Goal: Task Accomplishment & Management: Manage account settings

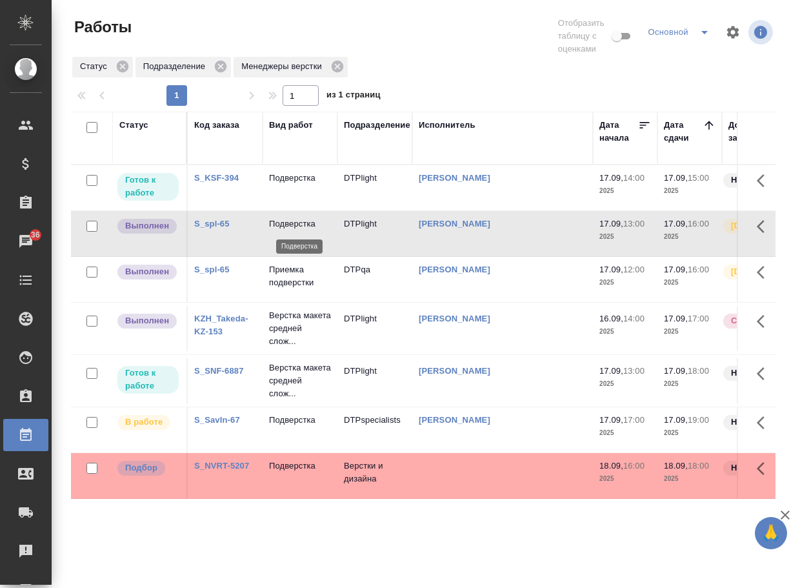
click at [298, 224] on p "Подверстка" at bounding box center [300, 224] width 62 height 13
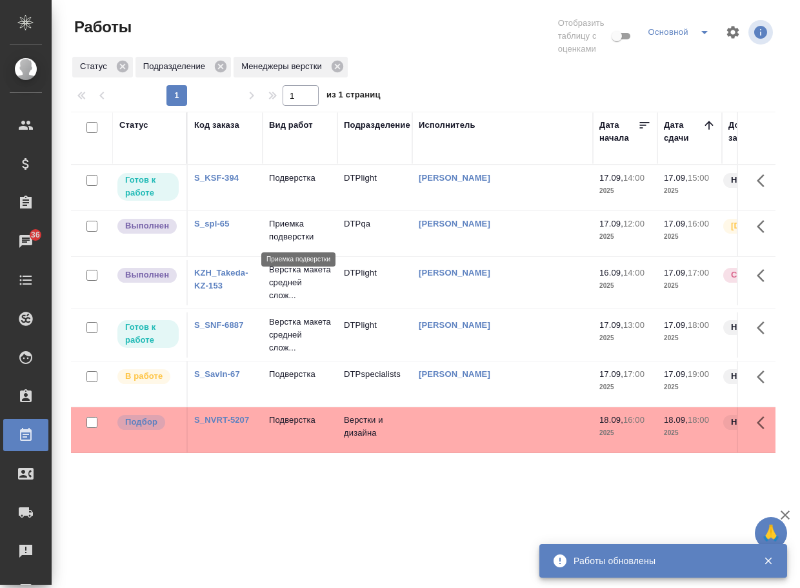
click at [312, 232] on p "Приемка подверстки" at bounding box center [300, 231] width 62 height 26
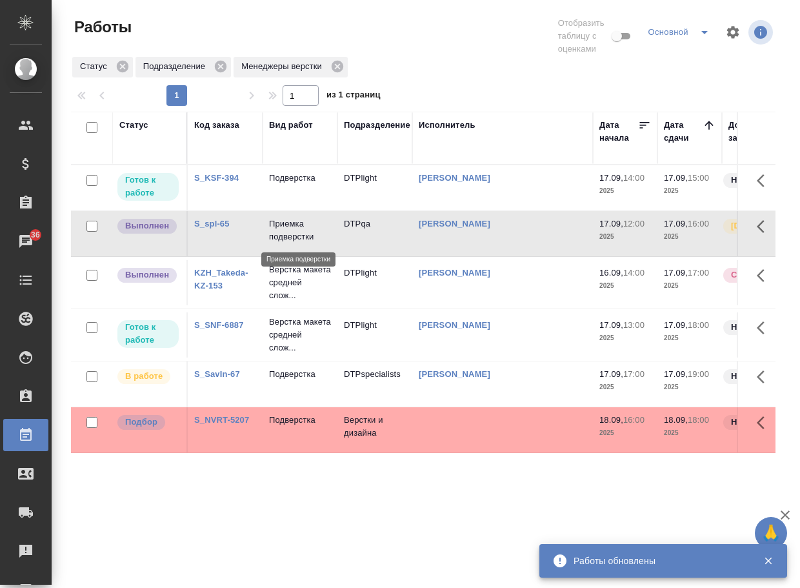
click at [312, 232] on p "Приемка подверстки" at bounding box center [300, 231] width 62 height 26
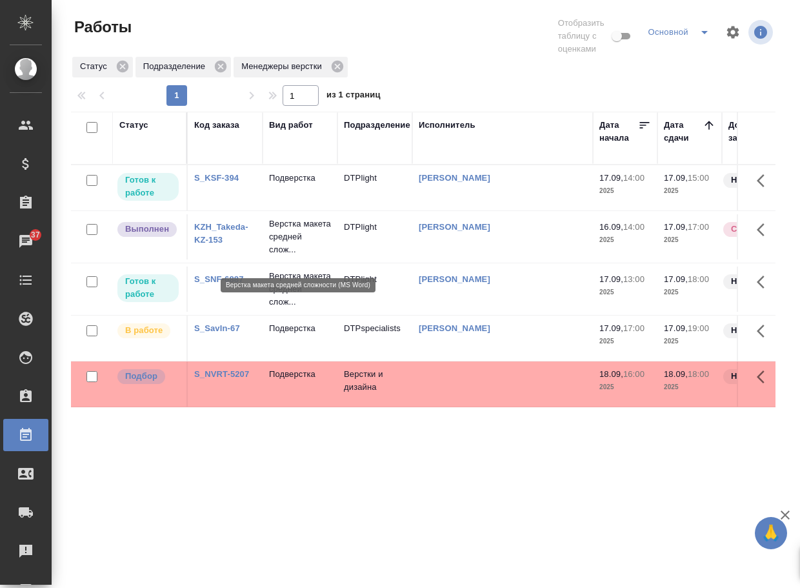
click at [290, 237] on p "Верстка макета средней слож..." at bounding box center [300, 237] width 62 height 39
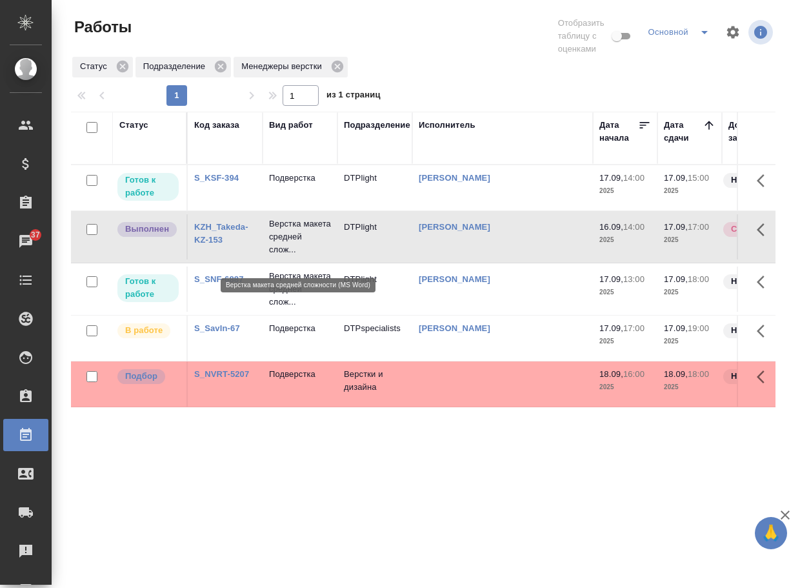
click at [290, 237] on p "Верстка макета средней слож..." at bounding box center [300, 237] width 62 height 39
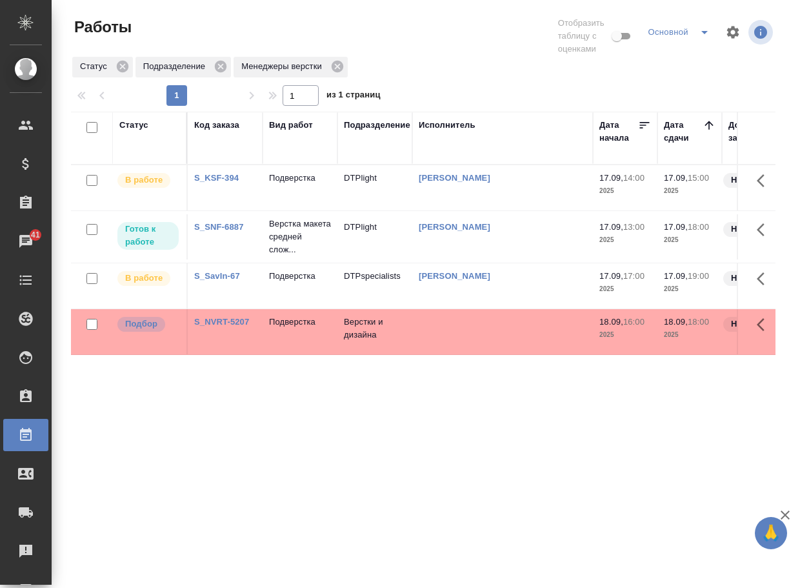
click at [301, 25] on div "Работы" at bounding box center [190, 27] width 238 height 21
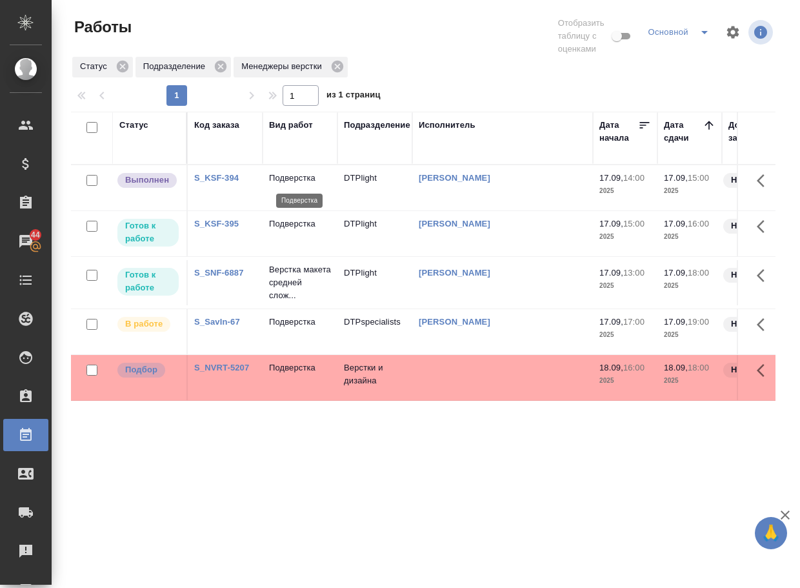
click at [307, 175] on p "Подверстка" at bounding box center [300, 178] width 62 height 13
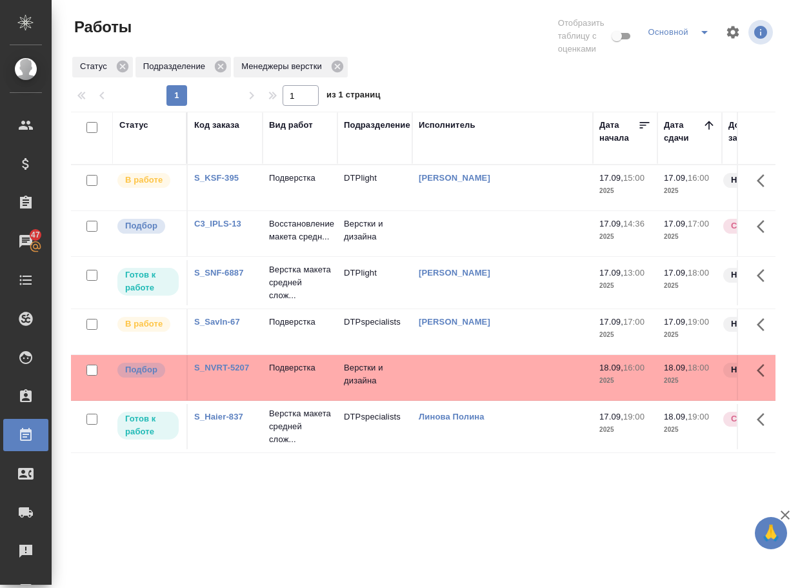
click at [284, 235] on p "Восстановление макета средн..." at bounding box center [300, 231] width 62 height 26
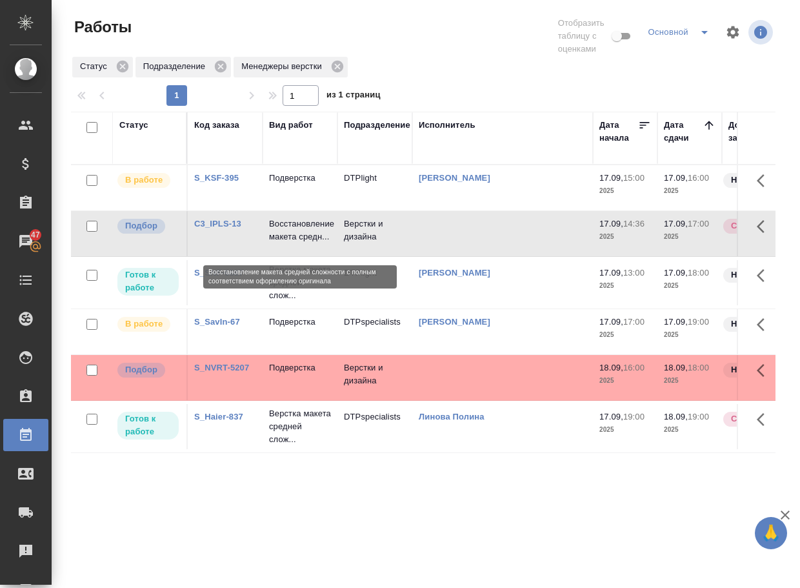
click at [284, 235] on p "Восстановление макета средн..." at bounding box center [300, 231] width 62 height 26
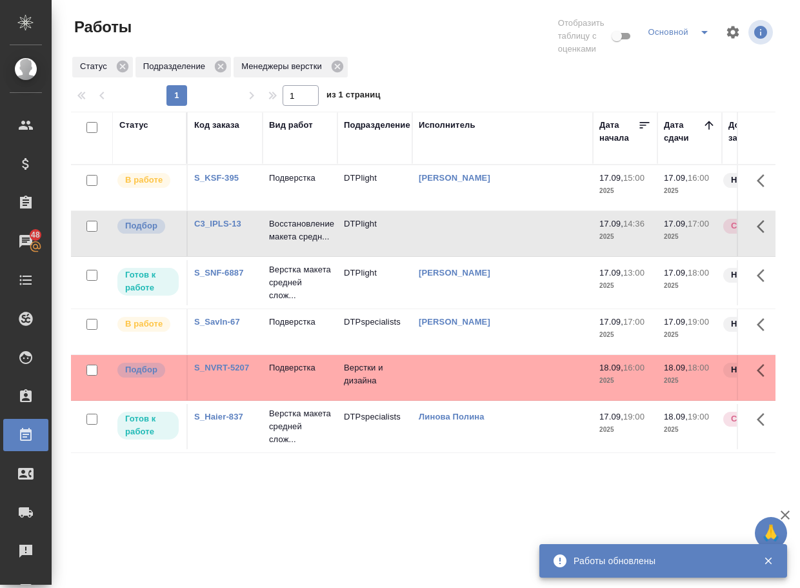
click at [234, 372] on link "S_NVRT-5207" at bounding box center [221, 368] width 55 height 10
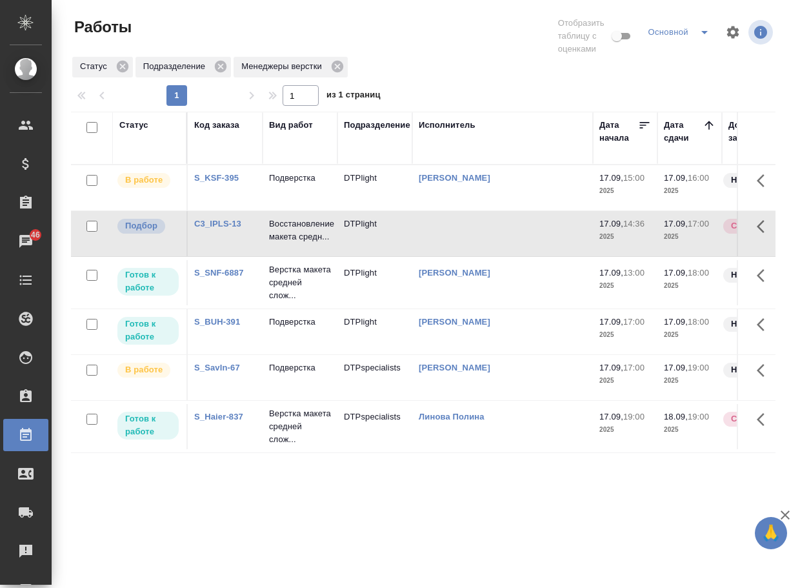
click at [213, 422] on link "S_Haier-837" at bounding box center [218, 417] width 49 height 10
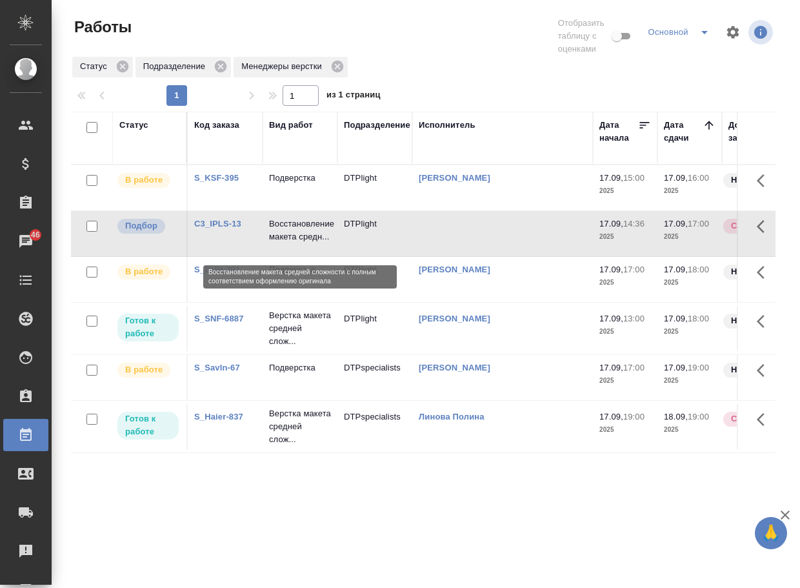
click at [286, 238] on p "Восстановление макета средн..." at bounding box center [300, 231] width 62 height 26
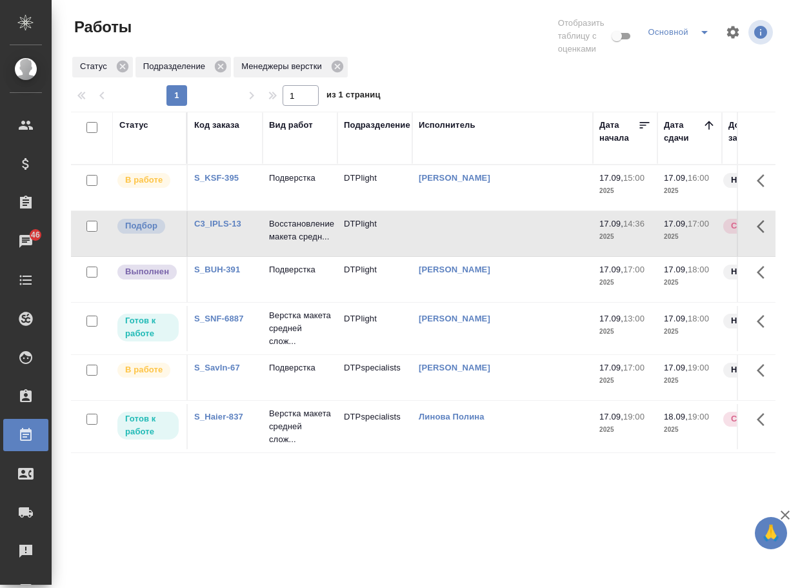
click at [223, 274] on link "S_BUH-391" at bounding box center [217, 270] width 46 height 10
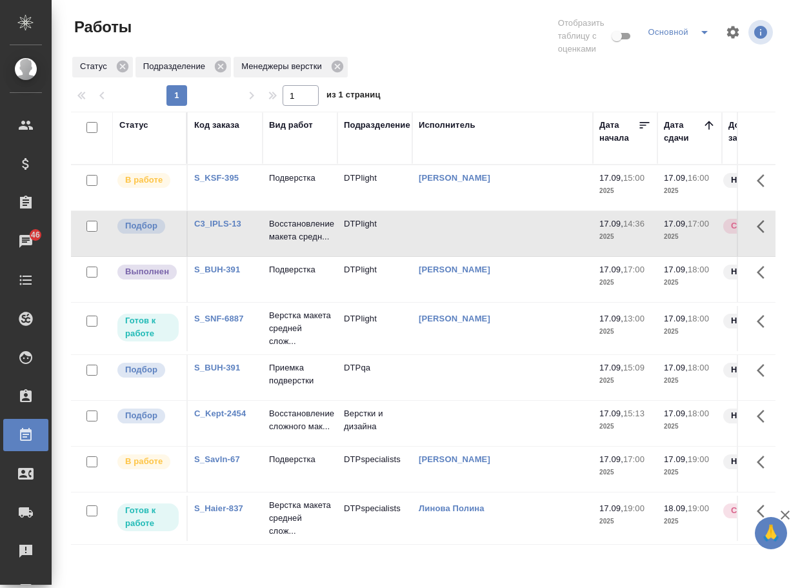
click at [290, 433] on p "Восстановление сложного мак..." at bounding box center [300, 420] width 62 height 26
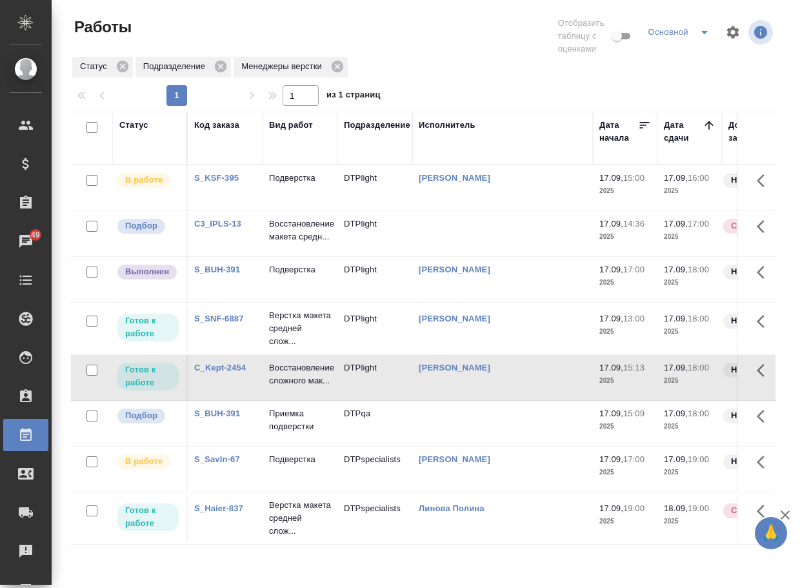
click at [229, 372] on link "C_Kept-2454" at bounding box center [220, 368] width 52 height 10
click at [444, 46] on div at bounding box center [428, 36] width 238 height 39
click at [303, 466] on p "Подверстка" at bounding box center [300, 459] width 62 height 13
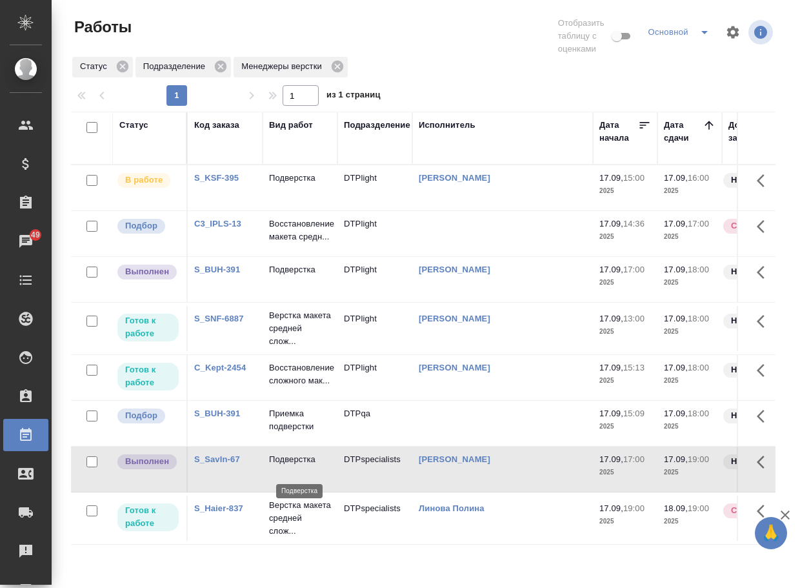
click at [303, 466] on p "Подверстка" at bounding box center [300, 459] width 62 height 13
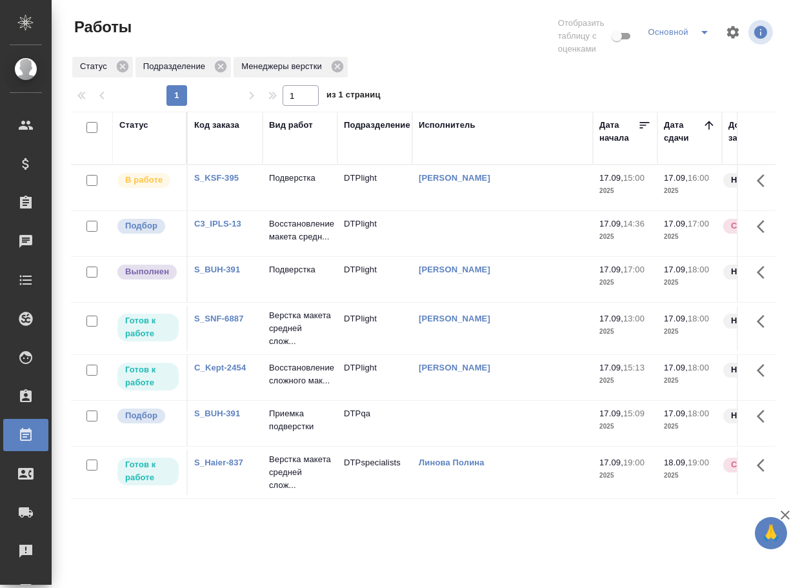
scroll to position [0, 0]
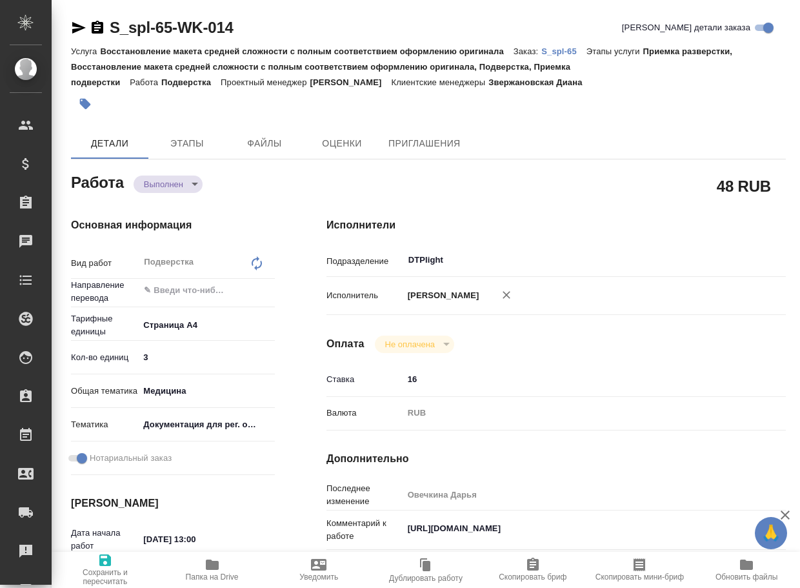
type textarea "x"
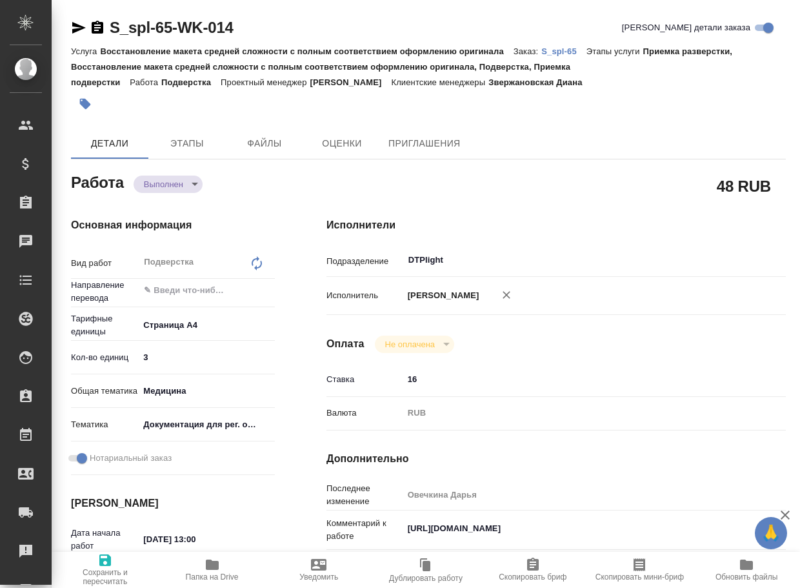
type textarea "x"
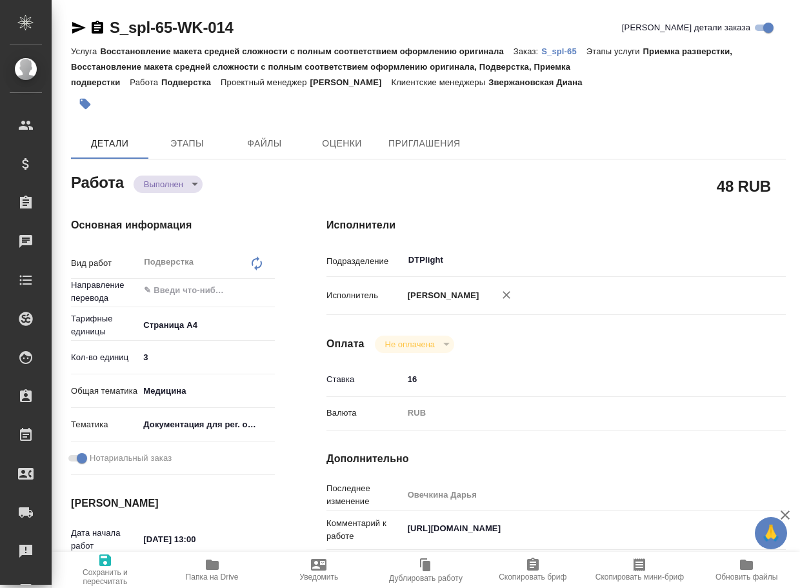
type textarea "x"
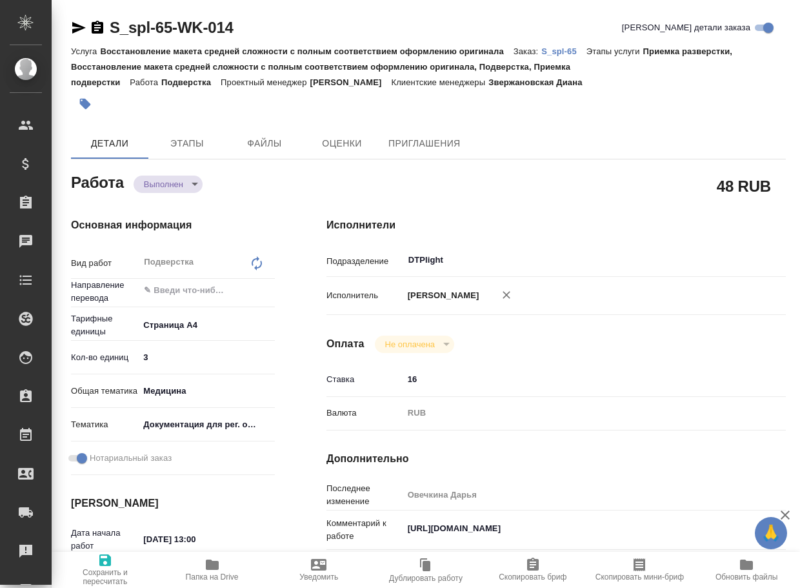
type textarea "x"
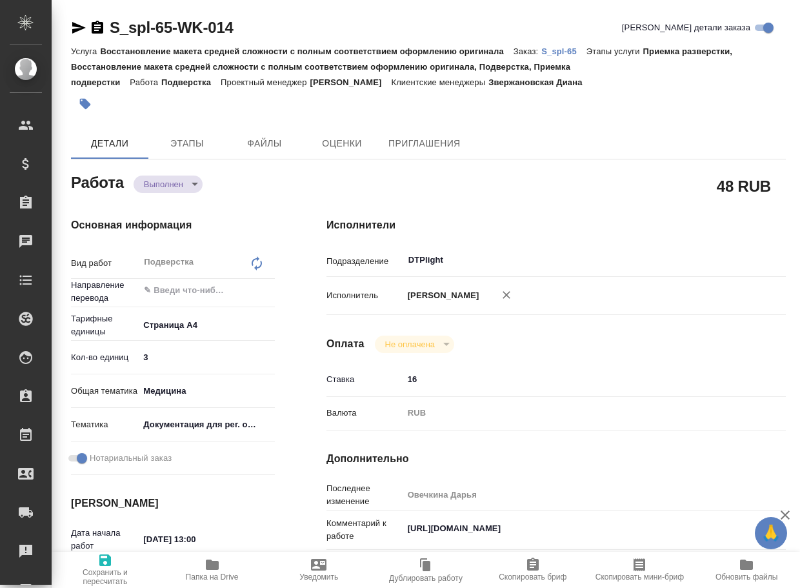
type textarea "x"
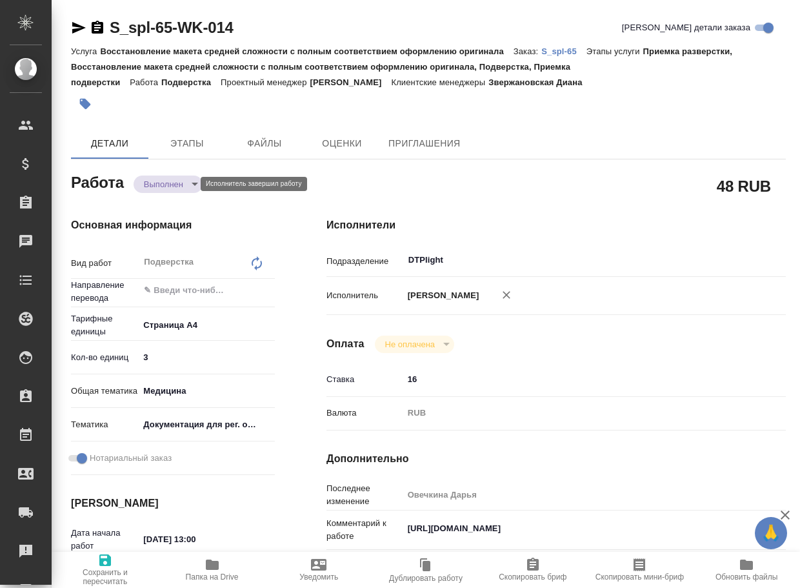
click at [172, 185] on body "🙏 .cls-1 fill:#fff; AWATERA Arsenyeva Vera Клиенты Спецификации Заказы Чаты Tod…" at bounding box center [400, 294] width 800 height 588
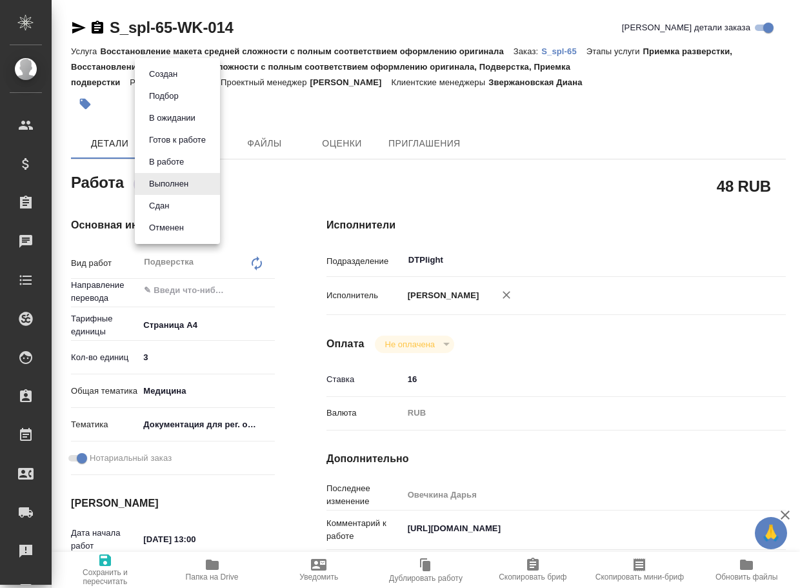
click at [173, 207] on button "Сдан" at bounding box center [159, 206] width 28 height 14
type textarea "x"
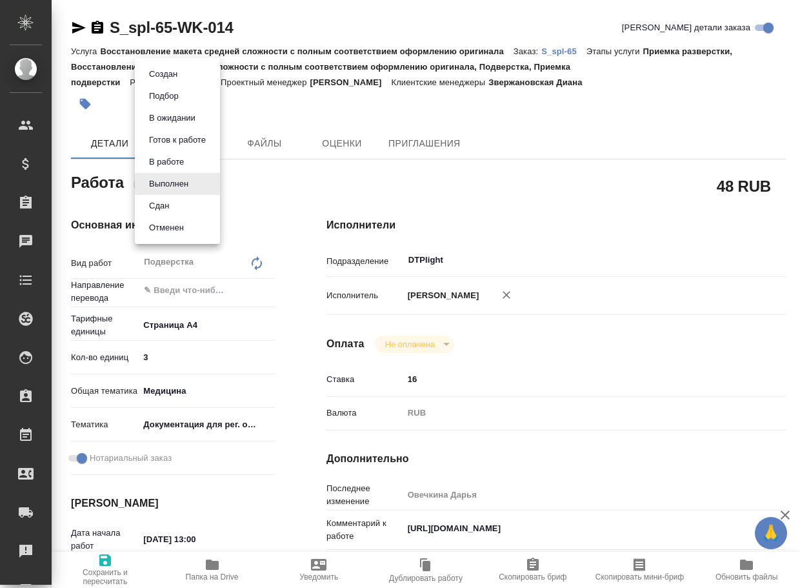
type textarea "x"
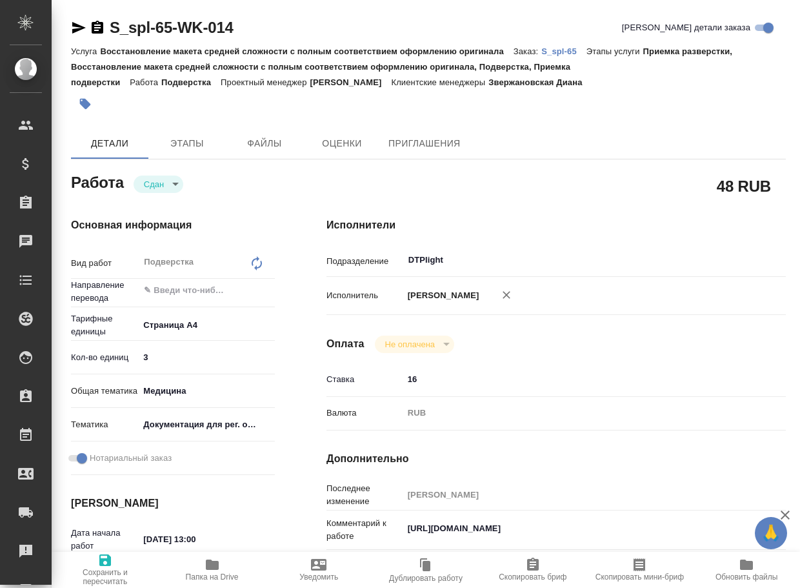
type textarea "x"
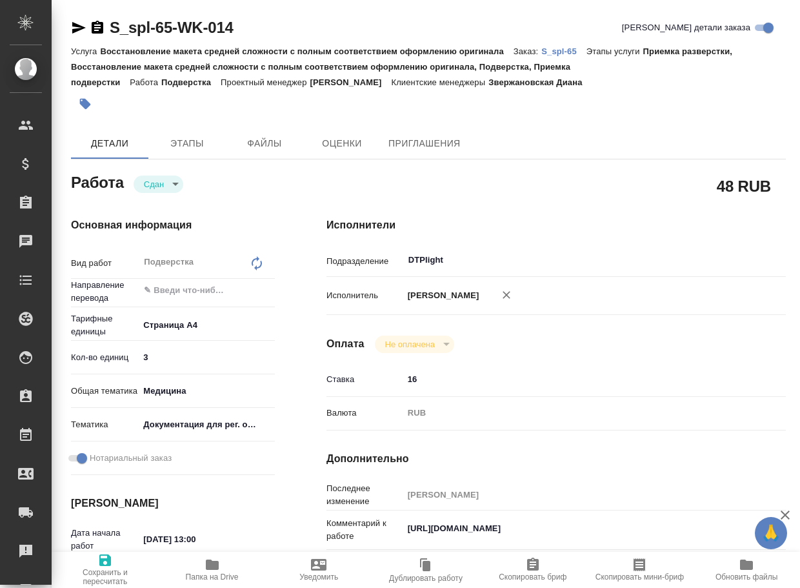
type textarea "x"
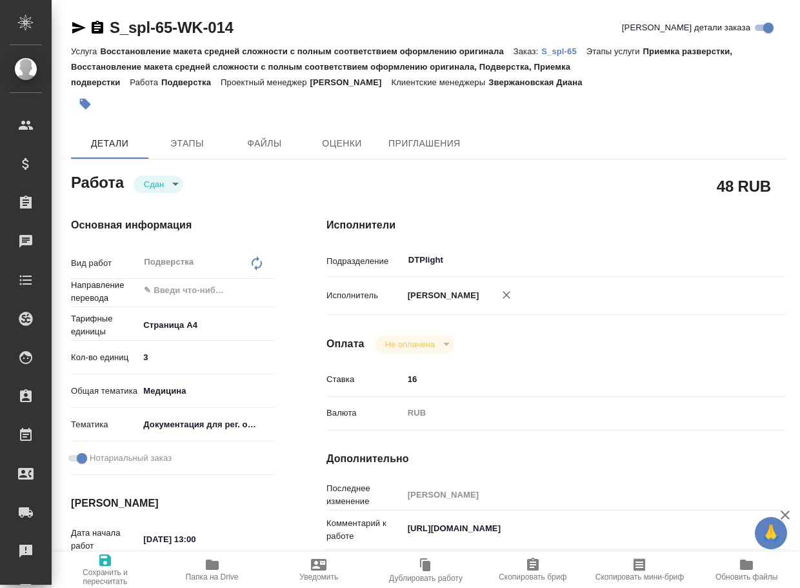
type textarea "x"
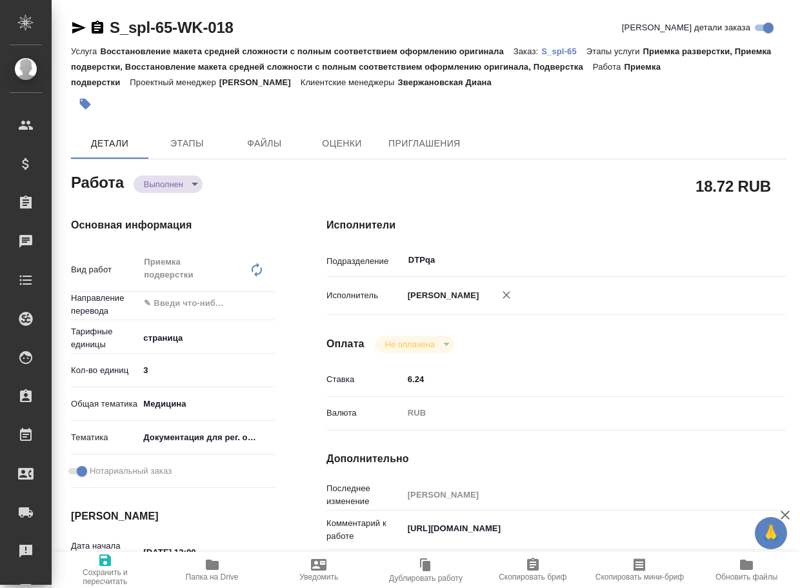
type textarea "x"
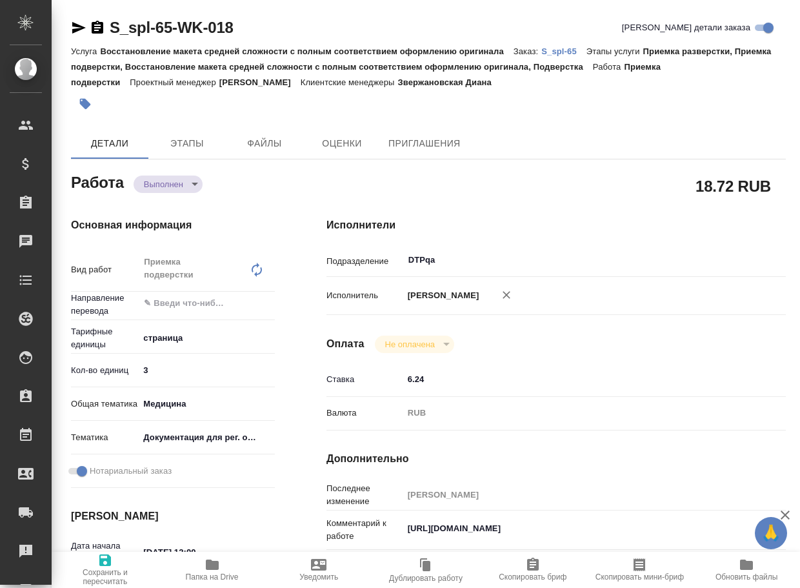
type textarea "x"
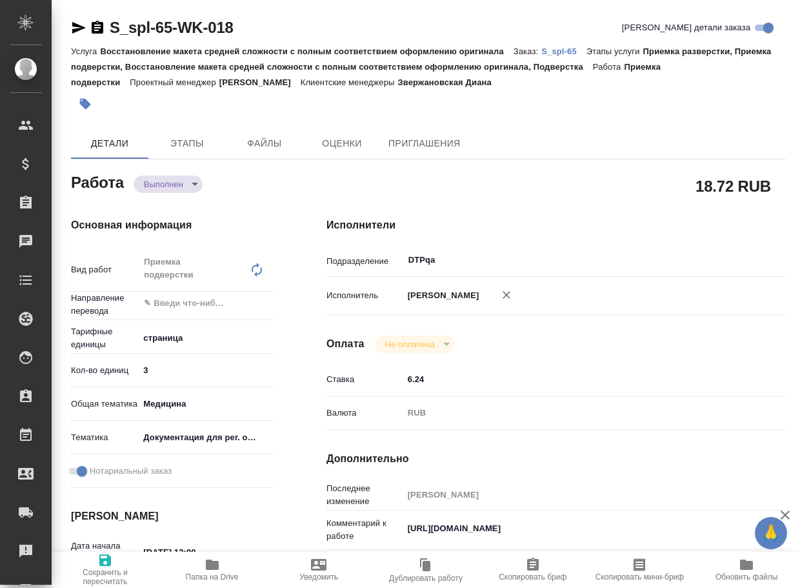
type textarea "x"
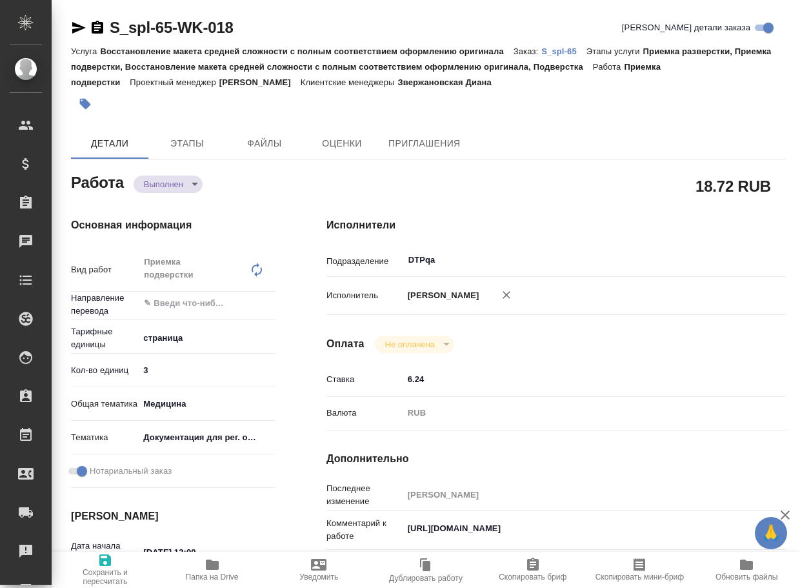
type textarea "x"
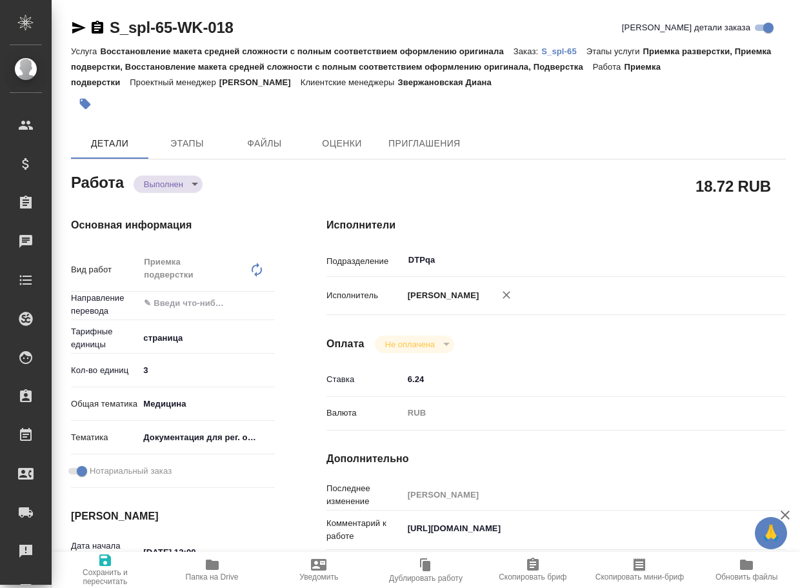
click at [213, 564] on icon "button" at bounding box center [212, 565] width 13 height 10
type textarea "x"
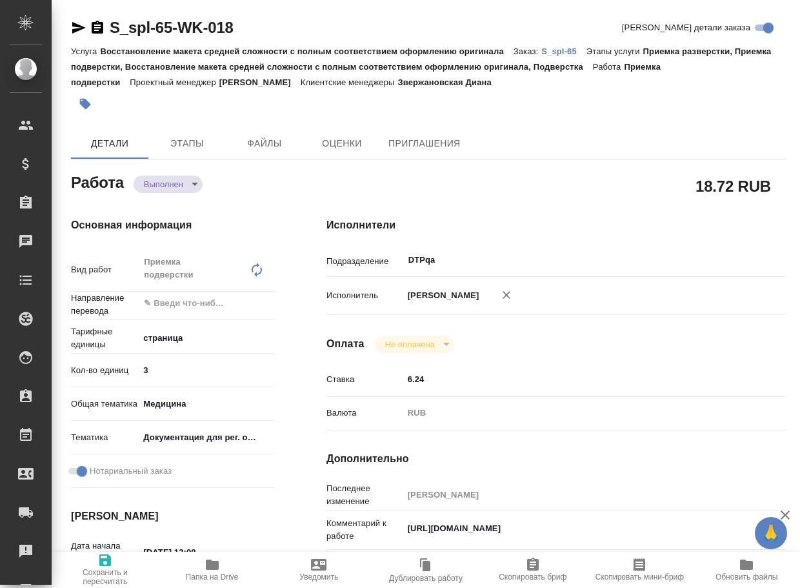
type textarea "x"
click at [174, 187] on body "🙏 .cls-1 fill:#fff; AWATERA Arsenyeva Vera Клиенты Спецификации Заказы 36 Чаты …" at bounding box center [400, 294] width 800 height 588
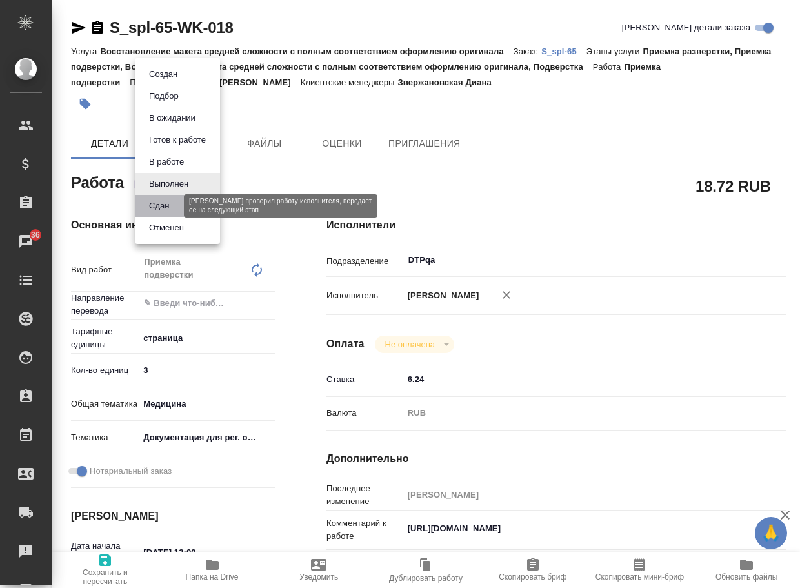
click at [168, 208] on button "Сдан" at bounding box center [159, 206] width 28 height 14
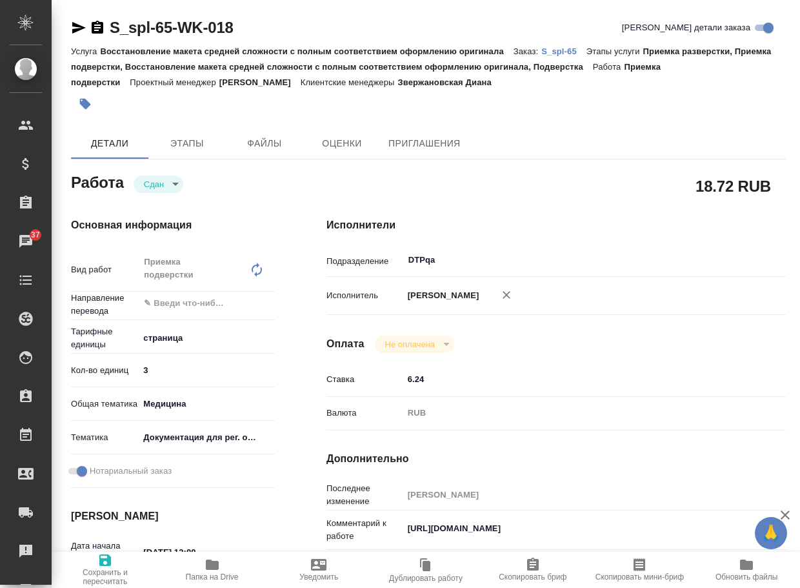
type textarea "x"
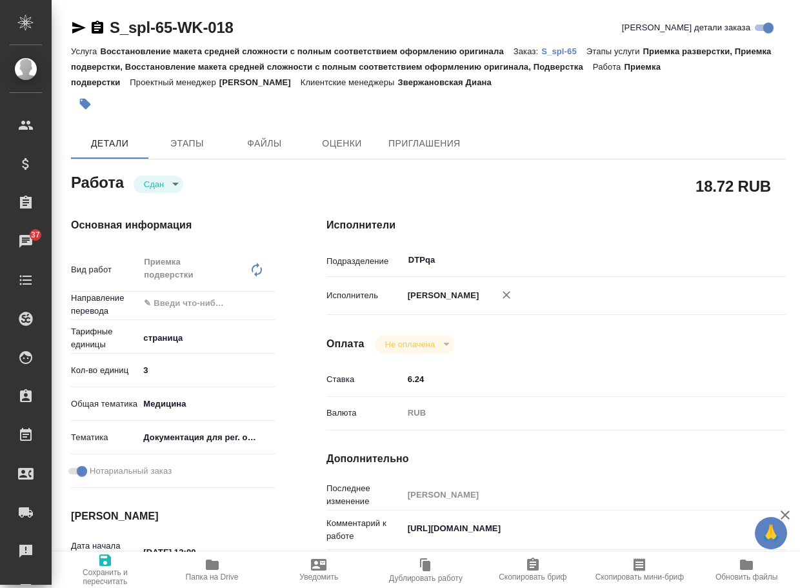
type textarea "x"
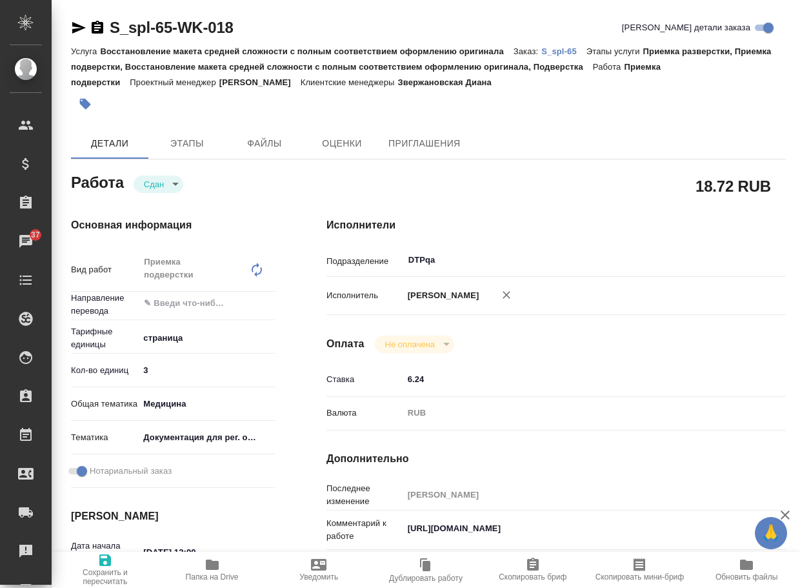
type textarea "x"
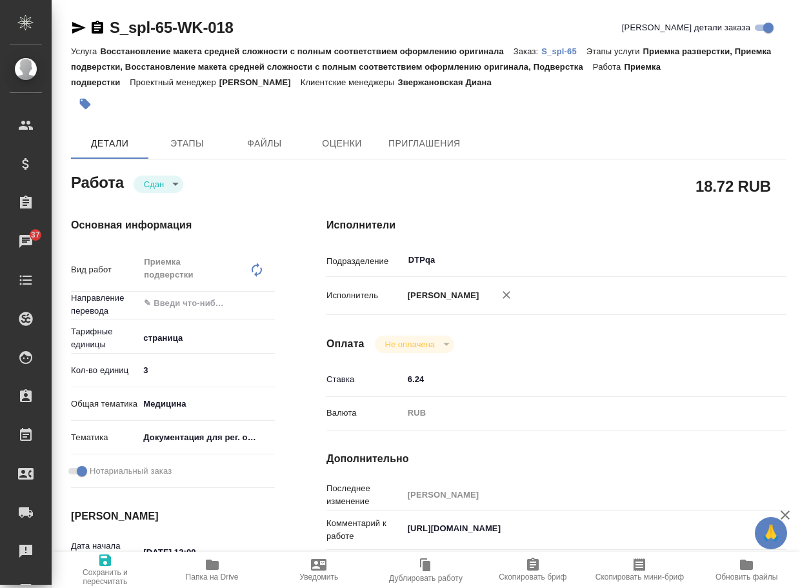
click at [576, 53] on p "S_spl-65" at bounding box center [564, 51] width 45 height 10
type textarea "x"
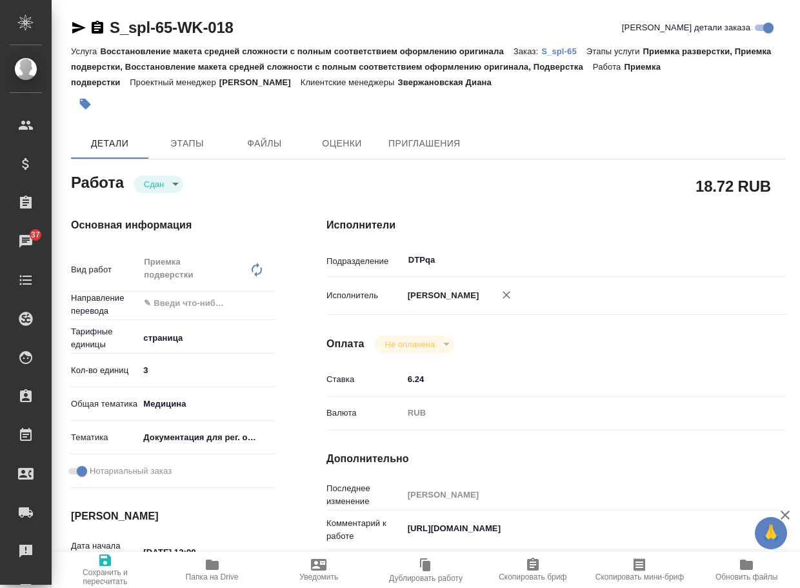
type textarea "x"
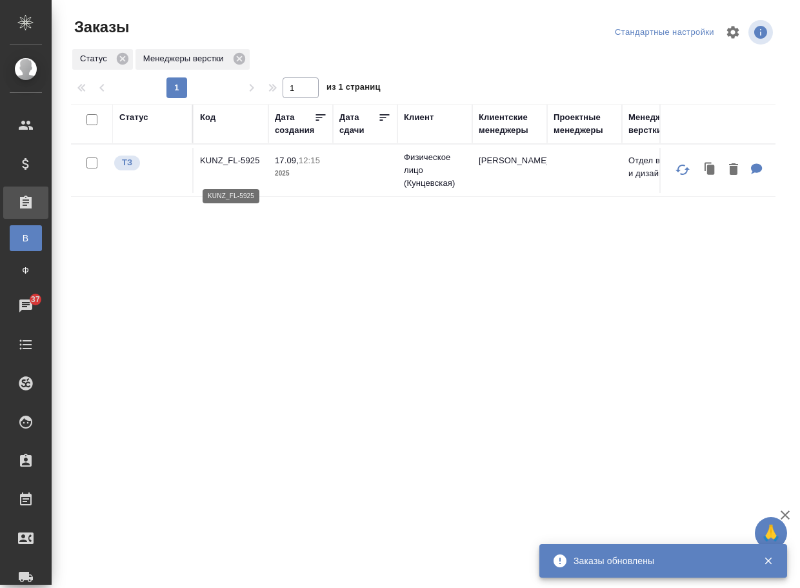
click at [216, 163] on p "KUNZ_FL-5925" at bounding box center [231, 160] width 62 height 13
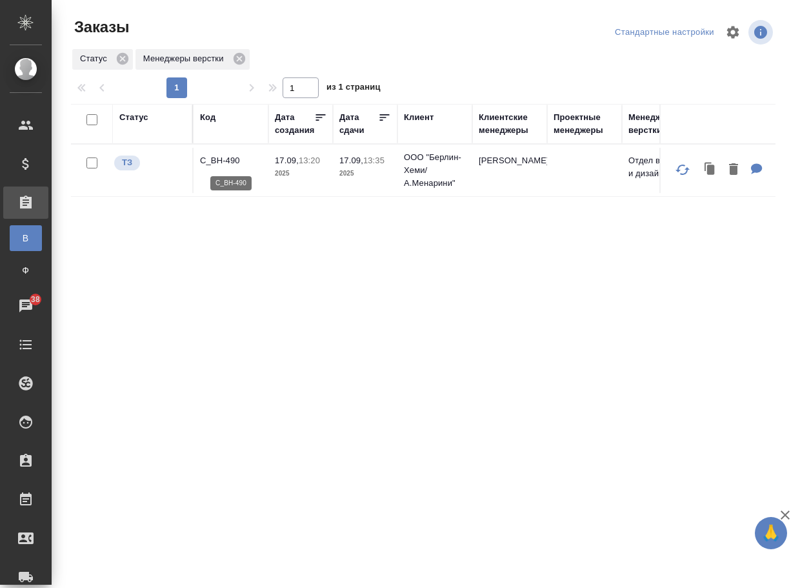
click at [224, 161] on p "C_BH-490" at bounding box center [231, 160] width 62 height 13
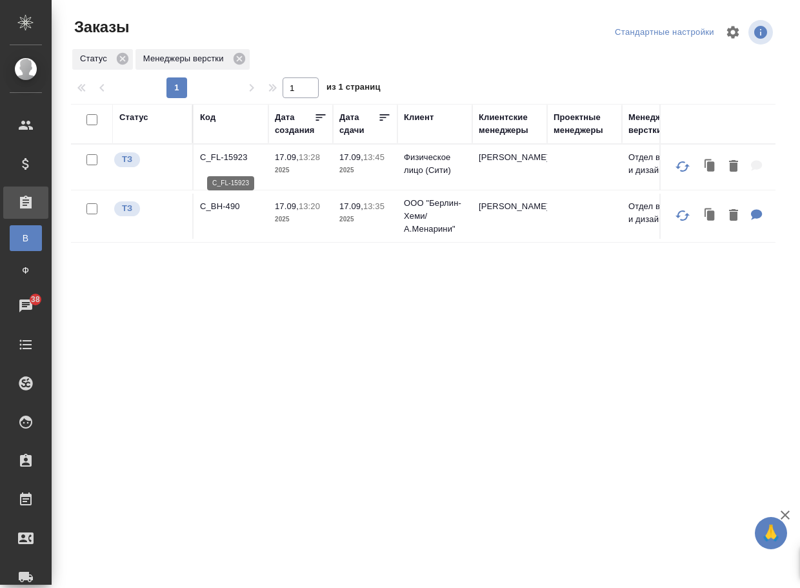
click at [234, 161] on p "C_FL-15923" at bounding box center [231, 157] width 62 height 13
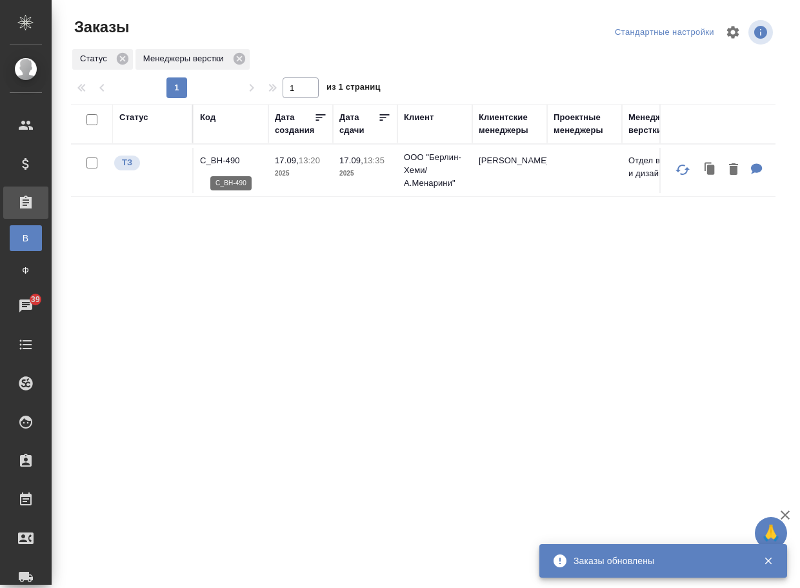
click at [222, 165] on p "C_BH-490" at bounding box center [231, 160] width 62 height 13
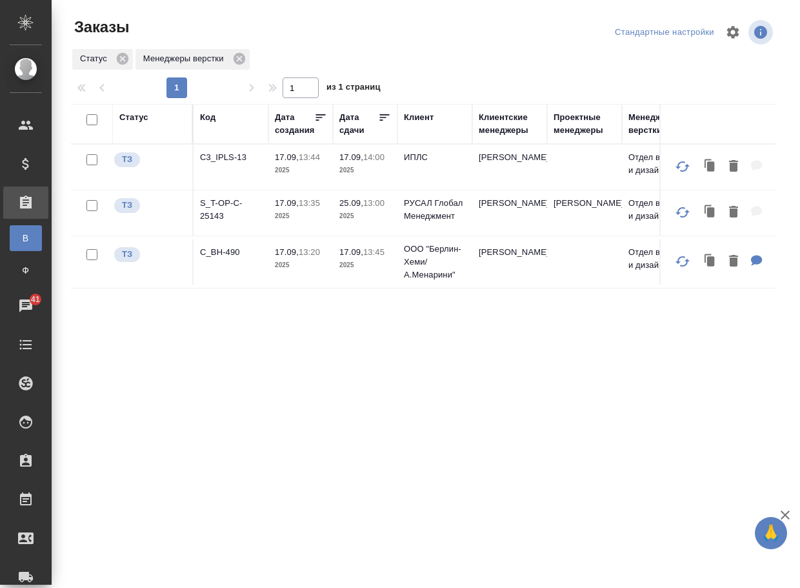
click at [227, 161] on p "C3_IPLS-13" at bounding box center [231, 157] width 62 height 13
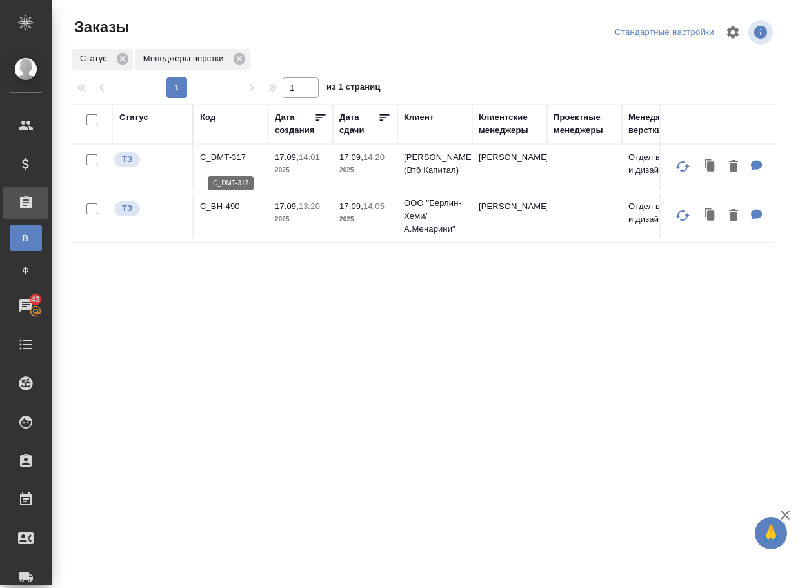
click at [236, 163] on p "C_DMT-317" at bounding box center [231, 157] width 62 height 13
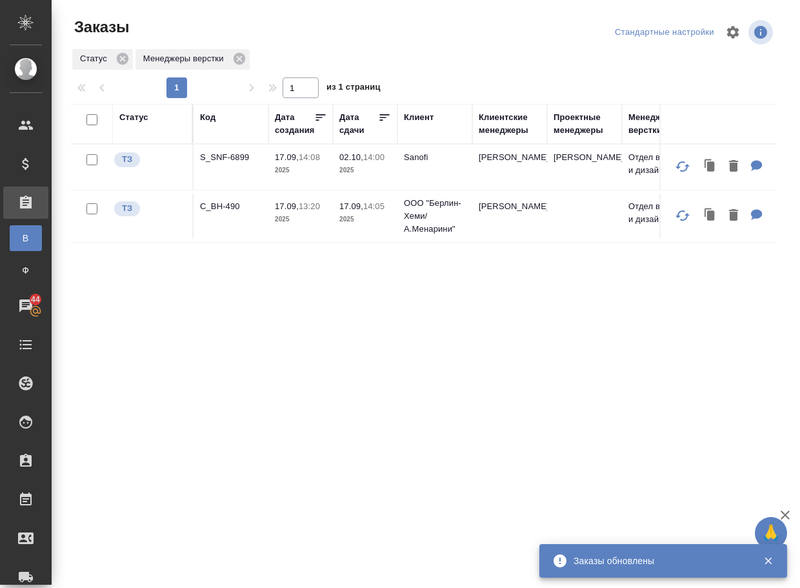
click at [244, 155] on p "S_SNF-6899" at bounding box center [231, 157] width 62 height 13
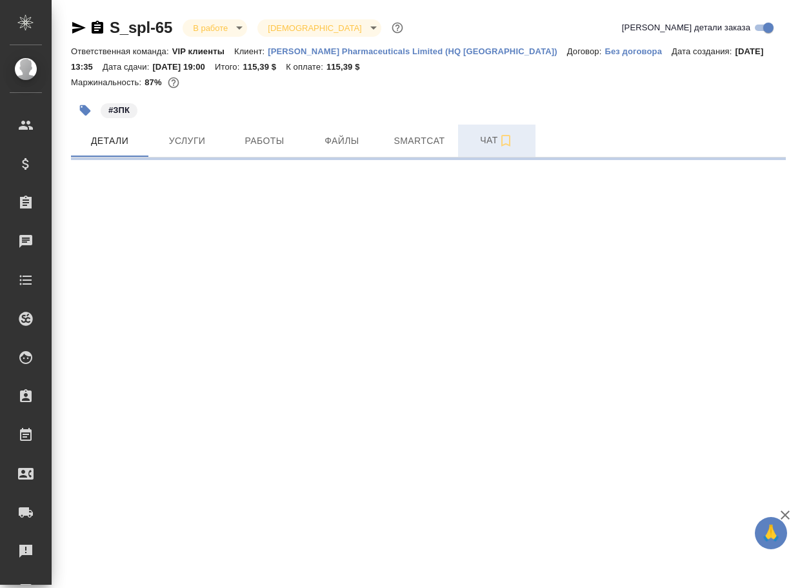
click at [491, 145] on span "Чат" at bounding box center [497, 140] width 62 height 16
select select "RU"
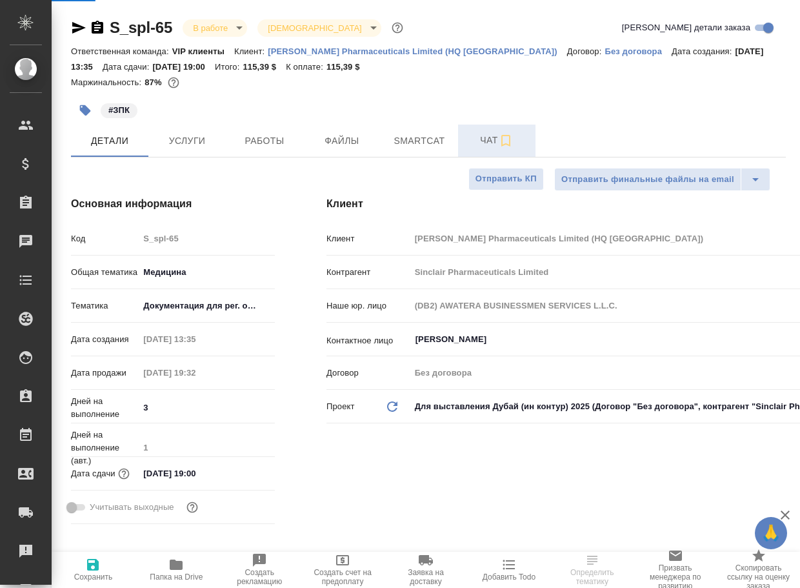
click at [488, 141] on span "Чат" at bounding box center [497, 140] width 62 height 16
type textarea "x"
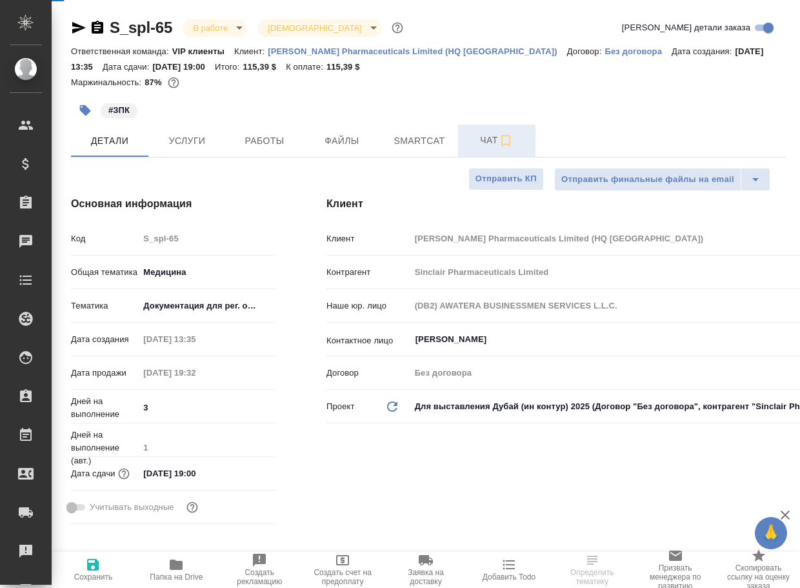
type textarea "x"
type input "[PERSON_NAME]"
type input "[PERSON_NAME]pereverzeva"
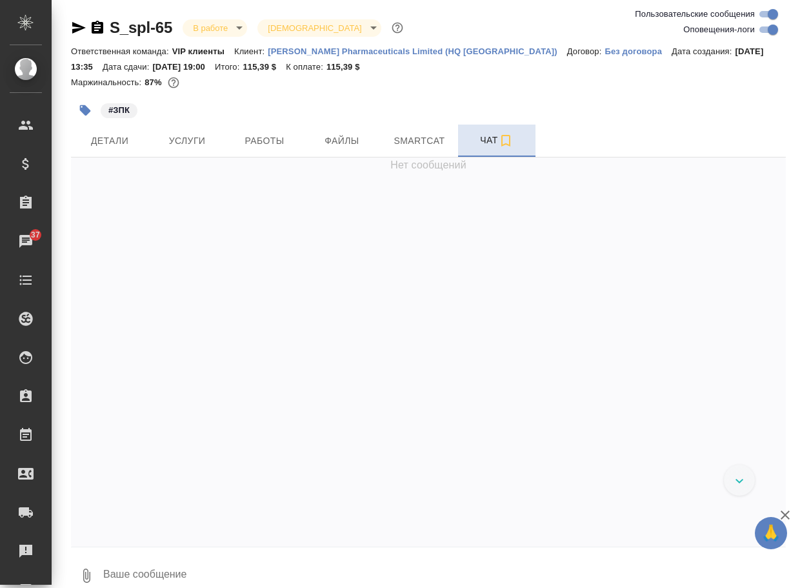
scroll to position [11434, 0]
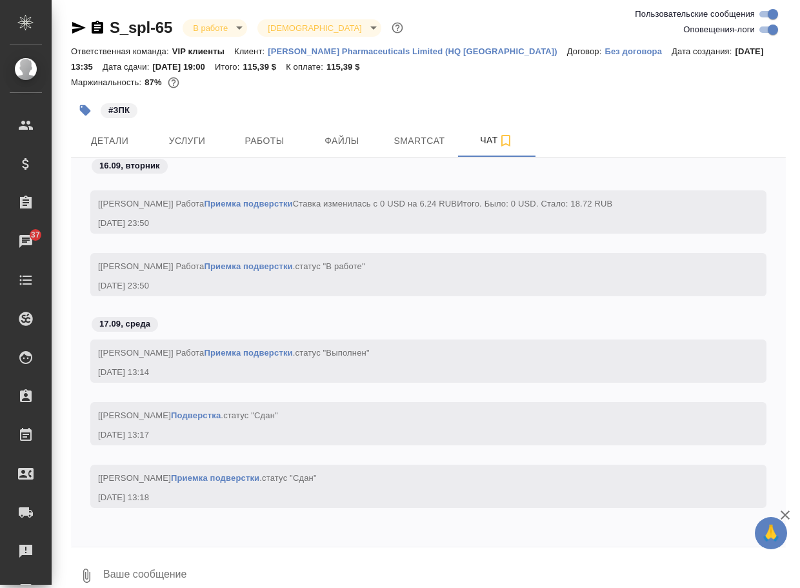
click at [170, 572] on textarea at bounding box center [444, 576] width 684 height 44
paste textarea "[URL][DOMAIN_NAME][PERSON_NAME]"
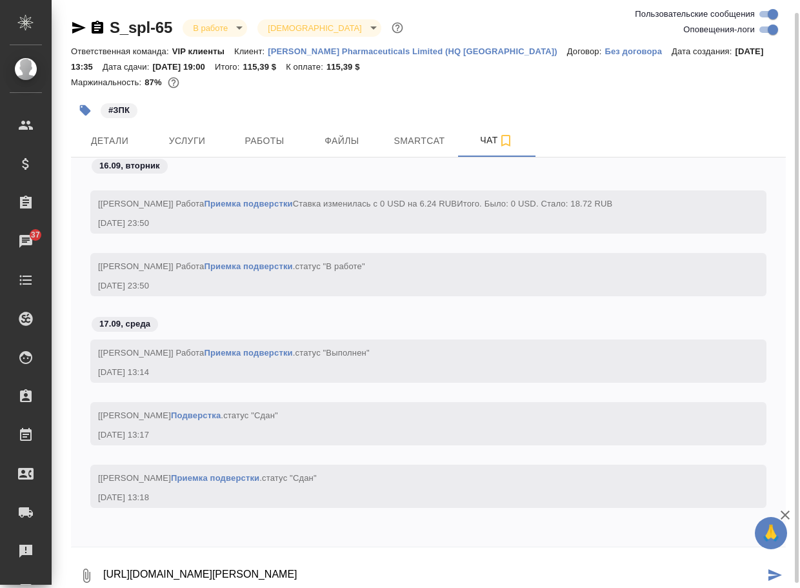
type textarea "[URL][DOMAIN_NAME][PERSON_NAME]"
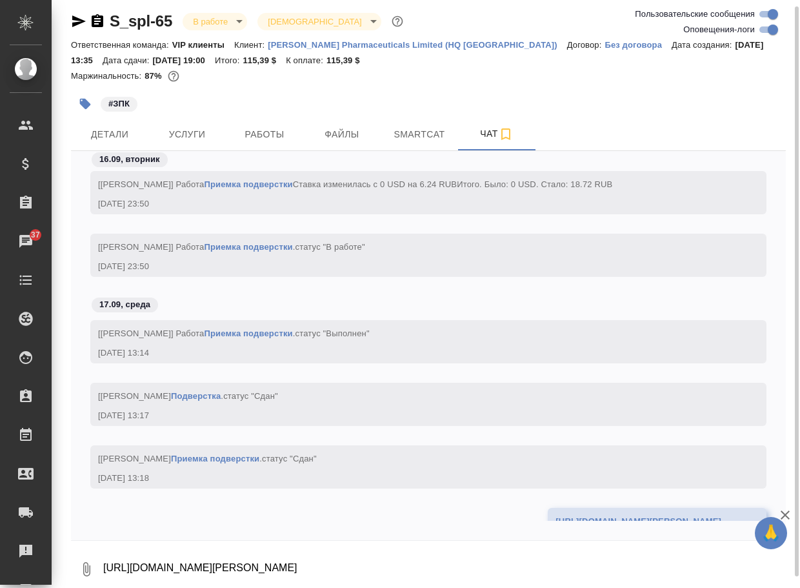
scroll to position [11510, 0]
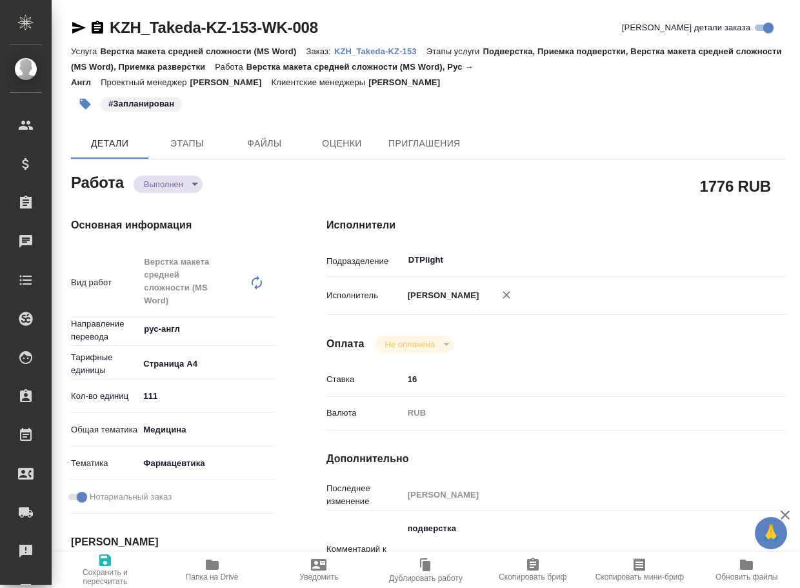
type textarea "x"
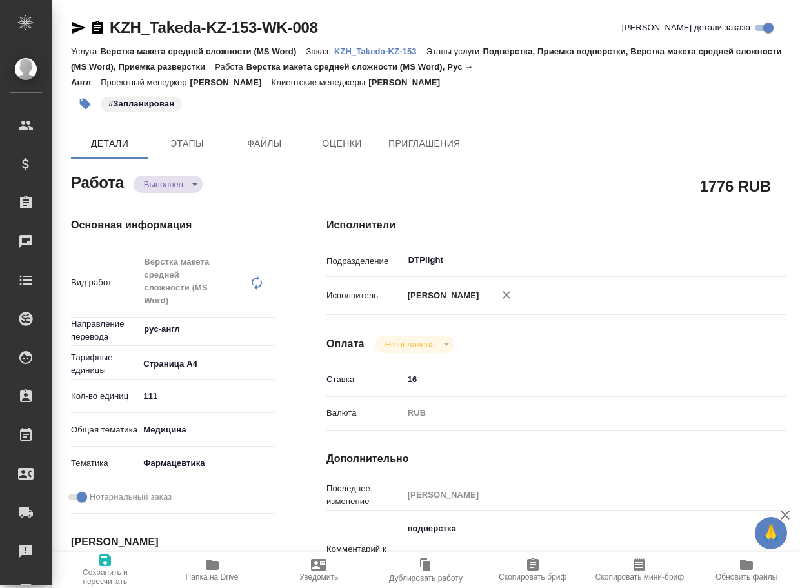
type textarea "x"
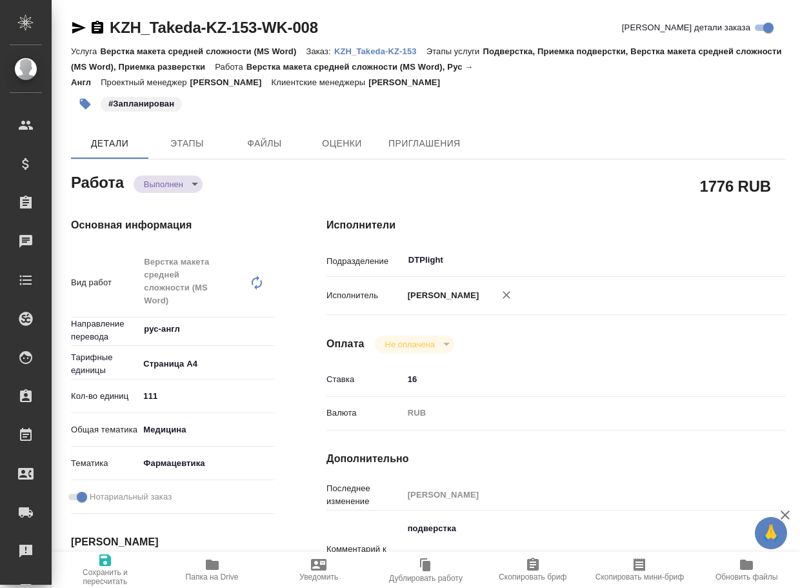
type textarea "x"
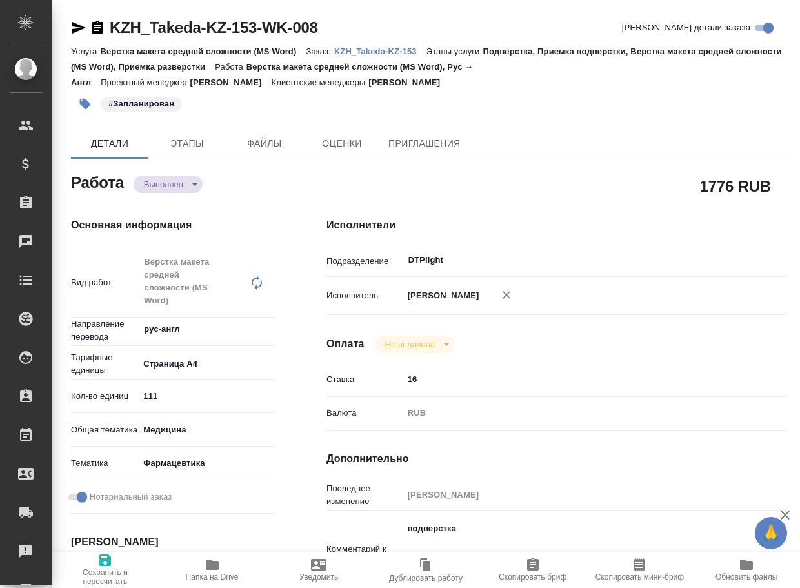
click at [212, 571] on icon "button" at bounding box center [212, 564] width 15 height 15
type textarea "x"
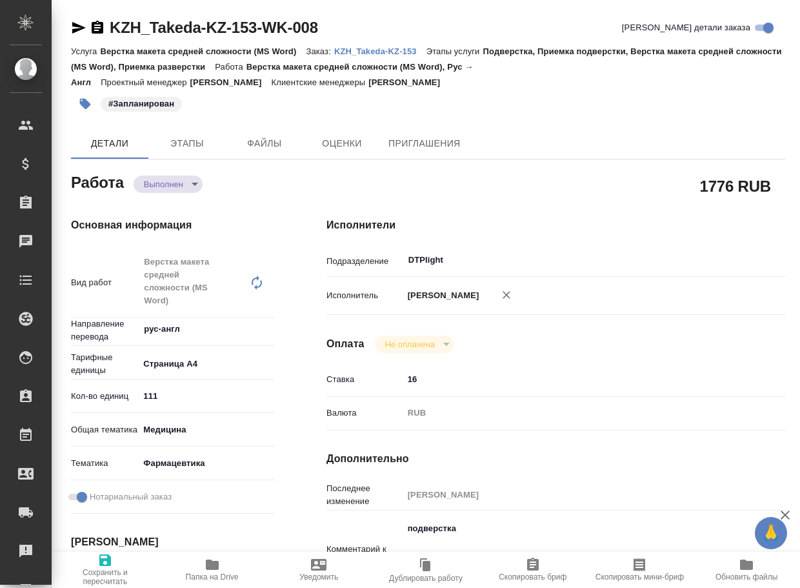
type textarea "x"
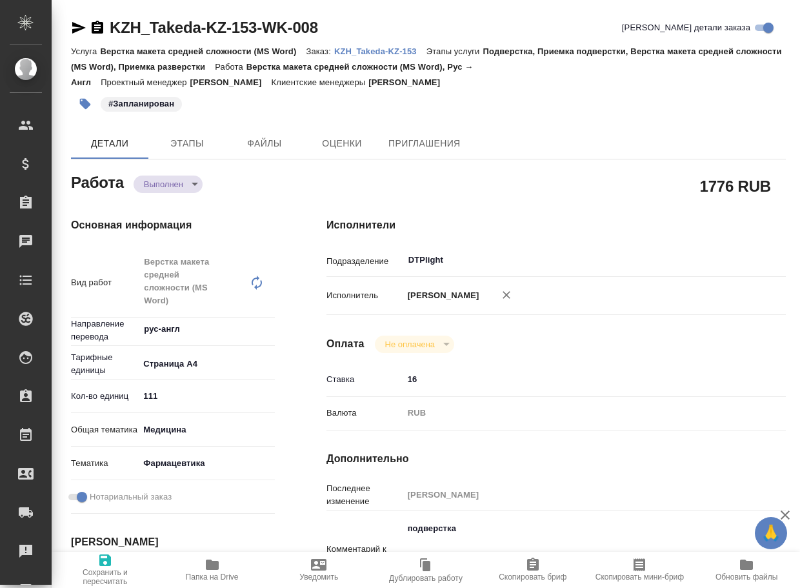
type textarea "x"
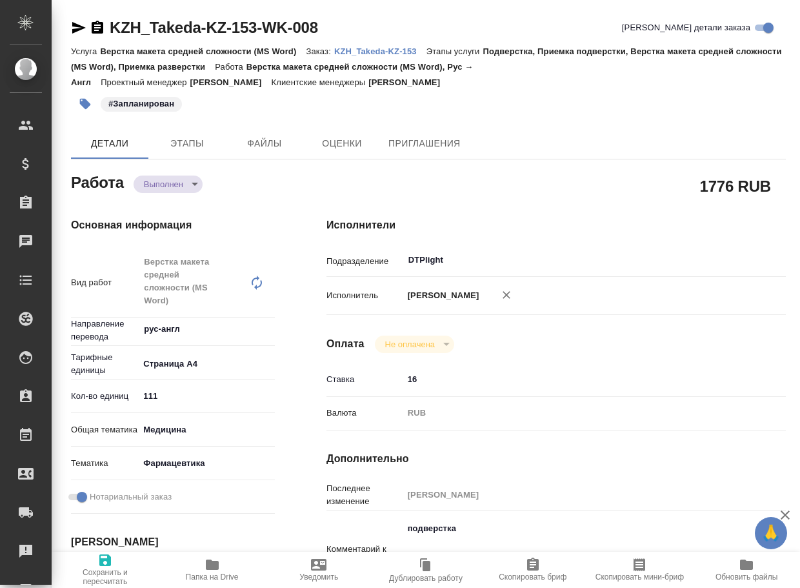
type textarea "x"
click at [174, 188] on body "🙏 .cls-1 fill:#fff; AWATERA Arsenyeva [PERSON_NAME] Спецификации Заказы 38 Чаты…" at bounding box center [400, 294] width 800 height 588
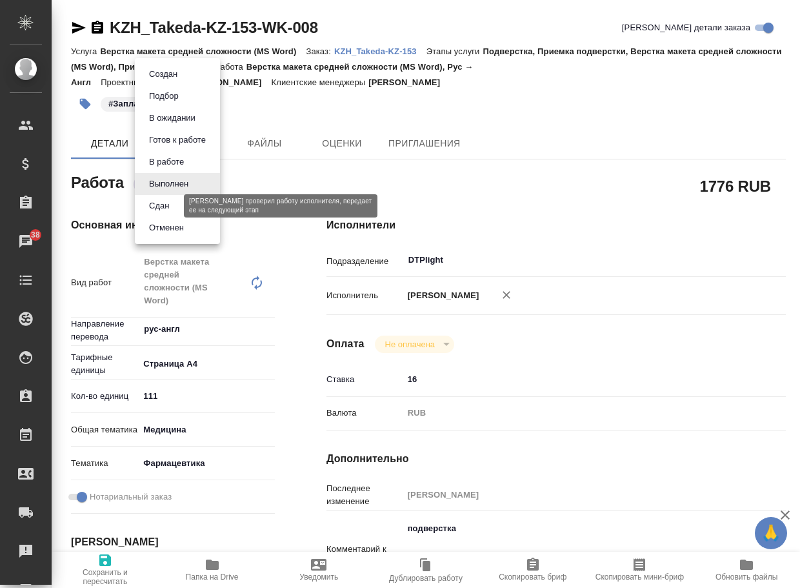
click at [163, 207] on button "Сдан" at bounding box center [159, 206] width 28 height 14
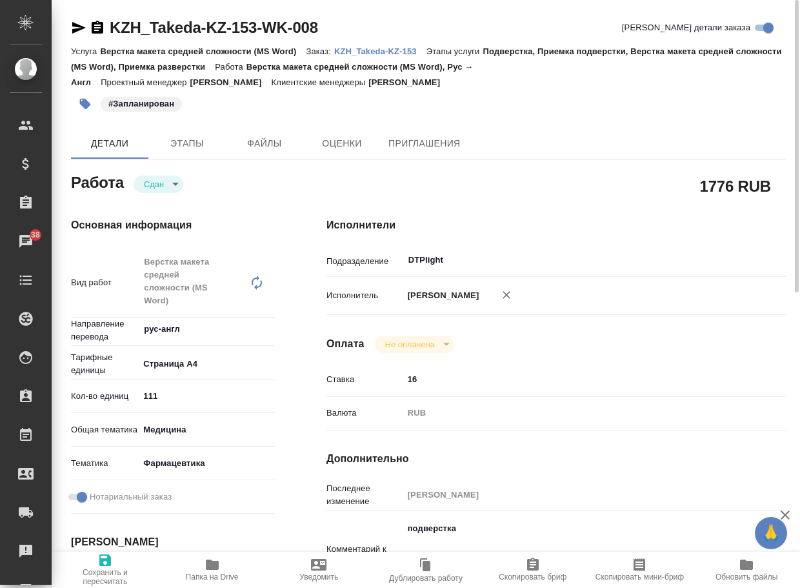
type textarea "x"
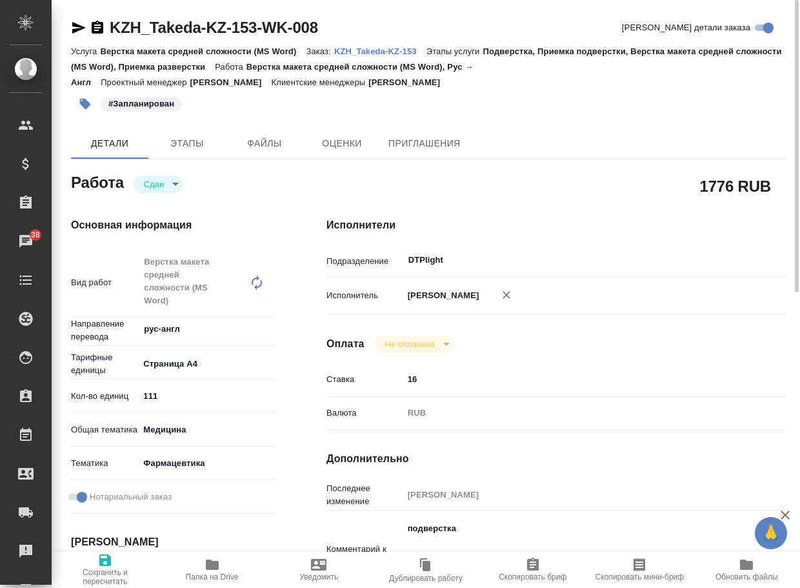
type textarea "x"
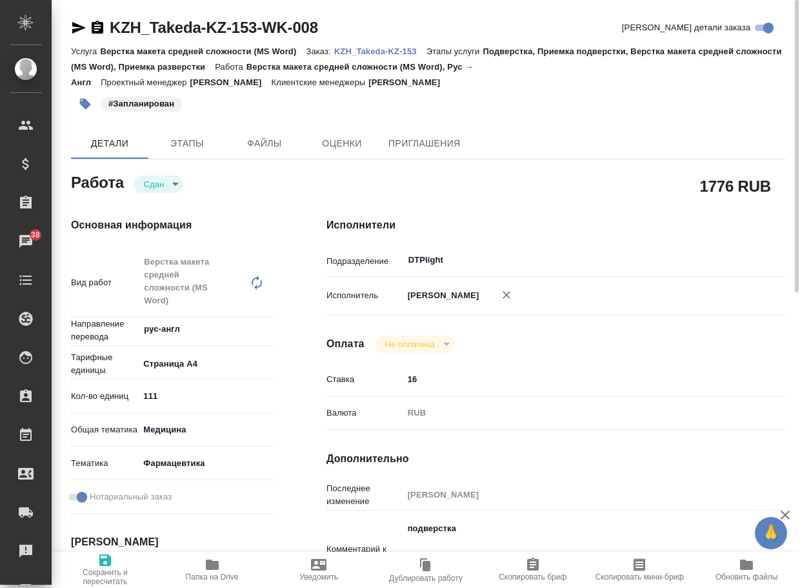
type textarea "x"
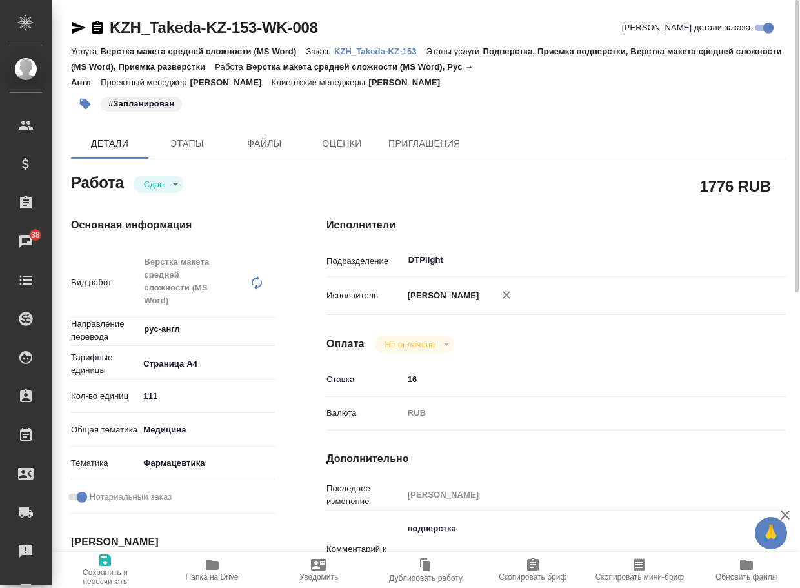
click at [381, 56] on p "KZH_Takeda-KZ-153" at bounding box center [380, 51] width 92 height 10
type textarea "x"
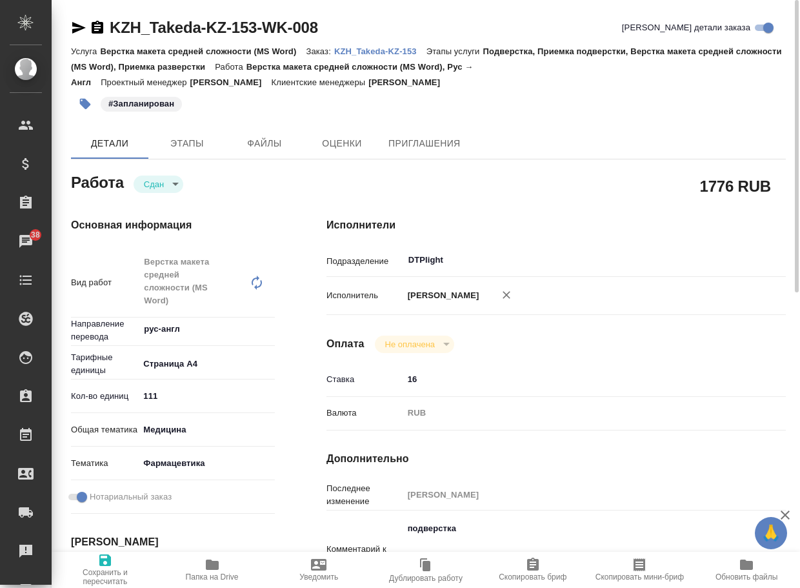
type textarea "x"
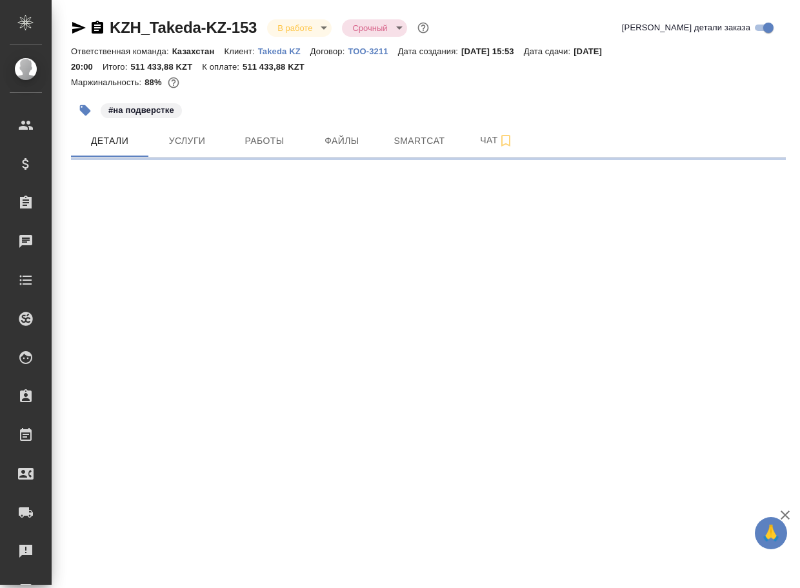
select select "RU"
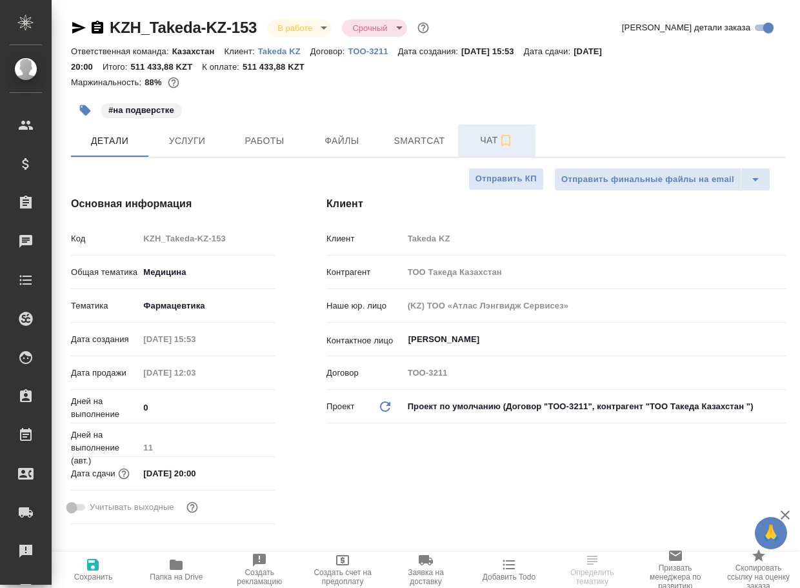
type textarea "x"
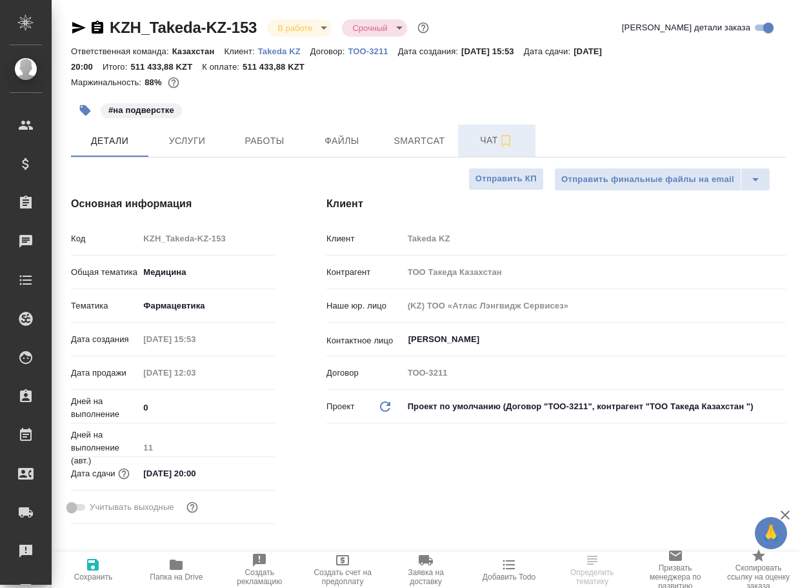
type textarea "x"
click at [474, 137] on span "Чат" at bounding box center [497, 140] width 62 height 16
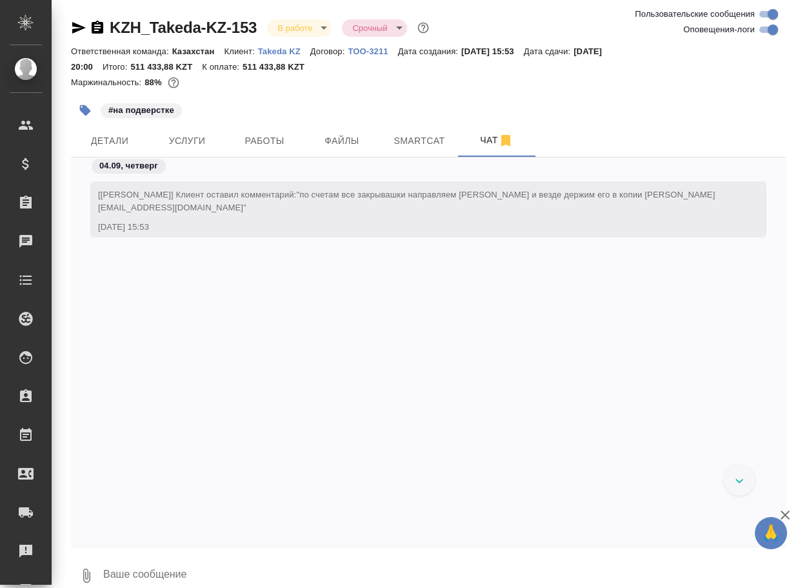
scroll to position [6670, 0]
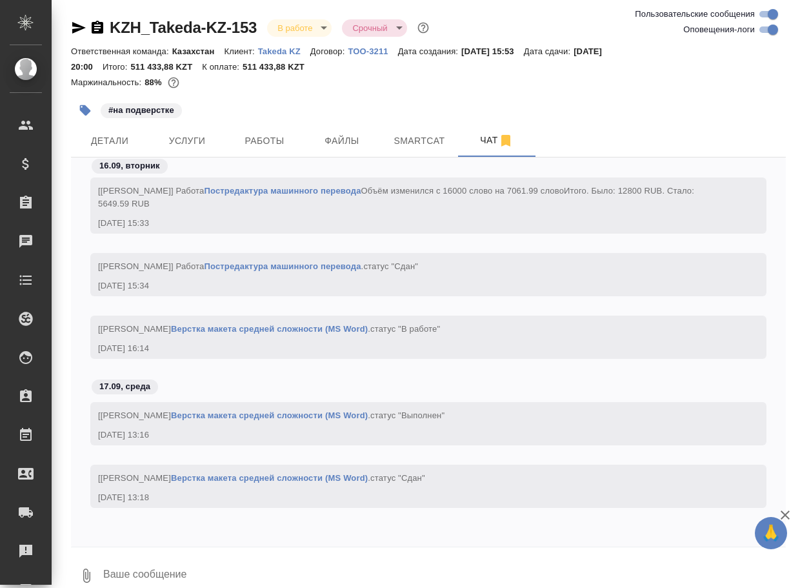
click at [152, 571] on textarea at bounding box center [444, 576] width 684 height 44
paste textarea "https://drive.awatera.com/apps/files/files/10289794?dir=/Shares/Takeda%20KZ/Ord…"
type textarea "https://drive.awatera.com/apps/files/files/10289794?dir=/Shares/Takeda%20KZ/Ord…"
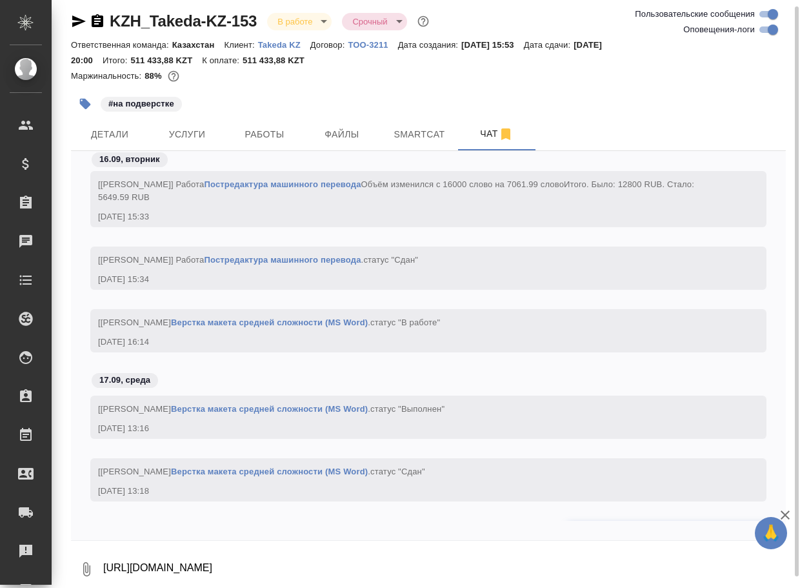
scroll to position [6745, 0]
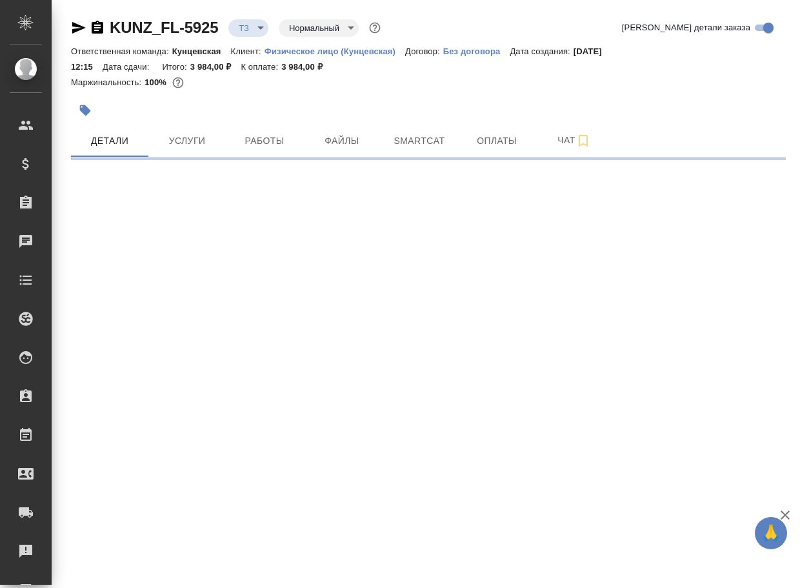
select select "RU"
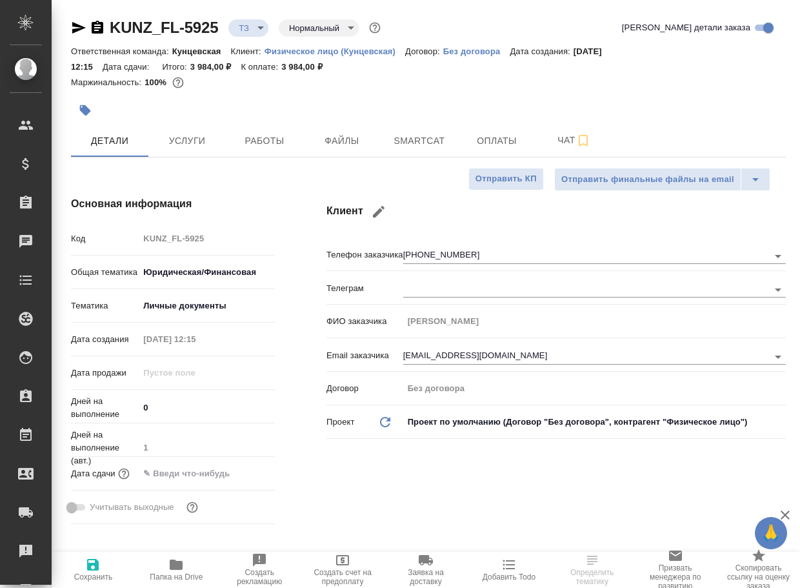
type textarea "x"
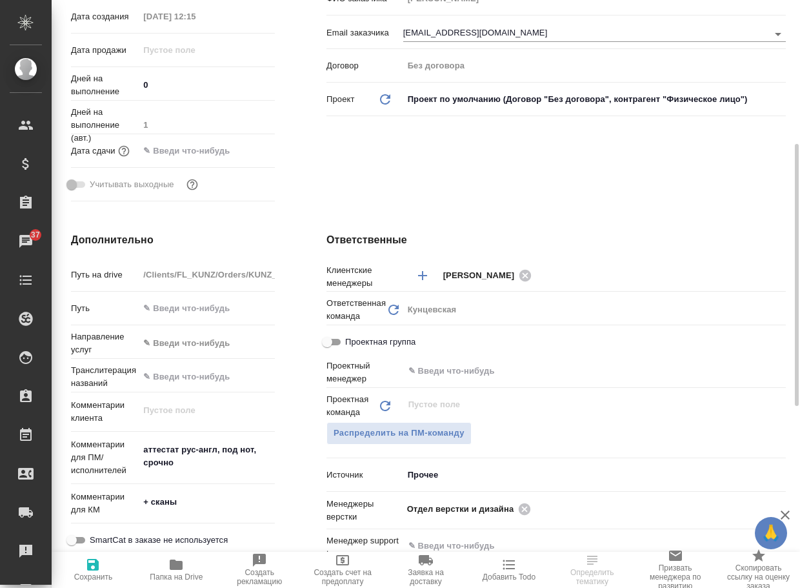
scroll to position [581, 0]
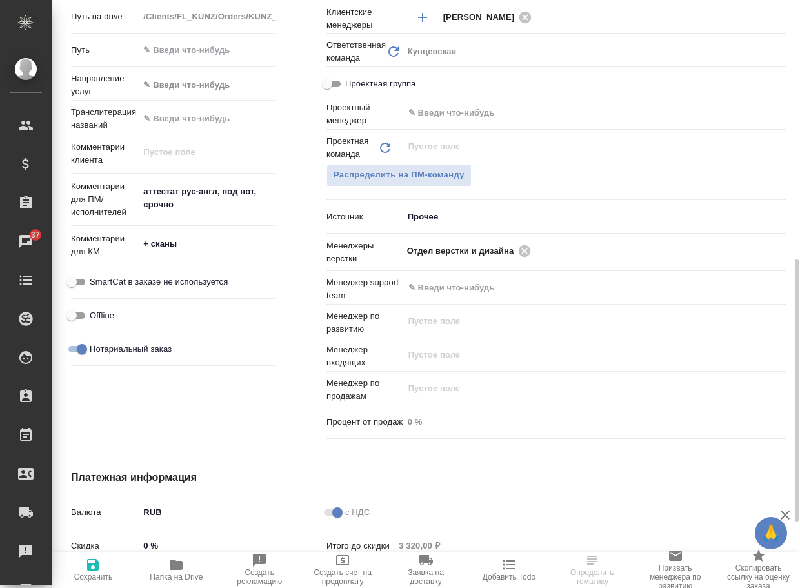
click at [168, 566] on div ".cls-1 fill:#fff; AWATERA Arsenyeva Vera Клиенты Спецификации Заказы 37 Чаты To…" at bounding box center [400, 294] width 800 height 588
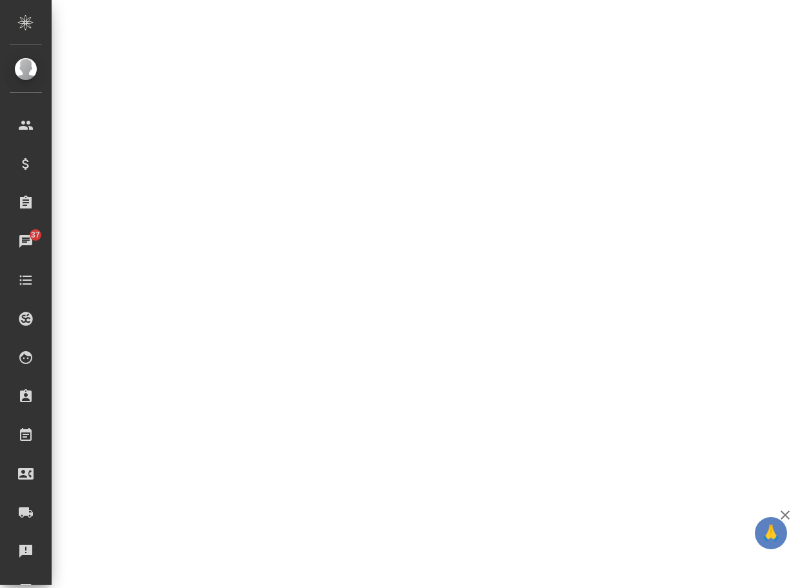
select select "RU"
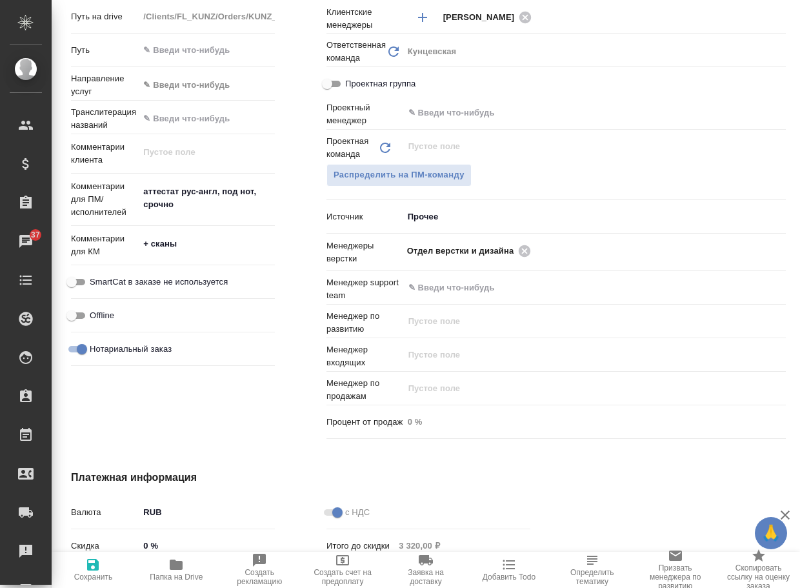
type textarea "x"
click at [174, 571] on icon "button" at bounding box center [175, 564] width 15 height 15
type textarea "x"
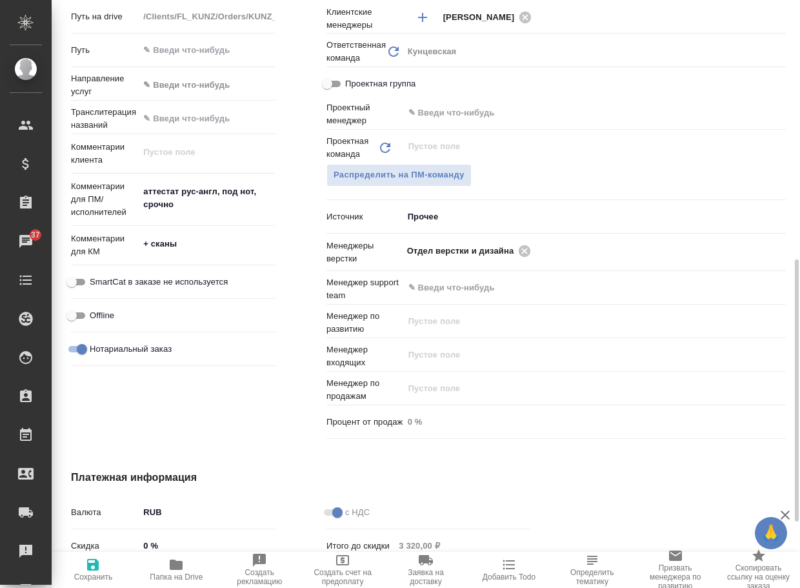
type textarea "x"
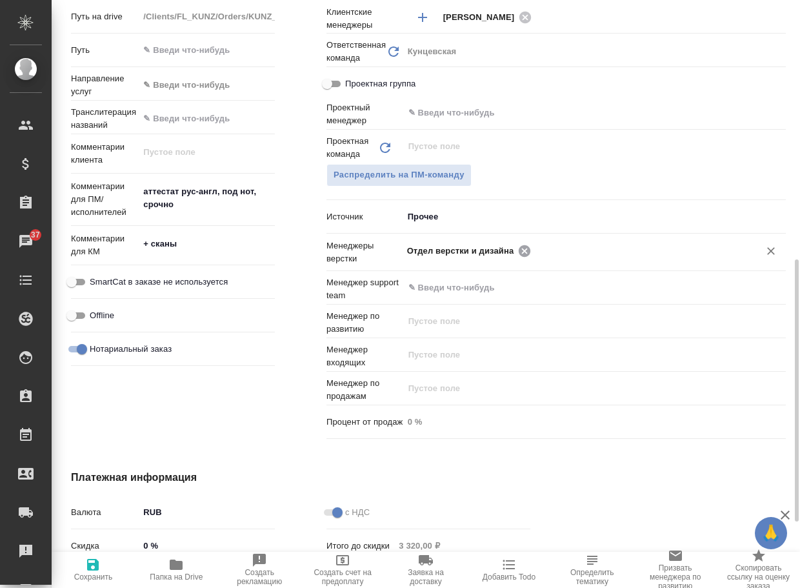
click at [523, 249] on icon at bounding box center [525, 251] width 12 height 12
type textarea "x"
click at [535, 249] on input "text" at bounding box center [637, 250] width 204 height 15
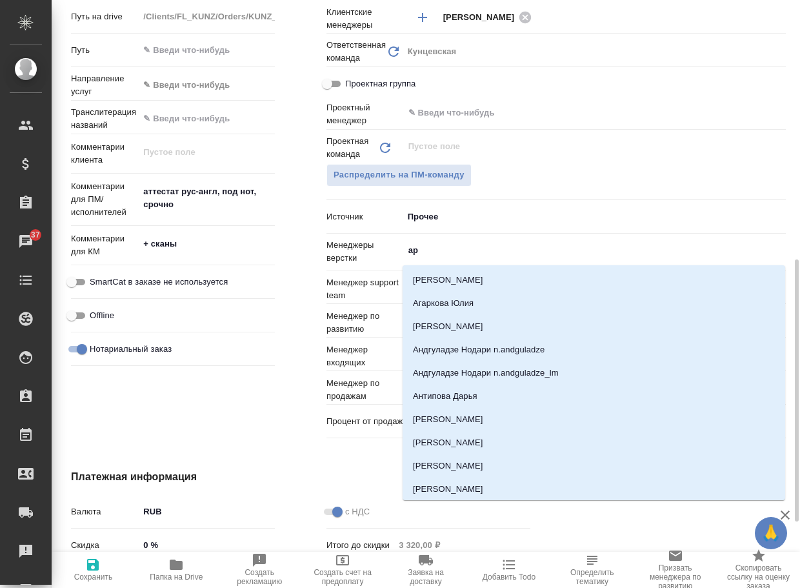
type input "арс"
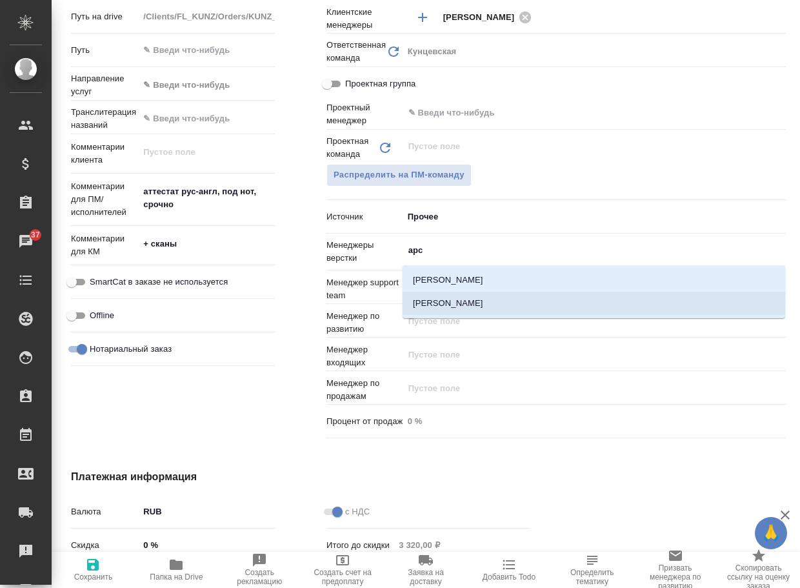
click at [485, 301] on li "[PERSON_NAME]" at bounding box center [594, 303] width 383 height 23
type textarea "x"
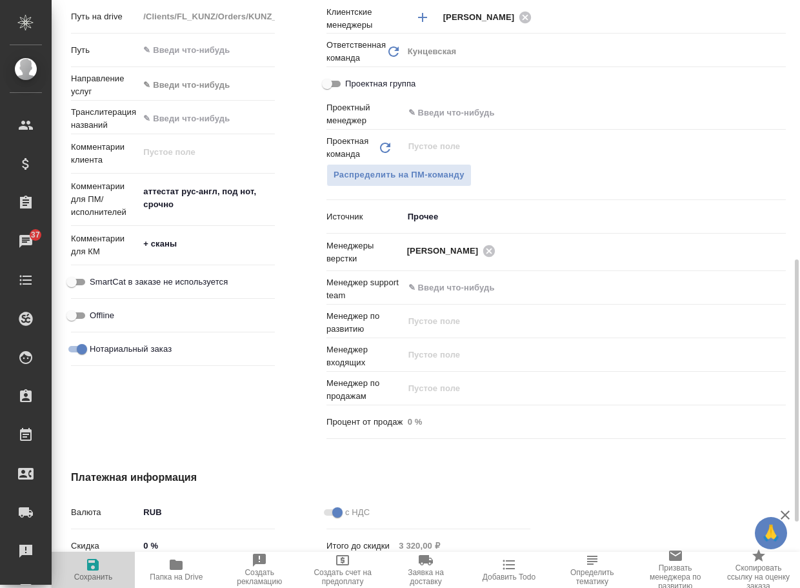
click at [92, 574] on span "Сохранить" at bounding box center [93, 577] width 39 height 9
type textarea "x"
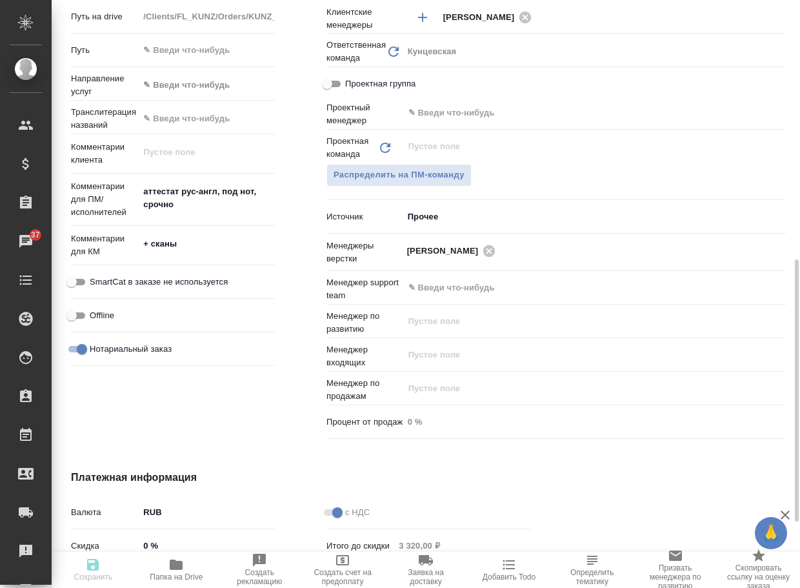
type textarea "x"
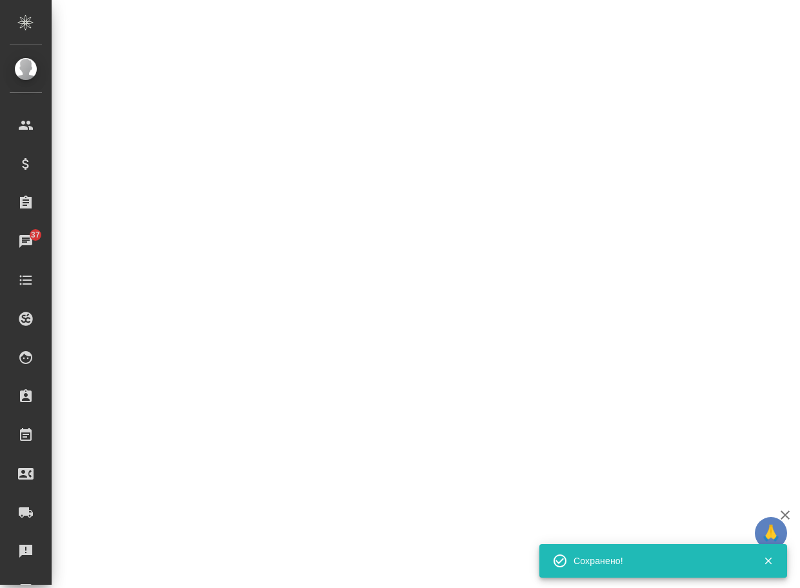
select select "RU"
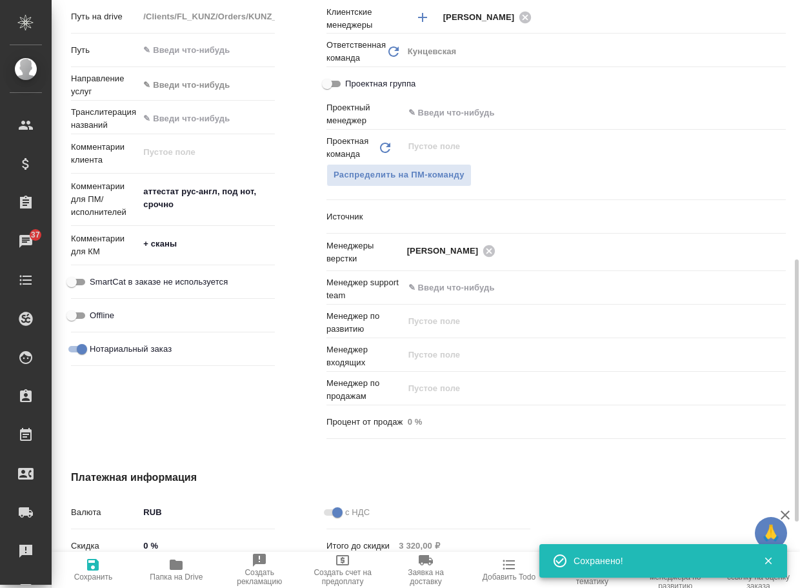
type textarea "x"
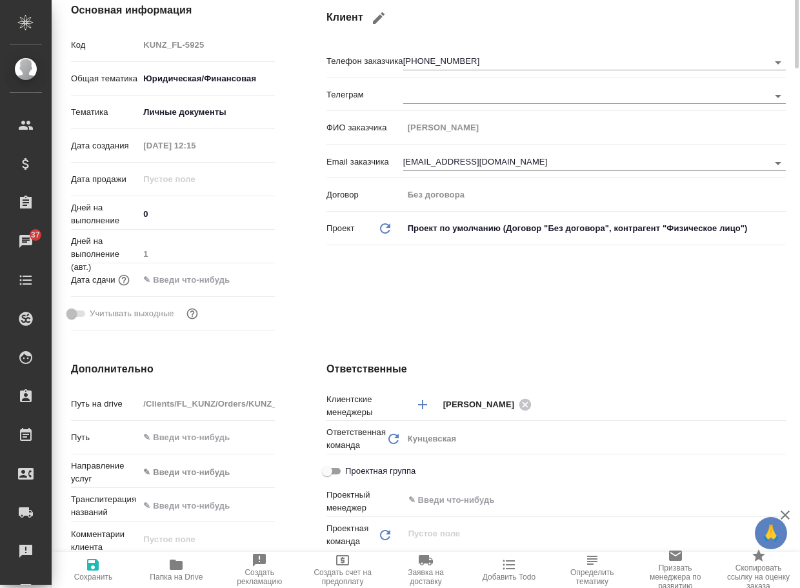
scroll to position [0, 0]
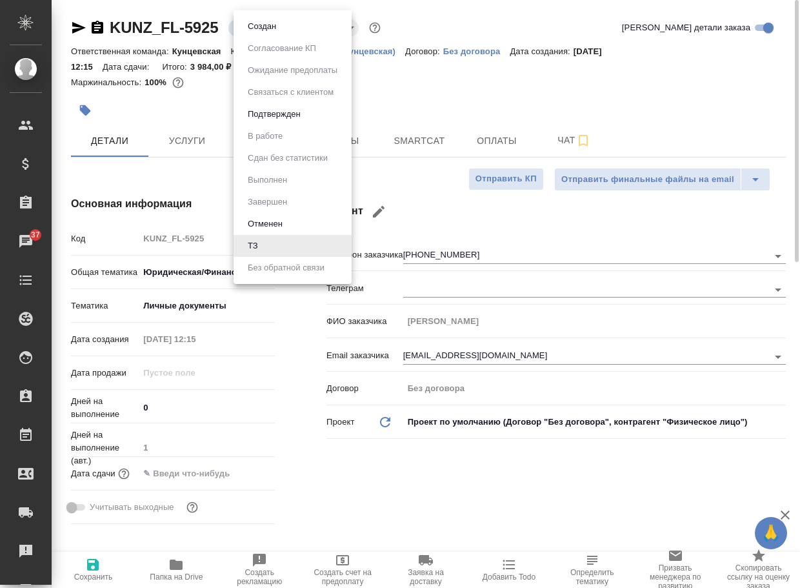
click at [253, 30] on body "🙏 .cls-1 fill:#fff; AWATERA Arsenyeva Vera Клиенты Спецификации Заказы 37 Чаты …" at bounding box center [400, 294] width 800 height 588
click at [259, 30] on button "Создан" at bounding box center [262, 26] width 36 height 14
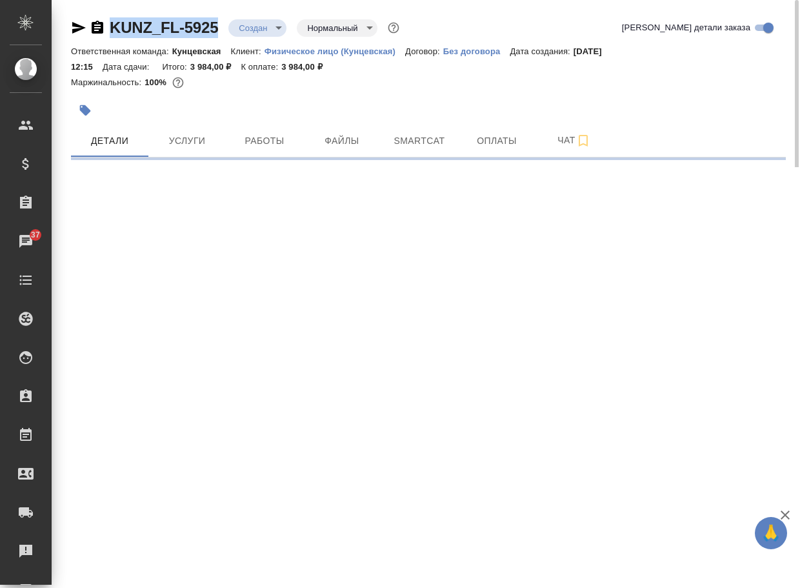
drag, startPoint x: 228, startPoint y: 34, endPoint x: 106, endPoint y: 30, distance: 122.0
click at [106, 30] on div "KUNZ_FL-5925 Создан new Нормальный normal" at bounding box center [236, 27] width 331 height 21
copy link "KUNZ_FL-5925"
select select "RU"
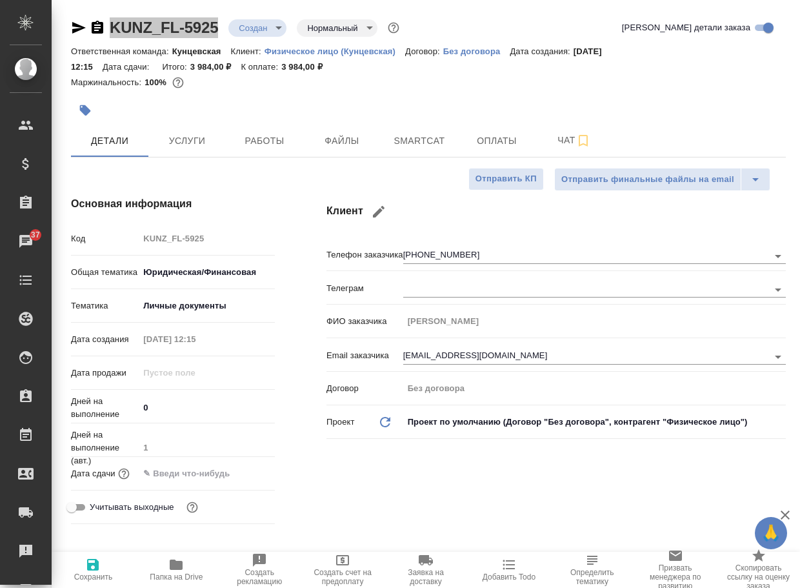
type textarea "x"
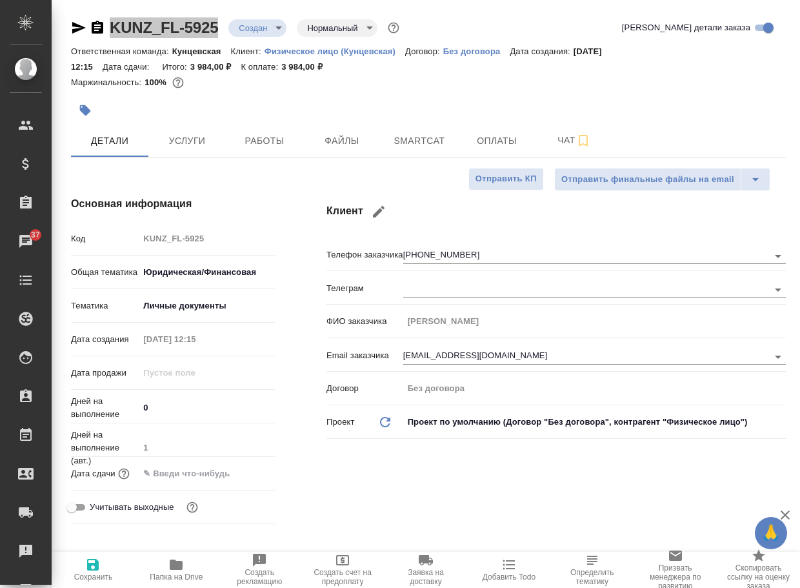
type textarea "x"
click at [571, 139] on span "Чат" at bounding box center [575, 140] width 62 height 16
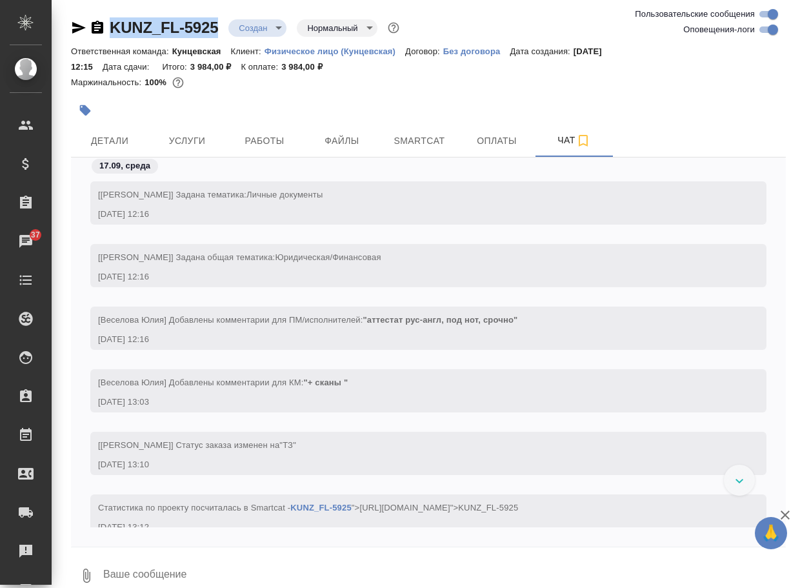
scroll to position [105, 0]
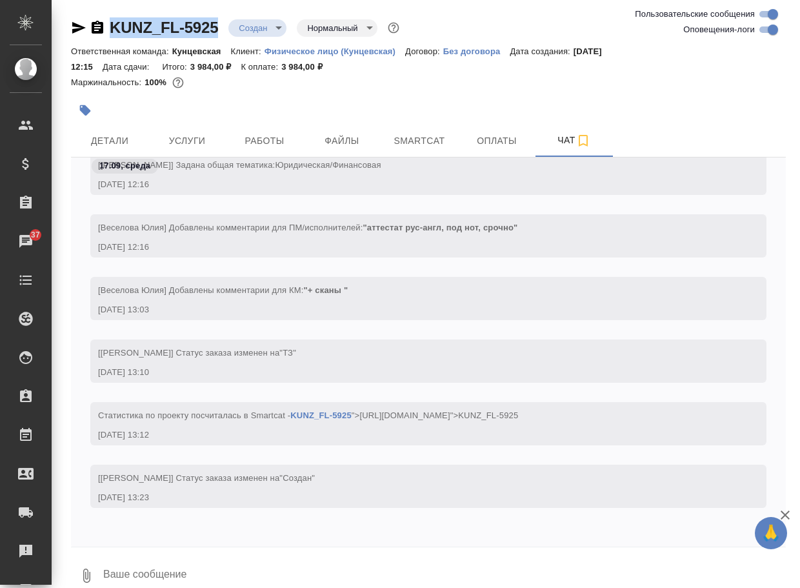
click at [89, 574] on icon "button" at bounding box center [86, 575] width 15 height 15
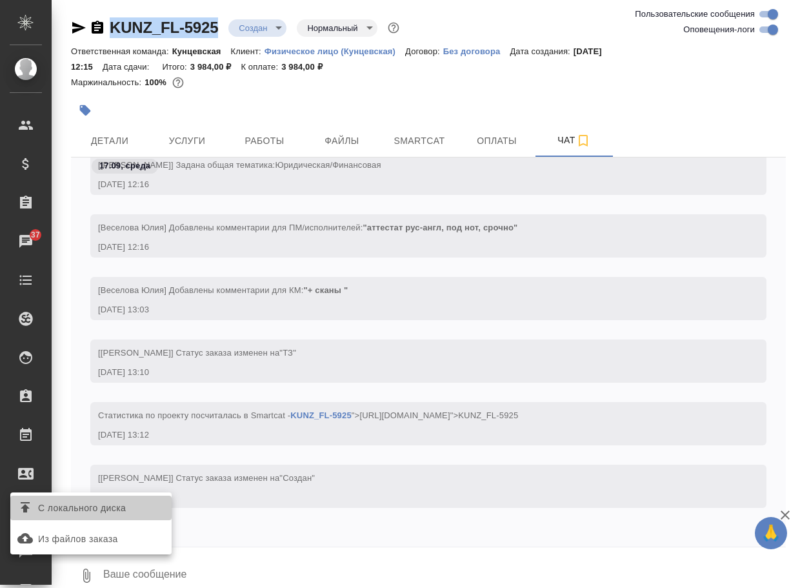
click at [122, 513] on span "С локального диска" at bounding box center [82, 508] width 88 height 16
click at [0, 0] on input "С локального диска" at bounding box center [0, 0] width 0 height 0
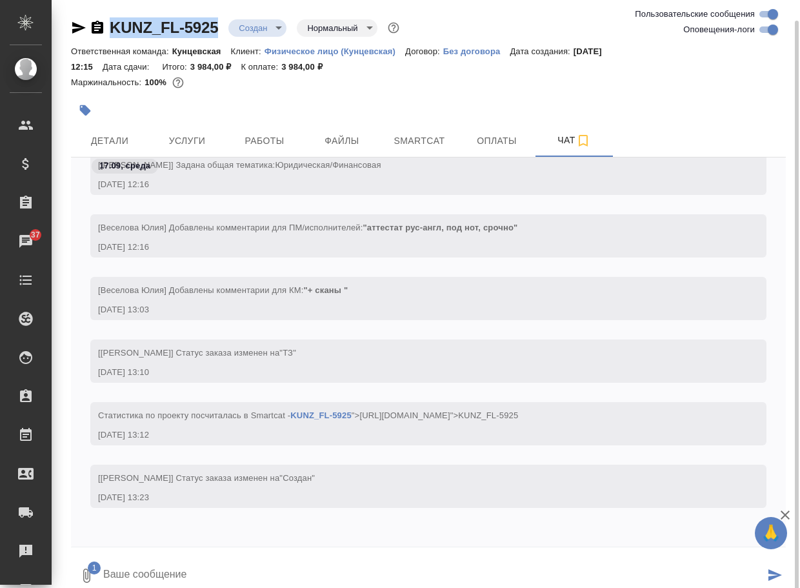
scroll to position [10, 0]
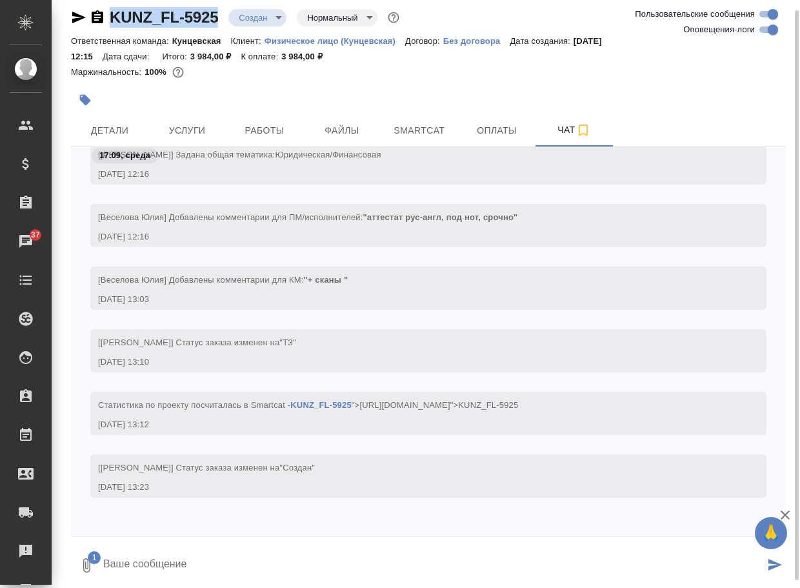
click at [135, 561] on textarea at bounding box center [433, 566] width 663 height 44
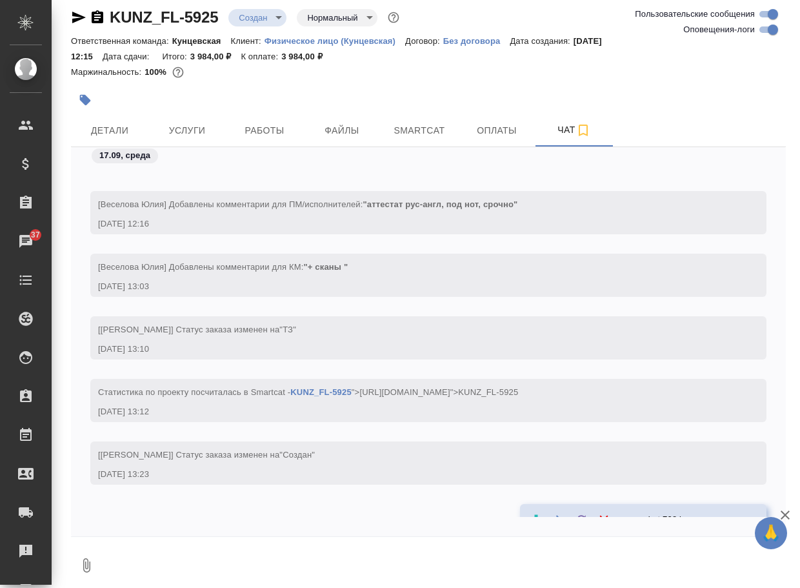
scroll to position [194, 0]
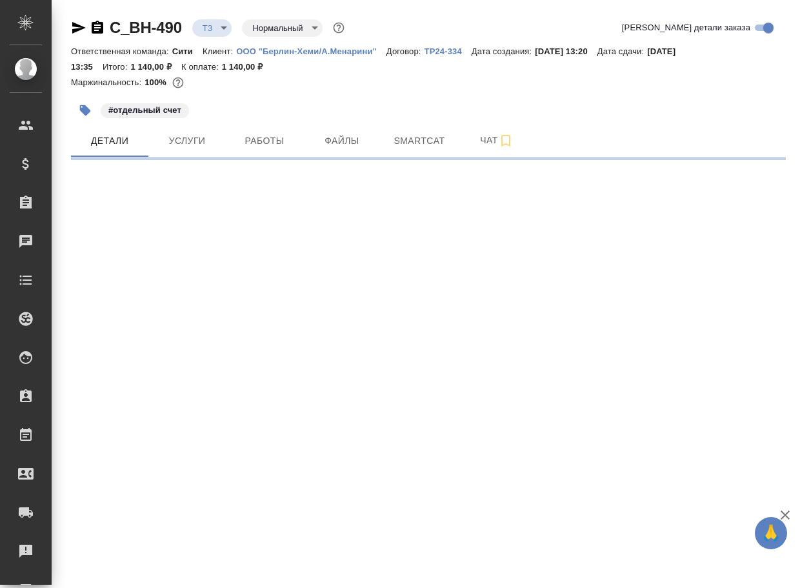
select select "RU"
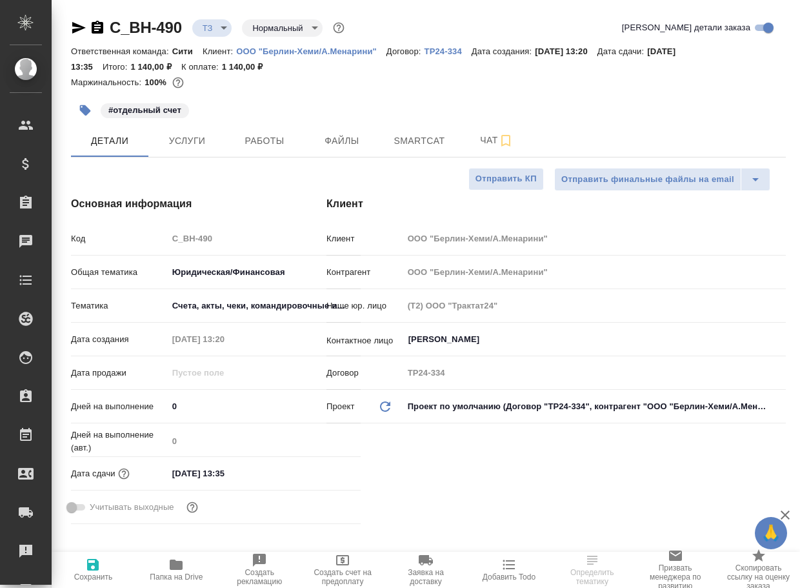
type textarea "x"
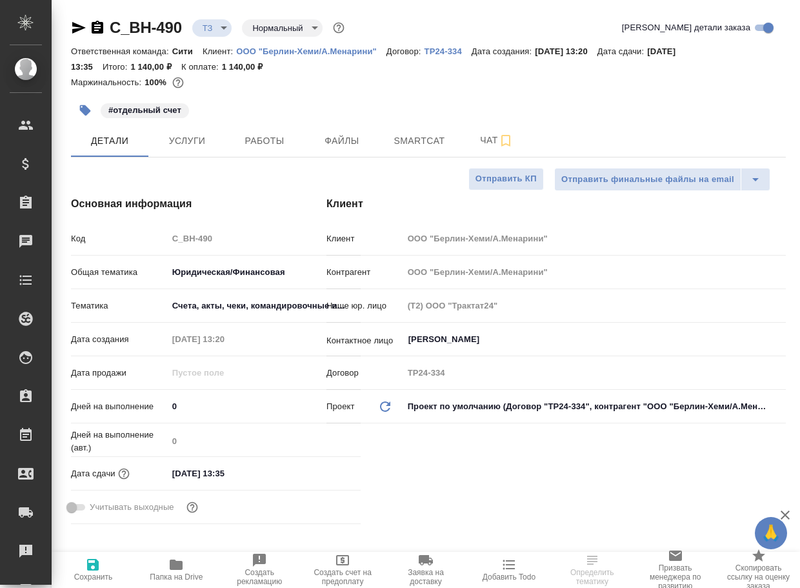
type textarea "x"
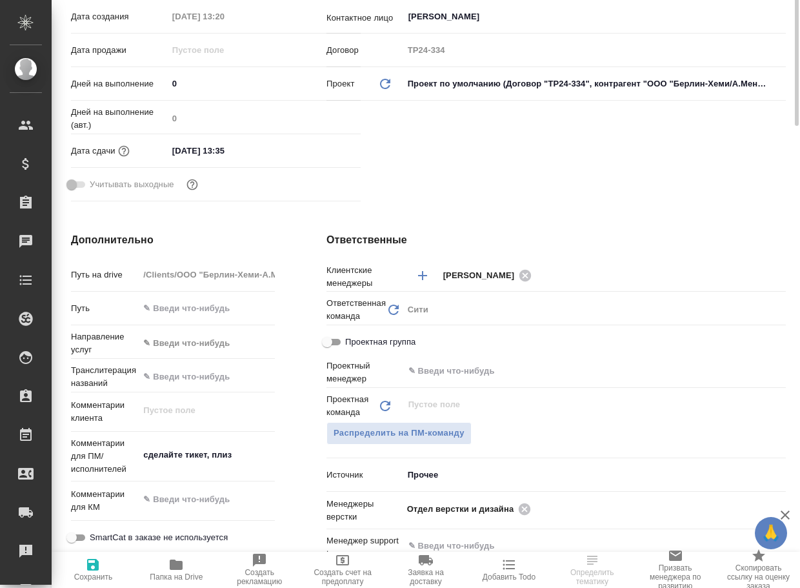
scroll to position [452, 0]
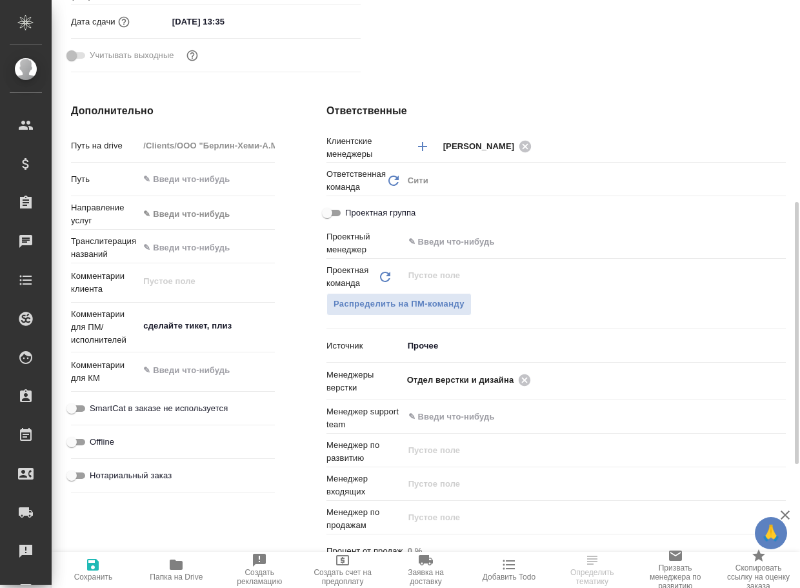
click at [174, 565] on icon "button" at bounding box center [176, 565] width 13 height 10
type textarea "x"
select select "RU"
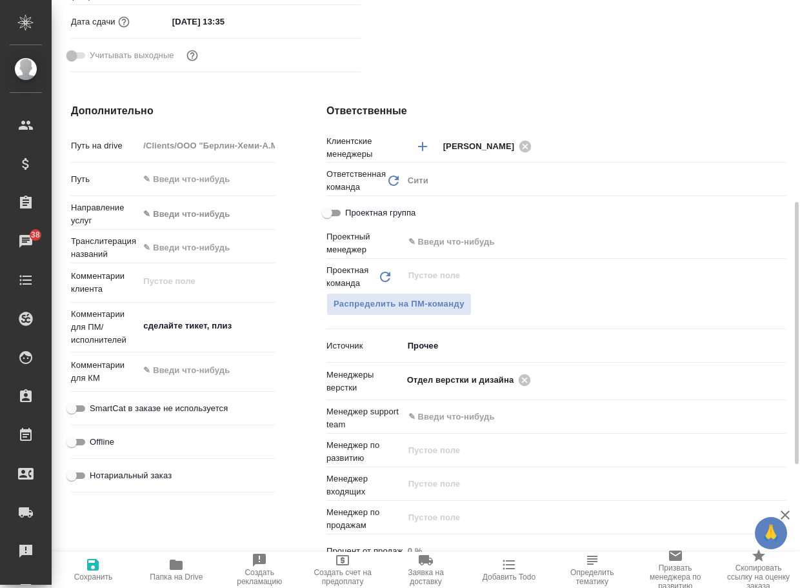
type textarea "x"
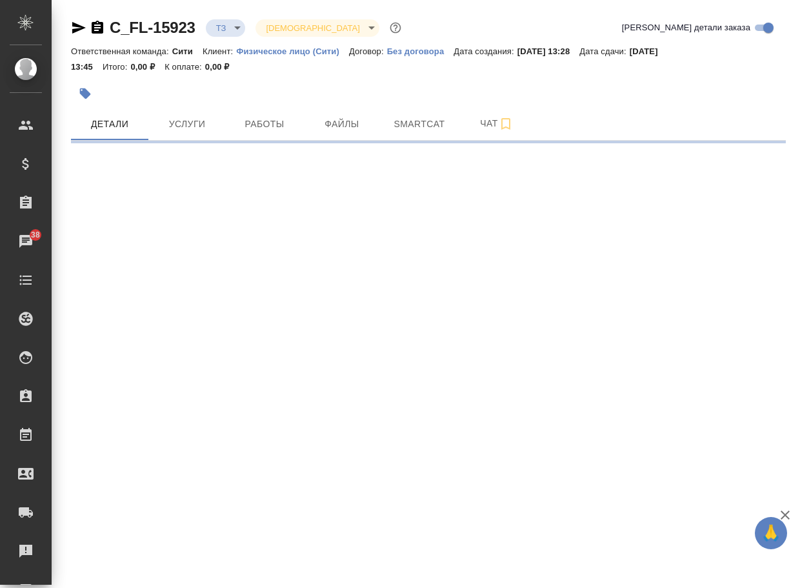
select select "RU"
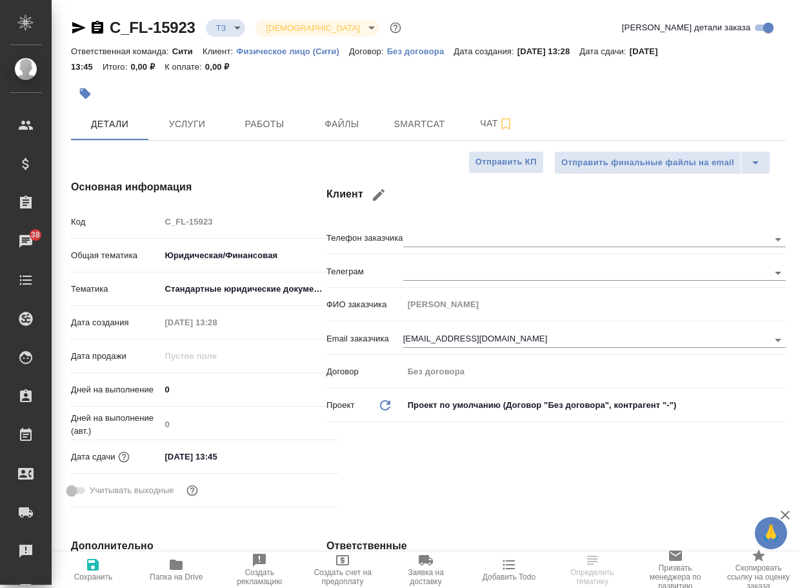
type textarea "x"
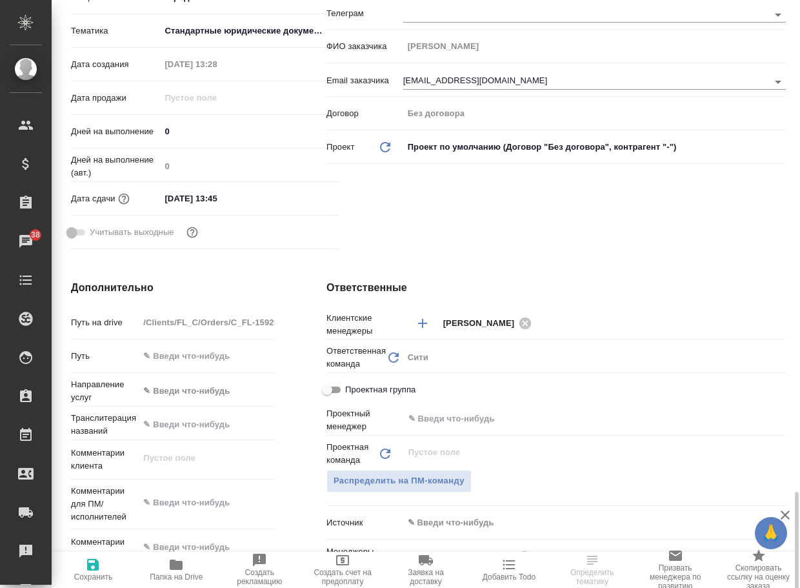
scroll to position [516, 0]
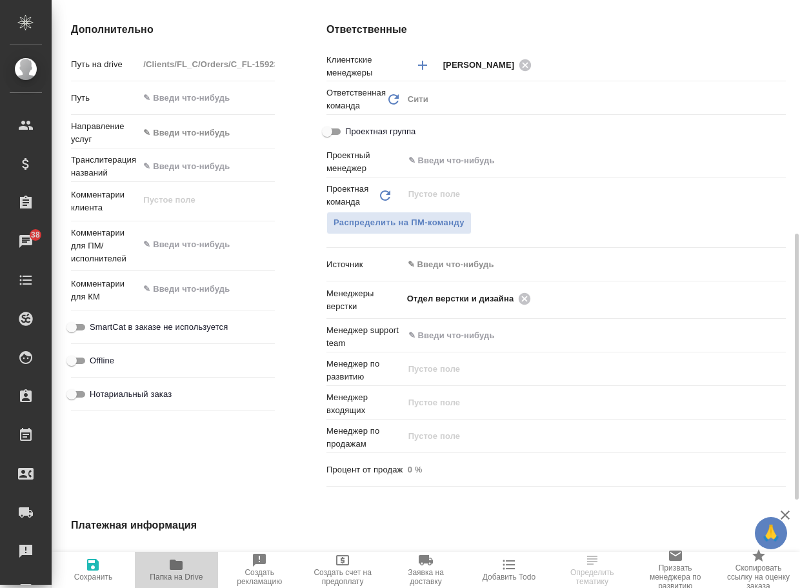
click at [173, 562] on icon "button" at bounding box center [176, 565] width 13 height 10
type textarea "x"
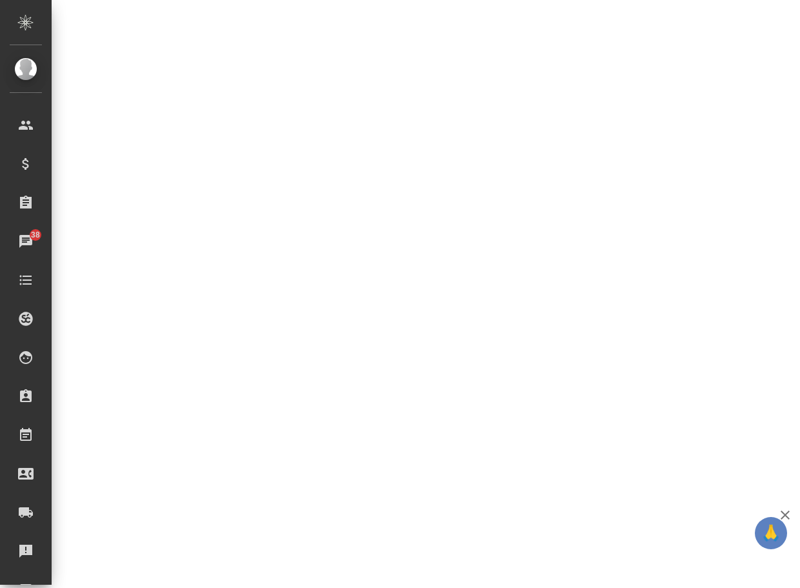
select select "RU"
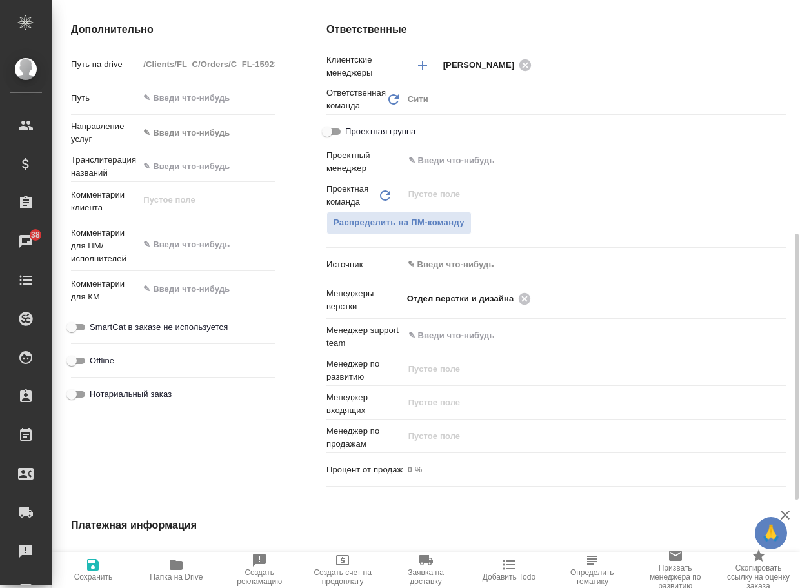
type textarea "x"
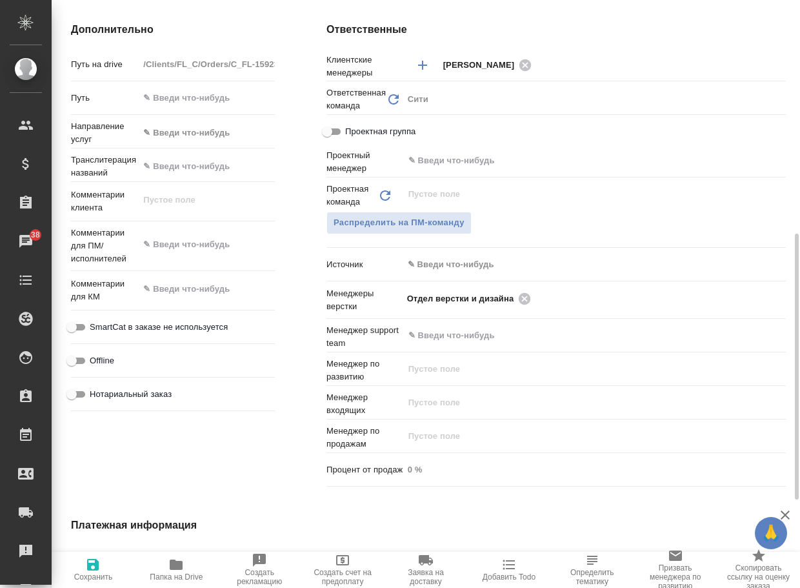
type textarea "x"
click at [525, 300] on icon at bounding box center [525, 299] width 14 height 14
type textarea "x"
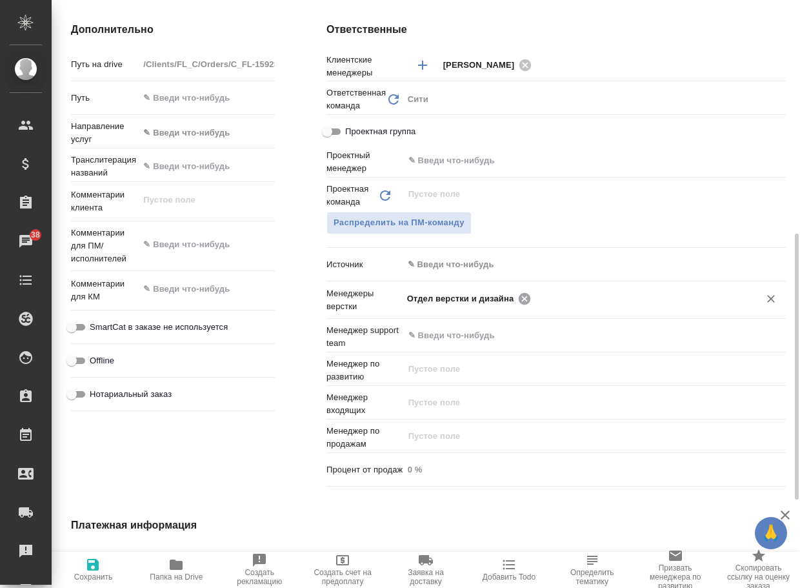
click at [535, 300] on input "text" at bounding box center [637, 297] width 204 height 15
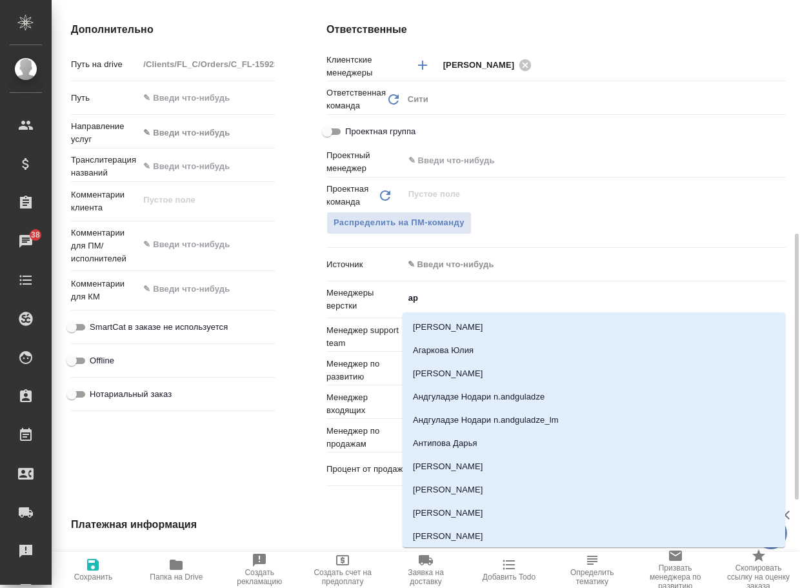
type input "арс"
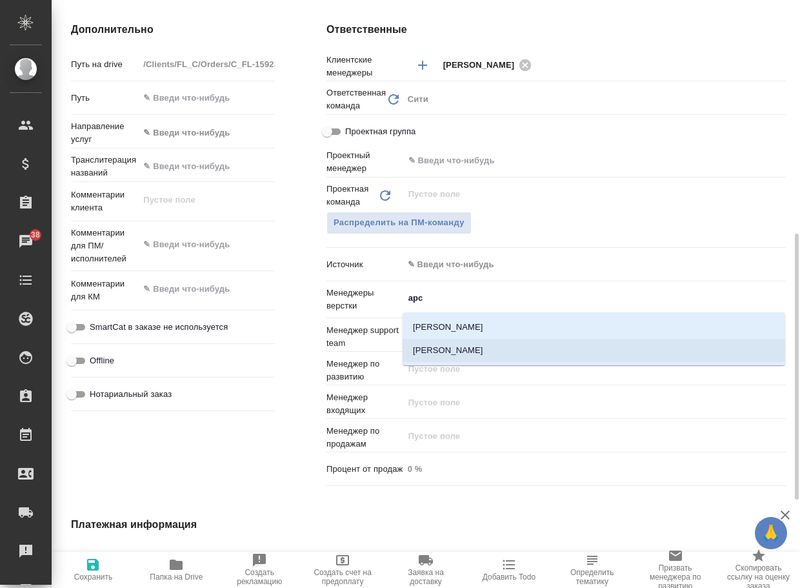
click at [469, 352] on li "[PERSON_NAME]" at bounding box center [594, 350] width 383 height 23
type textarea "x"
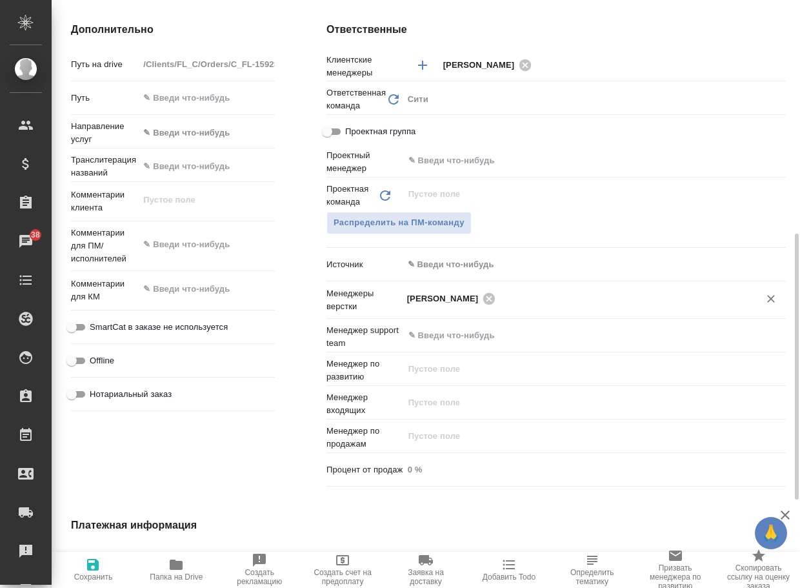
click at [85, 573] on span "Сохранить" at bounding box center [93, 577] width 39 height 9
type textarea "x"
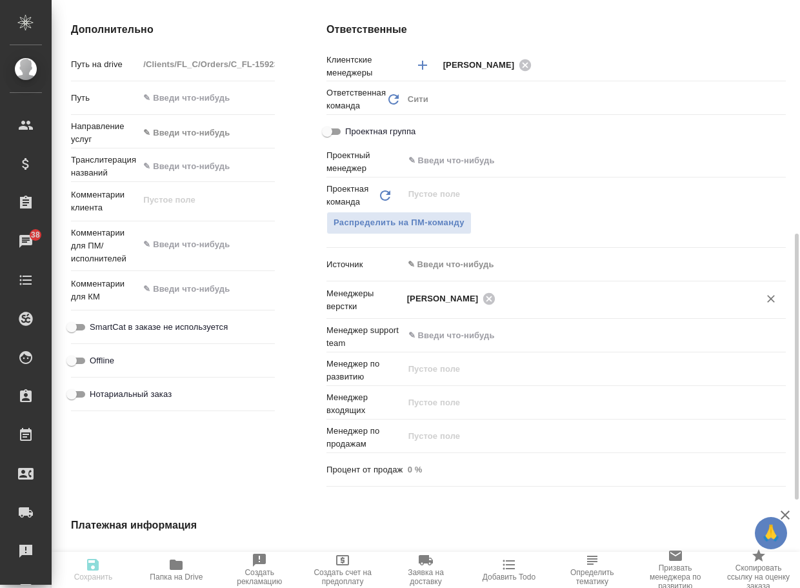
type textarea "x"
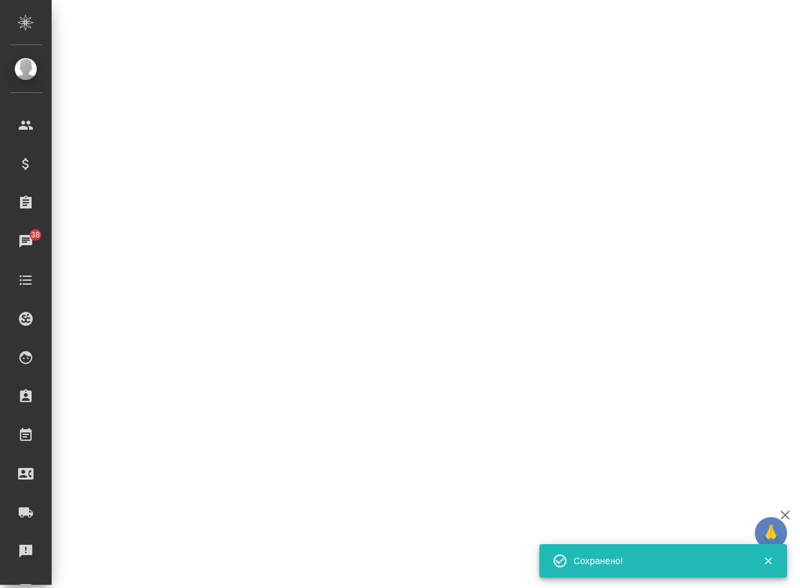
select select "RU"
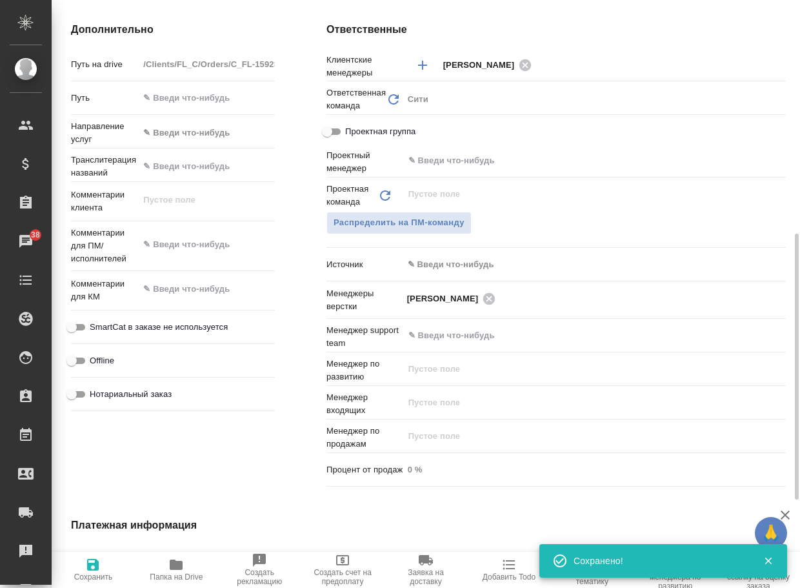
type textarea "x"
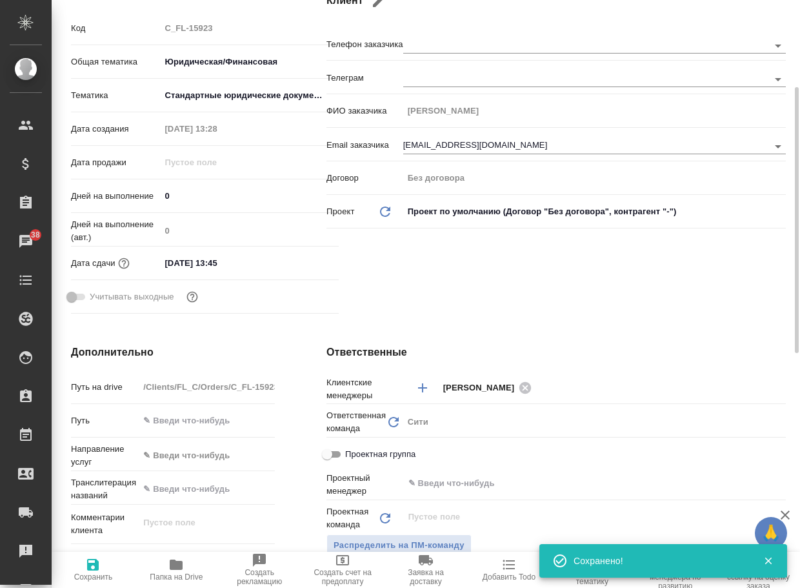
scroll to position [0, 0]
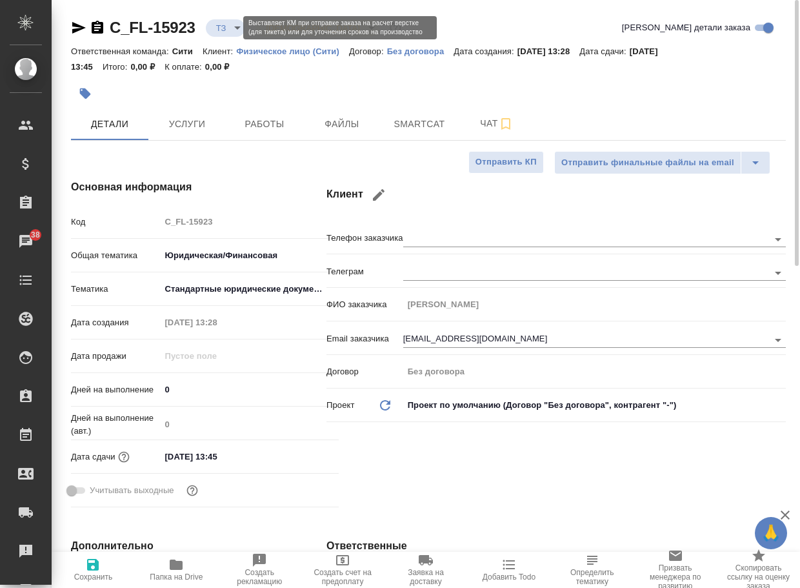
click at [223, 26] on body "🙏 .cls-1 fill:#fff; AWATERA Arsenyeva [PERSON_NAME] Спецификации Заказы 38 Чаты…" at bounding box center [400, 294] width 800 height 588
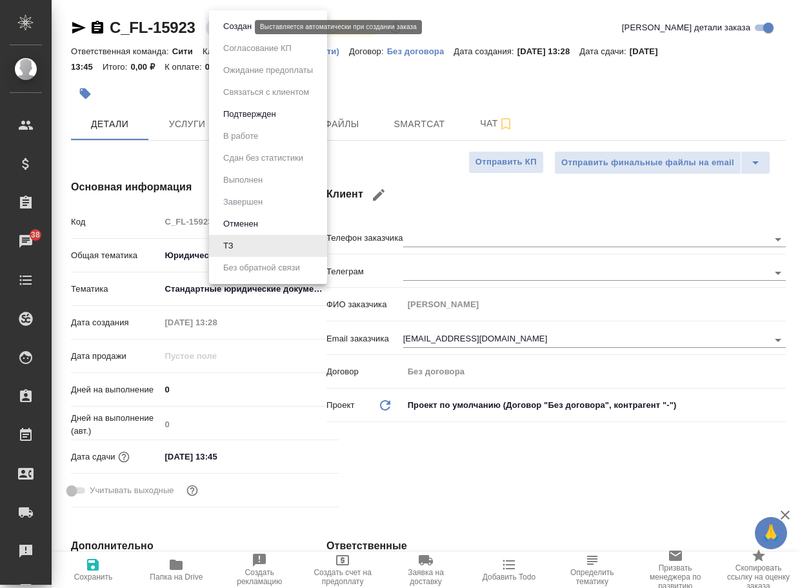
click at [229, 28] on button "Создан" at bounding box center [237, 26] width 36 height 14
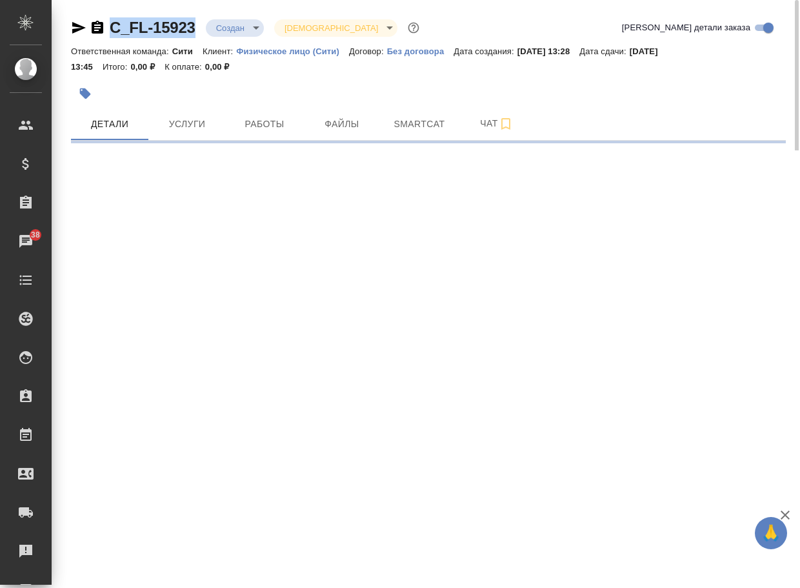
drag, startPoint x: 201, startPoint y: 34, endPoint x: 98, endPoint y: 28, distance: 103.4
click at [101, 28] on div "C_FL-15923 Создан new Святая троица holyTrinity" at bounding box center [246, 27] width 351 height 21
copy link "C_FL-15923"
select select "RU"
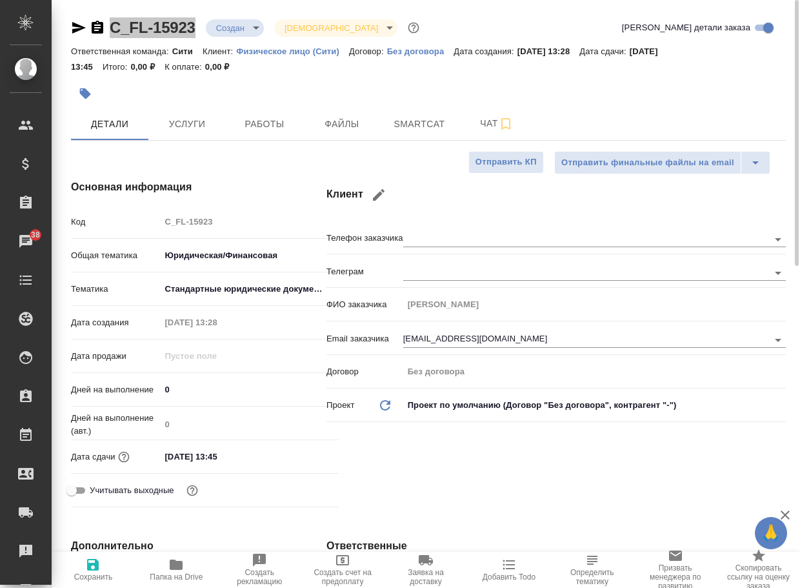
type textarea "x"
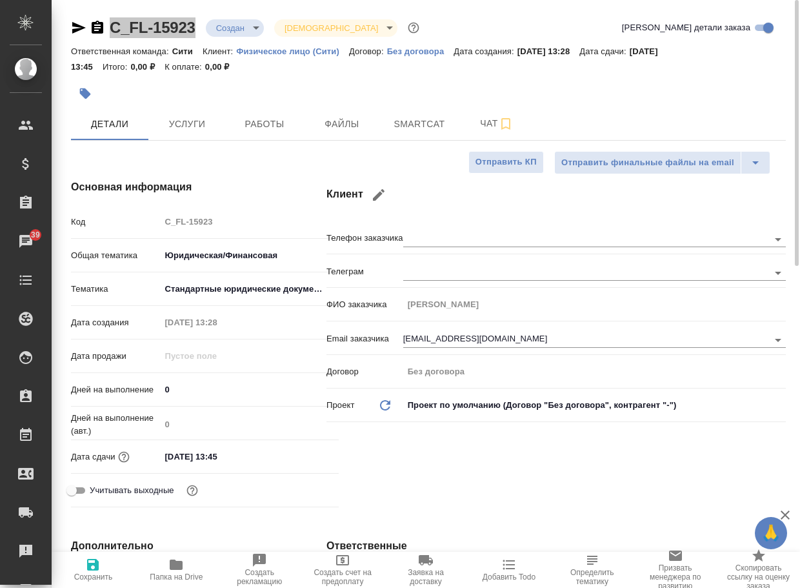
type textarea "x"
click at [485, 125] on span "Чат" at bounding box center [497, 124] width 62 height 16
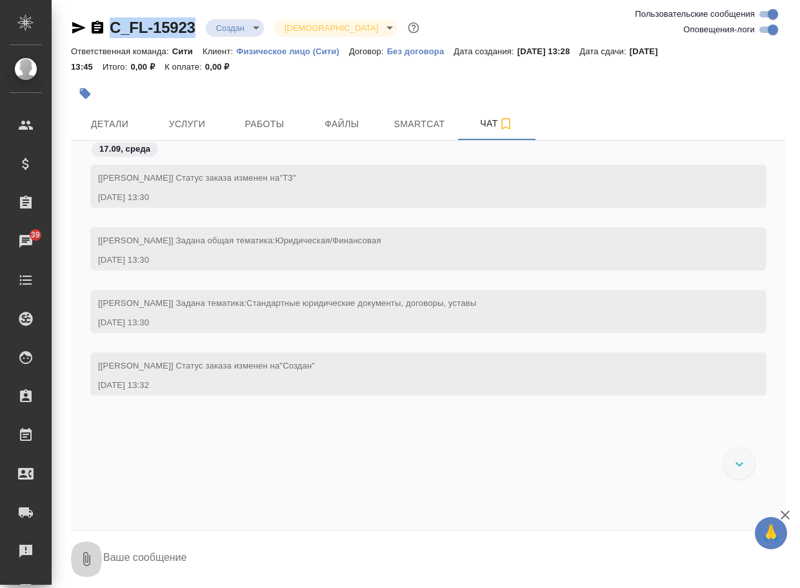
click at [89, 560] on icon "button" at bounding box center [86, 558] width 15 height 15
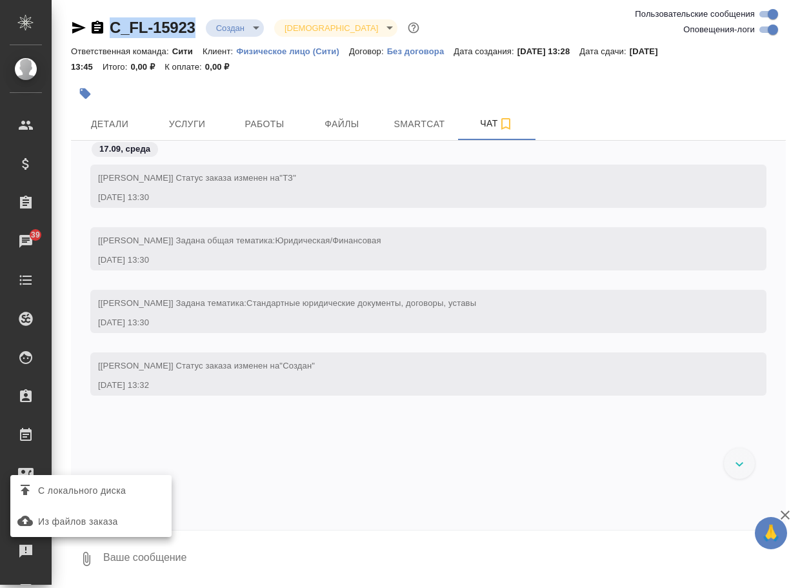
click at [116, 489] on span "С локального диска" at bounding box center [82, 491] width 88 height 16
click at [0, 0] on input "С локального диска" at bounding box center [0, 0] width 0 height 0
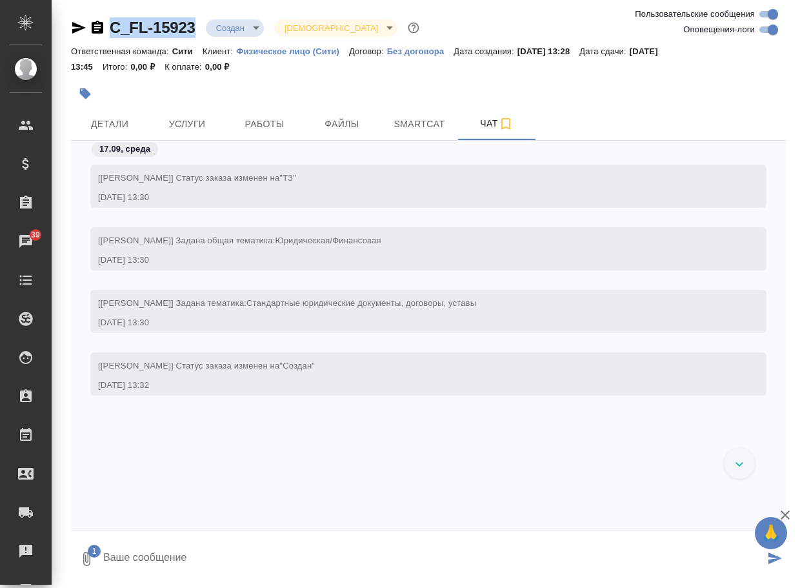
click at [143, 554] on textarea at bounding box center [433, 559] width 663 height 44
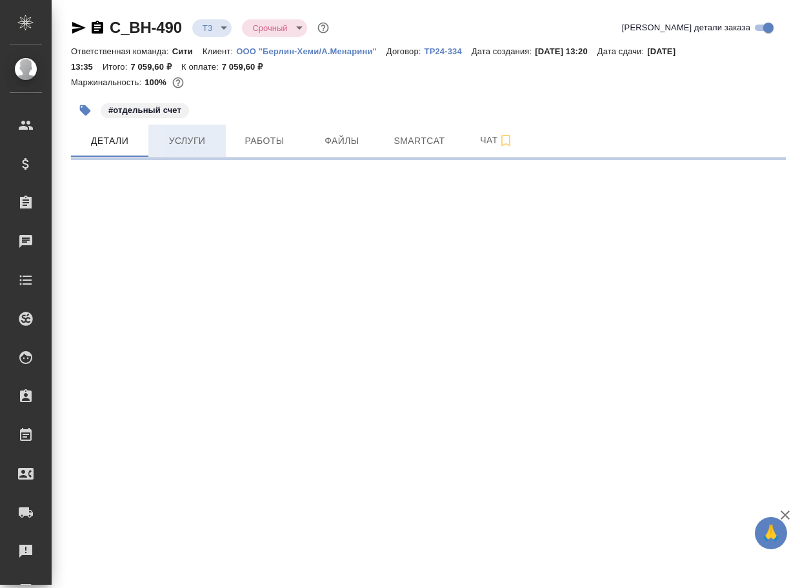
select select "RU"
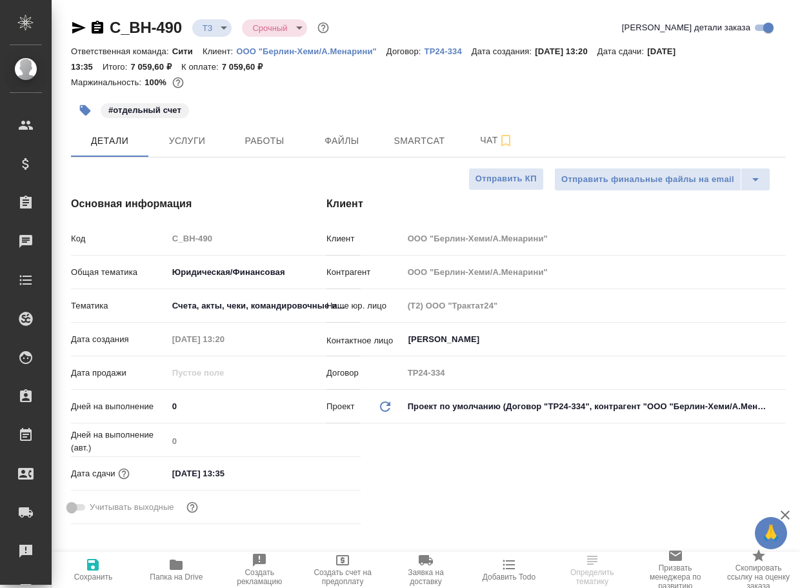
type textarea "x"
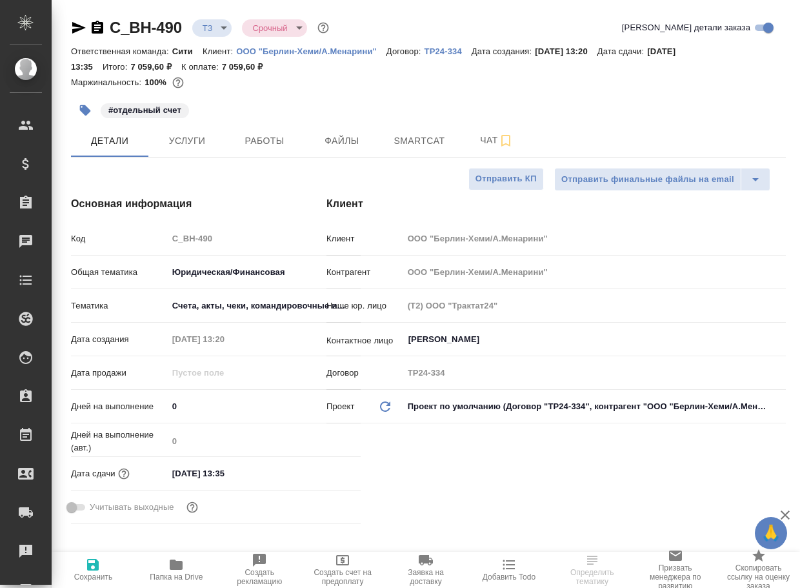
type textarea "x"
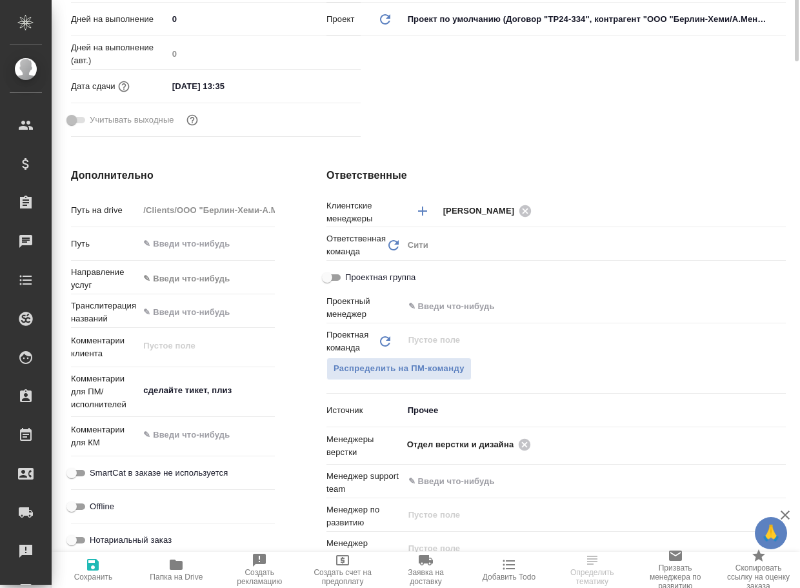
scroll to position [452, 0]
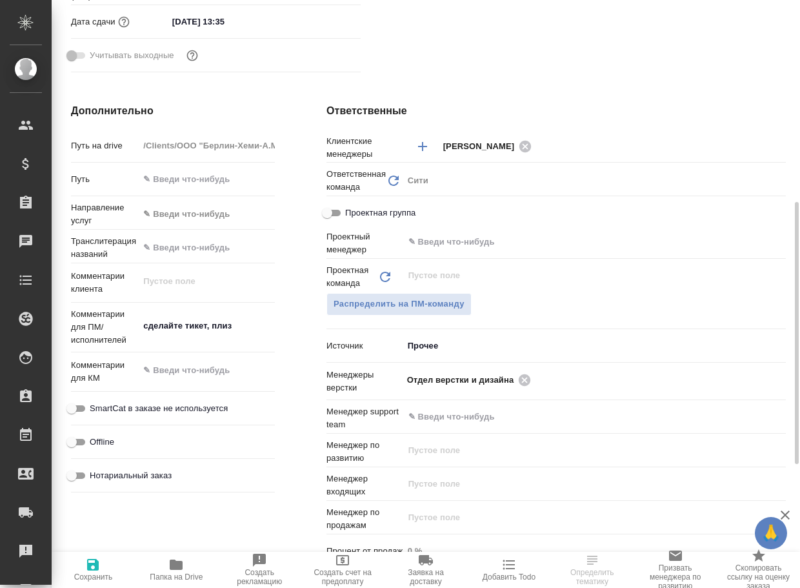
click at [179, 560] on icon "button" at bounding box center [175, 564] width 15 height 15
type textarea "x"
select select "RU"
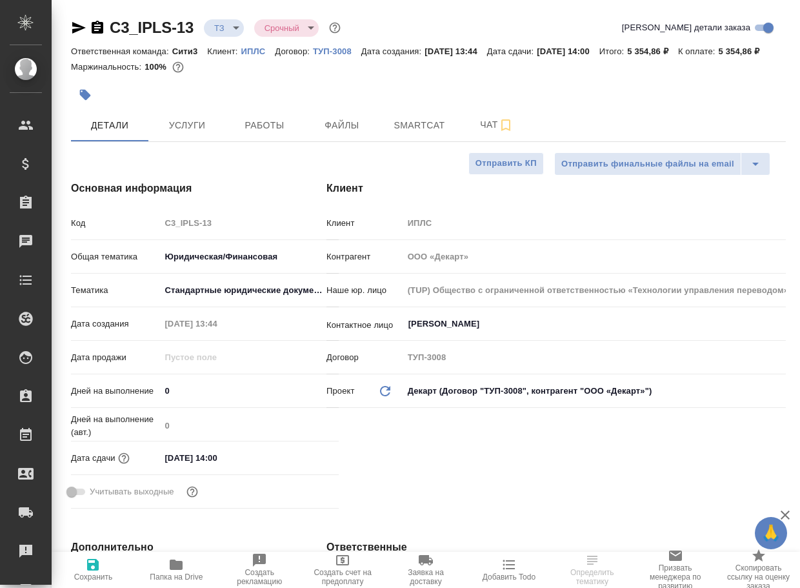
select select "RU"
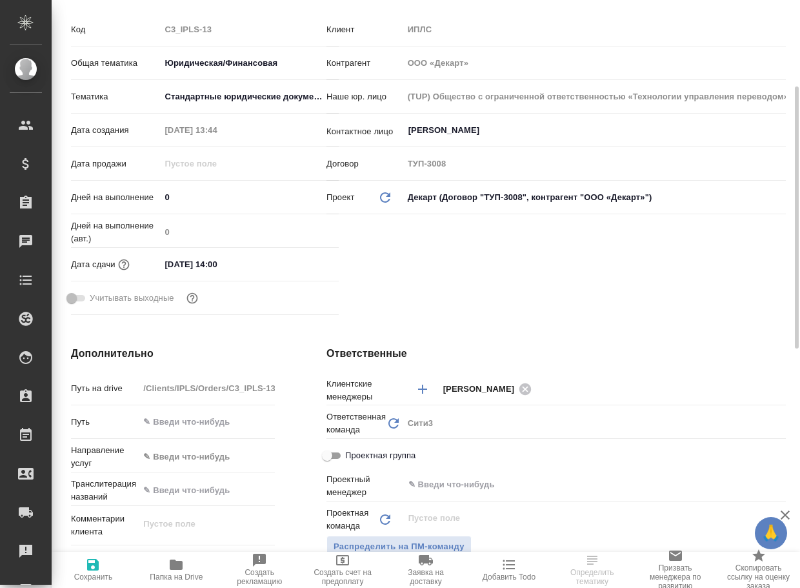
scroll to position [452, 0]
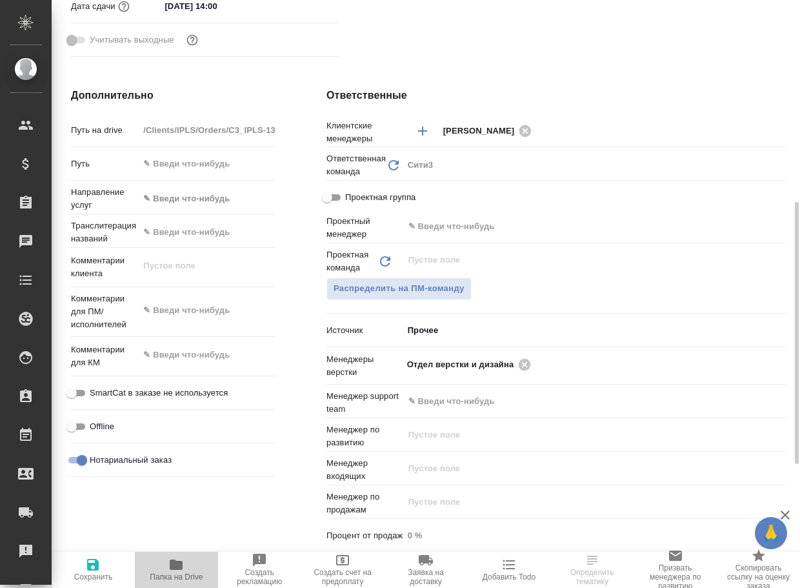
click at [166, 570] on span "Папка на Drive" at bounding box center [177, 569] width 68 height 25
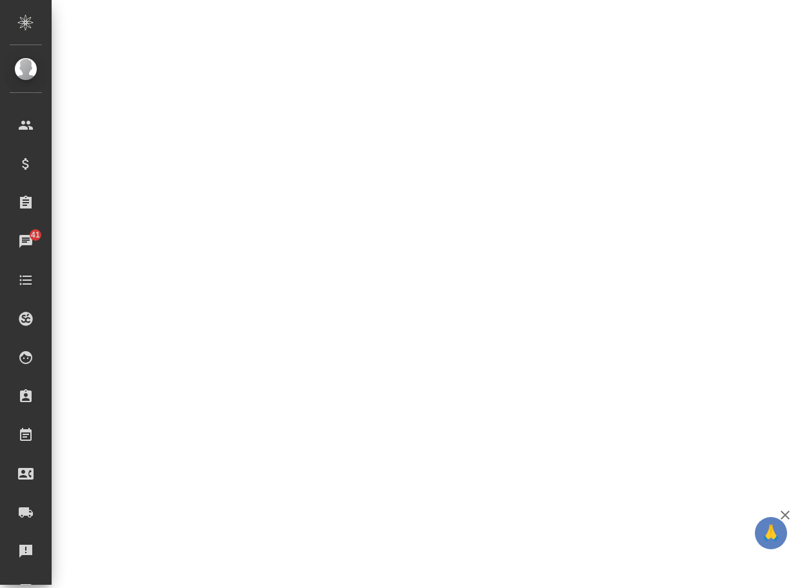
select select "RU"
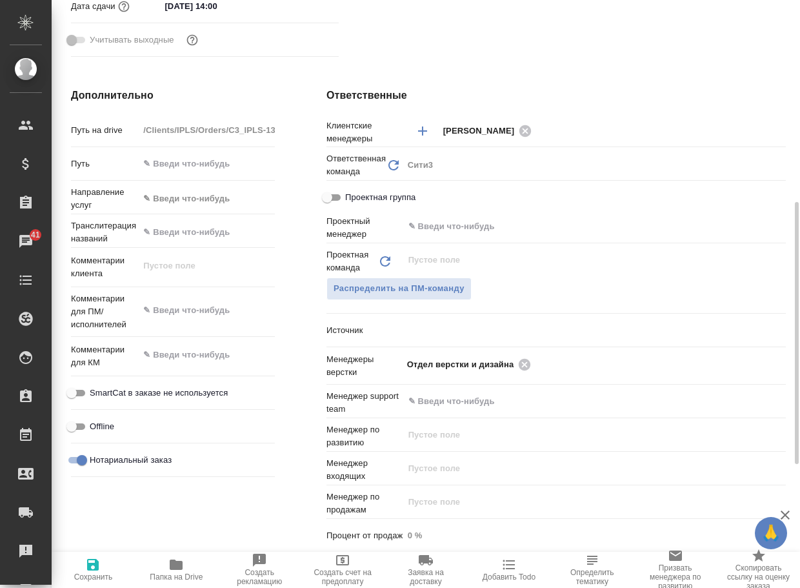
type textarea "x"
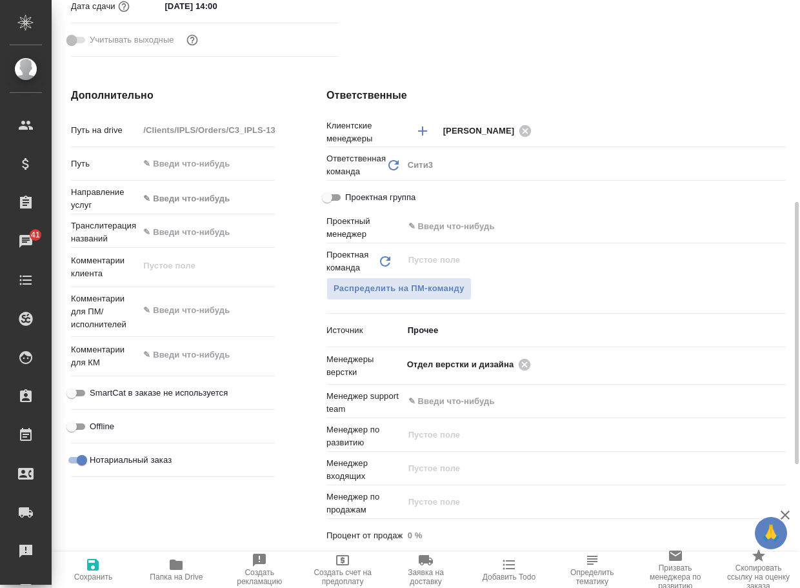
type textarea "x"
click at [527, 370] on icon at bounding box center [525, 364] width 12 height 12
type textarea "x"
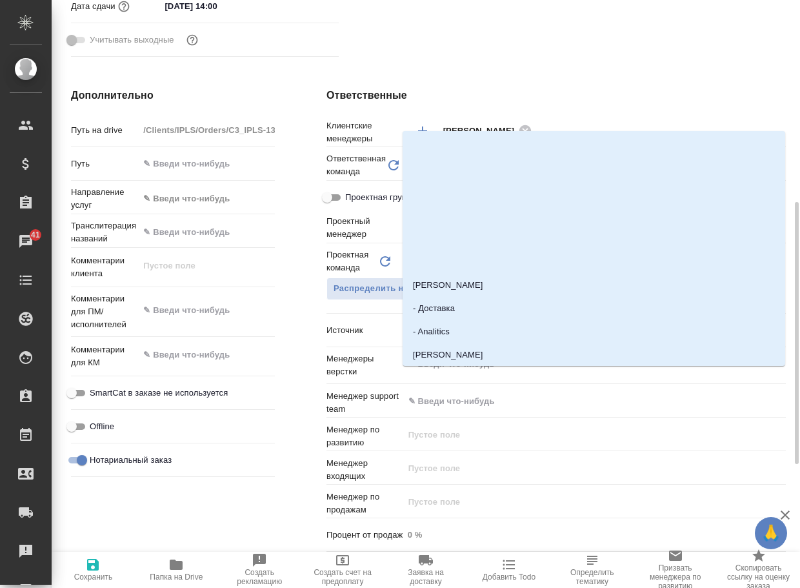
click at [527, 372] on input "text" at bounding box center [573, 363] width 332 height 15
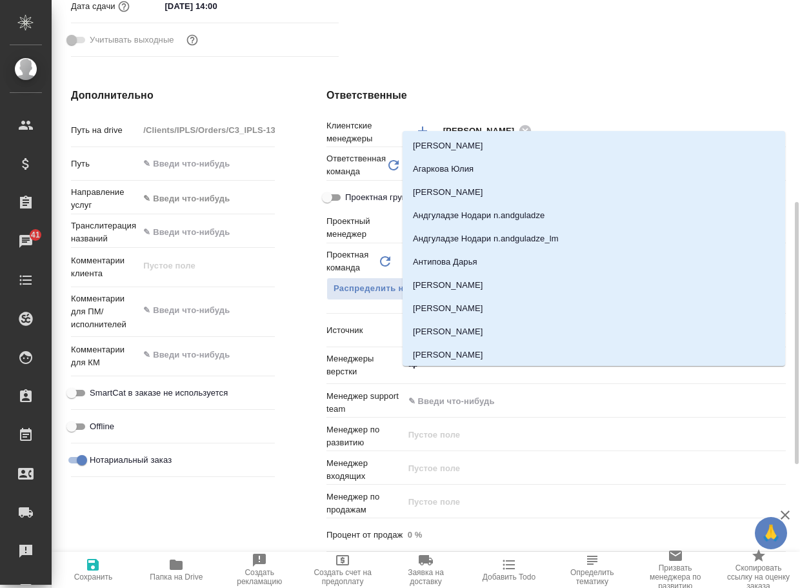
type input "арс"
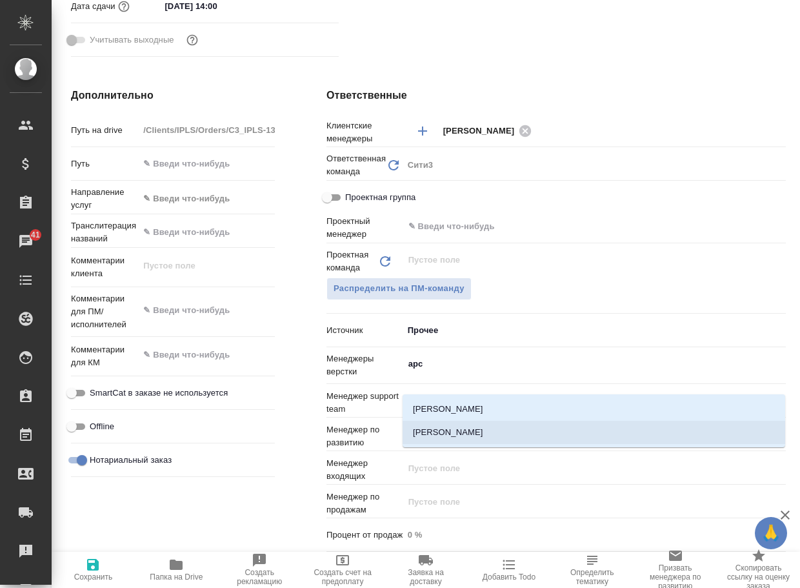
click at [443, 437] on li "[PERSON_NAME]" at bounding box center [594, 432] width 383 height 23
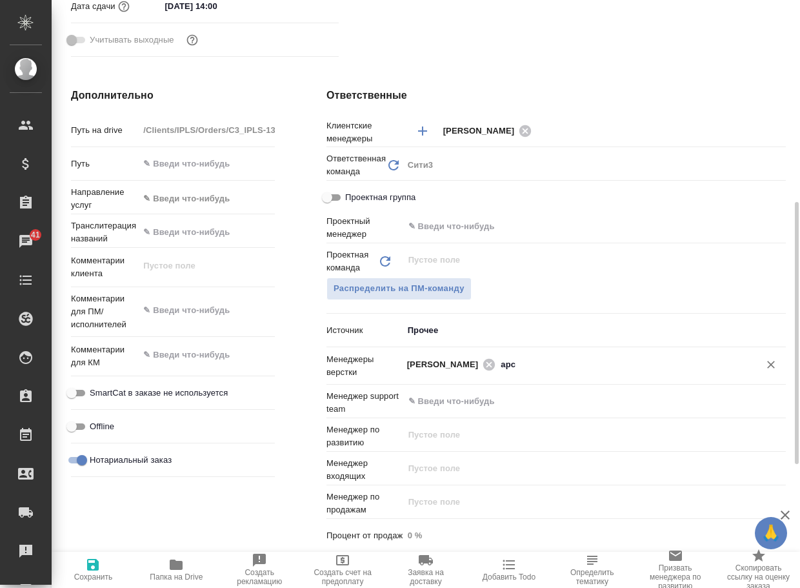
type textarea "x"
click at [107, 564] on span "Сохранить" at bounding box center [93, 569] width 68 height 25
type textarea "x"
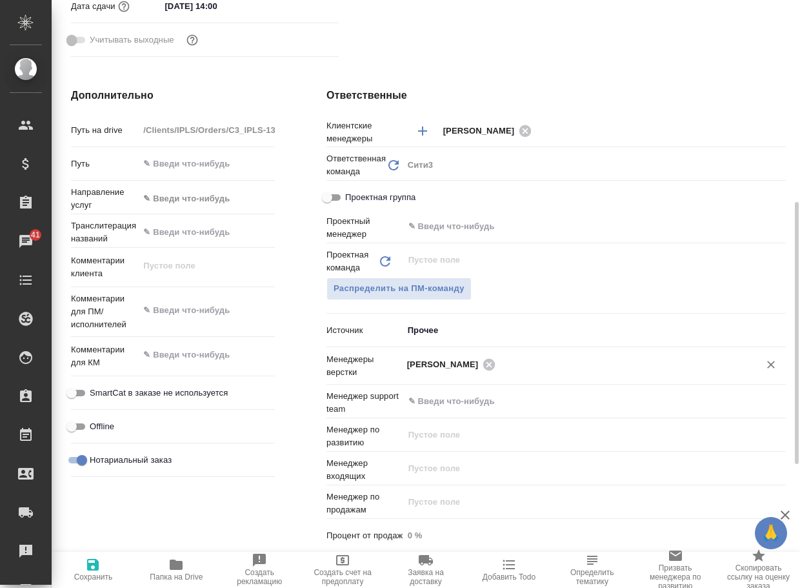
type textarea "x"
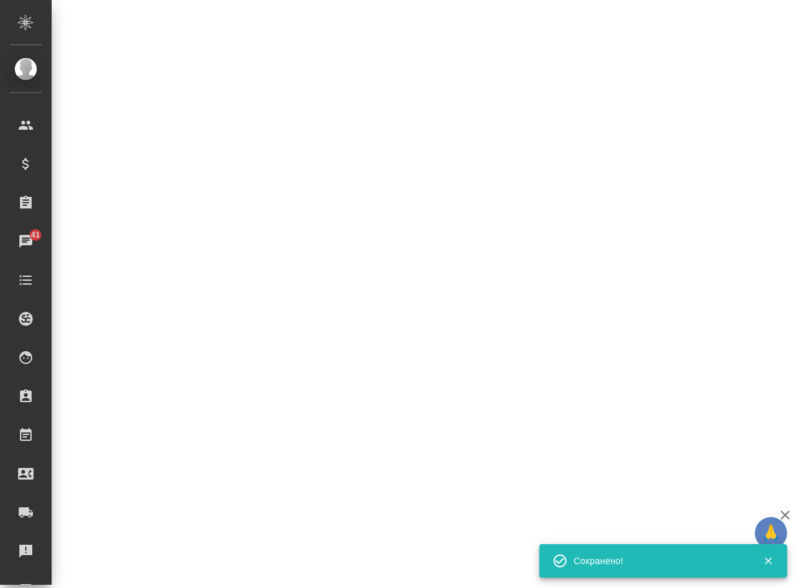
select select "RU"
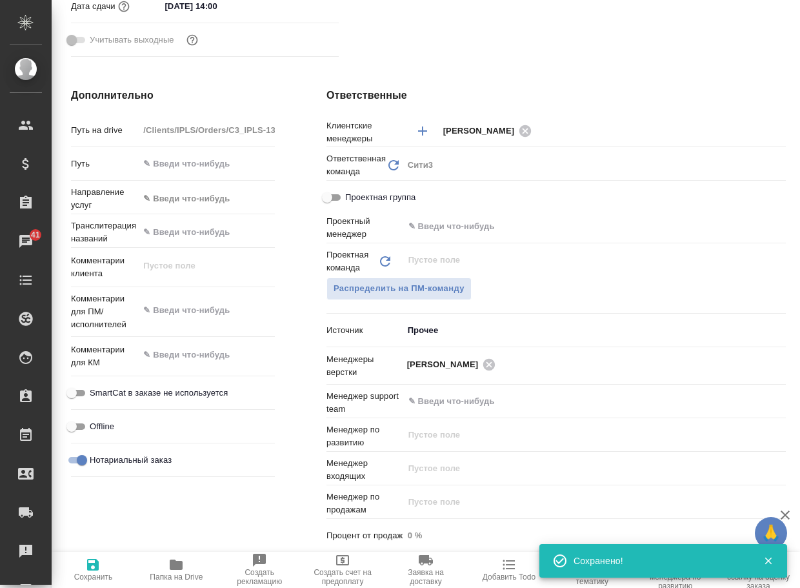
type textarea "x"
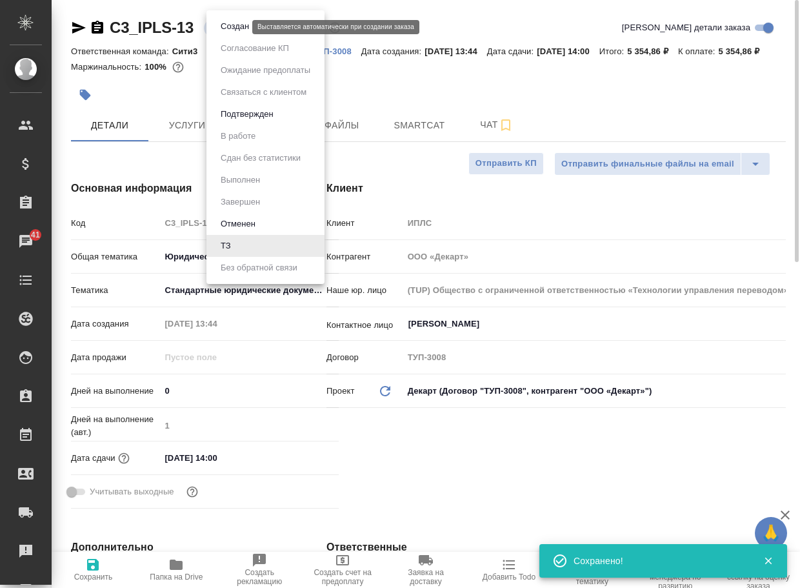
click at [217, 28] on body "🙏 .cls-1 fill:#fff; AWATERA Arsenyeva [PERSON_NAME] Спецификации Заказы 41 Чаты…" at bounding box center [400, 294] width 800 height 588
click at [225, 30] on button "Создан" at bounding box center [235, 26] width 36 height 14
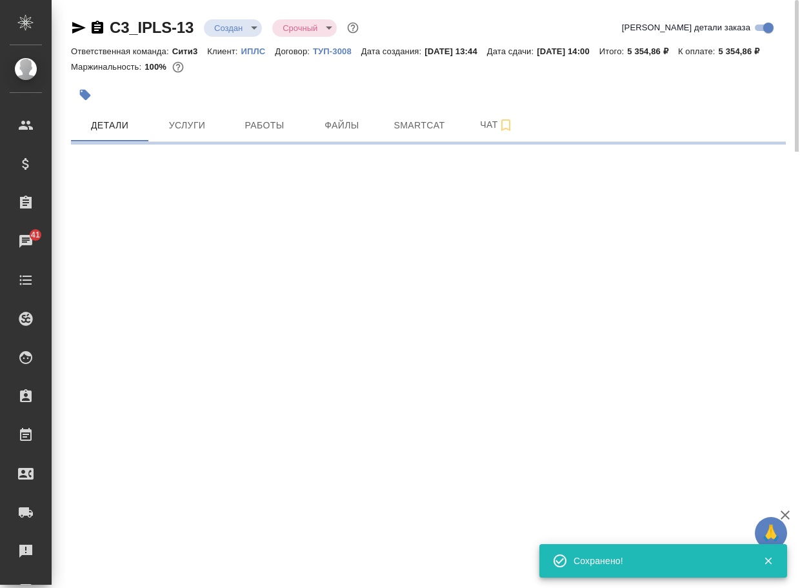
select select "RU"
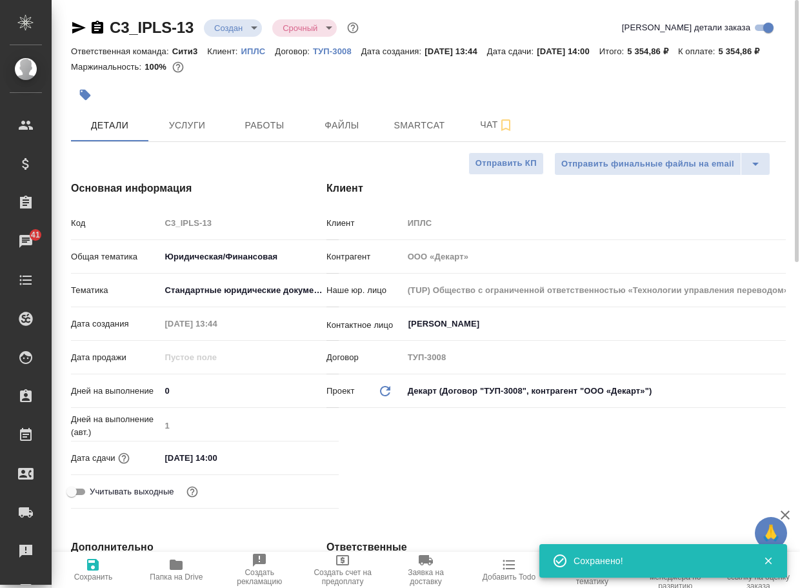
type textarea "x"
drag, startPoint x: 203, startPoint y: 35, endPoint x: 106, endPoint y: 30, distance: 97.0
click at [106, 30] on div "C3_IPLS-13 Создан new Срочный urgent" at bounding box center [216, 27] width 290 height 21
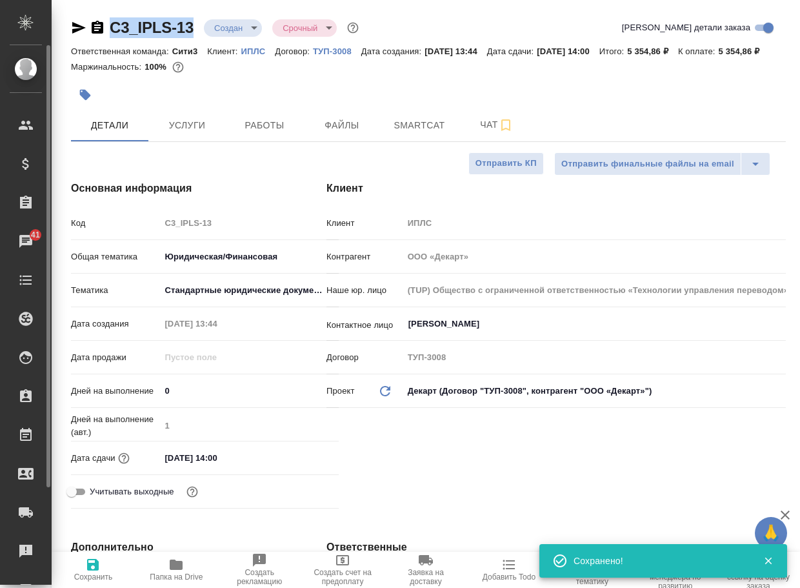
copy link "C3_IPLS-13"
type textarea "x"
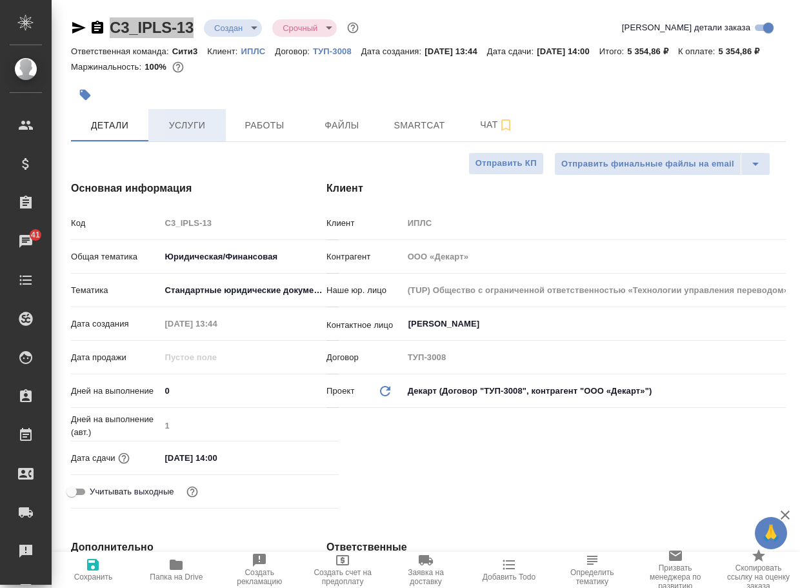
type textarea "x"
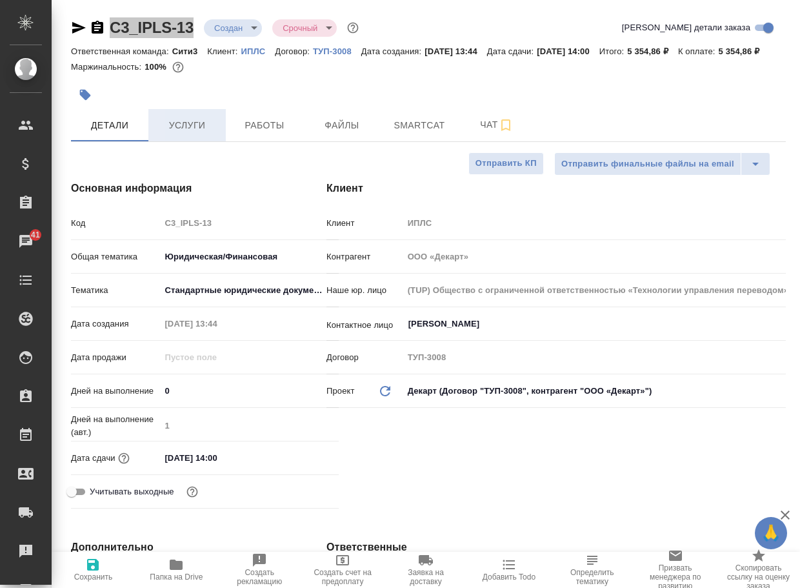
type textarea "x"
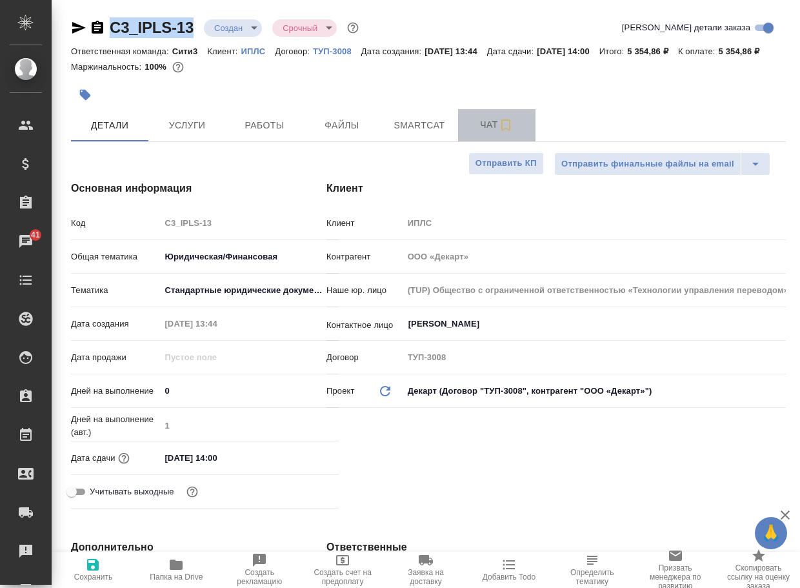
click at [494, 133] on span "Чат" at bounding box center [497, 125] width 62 height 16
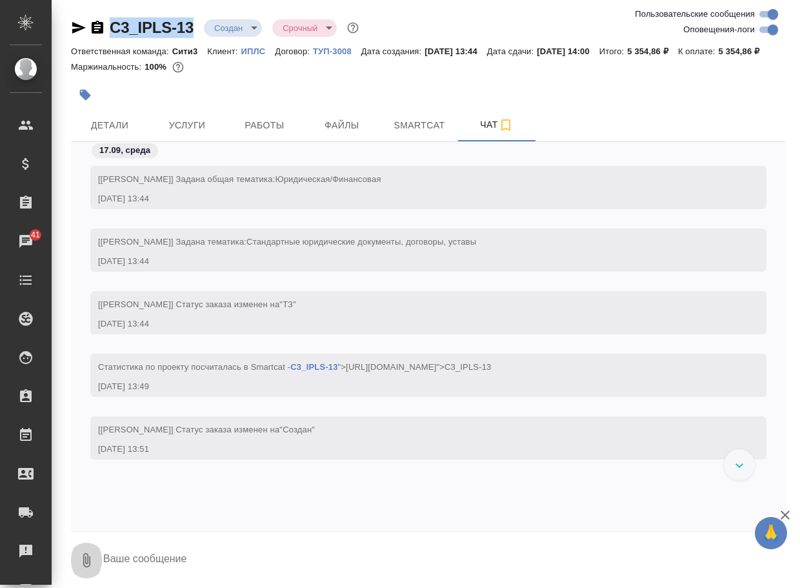
click at [86, 567] on icon "button" at bounding box center [86, 560] width 7 height 14
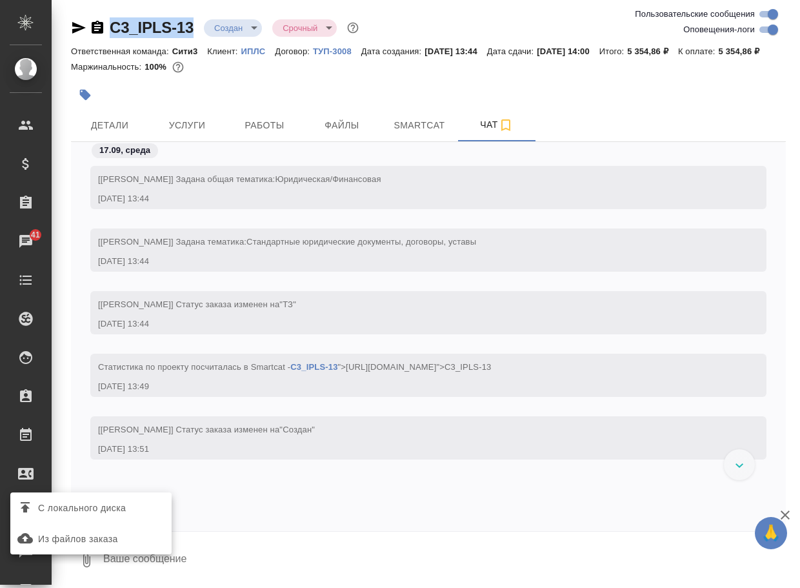
click at [121, 511] on span "С локального диска" at bounding box center [82, 508] width 88 height 16
click at [0, 0] on input "С локального диска" at bounding box center [0, 0] width 0 height 0
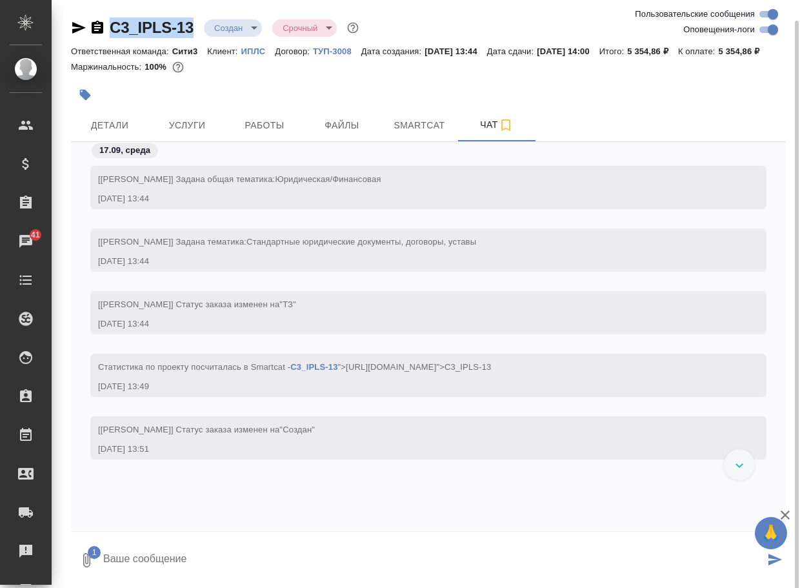
scroll to position [10, 0]
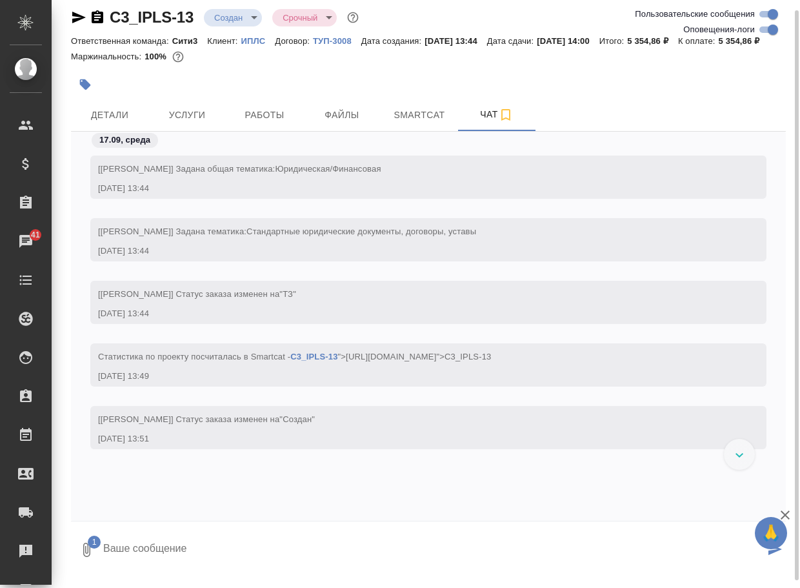
click at [171, 562] on textarea at bounding box center [433, 550] width 663 height 44
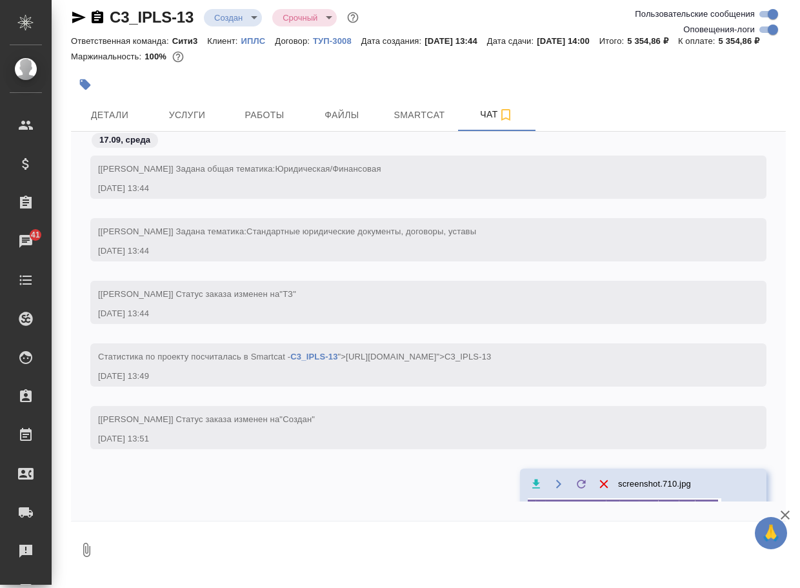
scroll to position [68, 0]
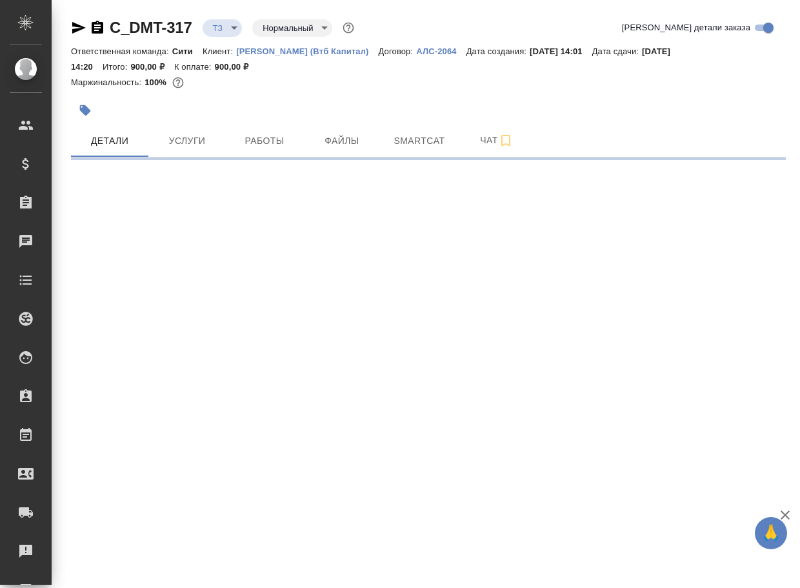
select select "RU"
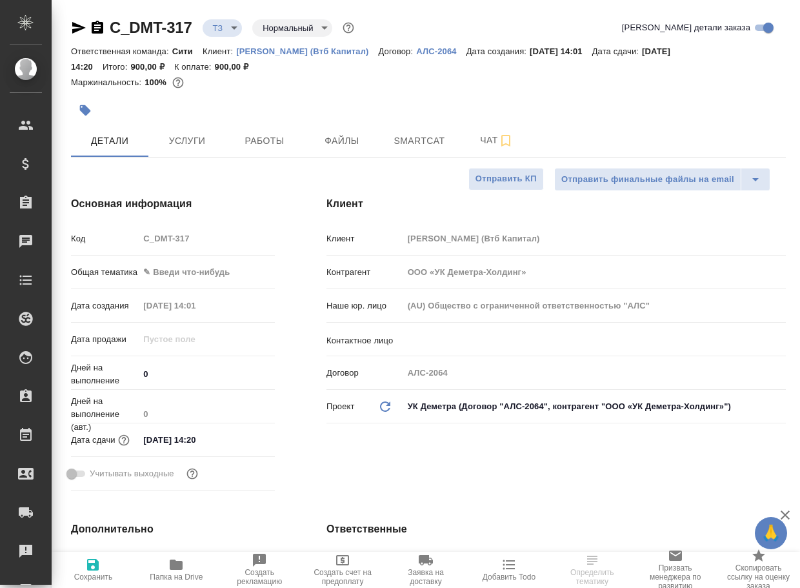
type textarea "x"
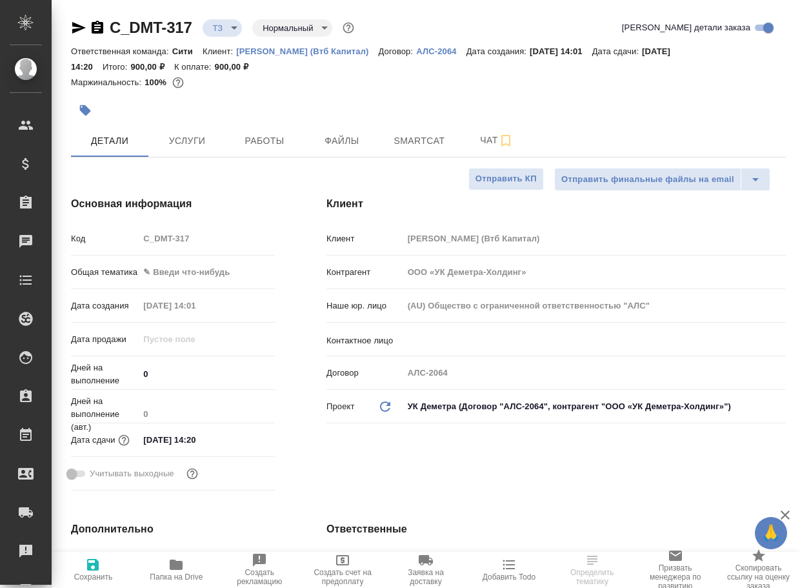
type textarea "x"
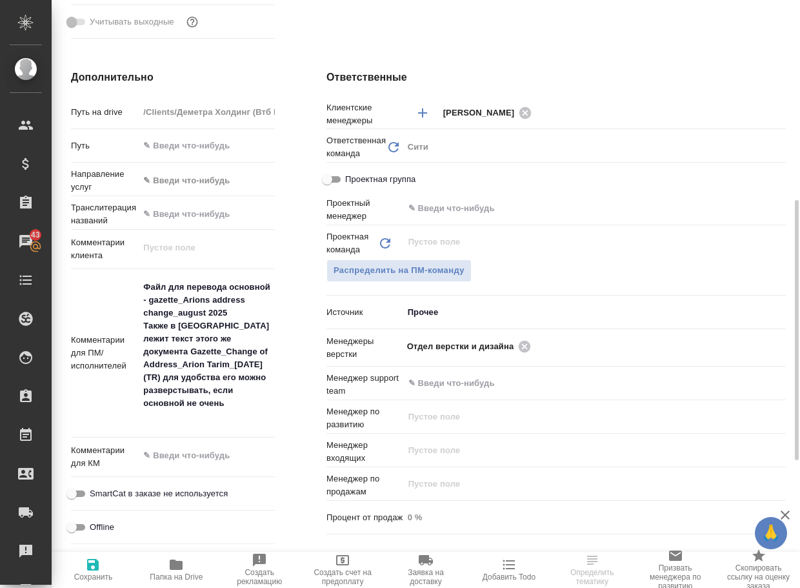
click at [185, 569] on span "Папка на Drive" at bounding box center [177, 569] width 68 height 25
type textarea "x"
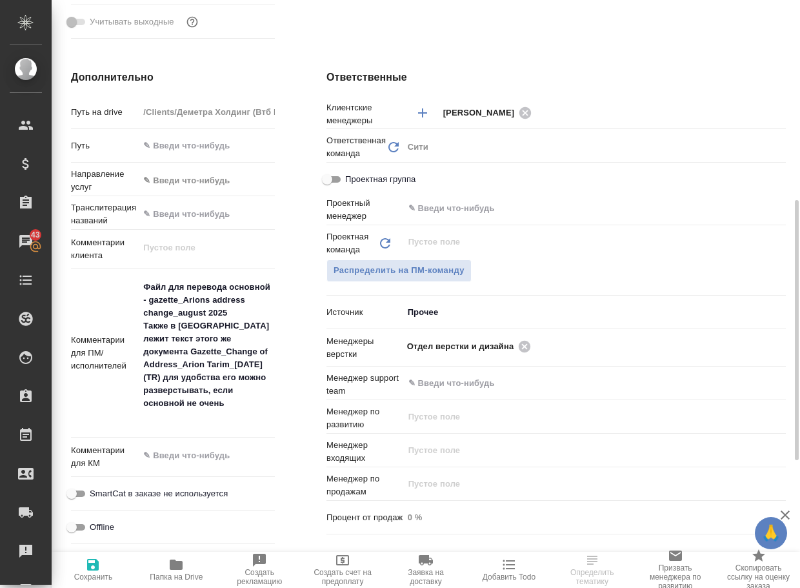
type textarea "x"
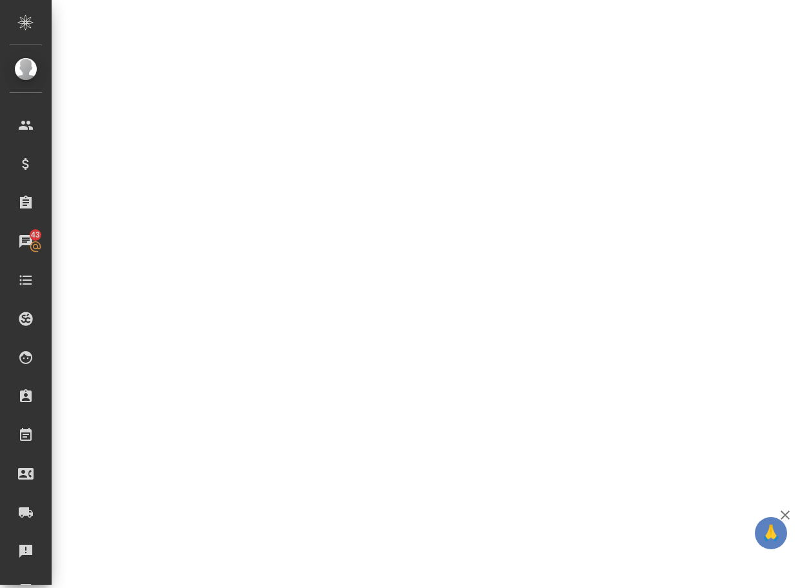
select select "RU"
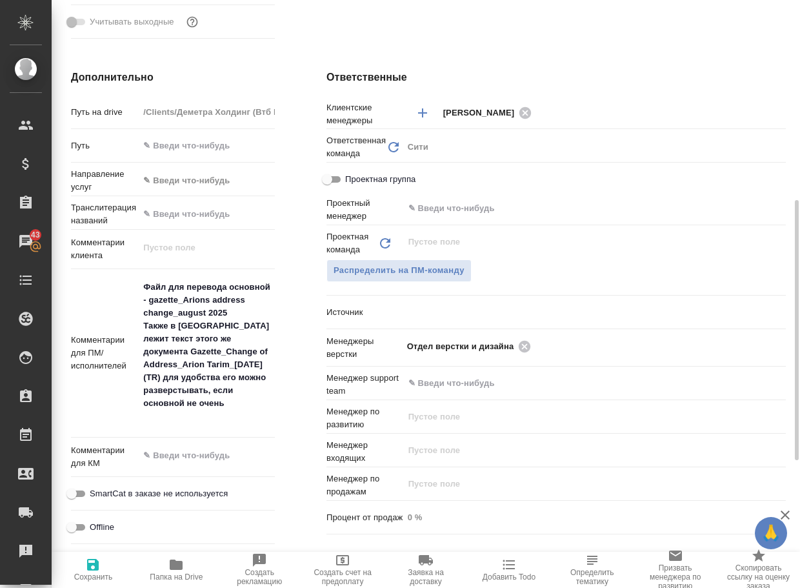
type textarea "x"
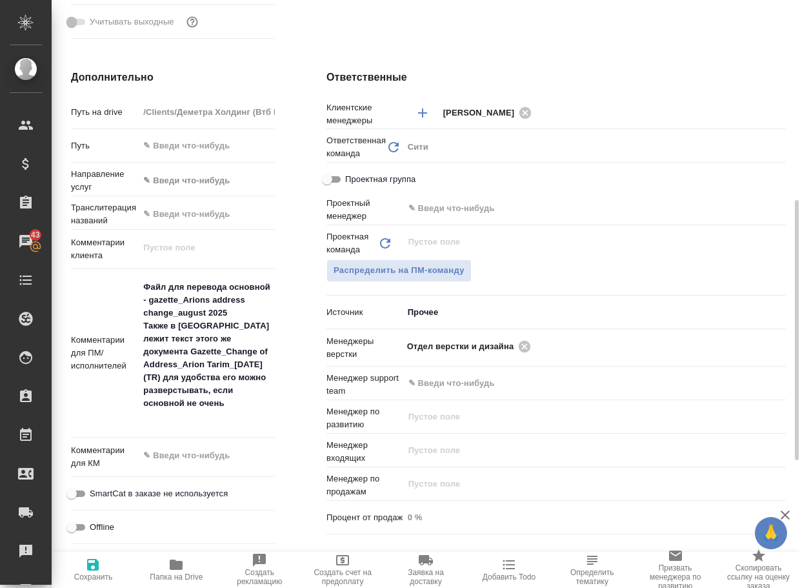
type textarea "x"
click at [526, 345] on icon at bounding box center [525, 346] width 12 height 12
type textarea "x"
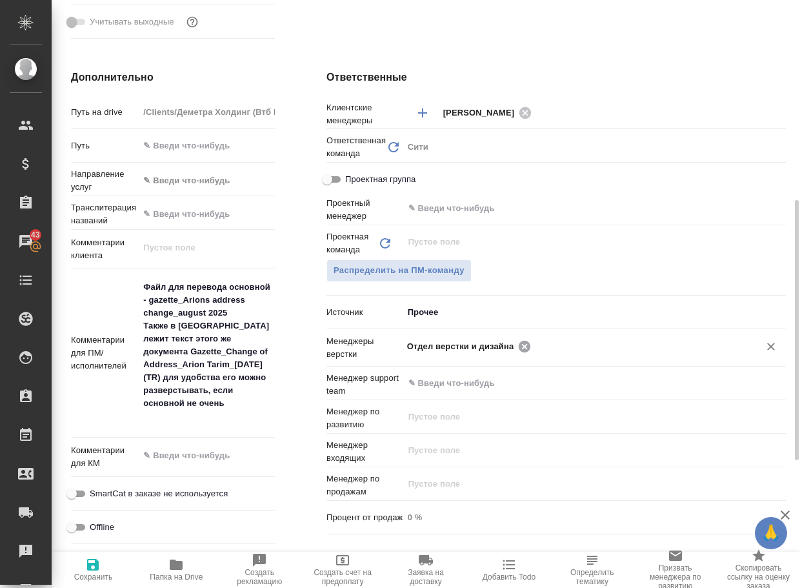
click at [535, 345] on input "text" at bounding box center [637, 345] width 204 height 15
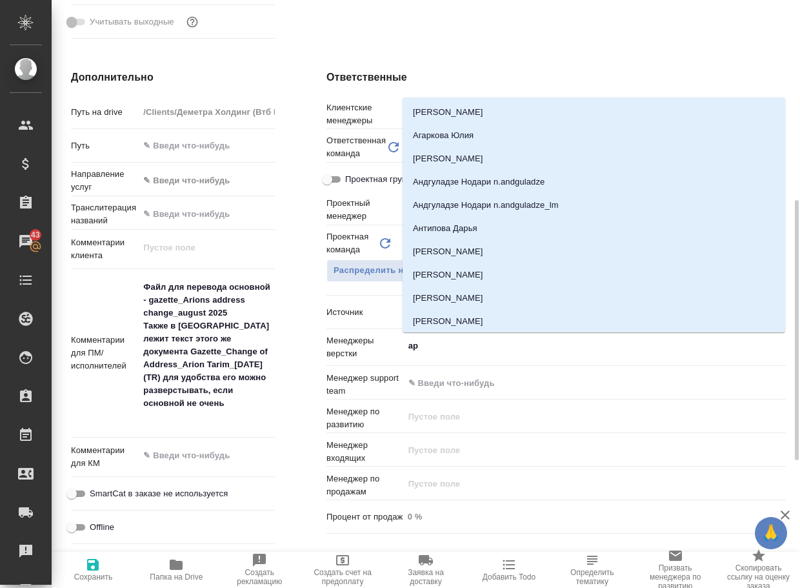
type input "арс"
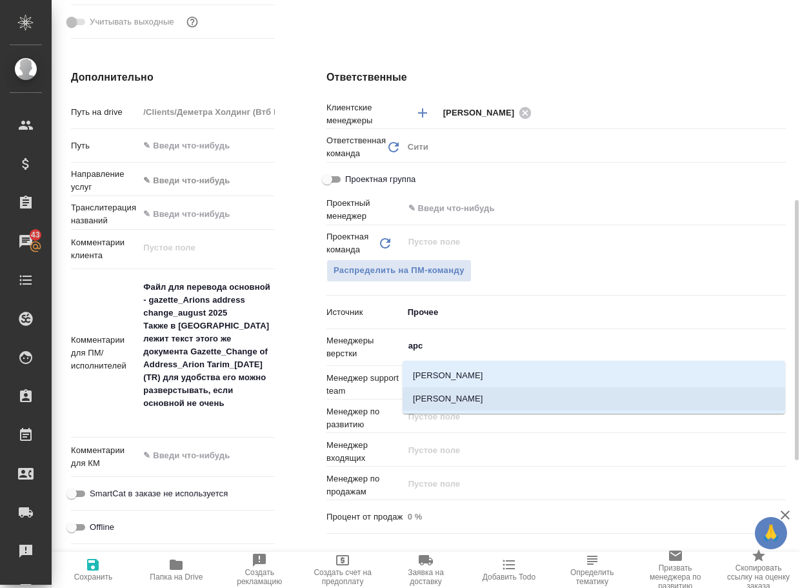
click at [482, 389] on li "[PERSON_NAME]" at bounding box center [594, 398] width 383 height 23
type textarea "x"
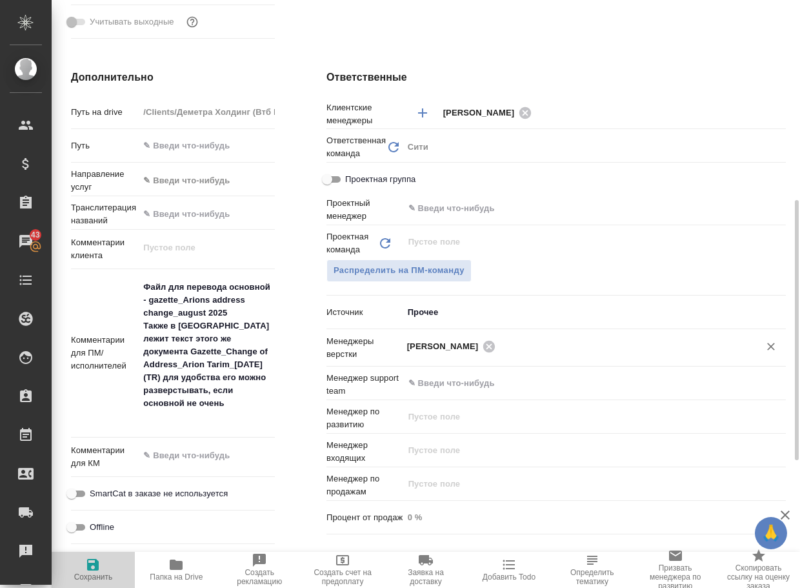
click at [103, 567] on span "Сохранить" at bounding box center [93, 569] width 68 height 25
type textarea "x"
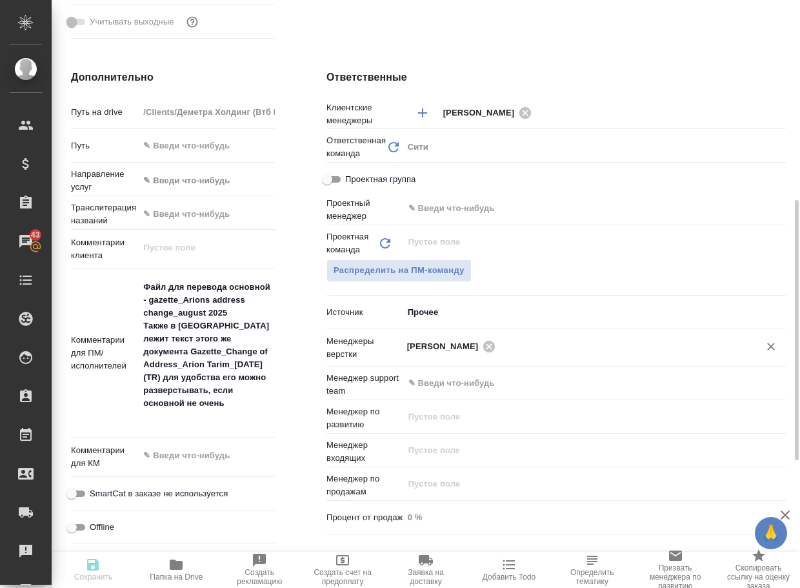
type textarea "x"
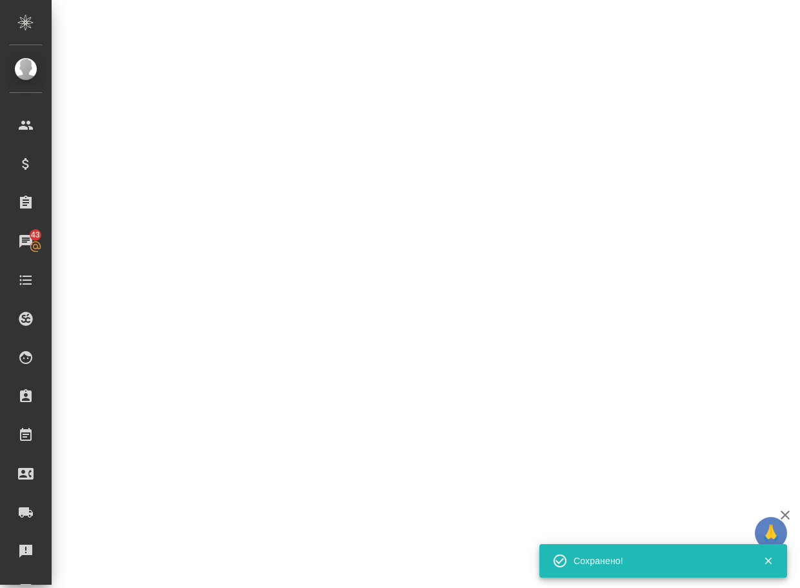
select select "RU"
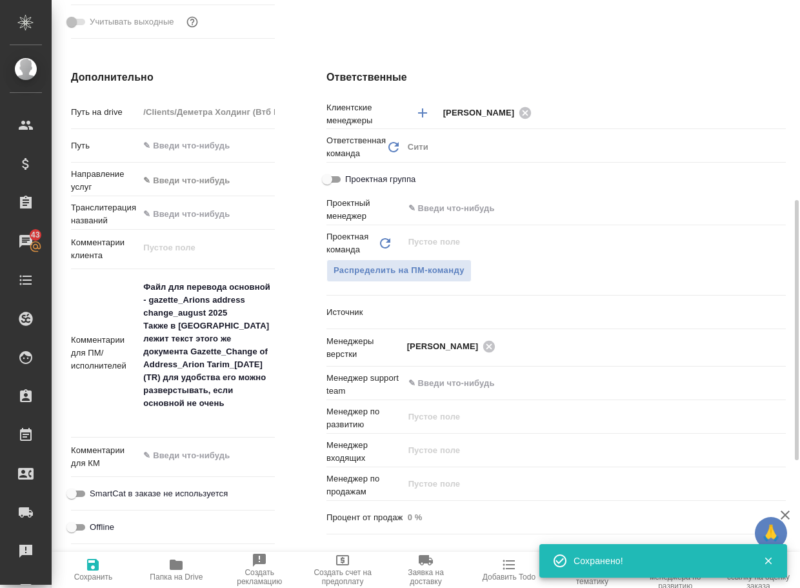
type textarea "x"
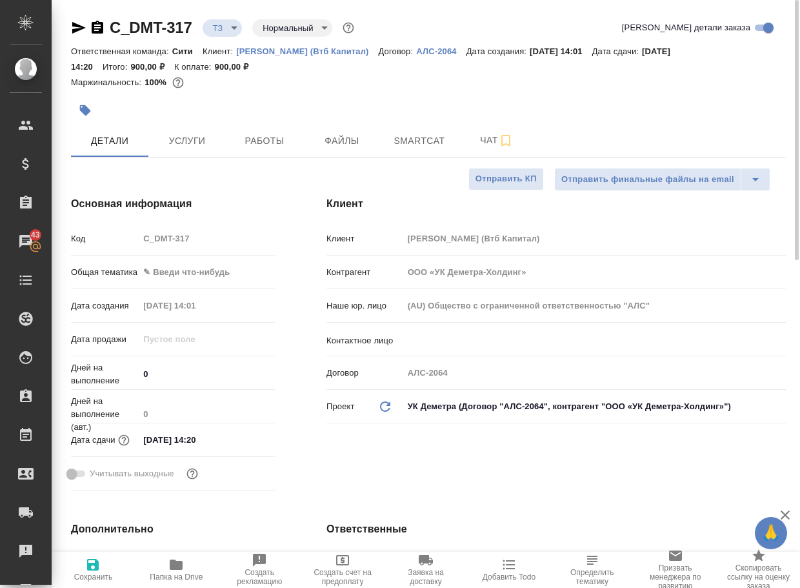
click at [227, 29] on body "🙏 .cls-1 fill:#fff; AWATERA Arsenyeva Vera Клиенты Спецификации Заказы 43 Чаты …" at bounding box center [400, 294] width 800 height 588
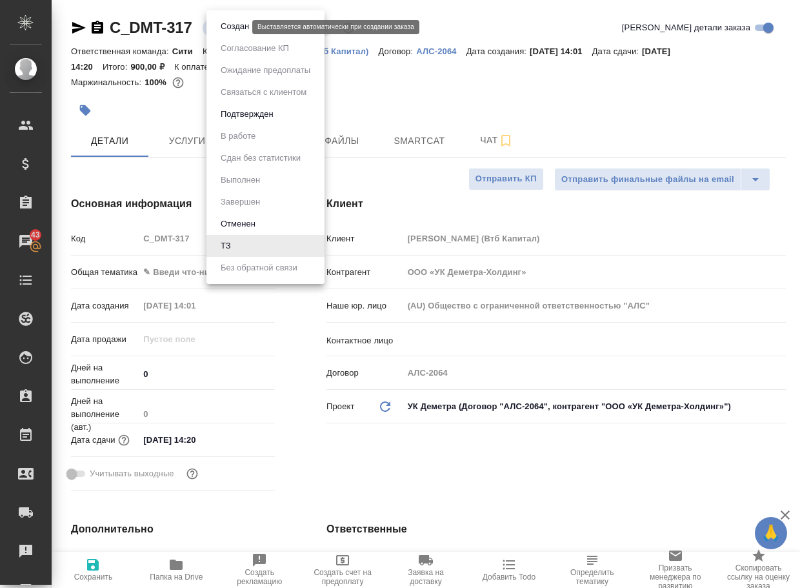
click at [235, 34] on li "Создан" at bounding box center [266, 26] width 118 height 22
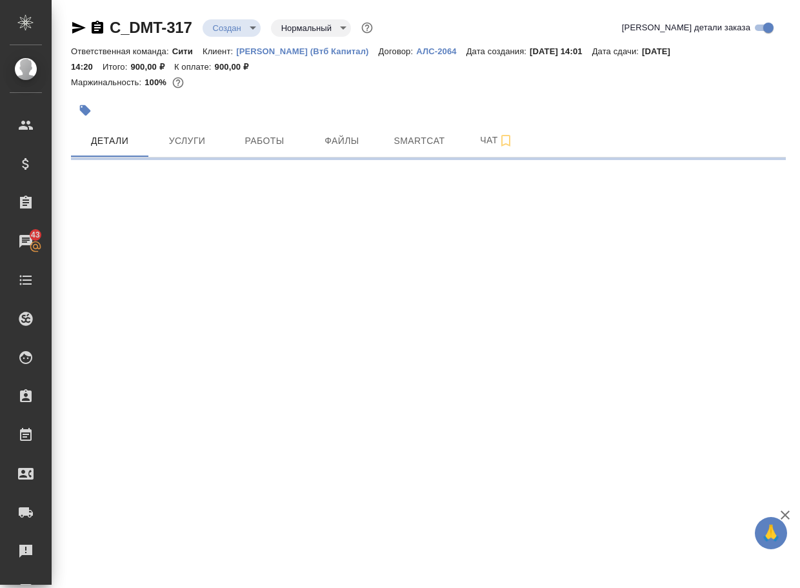
select select "RU"
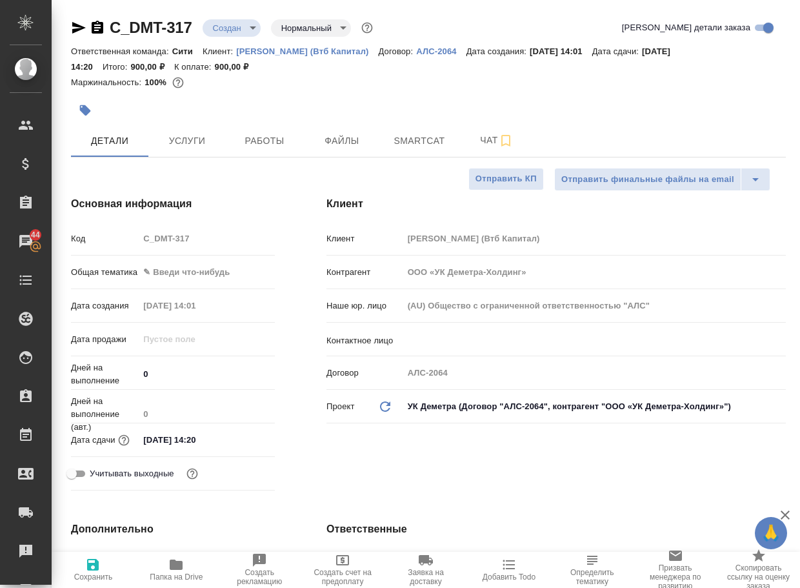
type textarea "x"
drag, startPoint x: 198, startPoint y: 32, endPoint x: 108, endPoint y: 27, distance: 89.2
click at [107, 28] on div "C_DMT-317 Создан new Нормальный normal" at bounding box center [223, 27] width 305 height 21
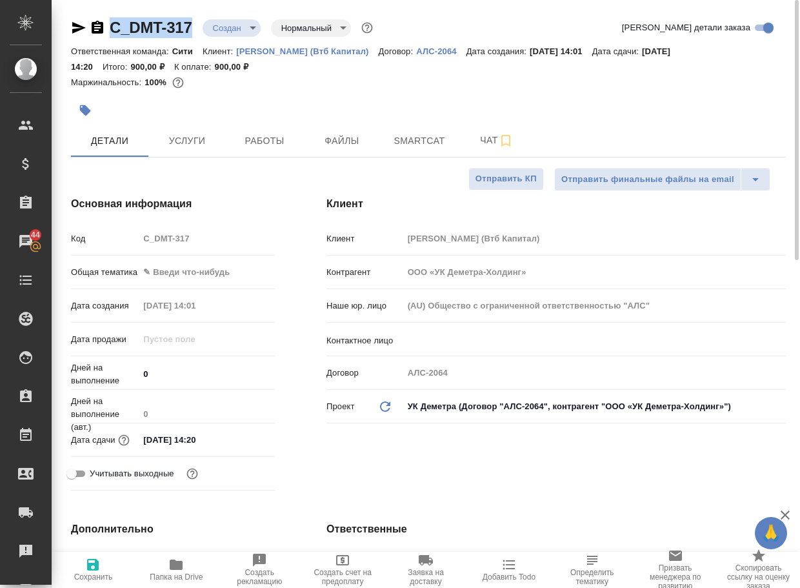
type textarea "x"
copy link "C_DMT-317"
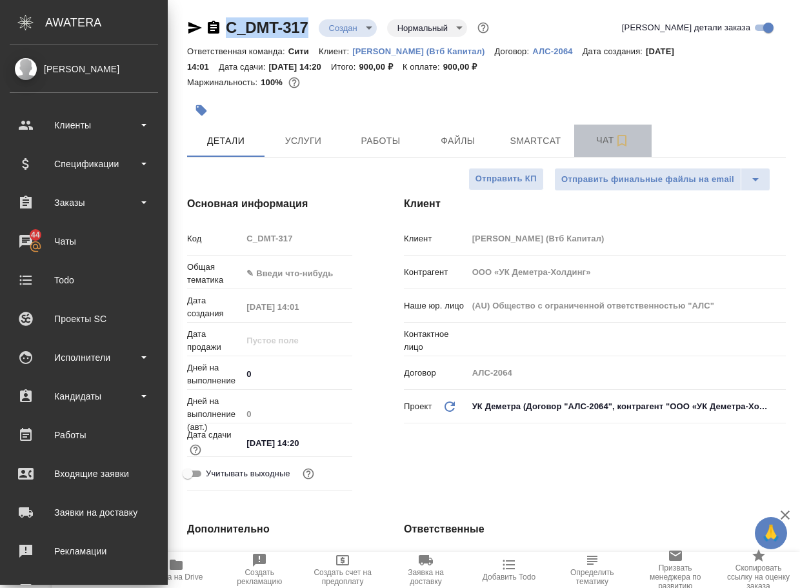
click at [604, 136] on span "Чат" at bounding box center [613, 140] width 62 height 16
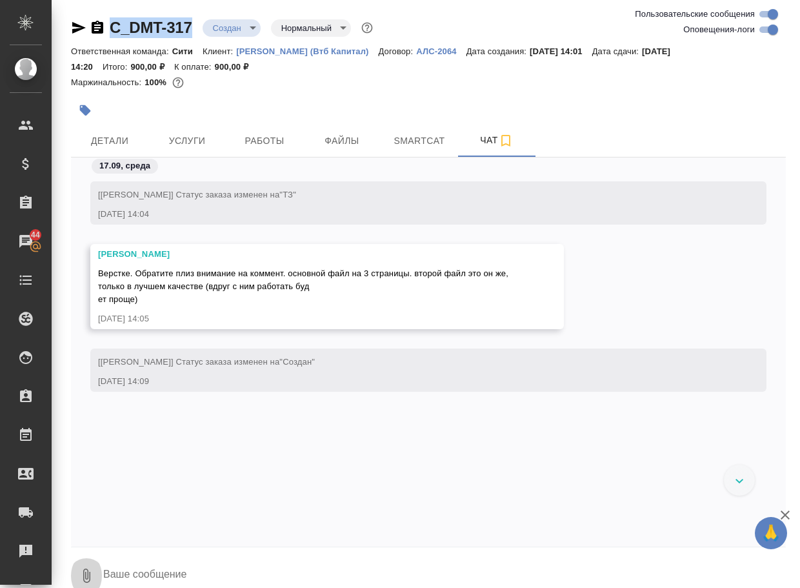
click at [83, 570] on icon "button" at bounding box center [86, 575] width 15 height 15
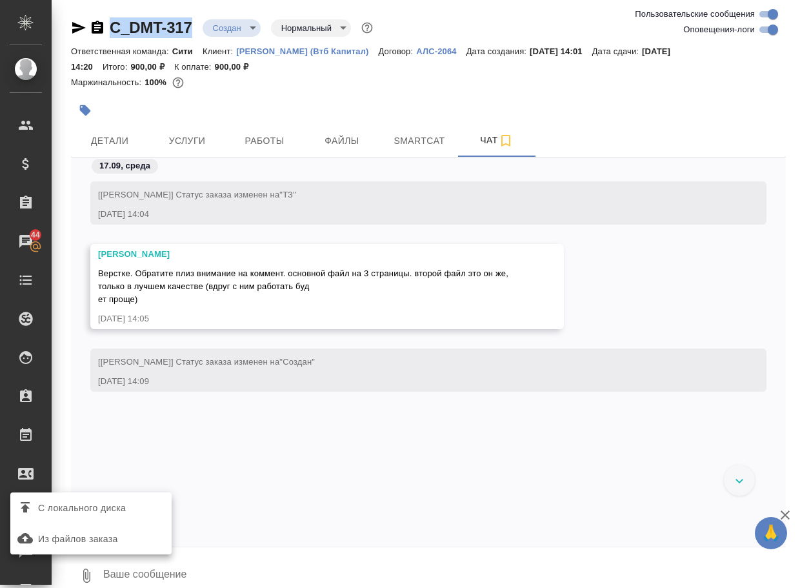
click at [107, 503] on span "С локального диска" at bounding box center [82, 508] width 88 height 16
click at [0, 0] on input "С локального диска" at bounding box center [0, 0] width 0 height 0
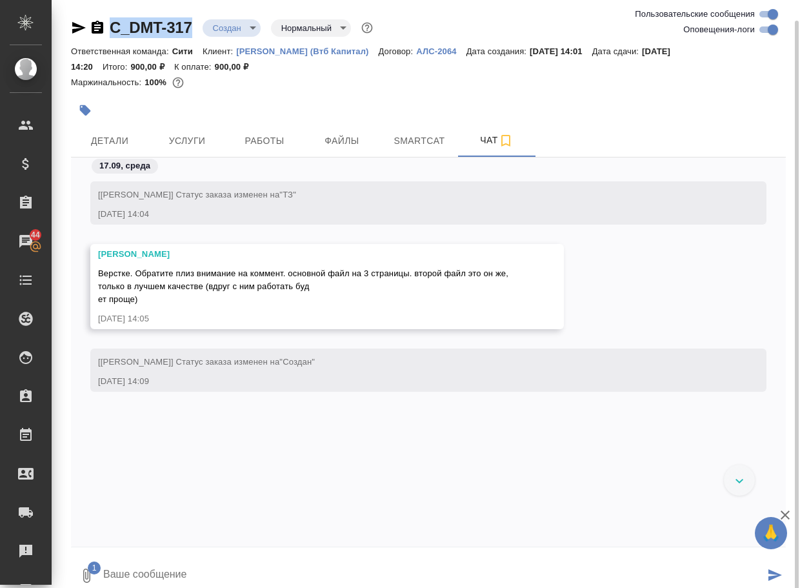
scroll to position [10, 0]
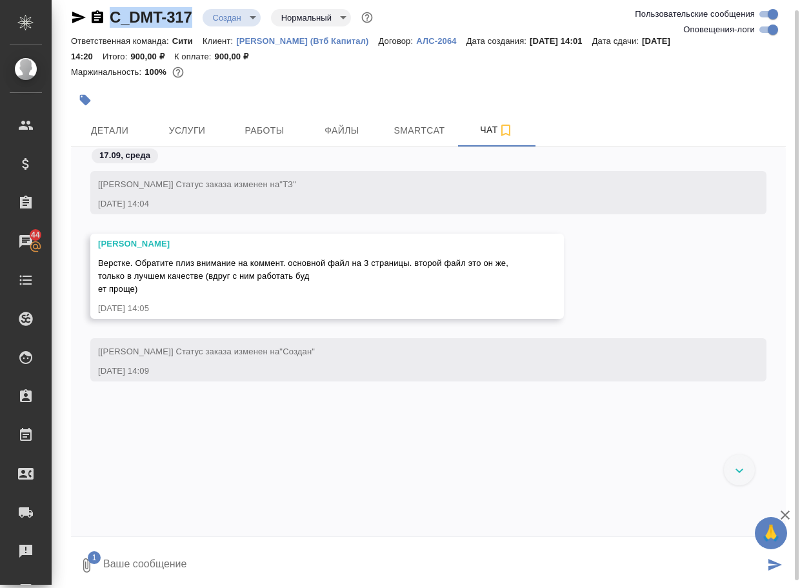
click at [159, 565] on textarea at bounding box center [433, 566] width 663 height 44
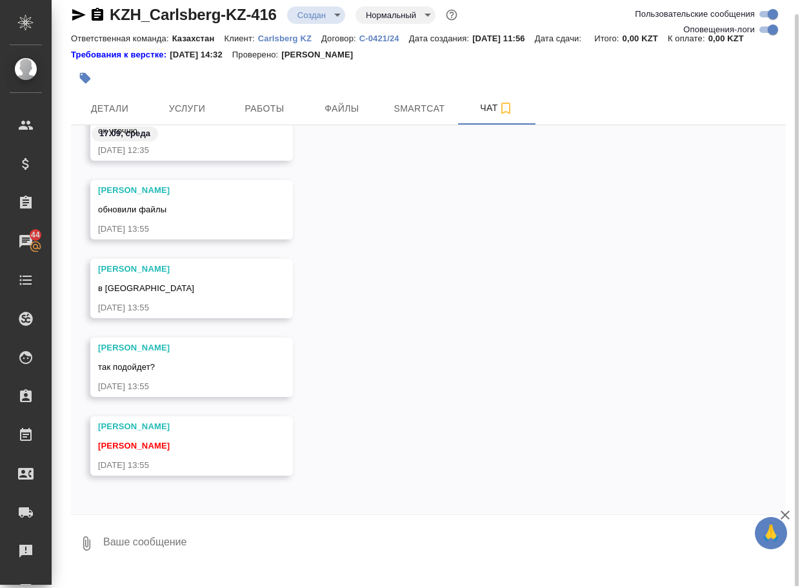
scroll to position [14, 0]
click at [194, 558] on textarea at bounding box center [444, 543] width 684 height 44
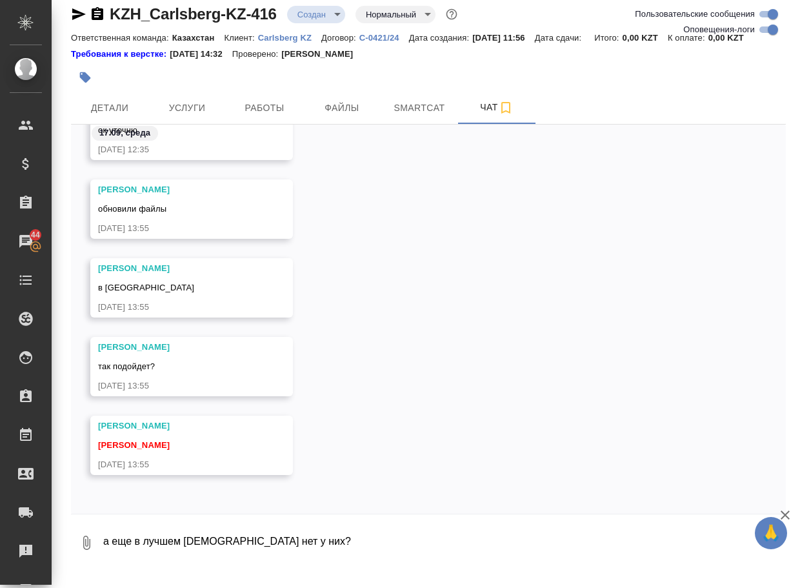
click at [223, 557] on textarea "а еще в лучшем [DEMOGRAPHIC_DATA] нет у них?" at bounding box center [433, 543] width 663 height 44
click at [306, 554] on textarea "а еще в лучшем качестве нет у них?" at bounding box center [433, 543] width 663 height 44
type textarea "а еще в лучшем качестве нет у них?"
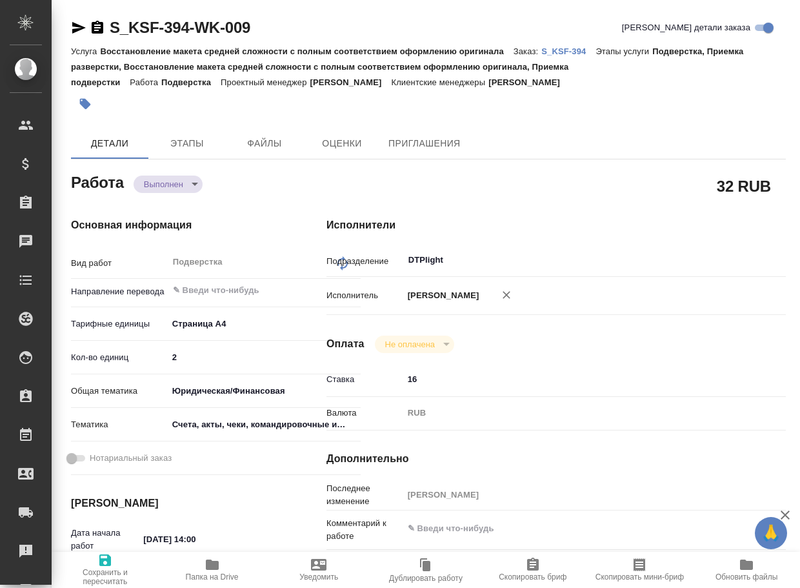
type textarea "x"
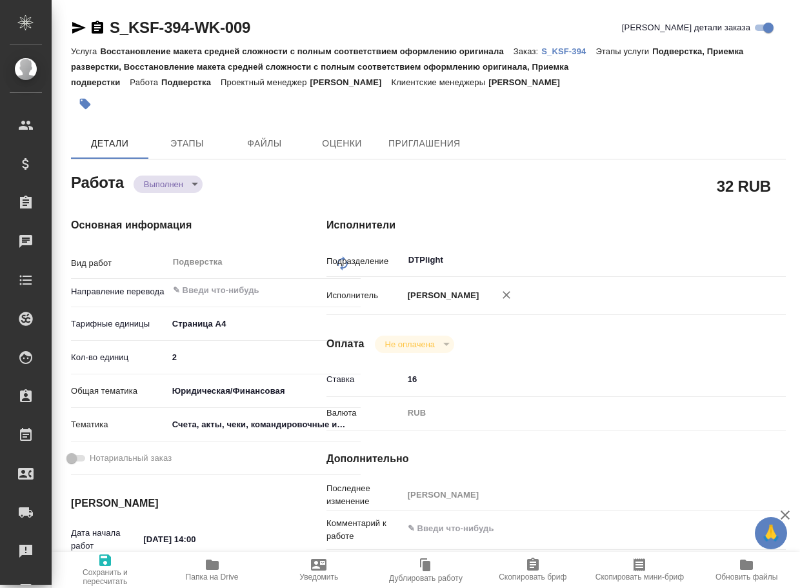
type textarea "x"
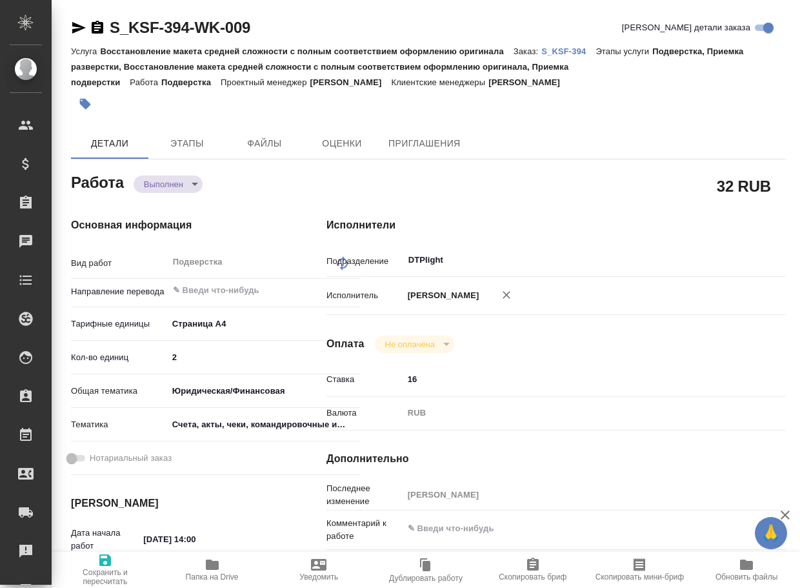
type textarea "x"
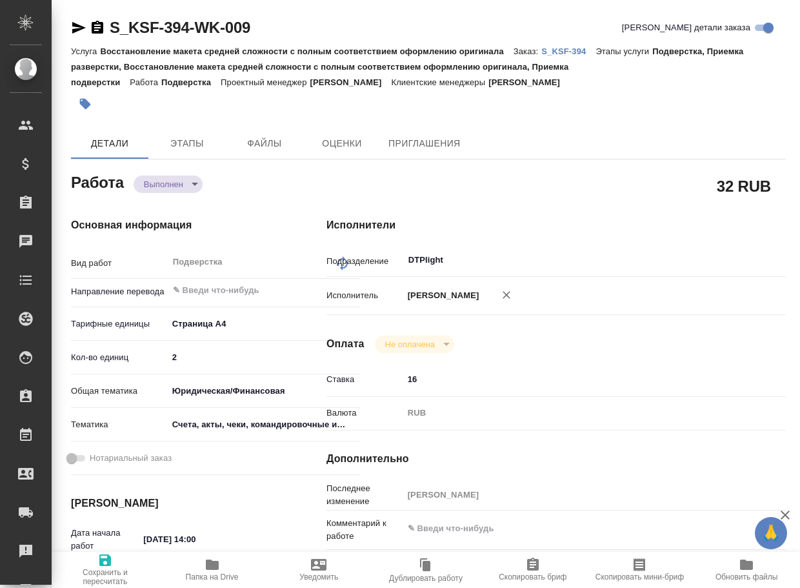
type textarea "x"
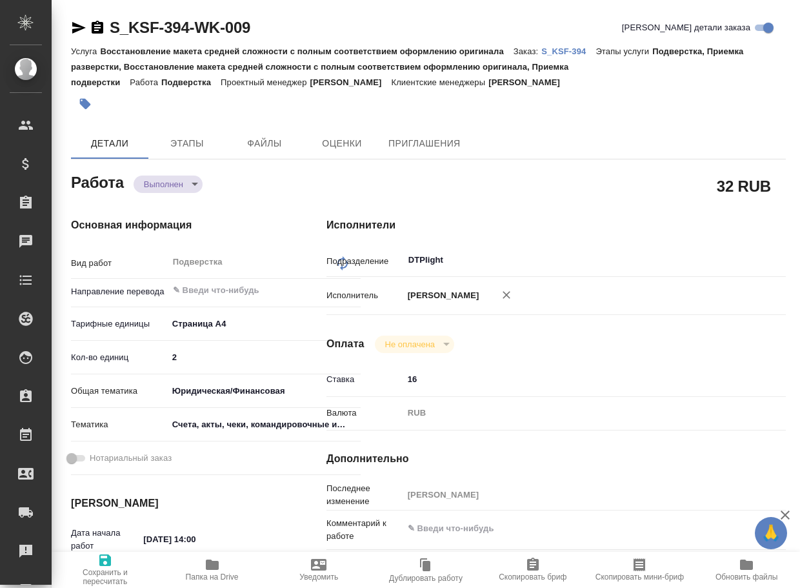
click at [211, 563] on icon "button" at bounding box center [212, 565] width 13 height 10
type textarea "x"
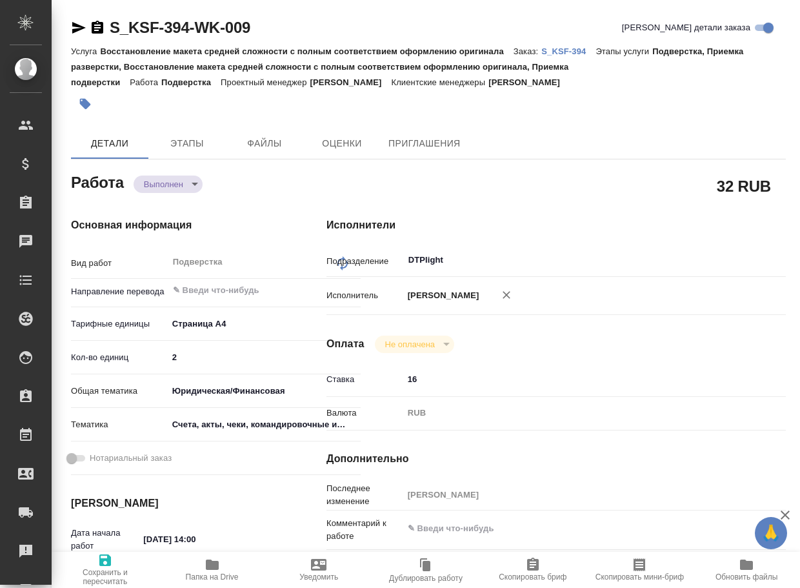
type textarea "x"
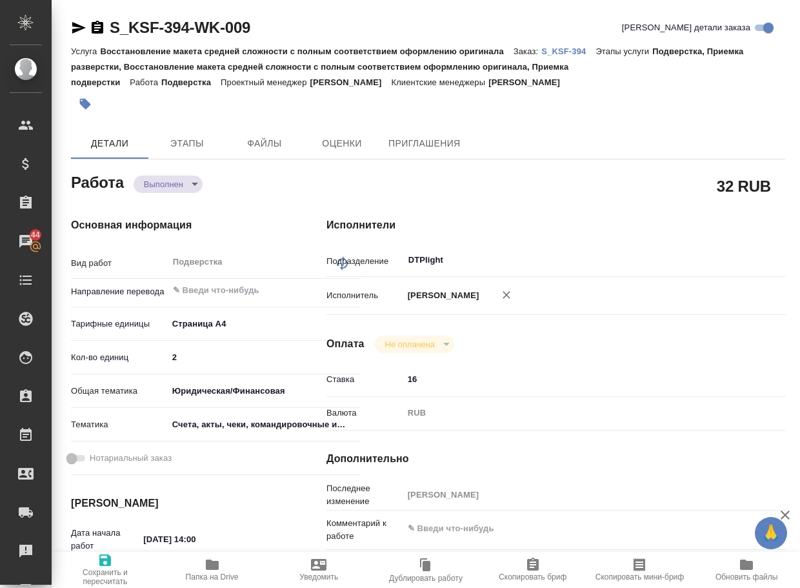
type textarea "x"
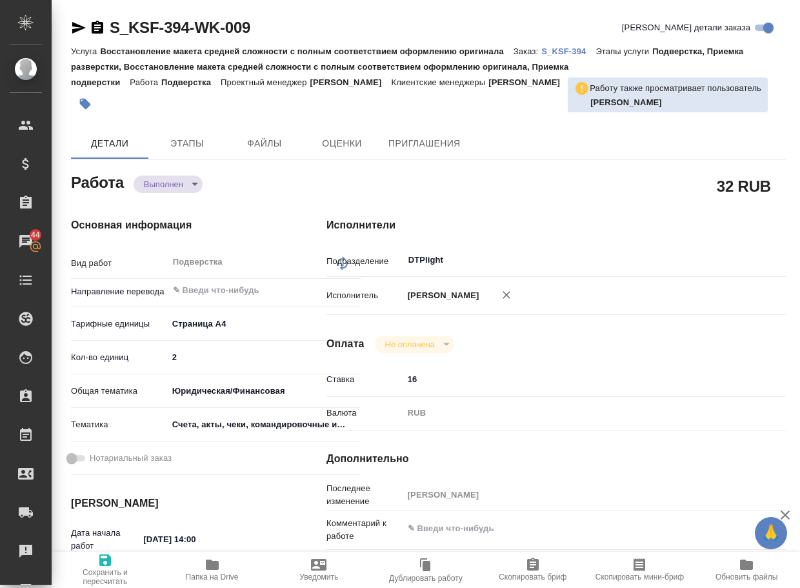
click at [170, 185] on body "🙏 .cls-1 fill:#fff; AWATERA Arsenyeva [PERSON_NAME] Спецификации Заказы 44 Чаты…" at bounding box center [400, 294] width 800 height 588
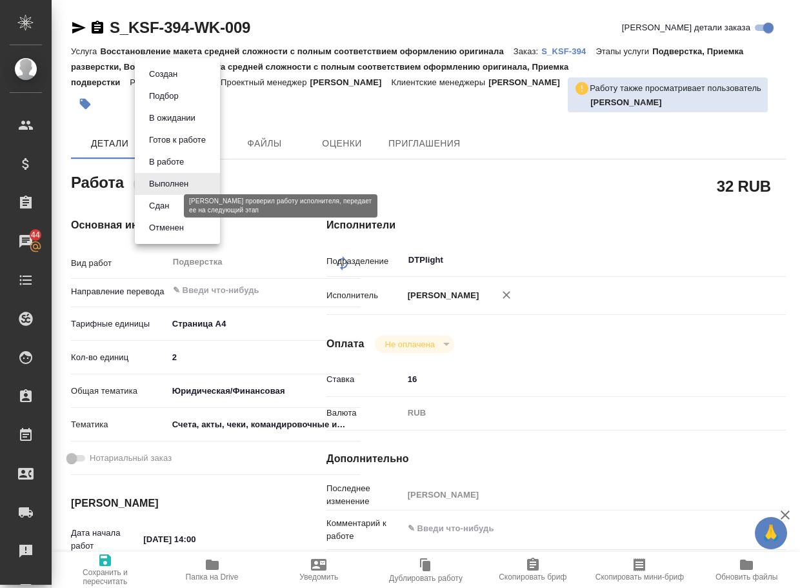
click at [161, 205] on button "Сдан" at bounding box center [159, 206] width 28 height 14
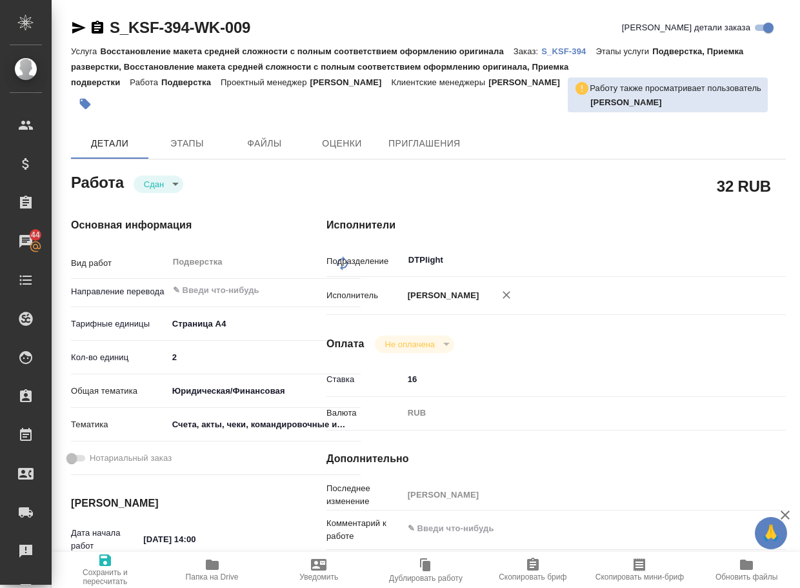
click at [570, 50] on p "S_KSF-394" at bounding box center [569, 51] width 54 height 10
type textarea "x"
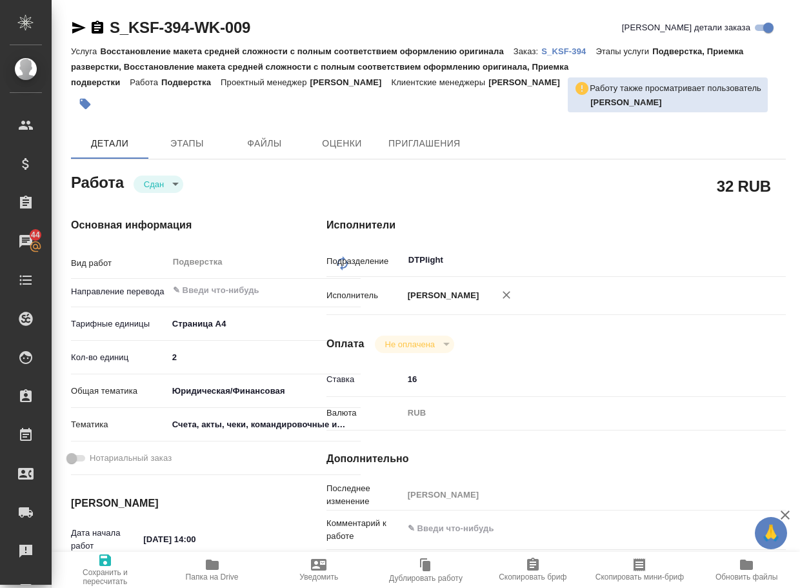
type textarea "x"
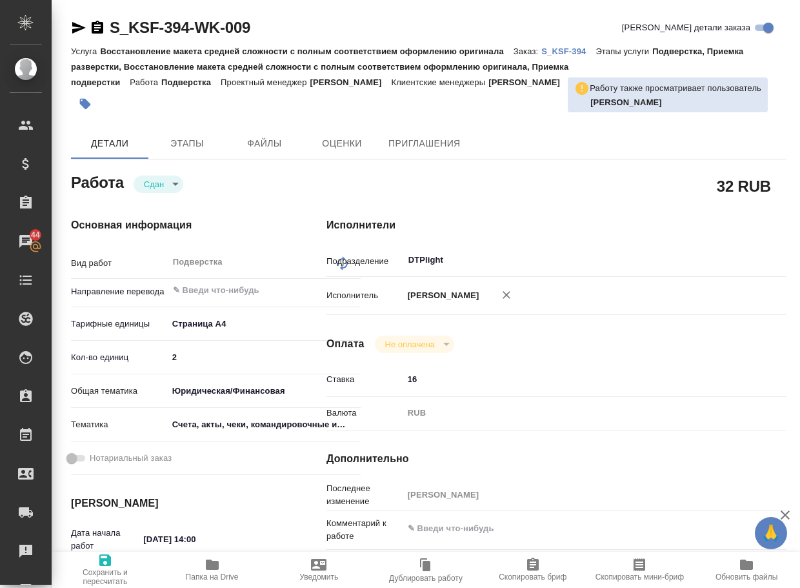
type textarea "x"
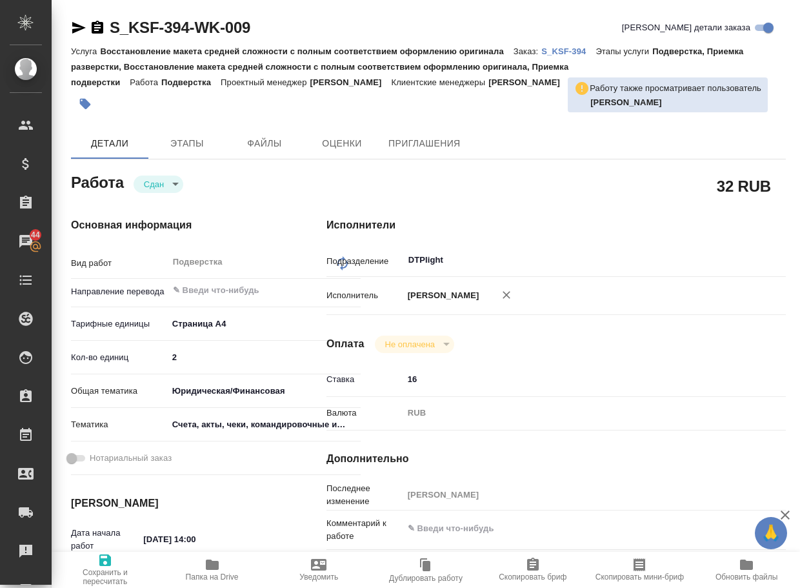
type textarea "x"
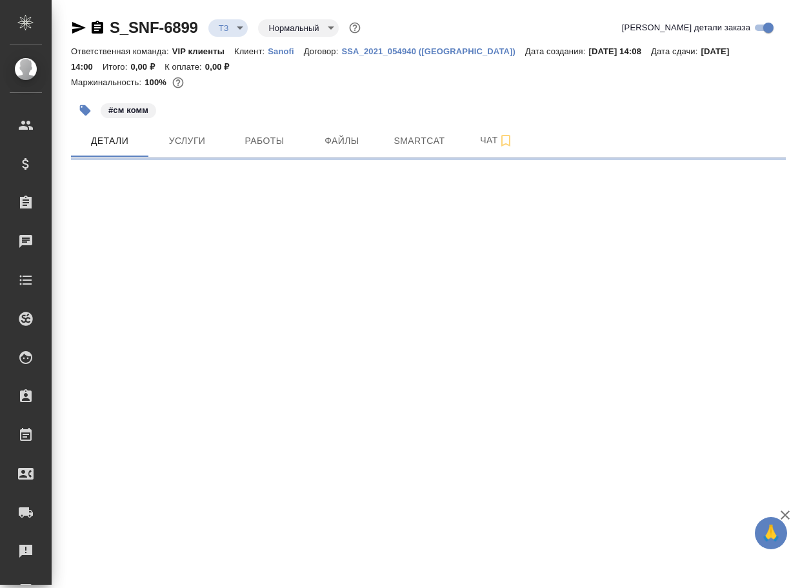
select select "RU"
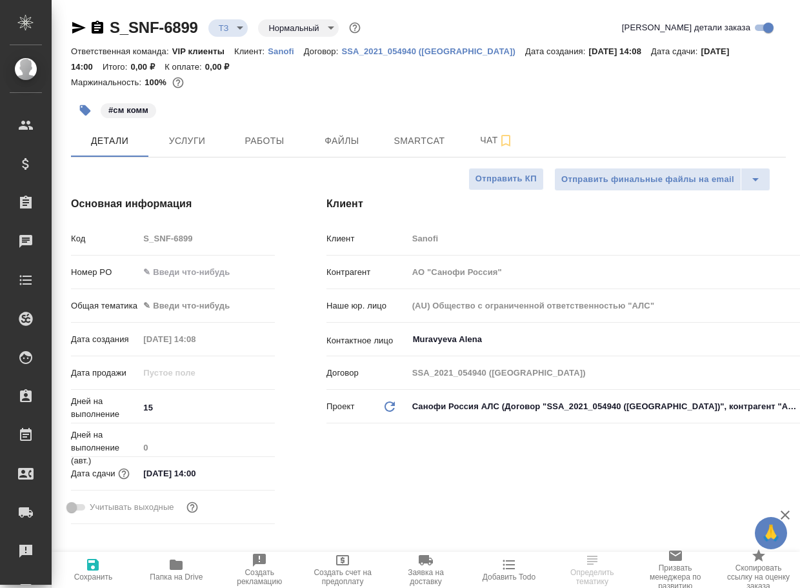
type textarea "x"
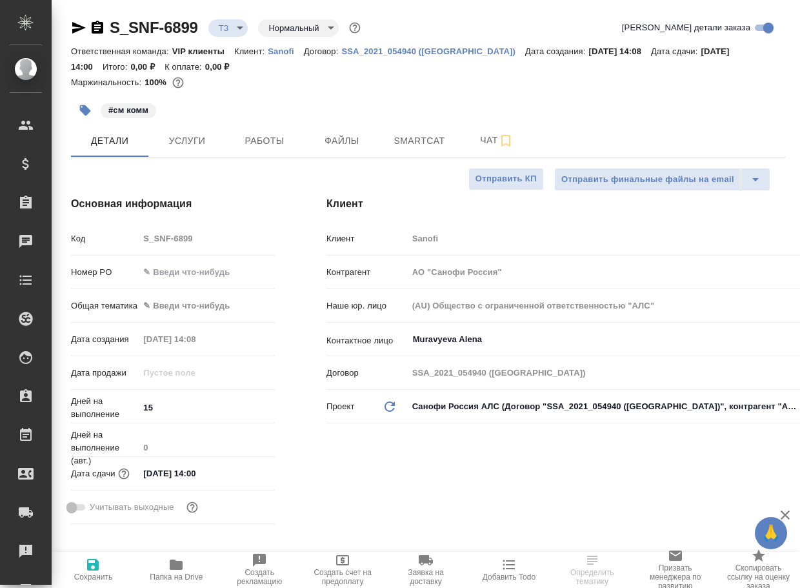
type textarea "x"
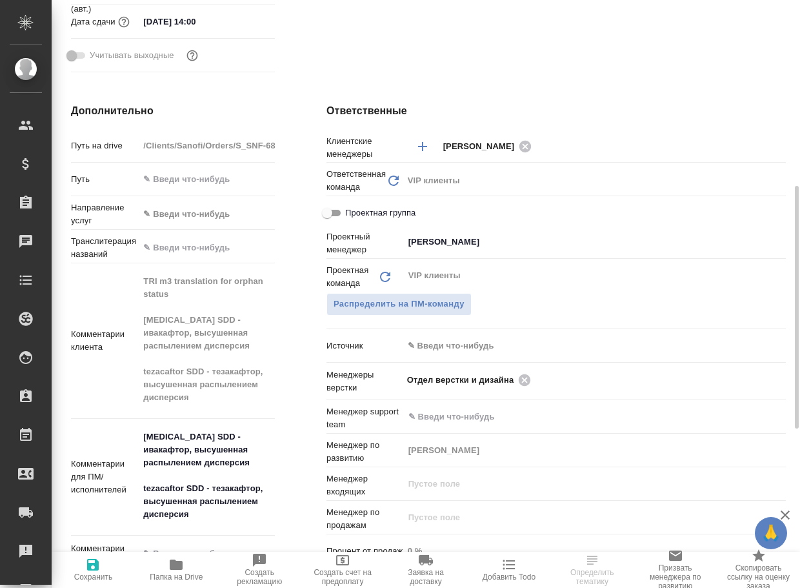
scroll to position [516, 0]
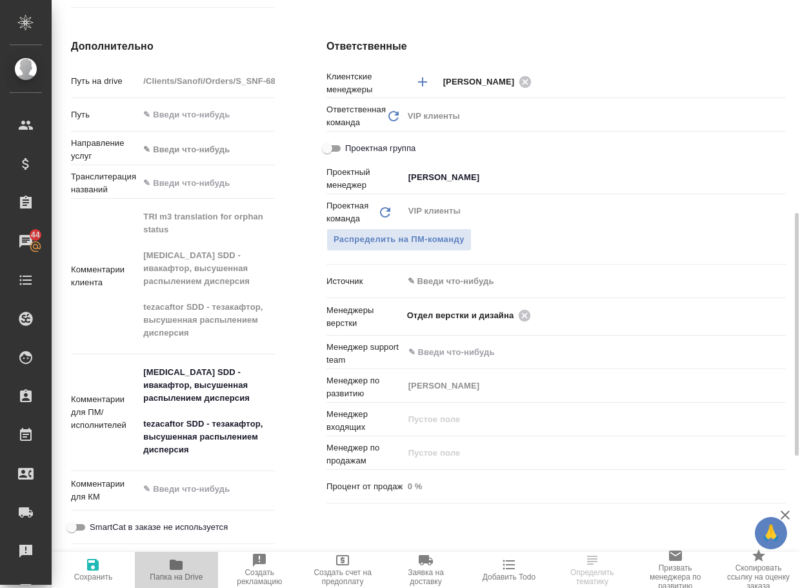
click at [182, 570] on icon "button" at bounding box center [175, 564] width 15 height 15
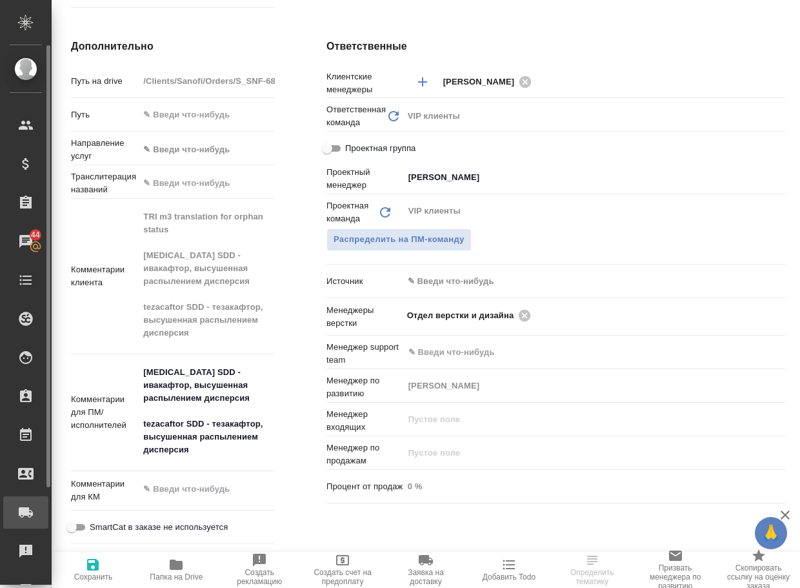
type textarea "x"
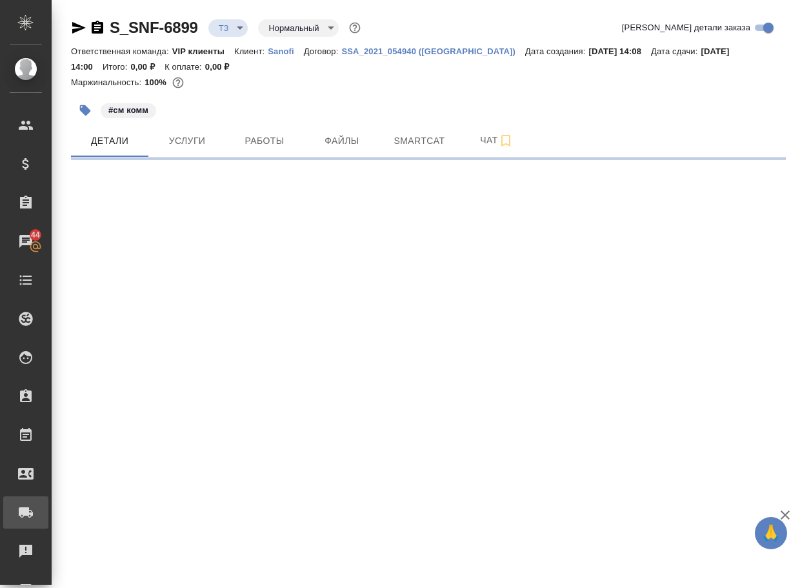
select select "RU"
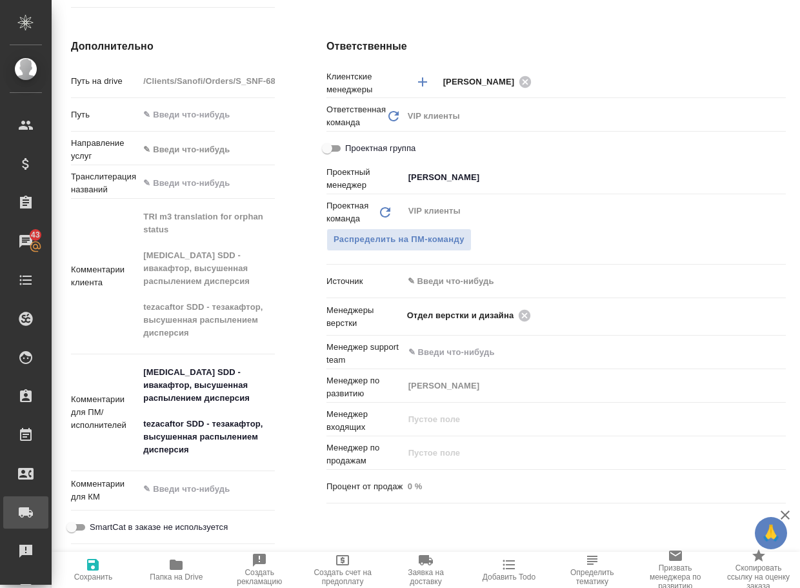
type textarea "x"
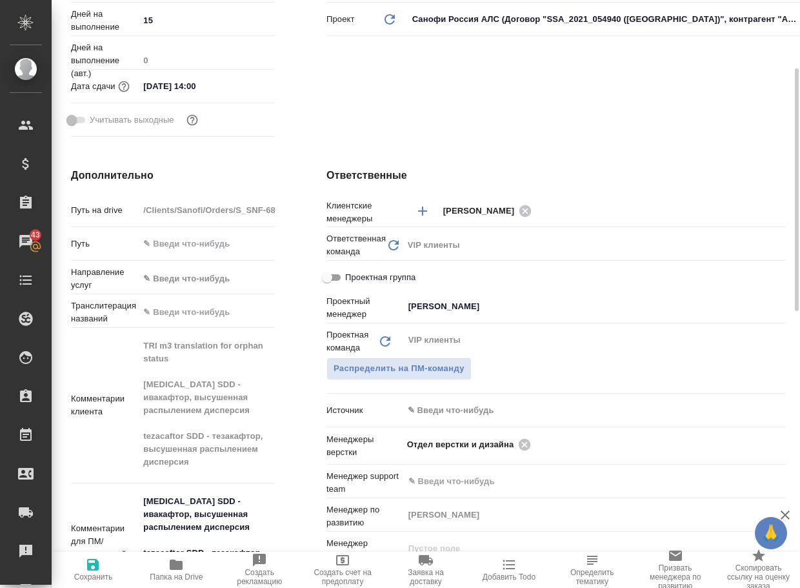
scroll to position [65, 0]
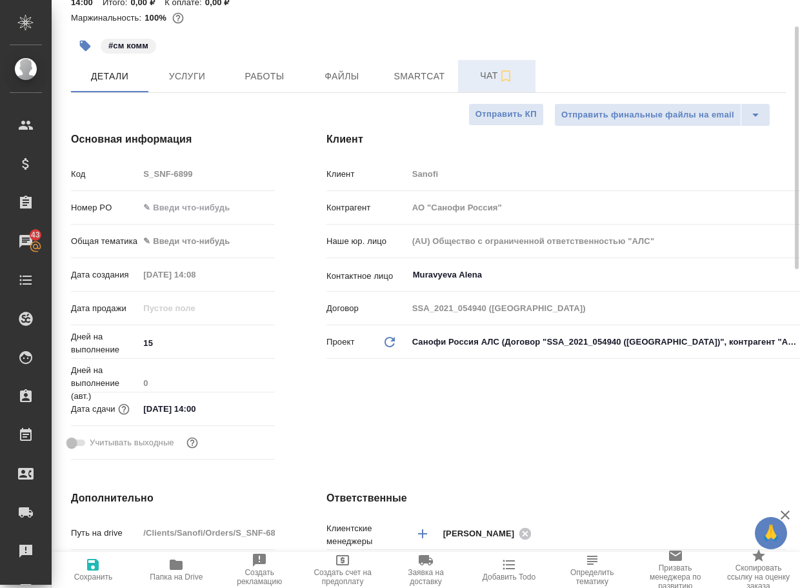
click at [487, 71] on span "Чат" at bounding box center [497, 76] width 62 height 16
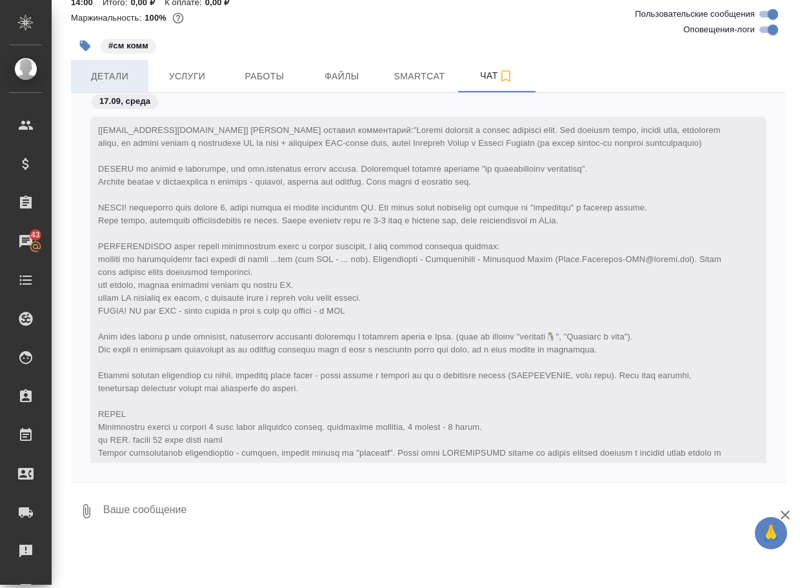
scroll to position [384, 0]
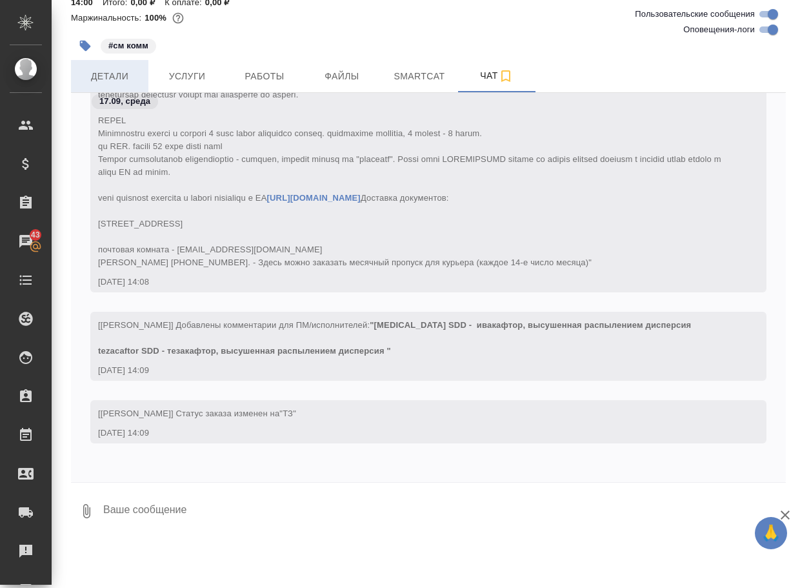
click at [116, 78] on span "Детали" at bounding box center [110, 76] width 62 height 16
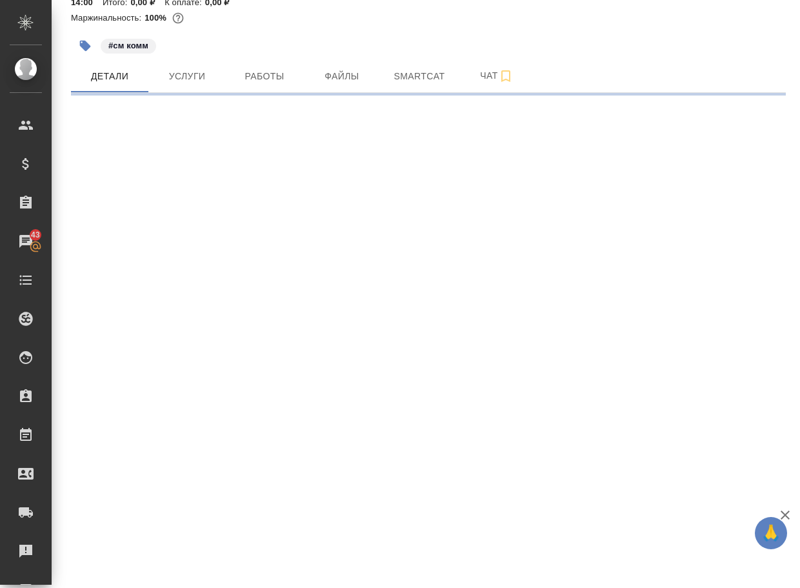
select select "RU"
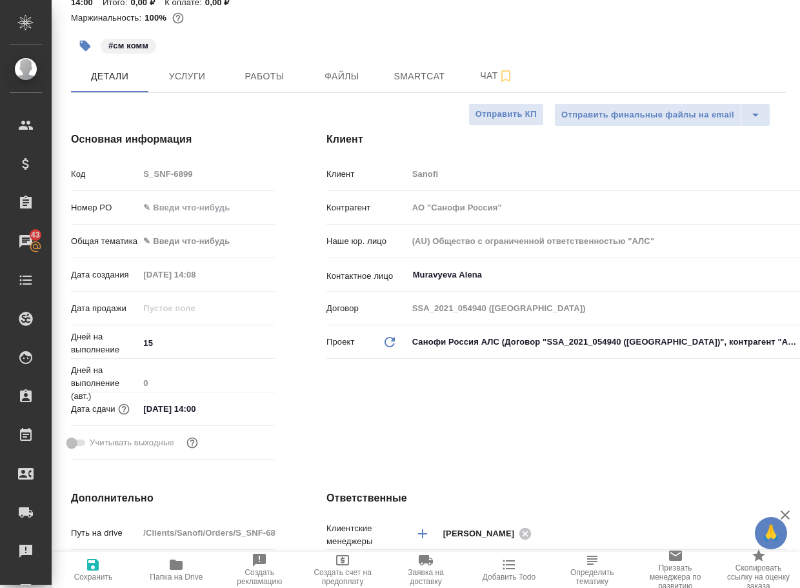
type textarea "x"
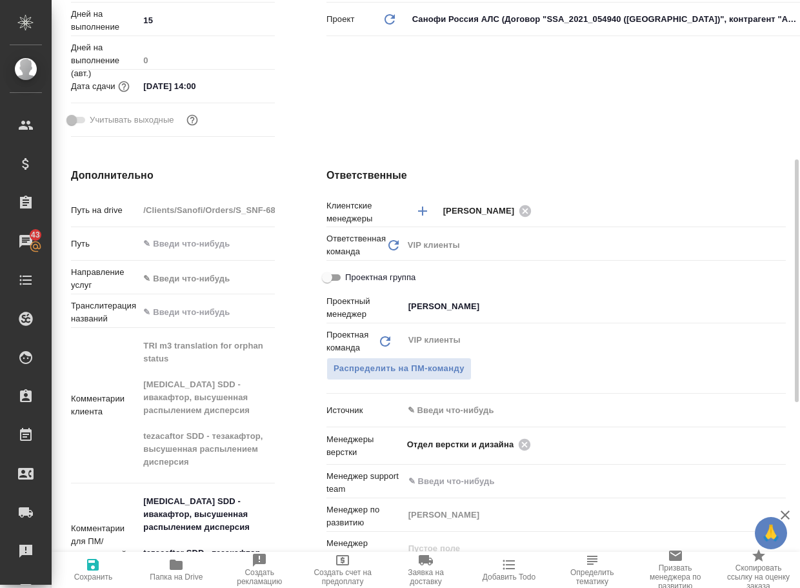
scroll to position [516, 0]
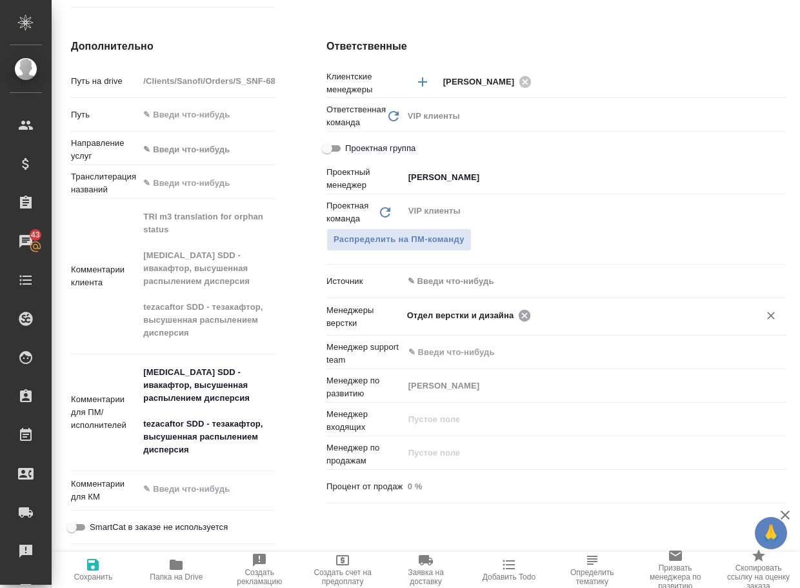
click at [523, 318] on icon at bounding box center [525, 315] width 12 height 12
type textarea "x"
click at [523, 318] on input "text" at bounding box center [573, 314] width 332 height 15
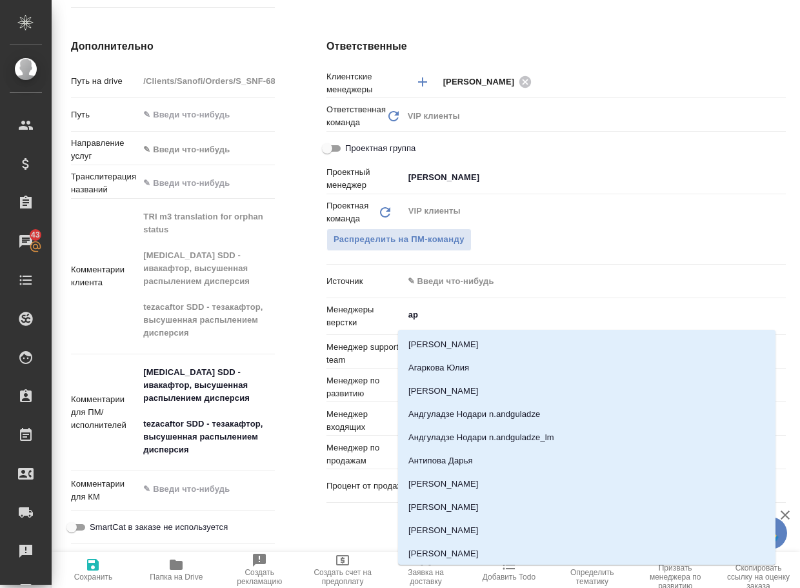
type input "арс"
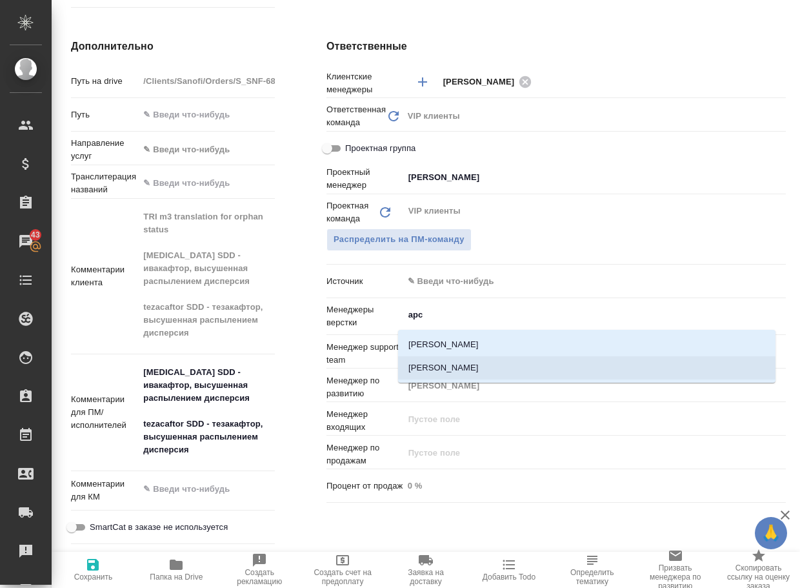
click at [483, 360] on li "[PERSON_NAME]" at bounding box center [587, 367] width 378 height 23
type textarea "x"
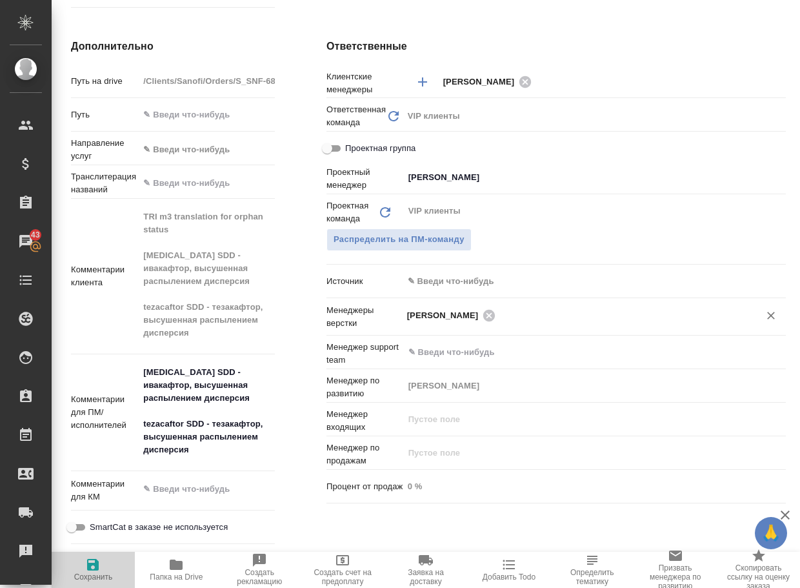
click at [82, 573] on span "Сохранить" at bounding box center [93, 577] width 39 height 9
type textarea "x"
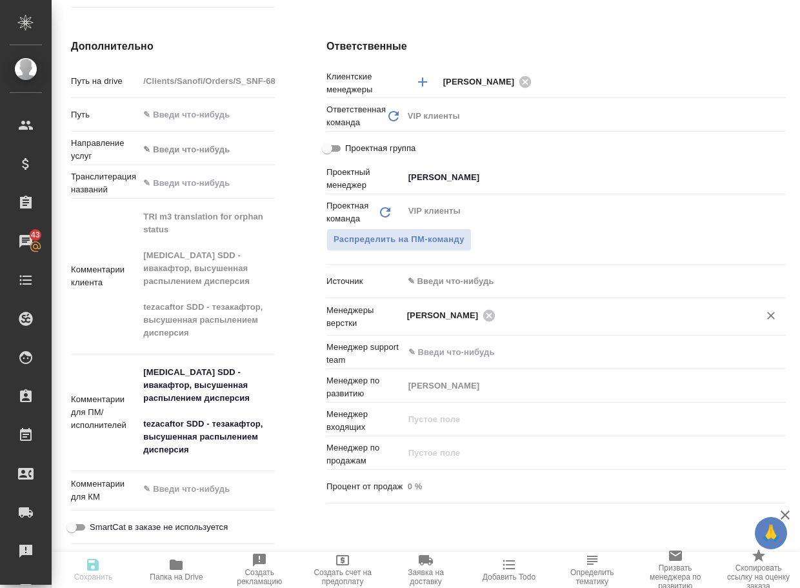
type textarea "x"
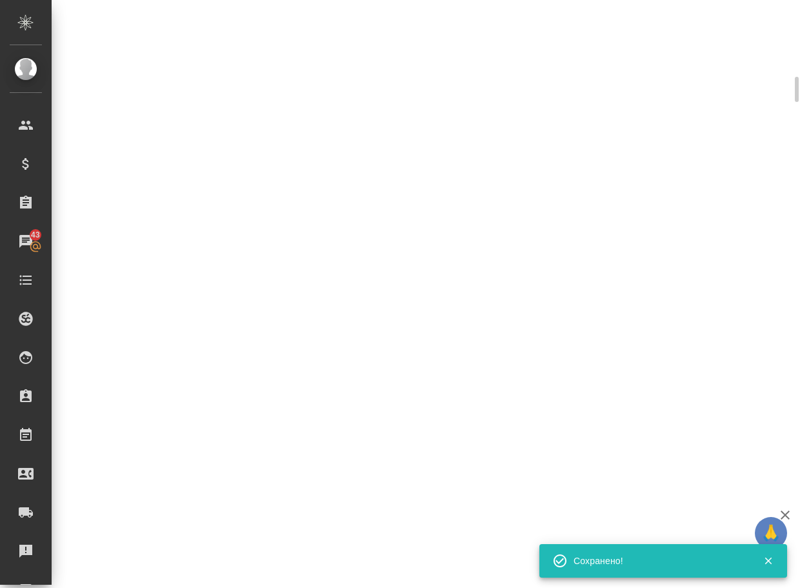
select select "RU"
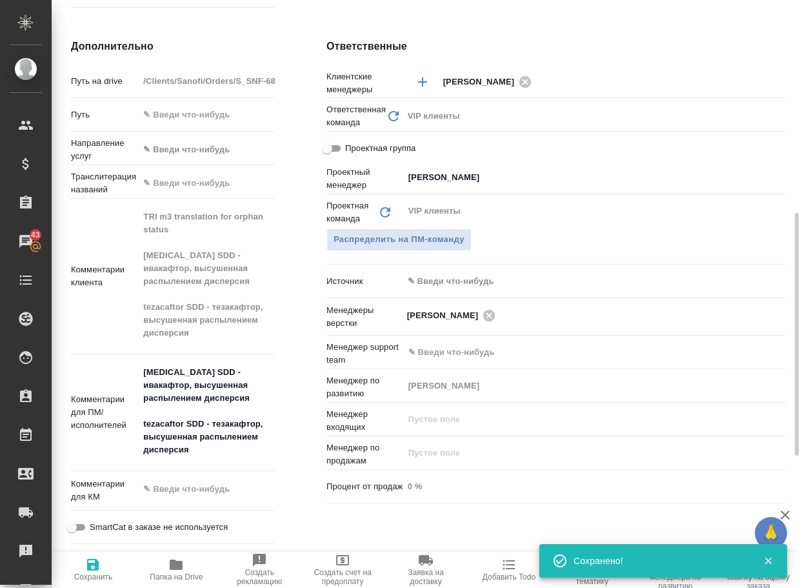
type textarea "x"
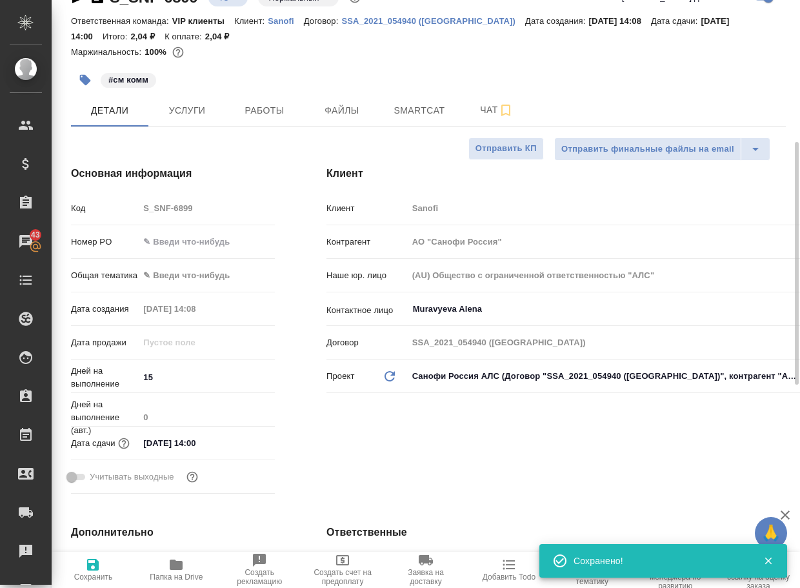
scroll to position [0, 0]
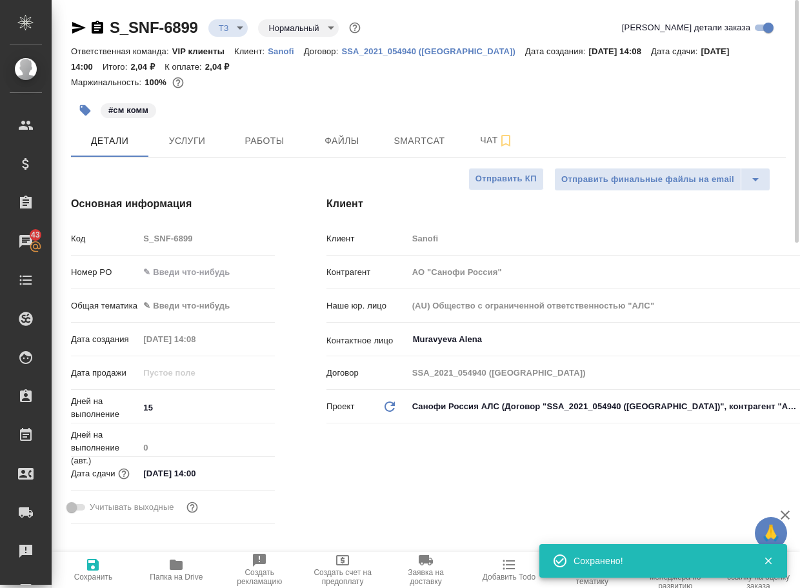
click at [244, 25] on body "🙏 .cls-1 fill:#fff; AWATERA Arsenyeva [PERSON_NAME] Спецификации Заказы 43 Чаты…" at bounding box center [400, 294] width 800 height 588
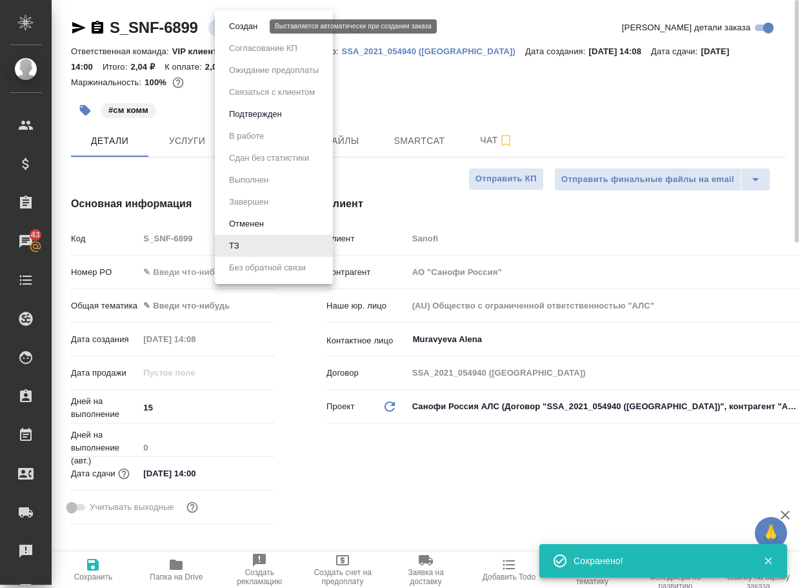
click at [245, 28] on button "Создан" at bounding box center [243, 26] width 36 height 14
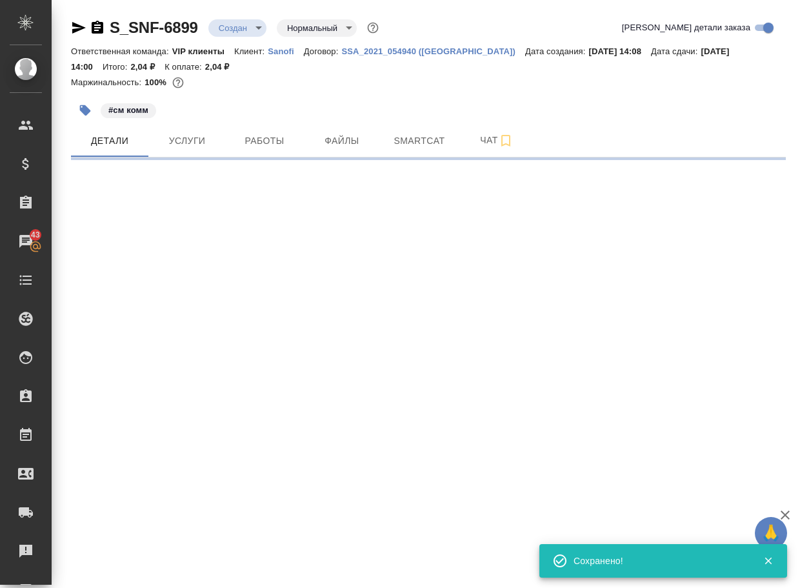
select select "RU"
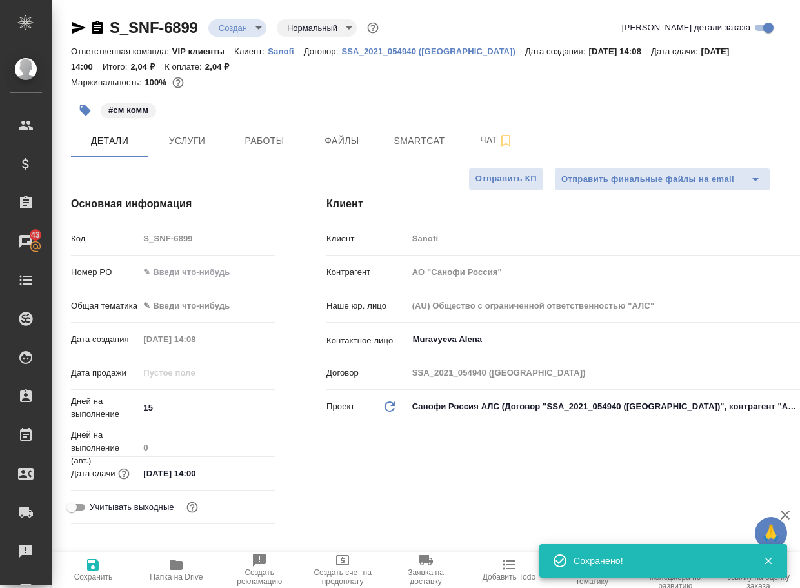
type textarea "x"
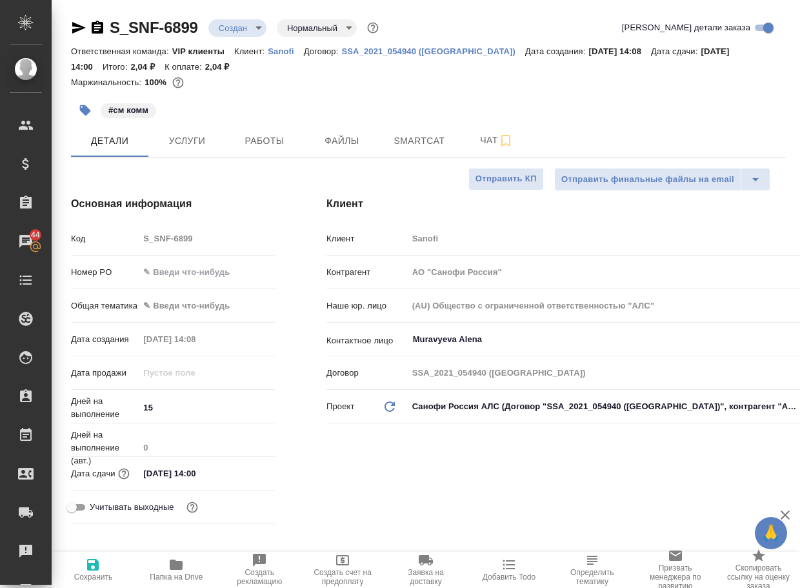
type textarea "x"
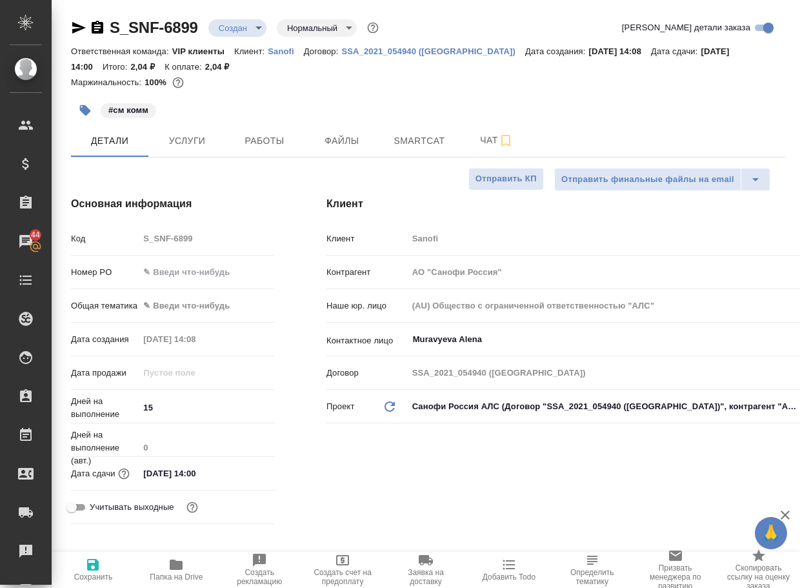
type textarea "x"
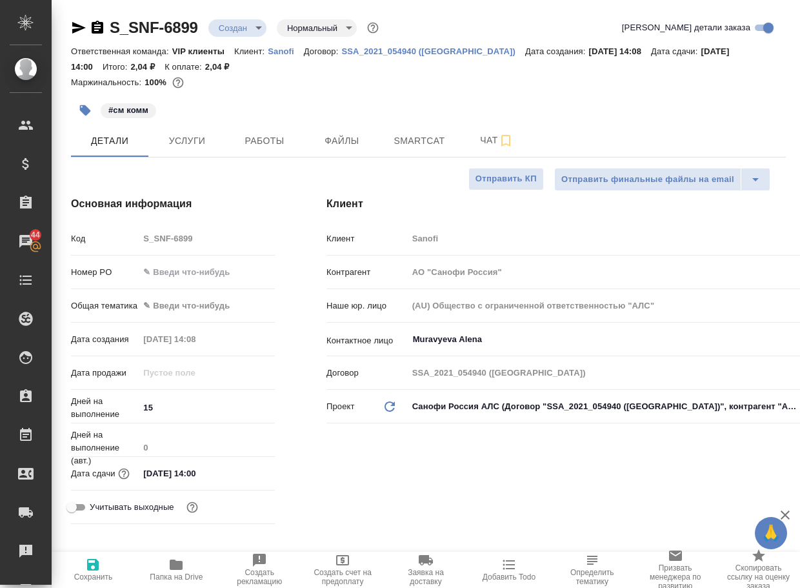
type textarea "x"
click at [482, 138] on span "Чат" at bounding box center [497, 140] width 62 height 16
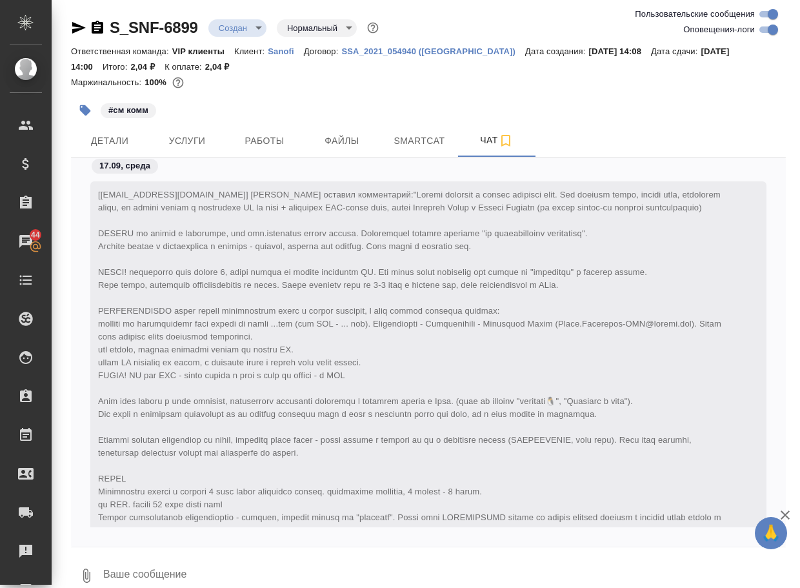
scroll to position [447, 0]
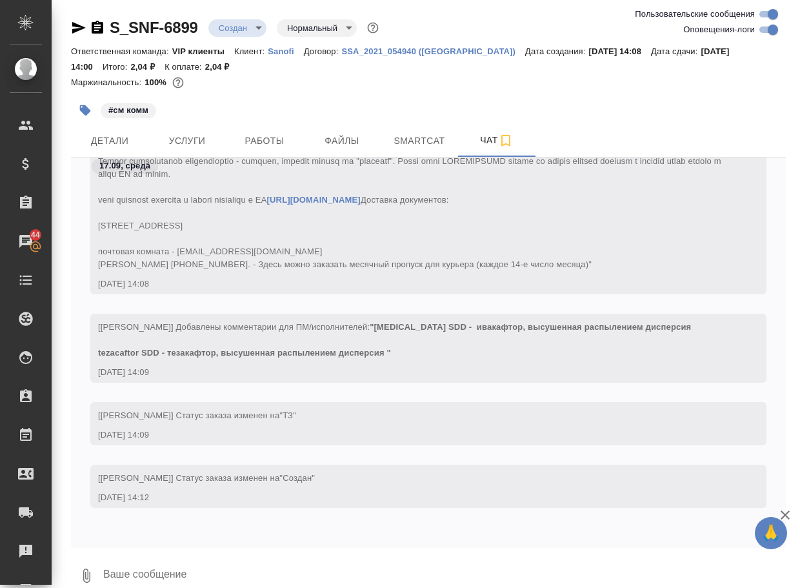
click at [223, 566] on textarea at bounding box center [444, 576] width 684 height 44
type textarea "привет, что с графиками? оставляем как есть?"
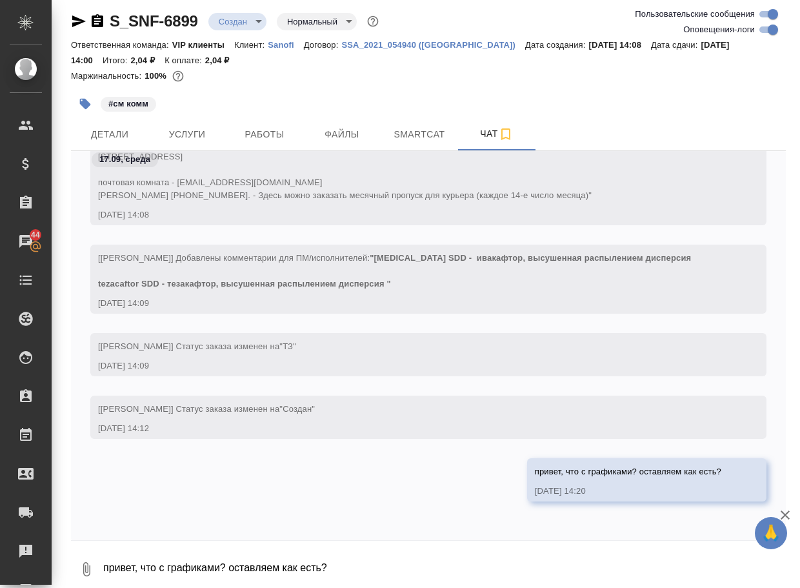
scroll to position [667, 0]
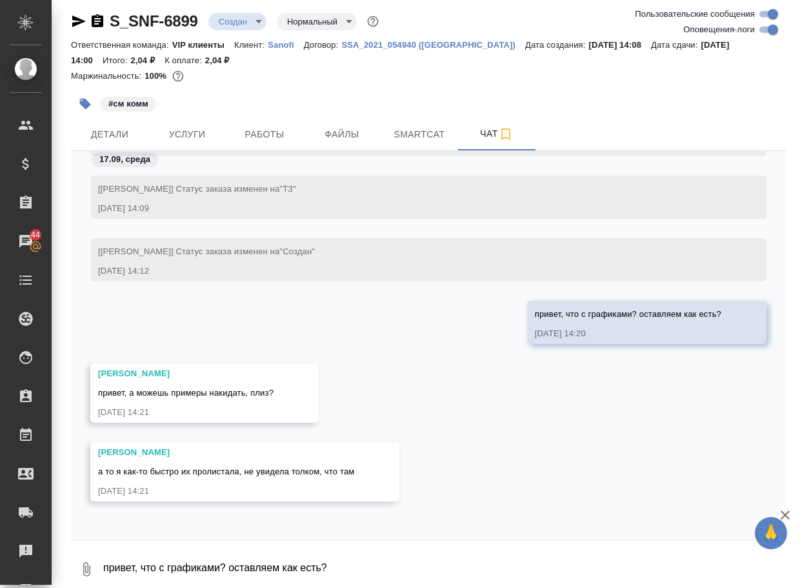
click at [85, 573] on icon "button" at bounding box center [86, 569] width 15 height 15
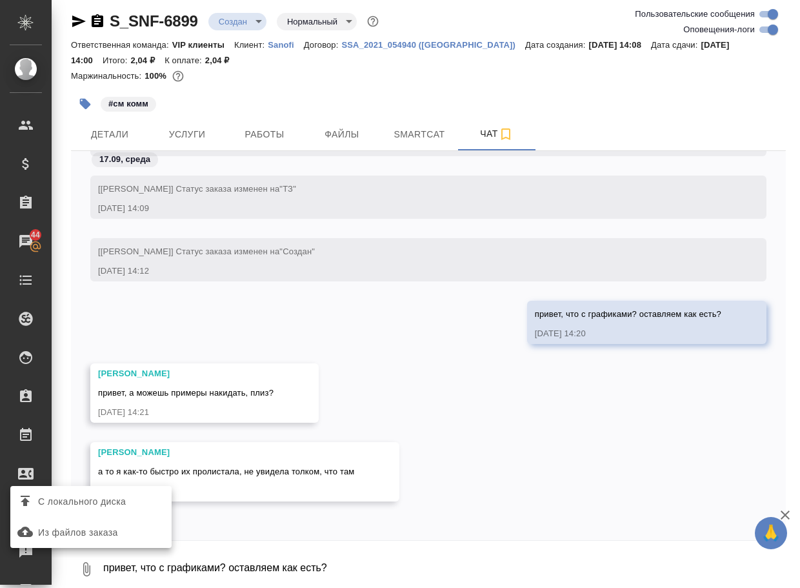
click at [114, 502] on span "С локального диска" at bounding box center [82, 502] width 88 height 16
click at [0, 0] on input "С локального диска" at bounding box center [0, 0] width 0 height 0
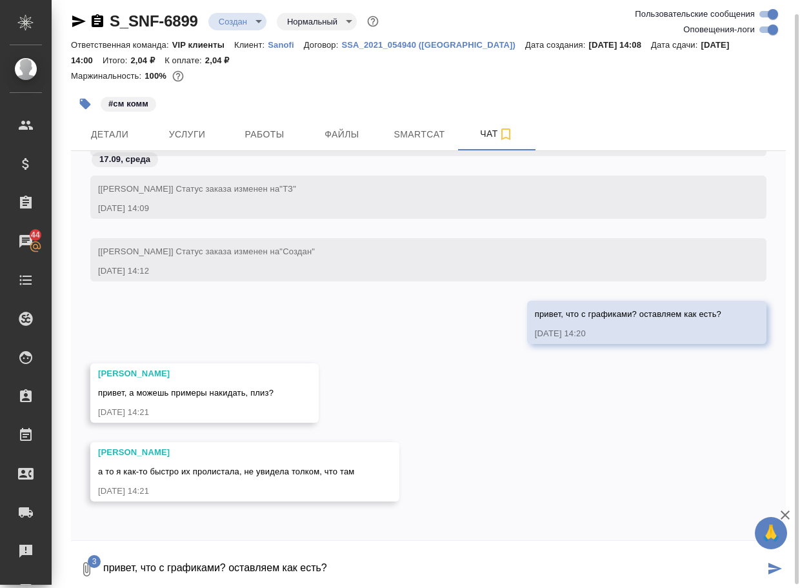
scroll to position [10, 0]
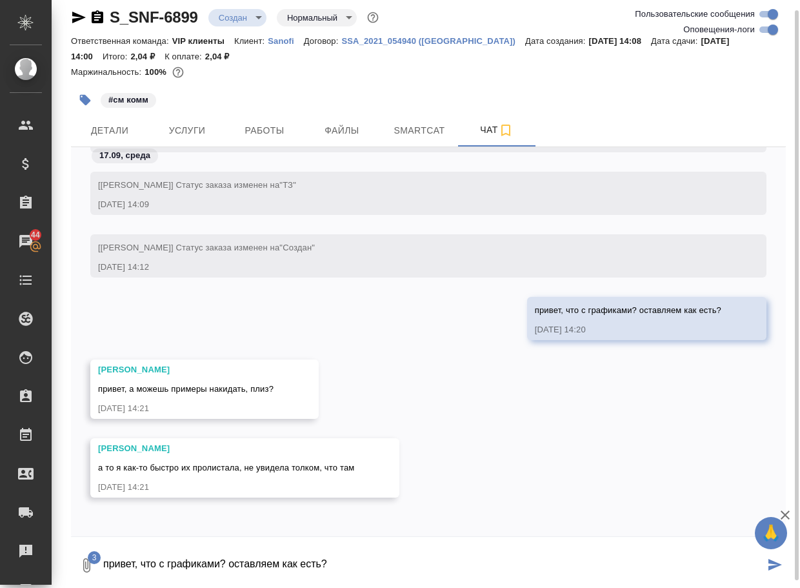
click at [227, 570] on textarea "привет, что с графиками? оставляем как есть?" at bounding box center [433, 566] width 663 height 44
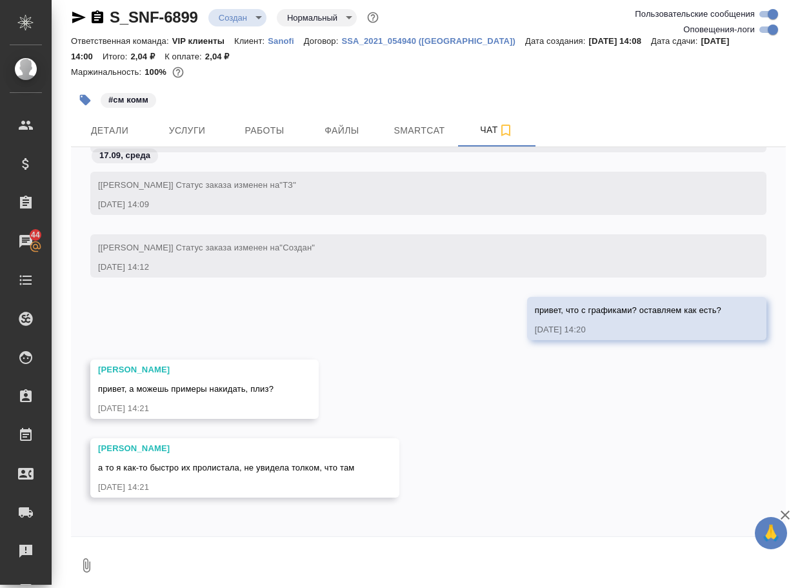
scroll to position [833, 0]
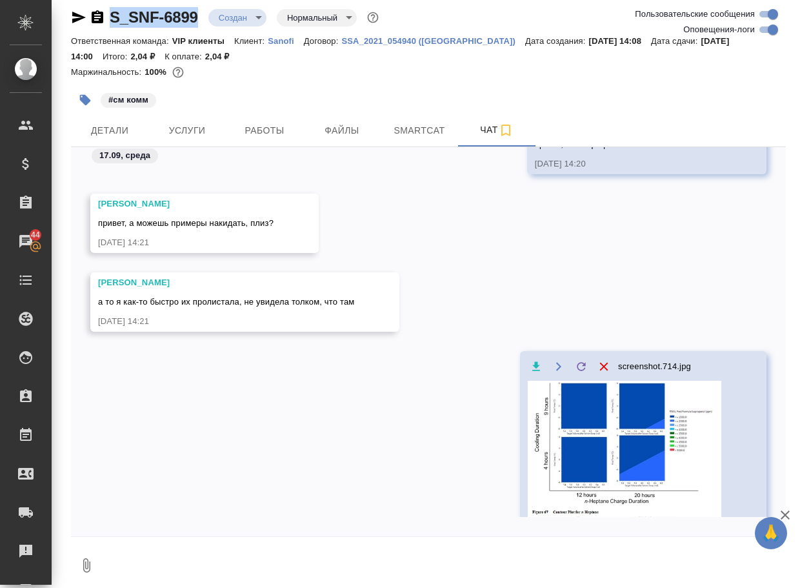
drag, startPoint x: 208, startPoint y: 28, endPoint x: 108, endPoint y: 20, distance: 100.4
click at [108, 20] on div "S_SNF-6899 Создан new Нормальный normal" at bounding box center [428, 20] width 715 height 26
copy link "S_SNF-6899"
click at [83, 565] on icon "button" at bounding box center [86, 565] width 15 height 15
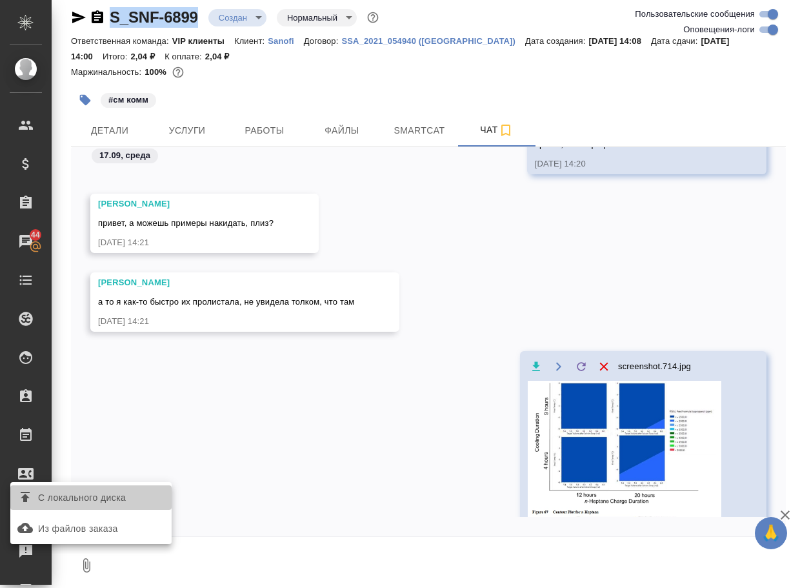
click at [95, 502] on span "С локального диска" at bounding box center [82, 498] width 88 height 16
click at [0, 0] on input "С локального диска" at bounding box center [0, 0] width 0 height 0
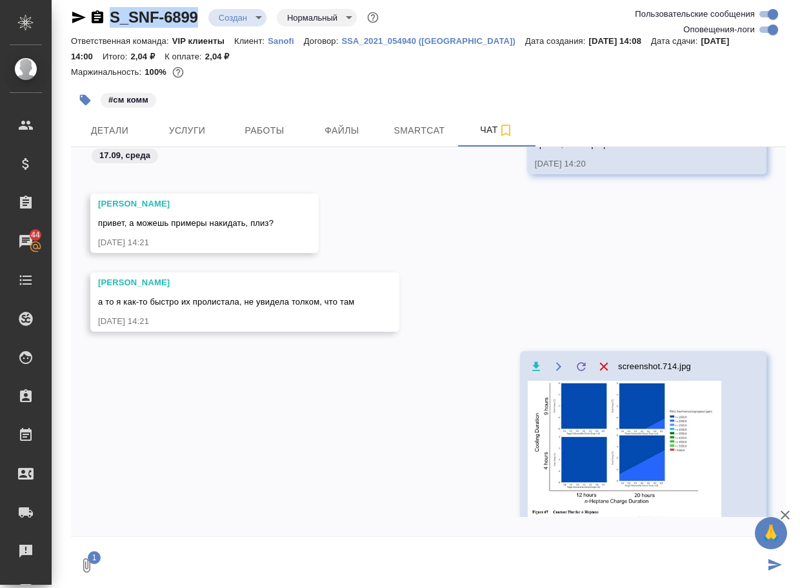
click at [134, 553] on textarea at bounding box center [433, 566] width 663 height 44
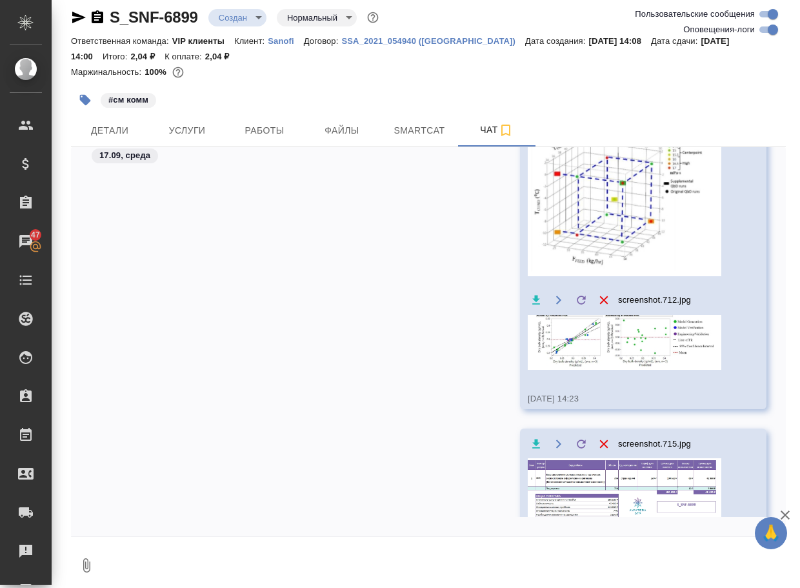
scroll to position [1556, 0]
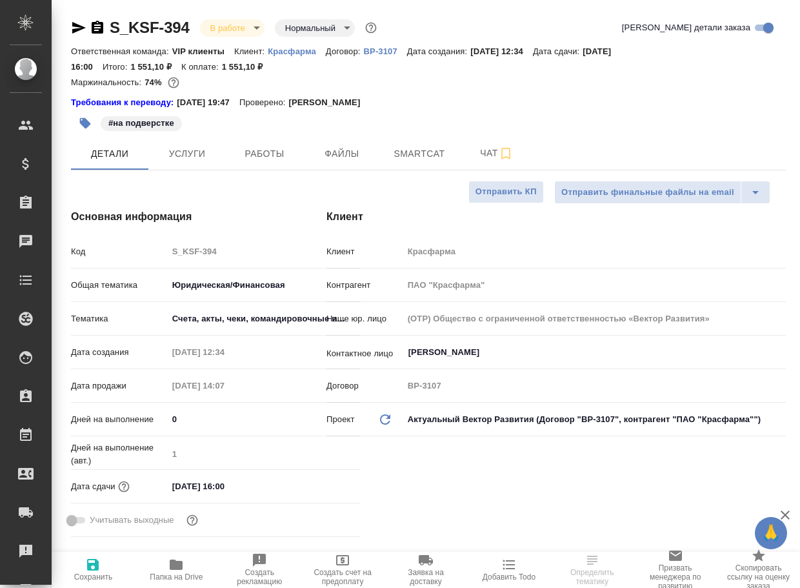
select select "RU"
type textarea "x"
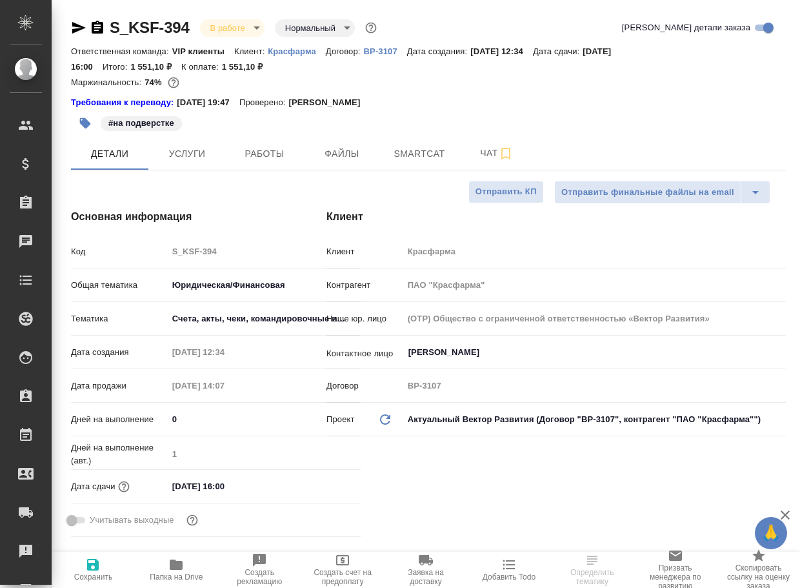
type textarea "x"
click at [498, 154] on span "Чат" at bounding box center [497, 153] width 62 height 16
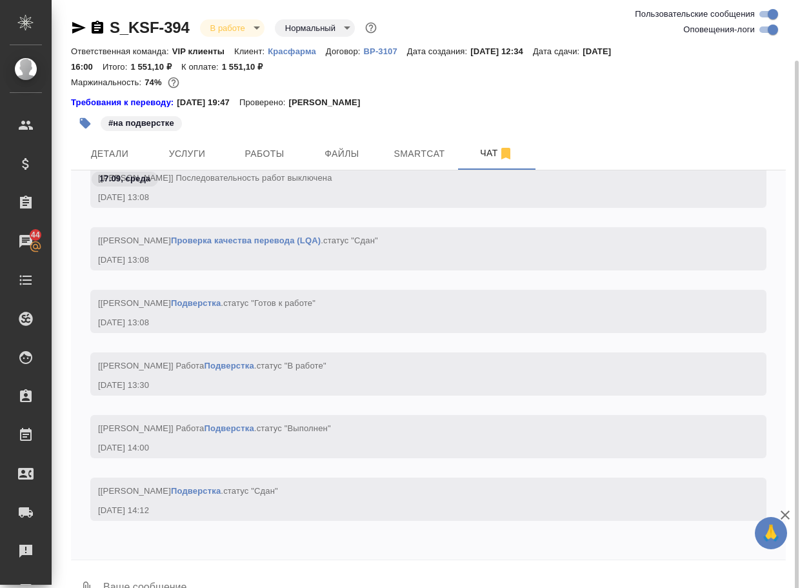
scroll to position [31, 0]
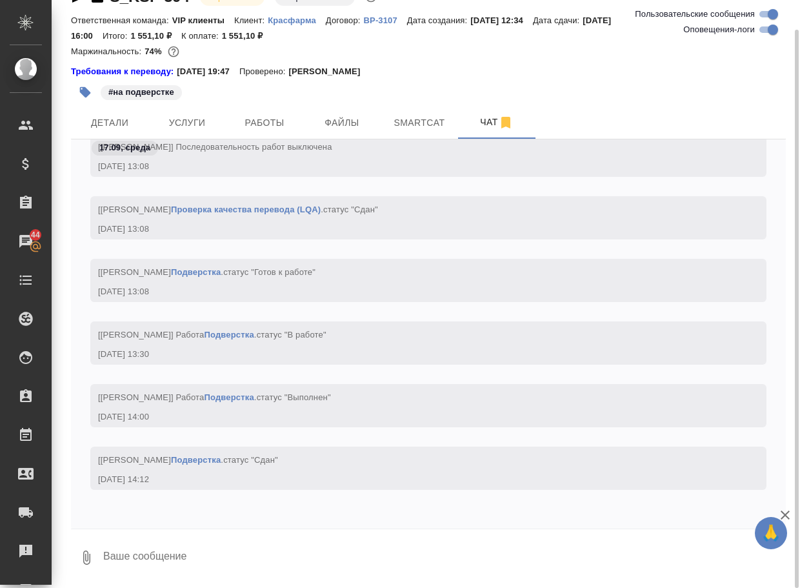
click at [159, 563] on textarea at bounding box center [444, 558] width 684 height 44
paste textarea "[URL][DOMAIN_NAME]"
type textarea "[URL][DOMAIN_NAME]"
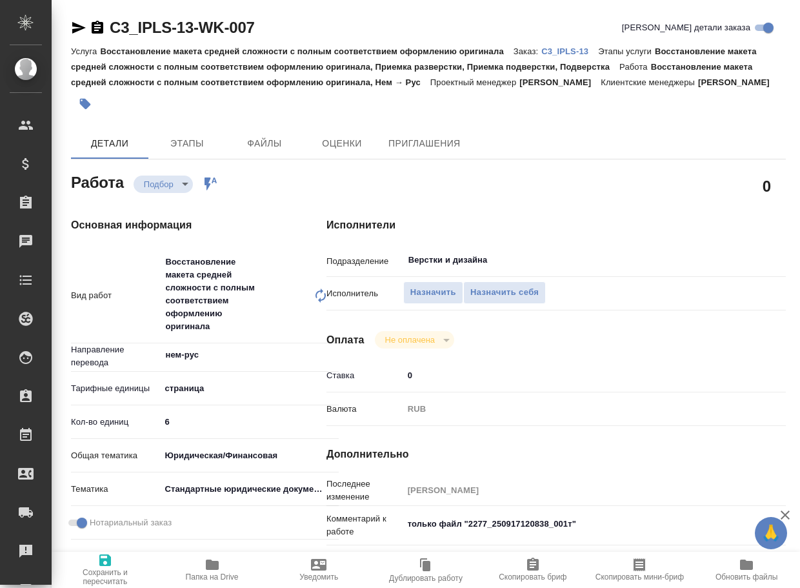
type textarea "x"
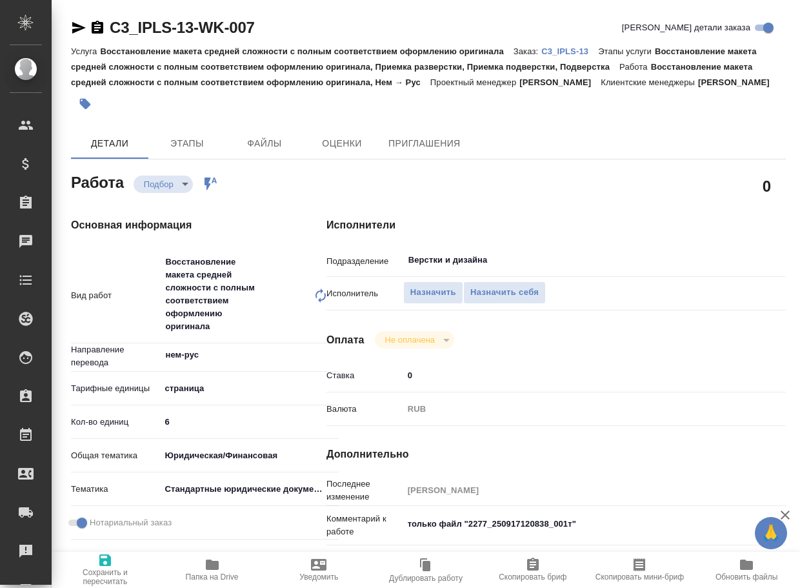
type textarea "x"
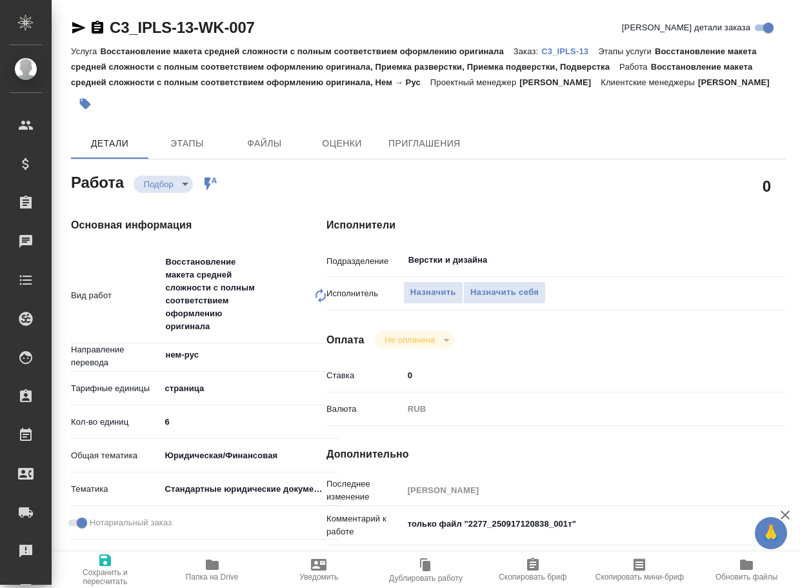
type textarea "x"
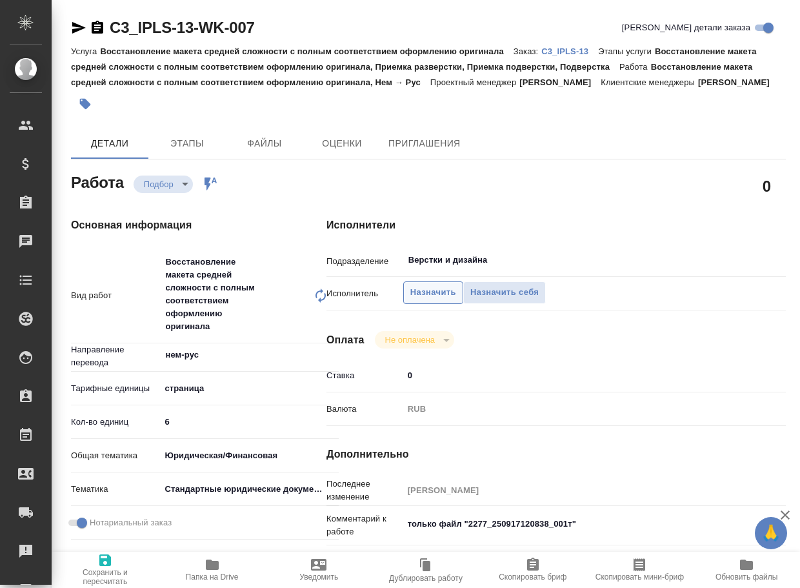
type textarea "x"
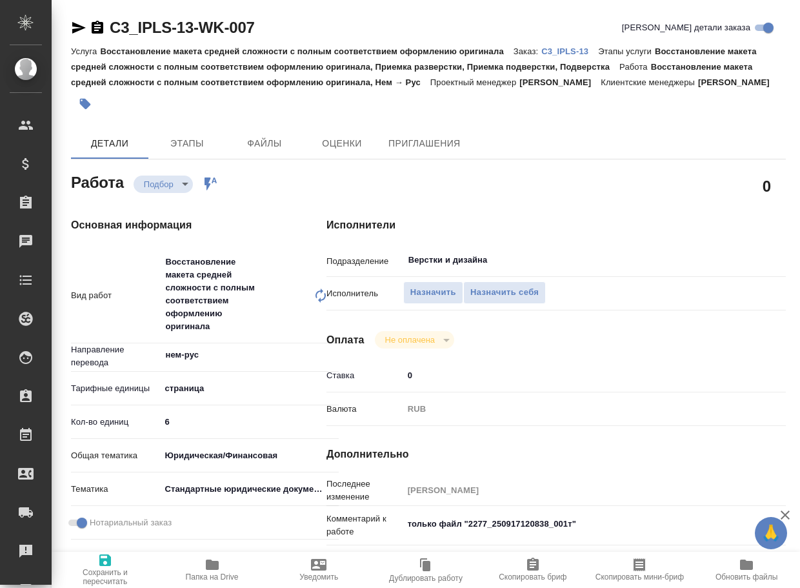
type textarea "x"
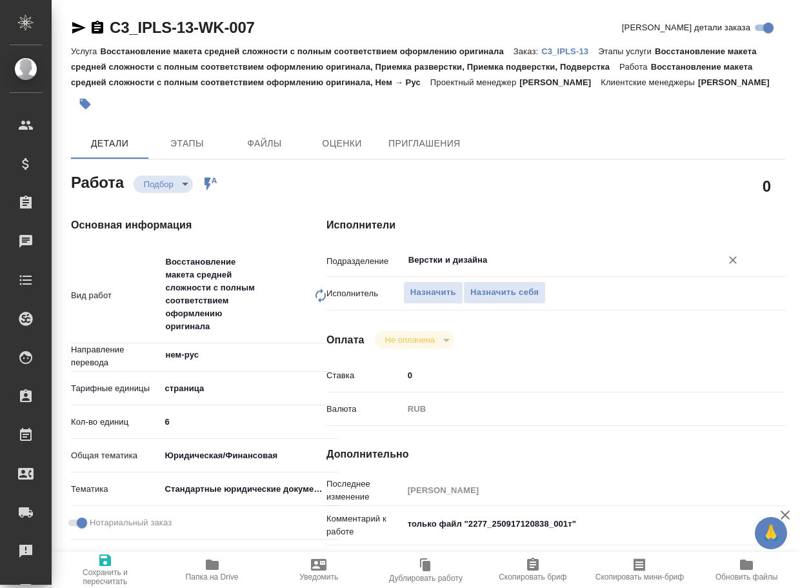
scroll to position [65, 0]
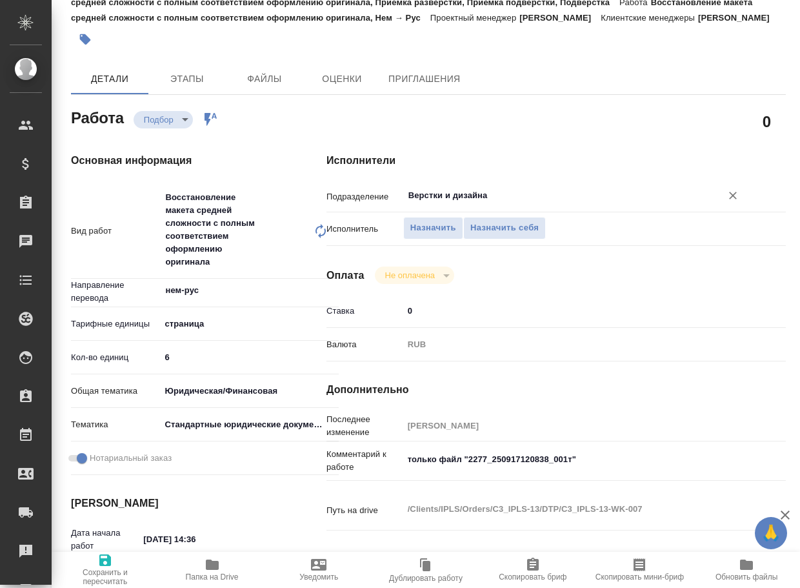
type textarea "x"
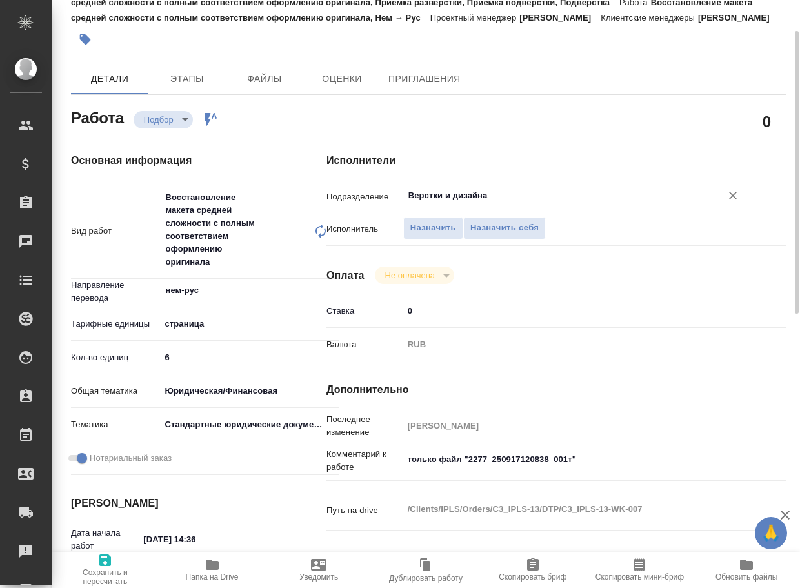
click at [512, 203] on input "Верстки и дизайна" at bounding box center [554, 195] width 294 height 15
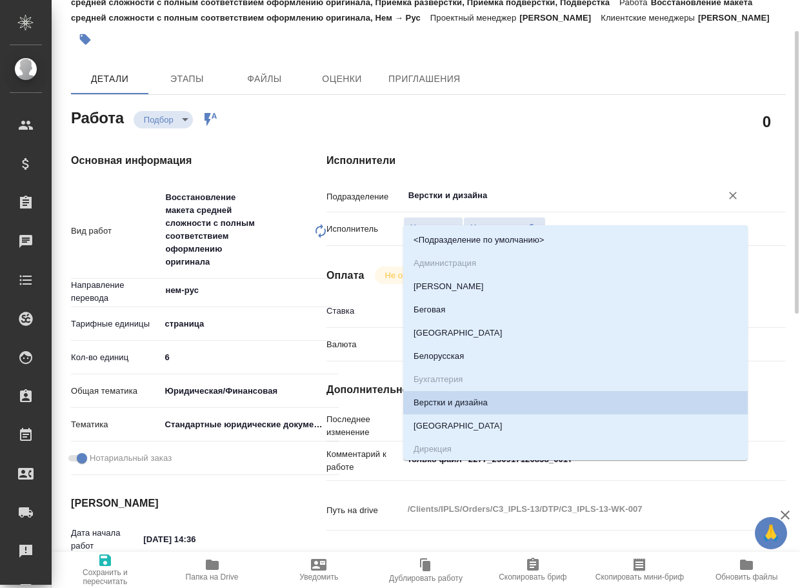
type textarea "x"
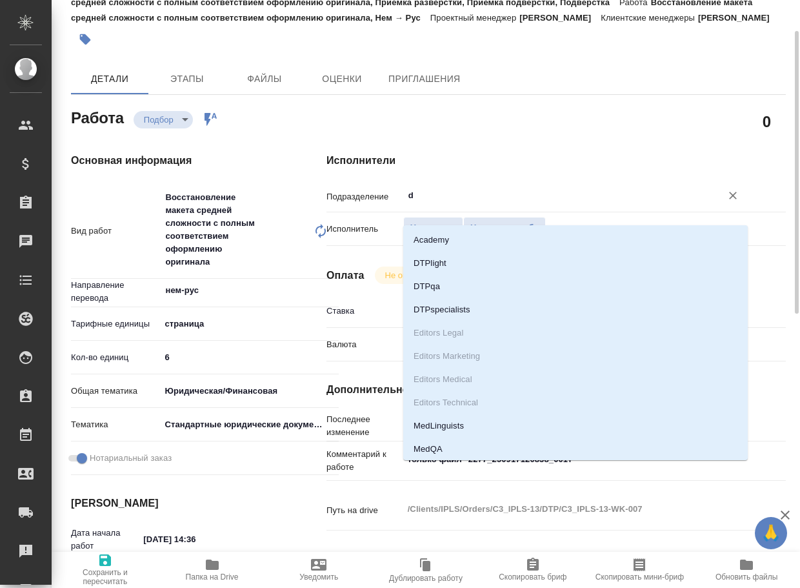
type input "dt"
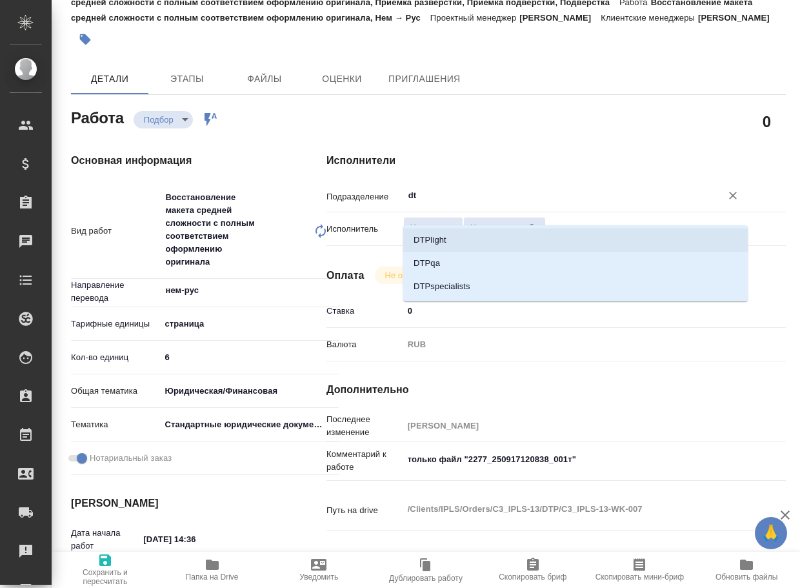
click at [493, 241] on li "DTPlight" at bounding box center [575, 240] width 345 height 23
type textarea "x"
type input "DTPlight"
type textarea "x"
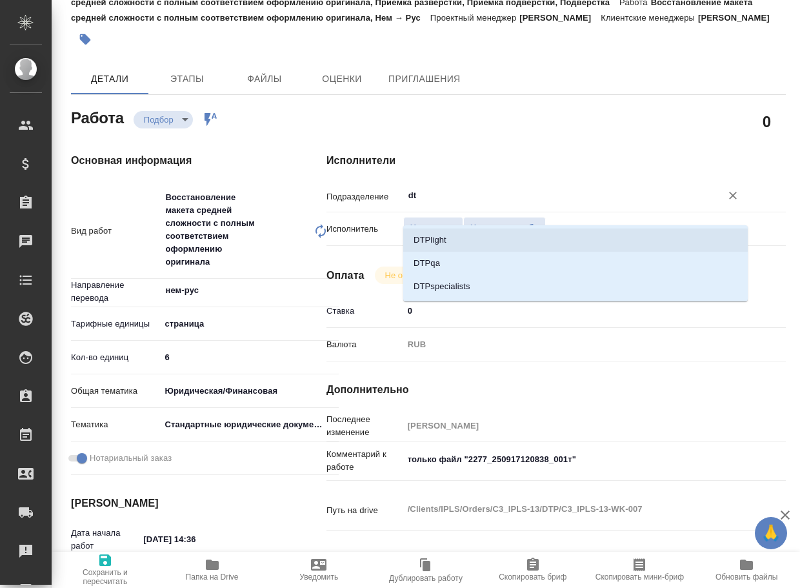
type textarea "x"
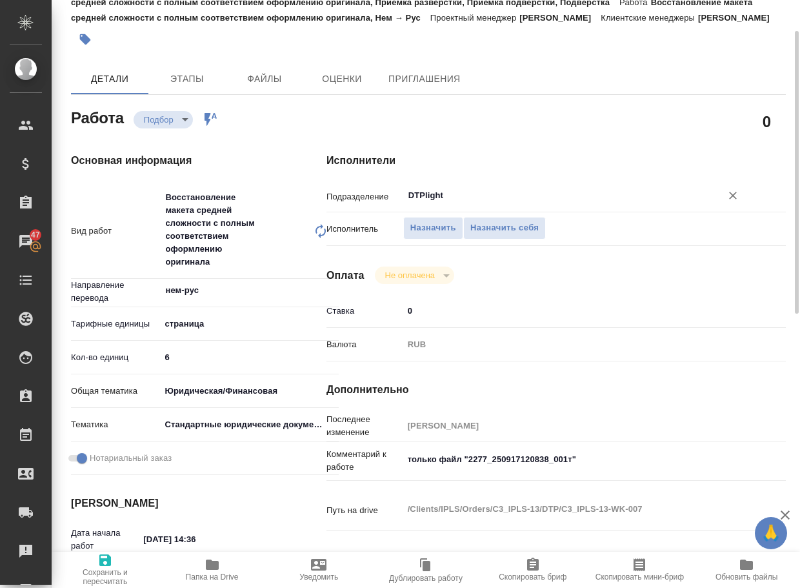
type input "DTPlight"
click at [109, 570] on span "Сохранить и пересчитать" at bounding box center [105, 577] width 92 height 18
type textarea "x"
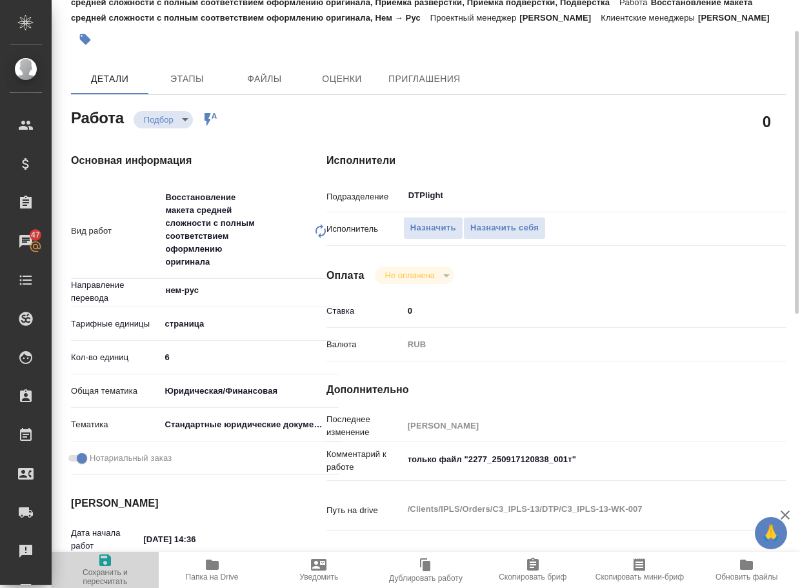
type textarea "x"
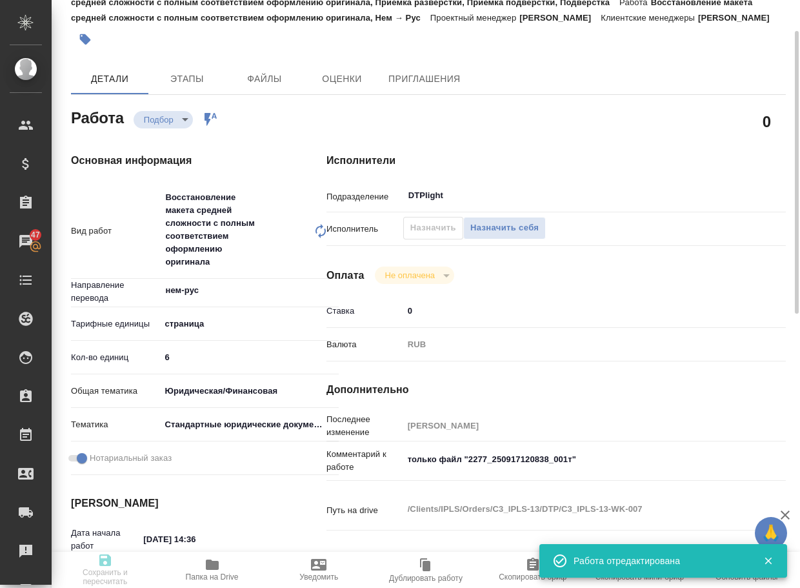
type textarea "x"
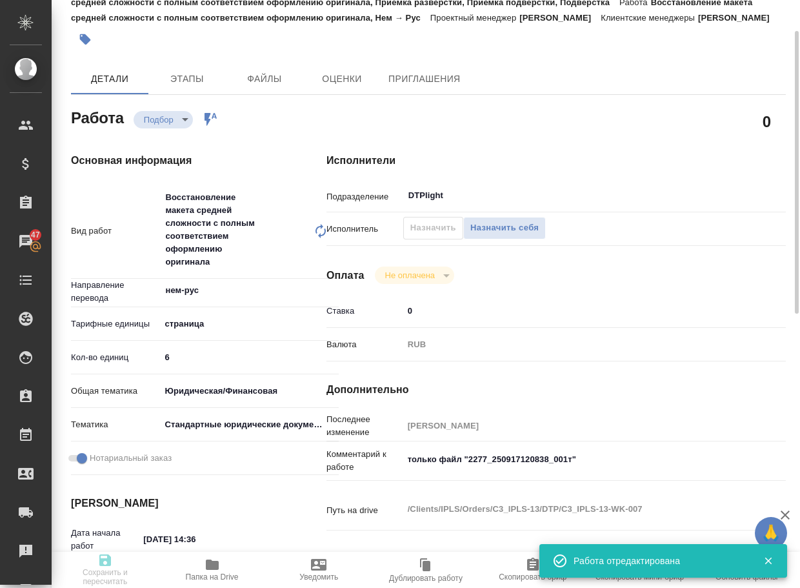
type textarea "x"
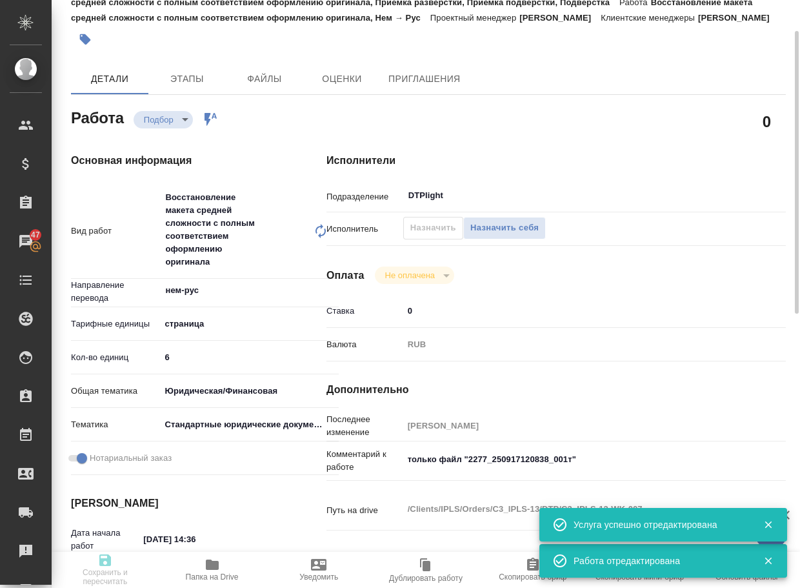
type input "recruiting"
type textarea "Восстановление макета средней сложности с полным соответствием оформлению ориги…"
type textarea "x"
type input "нем-рус"
type input "5a8b1489cc6b4906c91bfdb2"
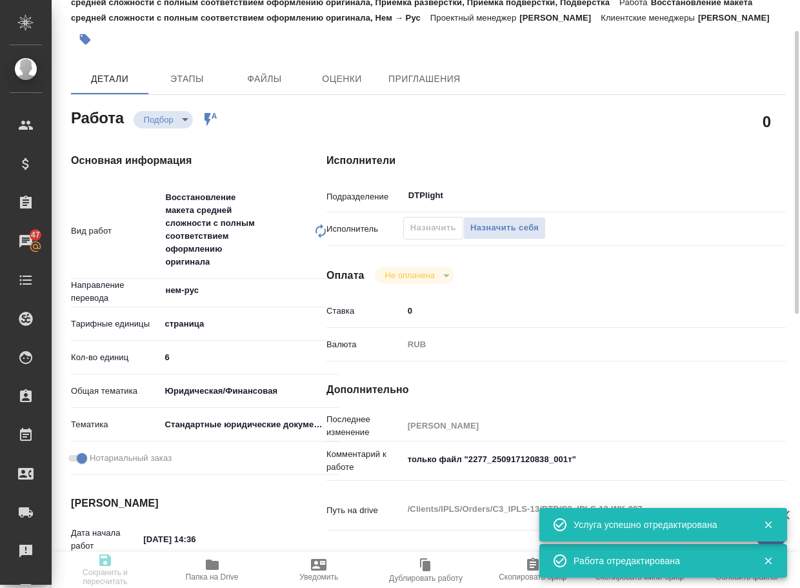
type input "6"
type input "yr-fn"
type input "5f647205b73bc97568ca66bf"
checkbox input "true"
type input "17.09.2025 14:36"
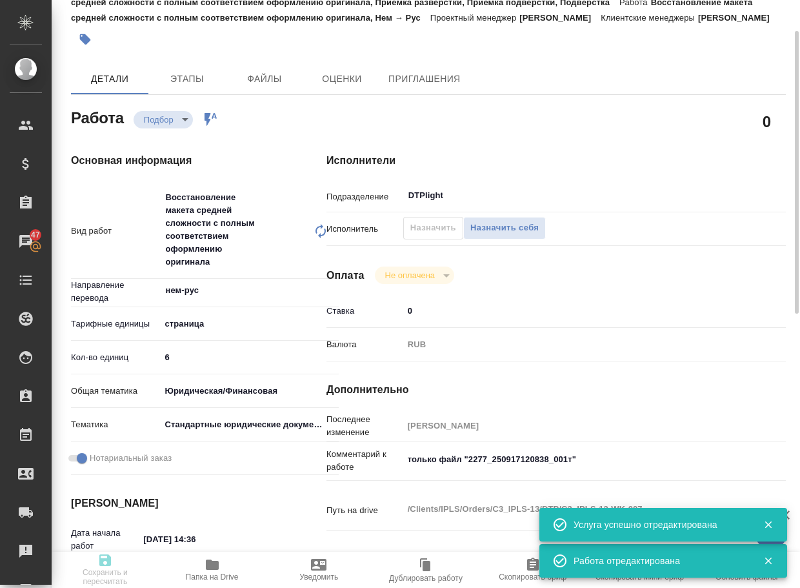
type input "17.09.2025 17:00"
type input "19.09.2025 12:00"
type input "DTPlight"
type input "notPayed"
type input "0"
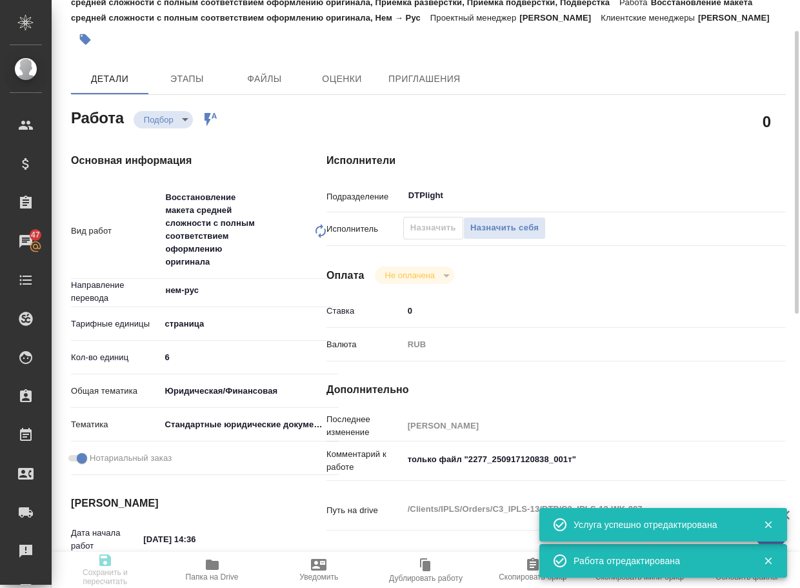
type input "RUB"
type input "Валеев Динар"
type textarea "только файл "2277_250917120838_001т""
type textarea "x"
type textarea "/Clients/IPLS/Orders/C3_IPLS-13/DTP/C3_IPLS-13-WK-007"
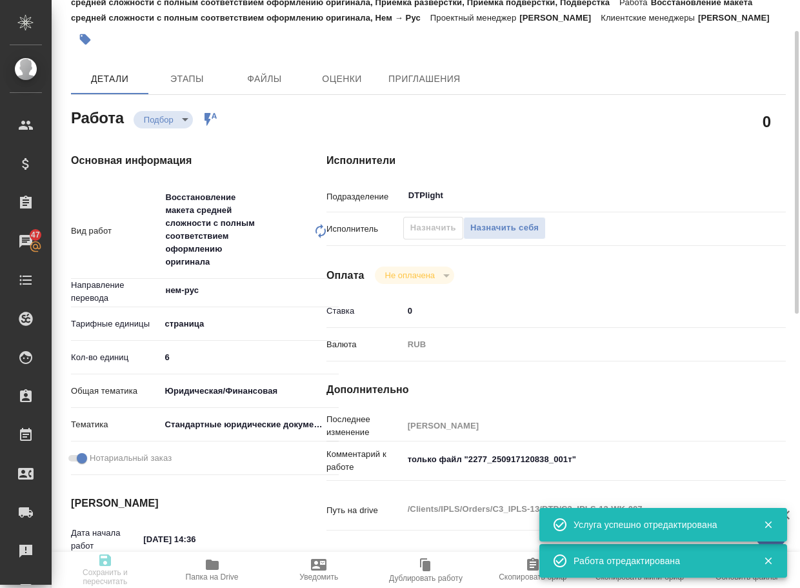
type textarea "x"
type input "C3_IPLS-13"
type input "Восстановление макета средней сложности с полным соответствием оформлению ориги…"
type input "Ильина Екатерина"
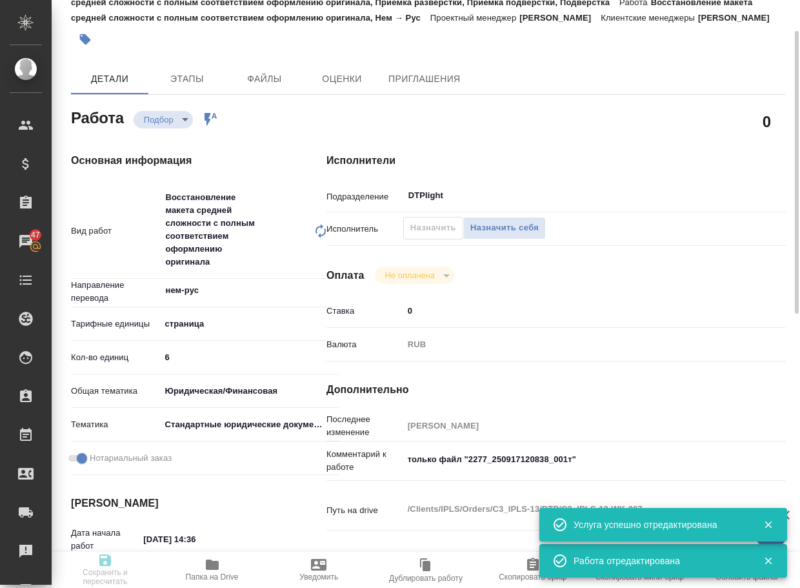
type input "[PERSON_NAME]"
type input "/Clients/IPLS/Orders/C3_IPLS-13"
type textarea "x"
type textarea "добавила в папку Референс старые переводы схожих доков от них, просили использо…"
type textarea "x"
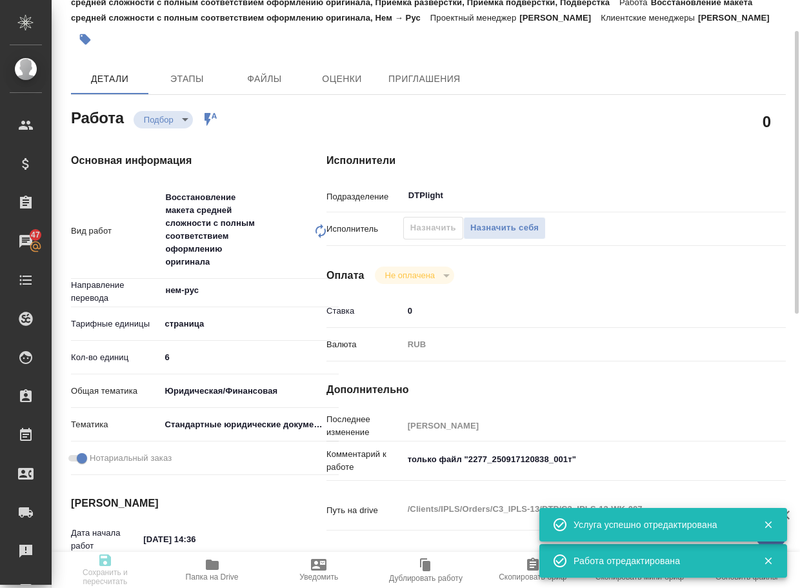
type textarea "x"
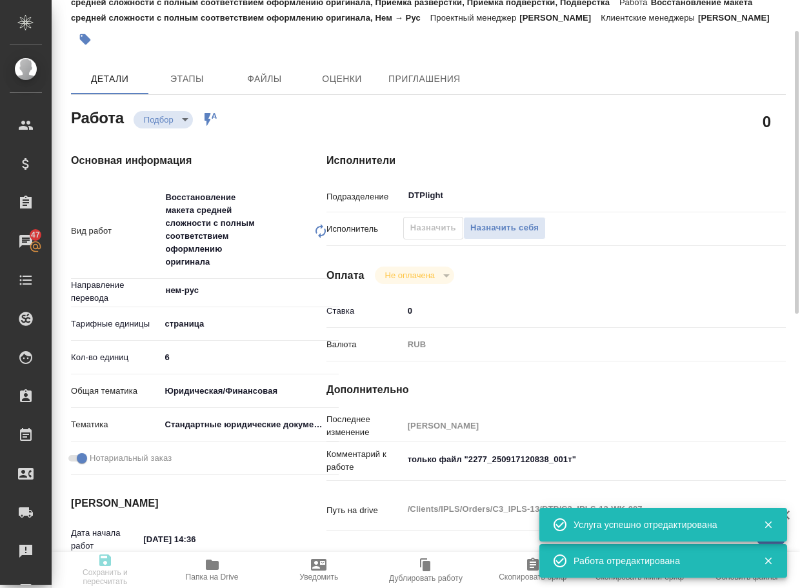
type textarea "x"
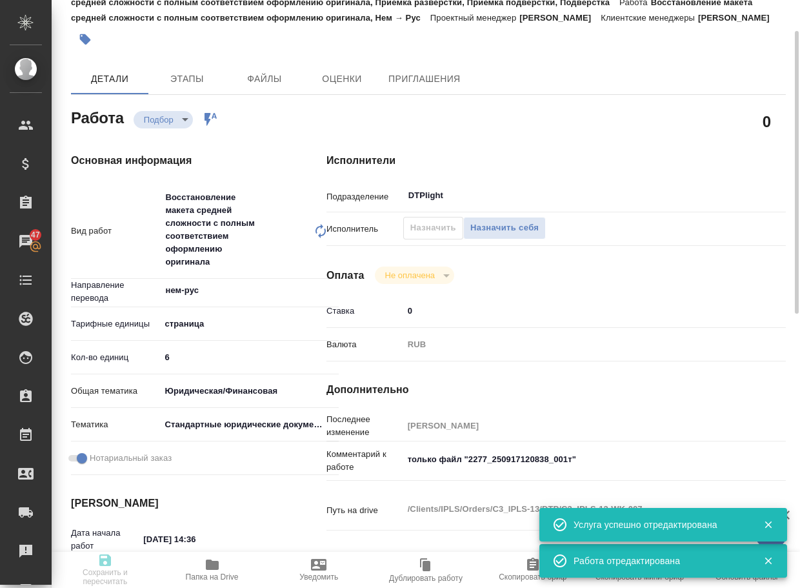
type textarea "x"
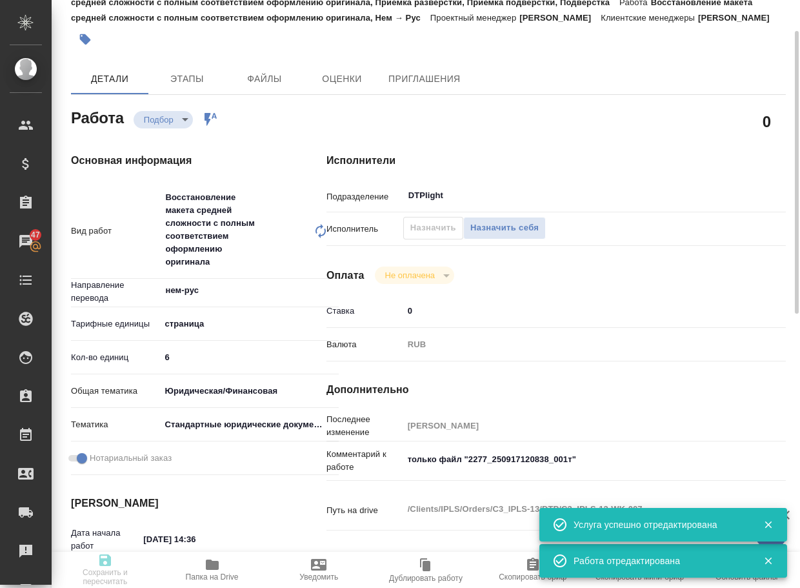
type textarea "x"
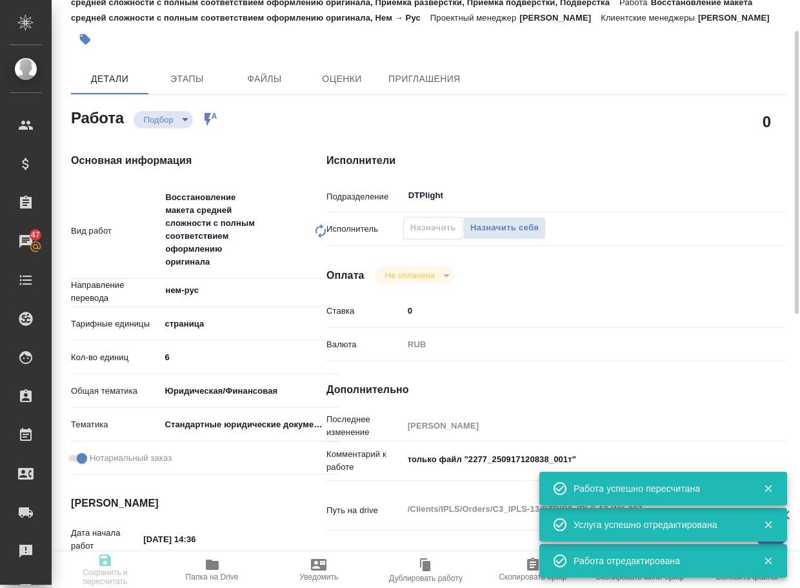
type input "recruiting"
type textarea "Восстановление макета средней сложности с полным соответствием оформлению ориги…"
type textarea "x"
type input "нем-рус"
type input "5a8b1489cc6b4906c91bfdb2"
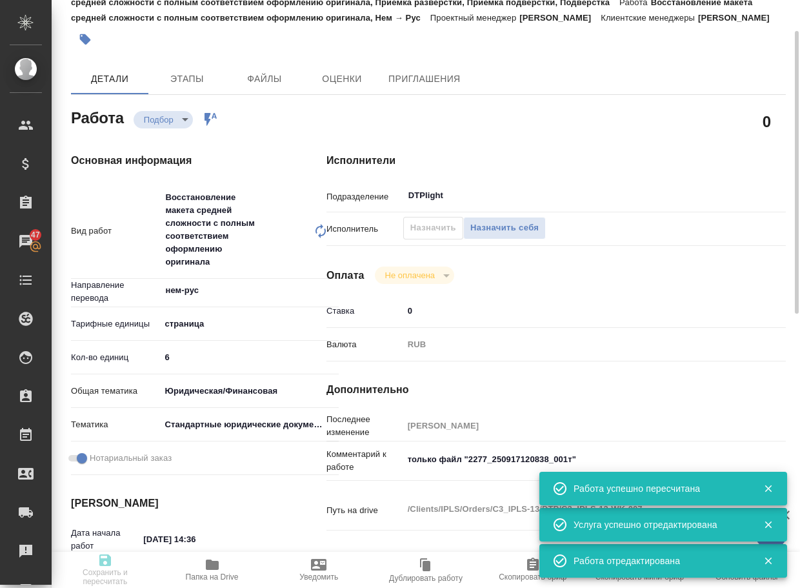
type input "6"
type input "yr-fn"
type input "5f647205b73bc97568ca66bf"
checkbox input "true"
type input "17.09.2025 14:36"
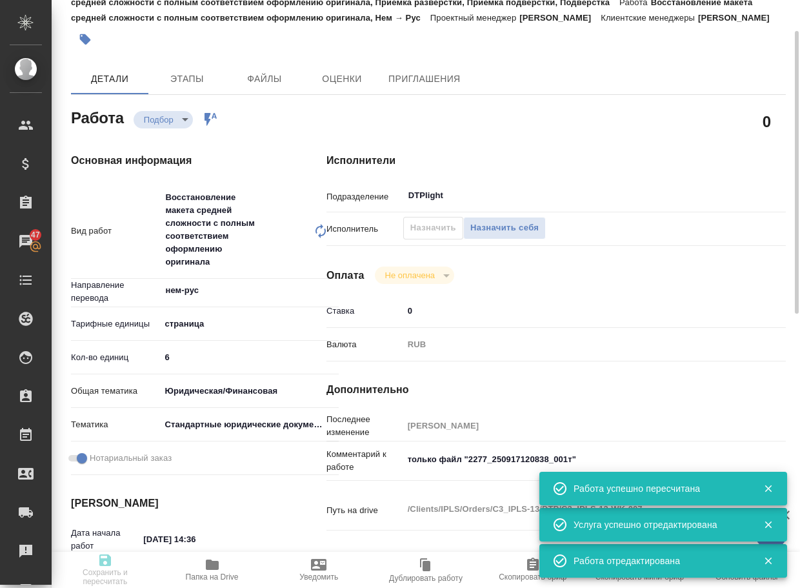
type input "17.09.2025 17:00"
type input "19.09.2025 12:00"
type input "DTPlight"
type input "notPayed"
type input "0"
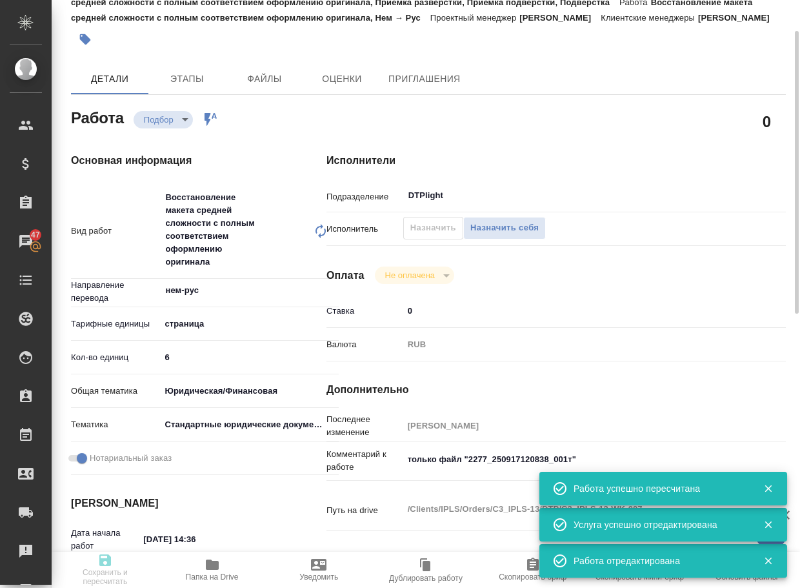
type input "RUB"
type input "Валеев Динар"
type textarea "только файл "2277_250917120838_001т""
type textarea "x"
type textarea "/Clients/IPLS/Orders/C3_IPLS-13/DTP/C3_IPLS-13-WK-007"
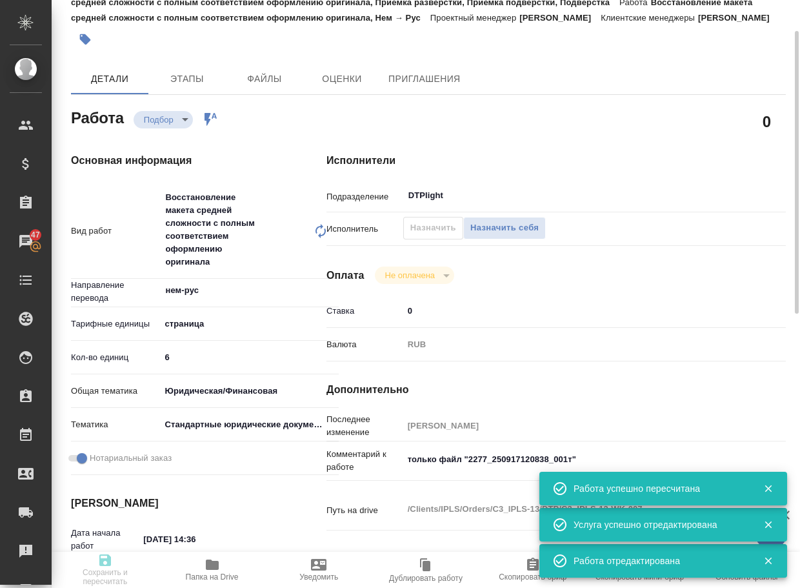
type textarea "x"
type input "C3_IPLS-13"
type input "Восстановление макета средней сложности с полным соответствием оформлению ориги…"
type input "Ильина Екатерина"
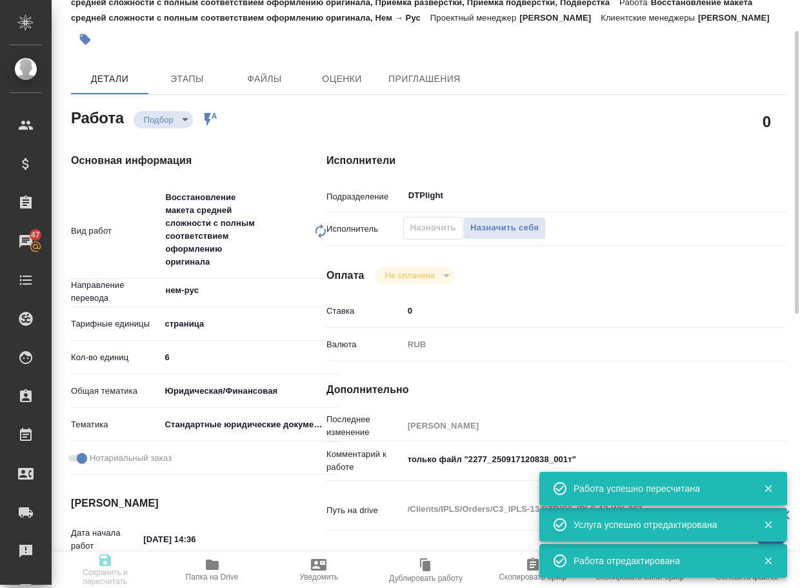
type input "[PERSON_NAME]"
type input "/Clients/IPLS/Orders/C3_IPLS-13"
type textarea "x"
type textarea "добавила в папку Референс старые переводы схожих доков от них, просили использо…"
type textarea "x"
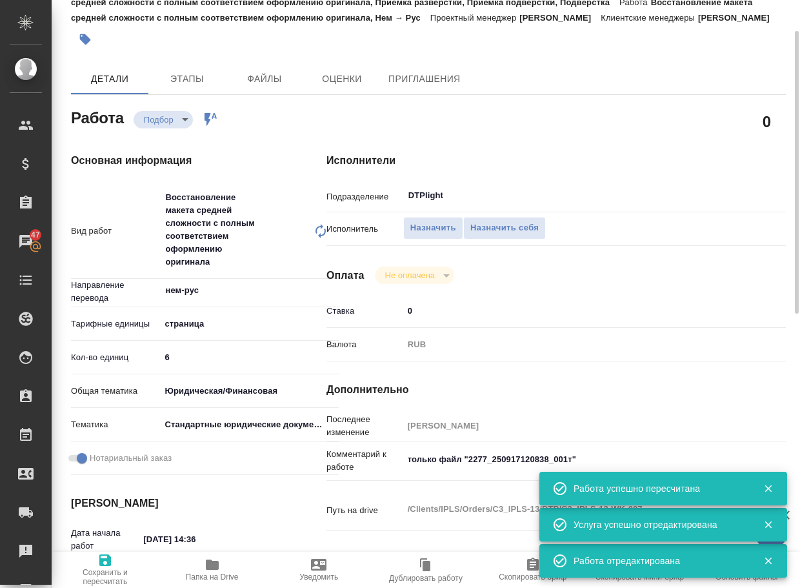
type textarea "x"
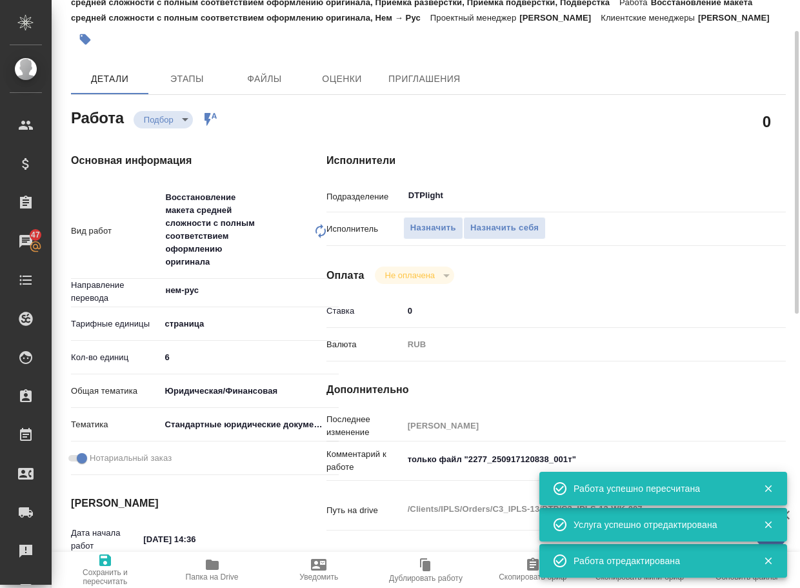
type textarea "x"
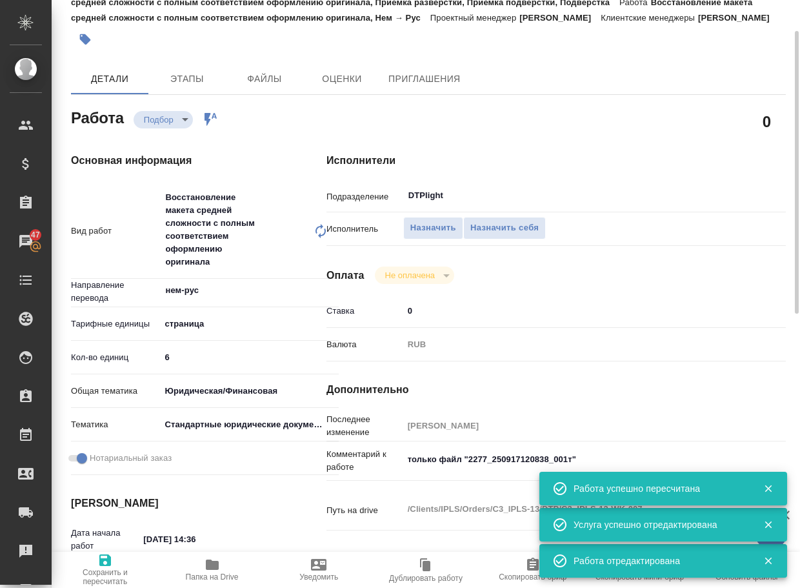
type textarea "x"
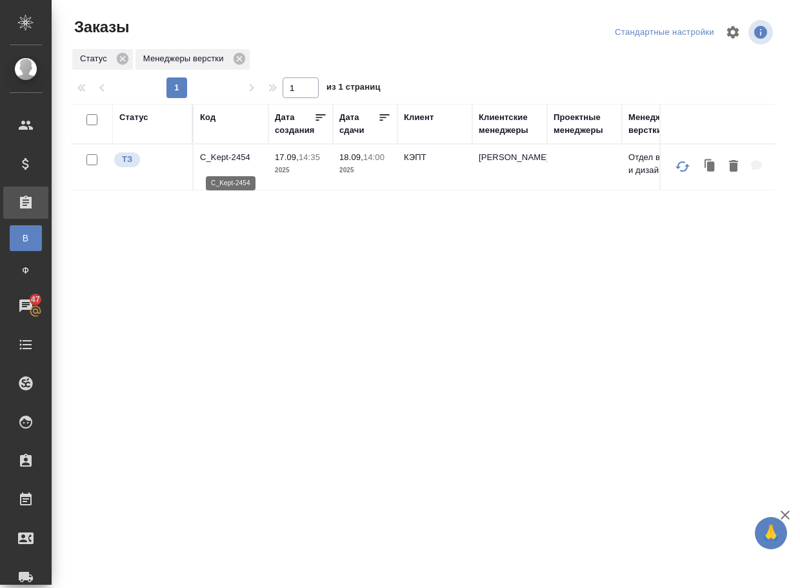
click at [227, 163] on p "C_Kept-2454" at bounding box center [231, 157] width 62 height 13
click at [219, 207] on div "Статус Код Дата создания Дата сдачи [PERSON_NAME] менеджеры Проектные менеджеры…" at bounding box center [423, 336] width 705 height 465
click at [227, 161] on p "KZH_HK-454" at bounding box center [231, 157] width 62 height 13
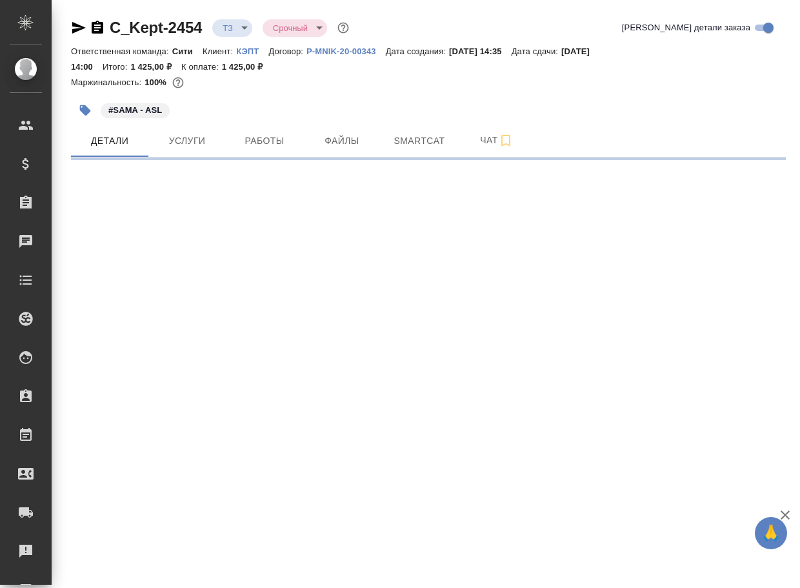
select select "RU"
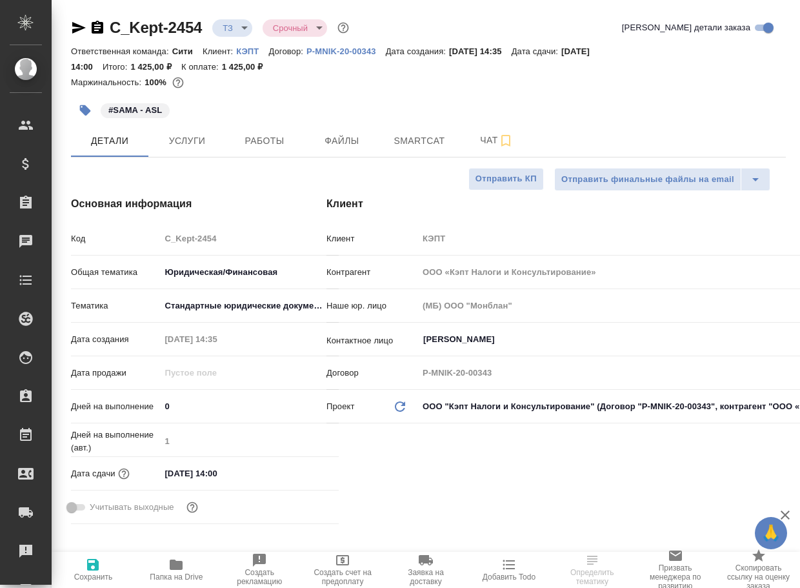
type textarea "x"
type input "[PERSON_NAME]pereverzeva"
select select "RU"
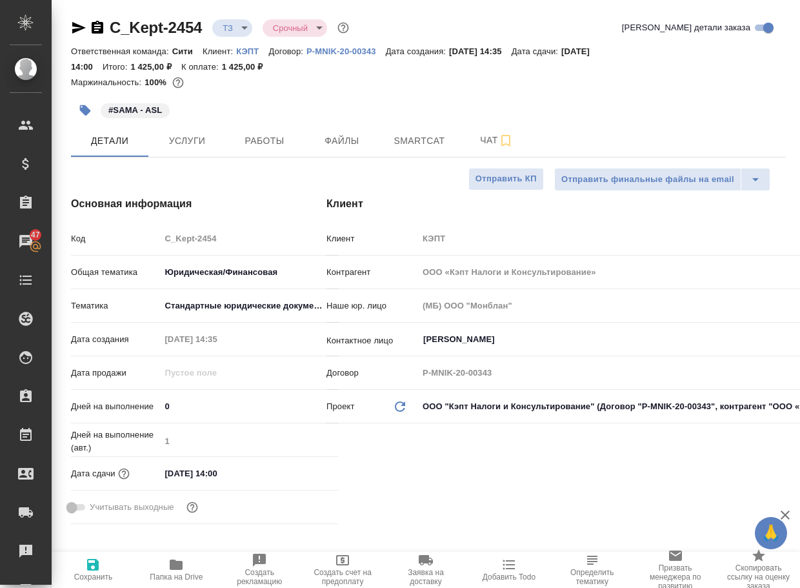
type textarea "x"
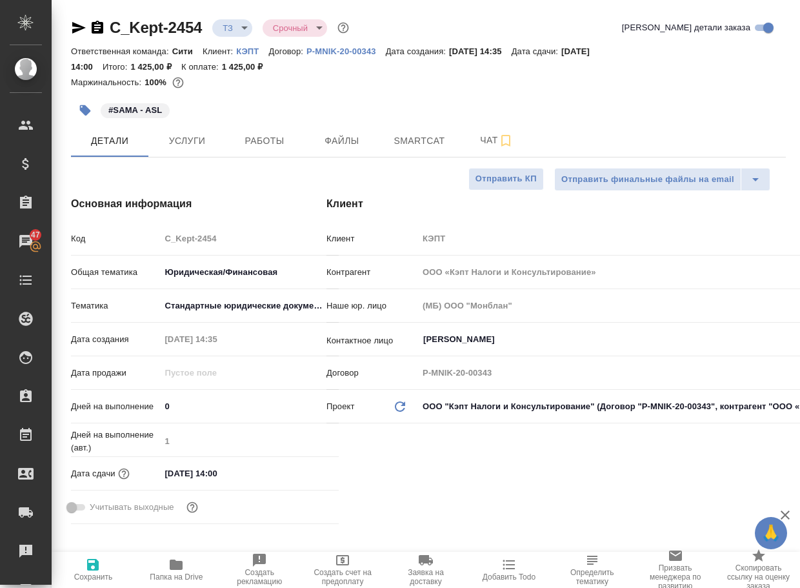
type textarea "x"
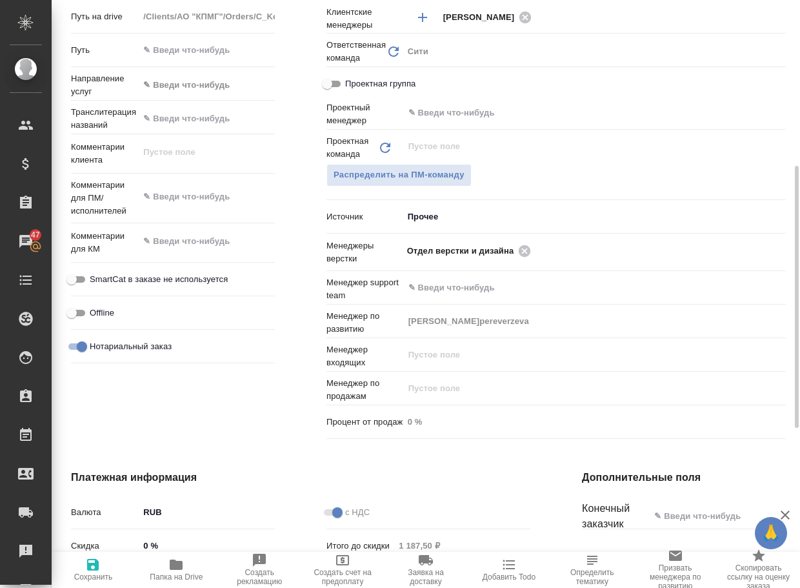
scroll to position [452, 0]
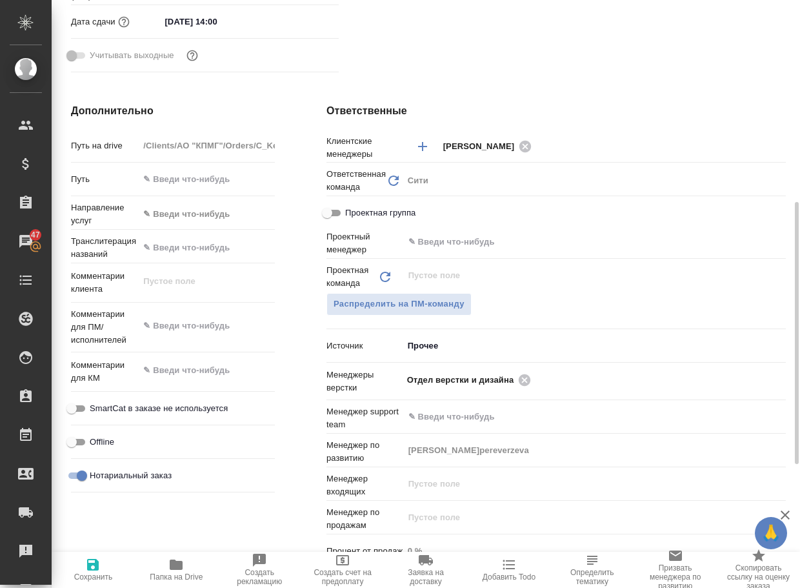
click at [174, 564] on icon "button" at bounding box center [176, 565] width 13 height 10
type textarea "x"
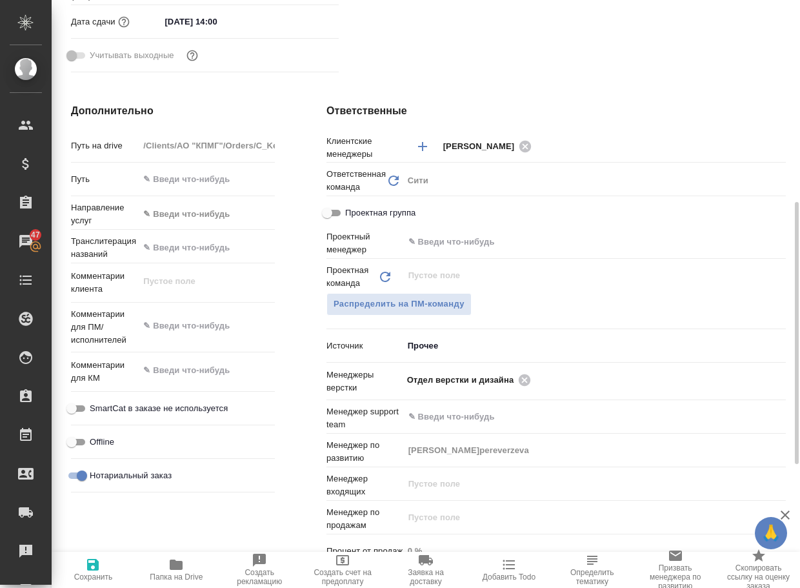
type textarea "x"
click at [528, 377] on icon at bounding box center [525, 380] width 12 height 12
type textarea "x"
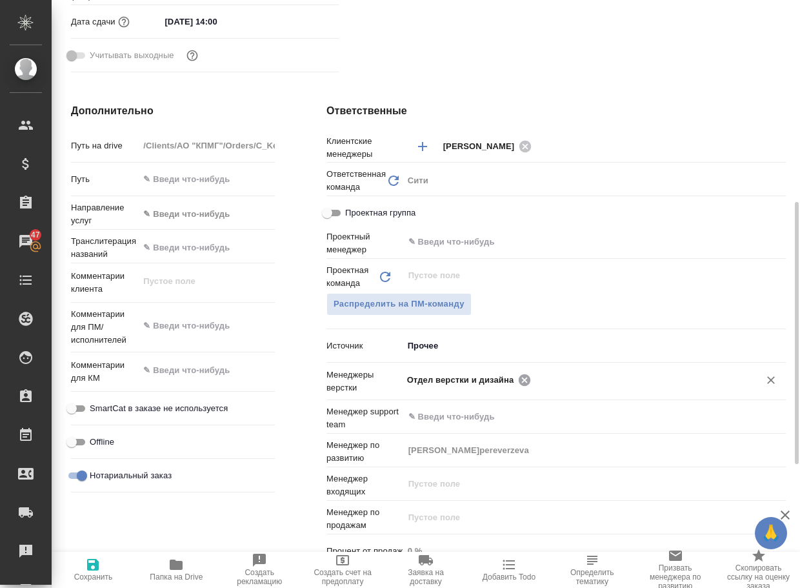
type textarea "x"
click at [535, 377] on input "text" at bounding box center [637, 379] width 204 height 15
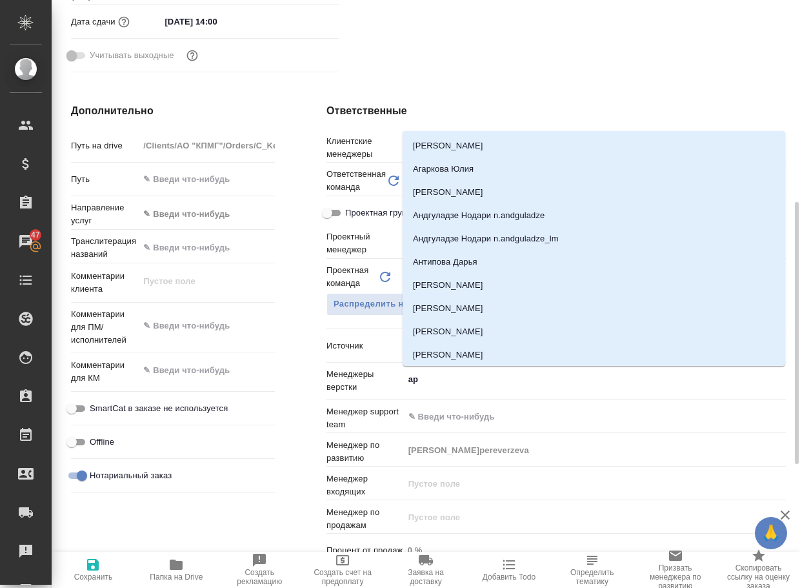
type input "арс"
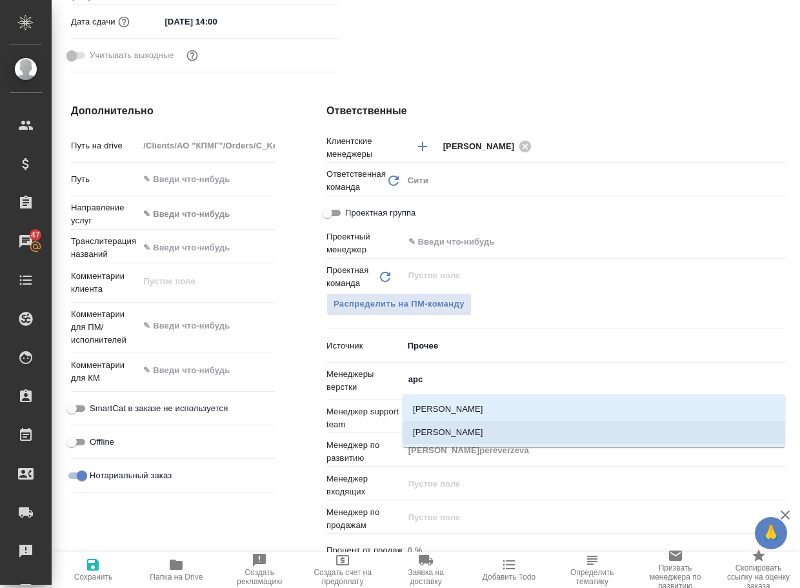
click at [497, 438] on li "[PERSON_NAME]" at bounding box center [594, 432] width 383 height 23
type textarea "x"
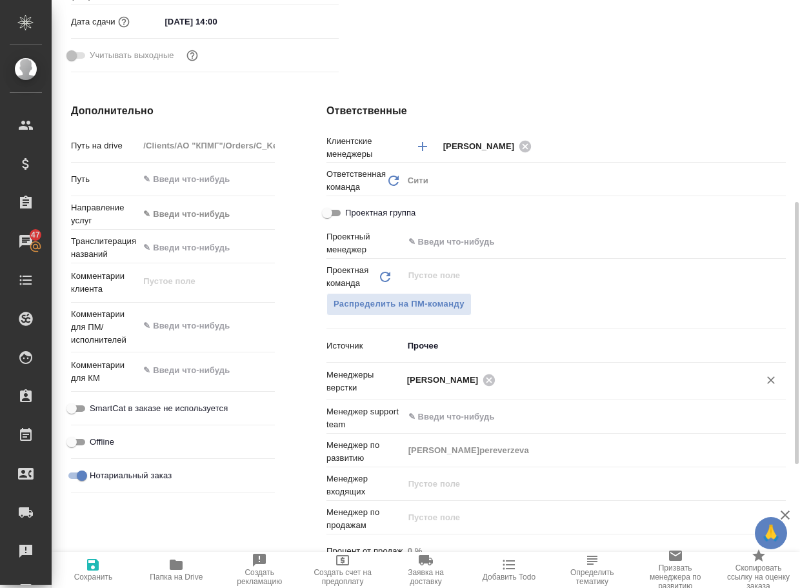
click at [100, 564] on icon "button" at bounding box center [92, 564] width 15 height 15
type textarea "x"
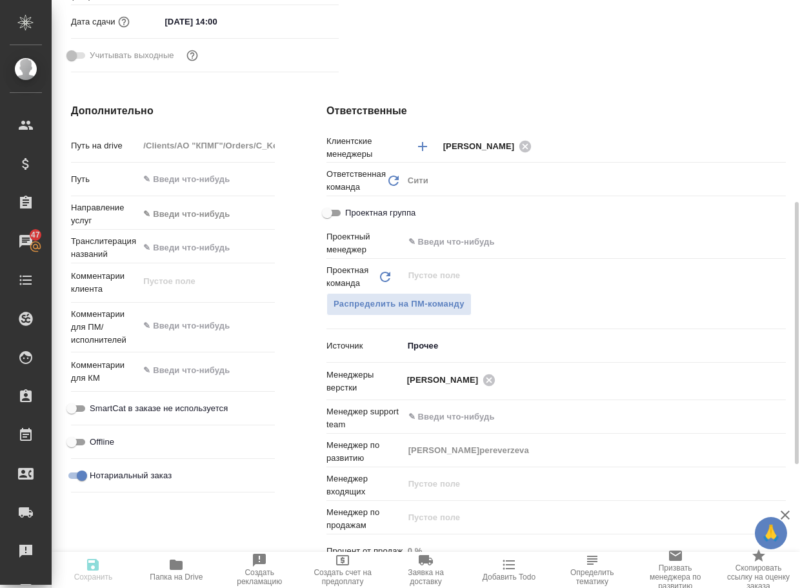
type textarea "x"
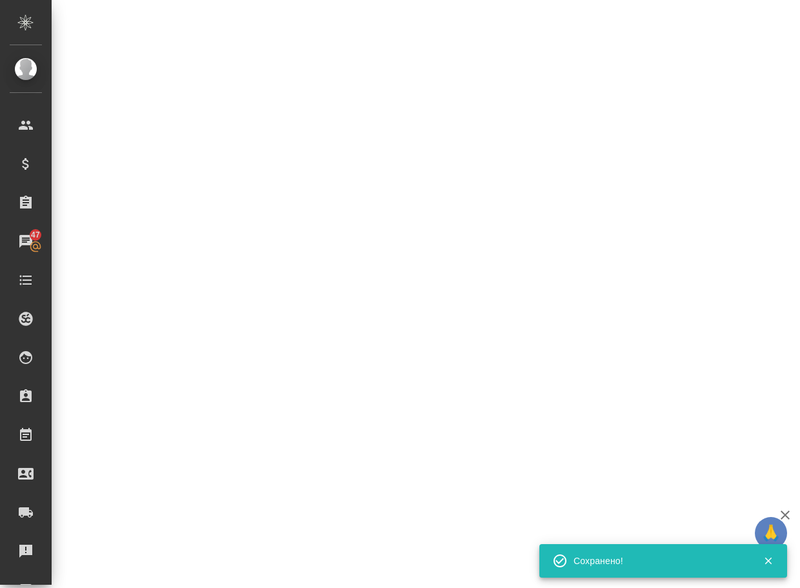
select select "RU"
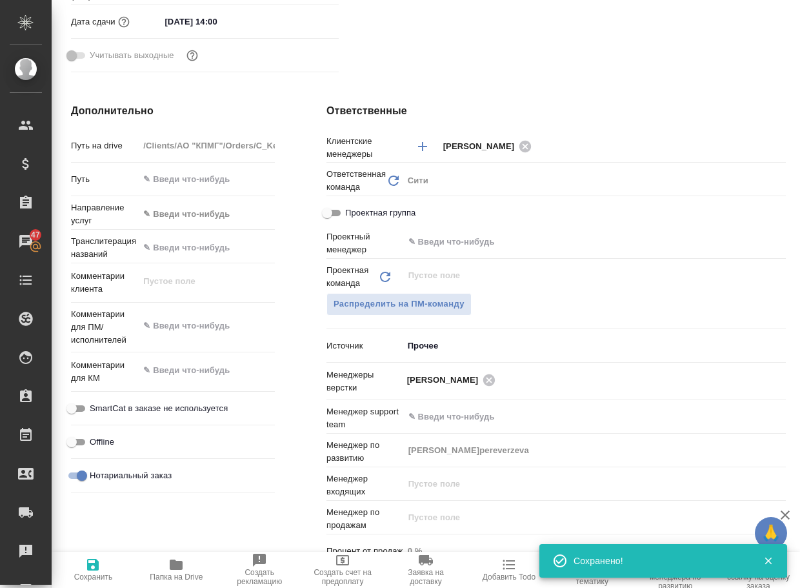
type textarea "x"
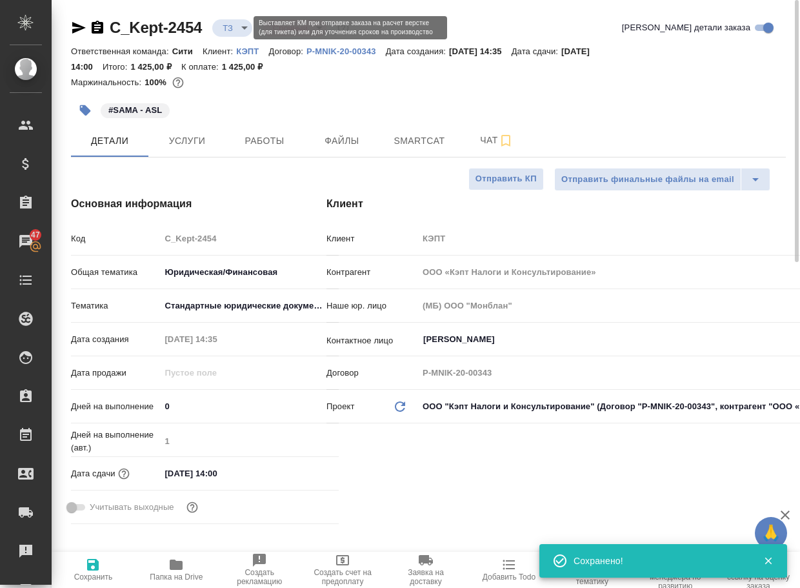
click at [236, 25] on body "🙏 .cls-1 fill:#fff; AWATERA Arsenyeva [PERSON_NAME] Спецификации Заказы 47 Чаты…" at bounding box center [400, 294] width 800 height 588
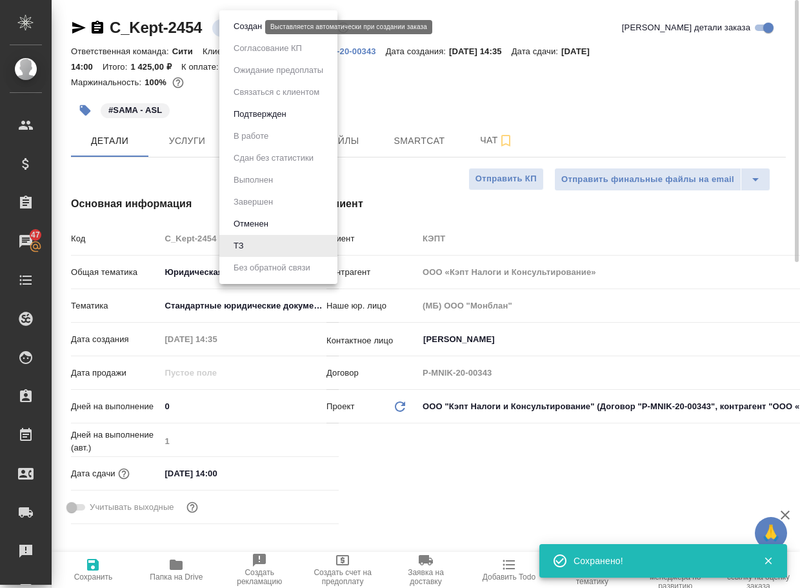
click at [241, 27] on button "Создан" at bounding box center [248, 26] width 36 height 14
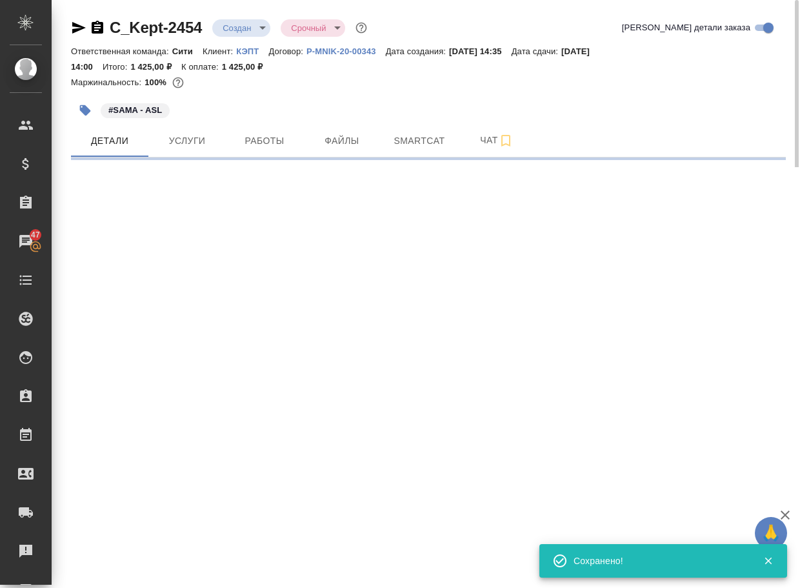
select select "RU"
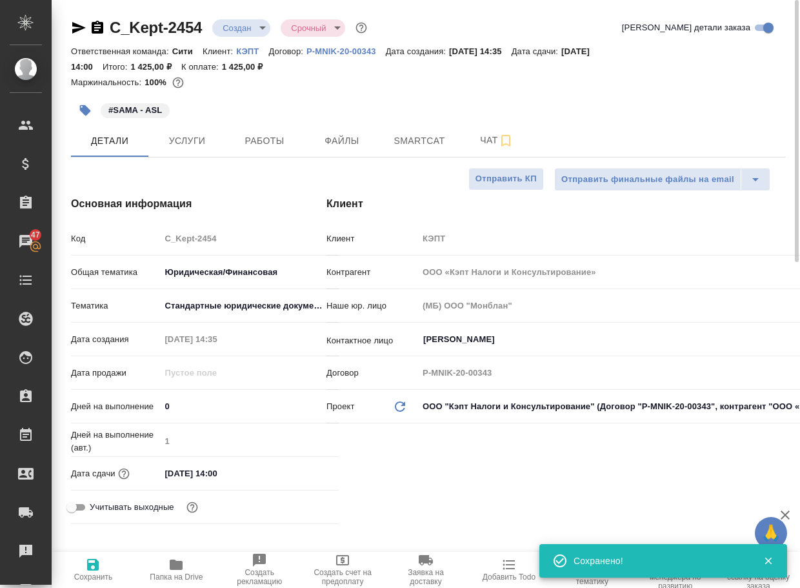
type textarea "x"
drag, startPoint x: 198, startPoint y: 34, endPoint x: 108, endPoint y: 28, distance: 89.3
click at [108, 28] on div "C_Kept-2454 Создан new Срочный urgent" at bounding box center [220, 27] width 299 height 21
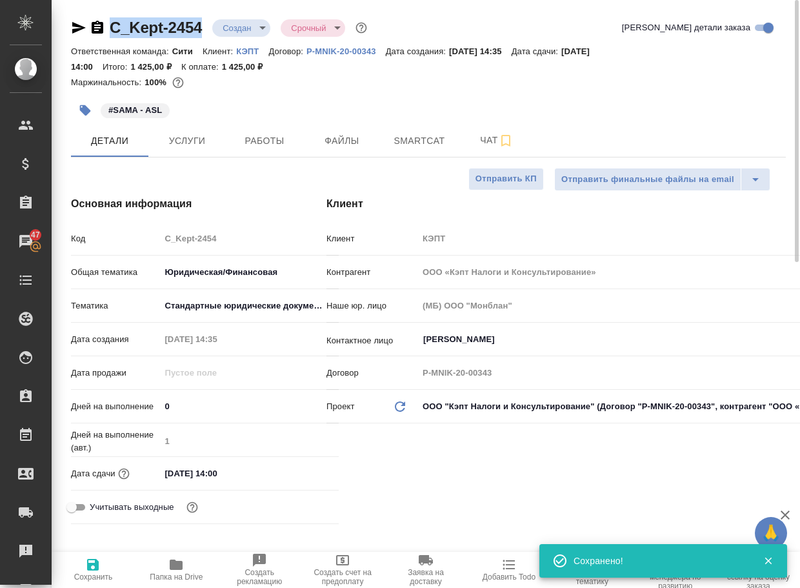
copy link "C_Kept-2454"
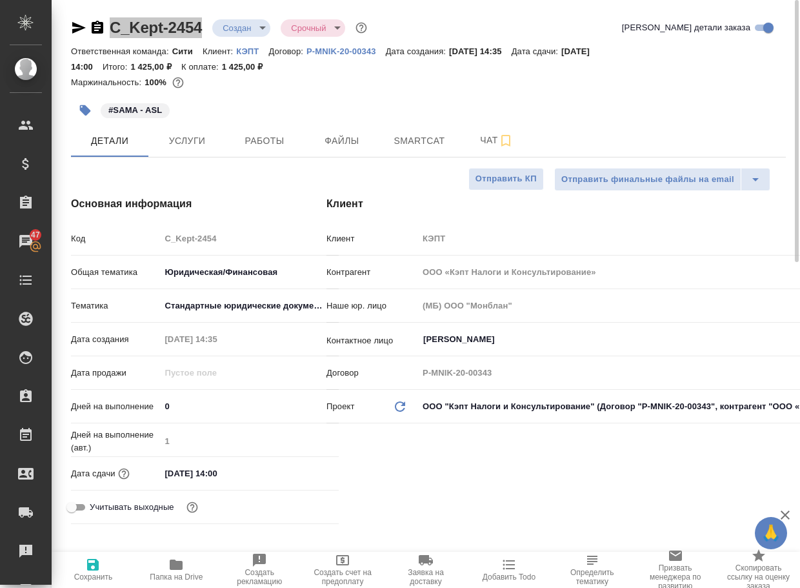
type textarea "x"
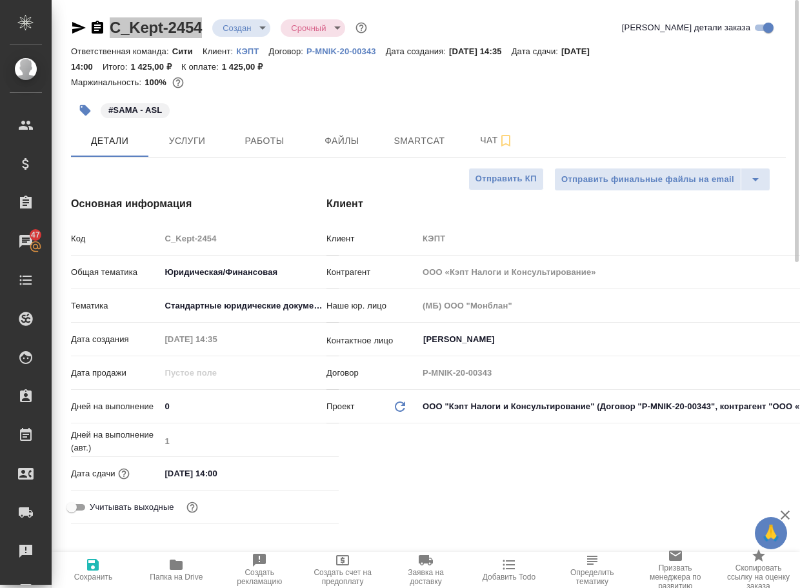
type textarea "x"
click at [486, 137] on span "Чат" at bounding box center [497, 140] width 62 height 16
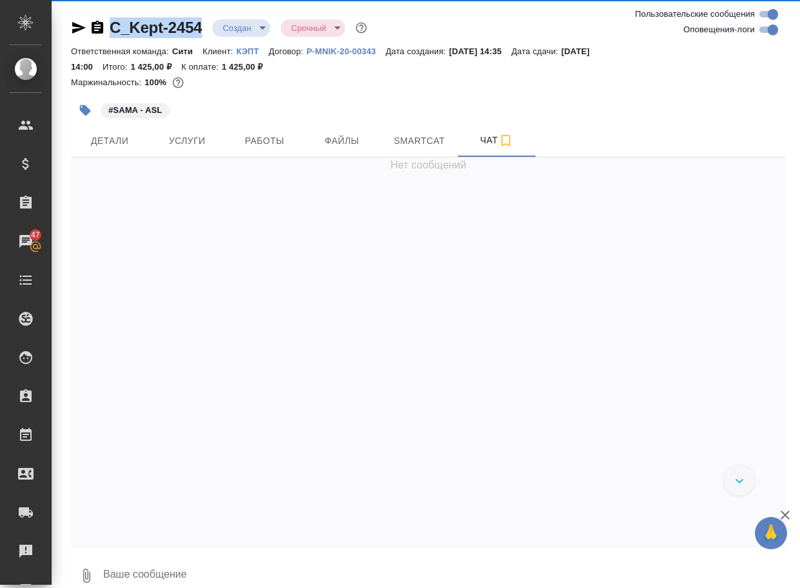
scroll to position [30, 0]
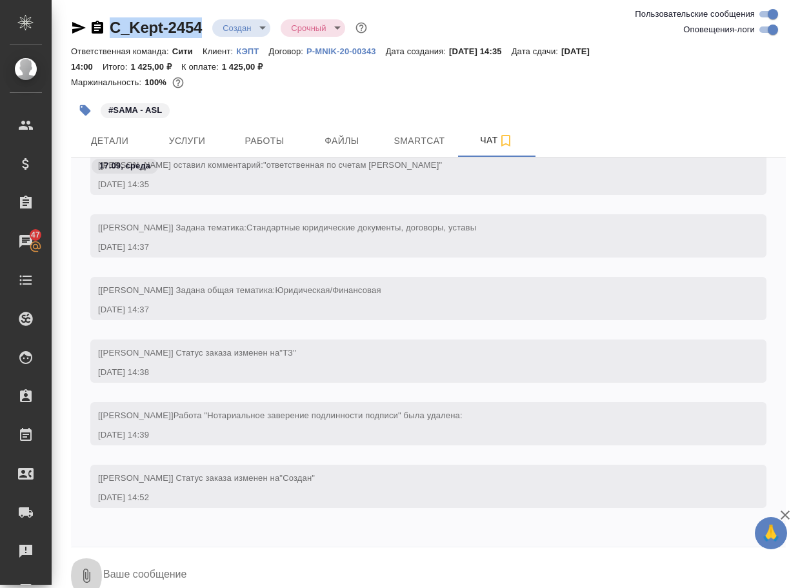
click at [97, 576] on button "0" at bounding box center [86, 576] width 31 height 44
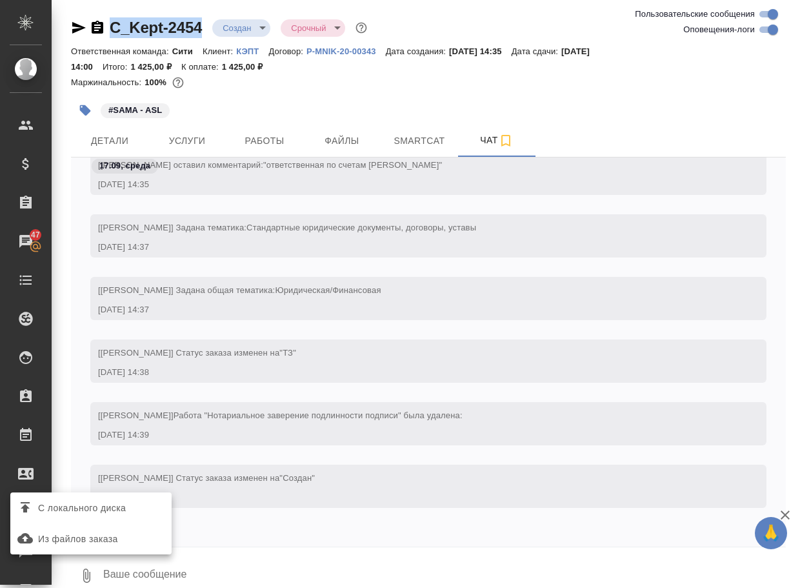
click at [108, 513] on span "С локального диска" at bounding box center [82, 508] width 88 height 16
click at [0, 0] on input "С локального диска" at bounding box center [0, 0] width 0 height 0
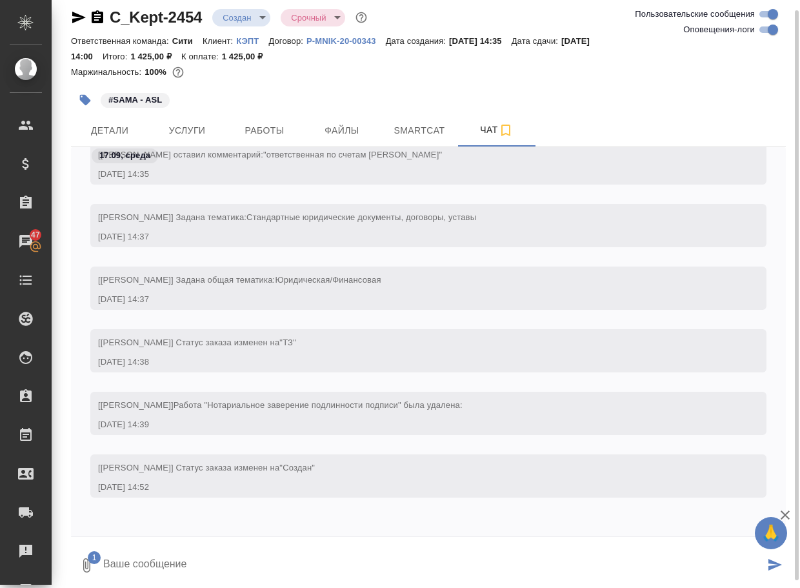
click at [124, 571] on textarea at bounding box center [433, 566] width 663 height 44
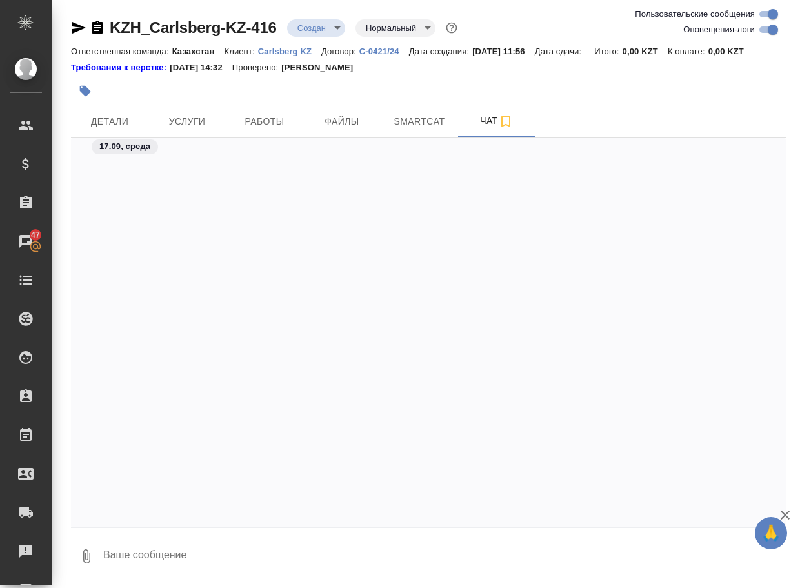
scroll to position [534, 0]
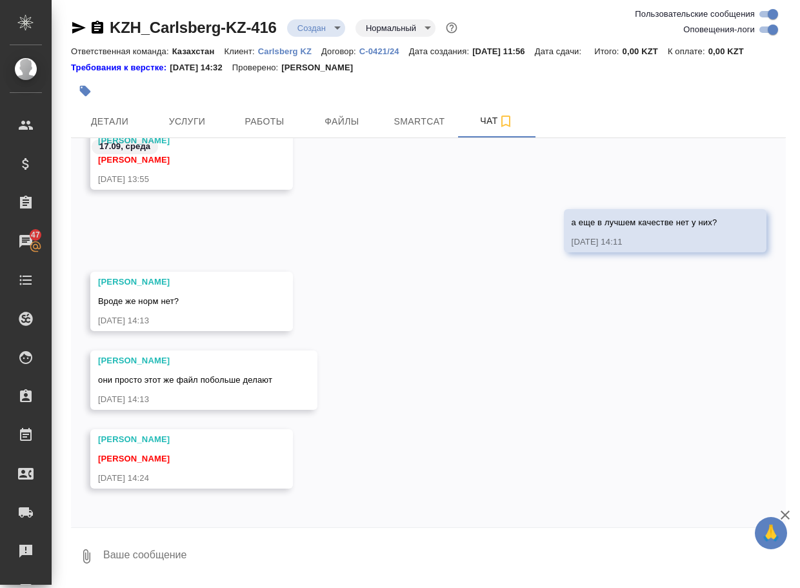
click at [420, 281] on div "[PERSON_NAME] Вроде же норм нет? [DATE] 14:13" at bounding box center [428, 311] width 715 height 79
click at [199, 558] on textarea at bounding box center [444, 556] width 684 height 44
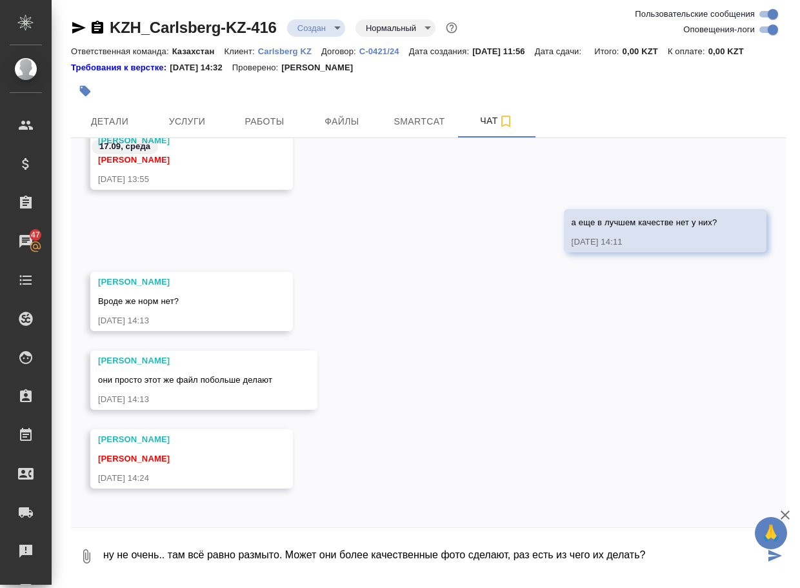
type textarea "ну не очень.. там всё равно размыто. Может они более качественные фото сделают,…"
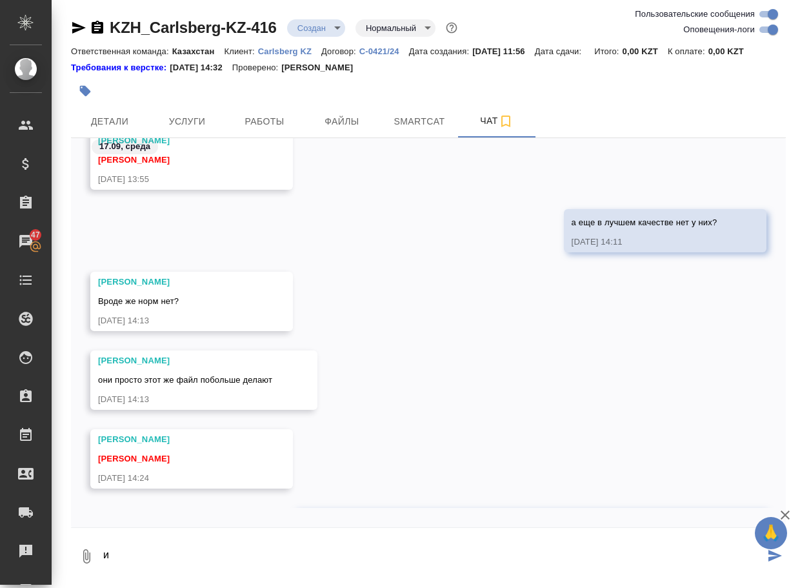
scroll to position [610, 0]
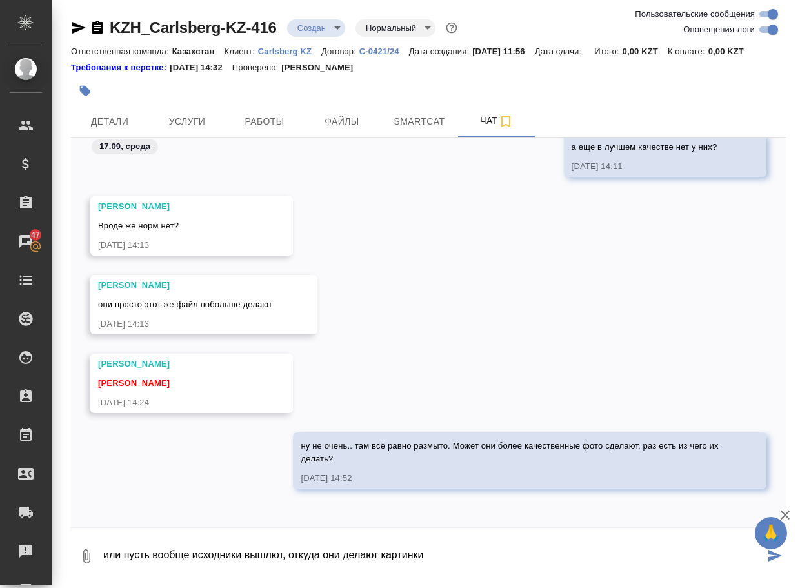
type textarea "или пусть вообще исходники вышлют, откуда они делают картинки"
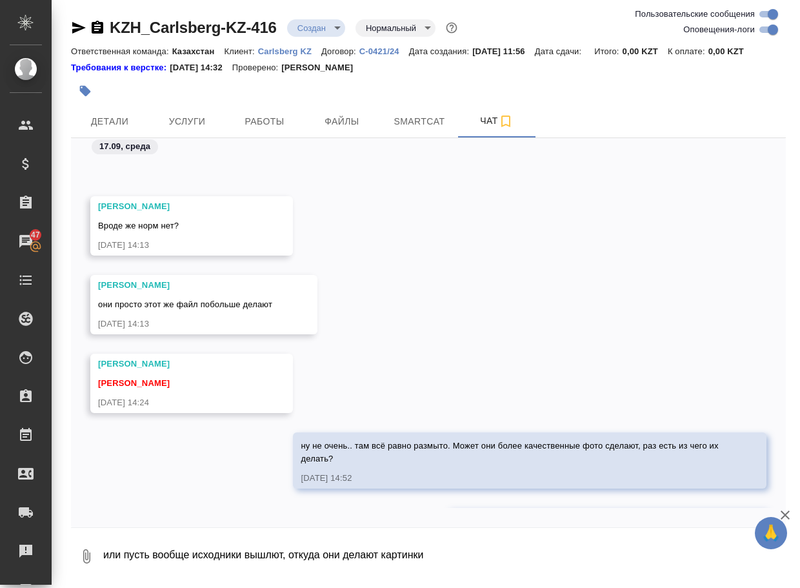
scroll to position [673, 0]
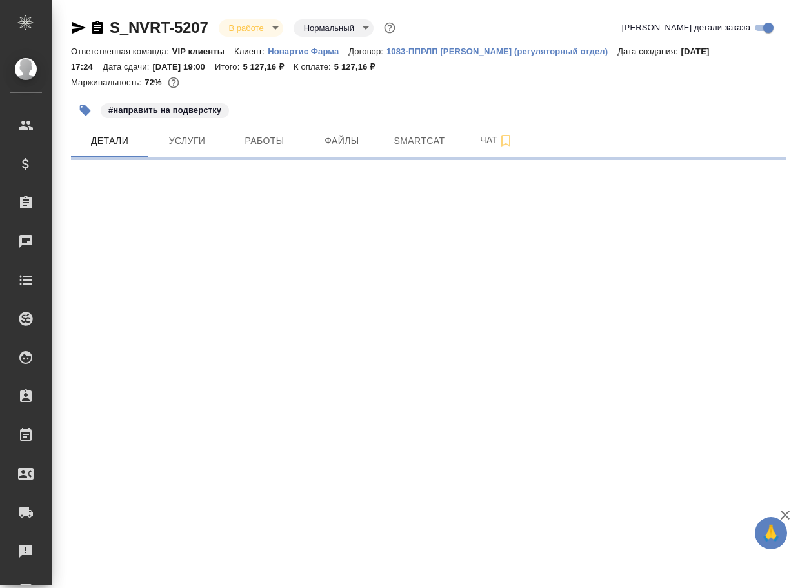
select select "RU"
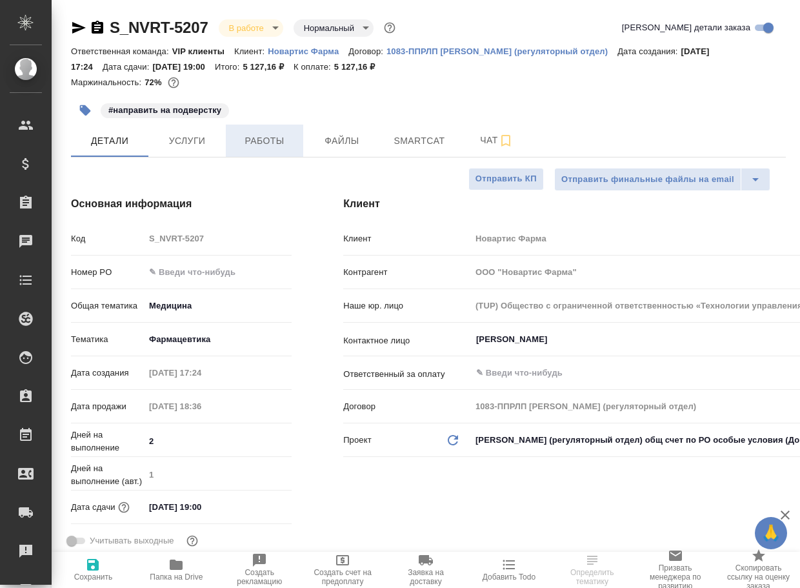
click at [271, 152] on button "Работы" at bounding box center [264, 141] width 77 height 32
type textarea "x"
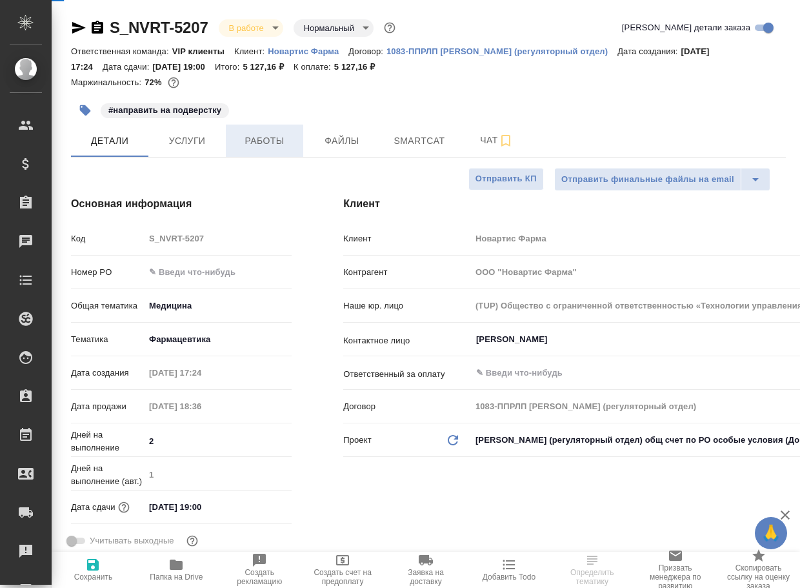
type textarea "x"
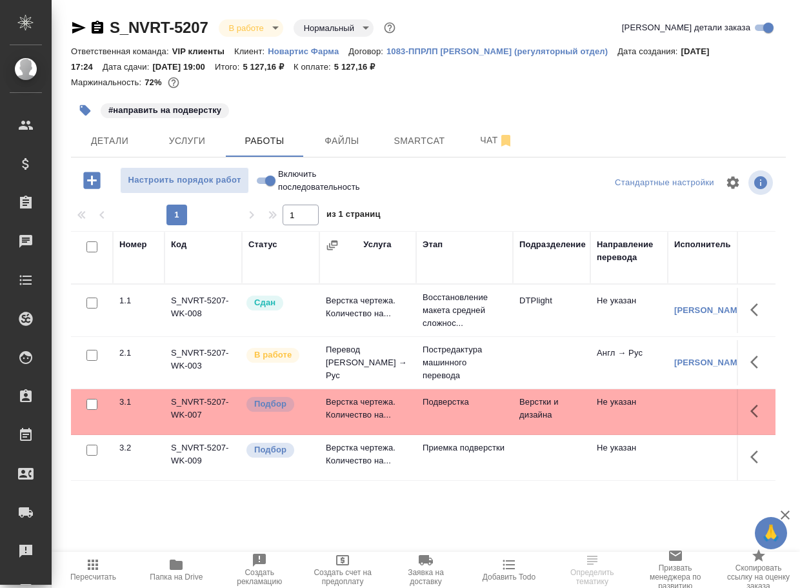
click at [379, 420] on td "Верстка чертежа. Количество на..." at bounding box center [368, 411] width 97 height 45
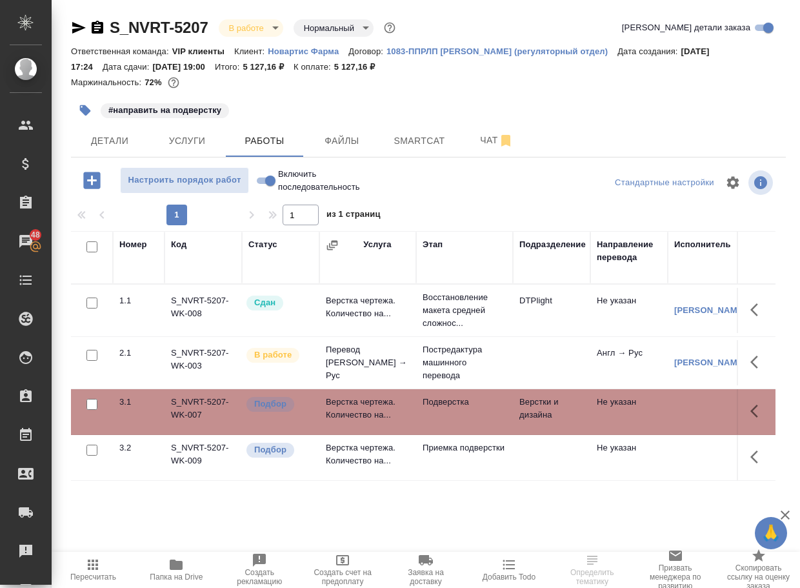
click at [379, 420] on td "Верстка чертежа. Количество на..." at bounding box center [368, 411] width 97 height 45
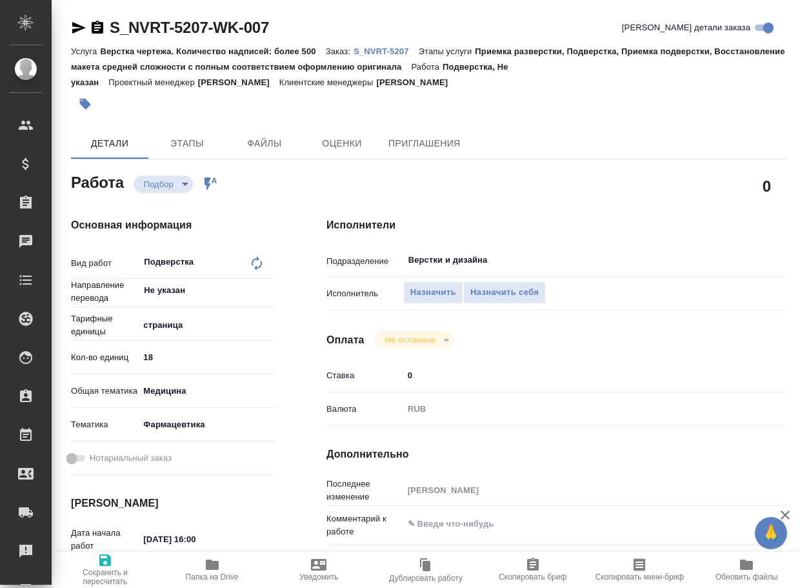
type textarea "x"
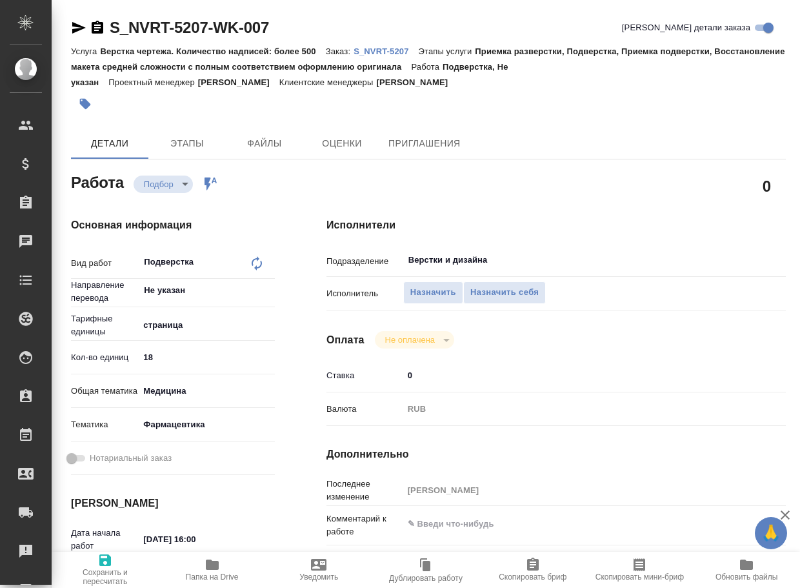
type textarea "x"
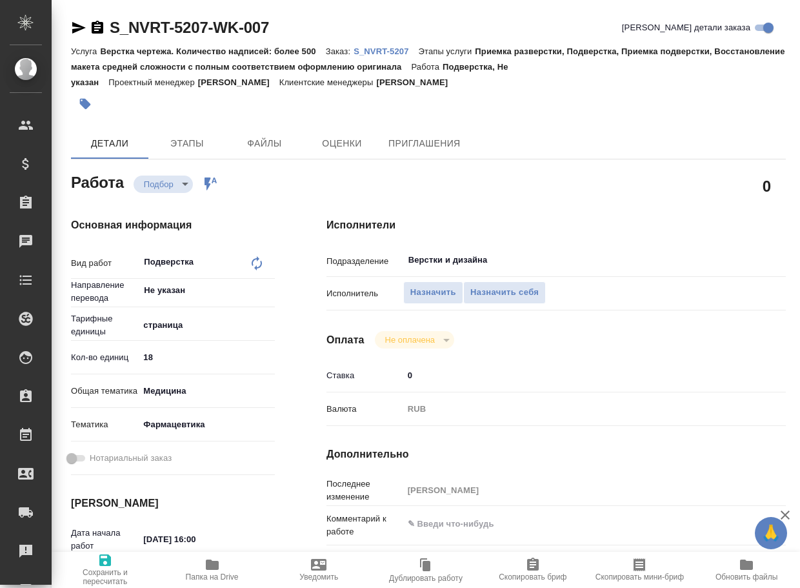
type textarea "x"
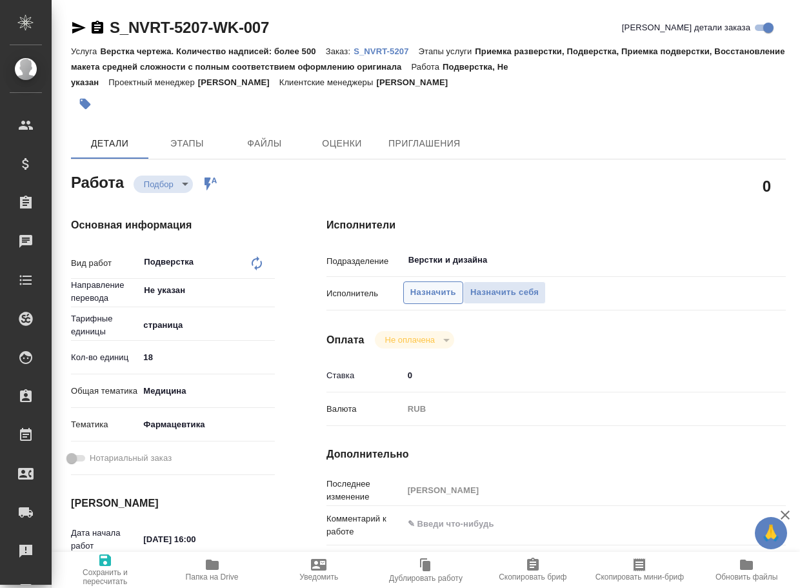
type textarea "x"
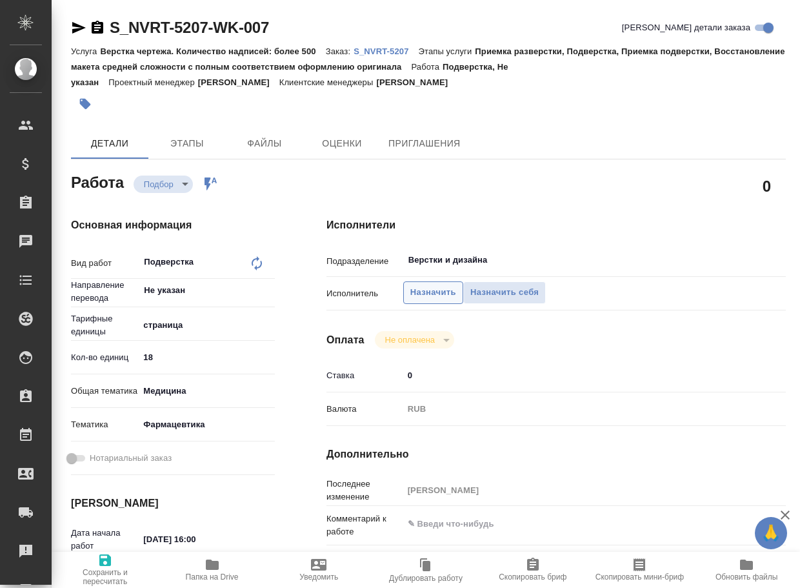
click at [450, 296] on span "Назначить" at bounding box center [434, 292] width 46 height 15
type textarea "x"
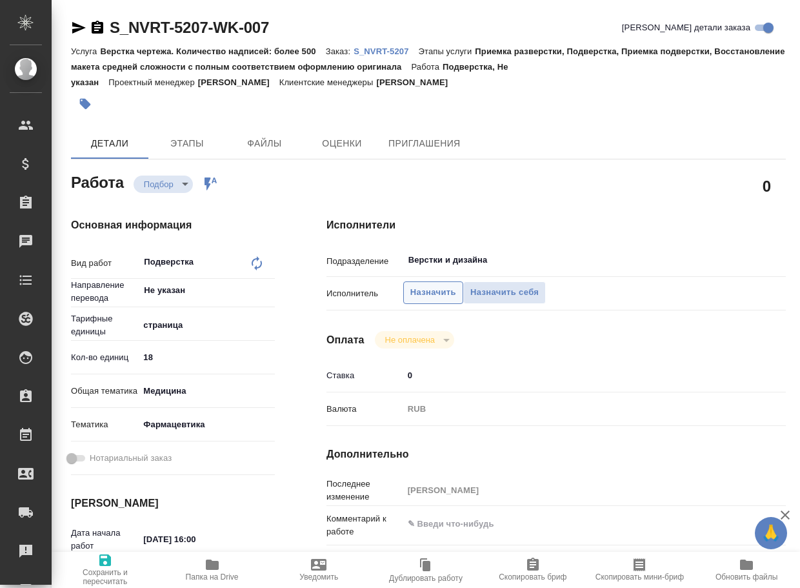
type textarea "x"
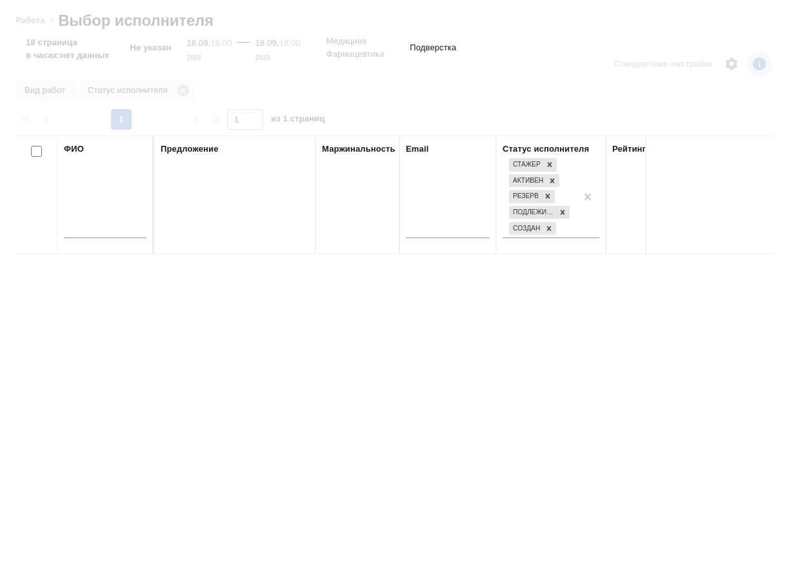
click at [118, 229] on input "text" at bounding box center [105, 230] width 83 height 16
type input "дз"
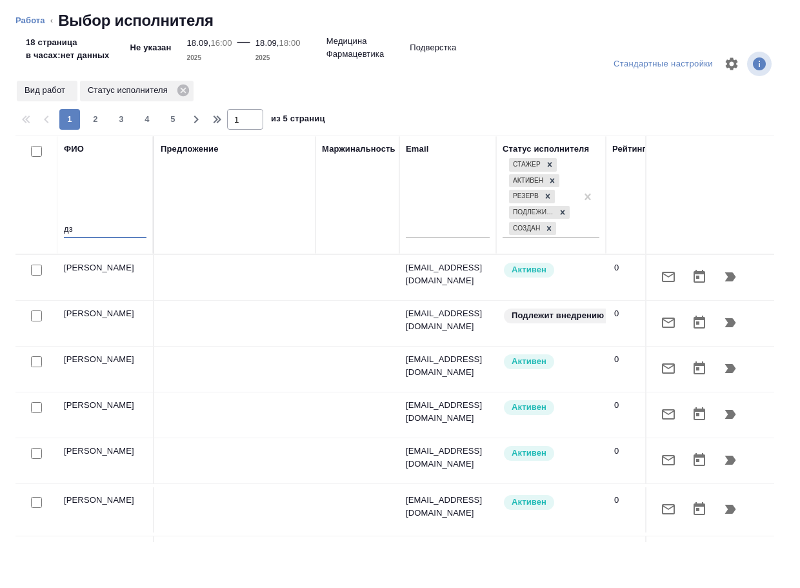
type textarea "x"
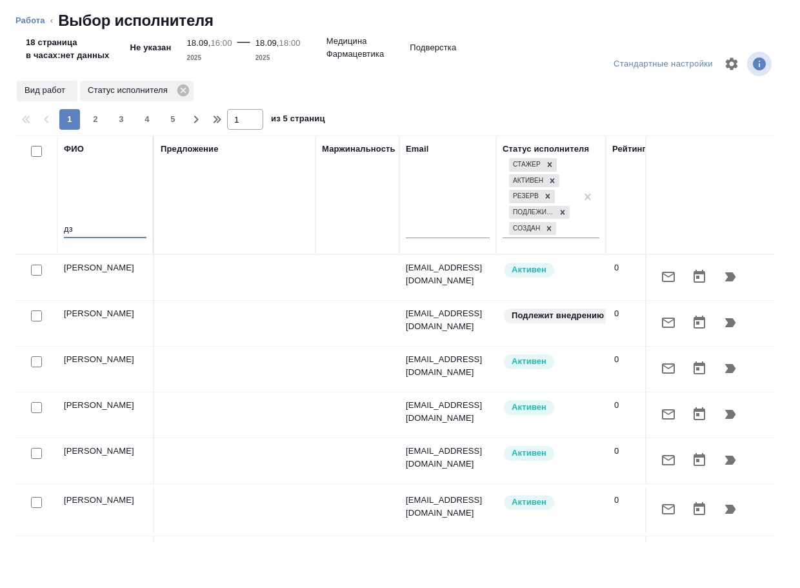
type input "дзю"
type textarea "x"
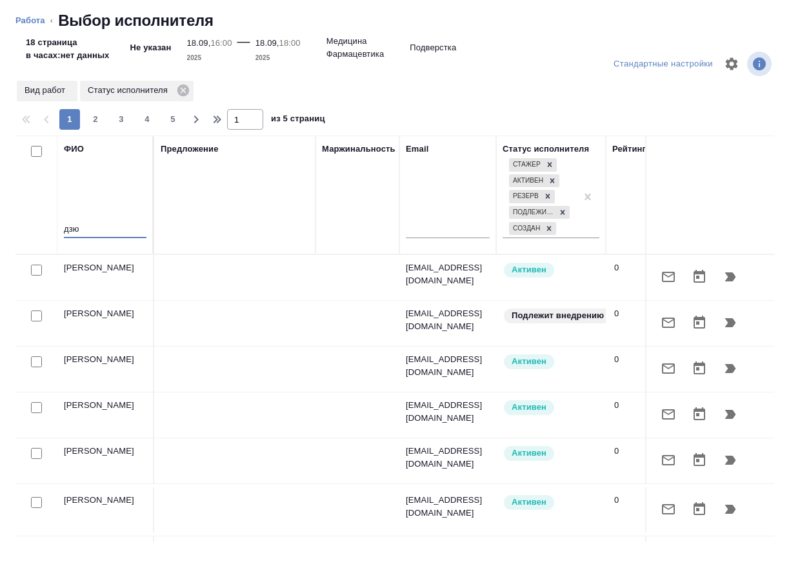
type textarea "x"
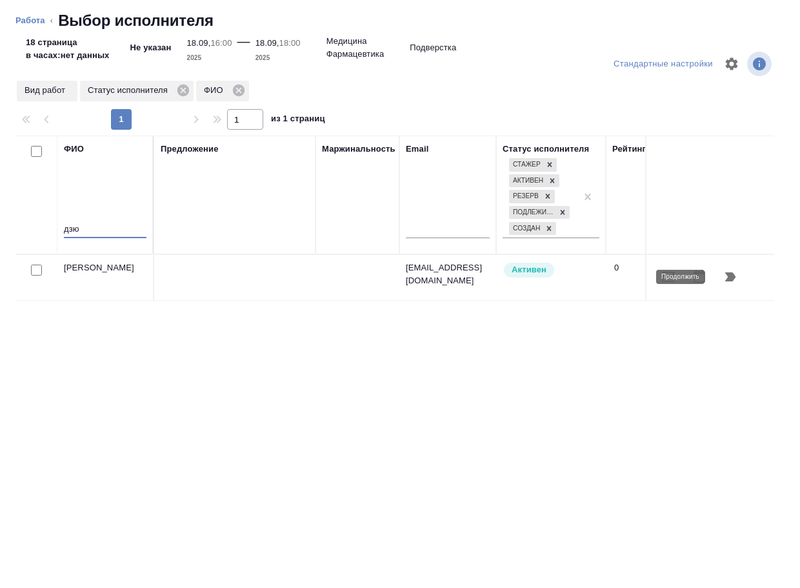
type input "дзю"
click at [736, 275] on icon "button" at bounding box center [730, 276] width 15 height 15
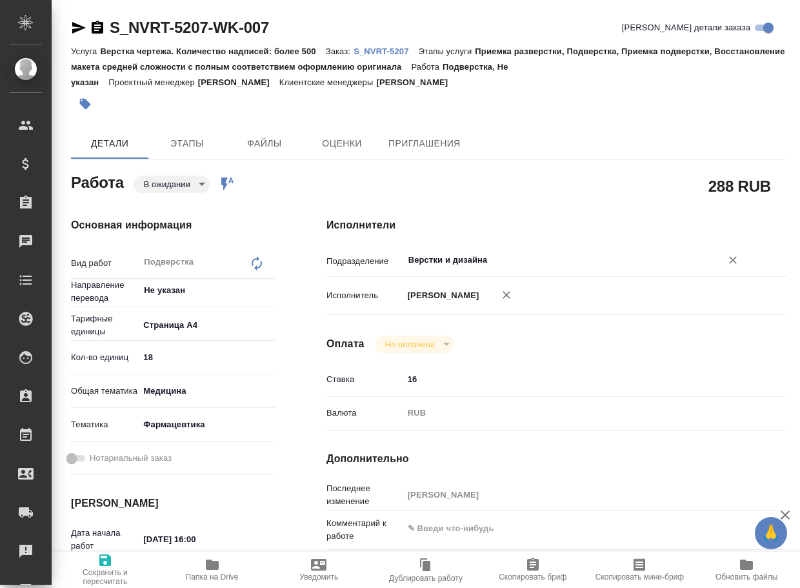
click at [519, 261] on input "Верстки и дизайна" at bounding box center [554, 259] width 294 height 15
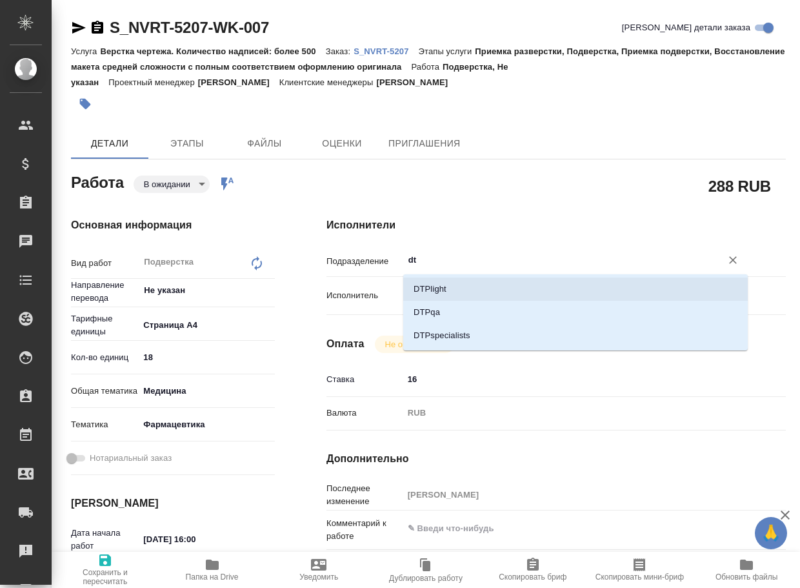
click at [473, 288] on li "DTPlight" at bounding box center [575, 289] width 345 height 23
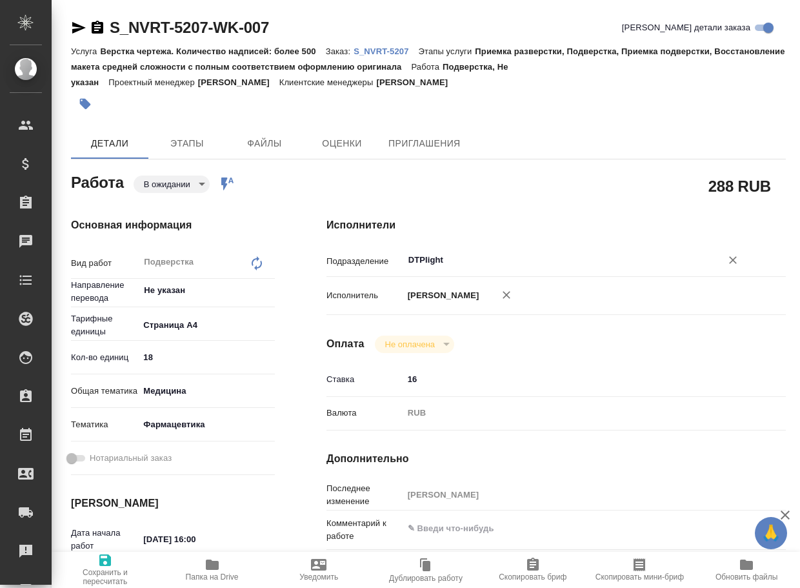
type input "DTPlight"
click at [103, 562] on icon "button" at bounding box center [105, 560] width 12 height 12
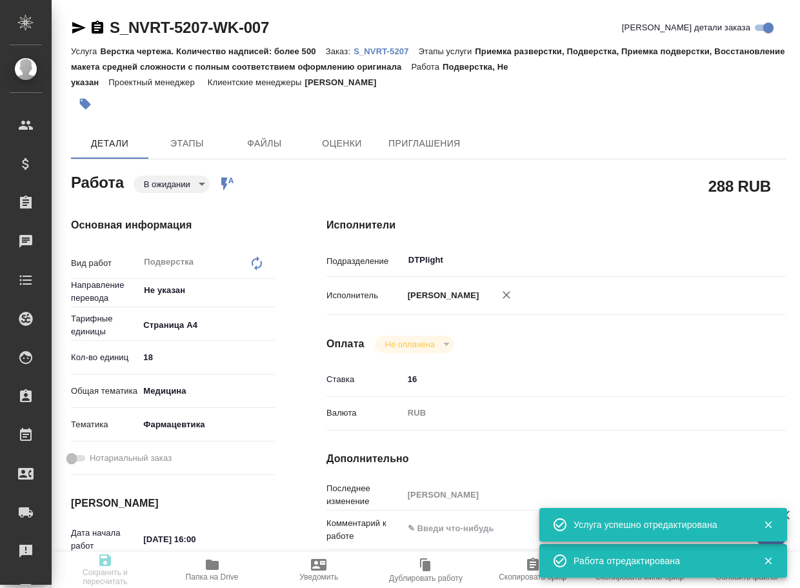
type input "pending"
type input "Не указан"
type input "5f036ec4e16dec2d6b59c8ff"
type input "18"
type input "med"
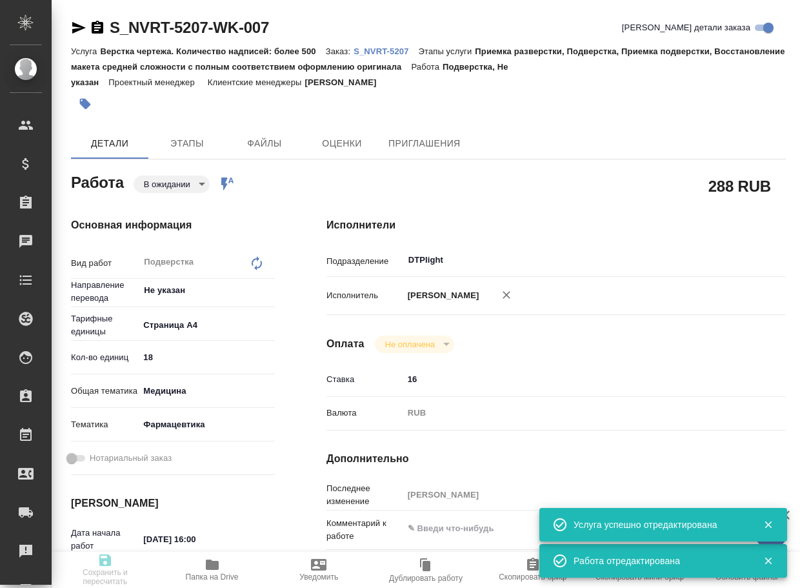
type input "6149832f2b7be24903fd7a82"
type input "18.09.2025 16:00"
type input "18.09.2025 18:00"
type input "18.09.2025 19:00"
type input "DTPlight"
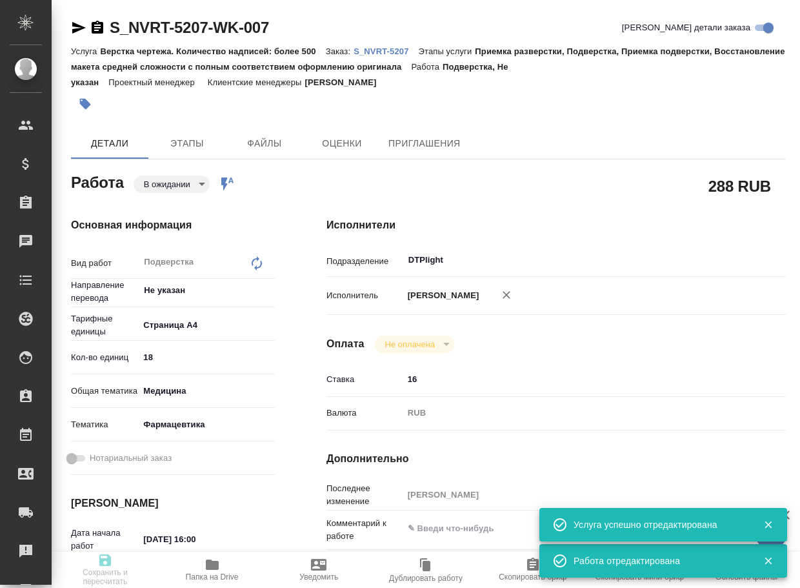
type input "notPayed"
type input "16"
type input "RUB"
type input "[PERSON_NAME]"
type input "S_NVRT-5207"
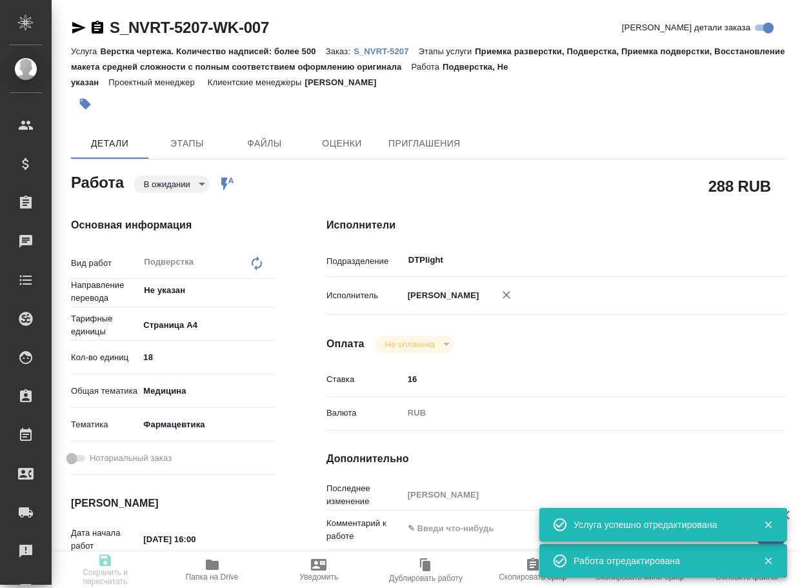
type input "Верстка чертежа. Количество надписей: более 500"
type input "Приемка разверстки, Подверстка, Приемка подверстки, Восстановление макета средн…"
type input "[PERSON_NAME]"
type input "/Clients/Novartos_Pharma/Orders/S_NVRT-5207"
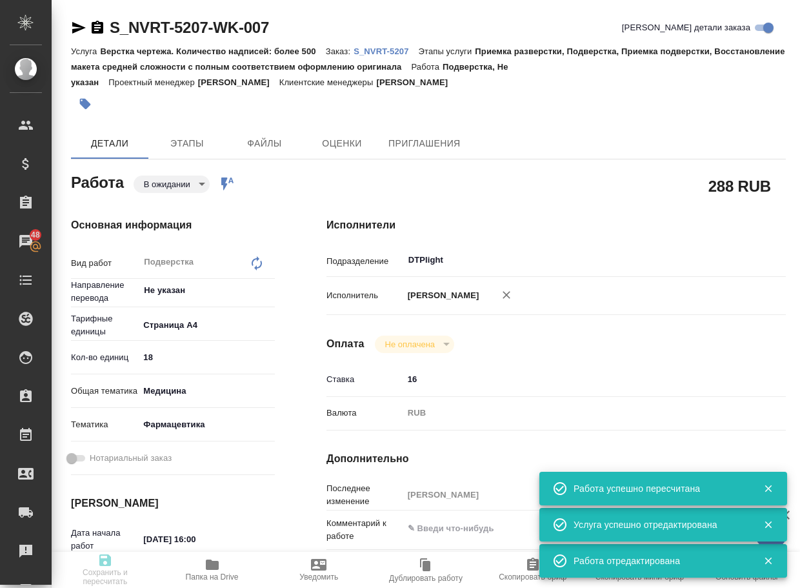
type input "pending"
type input "Не указан"
type input "5f036ec4e16dec2d6b59c8ff"
type input "18"
type input "med"
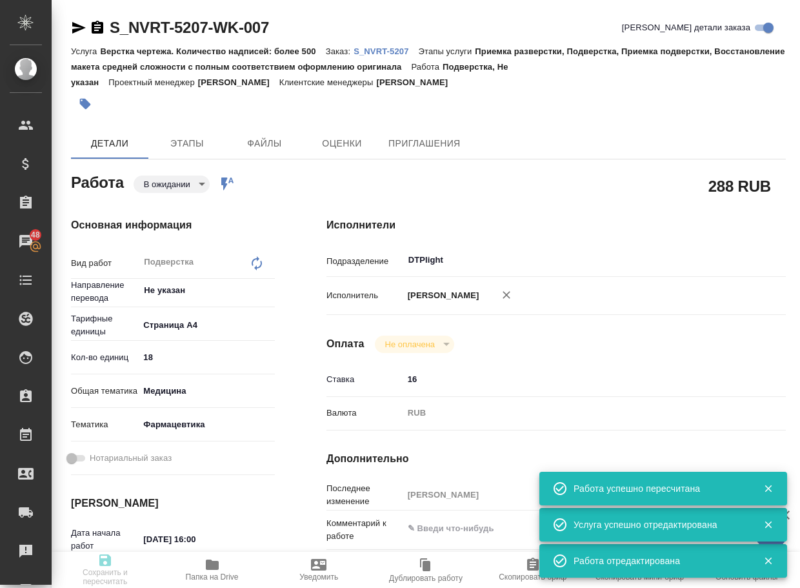
type input "6149832f2b7be24903fd7a82"
type input "18.09.2025 16:00"
type input "18.09.2025 18:00"
type input "18.09.2025 19:00"
type input "DTPlight"
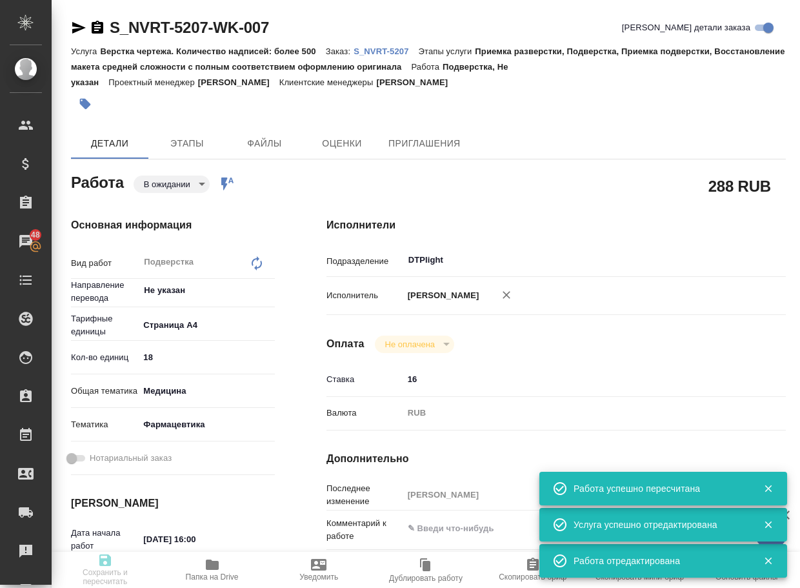
type input "notPayed"
type input "16"
type input "RUB"
type input "[PERSON_NAME]"
type input "S_NVRT-5207"
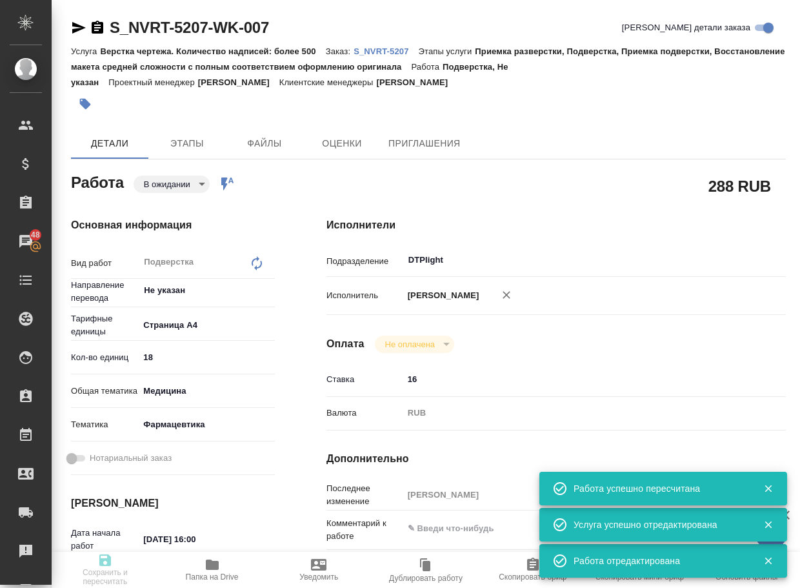
type input "Верстка чертежа. Количество надписей: более 500"
type input "Приемка разверстки, Подверстка, Приемка подверстки, Восстановление макета средн…"
type input "[PERSON_NAME]"
type input "/Clients/Novartos_Pharma/Orders/S_NVRT-5207"
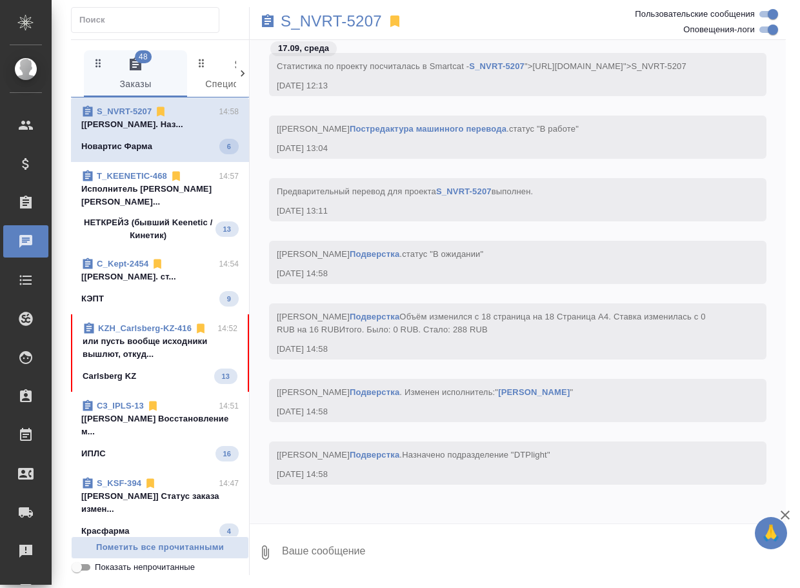
click at [139, 361] on p "или пусть вообще исходники вышлют, откуд..." at bounding box center [160, 348] width 155 height 26
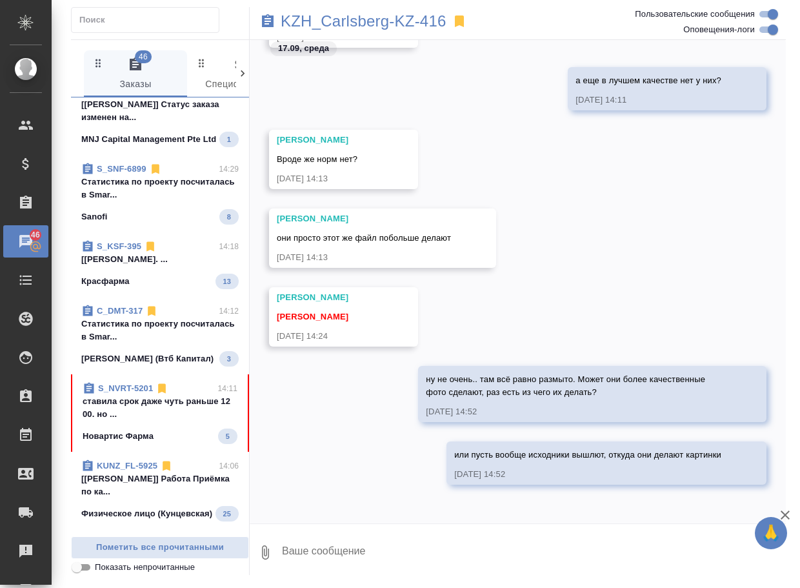
scroll to position [710, 0]
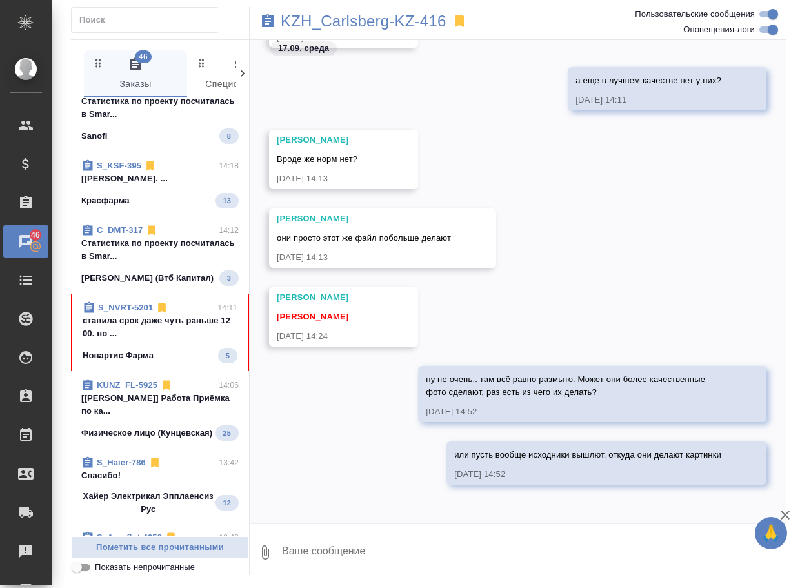
click at [163, 363] on span "S_NVRT-5201 14:11 ставила срок даже чуть раньше 12 00. но ... Новартис Фарма 5" at bounding box center [160, 332] width 155 height 62
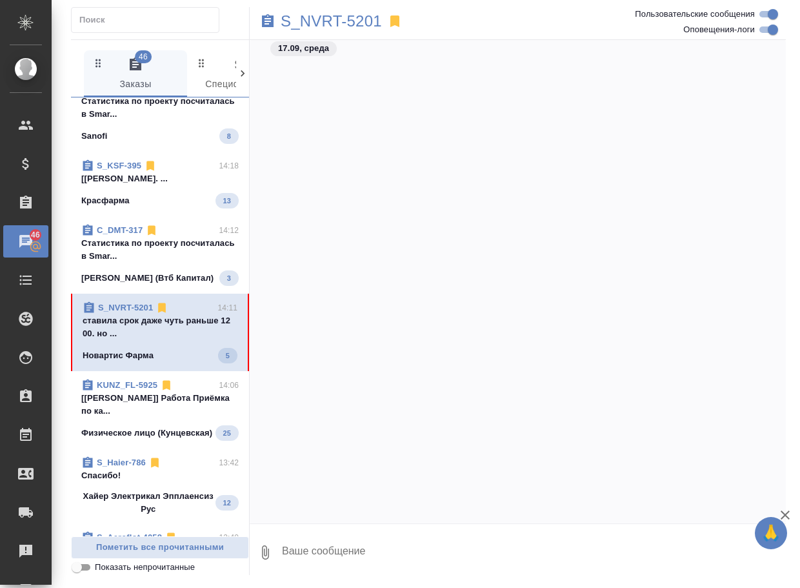
scroll to position [68851, 0]
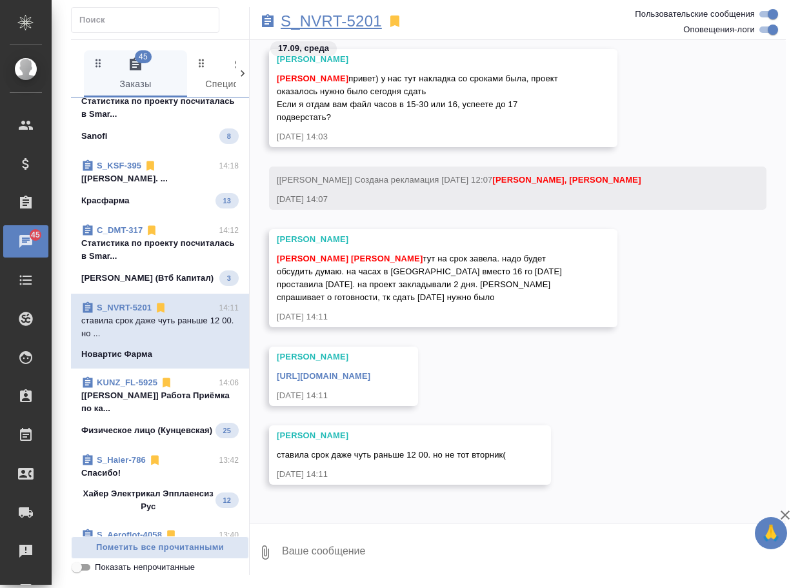
click at [338, 25] on p "S_NVRT-5201" at bounding box center [331, 21] width 101 height 13
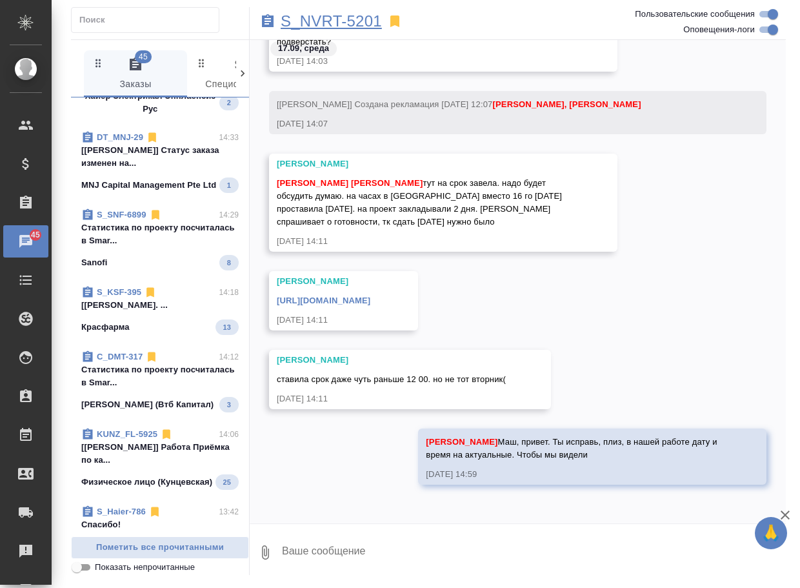
scroll to position [0, 0]
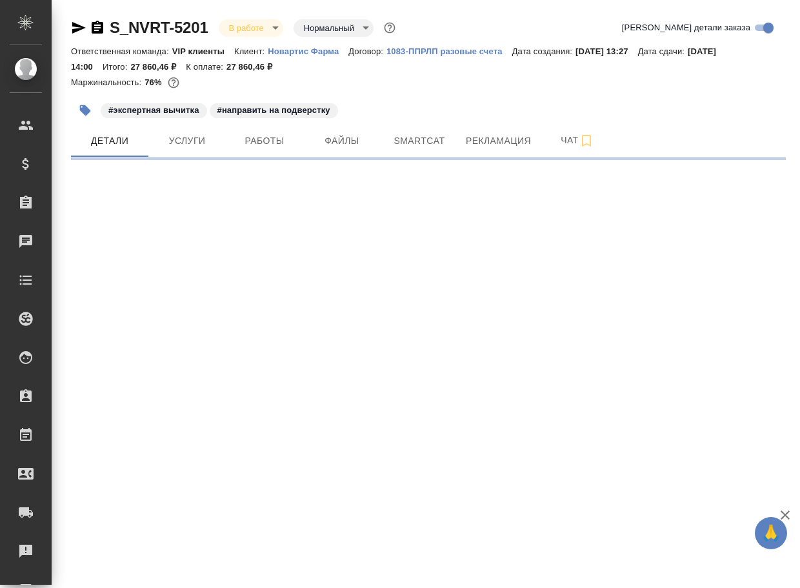
select select "RU"
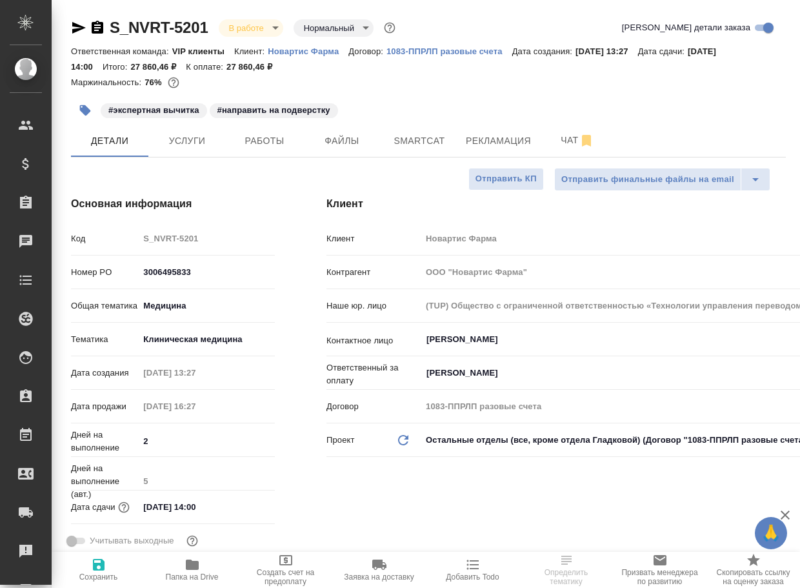
type textarea "x"
click at [576, 137] on span "Чат" at bounding box center [578, 140] width 62 height 16
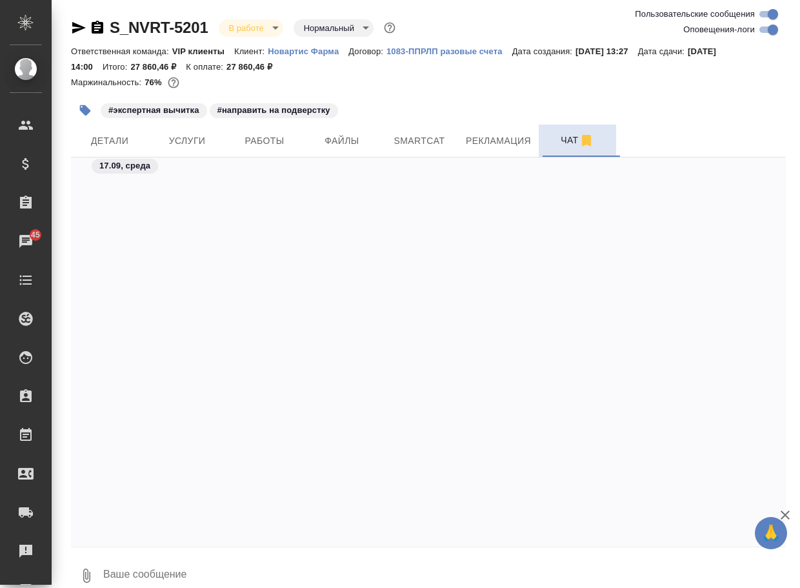
scroll to position [65918, 0]
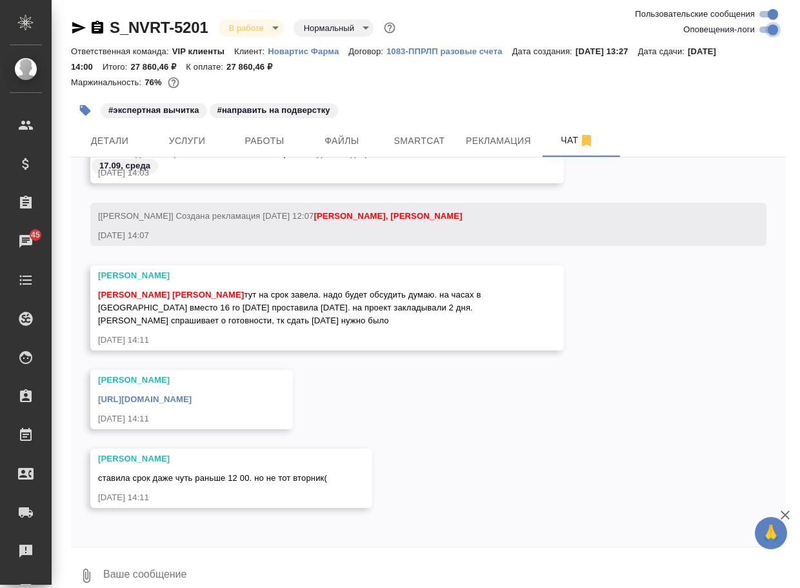
click at [767, 28] on input "Оповещения-логи" at bounding box center [773, 29] width 46 height 15
checkbox input "false"
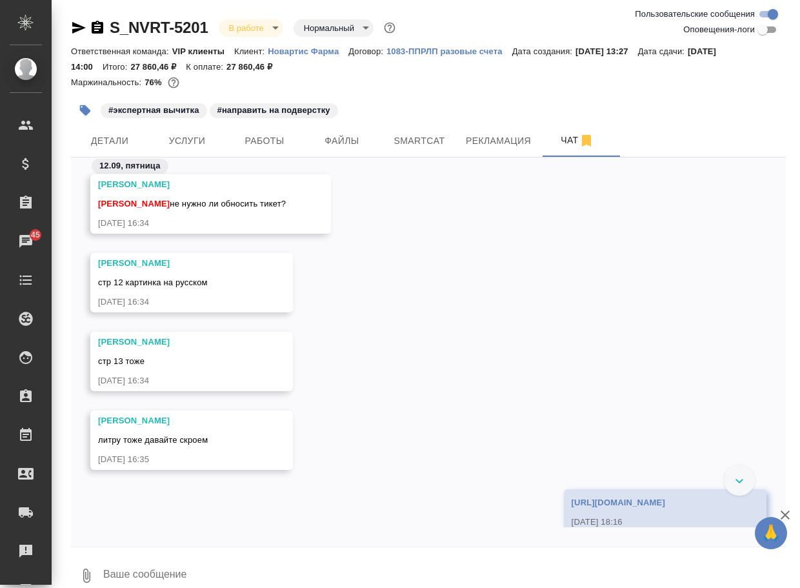
scroll to position [3148, 0]
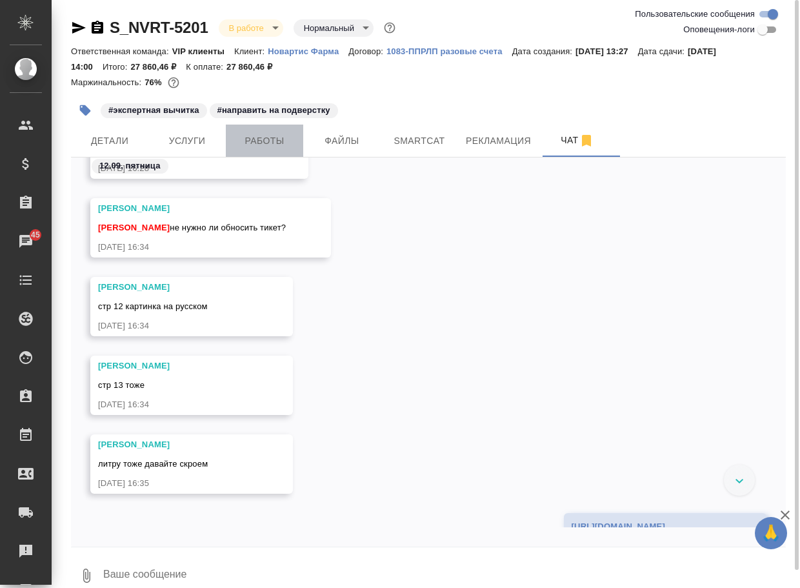
click at [245, 152] on button "Работы" at bounding box center [264, 141] width 77 height 32
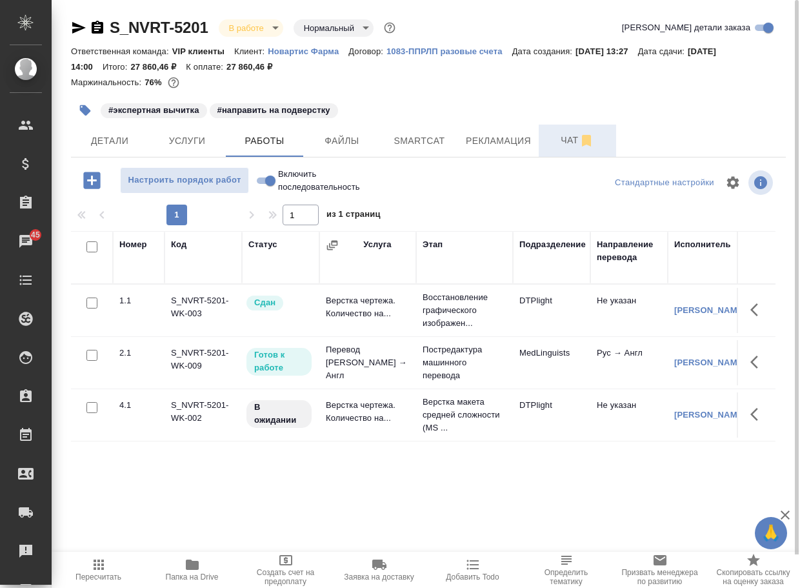
click at [567, 145] on span "Чат" at bounding box center [578, 140] width 62 height 16
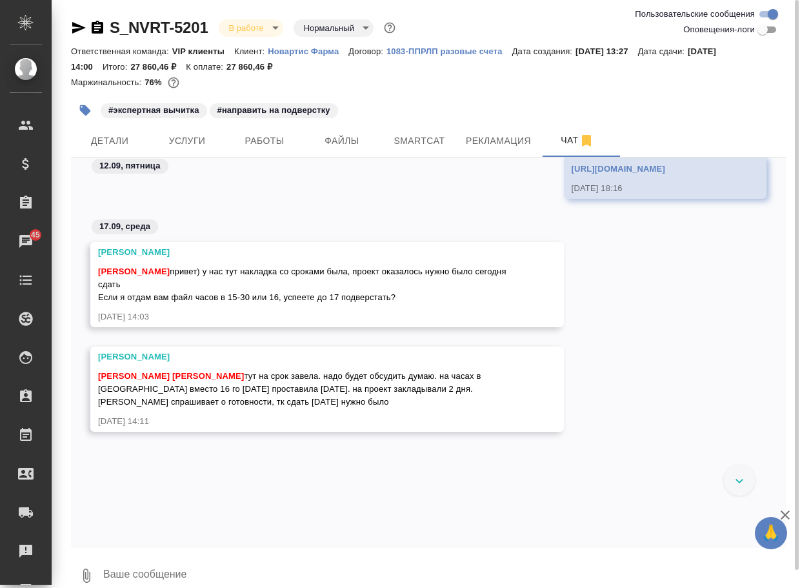
scroll to position [1580, 0]
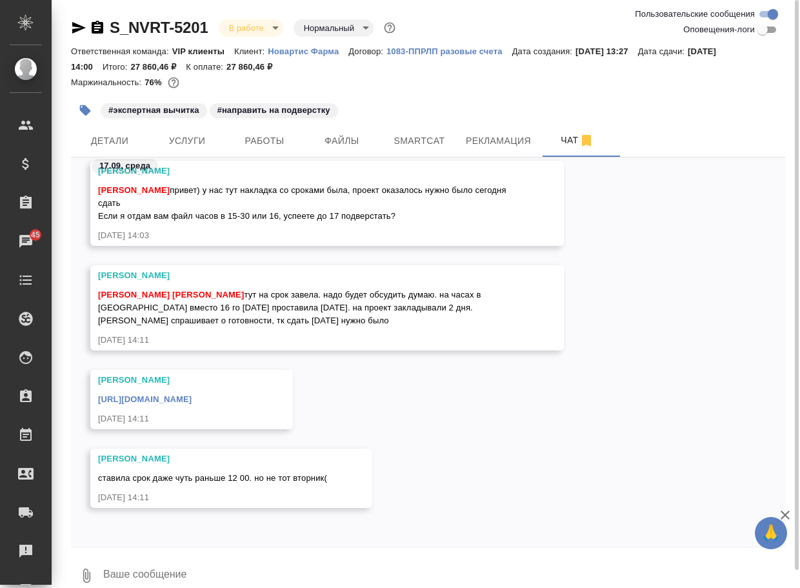
click at [161, 562] on textarea at bounding box center [444, 576] width 684 height 44
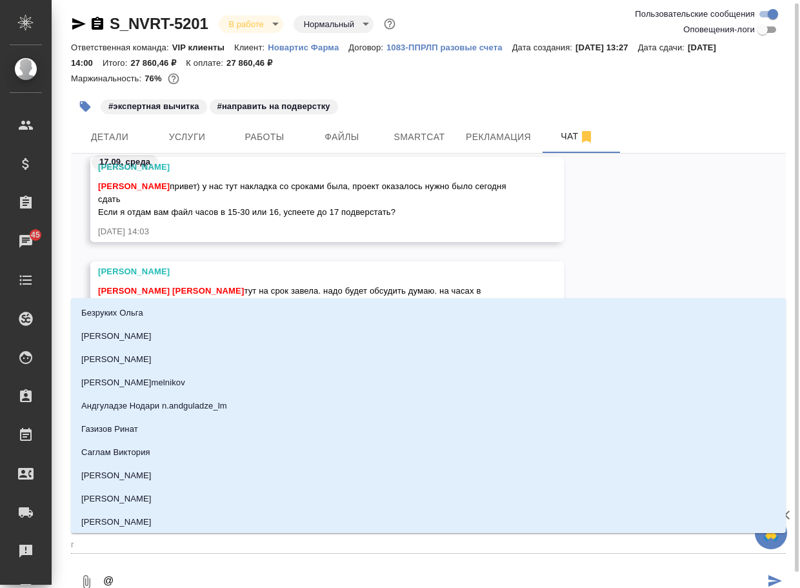
type textarea "@г"
type input "г"
type textarea "@гр"
type input "гр"
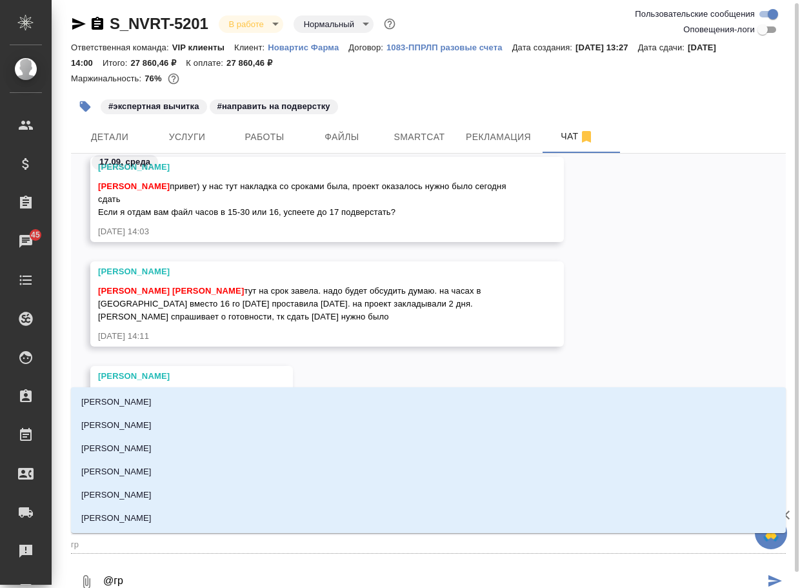
type textarea "@гра"
type input "гра"
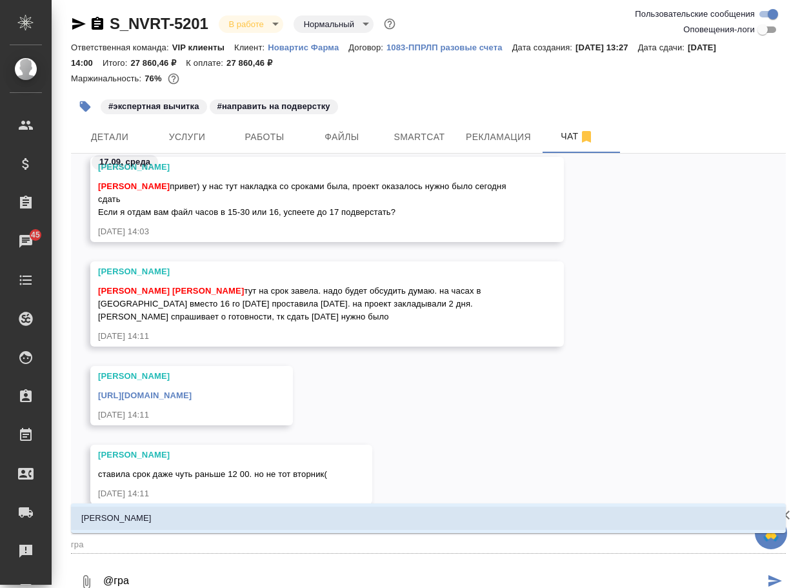
click at [178, 522] on li "Грабко Мария" at bounding box center [428, 518] width 715 height 23
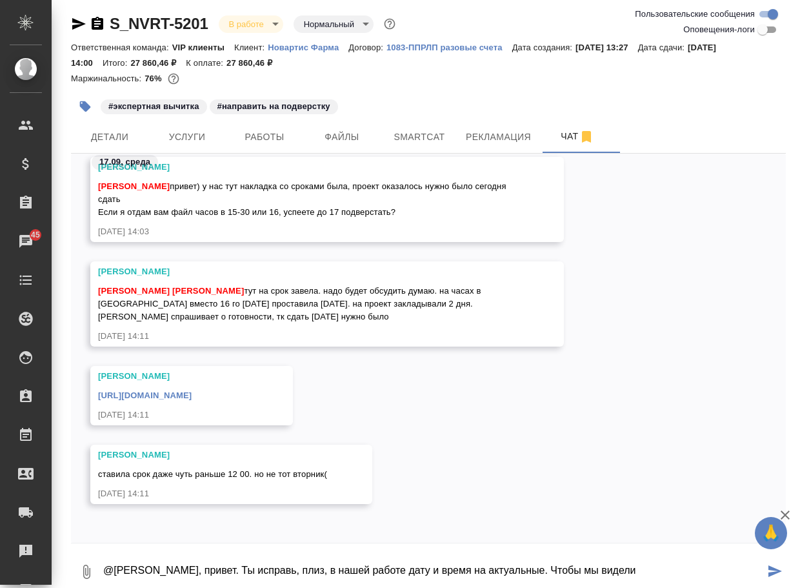
type textarea "@Грабко Мария Маш, привет. Ты исправь, плиз, в нашей работе дату и время на акт…"
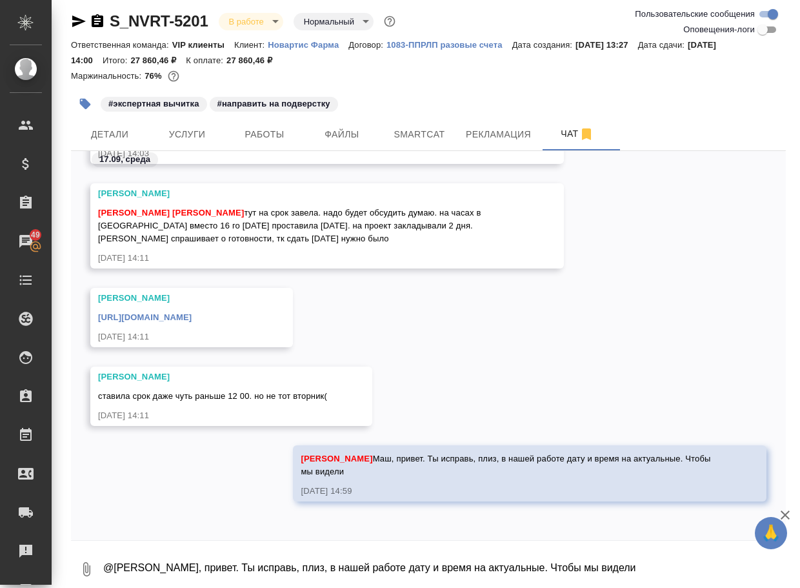
scroll to position [1734, 0]
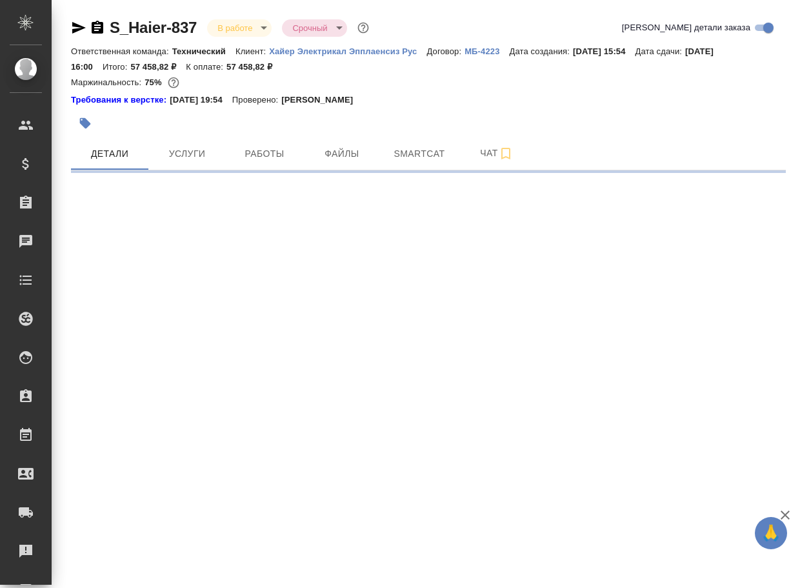
select select "RU"
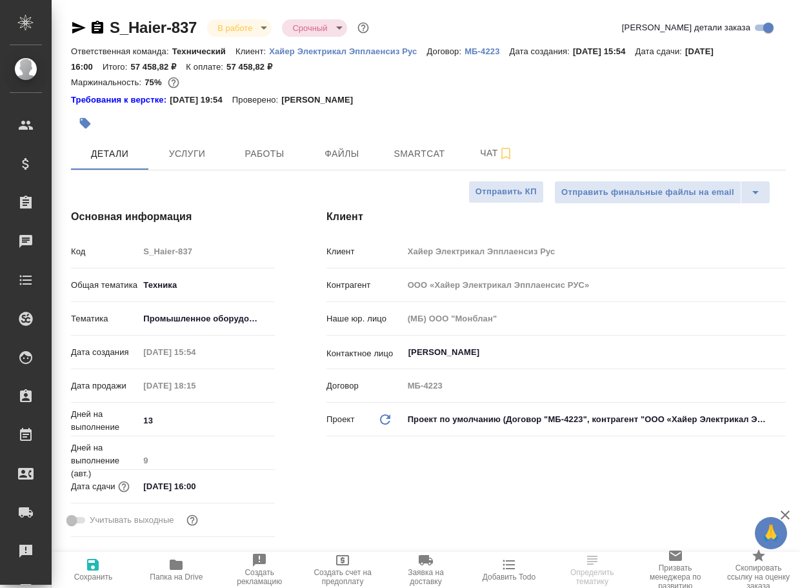
type textarea "x"
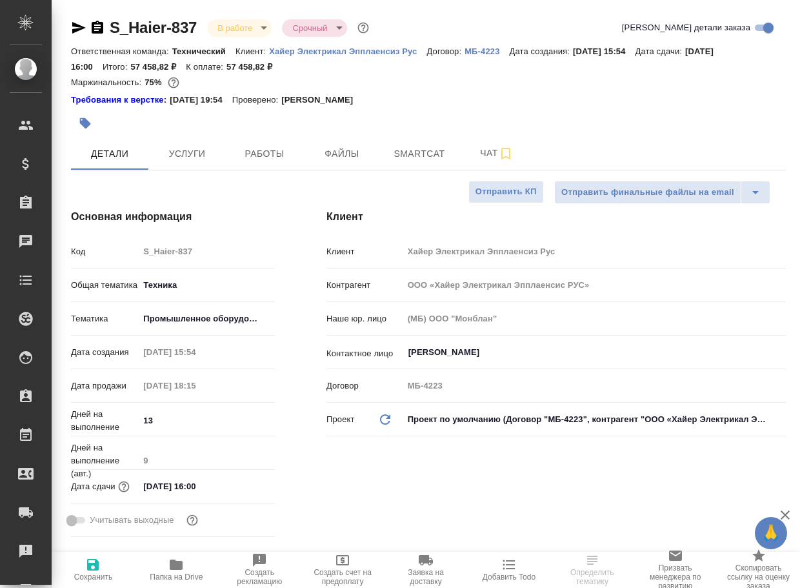
type textarea "x"
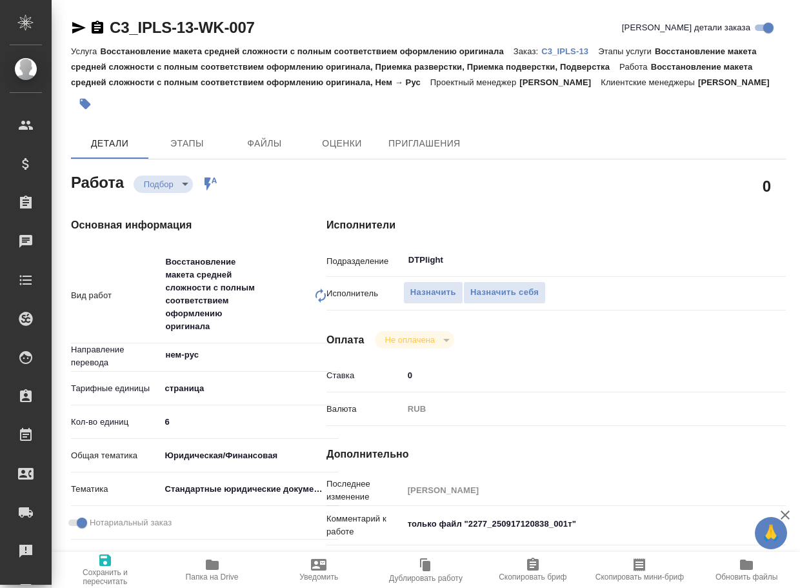
type textarea "x"
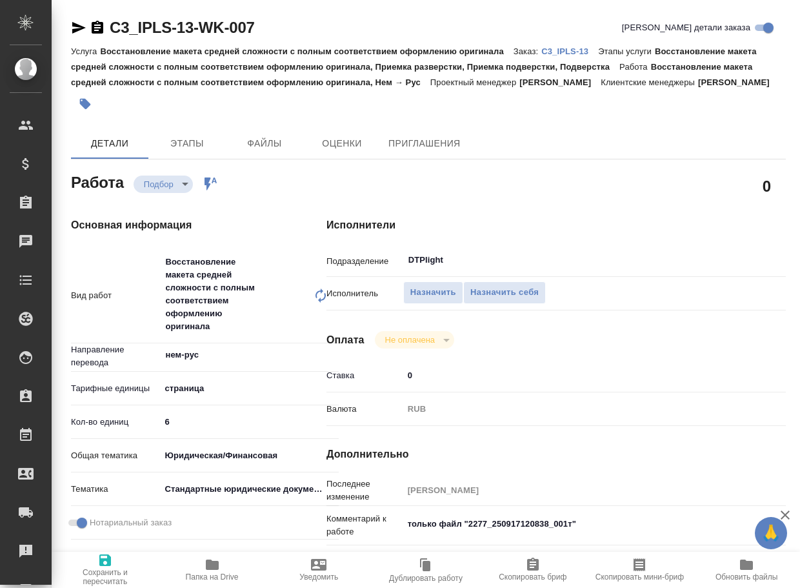
type textarea "x"
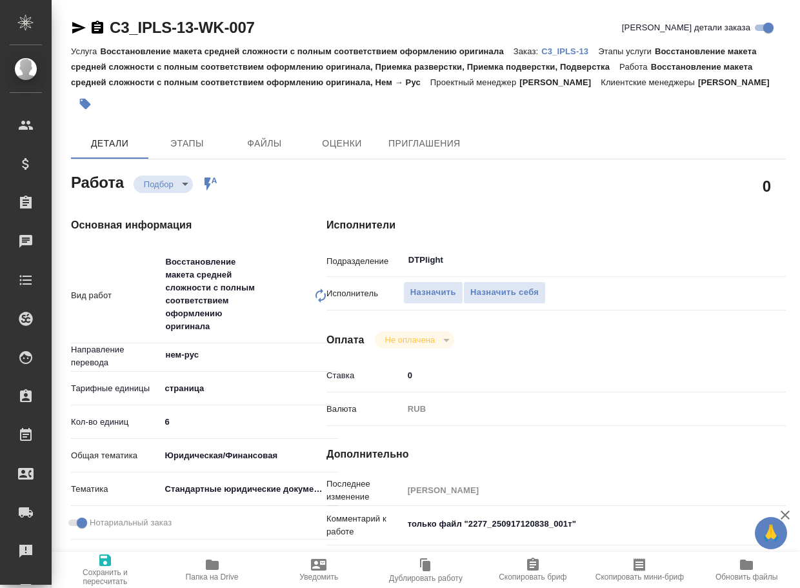
type textarea "x"
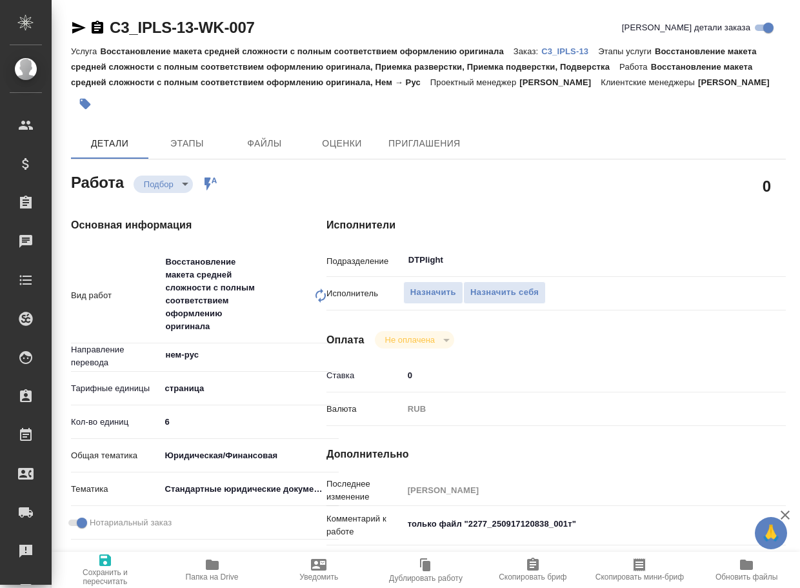
type textarea "x"
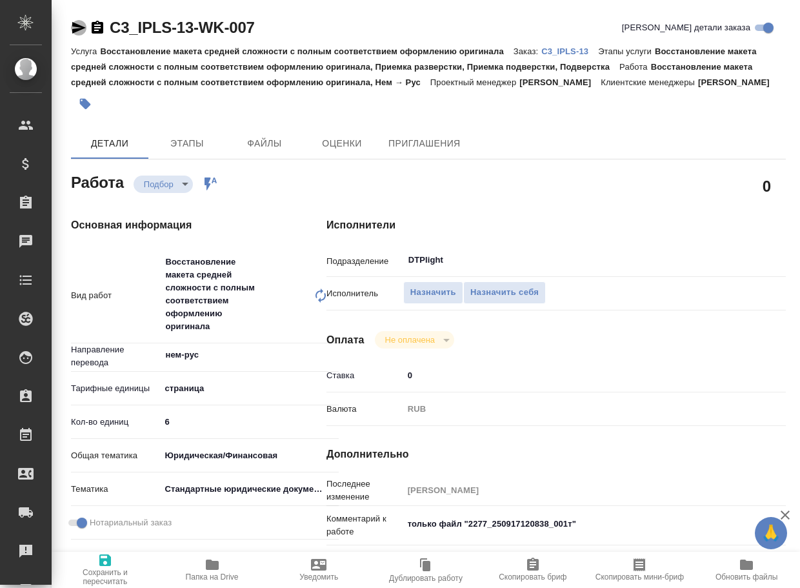
click at [79, 30] on icon "button" at bounding box center [79, 28] width 14 height 12
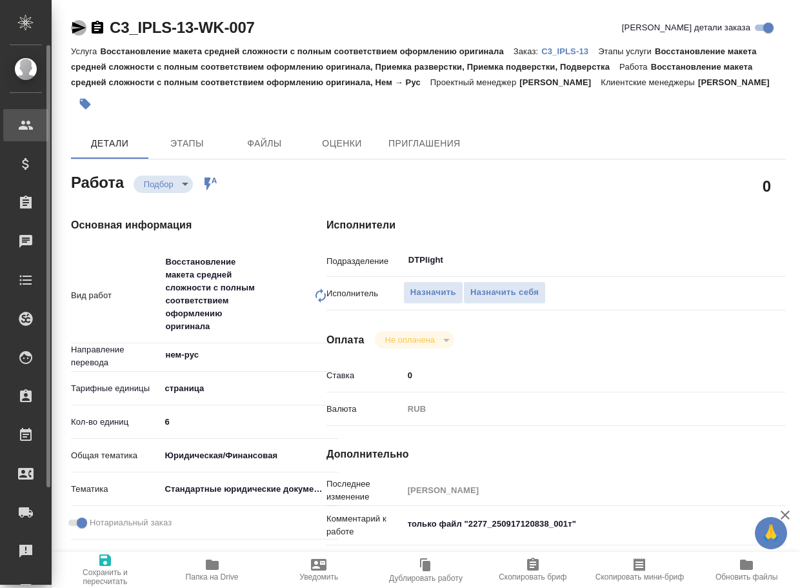
type textarea "x"
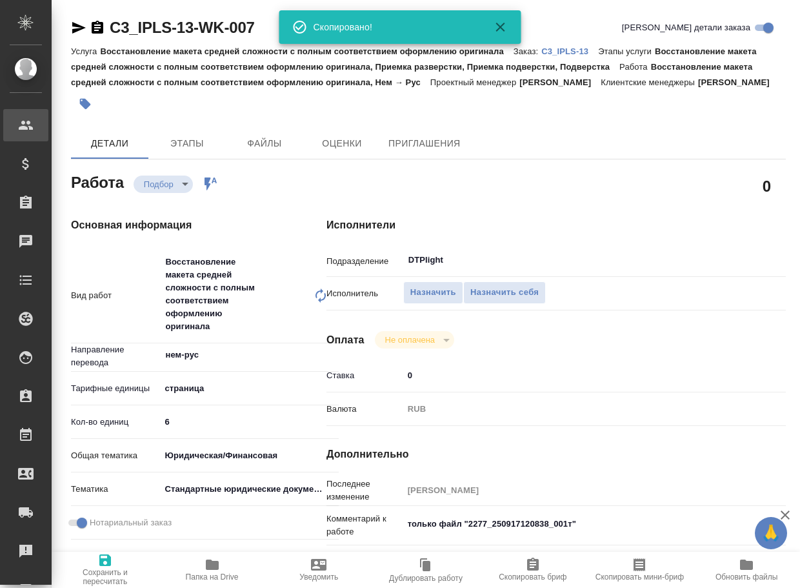
type textarea "x"
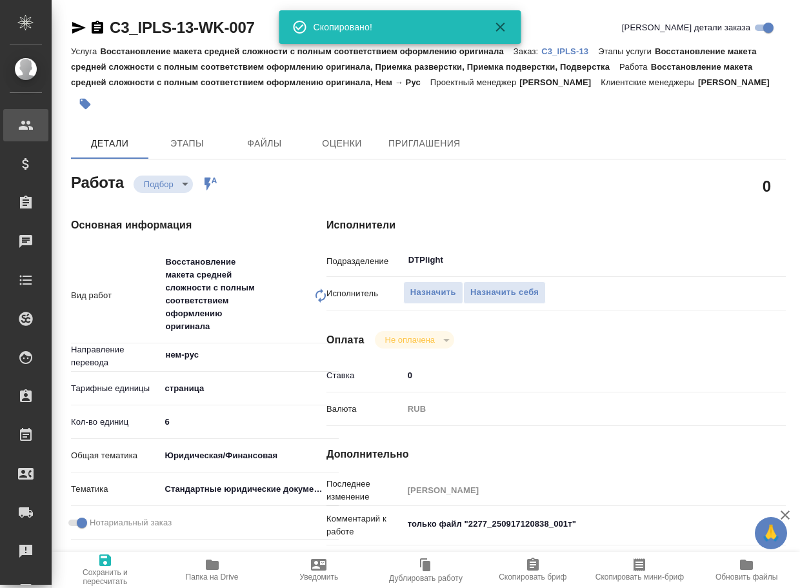
type textarea "x"
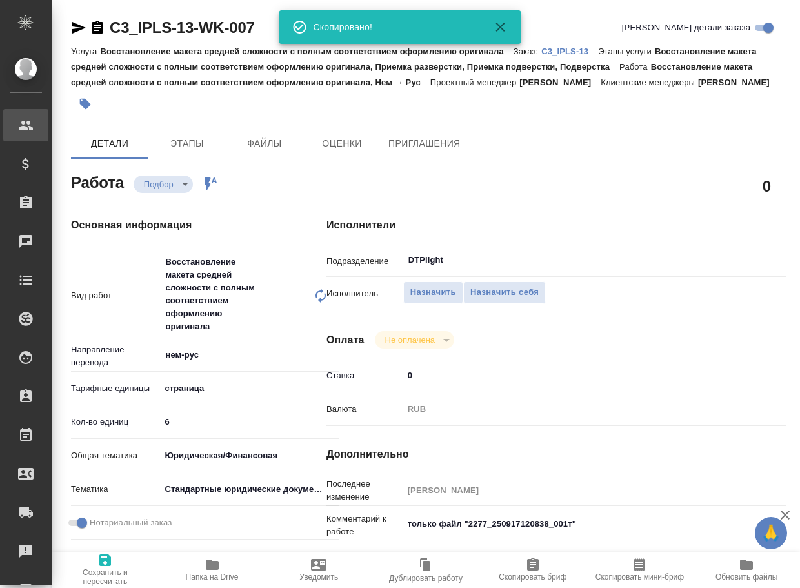
type textarea "x"
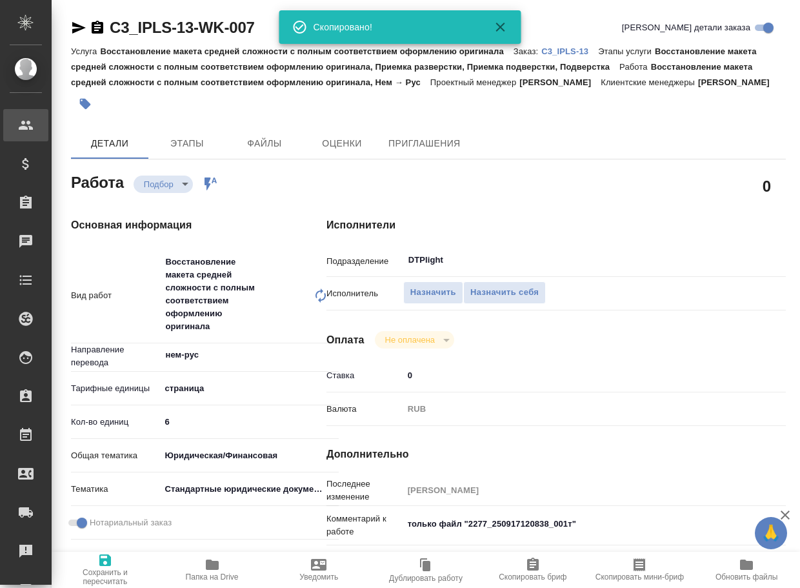
type textarea "x"
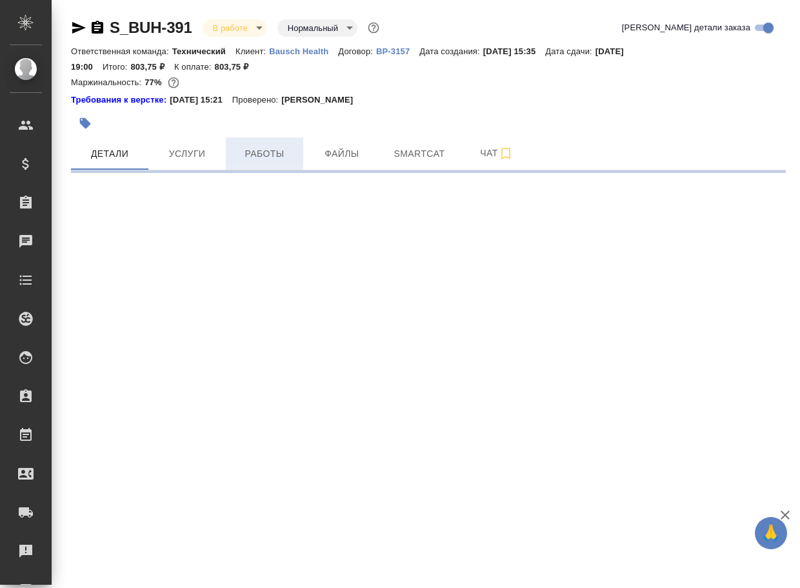
select select "RU"
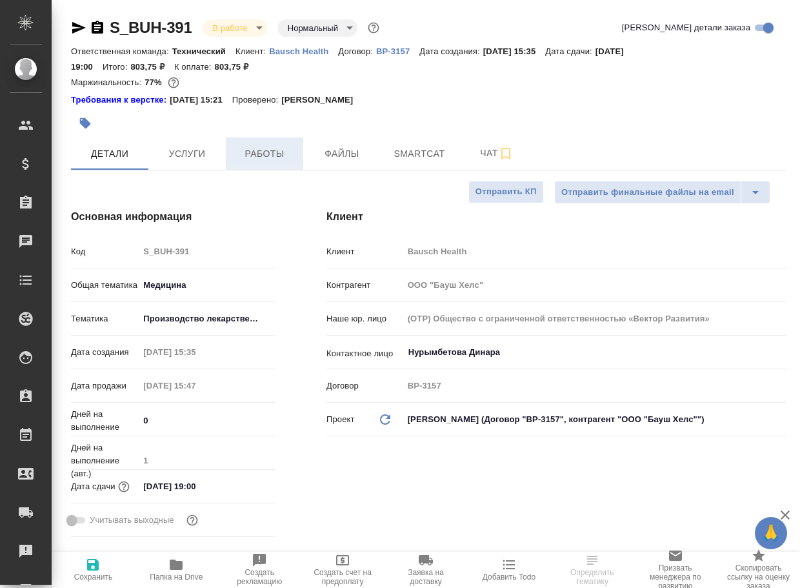
type textarea "x"
click at [272, 155] on span "Работы" at bounding box center [265, 154] width 62 height 16
type textarea "x"
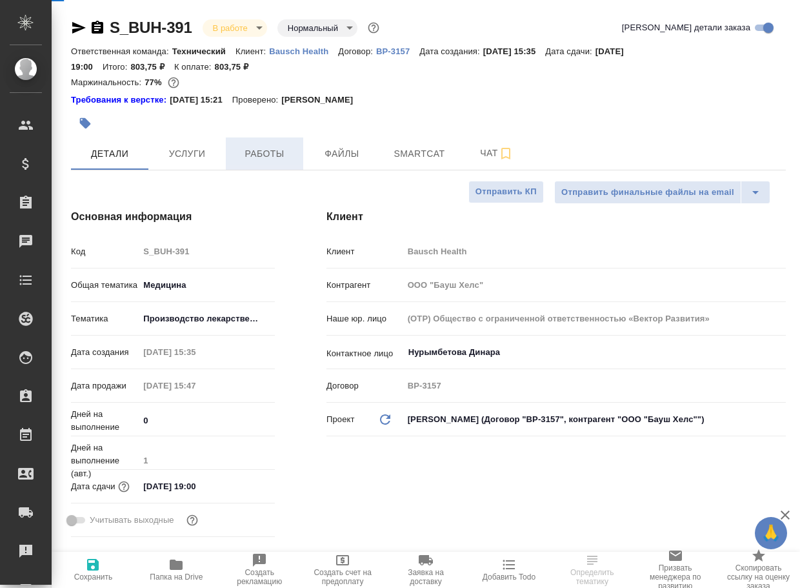
type textarea "x"
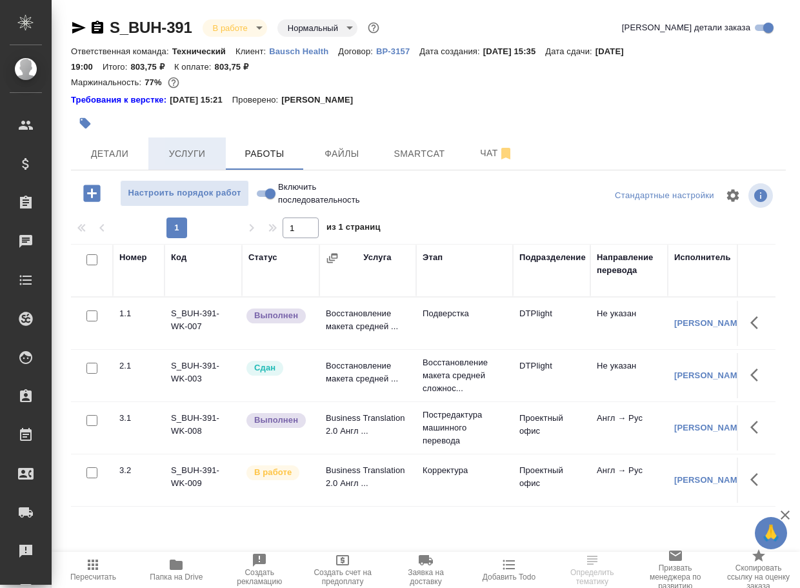
click at [181, 154] on span "Услуги" at bounding box center [187, 154] width 62 height 16
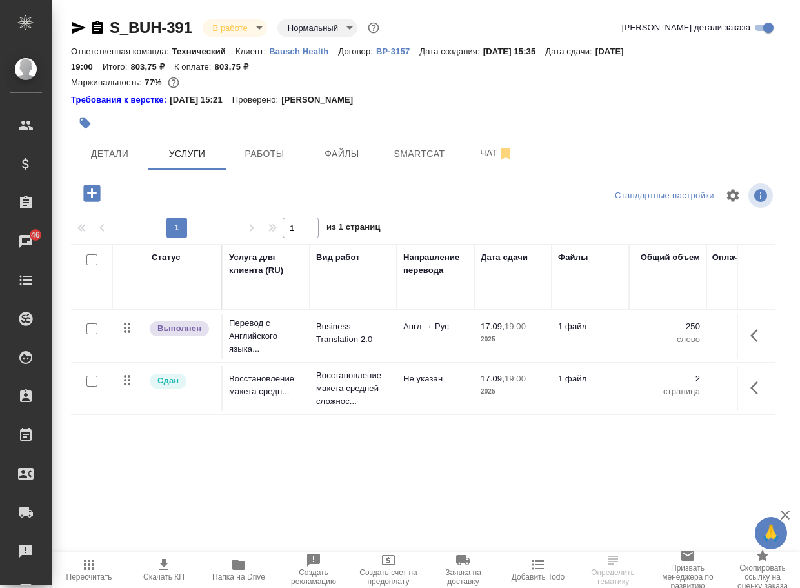
click at [92, 198] on icon "button" at bounding box center [92, 193] width 23 height 23
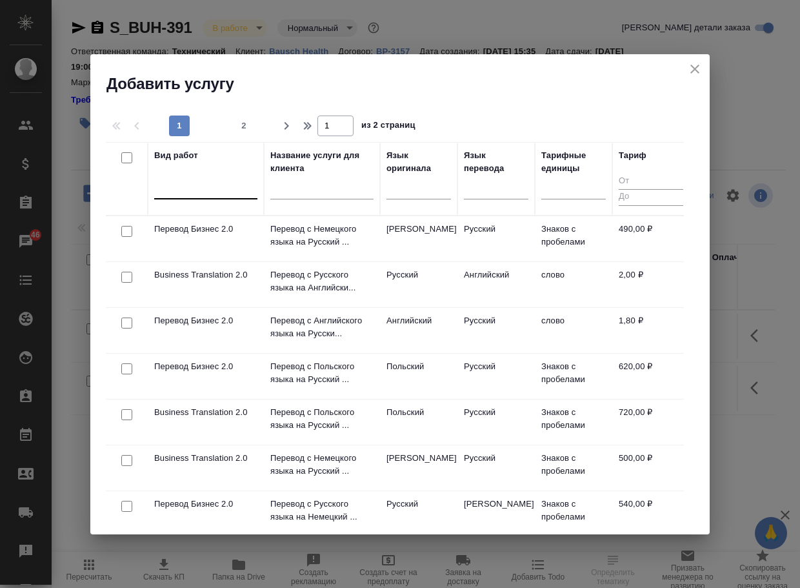
click at [223, 194] on div at bounding box center [205, 186] width 103 height 19
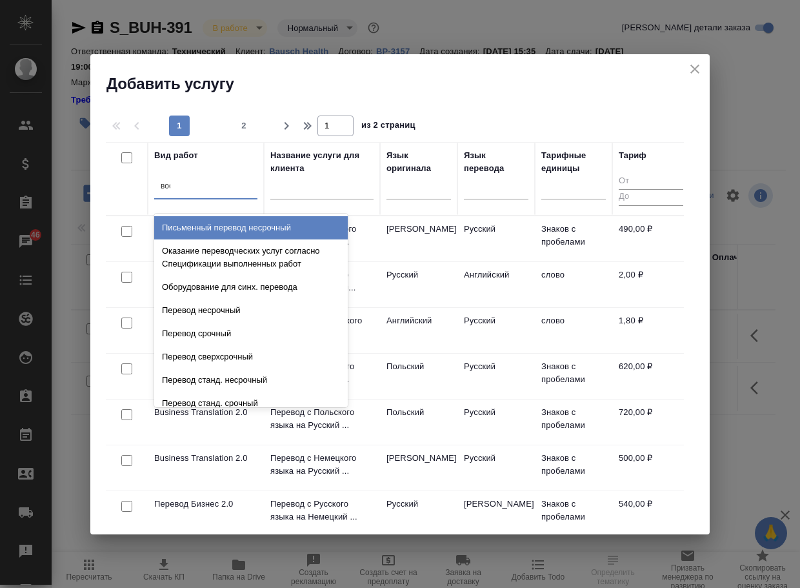
type input "восс"
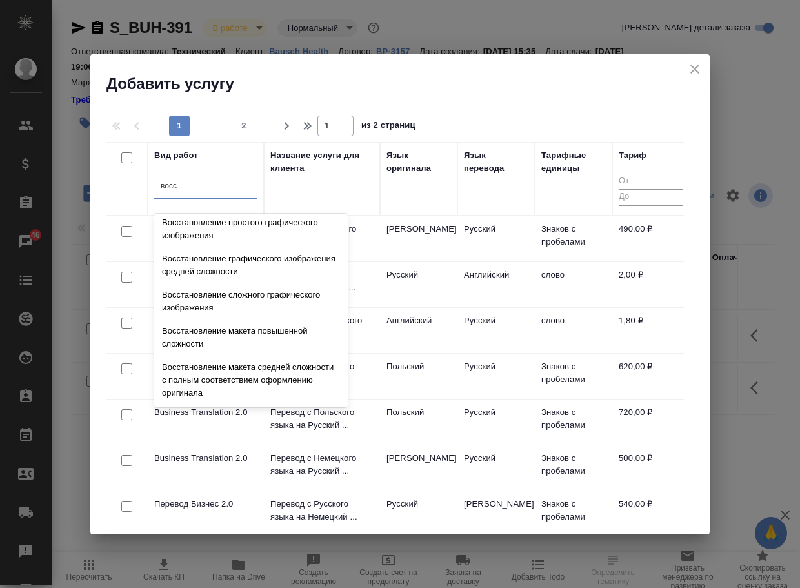
scroll to position [238, 0]
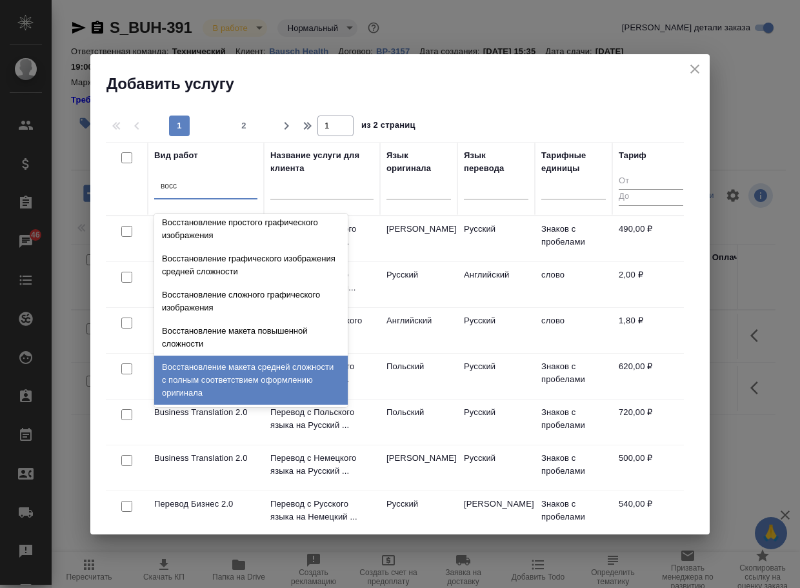
click at [255, 362] on div "Восстановление макета средней сложности с полным соответствием оформлению ориги…" at bounding box center [251, 380] width 194 height 49
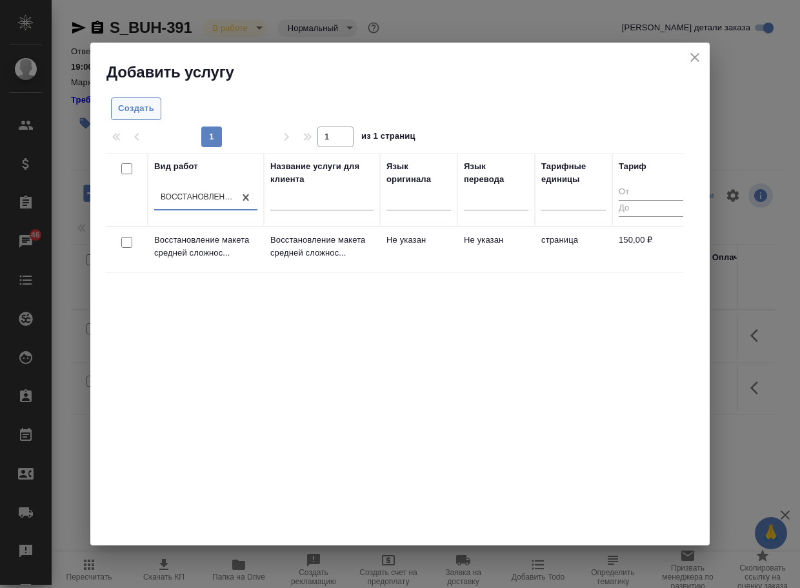
click at [145, 116] on span "Создать" at bounding box center [136, 108] width 36 height 15
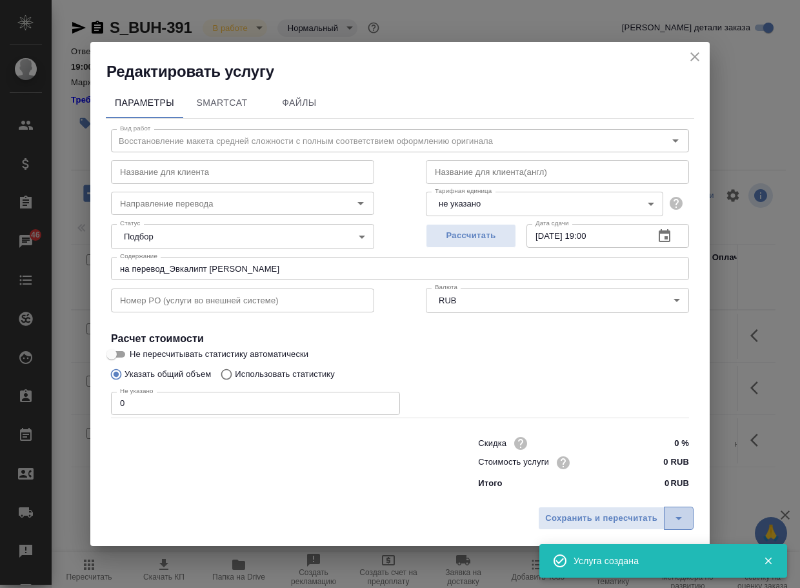
click at [676, 520] on icon "split button" at bounding box center [678, 518] width 15 height 15
click at [597, 491] on li "Сохранить" at bounding box center [617, 491] width 157 height 21
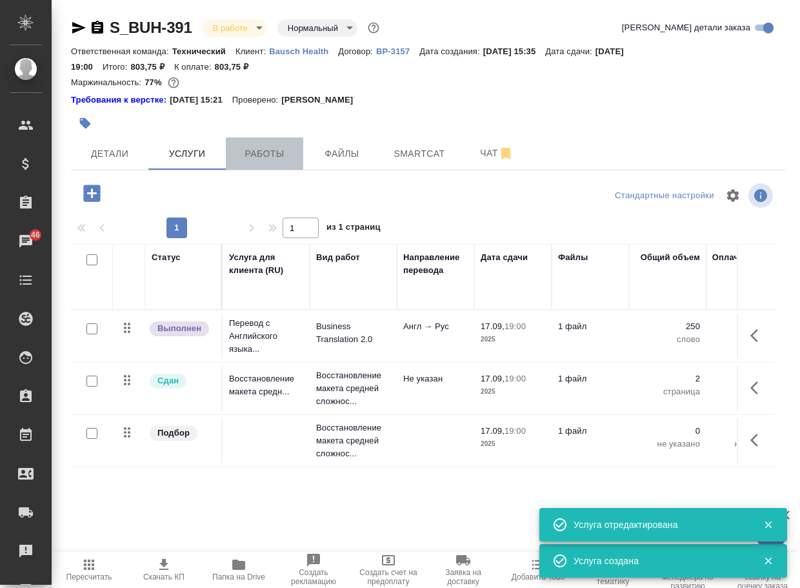
click at [270, 159] on span "Работы" at bounding box center [265, 154] width 62 height 16
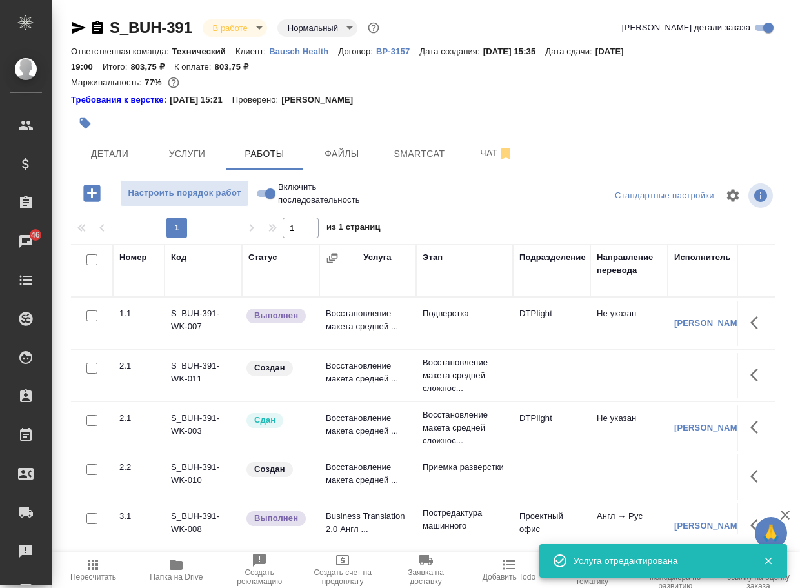
click at [91, 373] on input "checkbox" at bounding box center [91, 368] width 11 height 11
checkbox input "true"
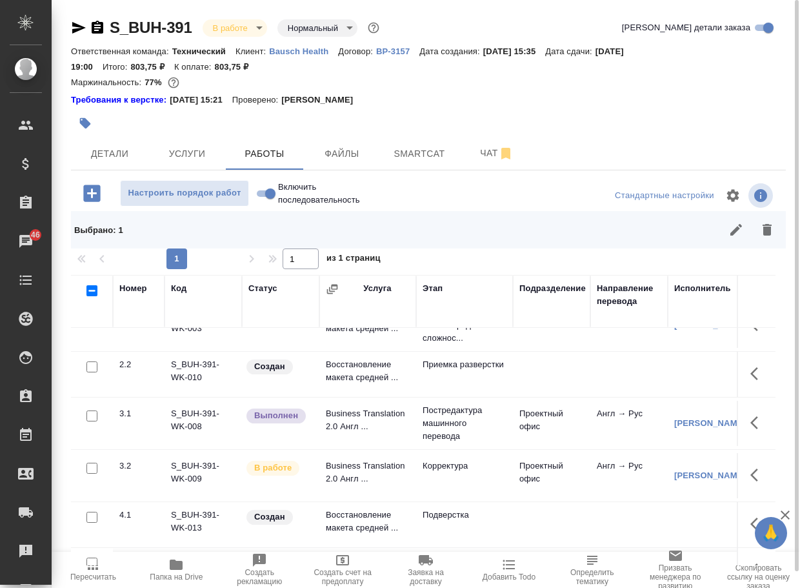
scroll to position [107, 0]
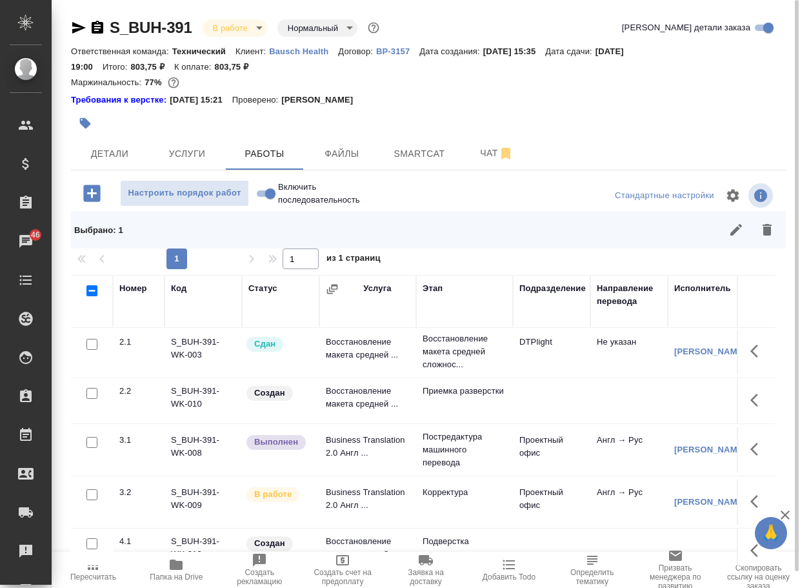
click at [94, 399] on input "checkbox" at bounding box center [91, 393] width 11 height 11
checkbox input "true"
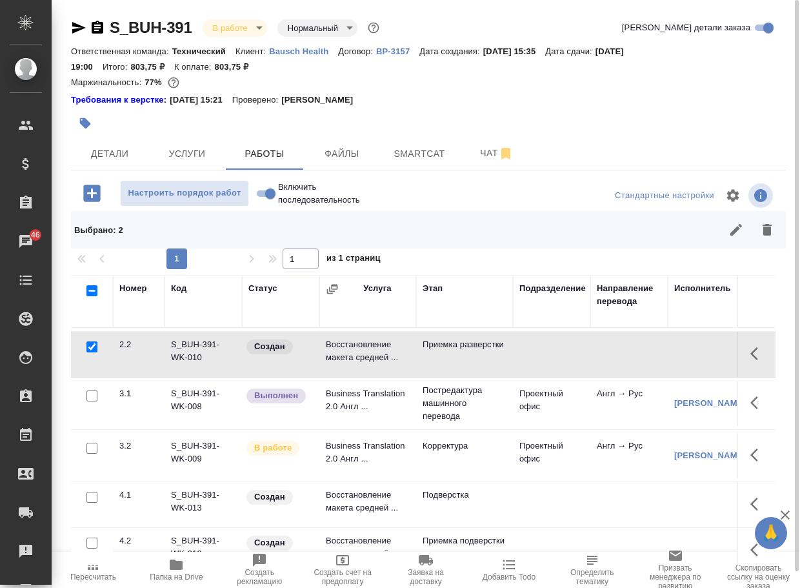
scroll to position [172, 0]
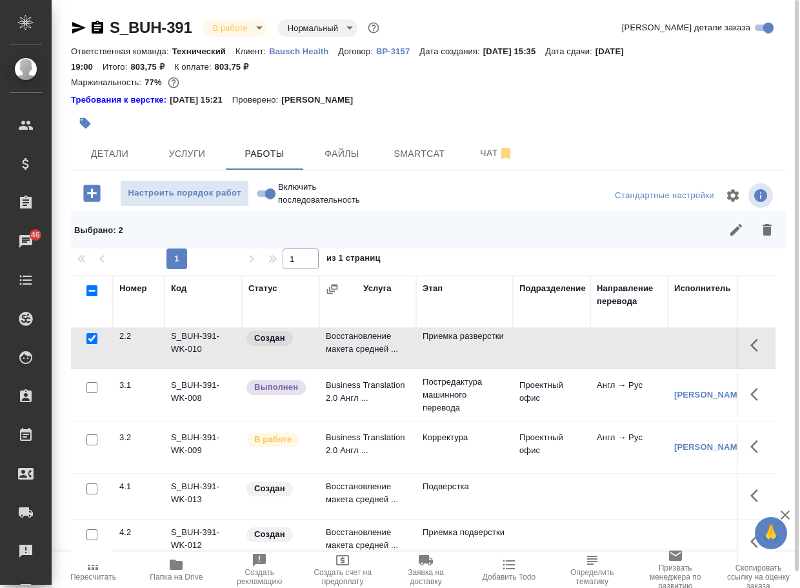
click at [92, 487] on input "checkbox" at bounding box center [91, 488] width 11 height 11
checkbox input "true"
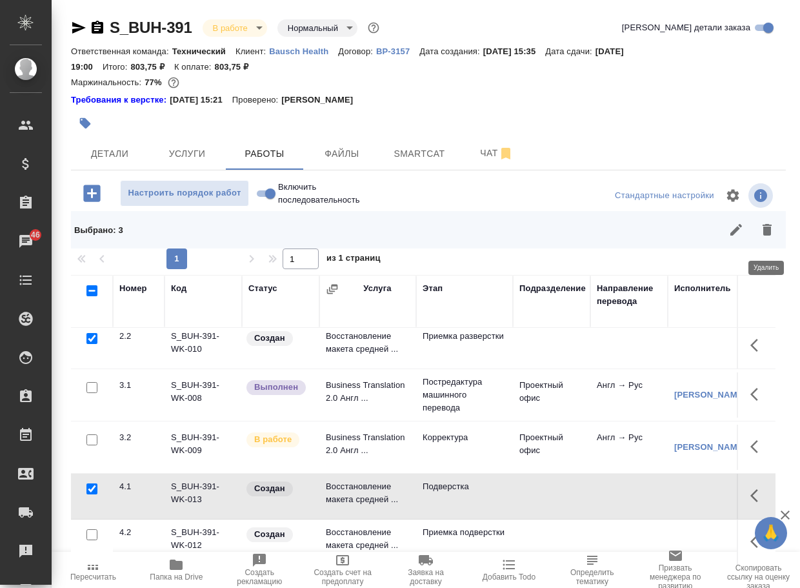
click at [763, 238] on icon "button" at bounding box center [767, 229] width 15 height 15
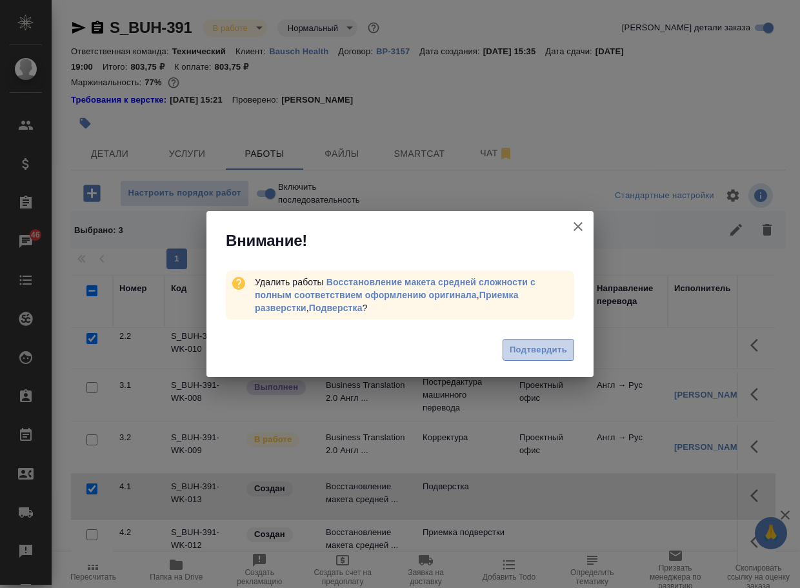
click at [538, 350] on span "Подтвердить" at bounding box center [538, 350] width 57 height 15
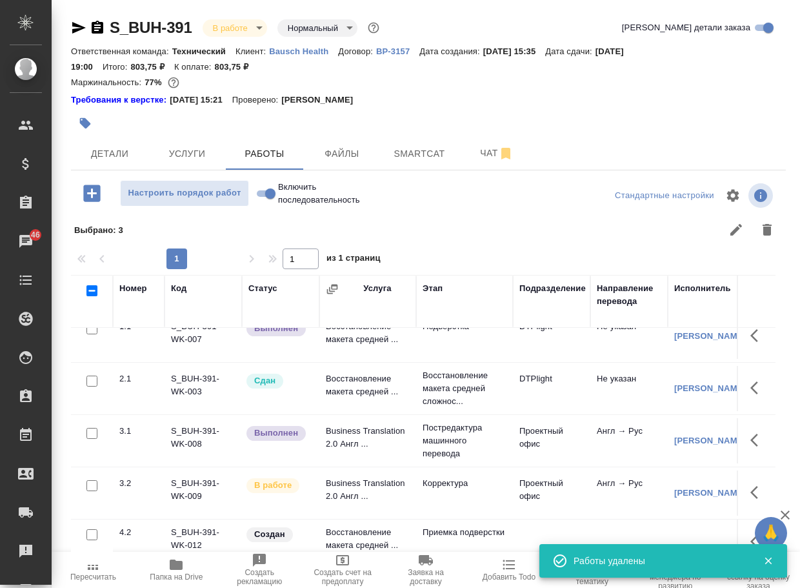
scroll to position [28, 0]
click at [265, 199] on input "Включить последовательность" at bounding box center [270, 193] width 46 height 15
checkbox input "true"
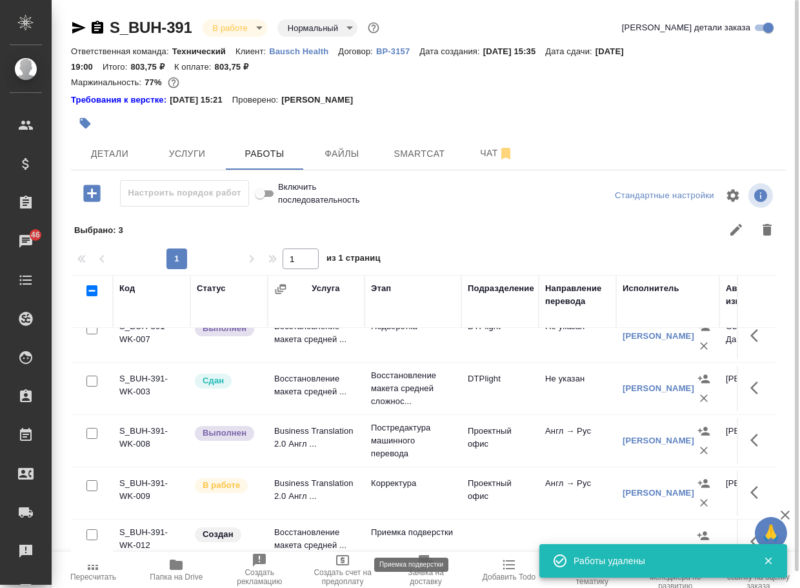
click at [384, 538] on p "Приемка подверстки" at bounding box center [413, 532] width 84 height 13
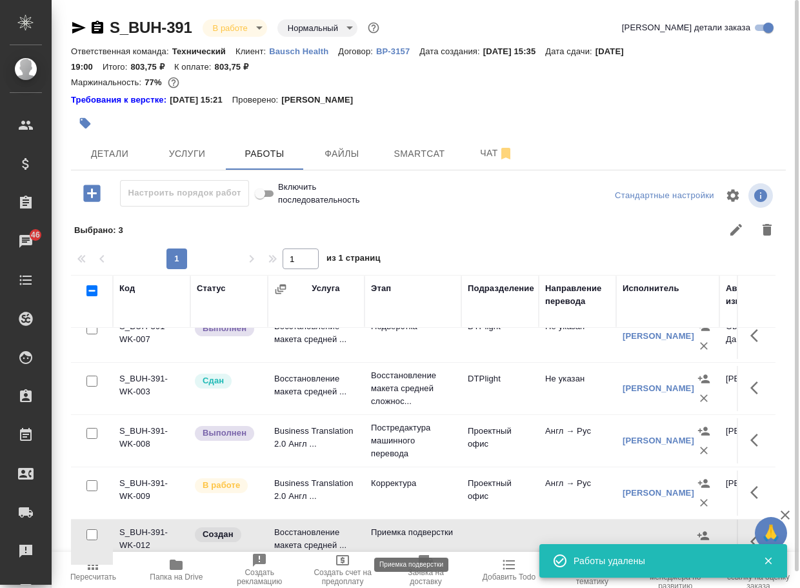
click at [384, 538] on p "Приемка подверстки" at bounding box center [413, 532] width 84 height 13
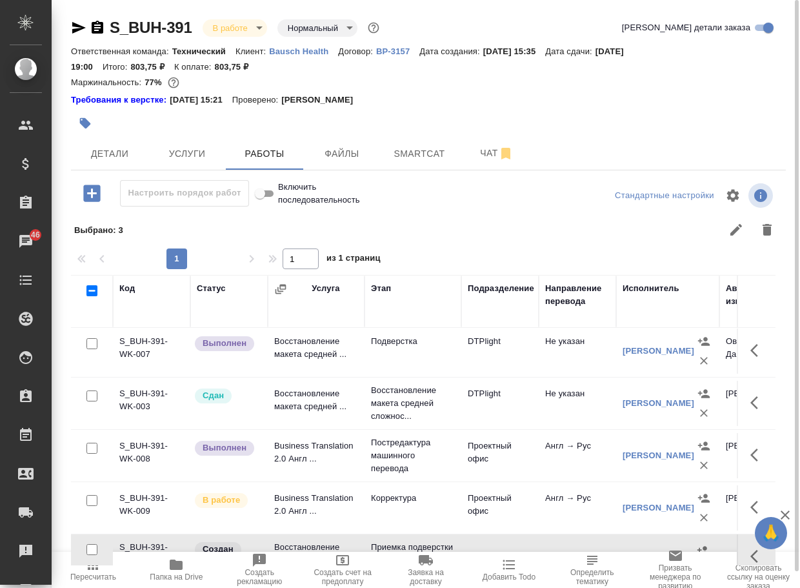
scroll to position [0, 0]
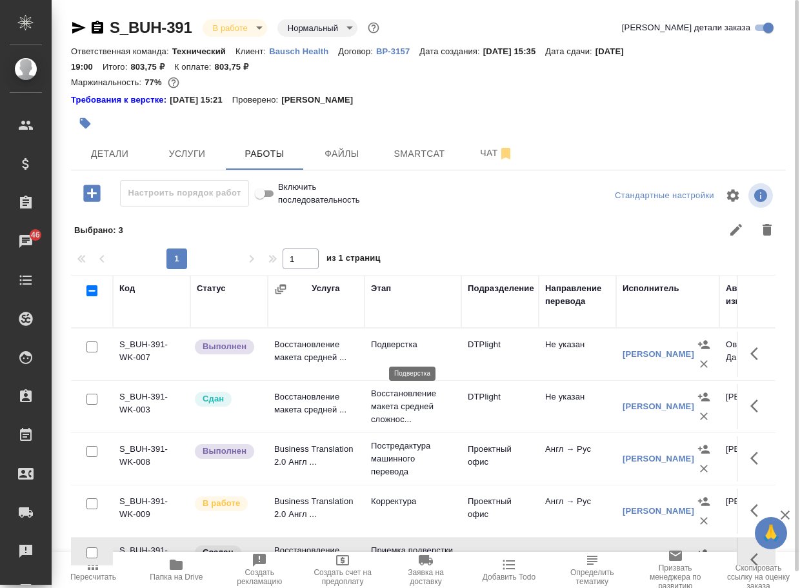
click at [399, 351] on p "Подверстка" at bounding box center [413, 344] width 84 height 13
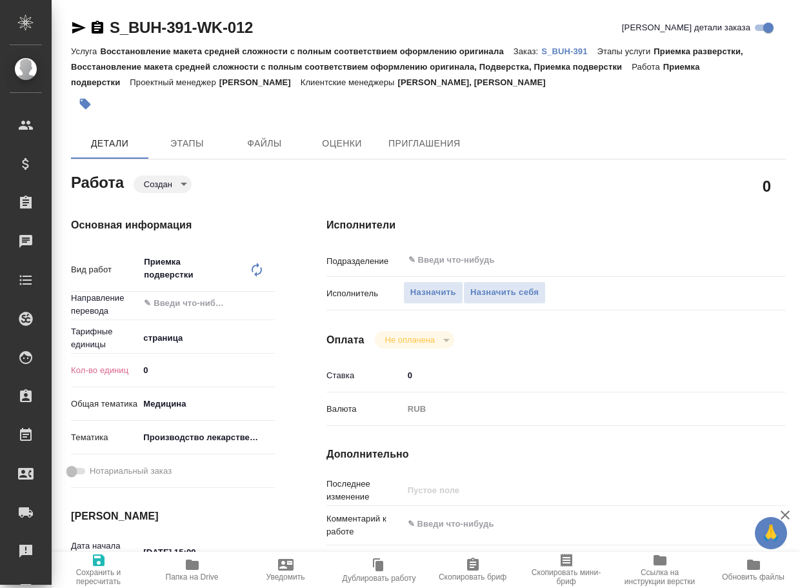
type textarea "x"
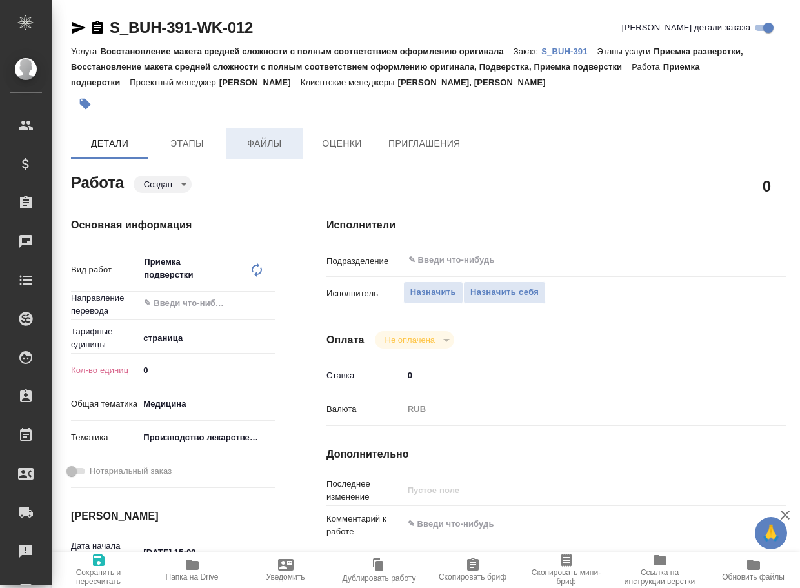
type textarea "x"
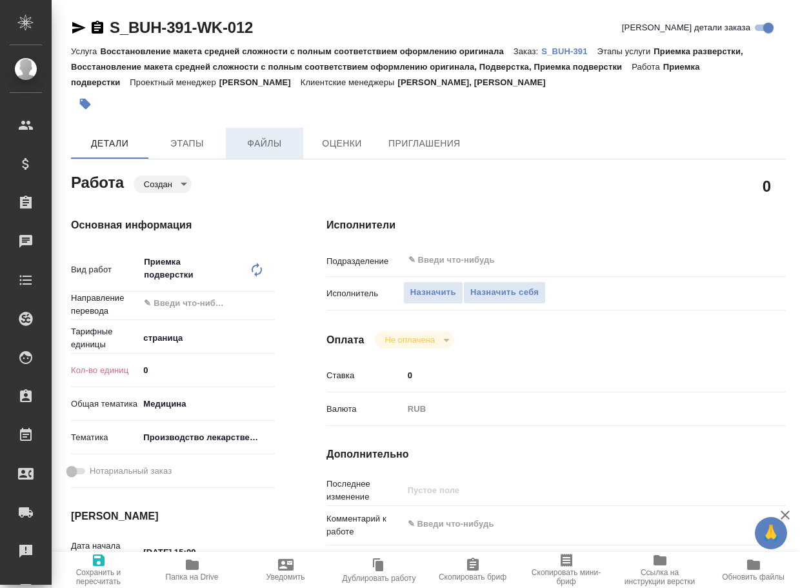
type textarea "x"
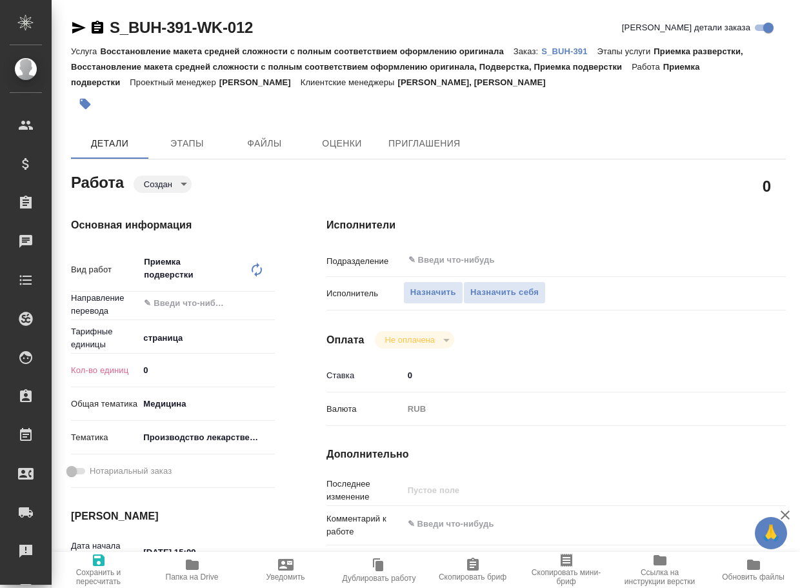
type textarea "x"
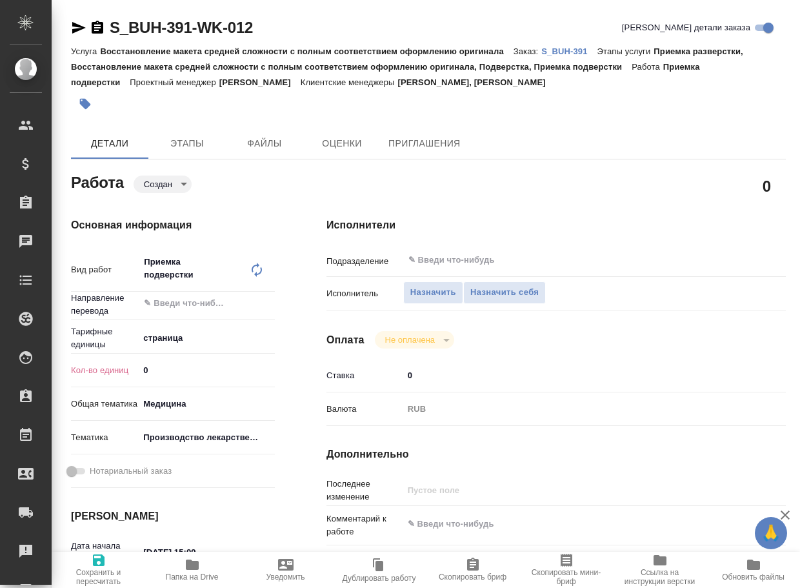
type textarea "x"
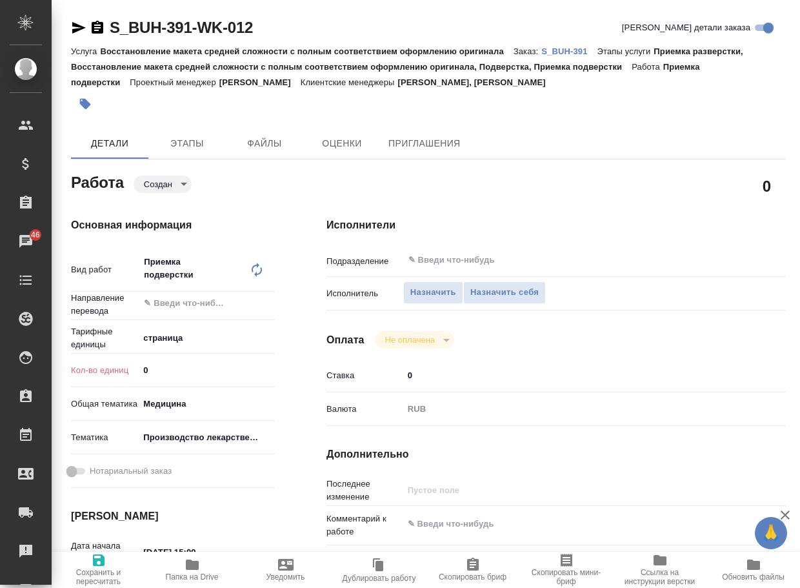
scroll to position [129, 0]
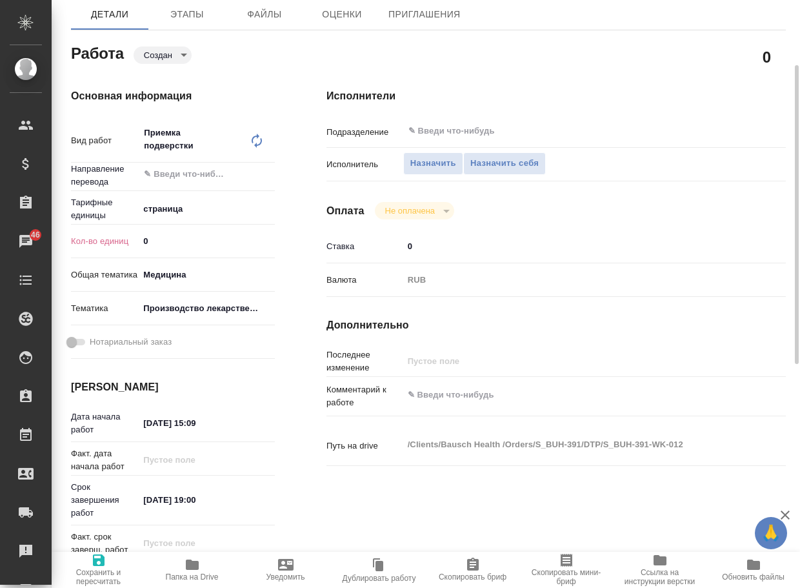
type textarea "x"
drag, startPoint x: 460, startPoint y: 402, endPoint x: 469, endPoint y: 332, distance: 70.9
click at [460, 400] on textarea at bounding box center [575, 396] width 343 height 22
paste textarea "https://tera.awatera.com/Work/68c958e39757666d8dcd34a3/"
type textarea "x"
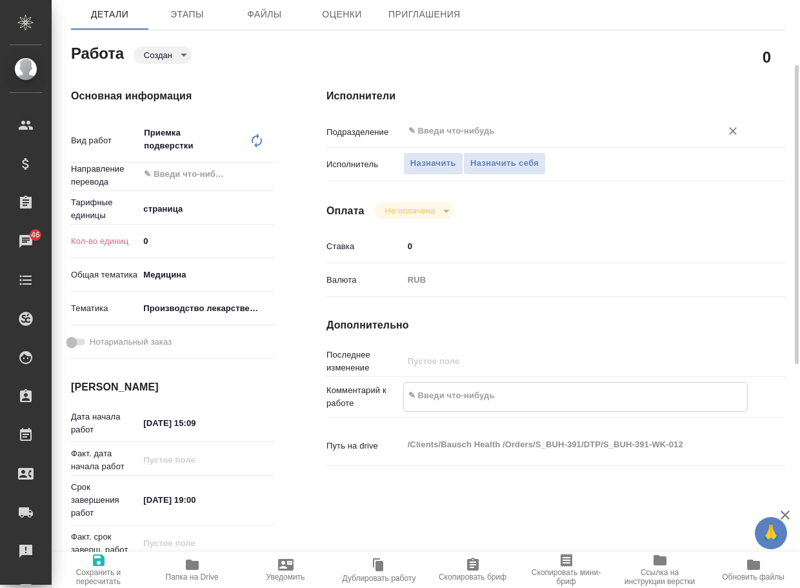
type textarea "https://tera.awatera.com/Work/68c958e39757666d8dcd34a3/"
type textarea "x"
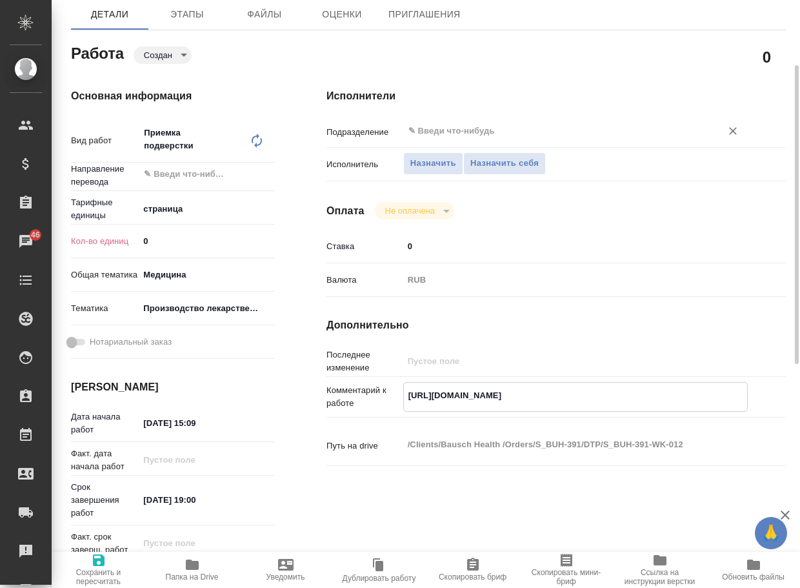
type textarea "https://tera.awatera.com/Work/68c958e39757666d8dcd34a3/"
type textarea "x"
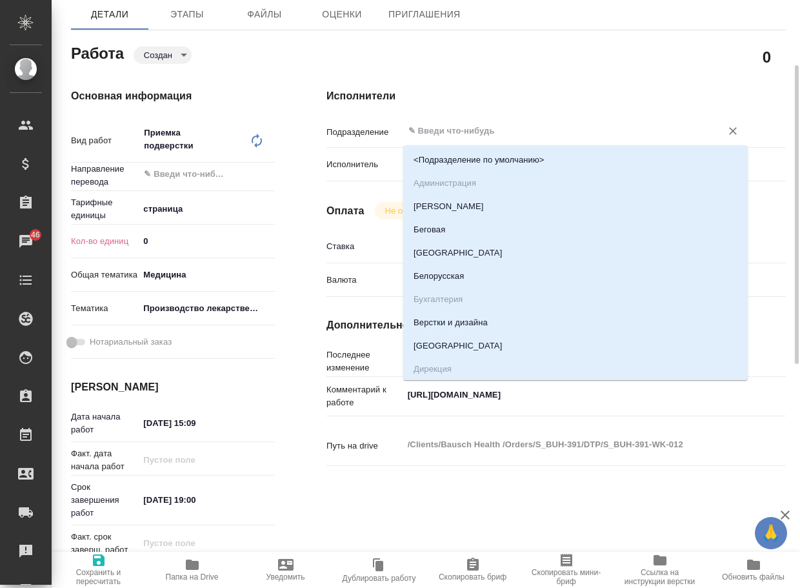
click at [487, 130] on input "text" at bounding box center [554, 130] width 294 height 15
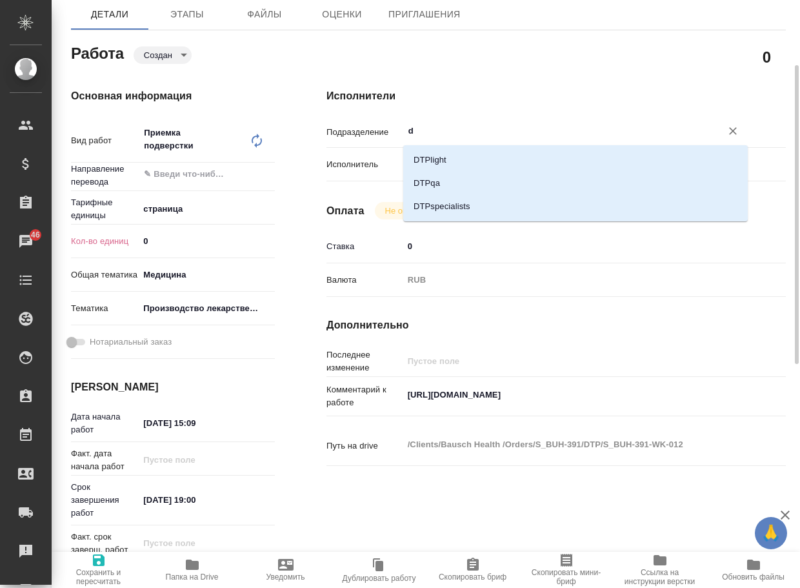
type input "dt"
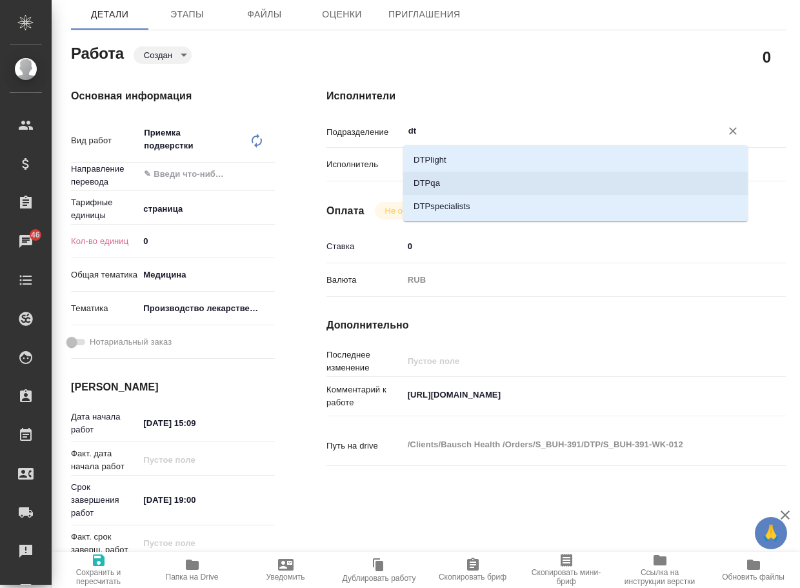
click at [471, 185] on li "DTPqa" at bounding box center [575, 183] width 345 height 23
type textarea "x"
type input "DTPqa"
type textarea "x"
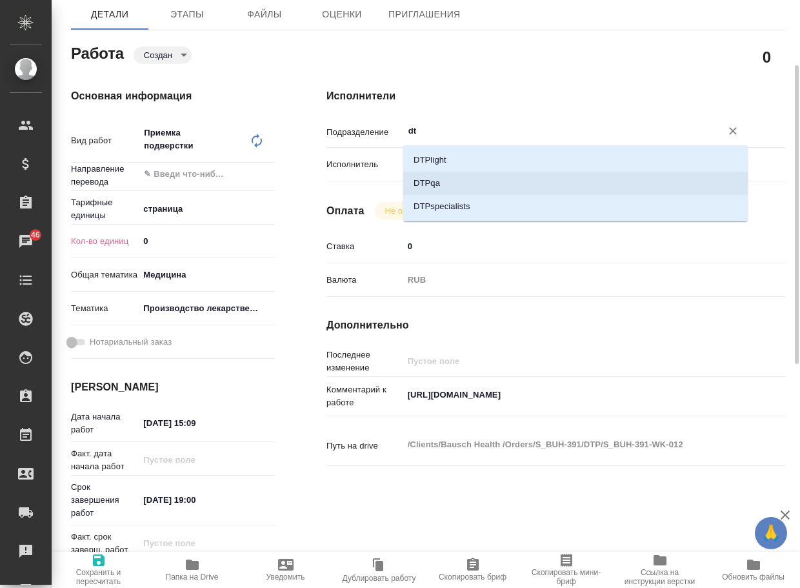
type textarea "x"
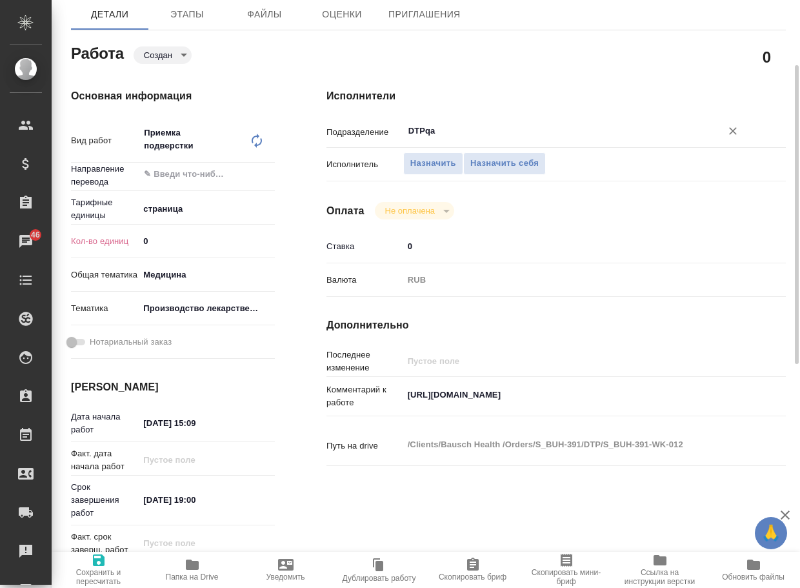
type input "DTPqa"
drag, startPoint x: 197, startPoint y: 245, endPoint x: 137, endPoint y: 234, distance: 60.4
click at [137, 234] on div "Кол-во единиц 0" at bounding box center [173, 241] width 204 height 23
type textarea "x"
type input "2"
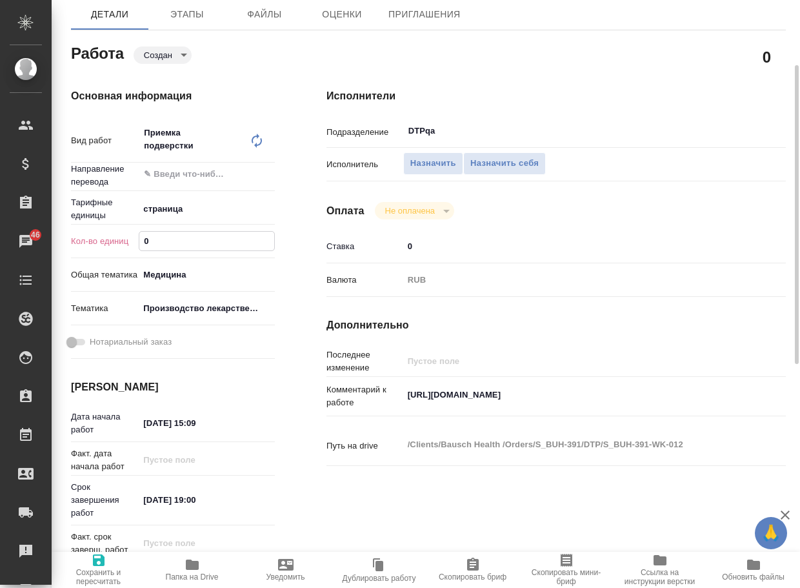
type textarea "x"
type input "2"
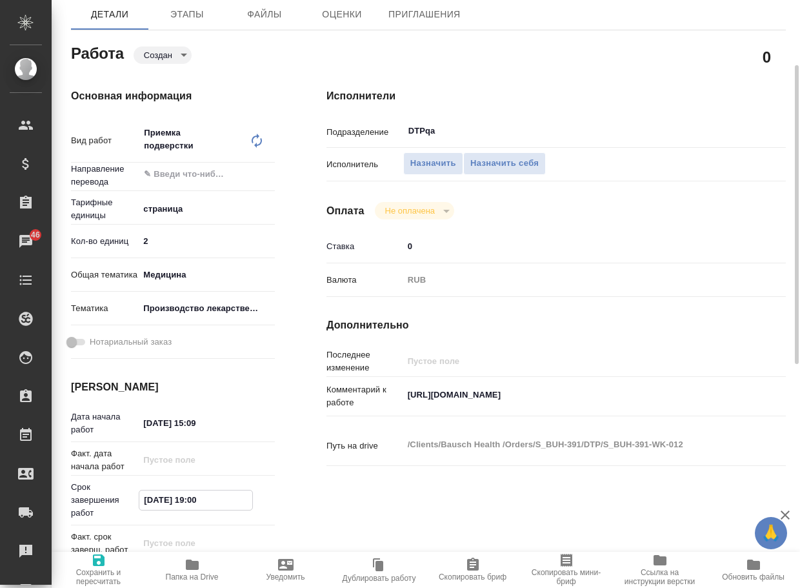
drag, startPoint x: 227, startPoint y: 494, endPoint x: 100, endPoint y: 483, distance: 127.0
click at [100, 483] on div "Срок завершения работ 17.09.2025 19:00" at bounding box center [173, 500] width 204 height 39
paste input "8"
type textarea "x"
type input "[DATE] 18:00"
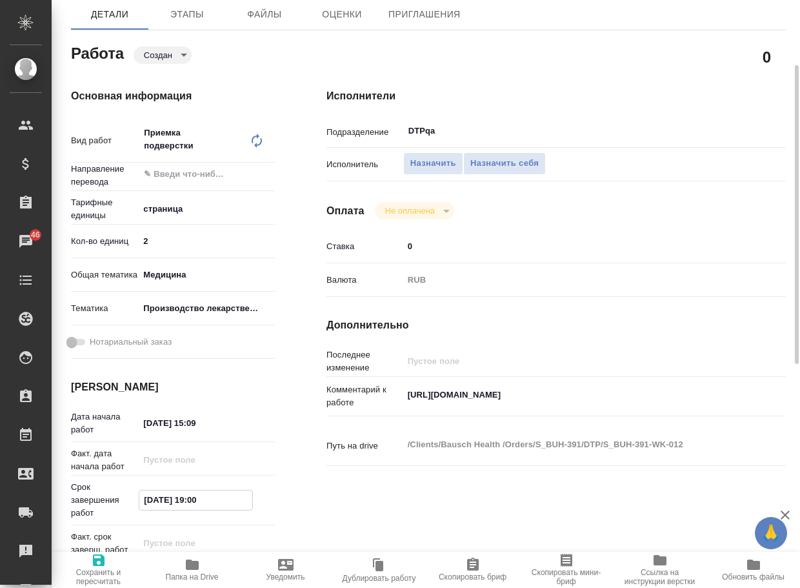
type textarea "x"
type input "[DATE] 18:00"
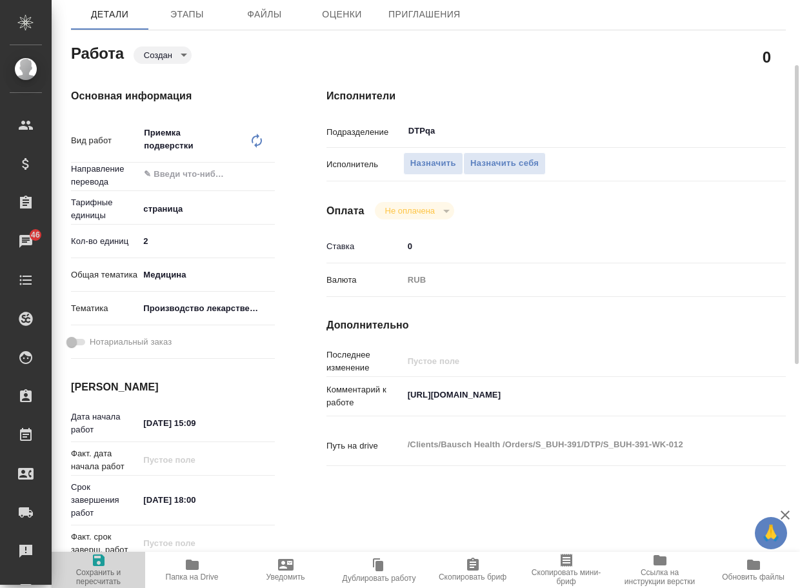
click at [82, 562] on span "Сохранить и пересчитать" at bounding box center [98, 570] width 78 height 34
type textarea "x"
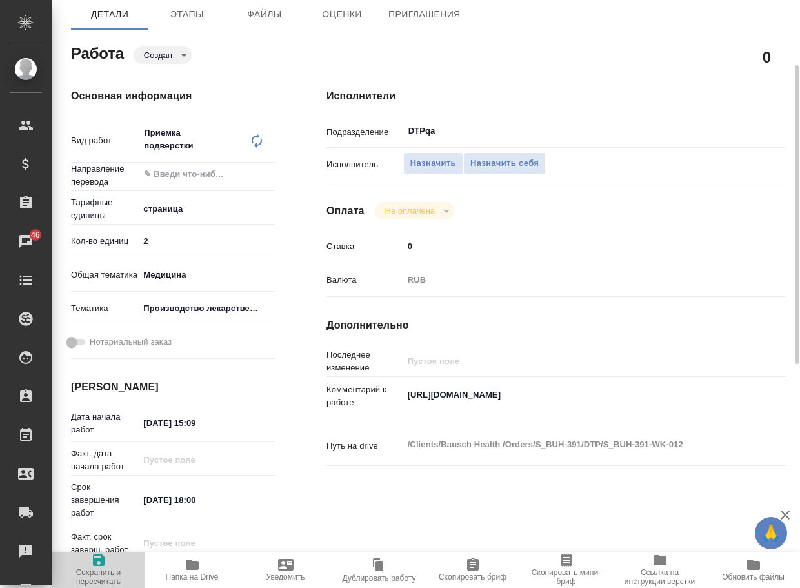
type textarea "x"
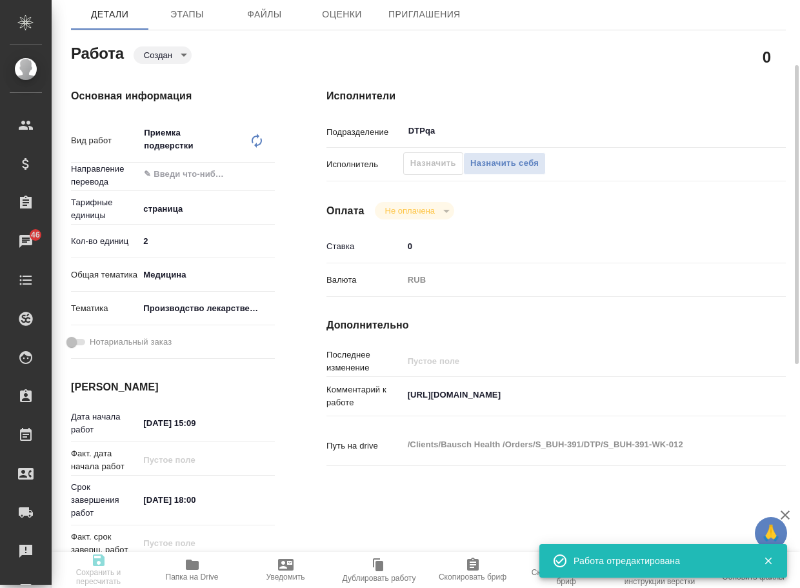
type textarea "x"
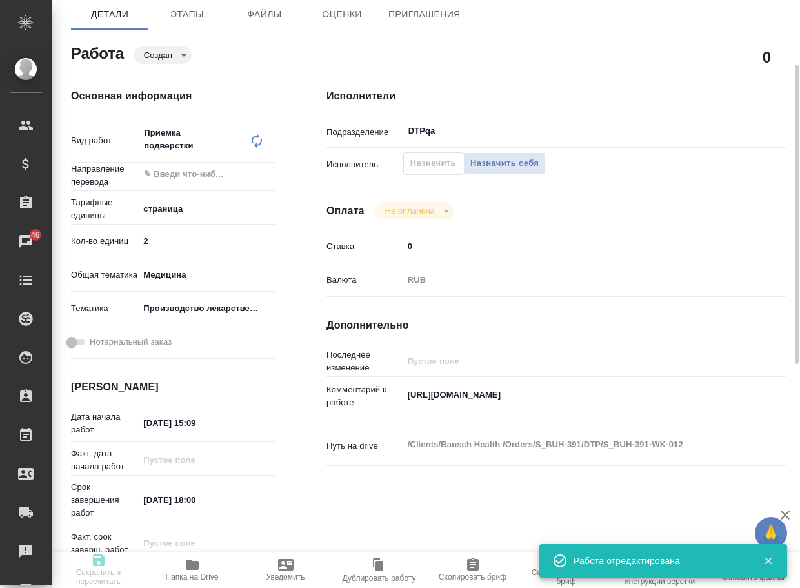
type input "created"
type textarea "Приемка подверстки"
type textarea "x"
type input "5a8b1489cc6b4906c91bfdb2"
type input "2"
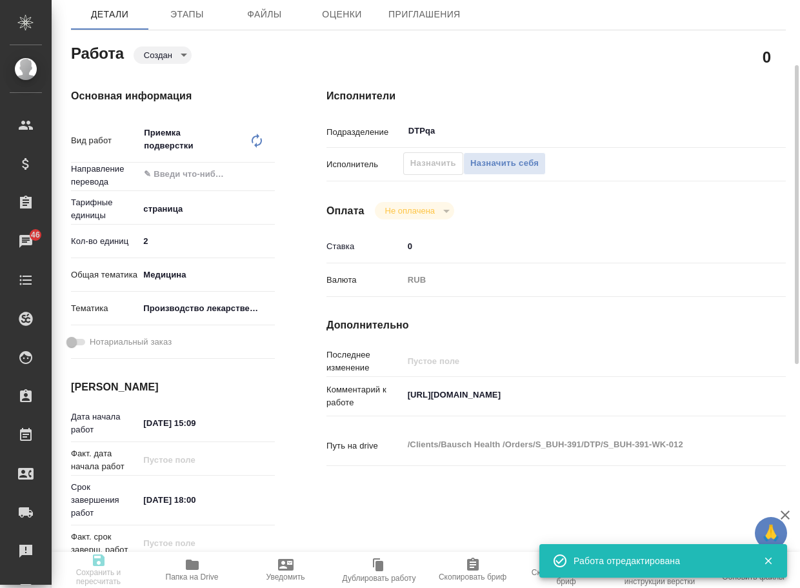
type input "med"
type input "614982fec5ecbb70f805293f"
type input "17.09.2025 15:09"
type input "[DATE] 18:00"
type input "17.09.2025 19:00"
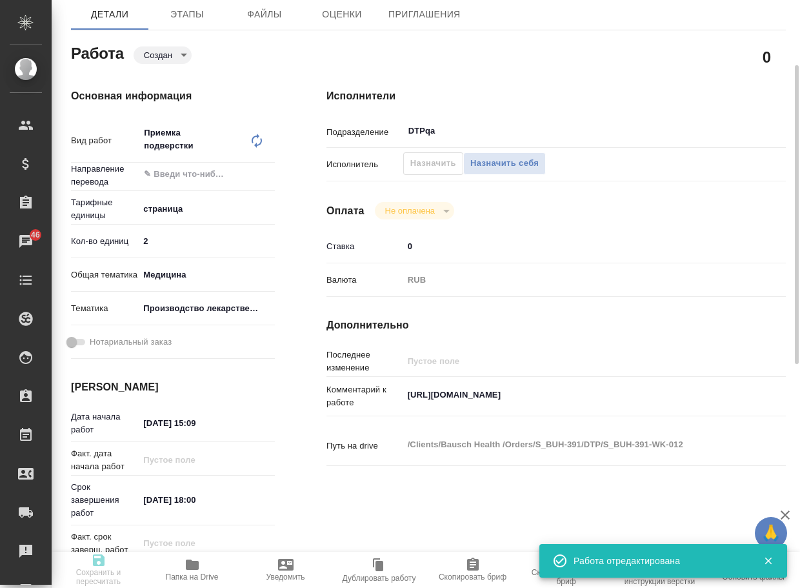
type input "DTPqa"
type input "notPayed"
type input "0"
type input "RUB"
type input "[PERSON_NAME]"
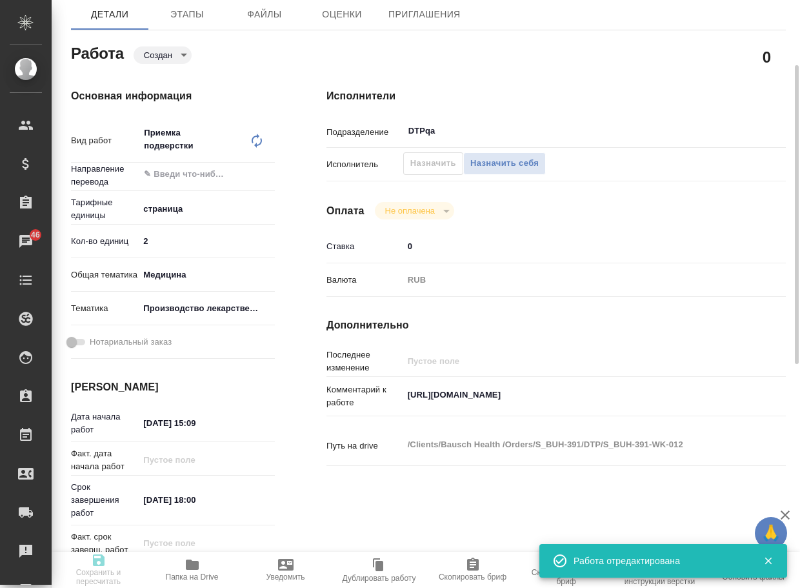
type textarea "https://tera.awatera.com/Work/68c958e39757666d8dcd34a3/"
type textarea "x"
type textarea "/Clients/Bausch Health /Orders/S_BUH-391/DTP/S_BUH-391-WK-012"
type textarea "x"
type input "S_BUH-391"
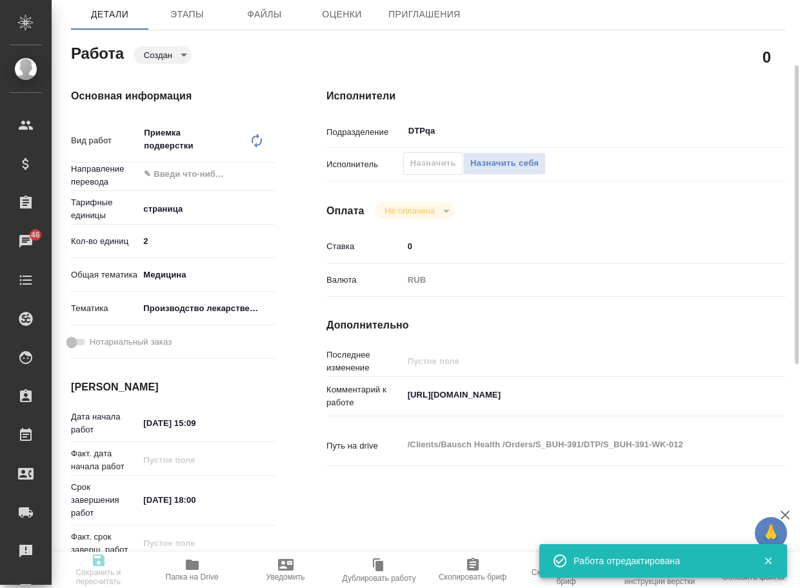
type input "Восстановление макета средней сложности с полным соответствием оформлению ориги…"
type input "Приемка разверстки, Восстановление макета средней сложности с полным соответств…"
type input "Никифорова Валерия, Усманова Ольга"
type input "[PERSON_NAME]"
type input "/Clients/Bausch Health /Orders/S_BUH-391"
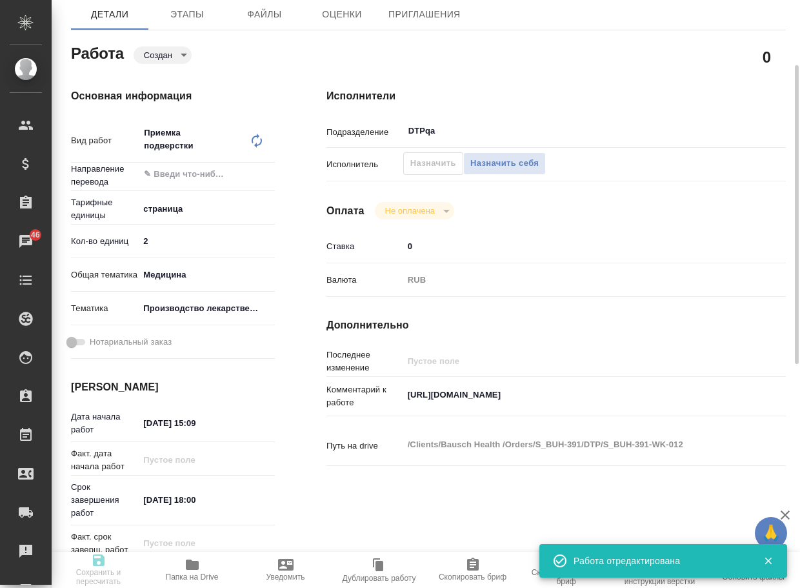
type textarea "x"
type textarea "англ-рус"
type textarea "x"
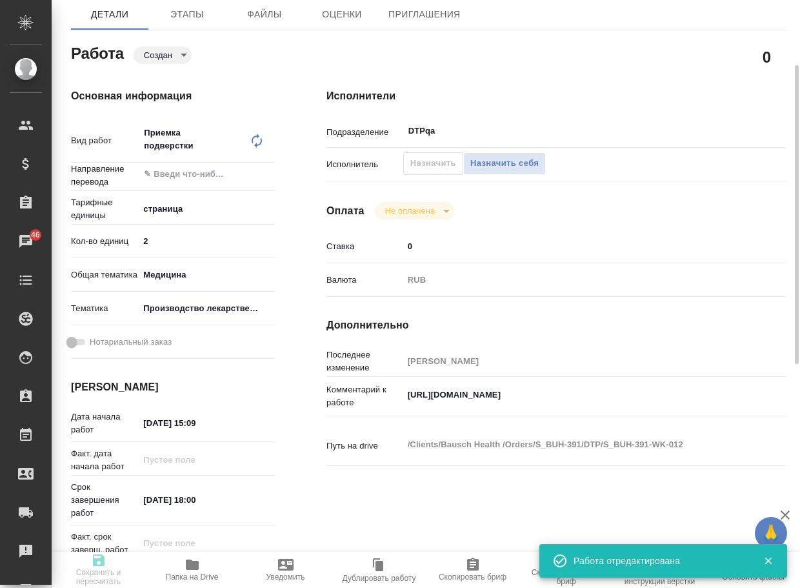
type textarea "x"
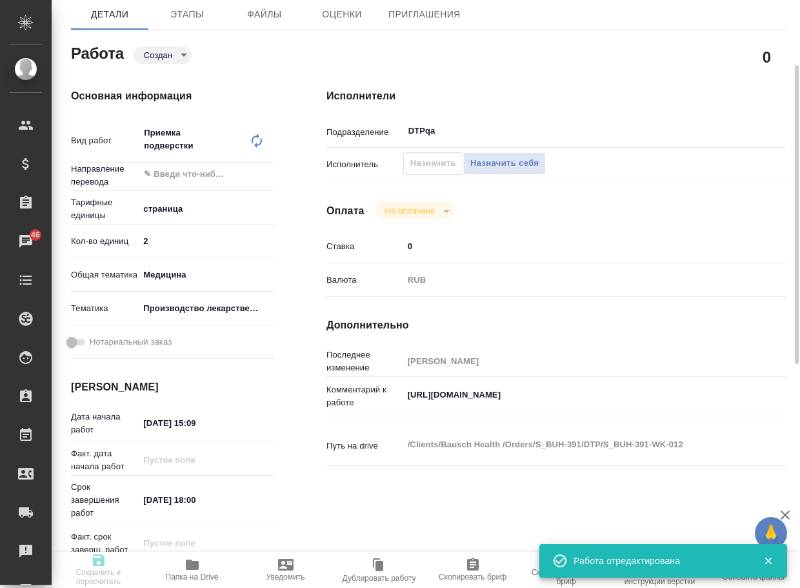
type textarea "x"
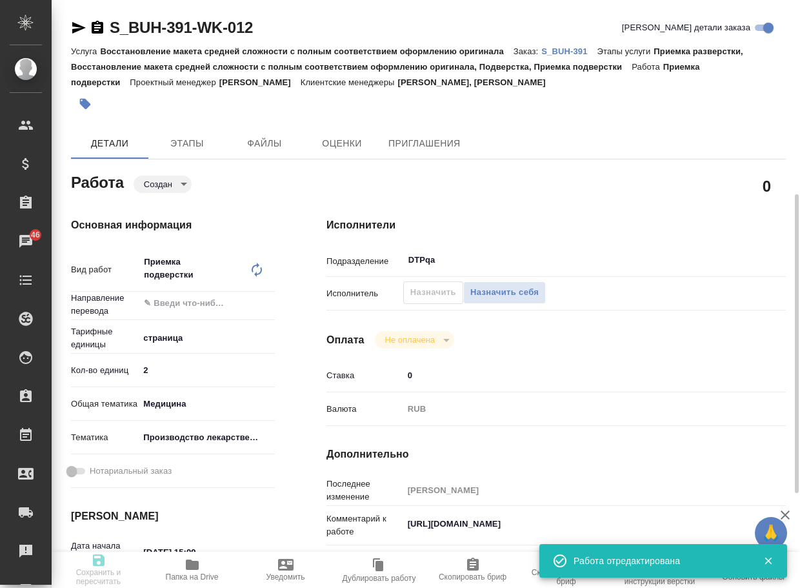
type textarea "x"
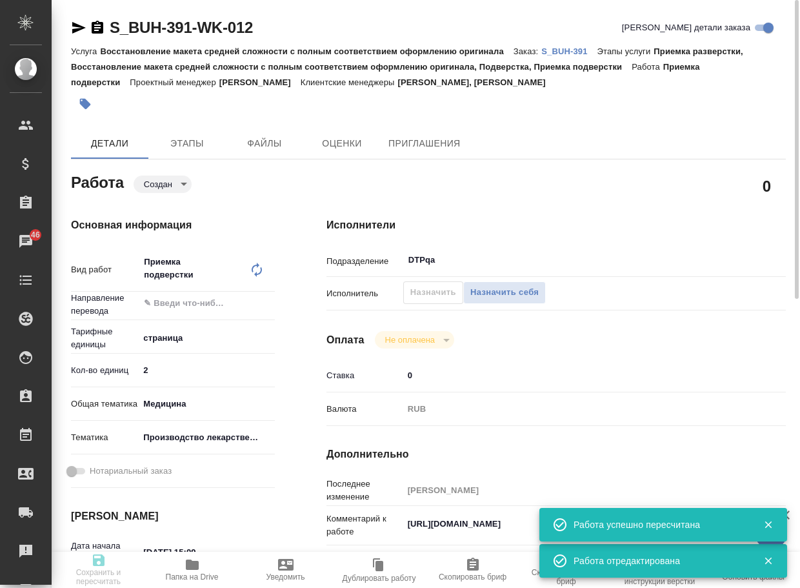
type textarea "x"
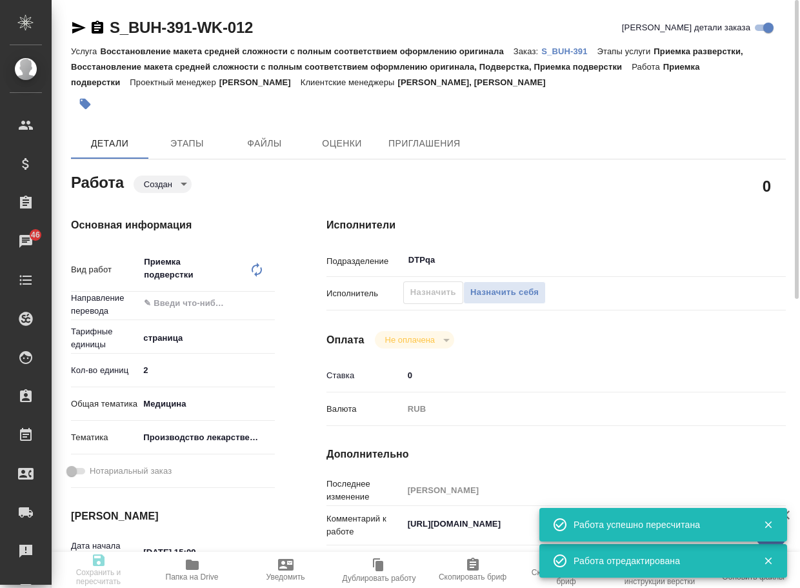
type input "created"
type textarea "Приемка подверстки"
type textarea "x"
type input "5a8b1489cc6b4906c91bfdb2"
type input "2"
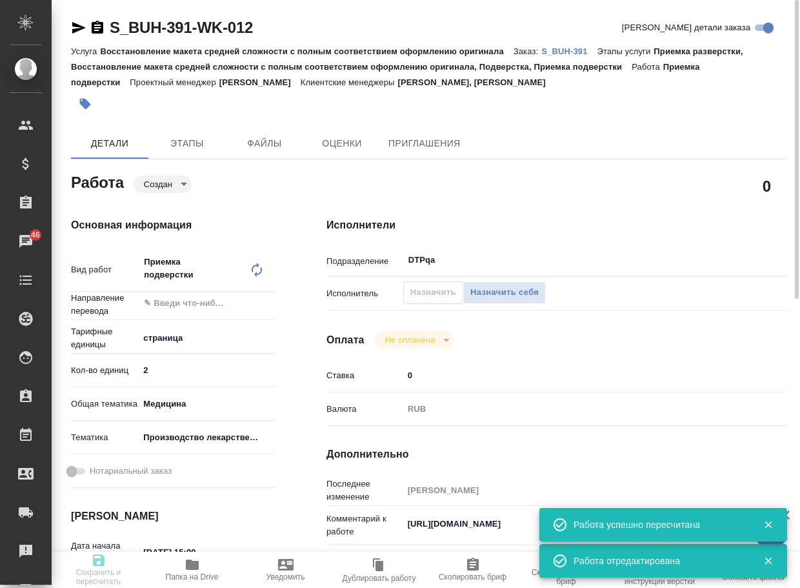
type input "med"
type input "614982fec5ecbb70f805293f"
type input "17.09.2025 15:09"
type input "17.09.2025 18:00"
type input "17.09.2025 19:00"
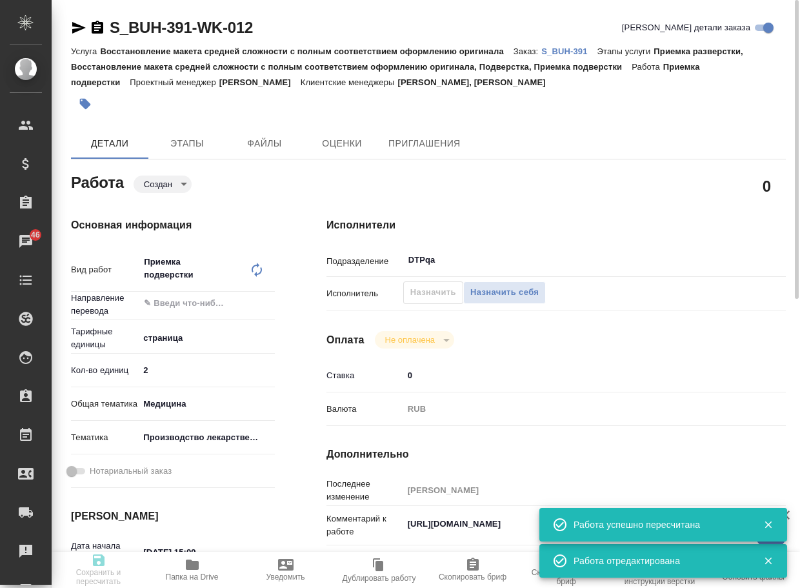
type input "DTPqa"
type input "notPayed"
type input "0"
type input "RUB"
type input "Арсеньева Вера"
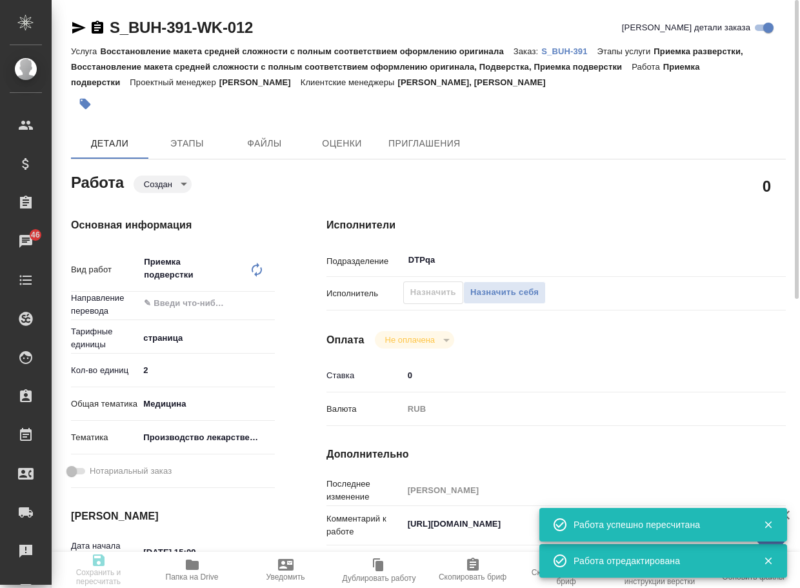
type textarea "https://tera.awatera.com/Work/68c958e39757666d8dcd34a3/"
type textarea "x"
type textarea "/Clients/Bausch Health /Orders/S_BUH-391/DTP/S_BUH-391-WK-012"
type textarea "x"
type input "S_BUH-391"
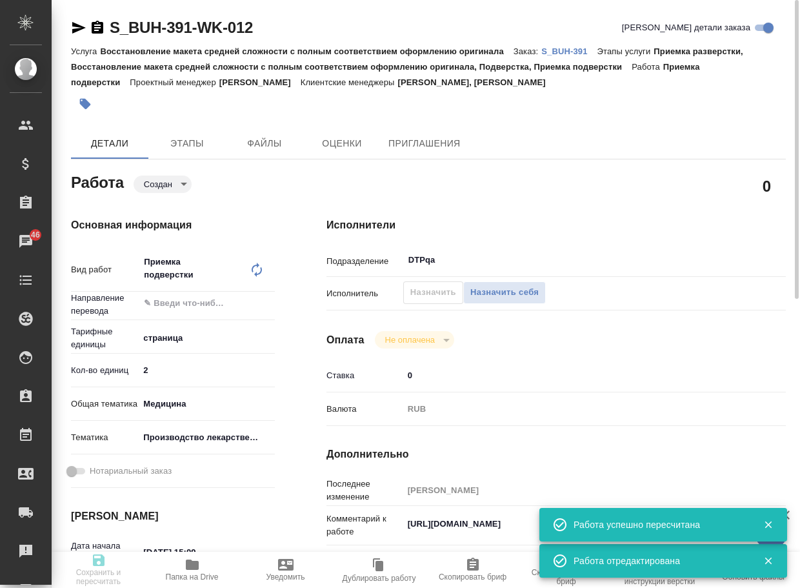
type input "Восстановление макета средней сложности с полным соответствием оформлению ориги…"
type input "Приемка разверстки, Восстановление макета средней сложности с полным соответств…"
type input "Никифорова Валерия, Усманова Ольга"
type input "Арсеньева Вера"
type input "/Clients/Bausch Health /Orders/S_BUH-391"
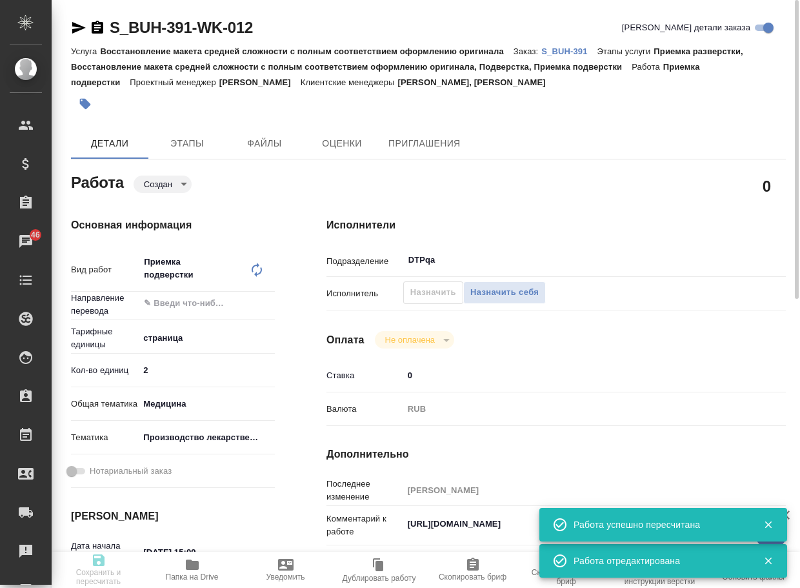
type textarea "x"
type textarea "англ-рус"
type textarea "x"
click at [169, 179] on body "🙏 .cls-1 fill:#fff; AWATERA Arsenyeva Vera Клиенты Спецификации Заказы 46 Чаты …" at bounding box center [400, 294] width 800 height 588
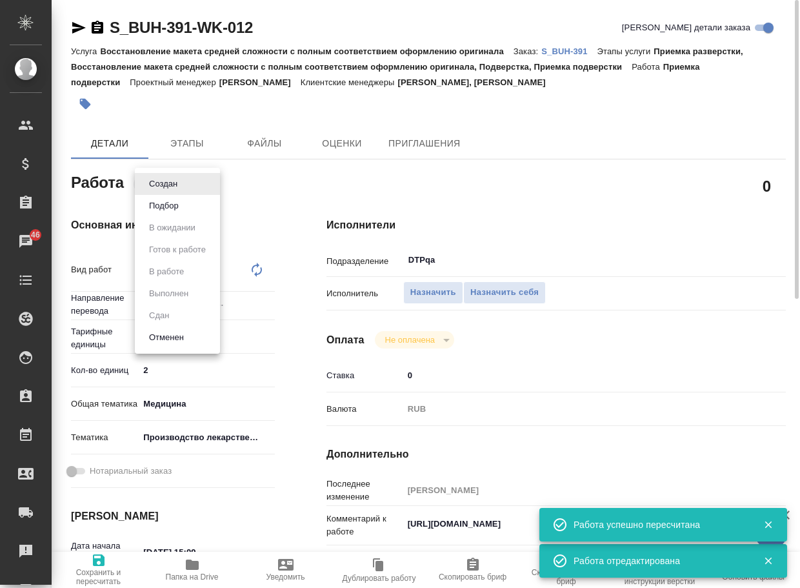
type textarea "x"
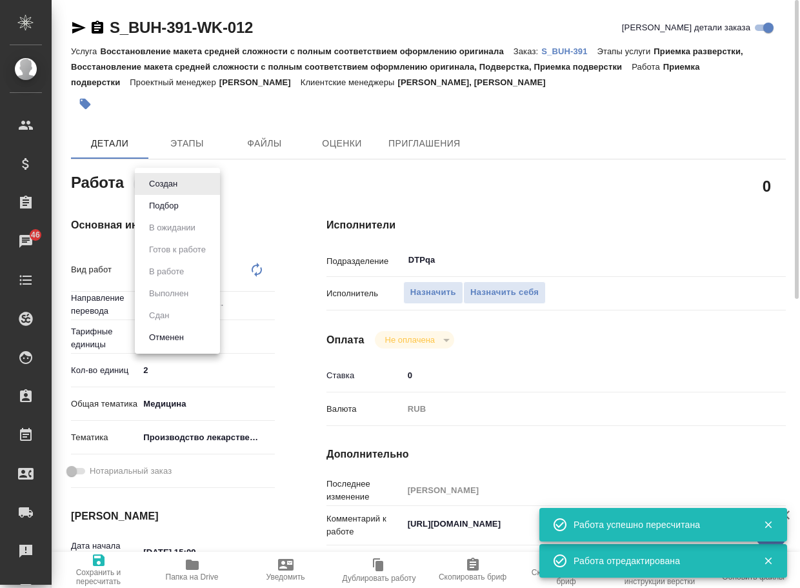
type textarea "x"
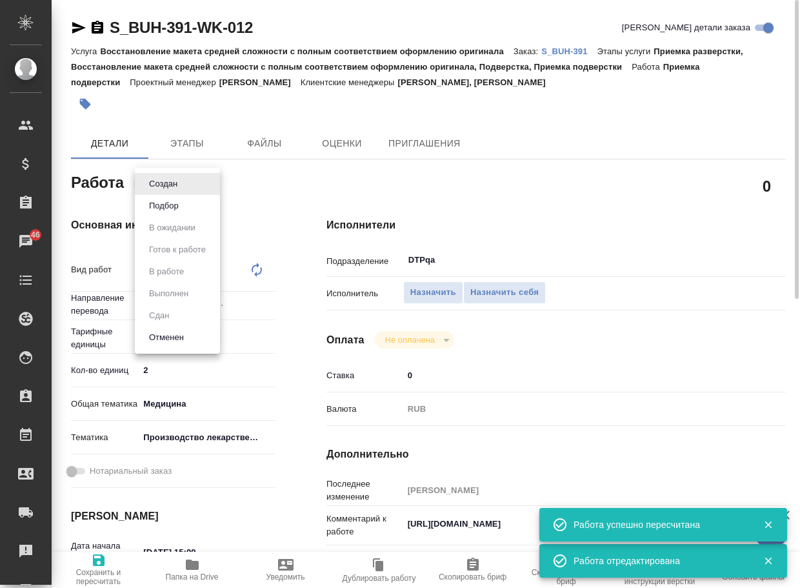
type textarea "x"
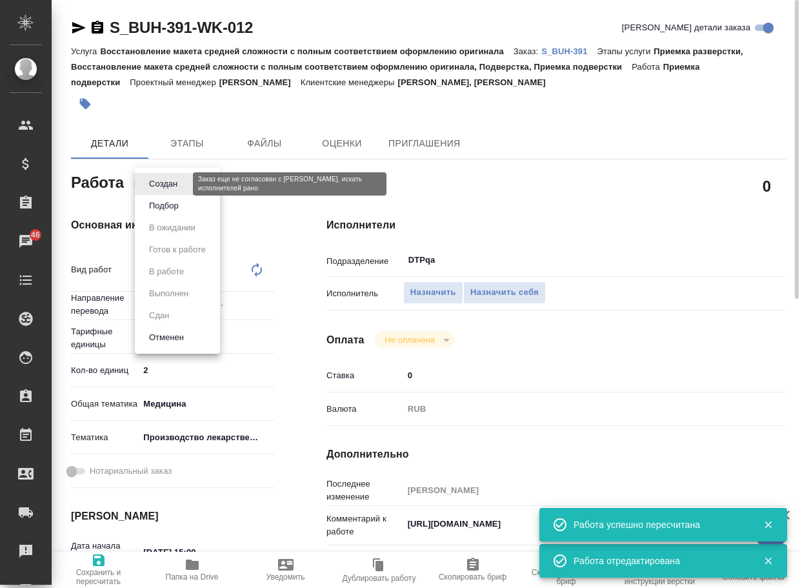
type textarea "x"
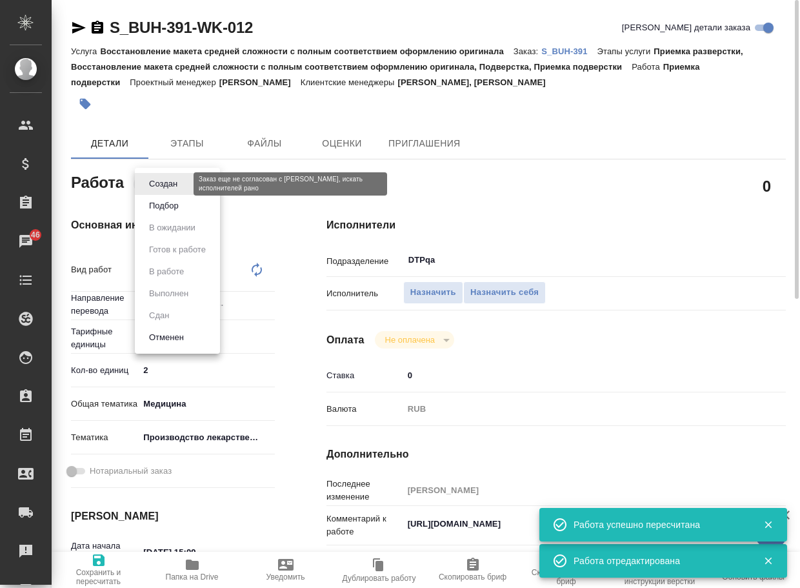
click at [175, 187] on button "Создан" at bounding box center [163, 184] width 36 height 14
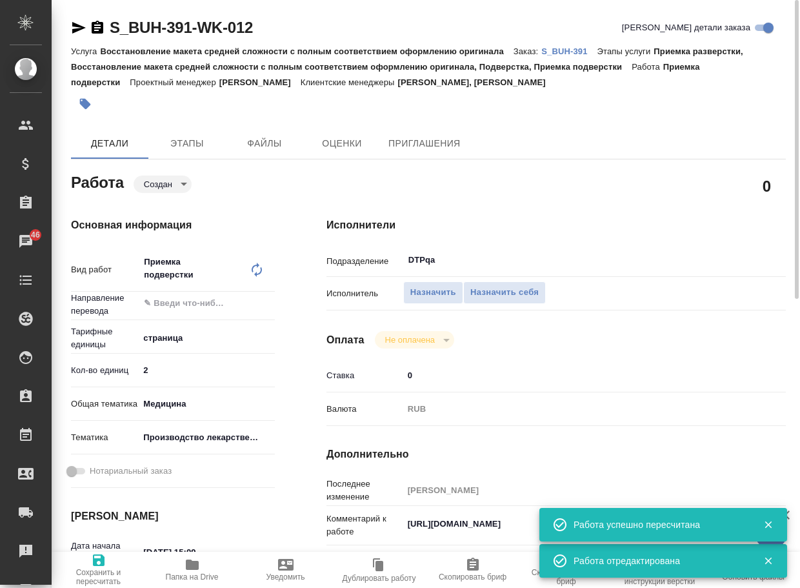
type textarea "x"
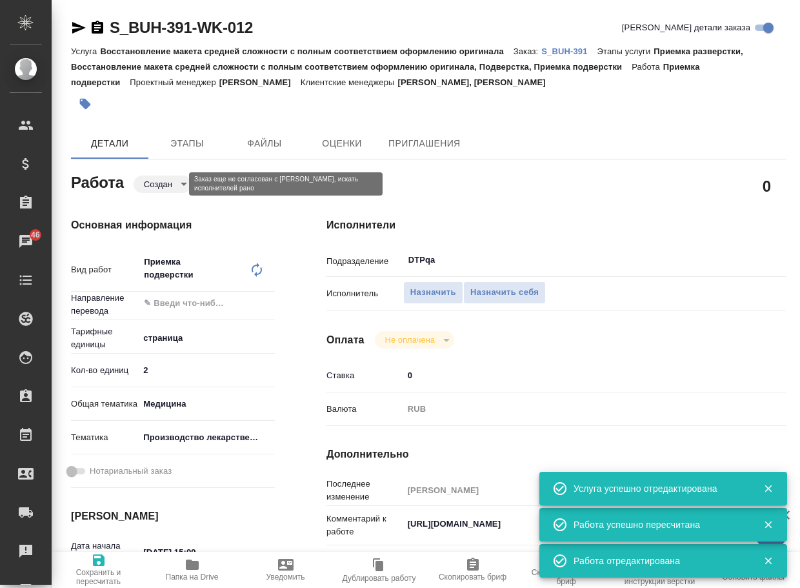
click at [170, 180] on body "🙏 .cls-1 fill:#fff; AWATERA Arsenyeva Vera Клиенты Спецификации Заказы 46 Чаты …" at bounding box center [400, 294] width 800 height 588
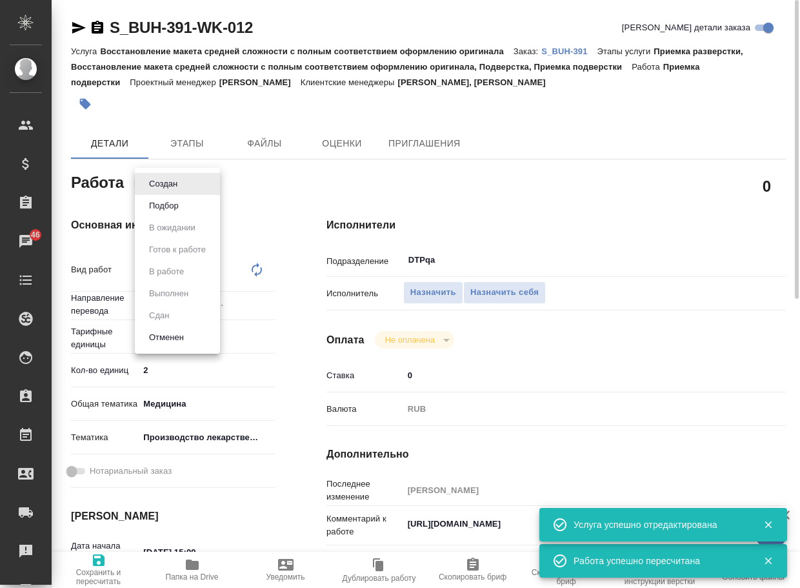
click at [174, 197] on li "Подбор" at bounding box center [177, 206] width 85 height 22
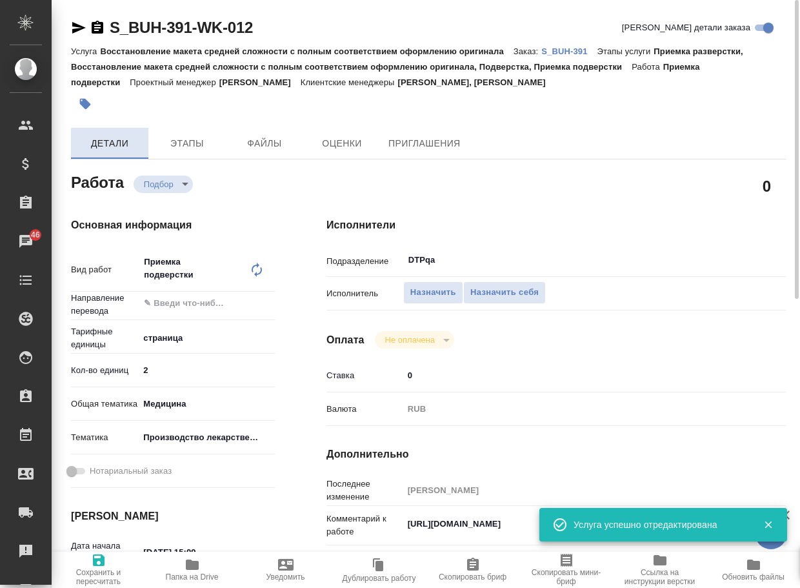
type textarea "x"
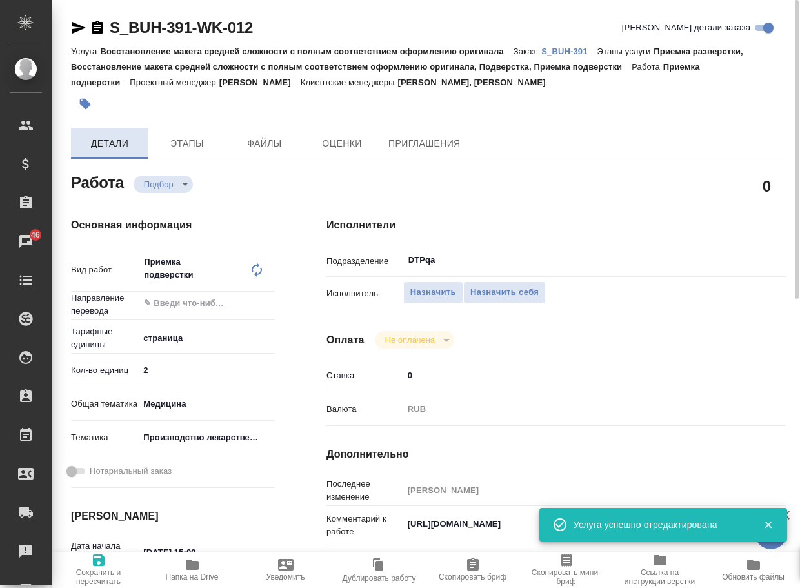
type textarea "x"
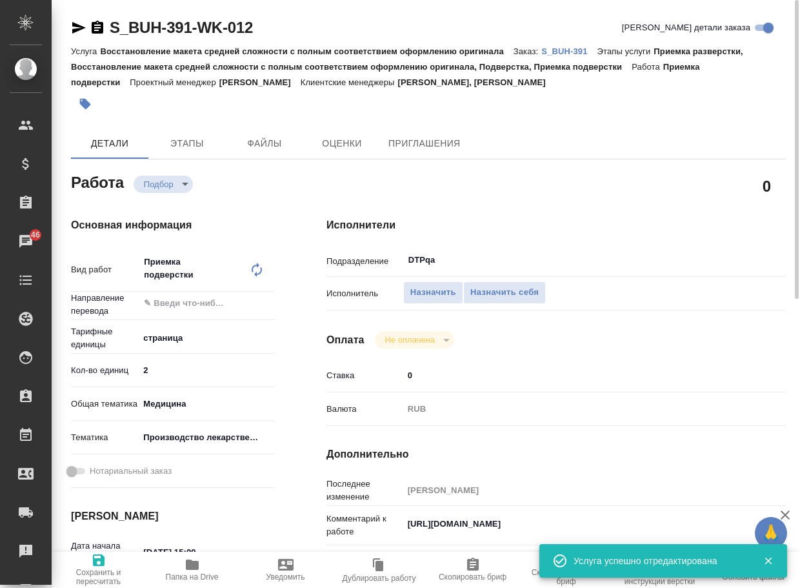
type textarea "x"
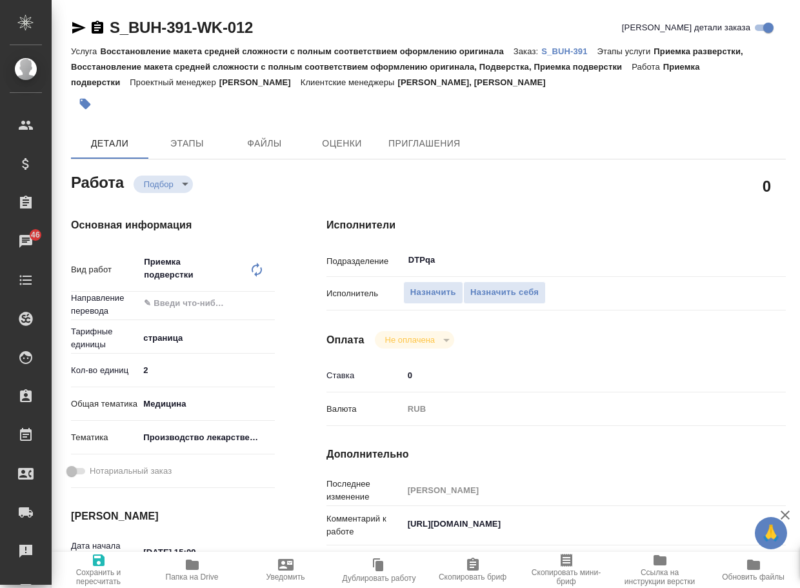
click at [90, 563] on span "Сохранить и пересчитать" at bounding box center [98, 570] width 78 height 34
type textarea "x"
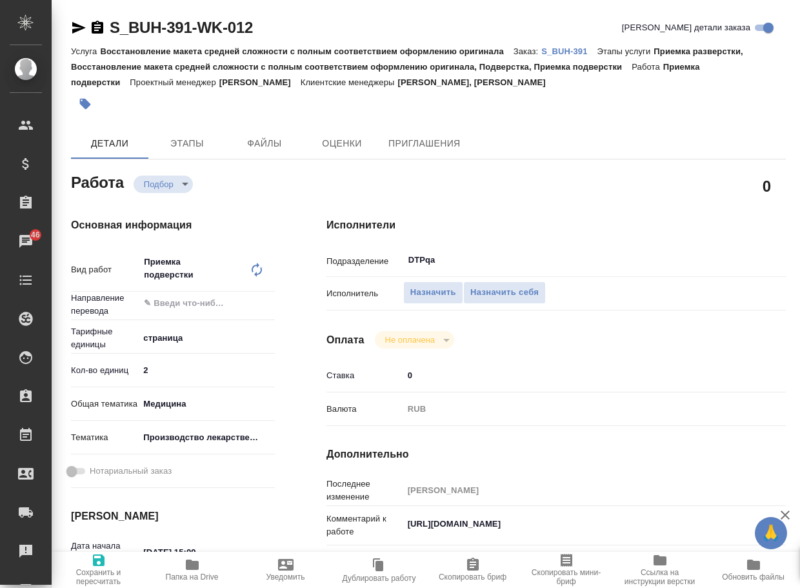
type textarea "x"
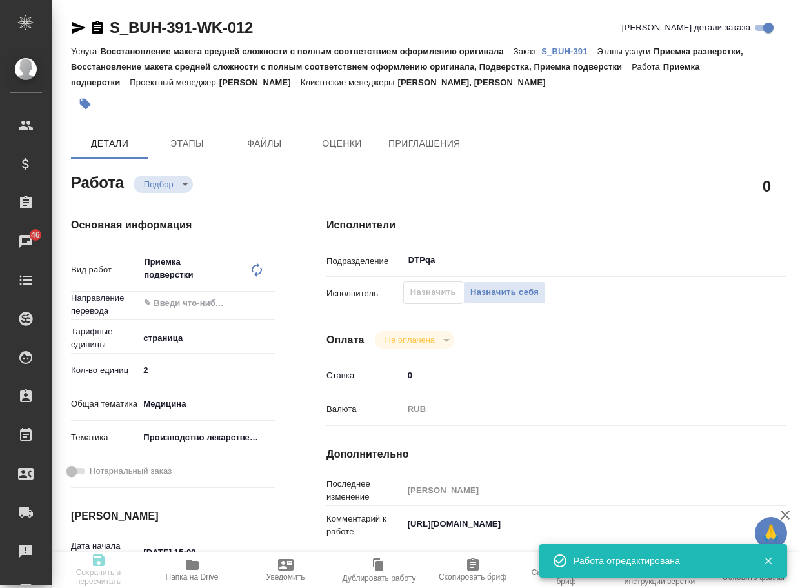
type textarea "x"
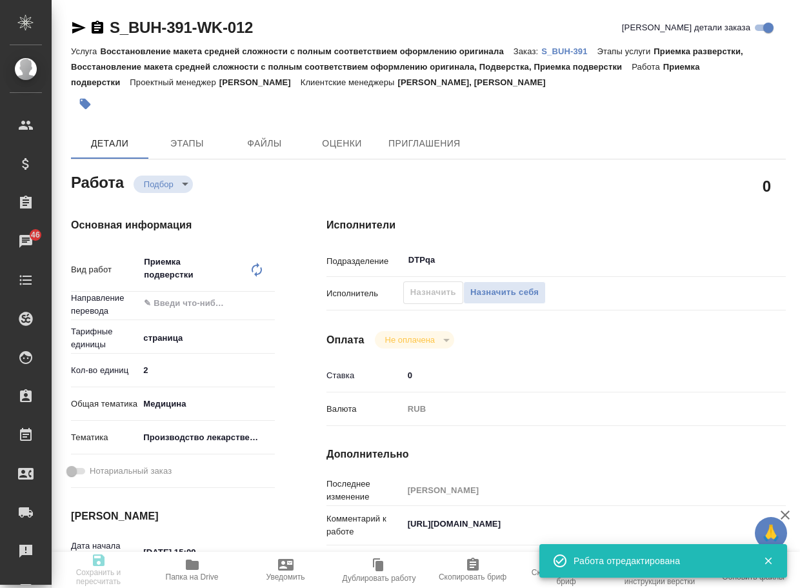
type textarea "x"
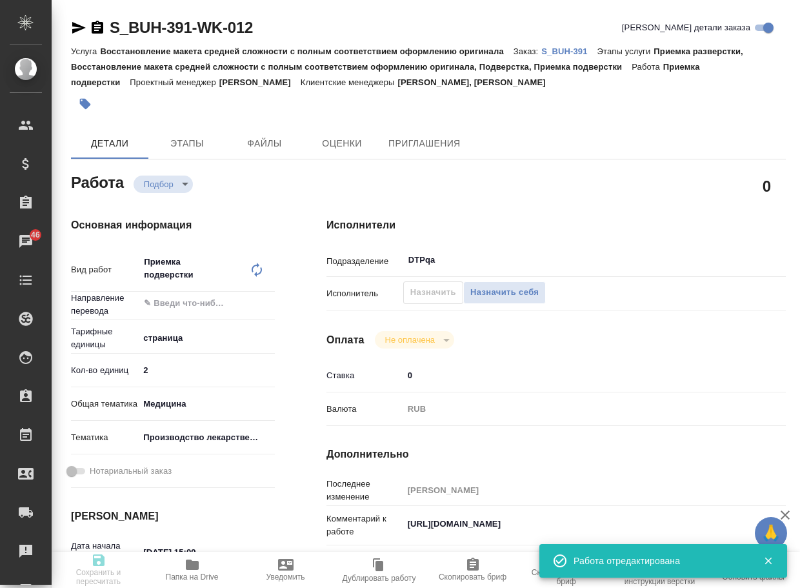
type input "recruiting"
type textarea "Приемка подверстки"
type textarea "x"
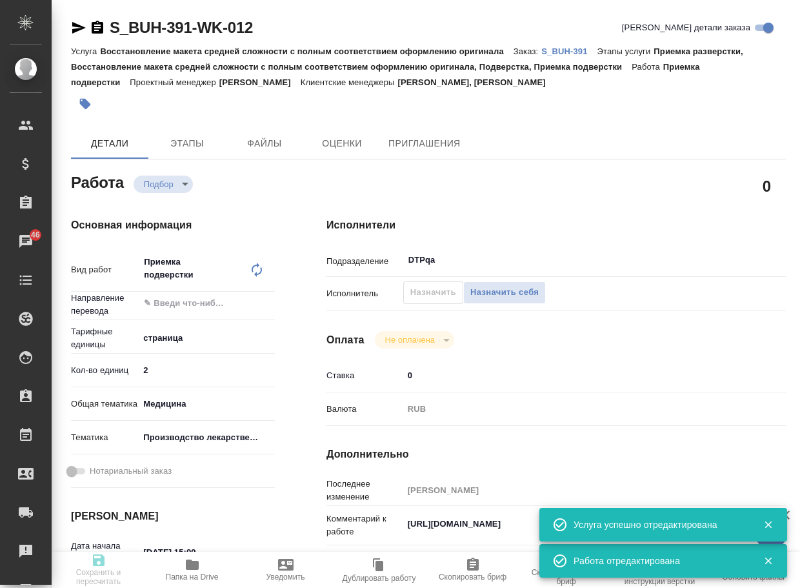
click at [74, 26] on icon "button" at bounding box center [79, 28] width 14 height 12
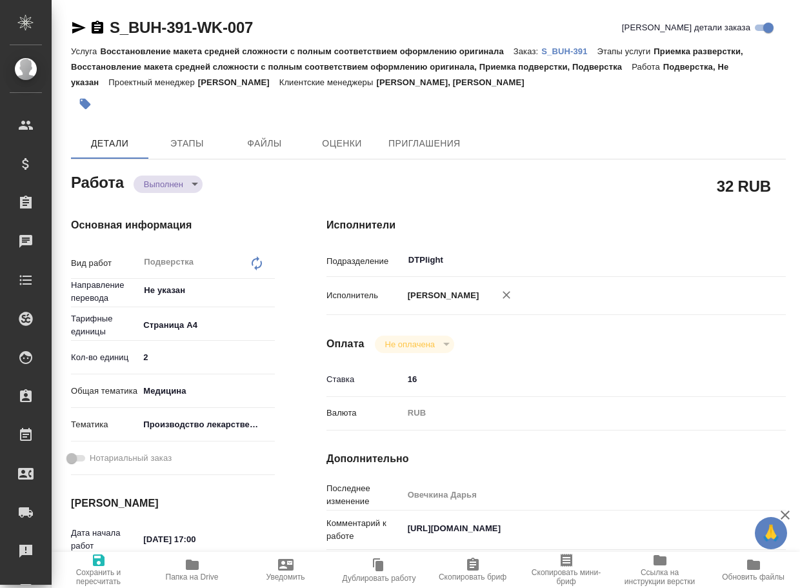
type textarea "x"
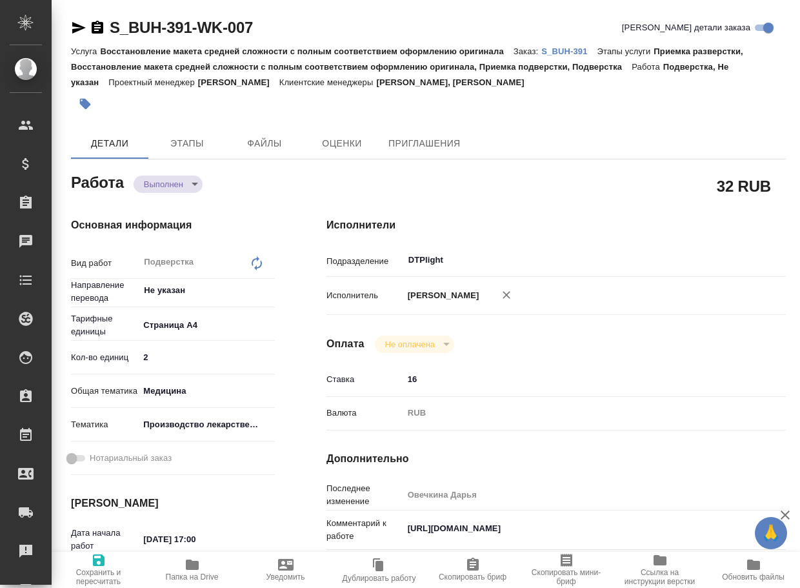
type textarea "x"
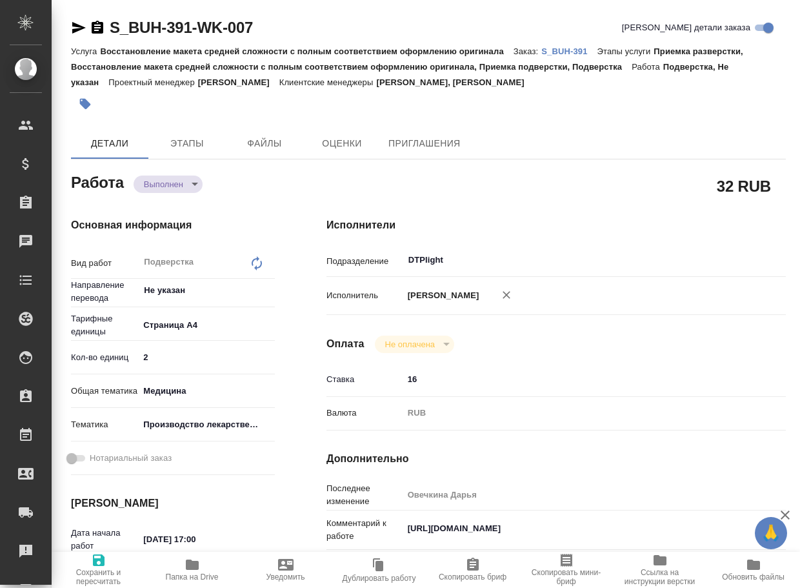
type textarea "x"
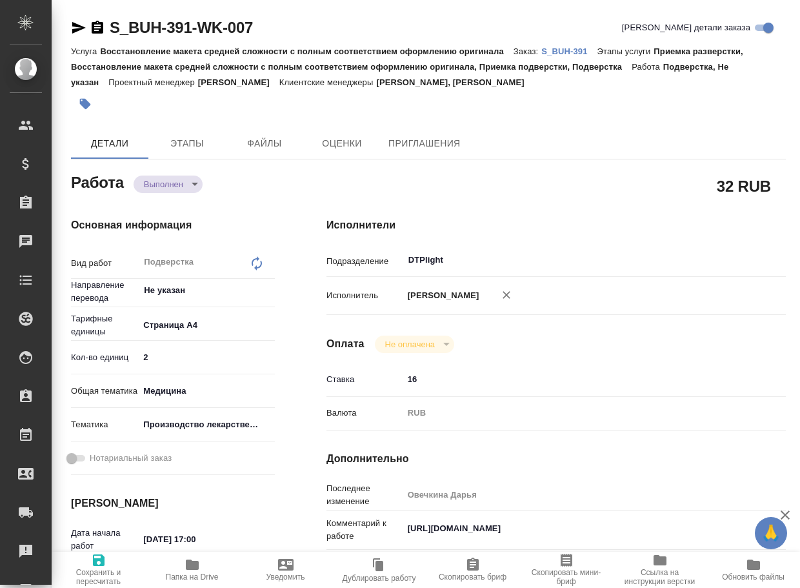
type textarea "x"
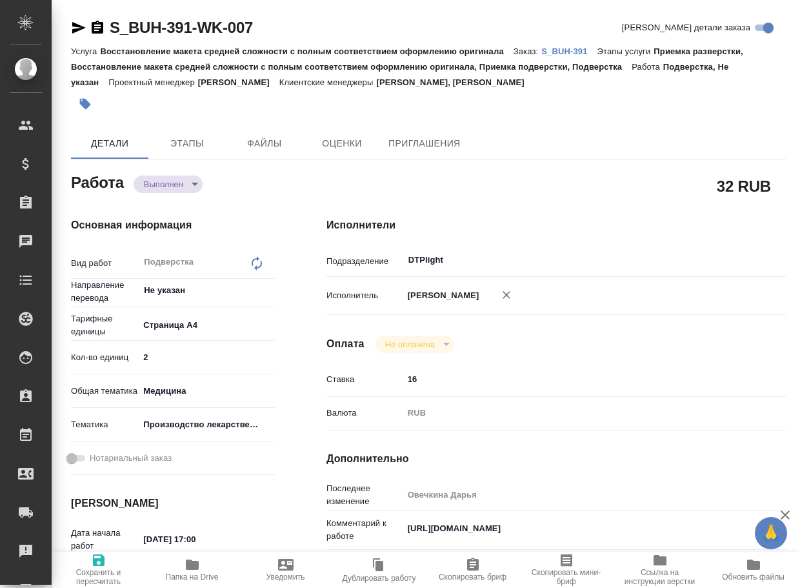
type textarea "x"
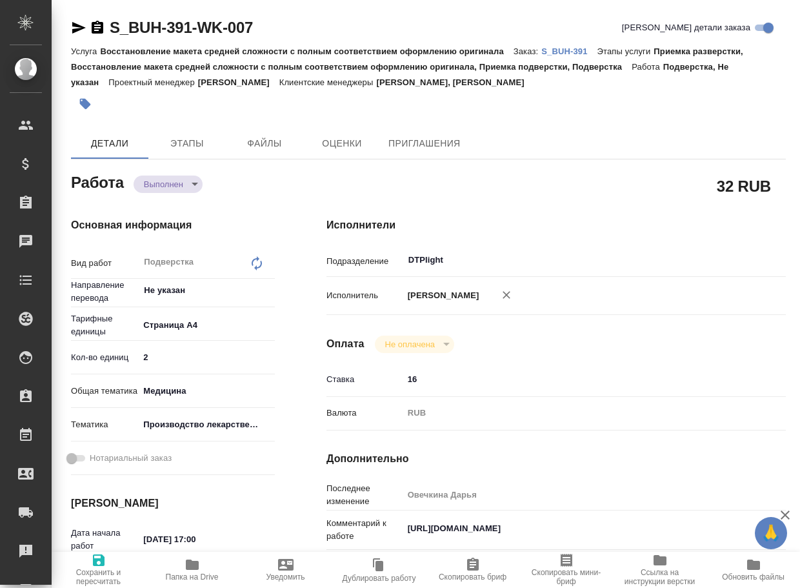
type textarea "x"
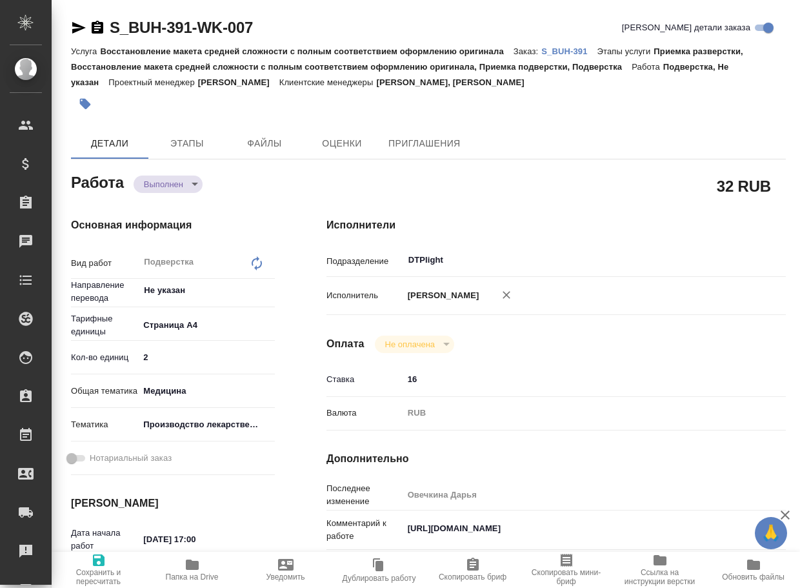
type textarea "x"
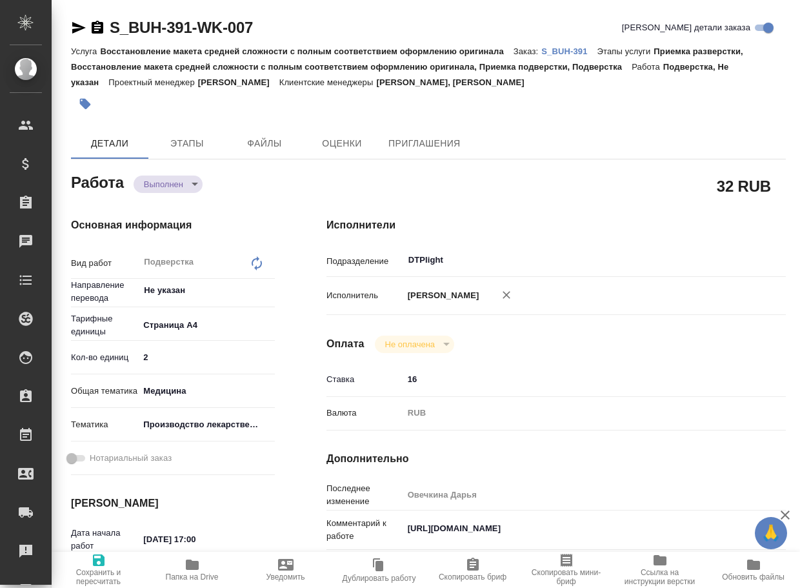
type textarea "x"
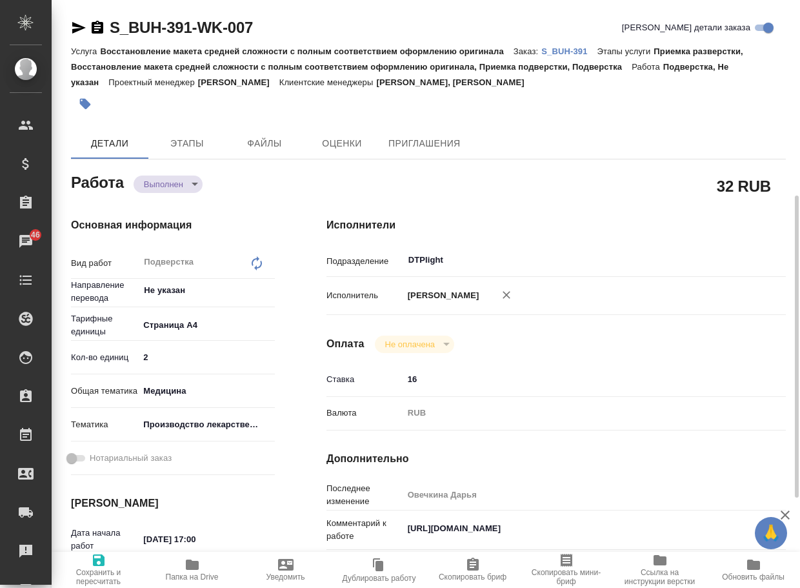
scroll to position [258, 0]
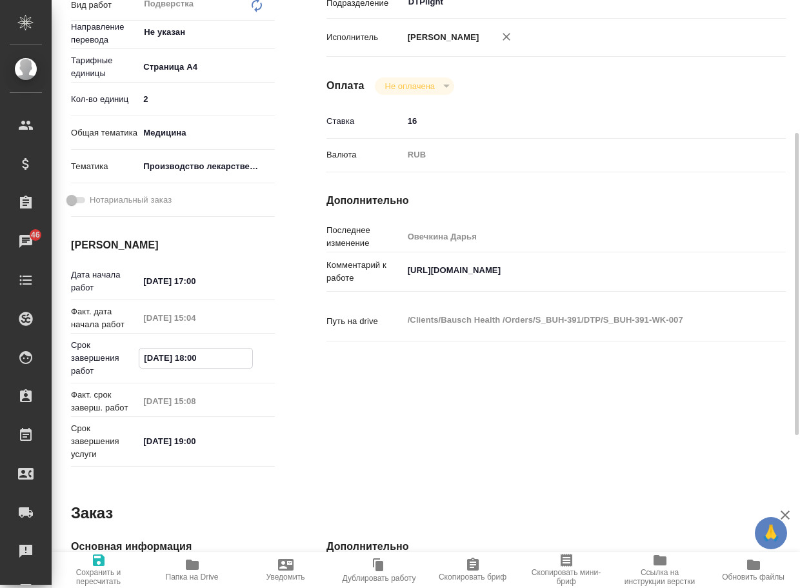
drag, startPoint x: 229, startPoint y: 358, endPoint x: 123, endPoint y: 352, distance: 106.7
click at [123, 352] on div "Срок завершения работ [DATE] 18:00" at bounding box center [173, 358] width 204 height 39
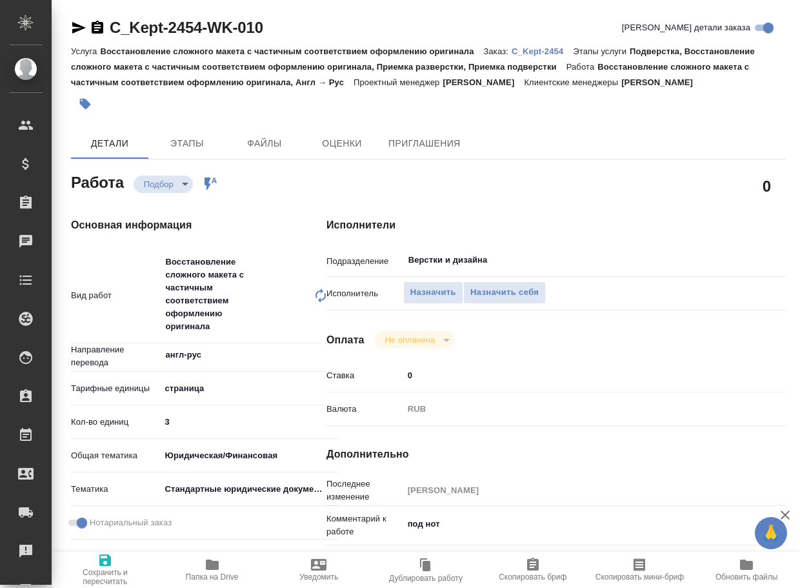
type textarea "x"
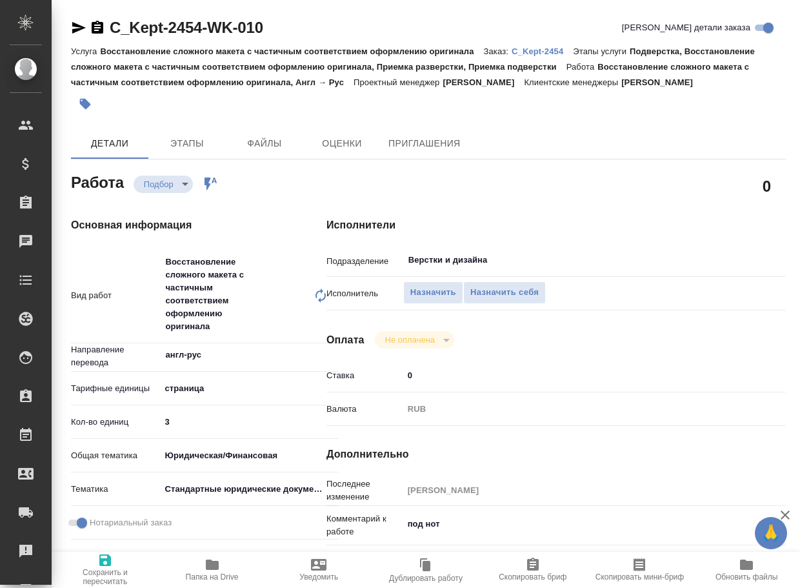
type textarea "x"
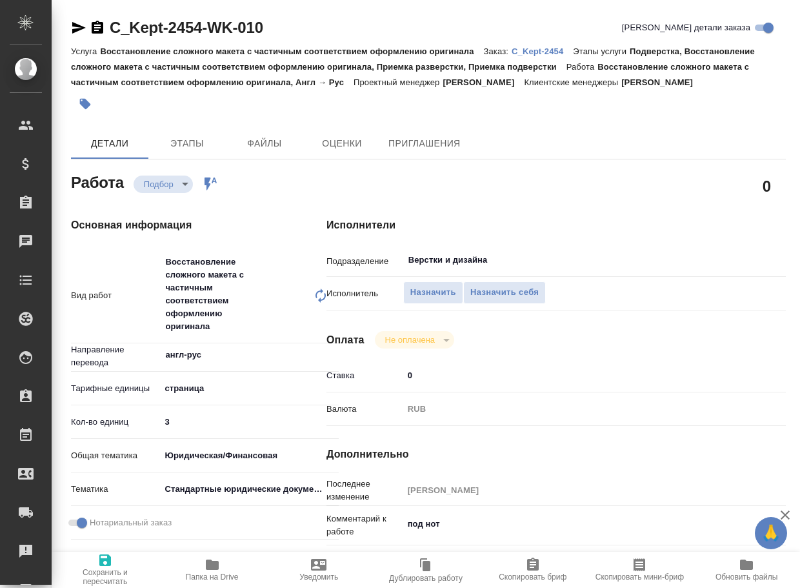
type textarea "x"
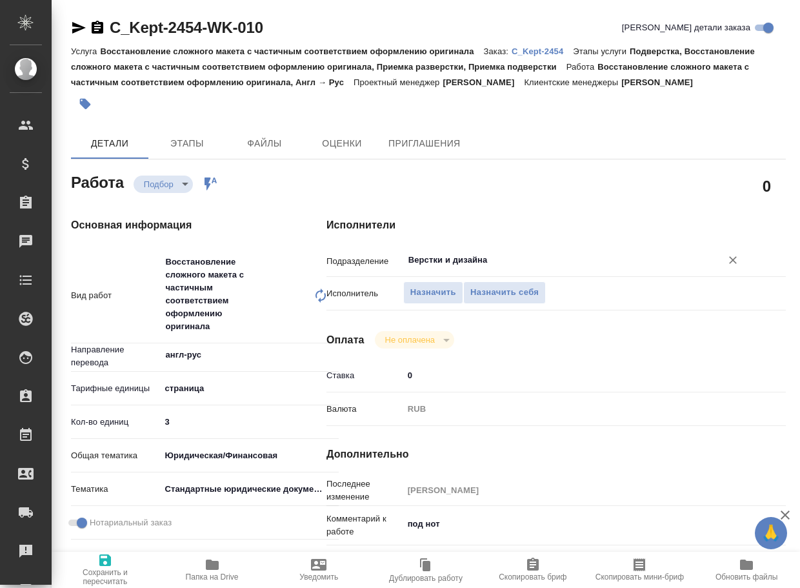
type textarea "x"
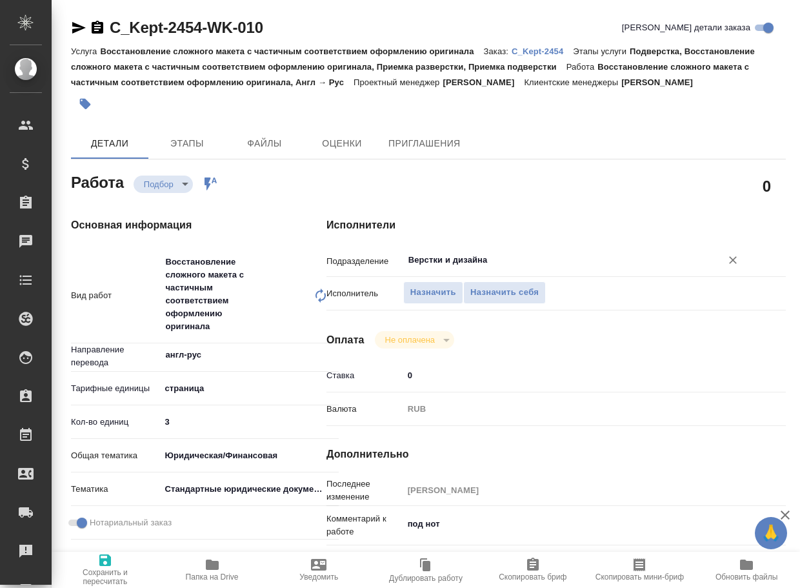
type textarea "x"
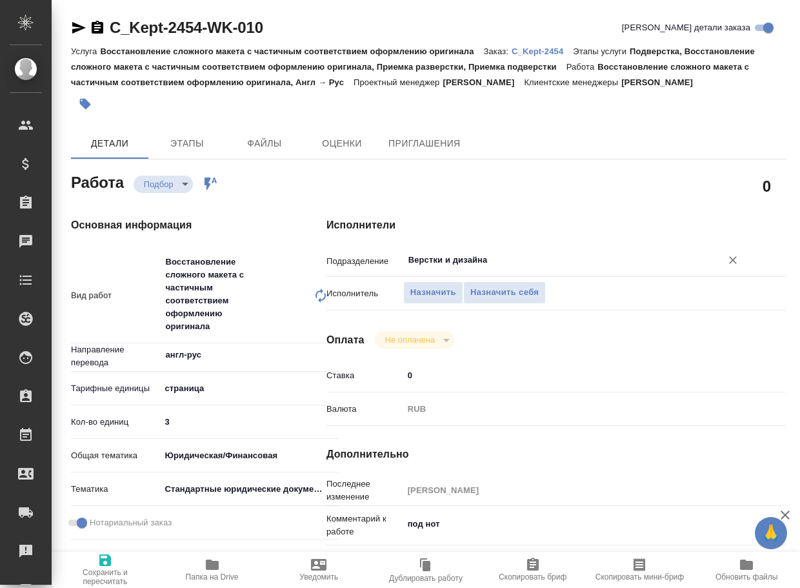
click at [495, 267] on input "Верстки и дизайна" at bounding box center [554, 259] width 294 height 15
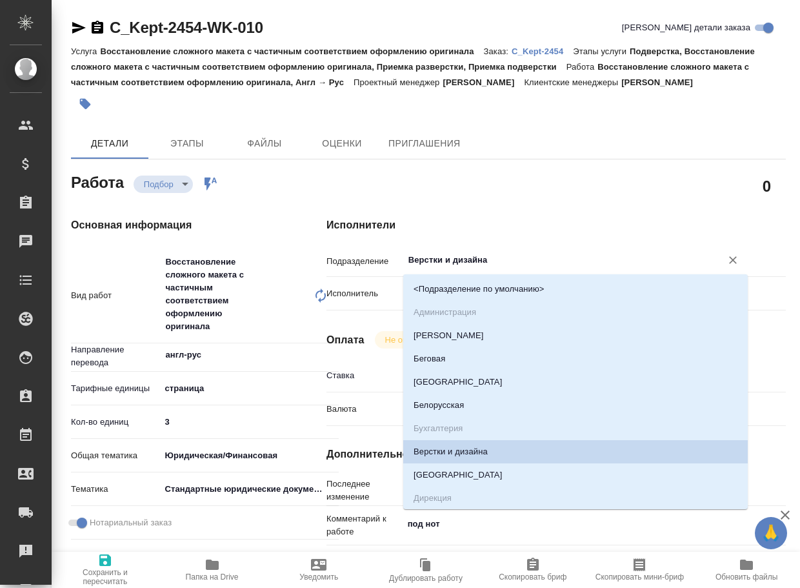
type textarea "x"
type input "d"
type textarea "x"
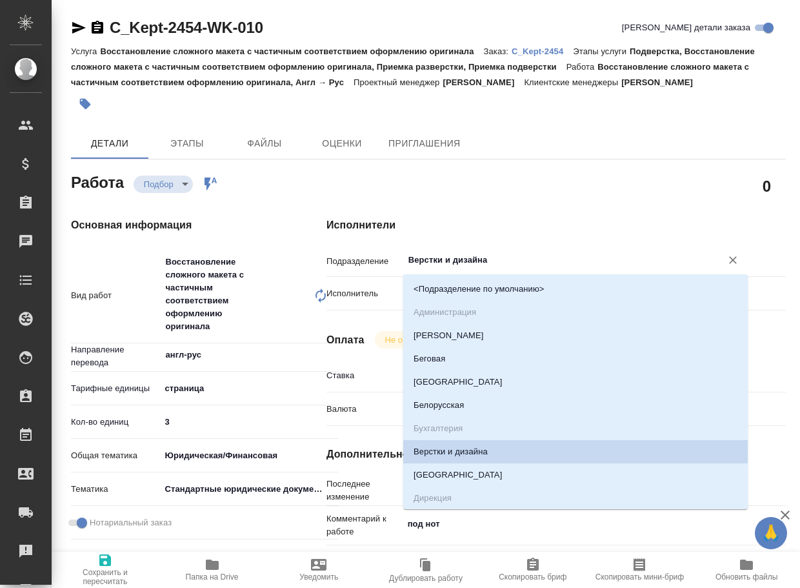
type textarea "x"
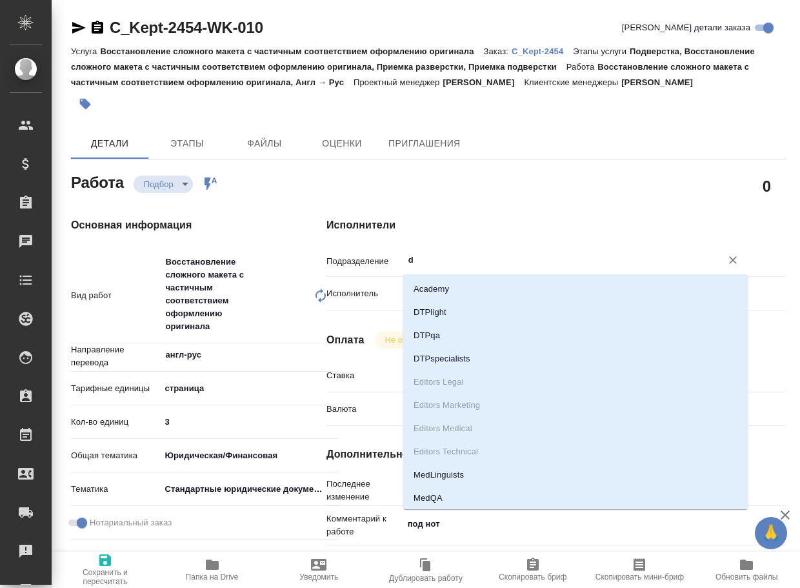
type input "dt"
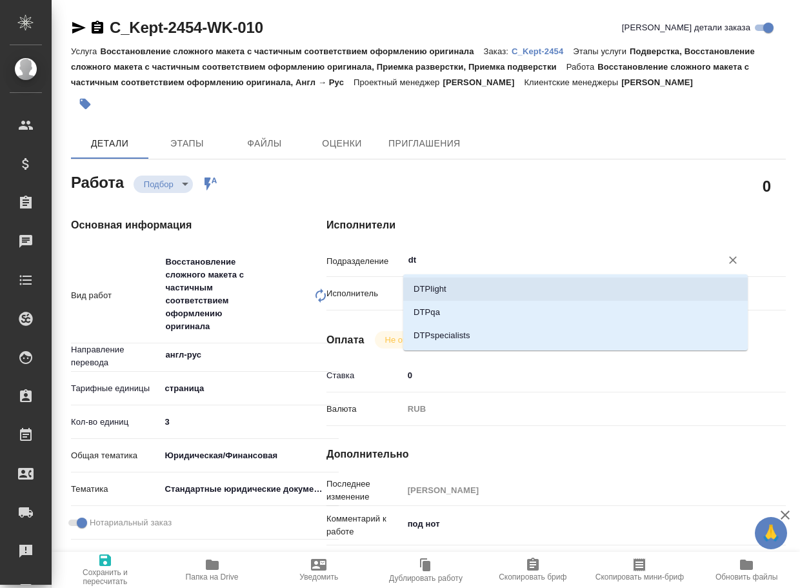
click at [458, 285] on li "DTPlight" at bounding box center [575, 289] width 345 height 23
type textarea "x"
type input "DTPlight"
type textarea "x"
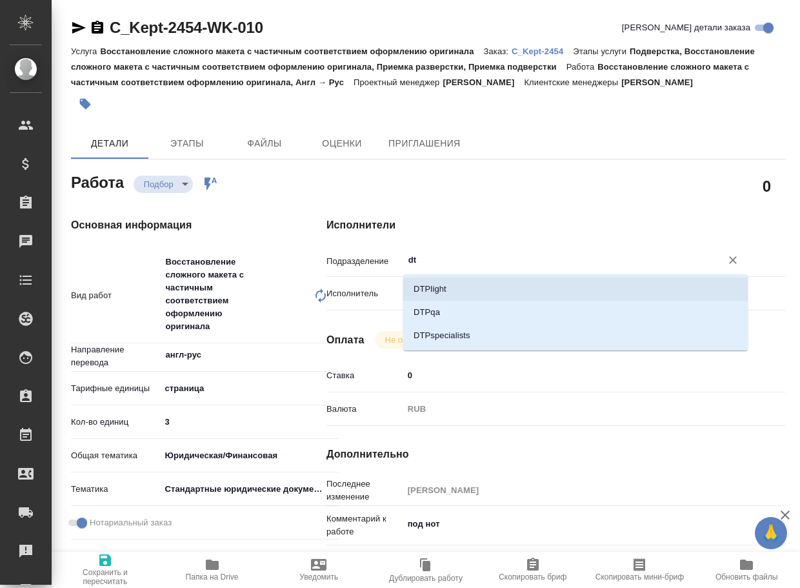
type textarea "x"
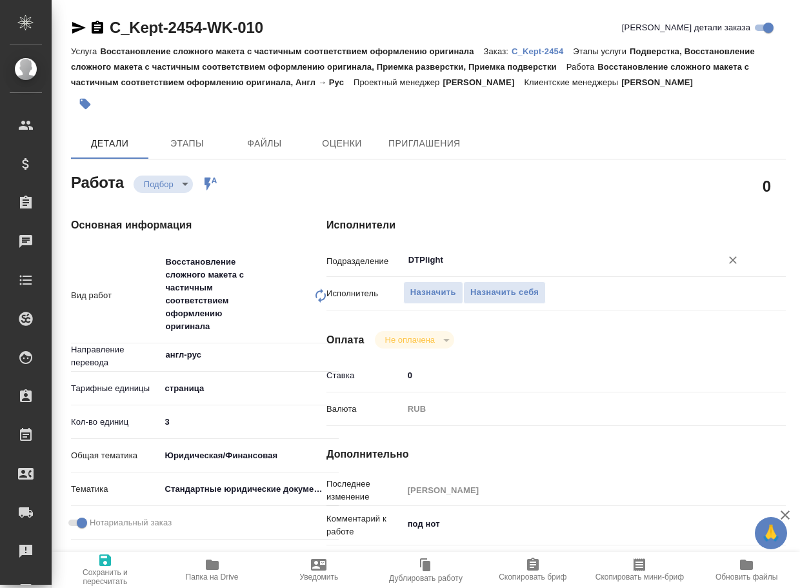
type input "DTPlight"
click at [114, 561] on span "Сохранить и пересчитать" at bounding box center [105, 570] width 92 height 34
type textarea "x"
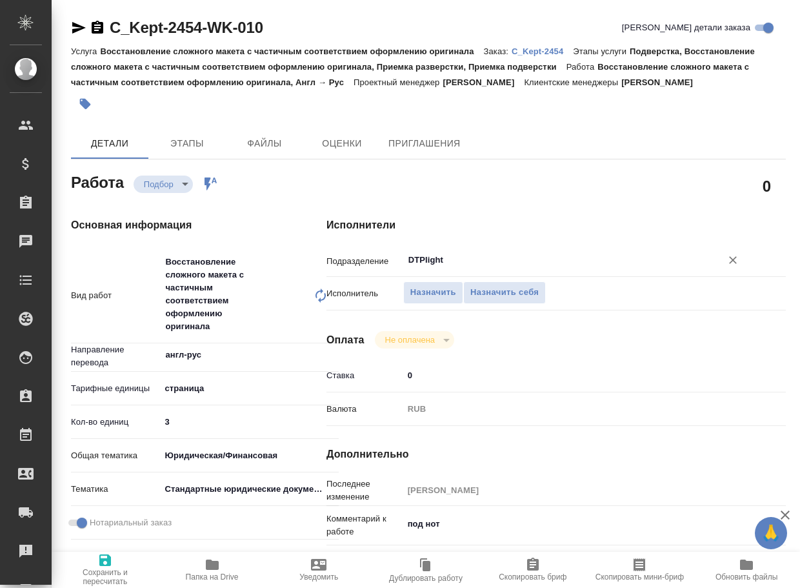
type textarea "x"
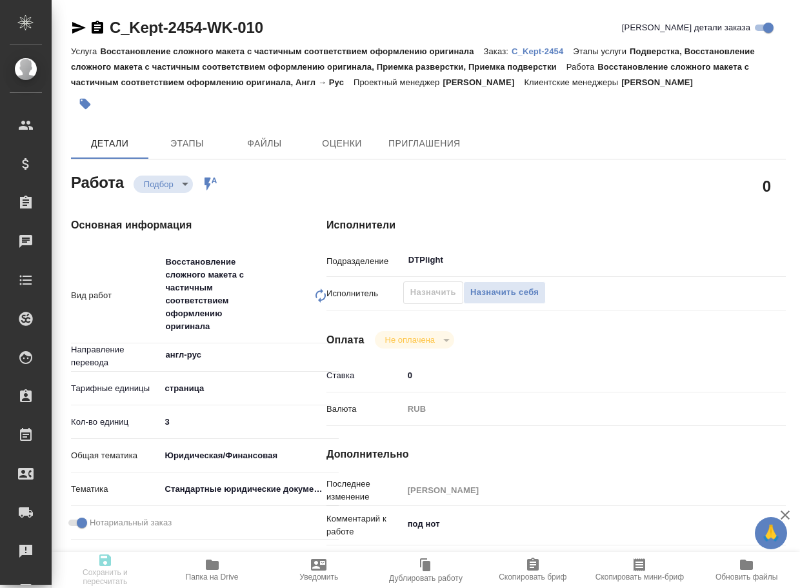
type textarea "x"
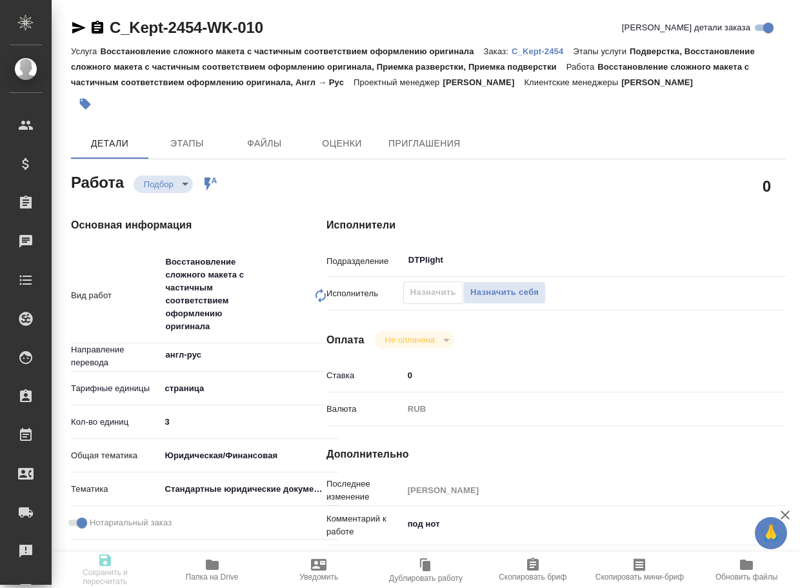
type textarea "x"
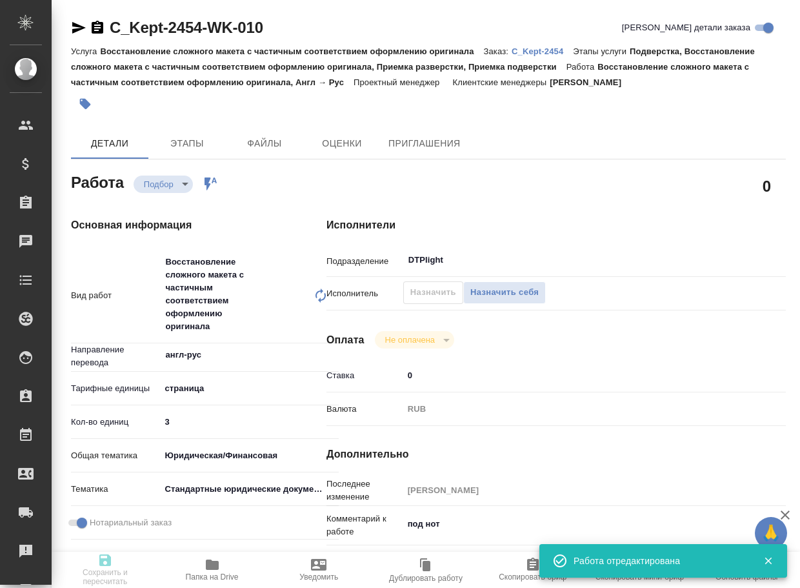
type textarea "x"
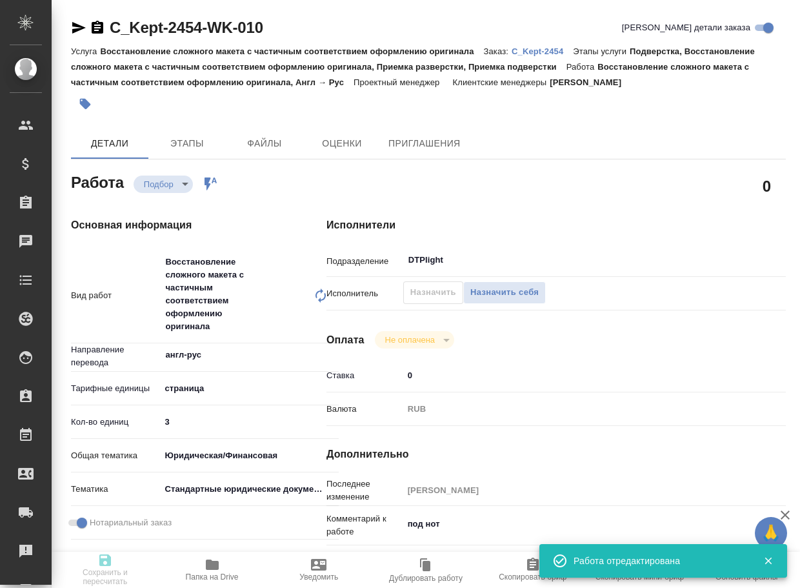
type input "recruiting"
type textarea "Восстановление сложного макета с частичным соответствием оформлению оригинала"
type textarea "x"
type input "англ-рус"
type input "5a8b1489cc6b4906c91bfdb2"
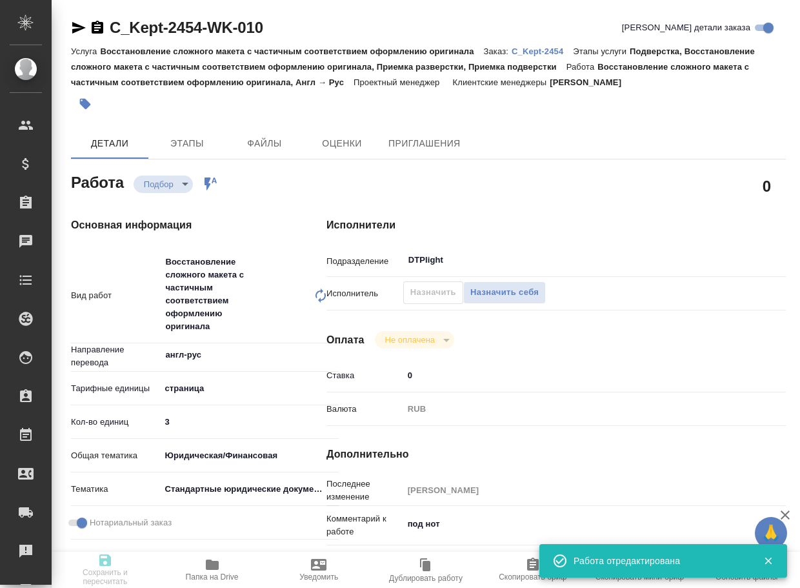
type input "3"
type input "yr-fn"
type input "5f647205b73bc97568ca66bf"
checkbox input "true"
type input "17.09.2025 15:13"
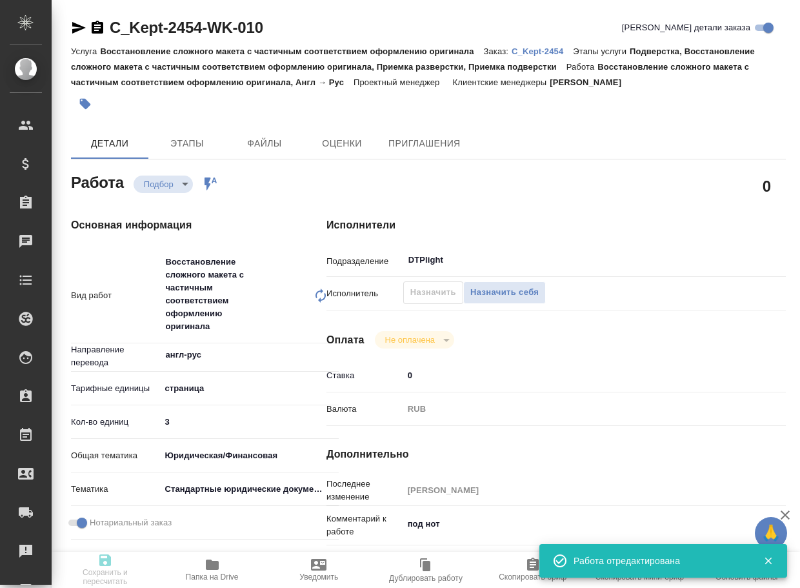
type input "17.09.2025 18:00"
type input "18.09.2025 14:00"
type input "DTPlight"
type input "notPayed"
type input "0"
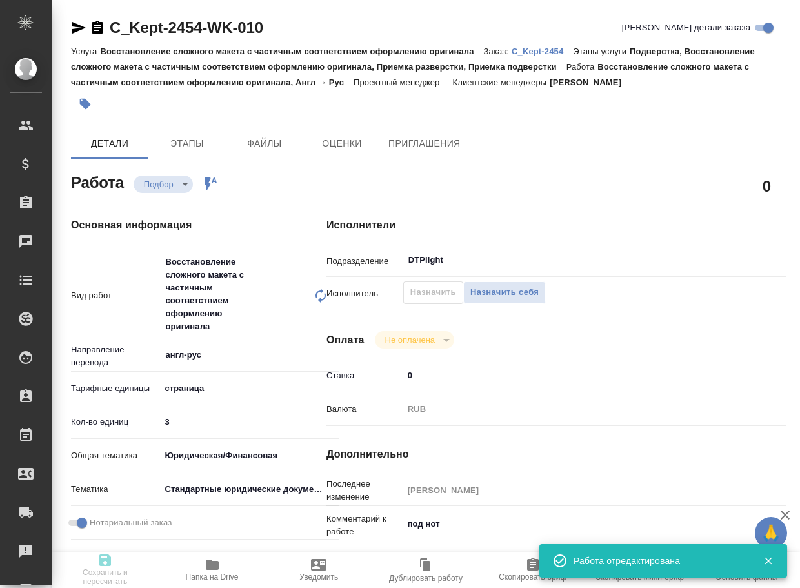
type input "RUB"
type input "Бабкина Анастасия"
type textarea "под нот"
type textarea "x"
type textarea "/Clients/АО "КПМГ"/Orders/C_Kept-2454/DTP/C_Kept-2454-WK-010"
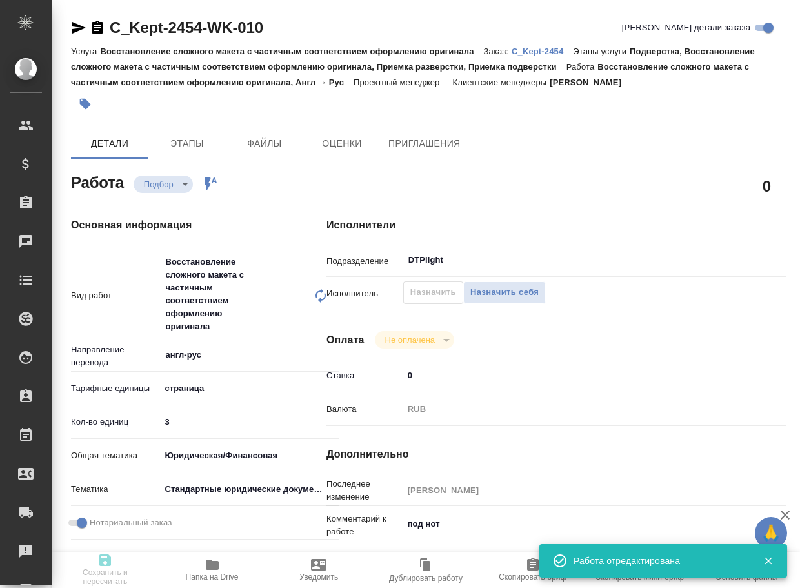
type textarea "x"
type input "C_Kept-2454"
type input "Восстановление сложного макета с частичным соответствием оформлению оригинала"
type input "Подверстка, Восстановление сложного макета с частичным соответствием оформлению…"
type input "Димитриева Юлия"
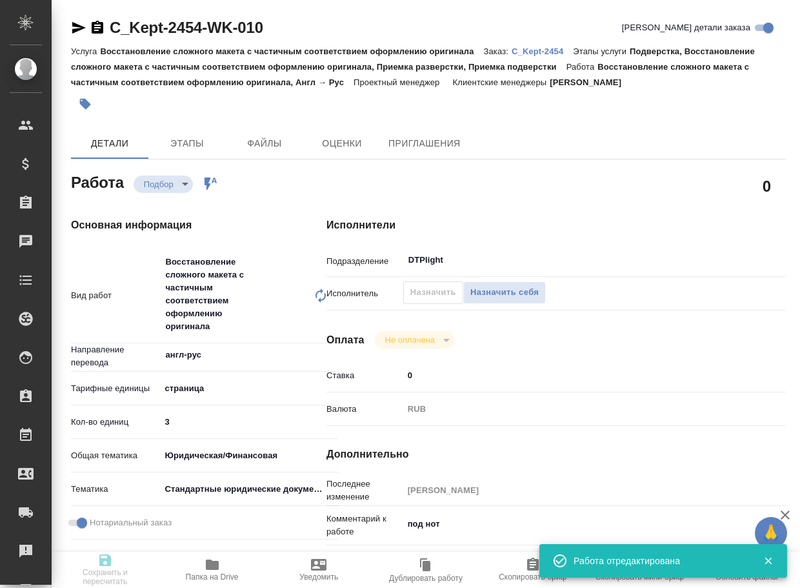
type input "[PERSON_NAME]"
type input "/Clients/АО "КПМГ"/Orders/C_Kept-2454"
type textarea "x"
type textarea "в папке reference есть скан прошлого похожего перевода, оттуда брать написания,…"
type textarea "x"
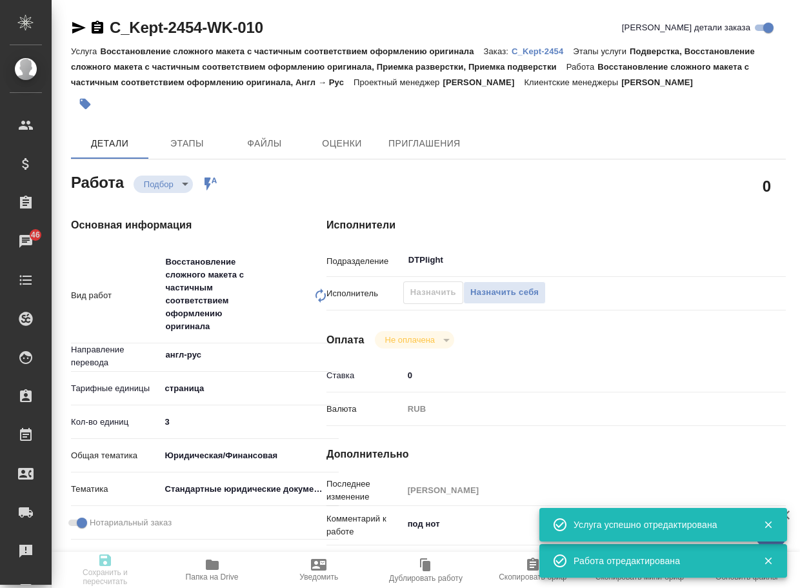
type textarea "x"
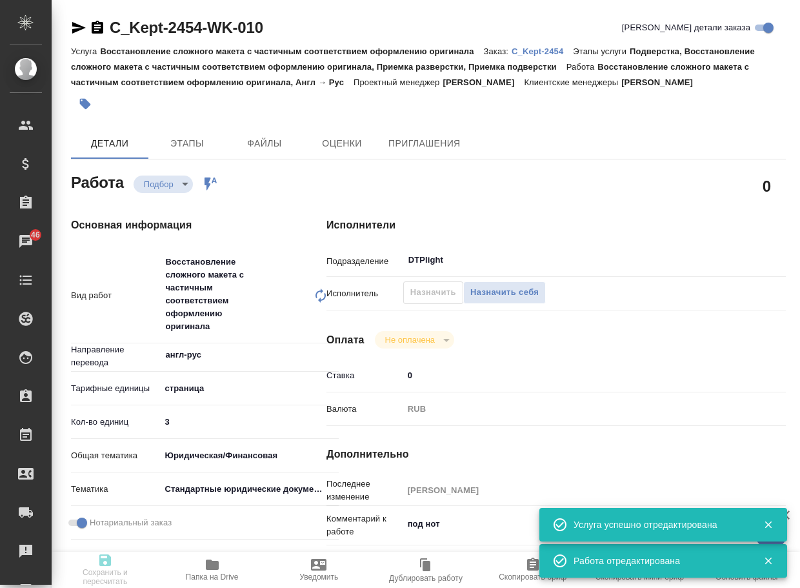
type textarea "x"
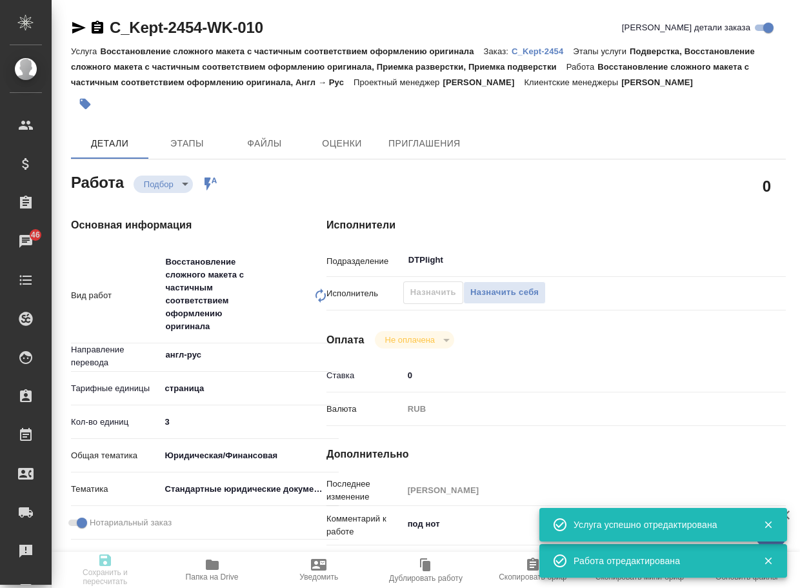
type textarea "x"
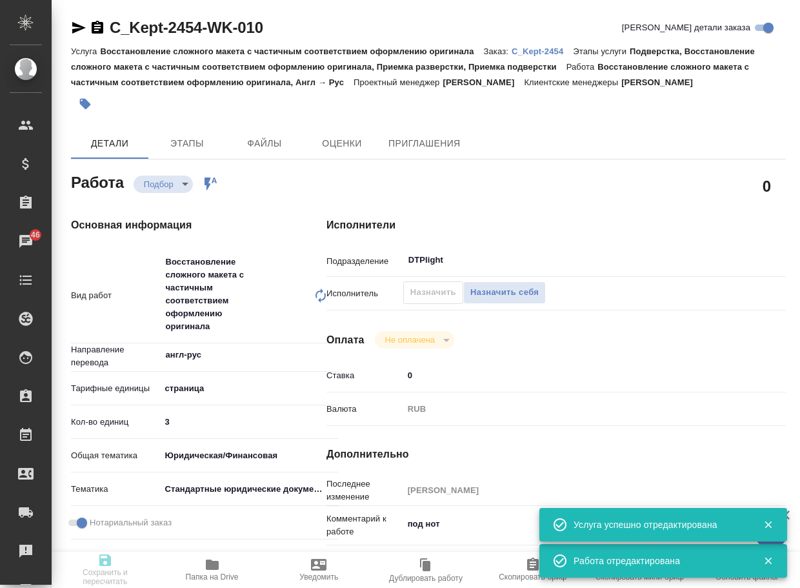
type textarea "x"
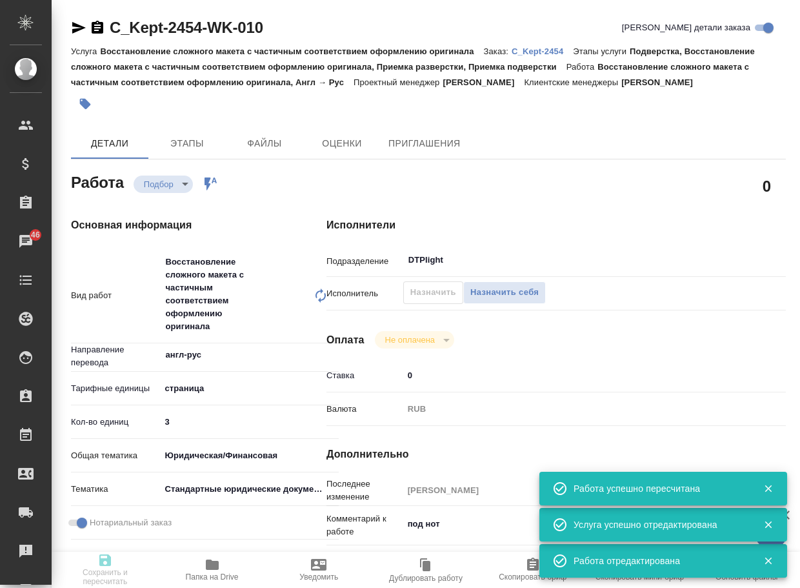
type input "recruiting"
type textarea "Восстановление сложного макета с частичным соответствием оформлению оригинала"
type textarea "x"
type input "англ-рус"
type input "5a8b1489cc6b4906c91bfdb2"
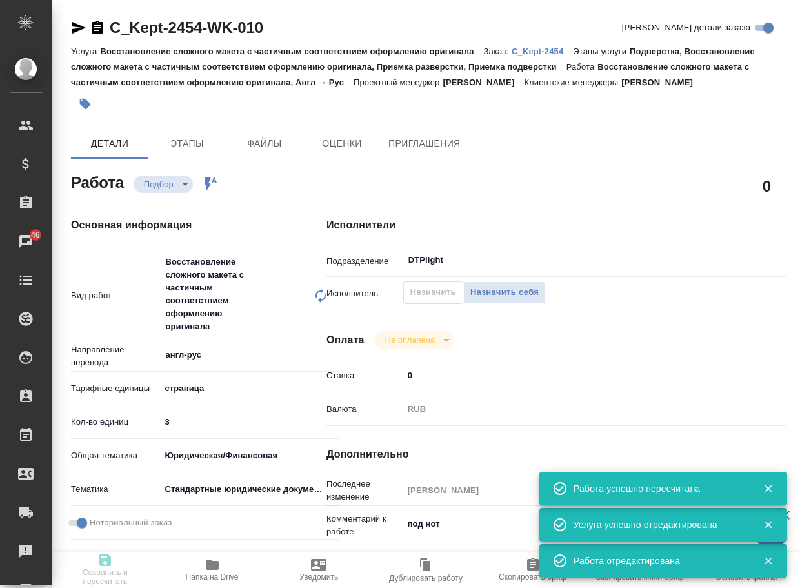
type input "3"
type input "yr-fn"
type input "5f647205b73bc97568ca66bf"
checkbox input "true"
type input "17.09.2025 15:13"
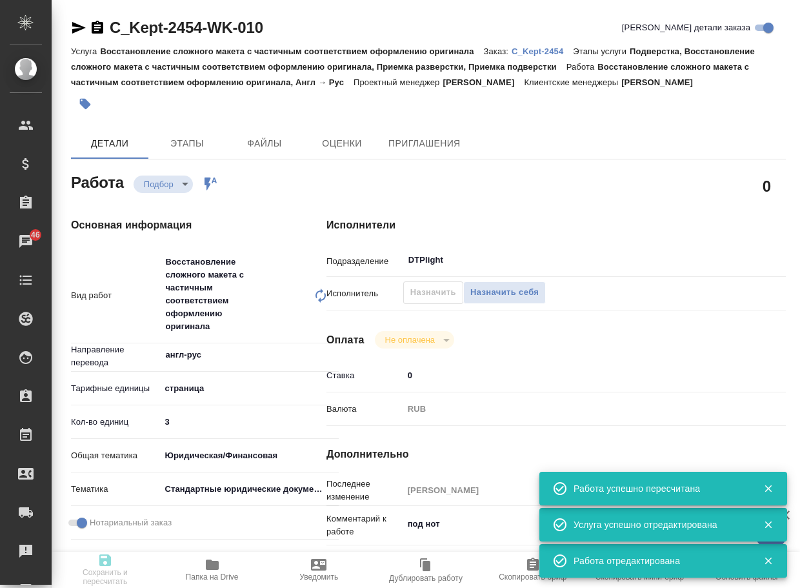
type input "17.09.2025 18:00"
type input "18.09.2025 14:00"
type input "DTPlight"
type input "notPayed"
type input "0"
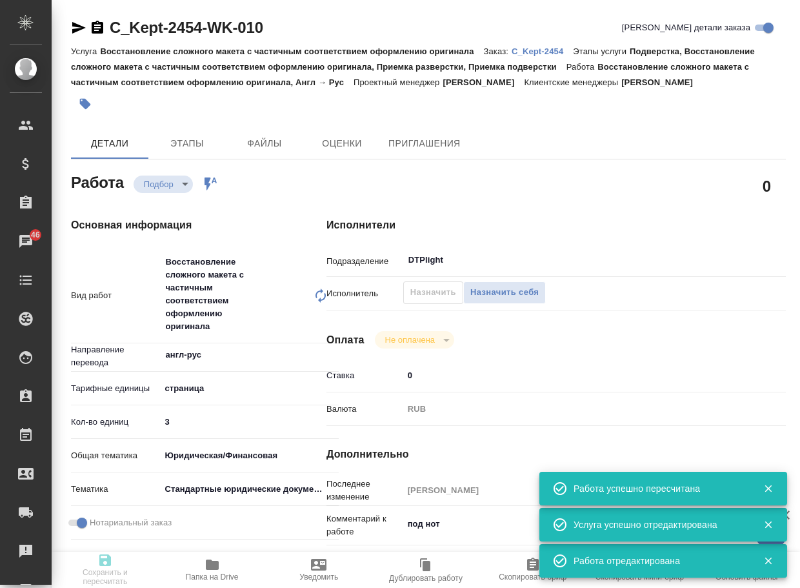
type input "RUB"
type input "Бабкина Анастасия"
type textarea "под нот"
type textarea "x"
type textarea "/Clients/АО "КПМГ"/Orders/C_Kept-2454/DTP/C_Kept-2454-WK-010"
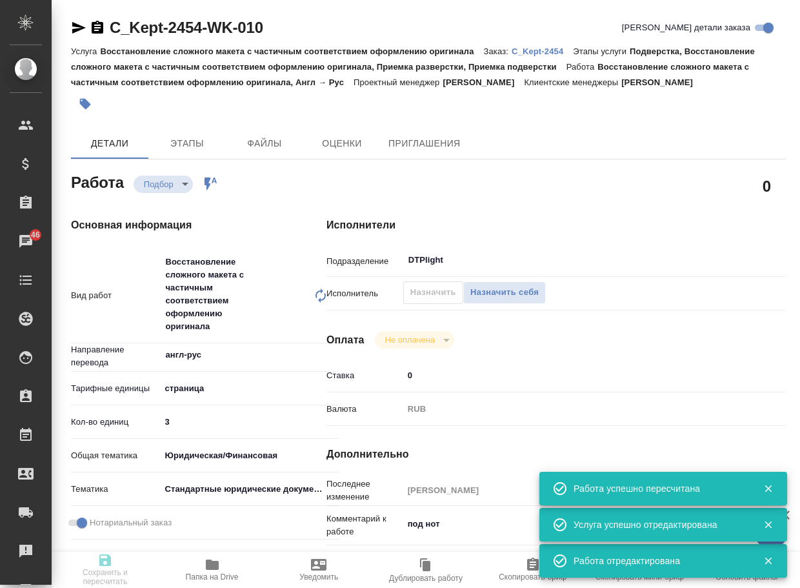
type textarea "x"
type input "C_Kept-2454"
type input "Восстановление сложного макета с частичным соответствием оформлению оригинала"
type input "Подверстка, Восстановление сложного макета с частичным соответствием оформлению…"
type input "Димитриева Юлия"
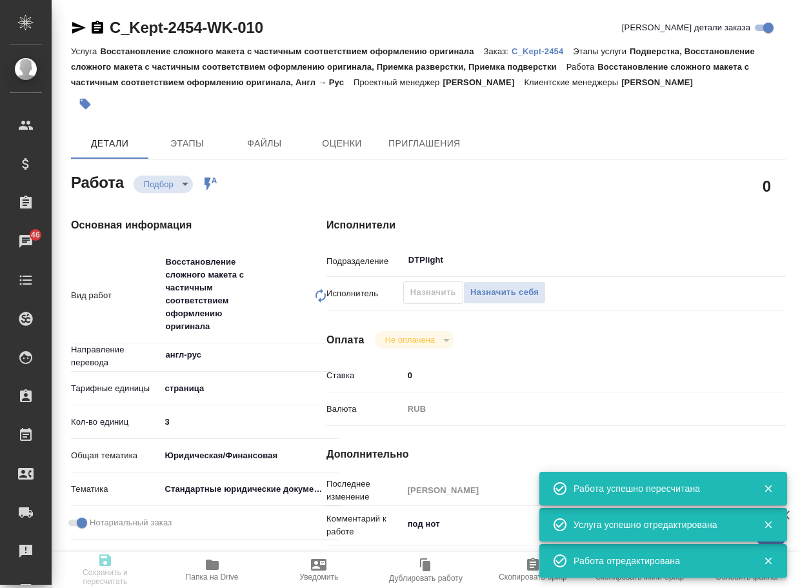
type input "[PERSON_NAME]"
type input "/Clients/АО "КПМГ"/Orders/C_Kept-2454"
type textarea "x"
type textarea "в папке reference есть скан прошлого похожего перевода, оттуда брать написания,…"
type textarea "x"
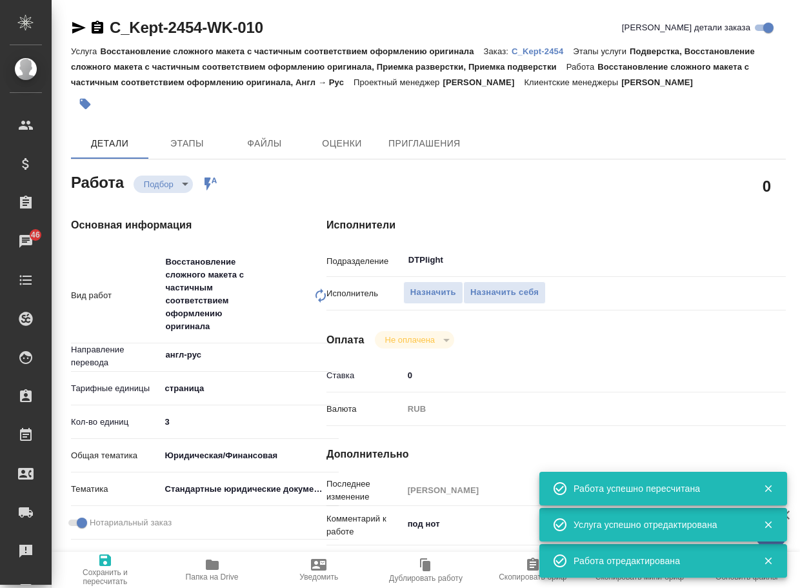
type textarea "x"
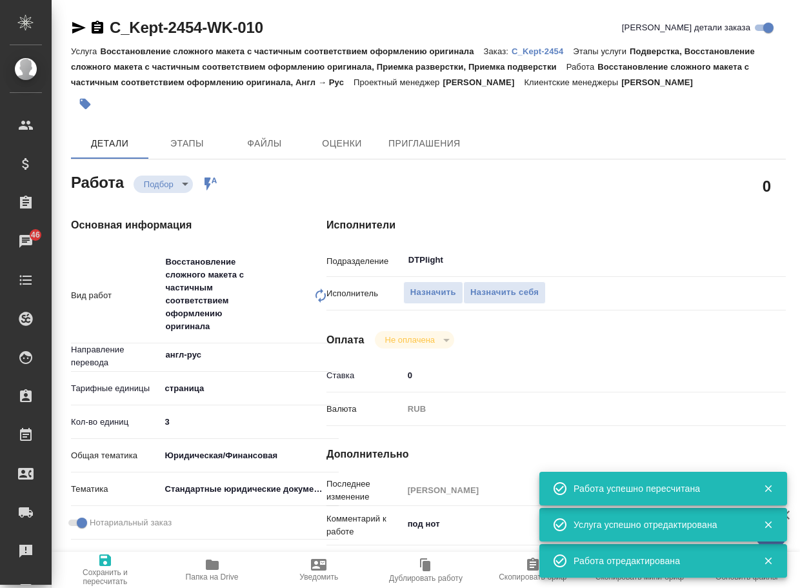
type textarea "x"
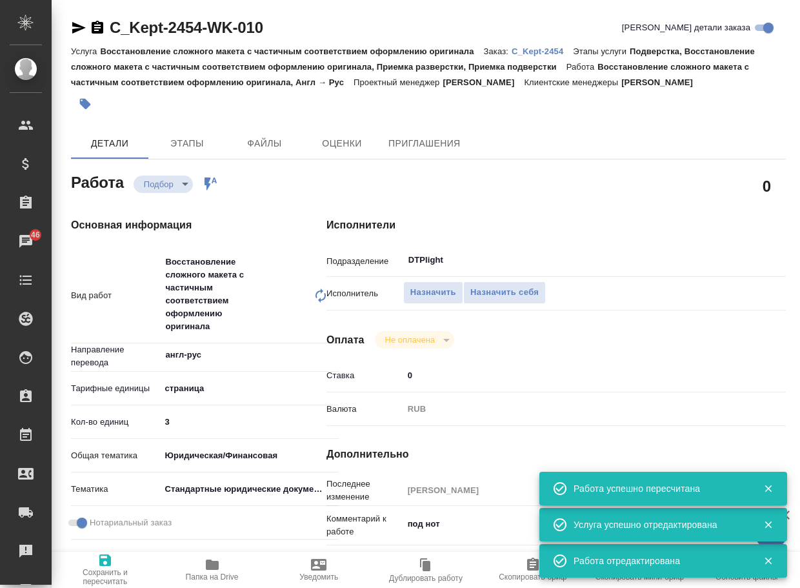
type textarea "x"
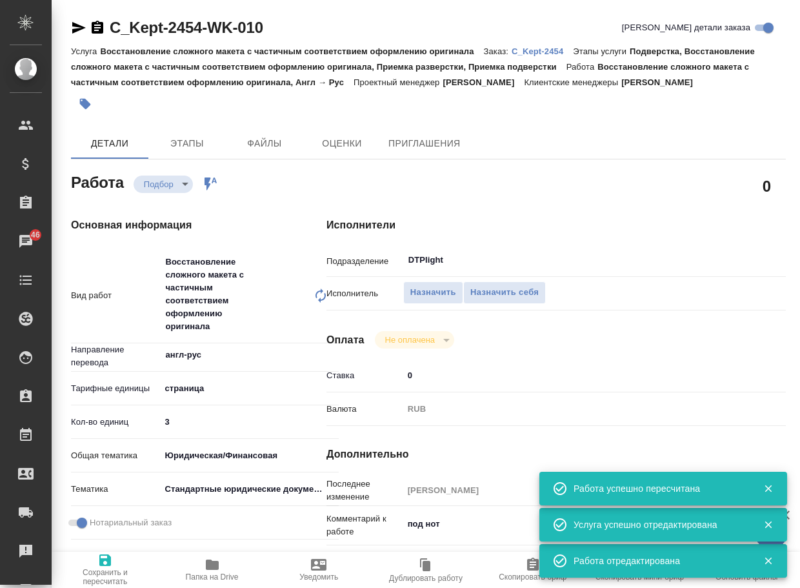
type textarea "x"
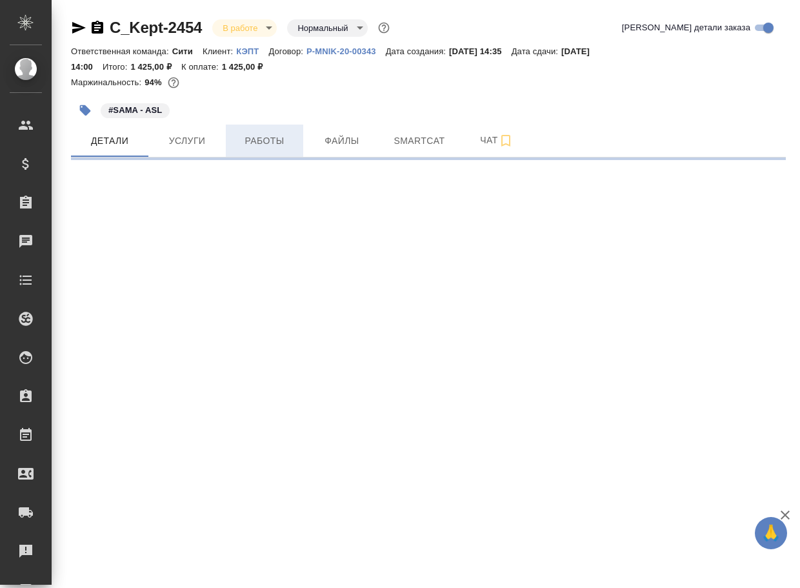
select select "RU"
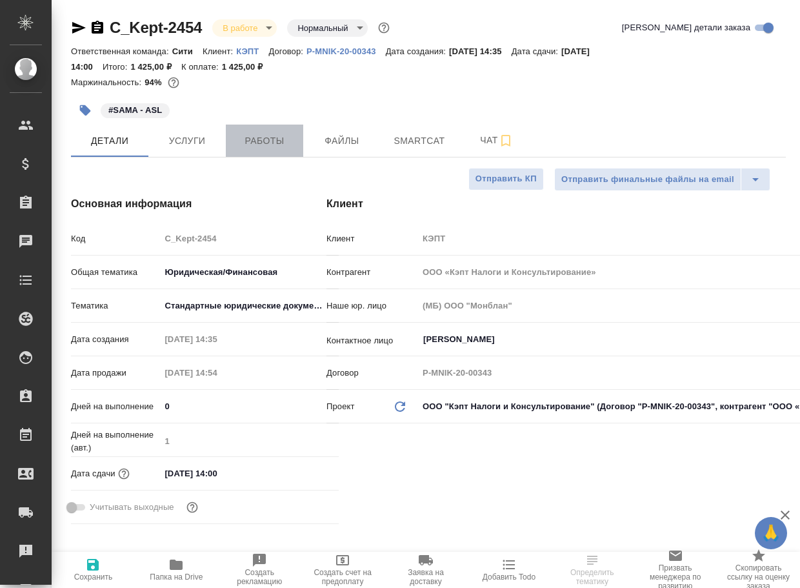
click at [258, 148] on span "Работы" at bounding box center [265, 141] width 62 height 16
type textarea "x"
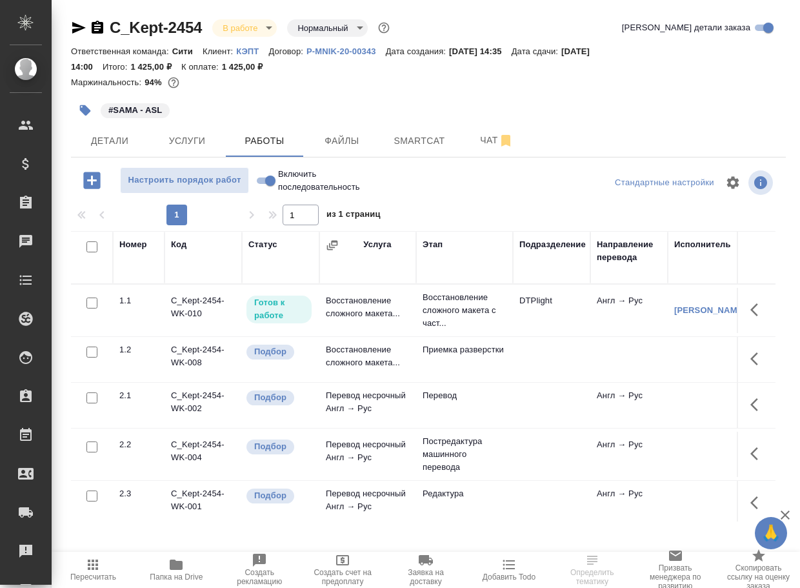
click at [260, 186] on input "Включить последовательность" at bounding box center [270, 180] width 46 height 15
checkbox input "true"
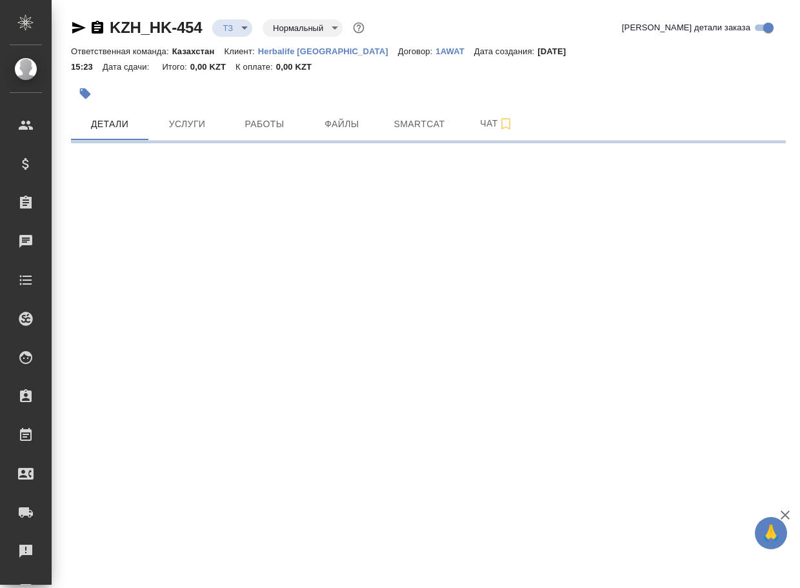
select select "RU"
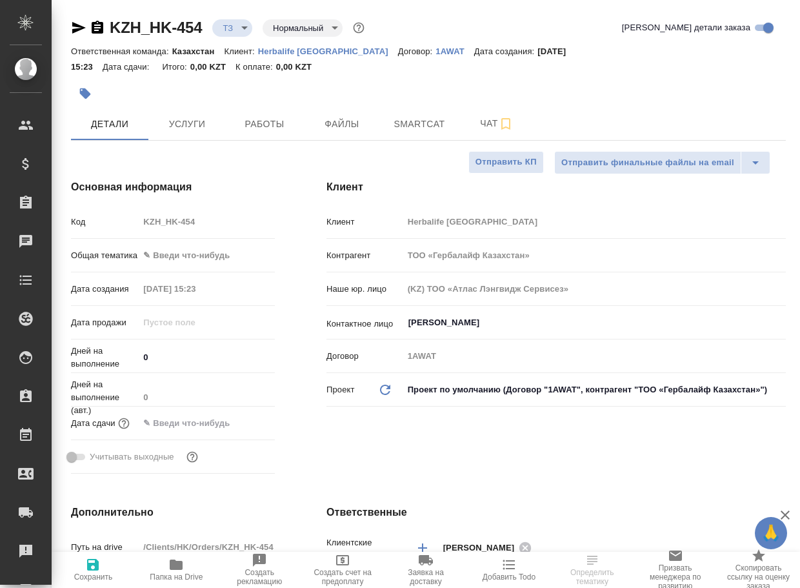
type textarea "x"
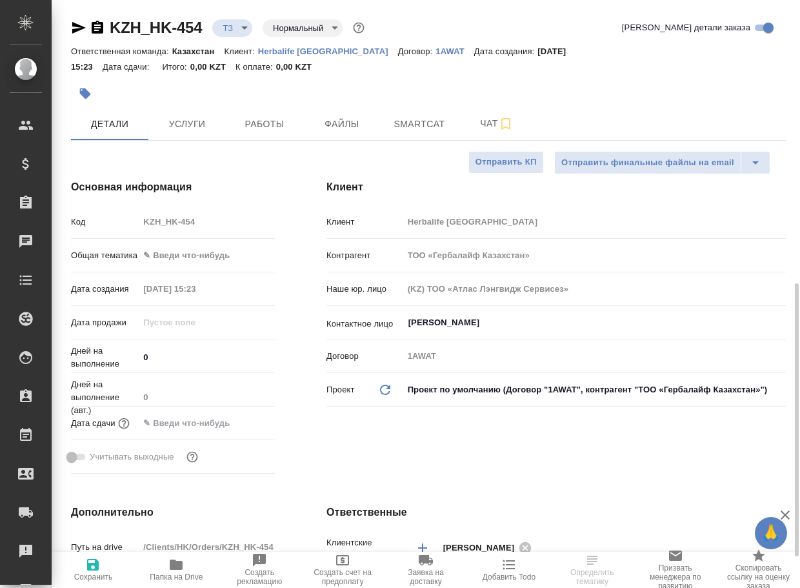
type textarea "x"
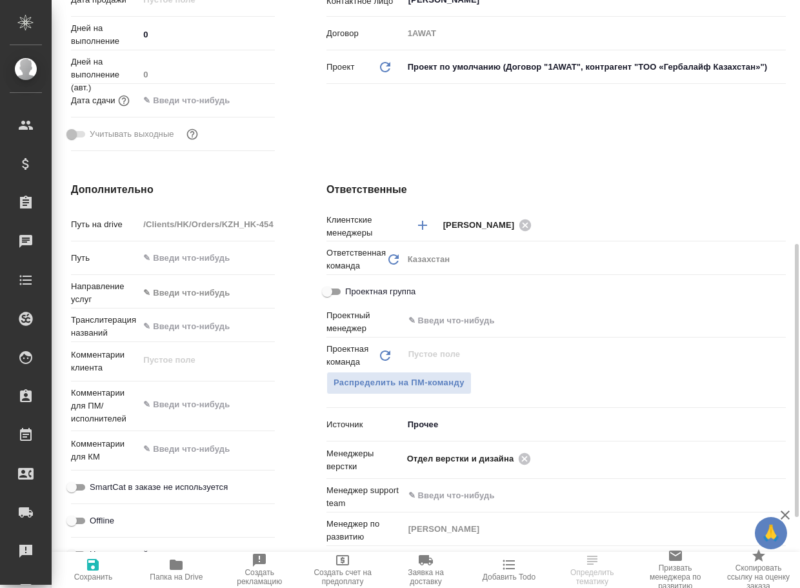
scroll to position [387, 0]
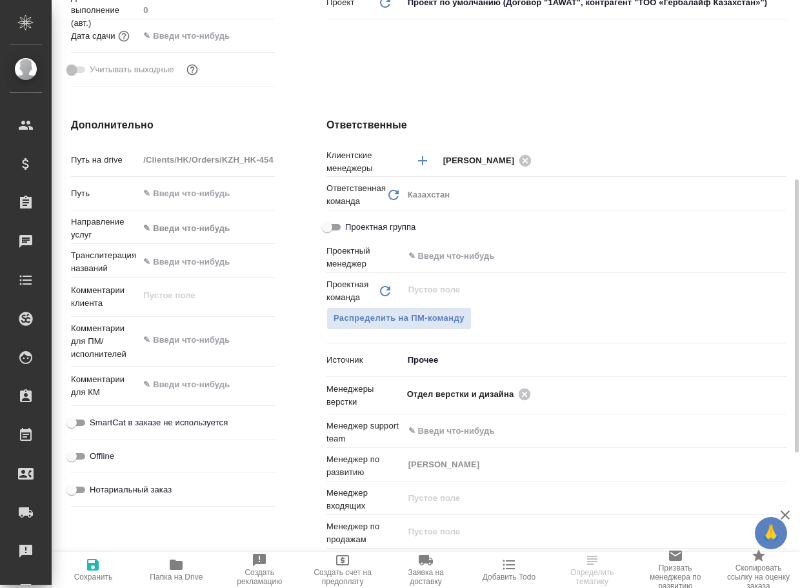
click at [181, 565] on icon "button" at bounding box center [176, 565] width 13 height 10
type textarea "x"
select select "RU"
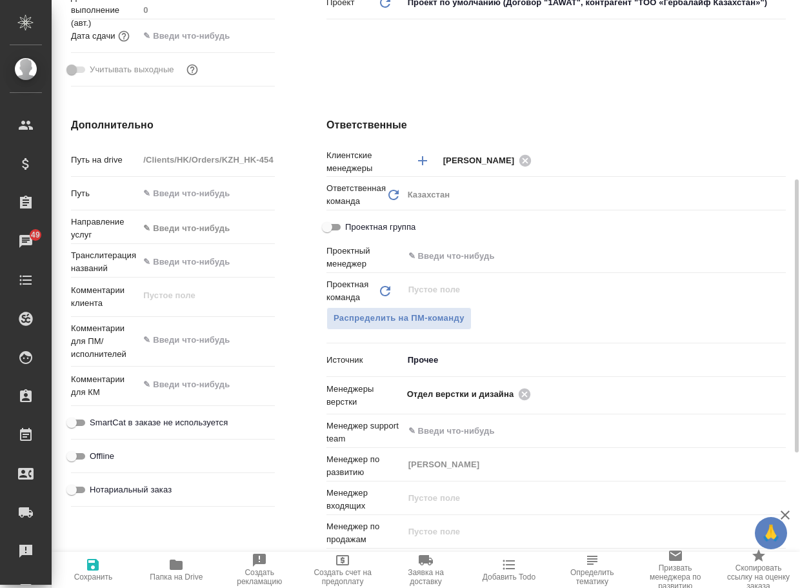
type textarea "x"
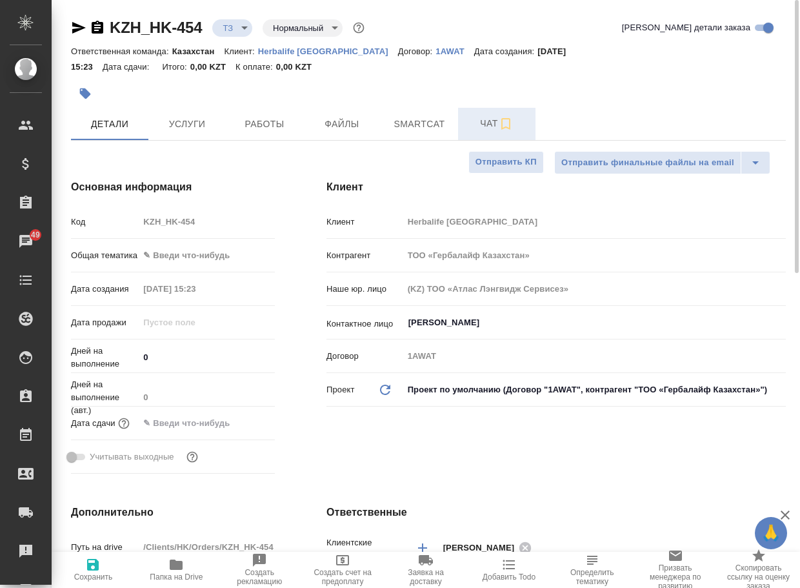
click at [480, 121] on span "Чат" at bounding box center [497, 124] width 62 height 16
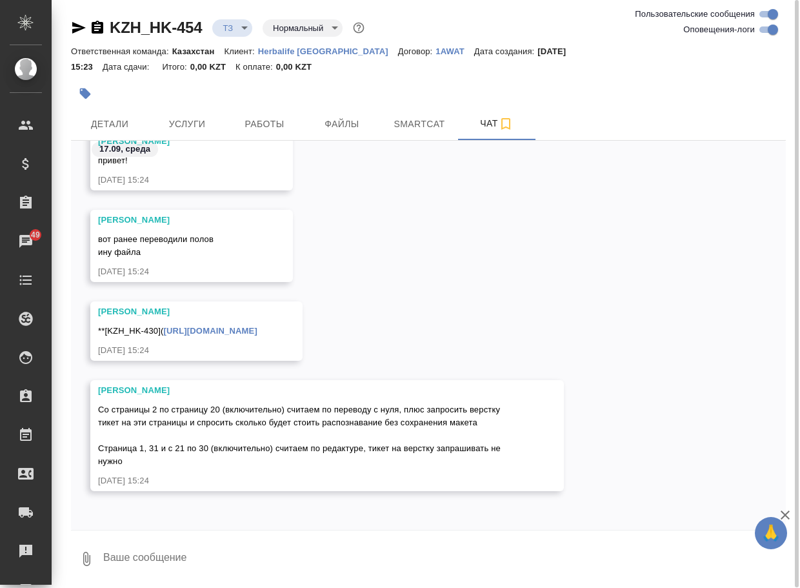
scroll to position [198, 0]
click at [258, 326] on link "[URL][DOMAIN_NAME]" at bounding box center [211, 331] width 94 height 10
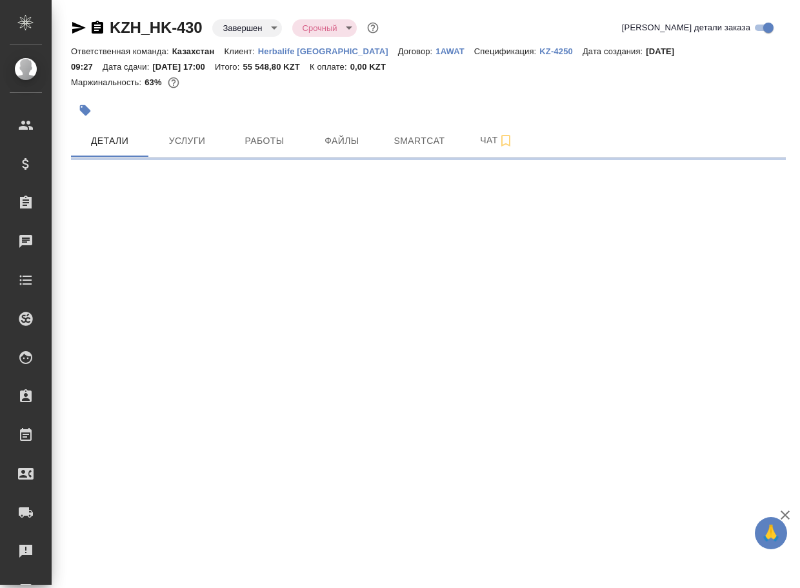
select select "RU"
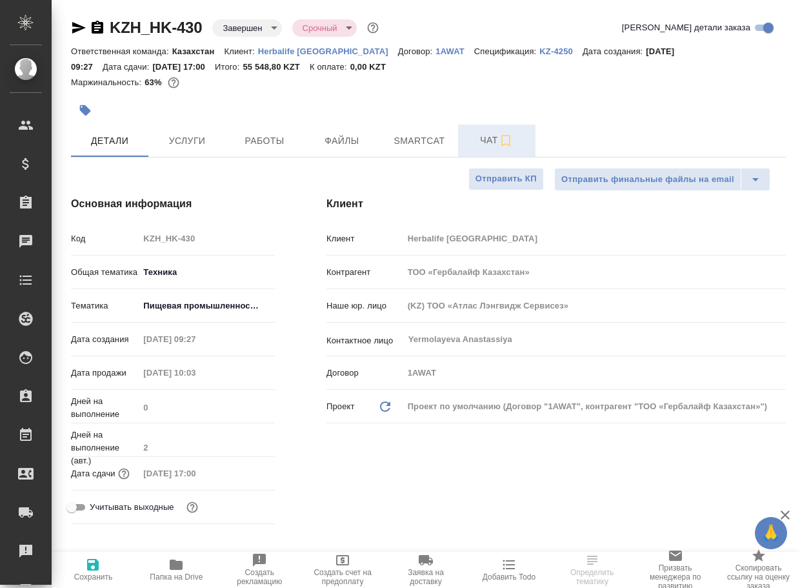
type textarea "x"
click at [490, 138] on span "Чат" at bounding box center [497, 140] width 62 height 16
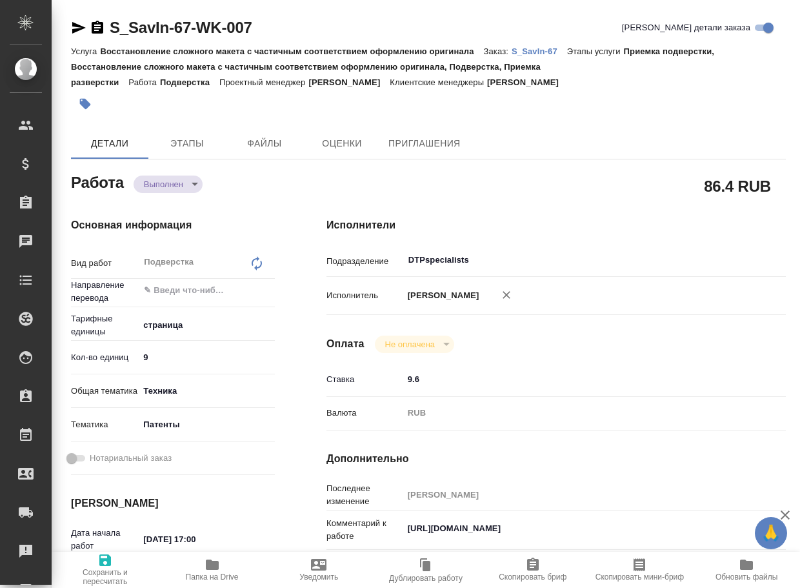
type textarea "x"
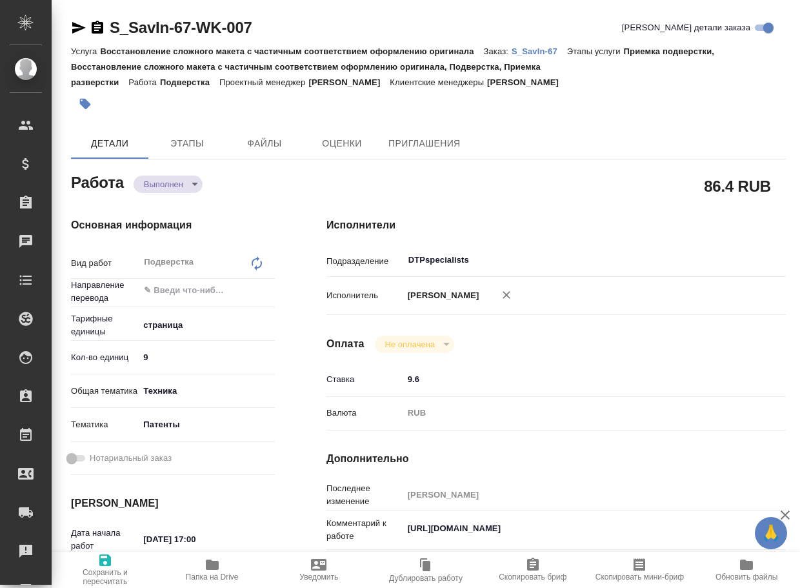
type textarea "x"
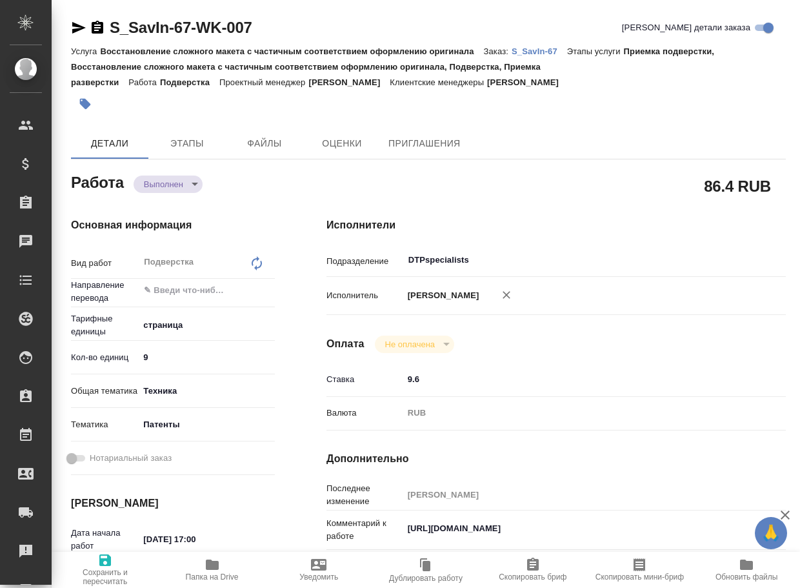
type textarea "x"
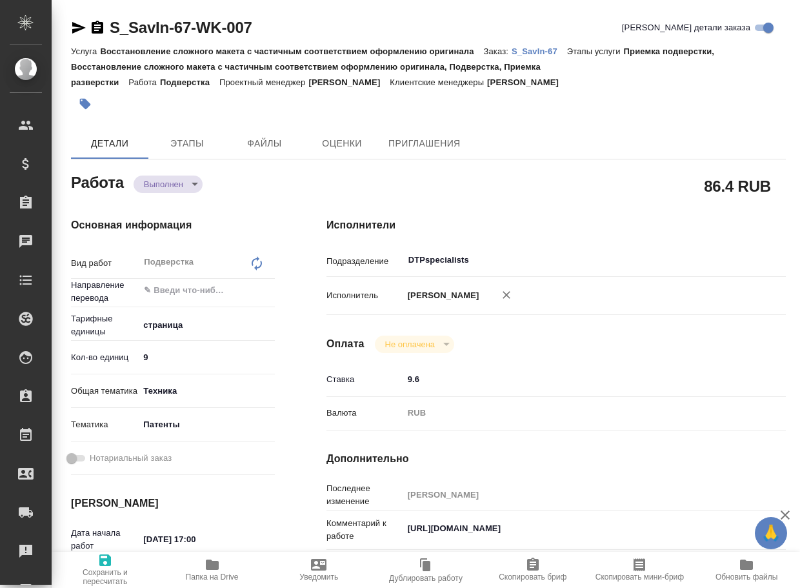
type textarea "x"
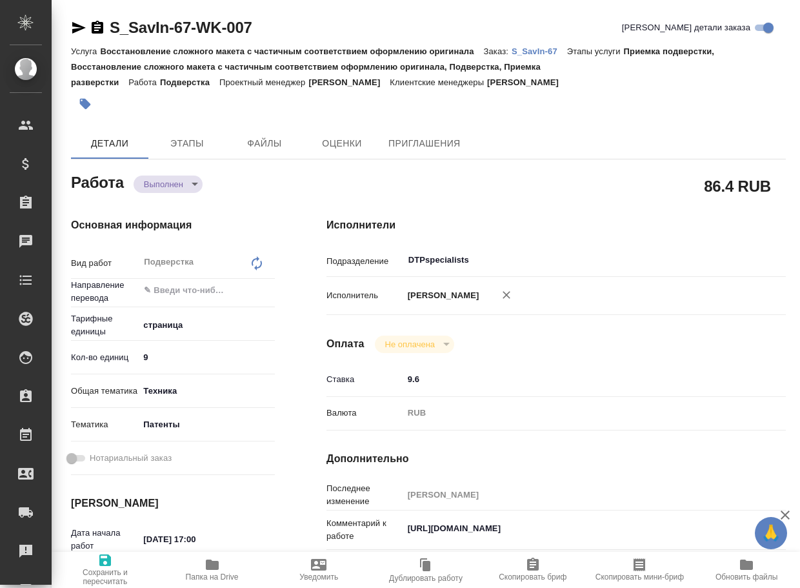
type textarea "x"
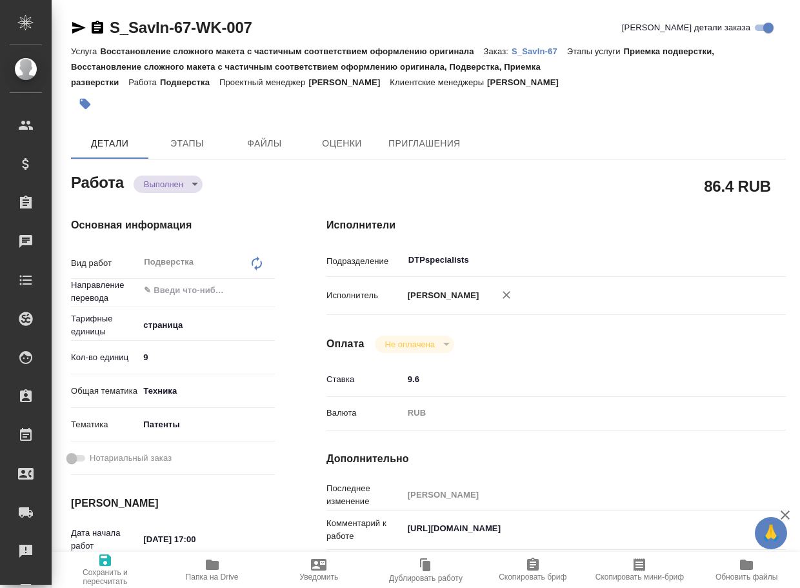
click at [209, 564] on icon "button" at bounding box center [212, 565] width 13 height 10
type textarea "x"
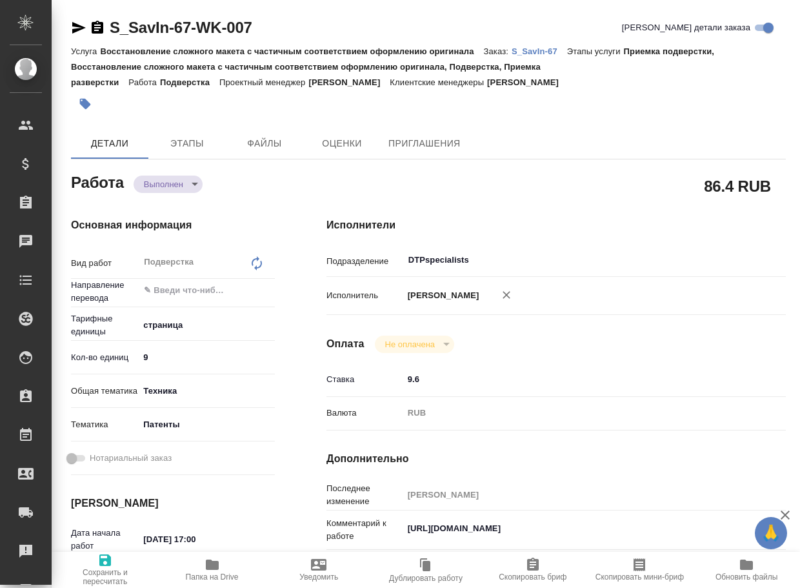
type textarea "x"
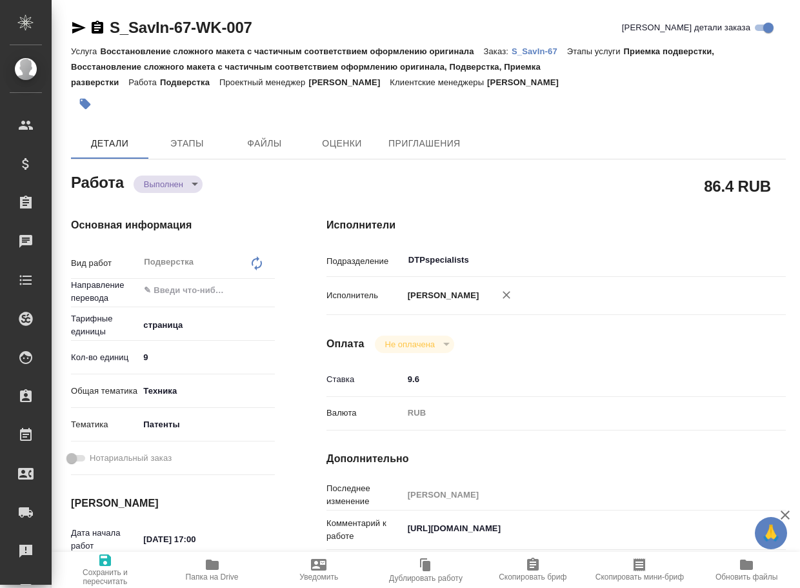
type textarea "x"
click at [159, 185] on body "🙏 .cls-1 fill:#fff; AWATERA Arsenyeva Vera Клиенты Спецификации Заказы 50 Чаты …" at bounding box center [400, 294] width 800 height 588
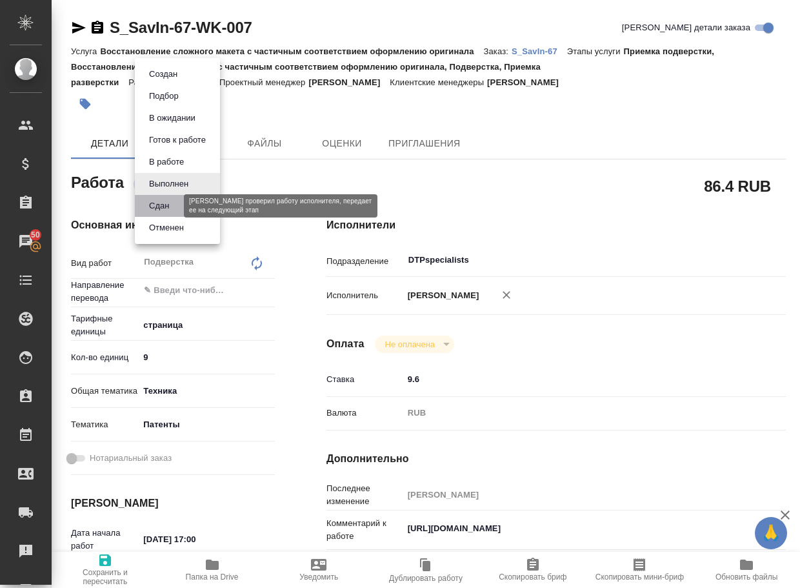
click at [157, 208] on button "Сдан" at bounding box center [159, 206] width 28 height 14
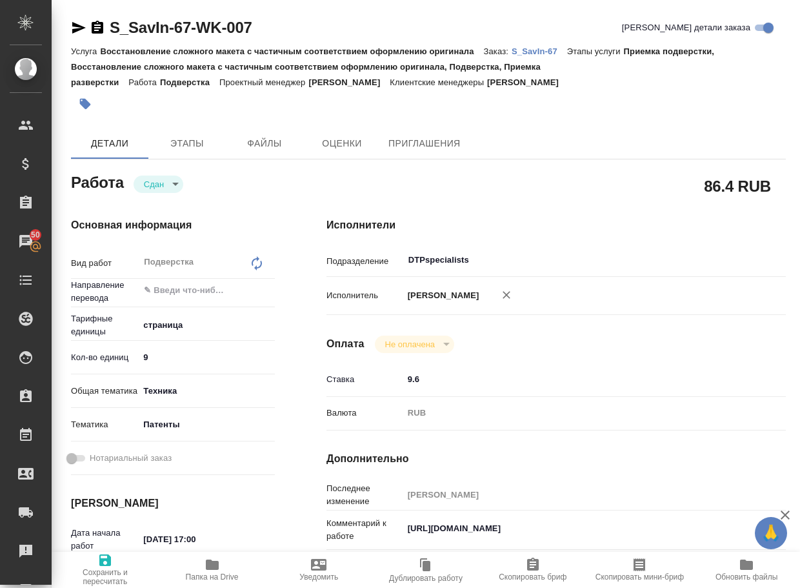
type textarea "x"
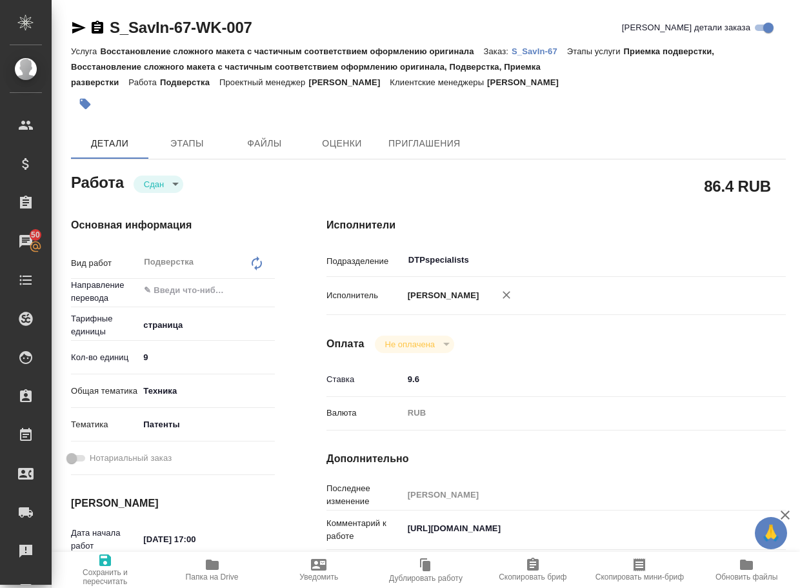
type textarea "x"
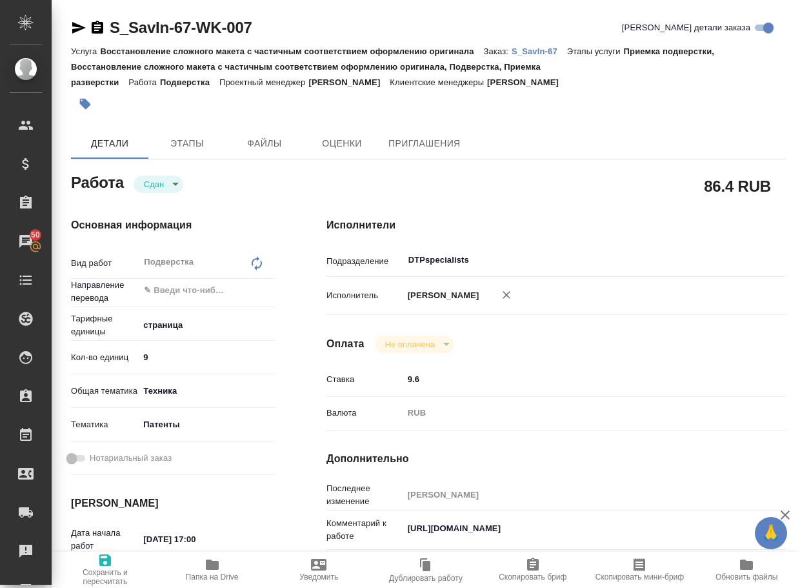
click at [549, 52] on p "S_SavIn-67" at bounding box center [540, 51] width 56 height 10
type textarea "x"
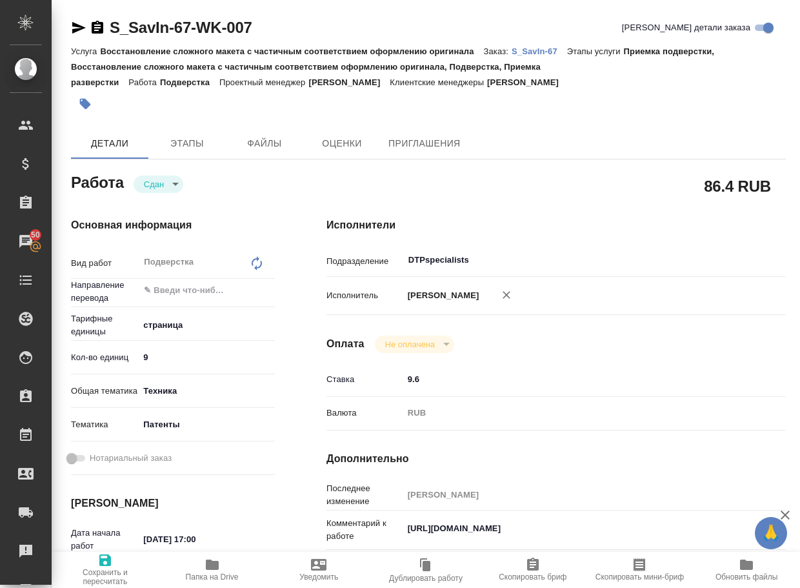
type textarea "x"
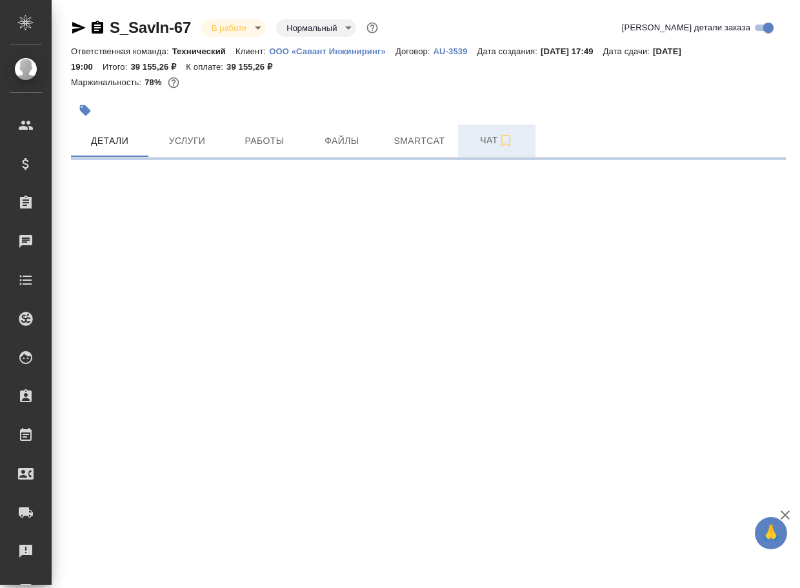
select select "RU"
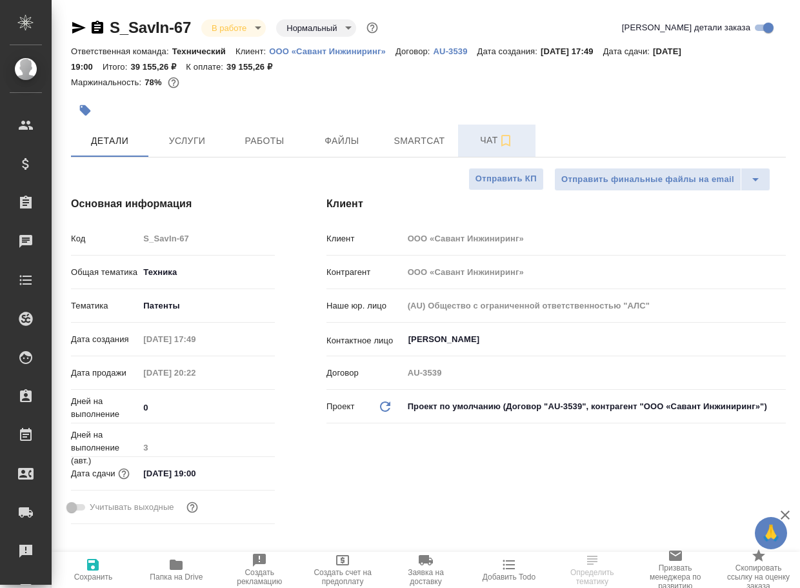
type textarea "x"
click at [494, 136] on span "Чат" at bounding box center [497, 140] width 62 height 16
type textarea "x"
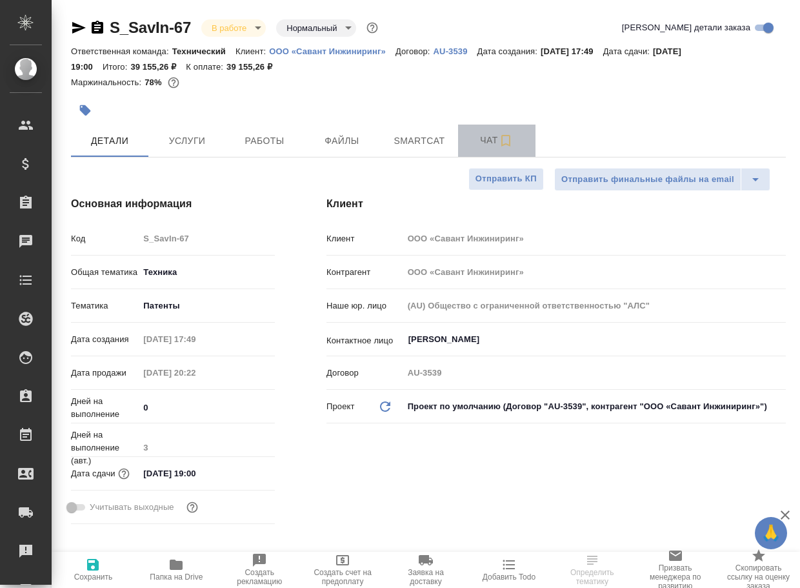
type textarea "x"
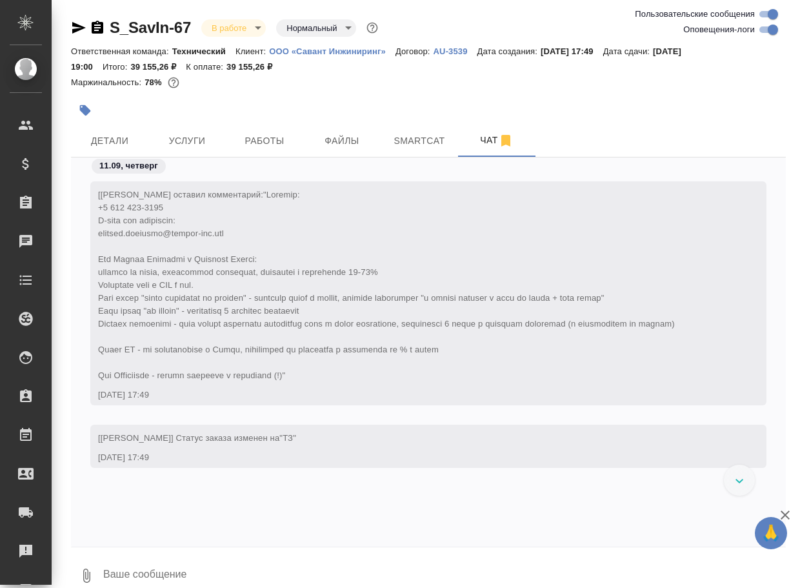
scroll to position [21371, 0]
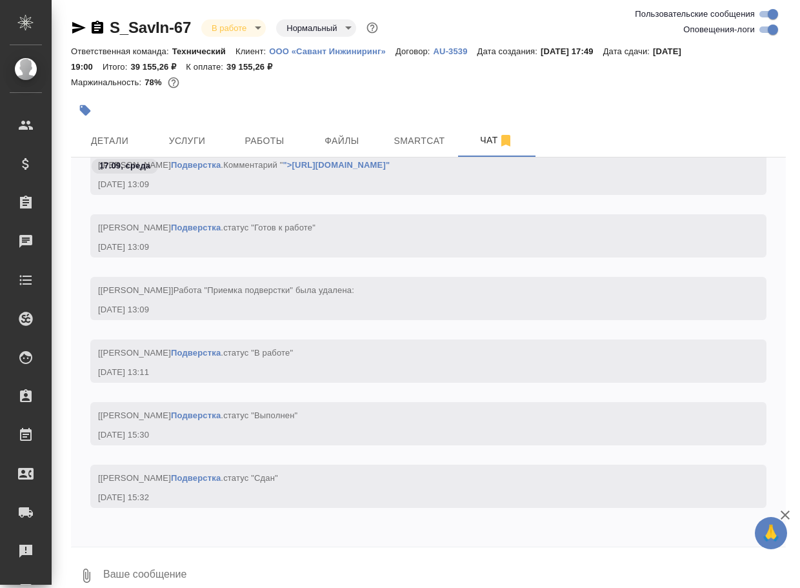
click at [196, 563] on textarea at bounding box center [444, 576] width 684 height 44
paste textarea "https://drive.awatera.com/apps/files/files/10350222?dir=/Shares/%D0%9E%D0%9E%D0…"
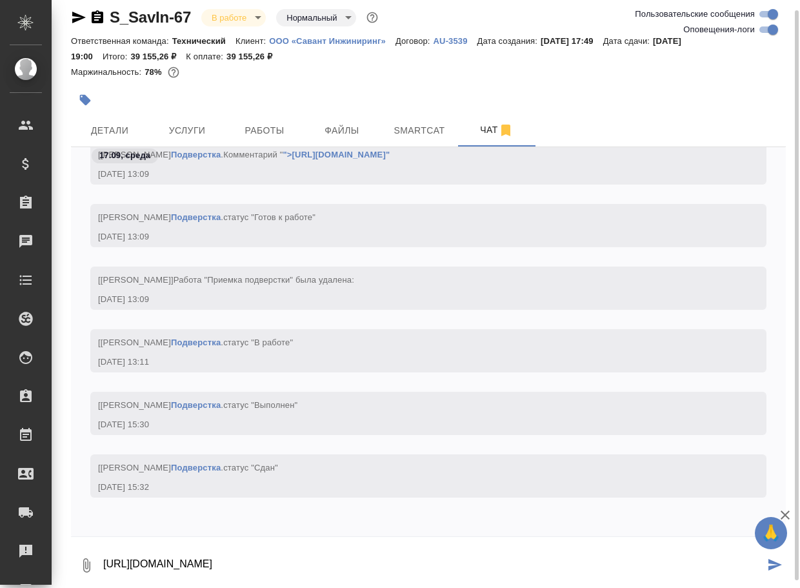
type textarea "https://drive.awatera.com/apps/files/files/10350222?dir=/Shares/%D0%9E%D0%9E%D0…"
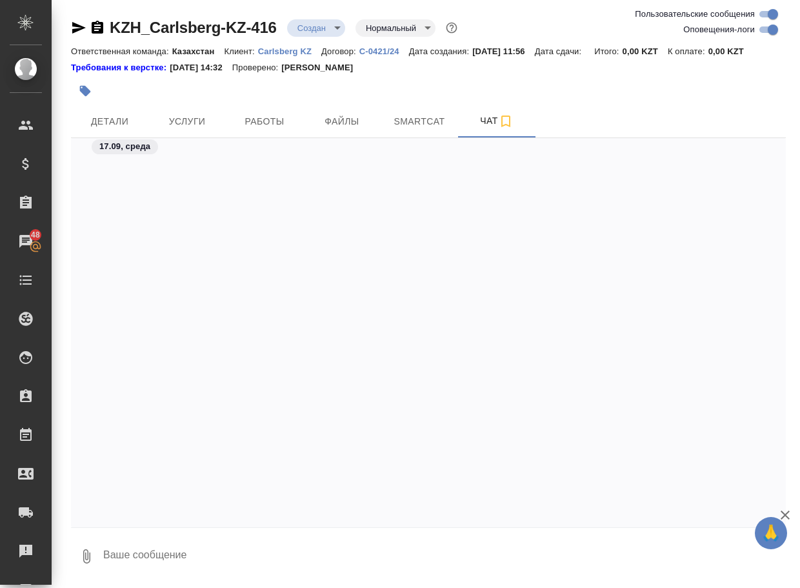
scroll to position [925, 0]
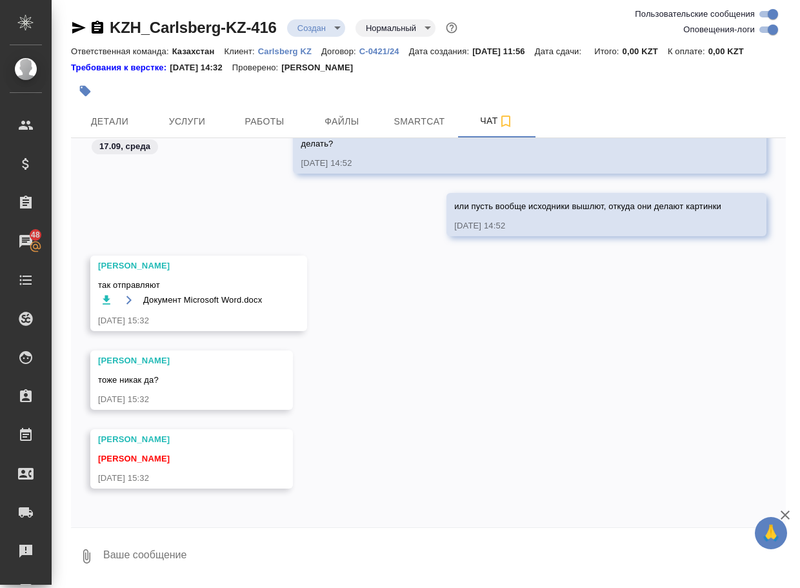
click at [383, 363] on div "[PERSON_NAME] тоже никак да? [DATE] 15:32" at bounding box center [428, 390] width 715 height 79
click at [107, 299] on icon "button" at bounding box center [107, 299] width 8 height 9
click at [134, 551] on textarea at bounding box center [444, 556] width 684 height 44
type textarea "ну вот так вроде как лучше.. пусть остальные также скинут"
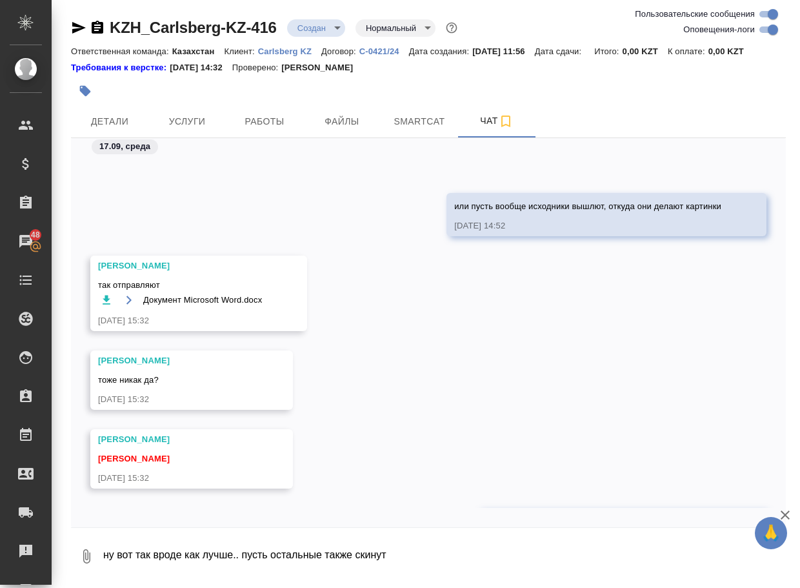
scroll to position [988, 0]
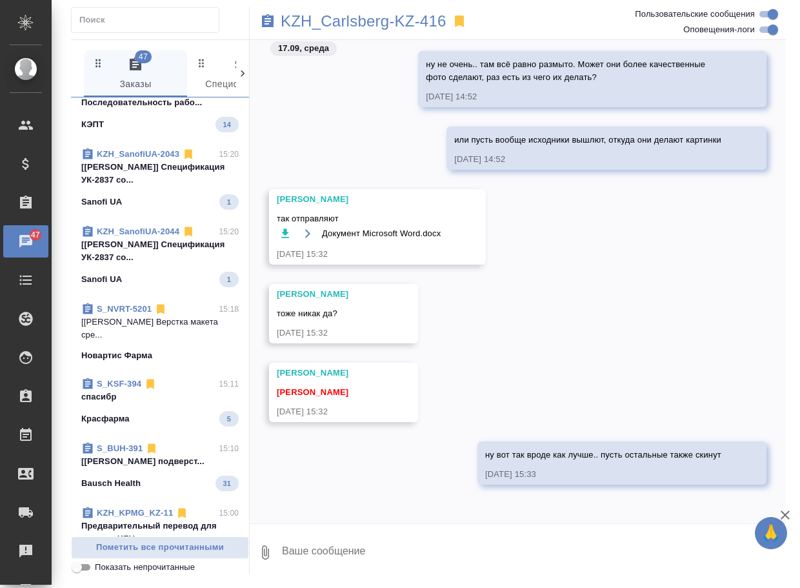
scroll to position [323, 0]
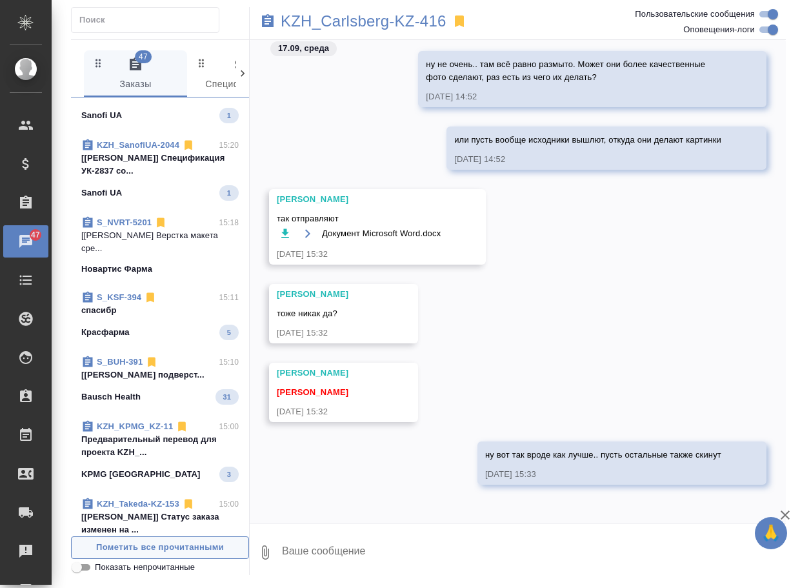
click at [154, 549] on span "Пометить все прочитанными" at bounding box center [160, 547] width 164 height 15
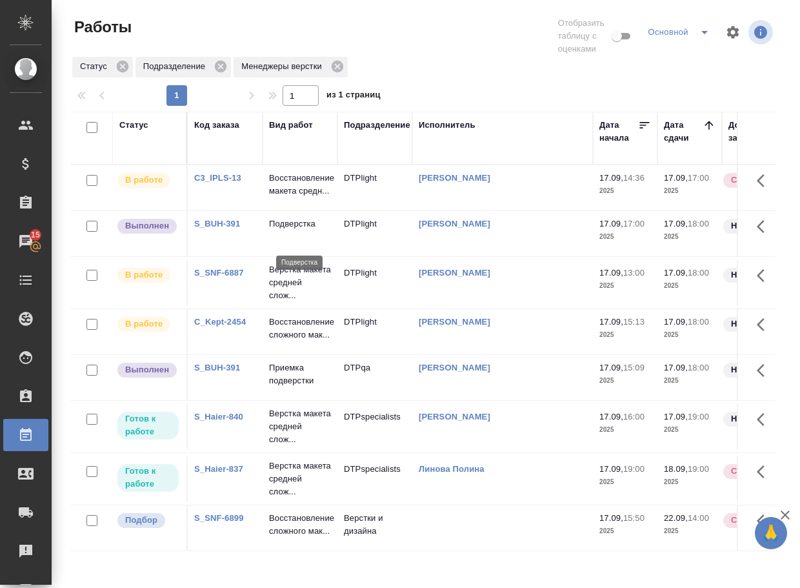
click at [302, 230] on p "Подверстка" at bounding box center [300, 224] width 62 height 13
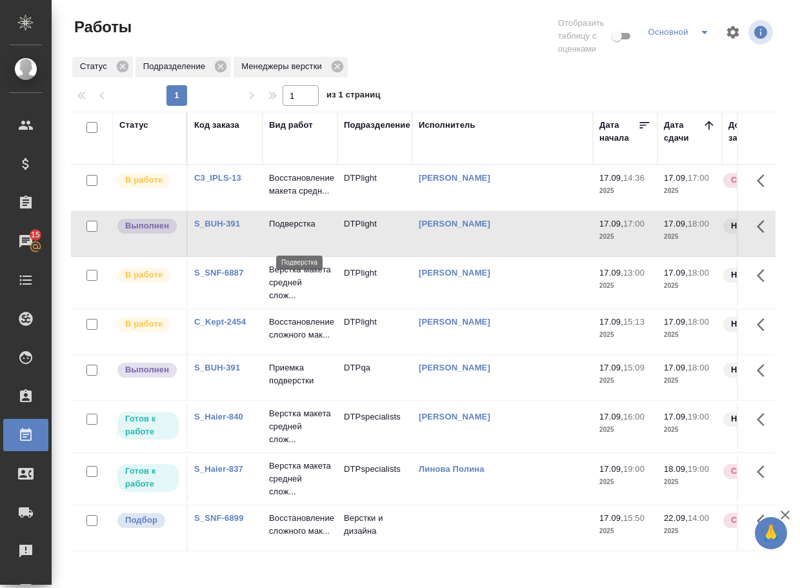
click at [296, 230] on p "Подверстка" at bounding box center [300, 224] width 62 height 13
click at [289, 387] on p "Приемка подверстки" at bounding box center [300, 374] width 62 height 26
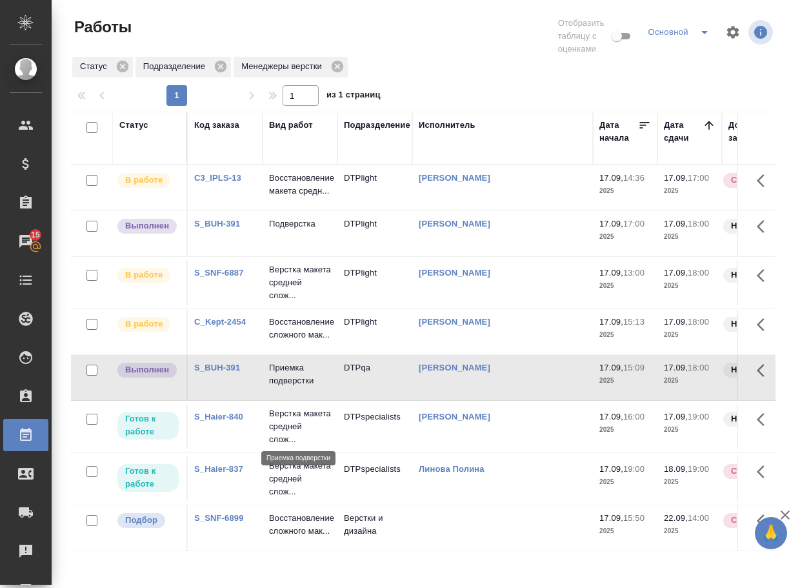
click at [289, 387] on p "Приемка подверстки" at bounding box center [300, 374] width 62 height 26
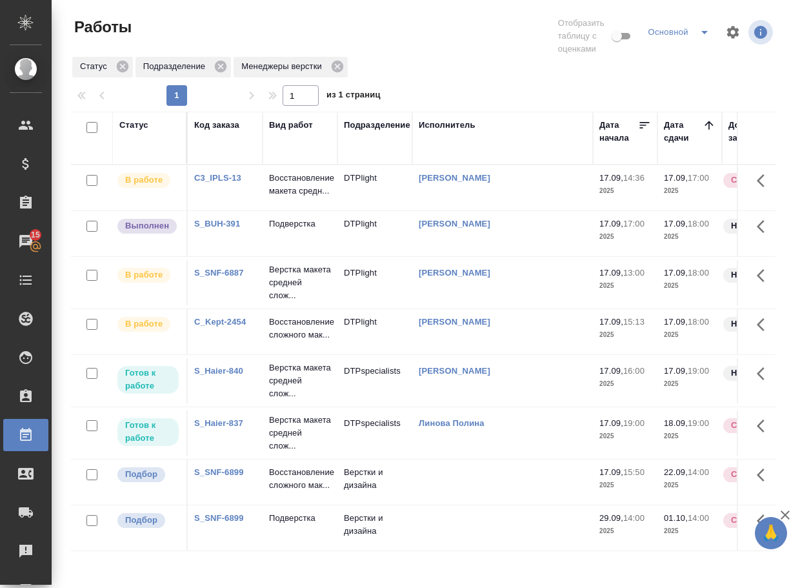
scroll to position [68, 0]
click at [228, 477] on link "S_SNF-6899" at bounding box center [219, 472] width 50 height 10
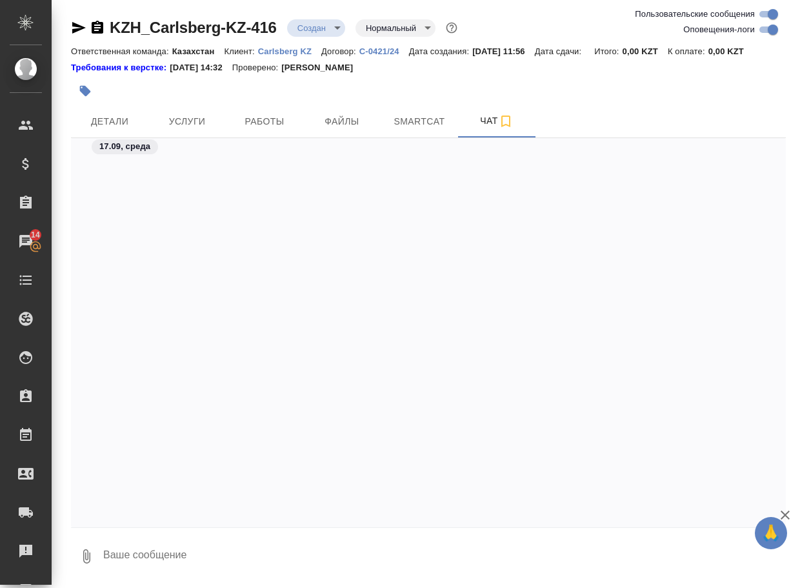
scroll to position [1145, 0]
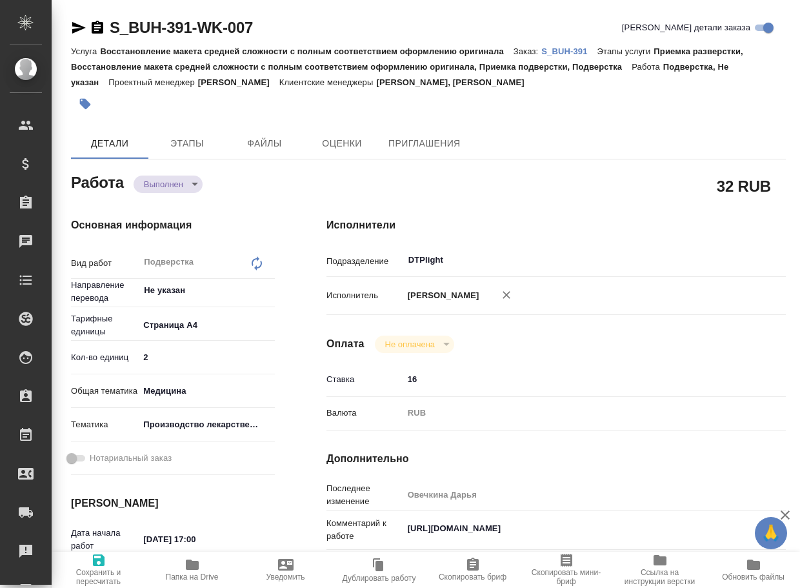
type textarea "x"
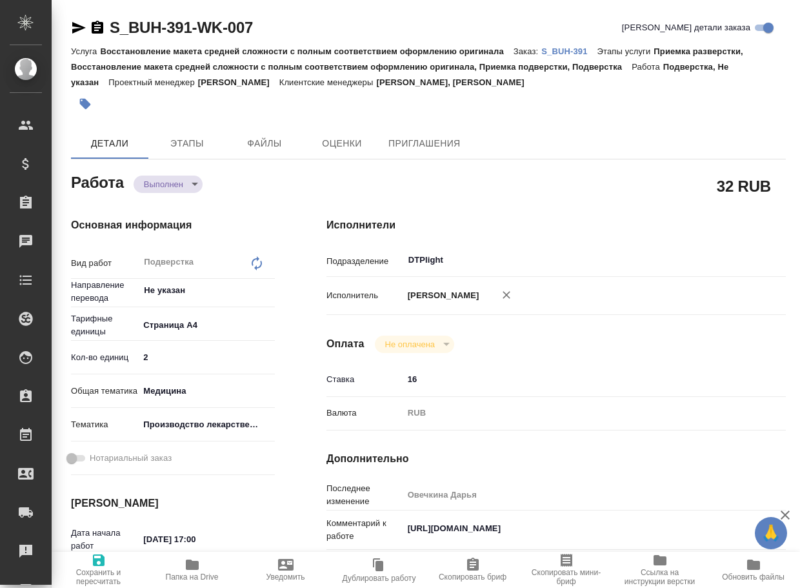
type textarea "x"
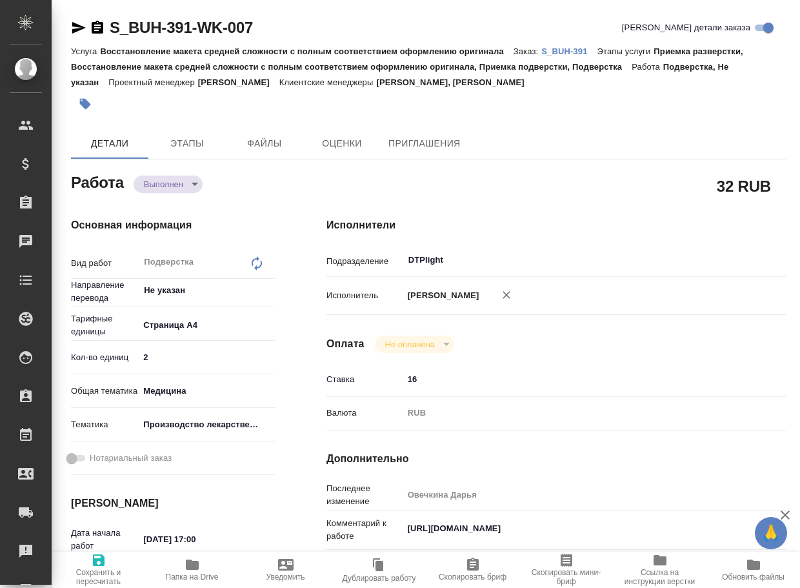
type textarea "x"
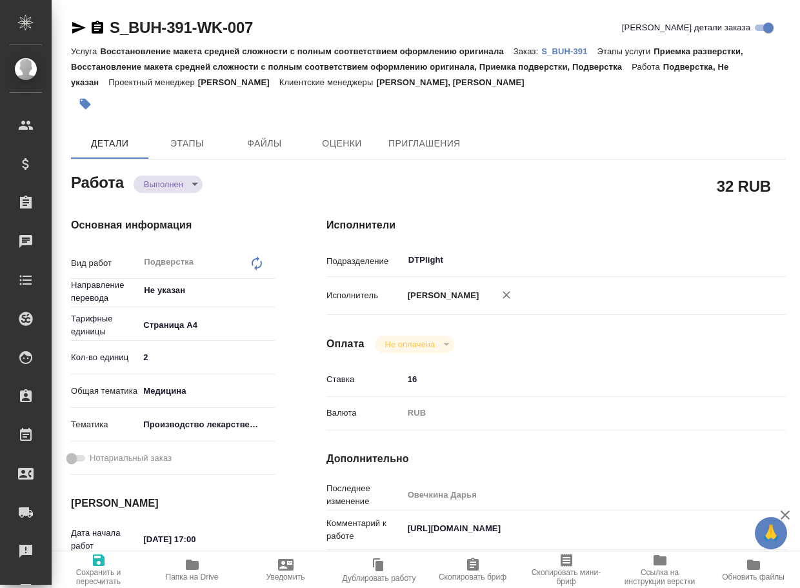
click at [74, 29] on icon "button" at bounding box center [79, 28] width 14 height 12
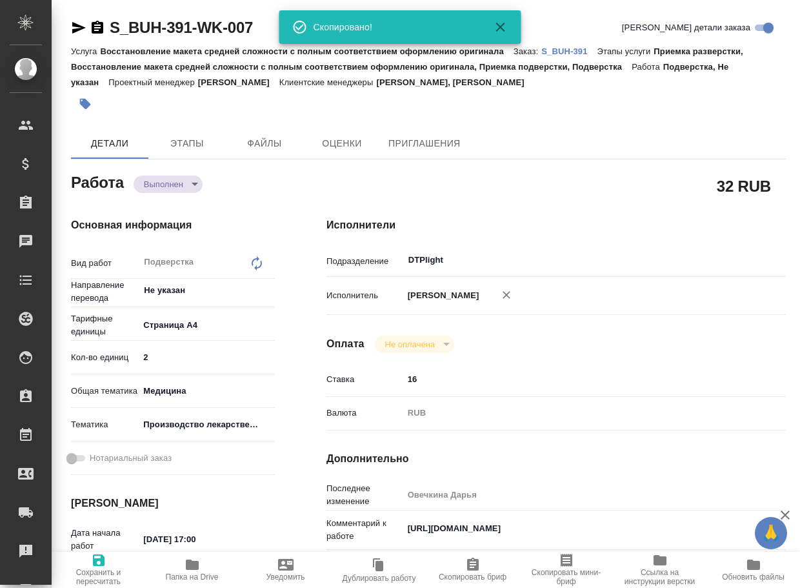
type textarea "x"
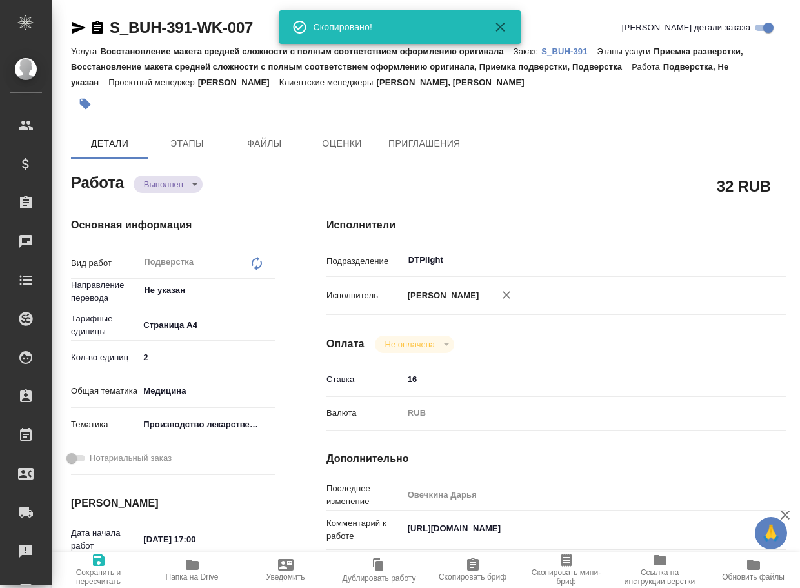
type textarea "x"
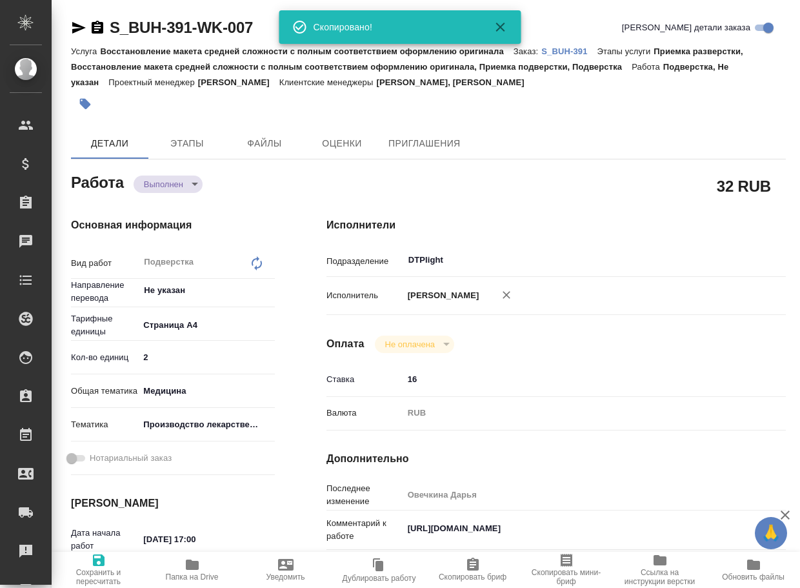
type textarea "x"
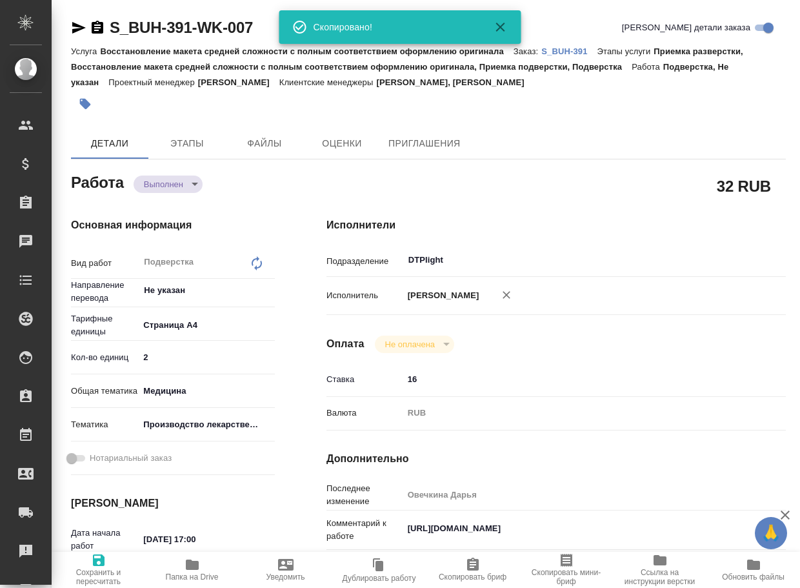
type textarea "x"
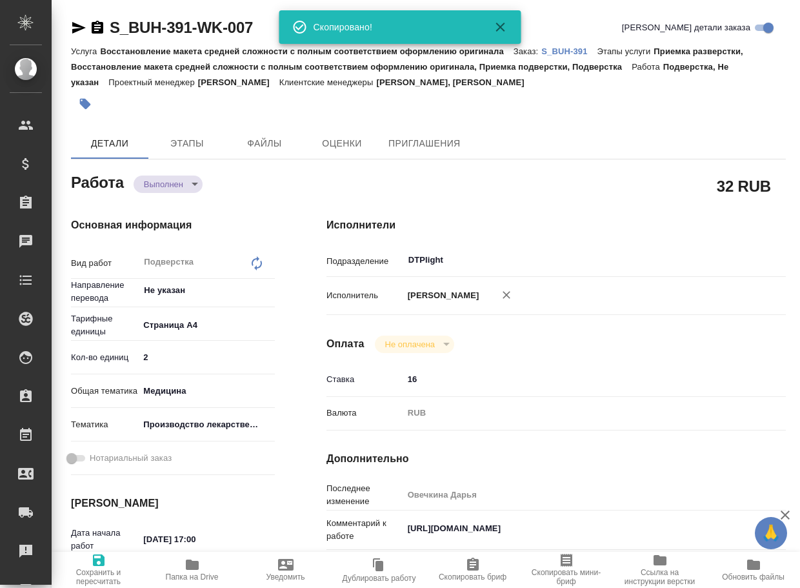
type textarea "x"
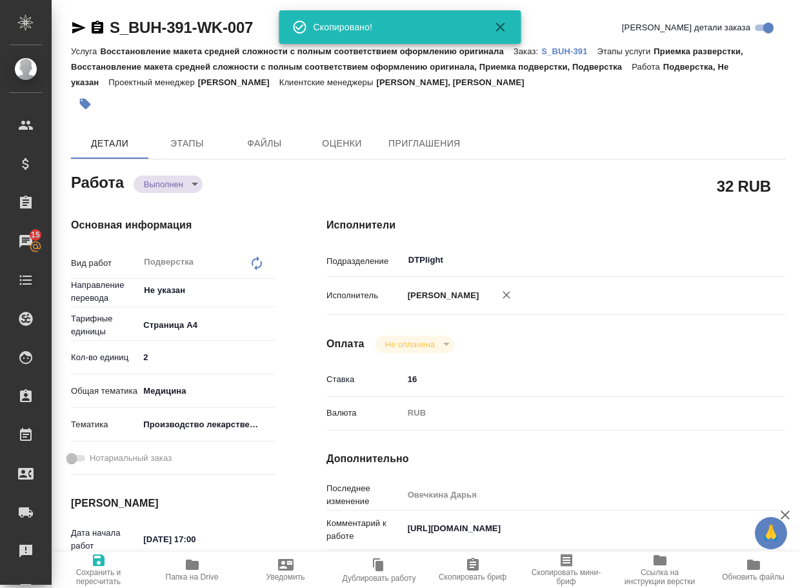
type textarea "x"
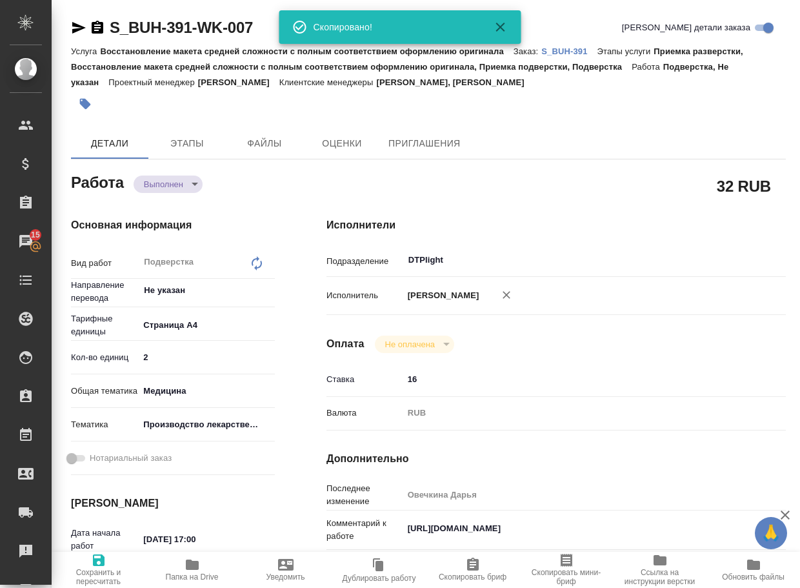
type textarea "x"
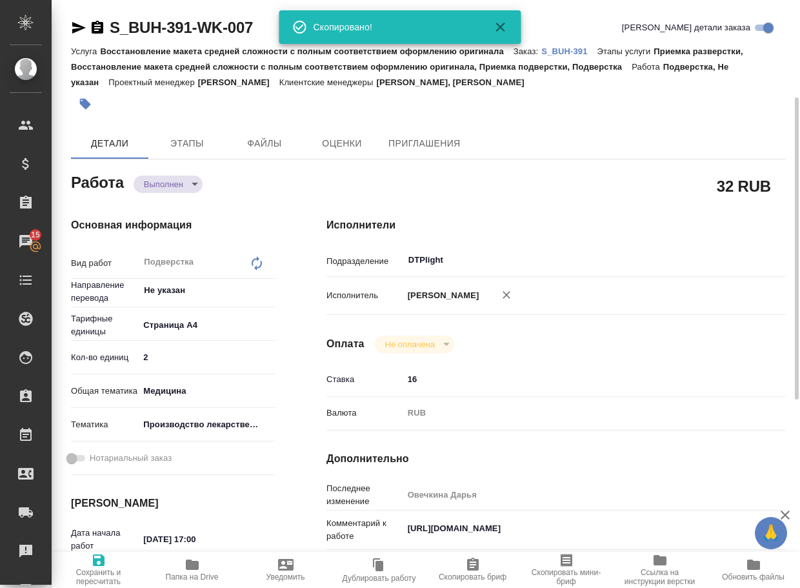
scroll to position [129, 0]
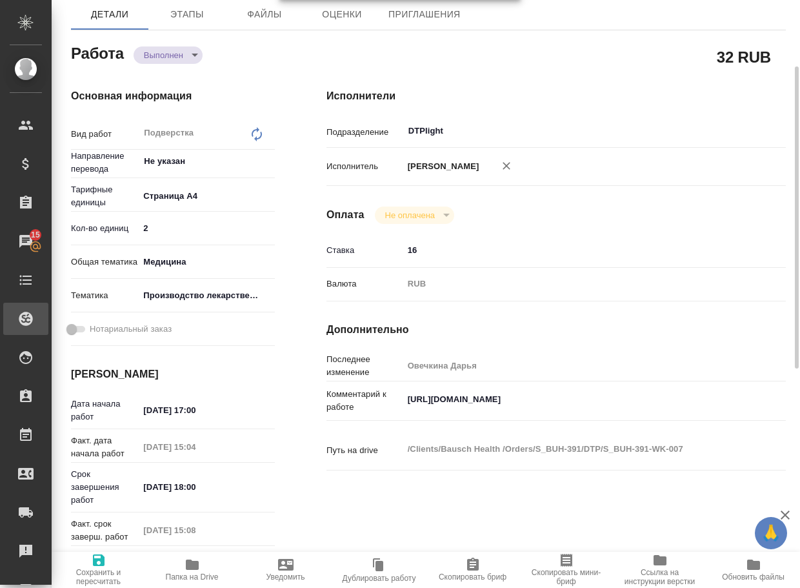
type textarea "x"
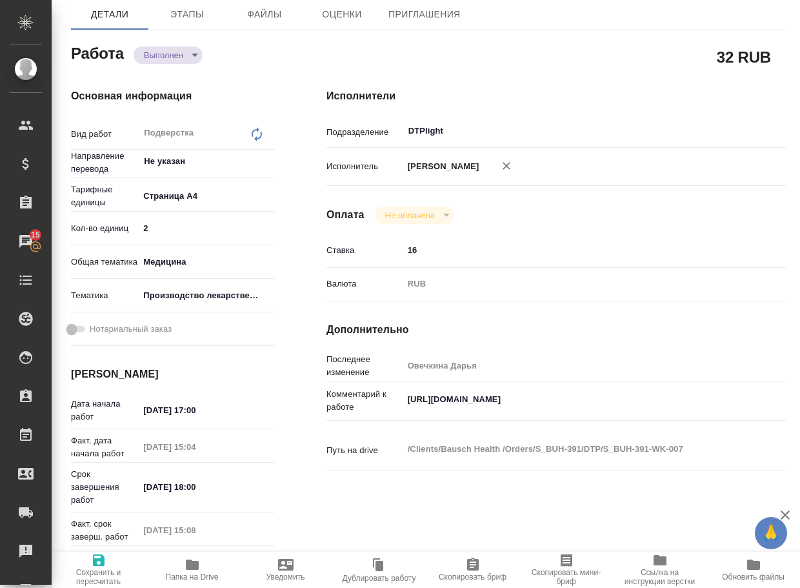
type textarea "x"
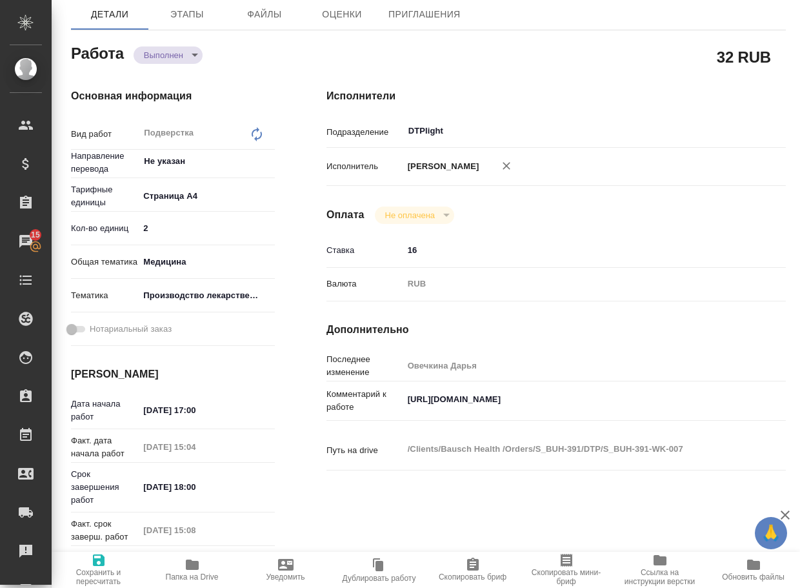
type textarea "x"
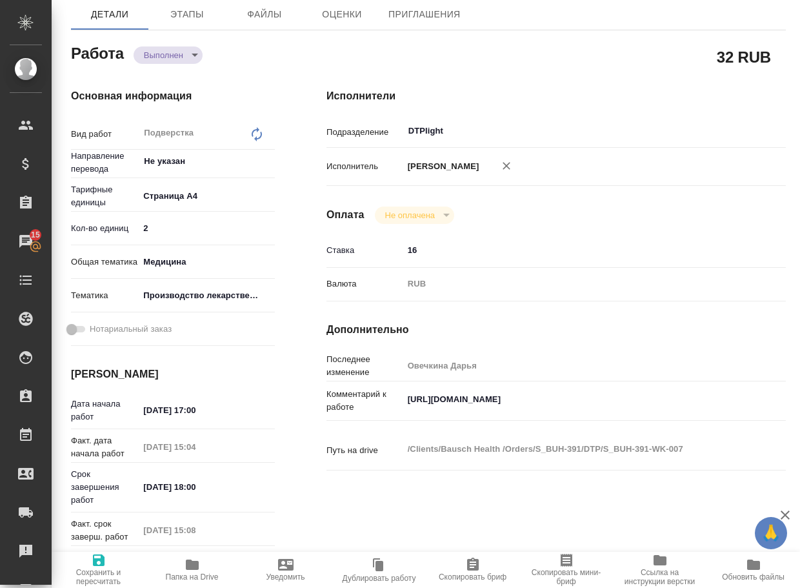
click at [618, 237] on div "Исполнители Подразделение DTPlight ​ Исполнитель Овечкина Дарья Геннадьевна Опл…" at bounding box center [556, 345] width 511 height 564
type textarea "x"
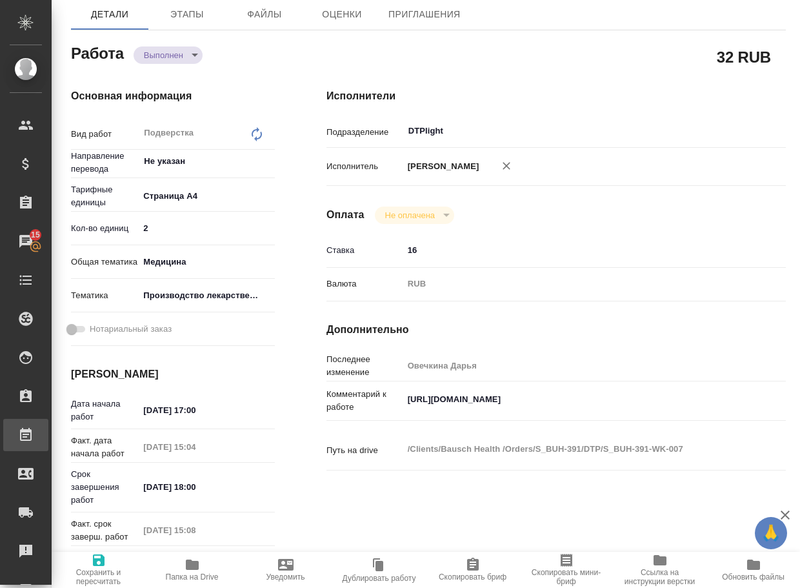
type textarea "x"
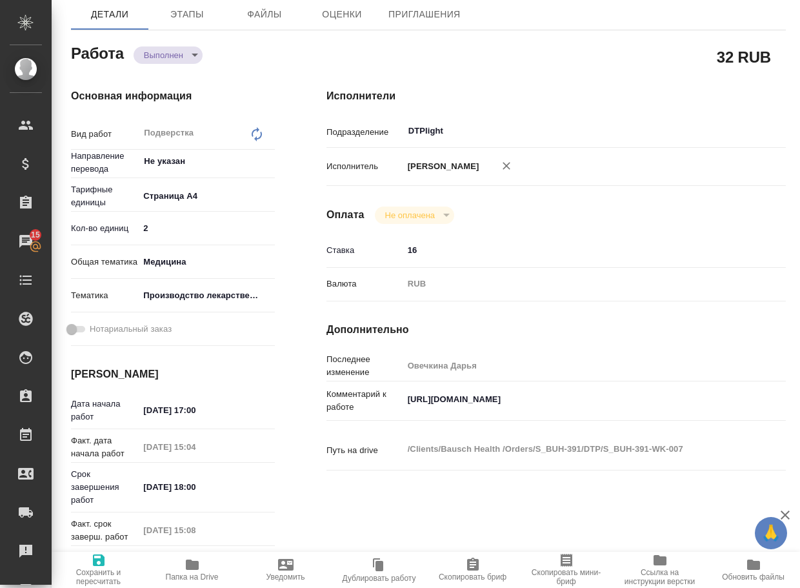
type textarea "x"
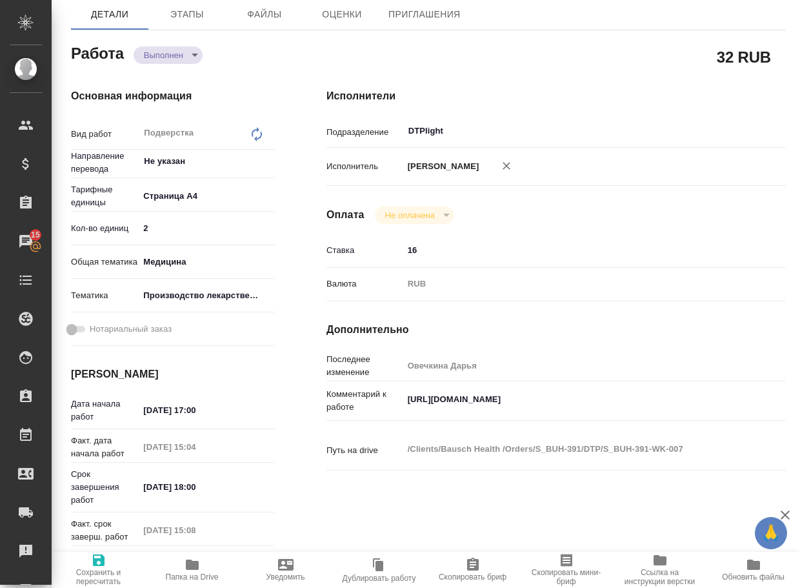
type textarea "x"
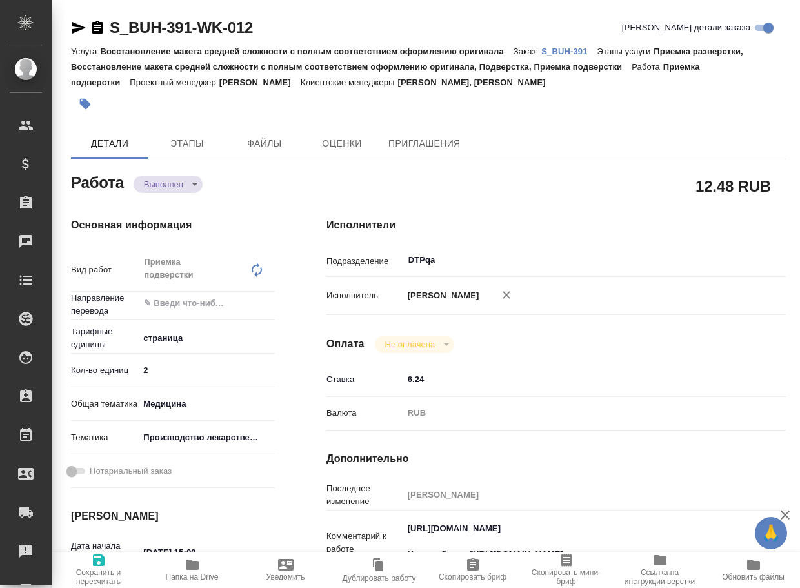
type textarea "x"
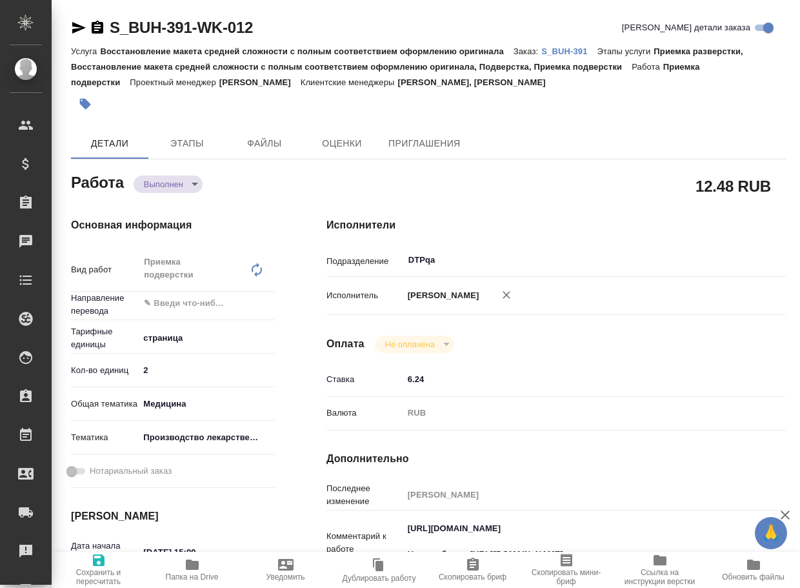
type textarea "x"
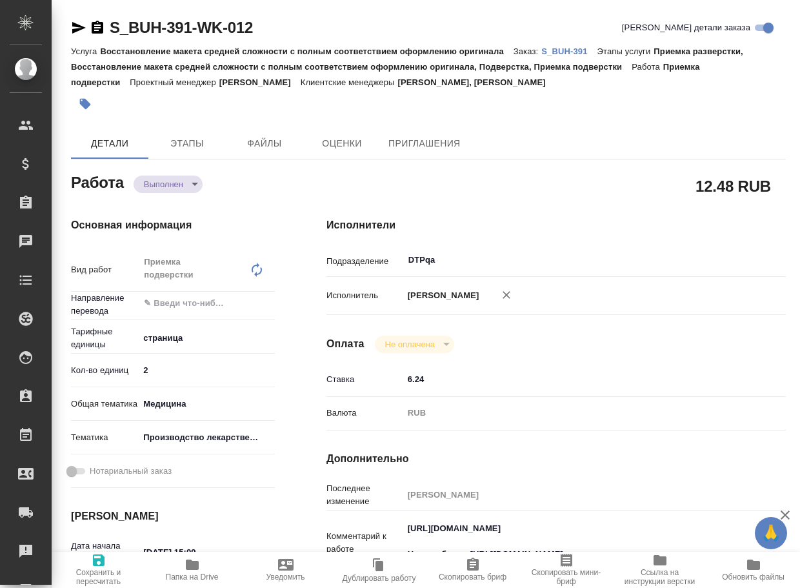
type textarea "x"
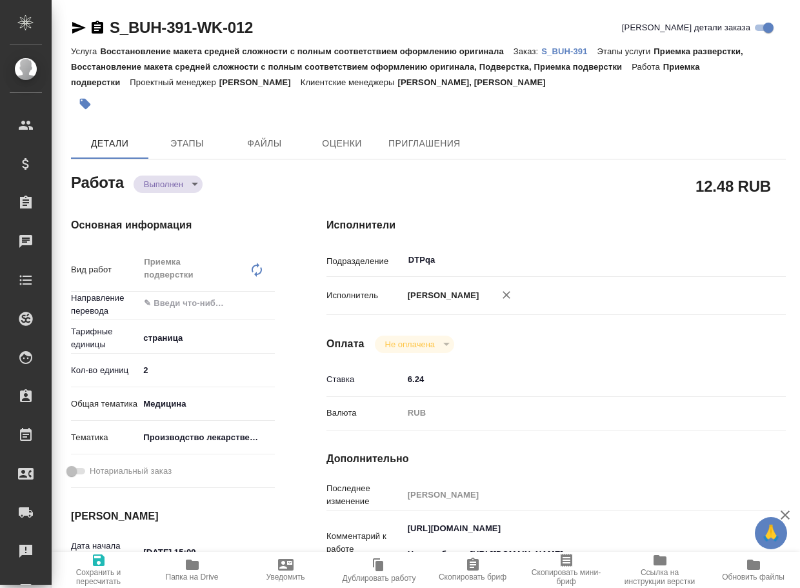
type textarea "x"
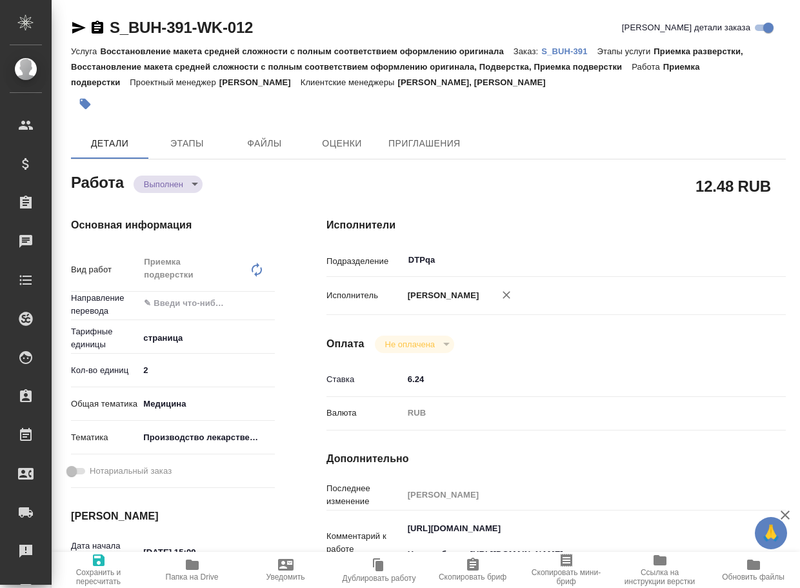
type textarea "x"
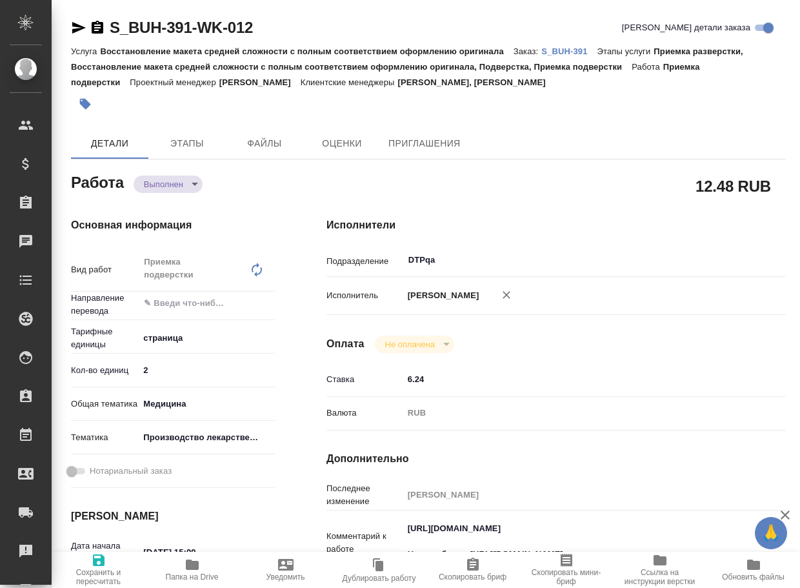
click at [173, 183] on body "🙏 .cls-1 fill:#fff; AWATERA Arsenyeva [PERSON_NAME] Спецификации Заказы Чаты To…" at bounding box center [400, 294] width 800 height 588
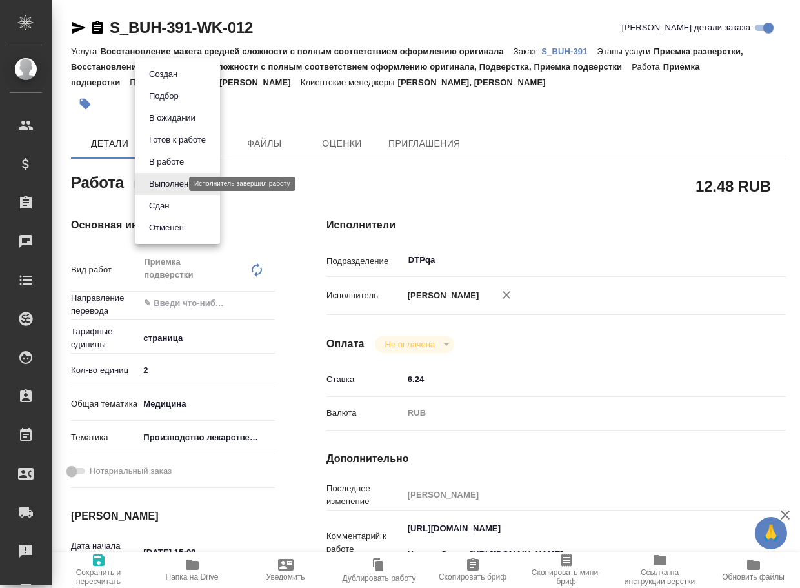
type textarea "x"
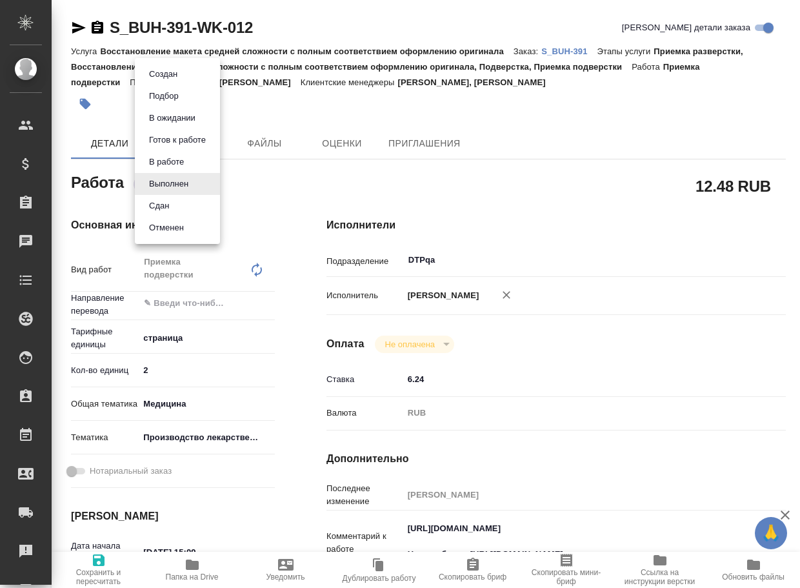
click at [180, 203] on li "Сдан" at bounding box center [177, 206] width 85 height 22
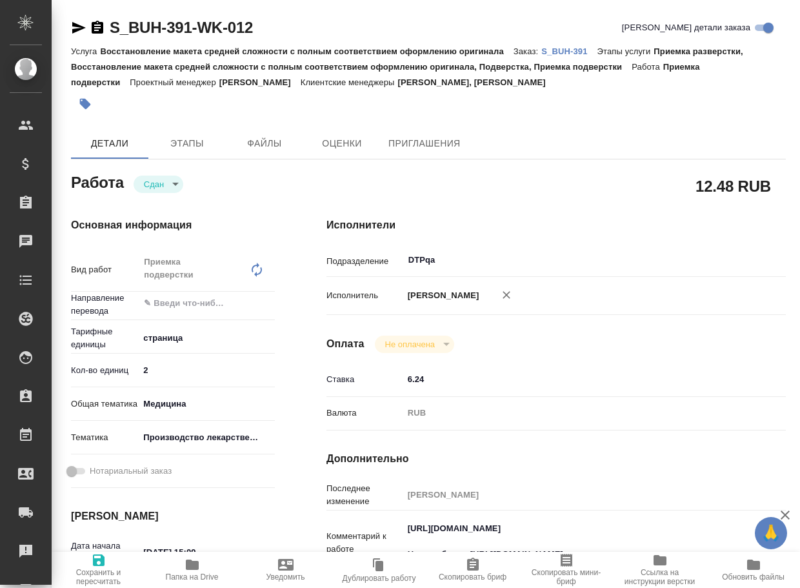
type textarea "x"
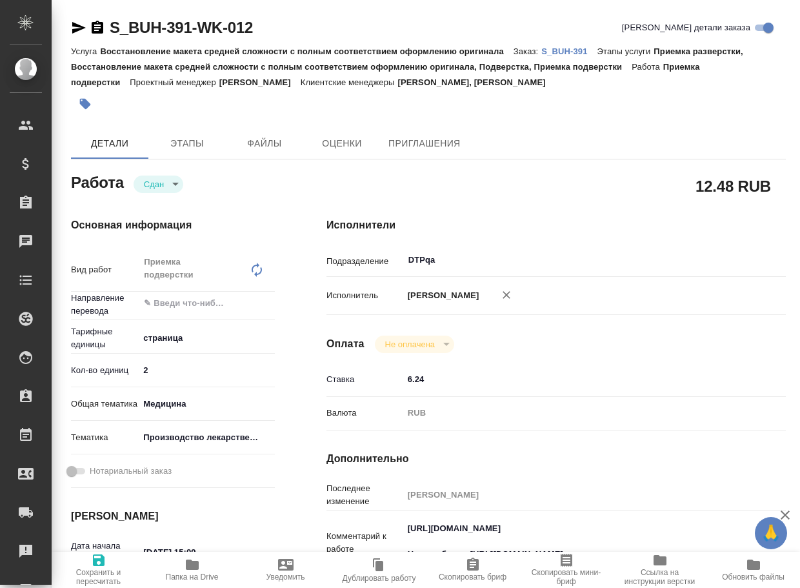
type textarea "x"
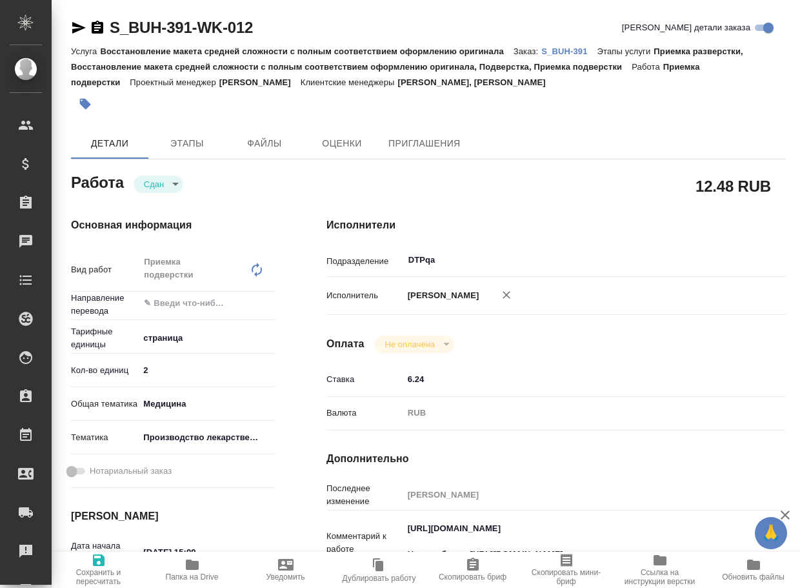
type textarea "x"
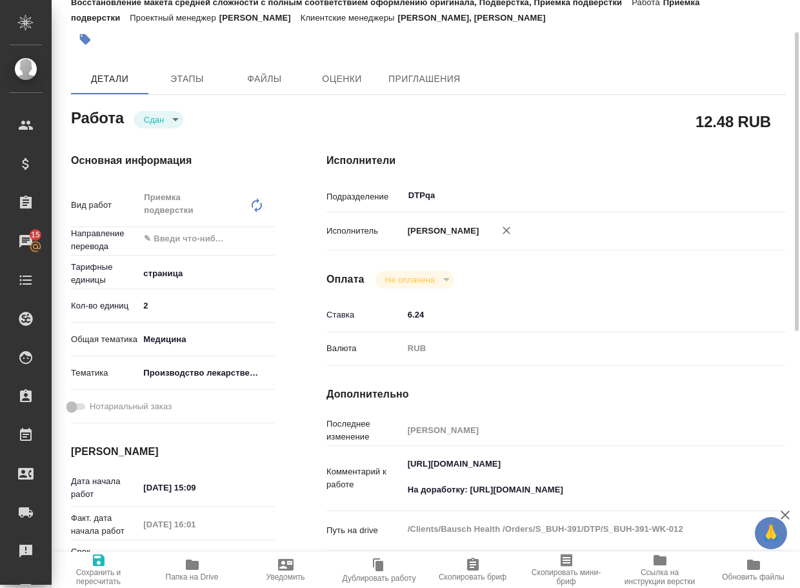
scroll to position [129, 0]
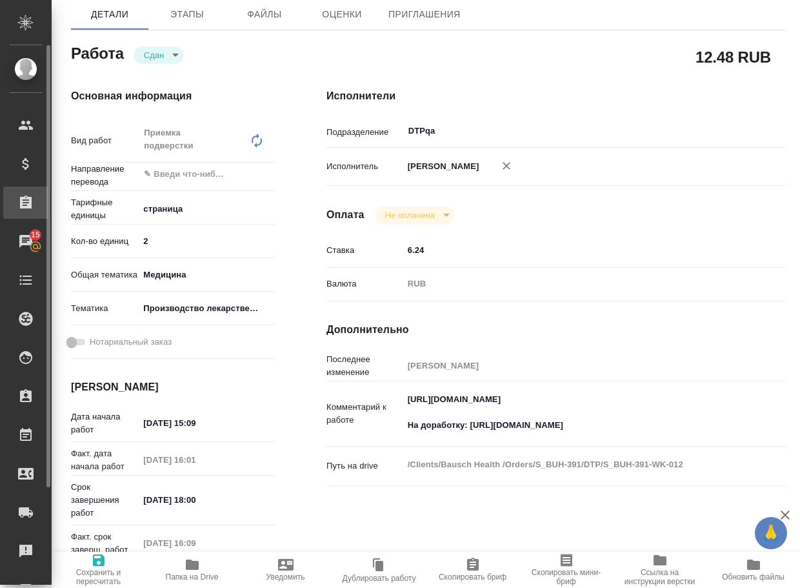
type textarea "x"
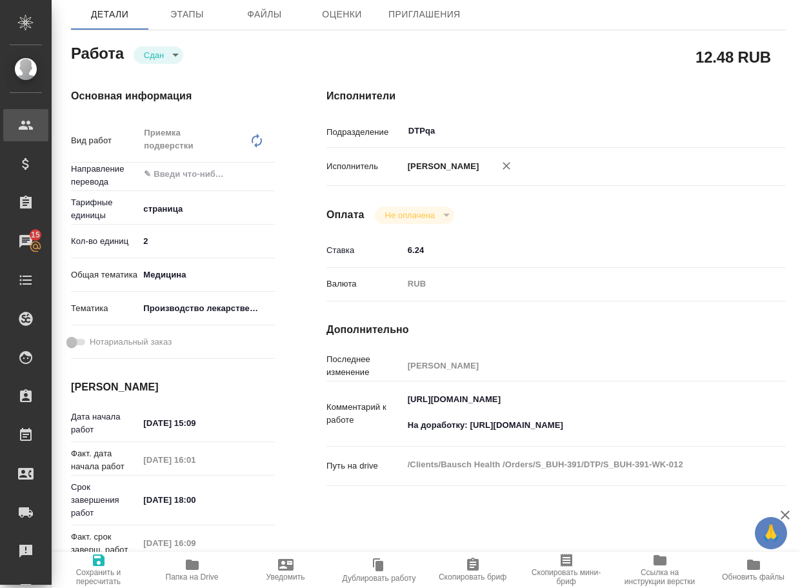
type textarea "x"
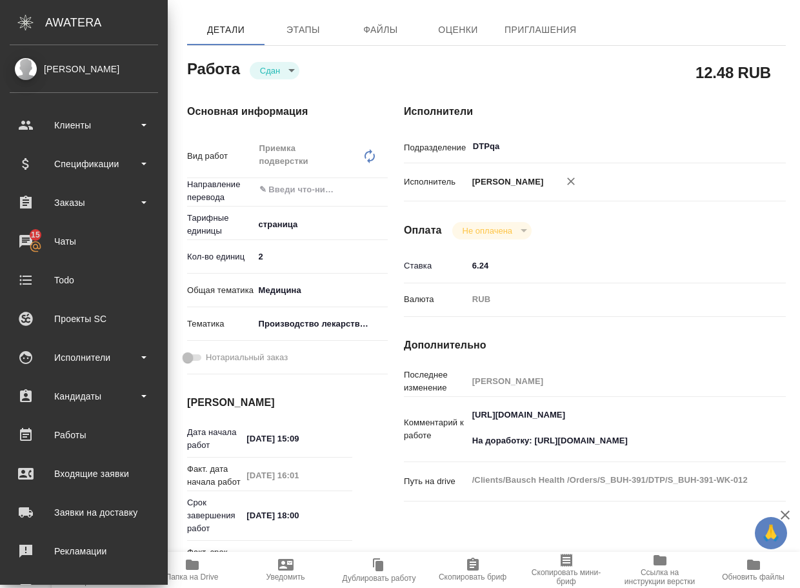
type textarea "x"
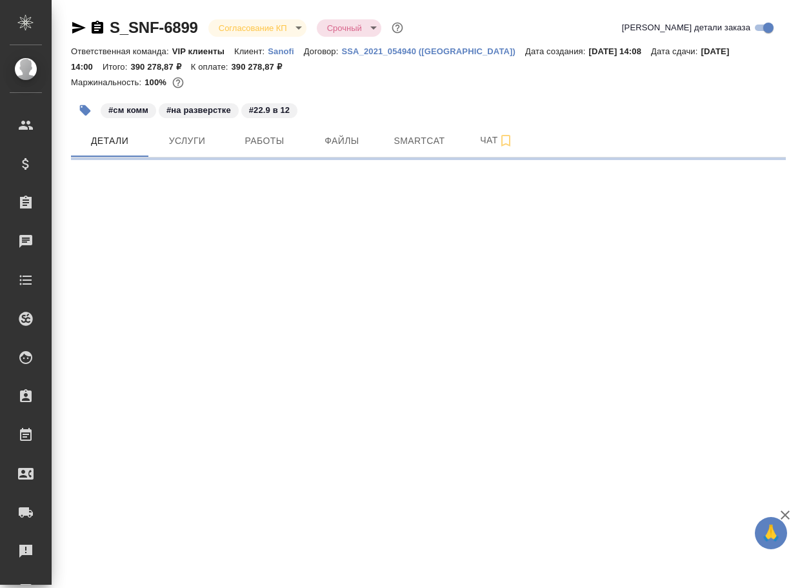
select select "RU"
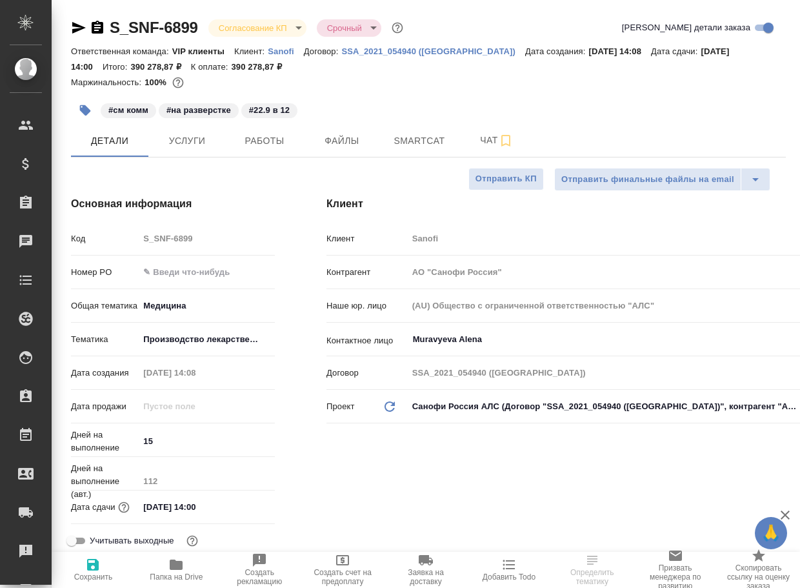
type textarea "x"
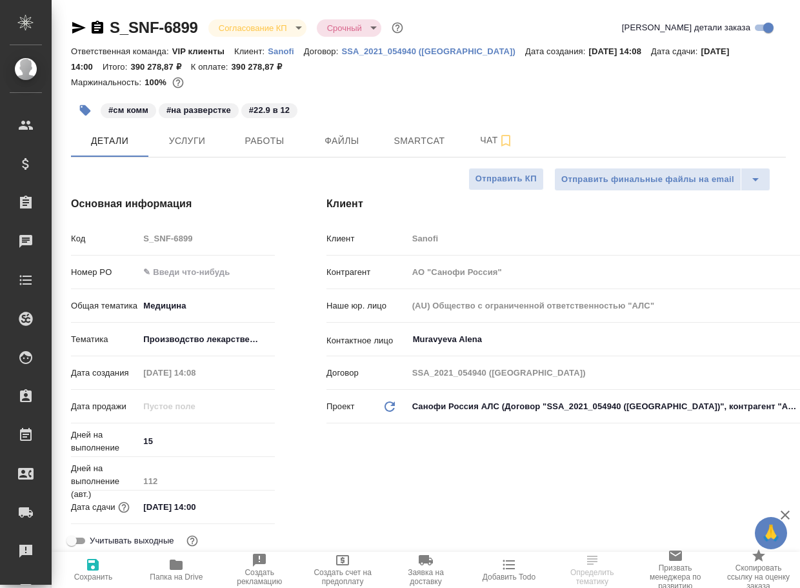
type textarea "x"
type input "[PERSON_NAME]"
type input "Комаров Роман"
type textarea "x"
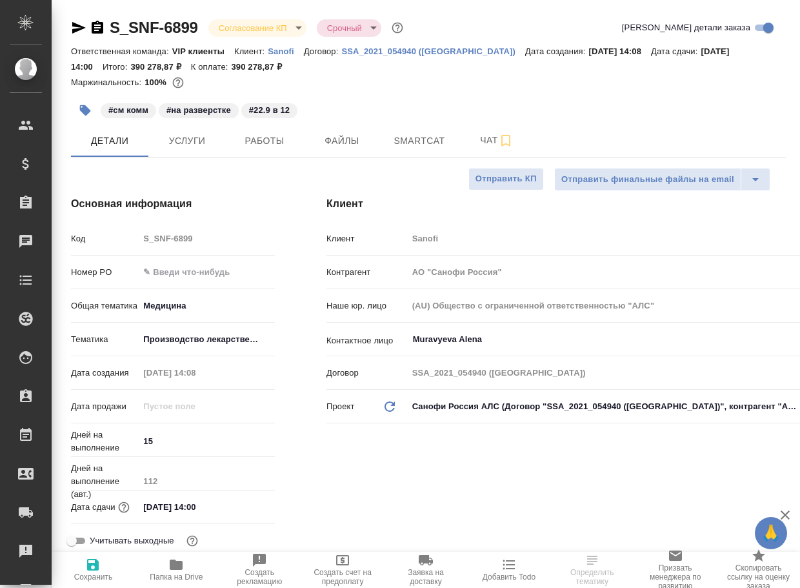
type textarea "x"
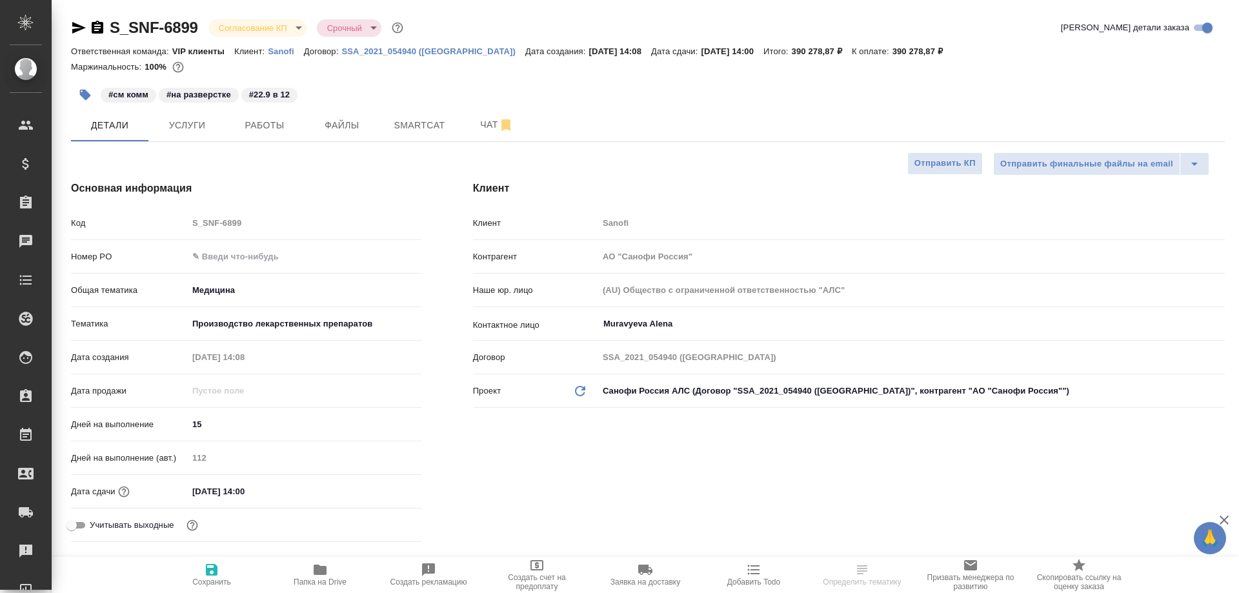
type textarea "x"
drag, startPoint x: 324, startPoint y: 574, endPoint x: 325, endPoint y: 567, distance: 7.9
click at [324, 573] on icon "button" at bounding box center [320, 570] width 13 height 10
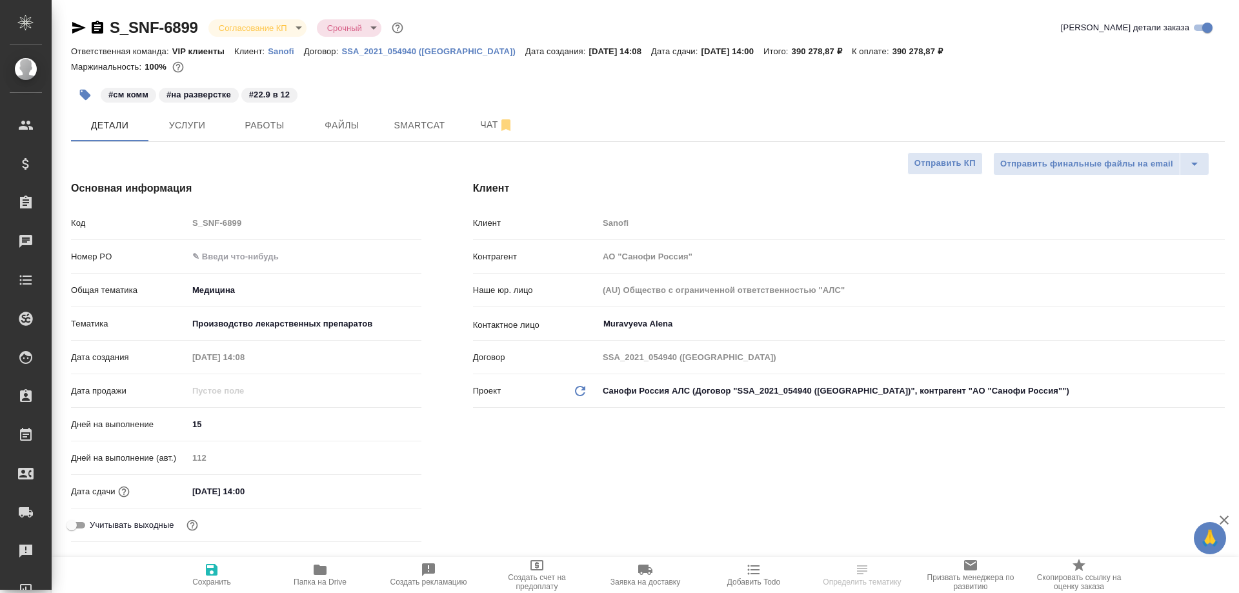
type textarea "x"
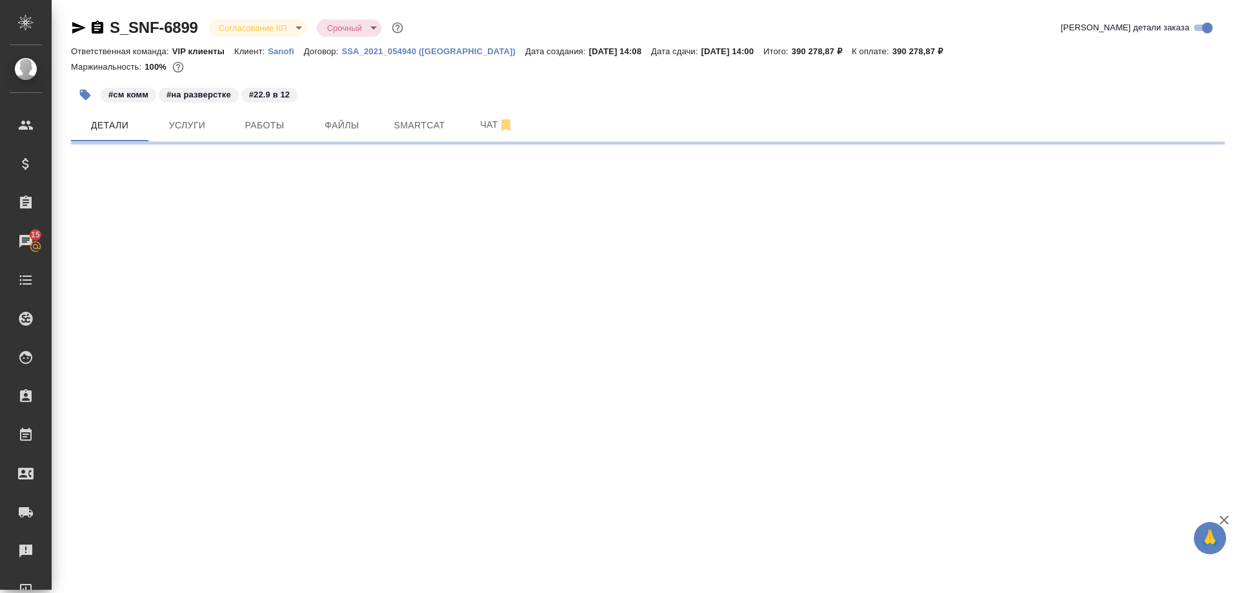
select select "RU"
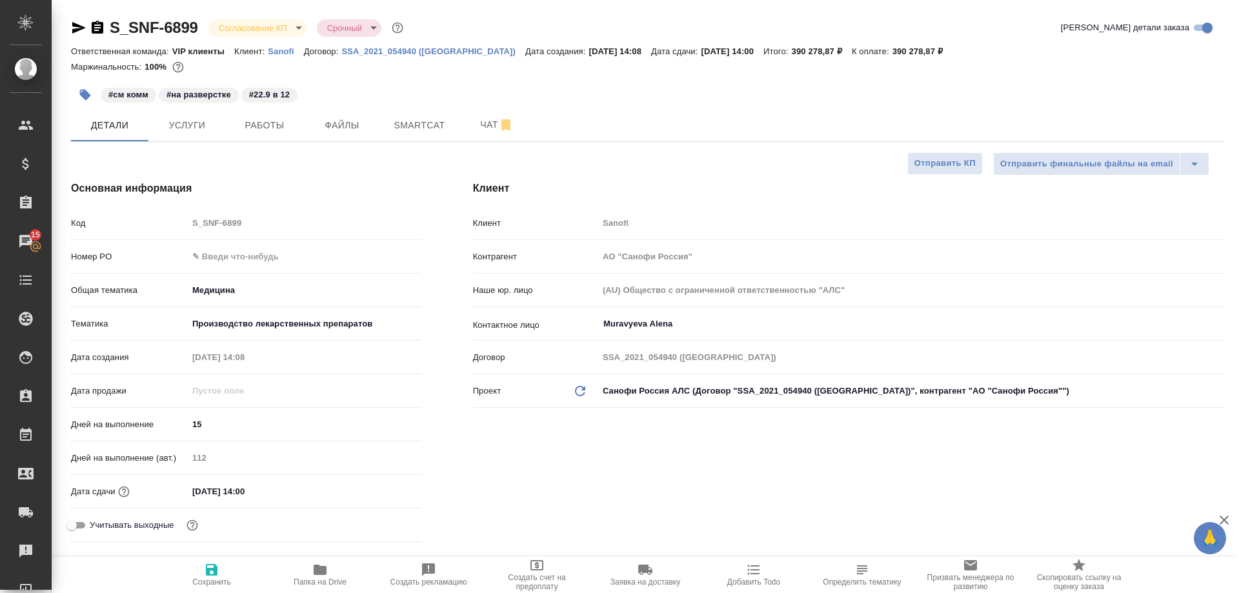
type textarea "x"
click at [266, 130] on span "Работы" at bounding box center [265, 125] width 62 height 16
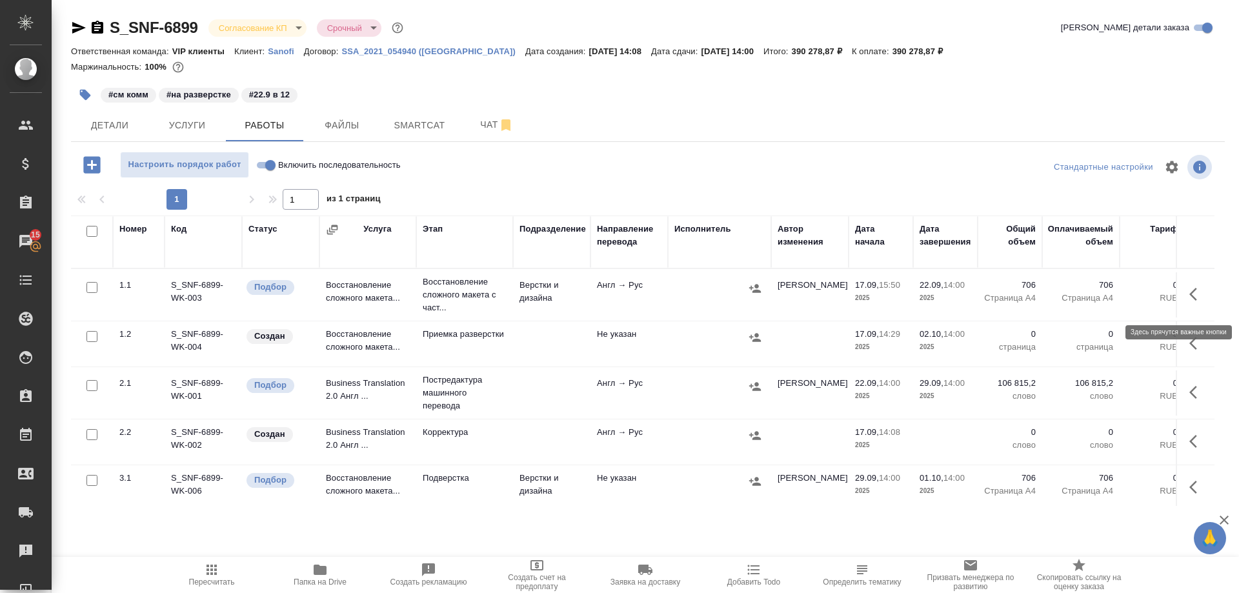
click at [800, 301] on icon "button" at bounding box center [1197, 294] width 15 height 15
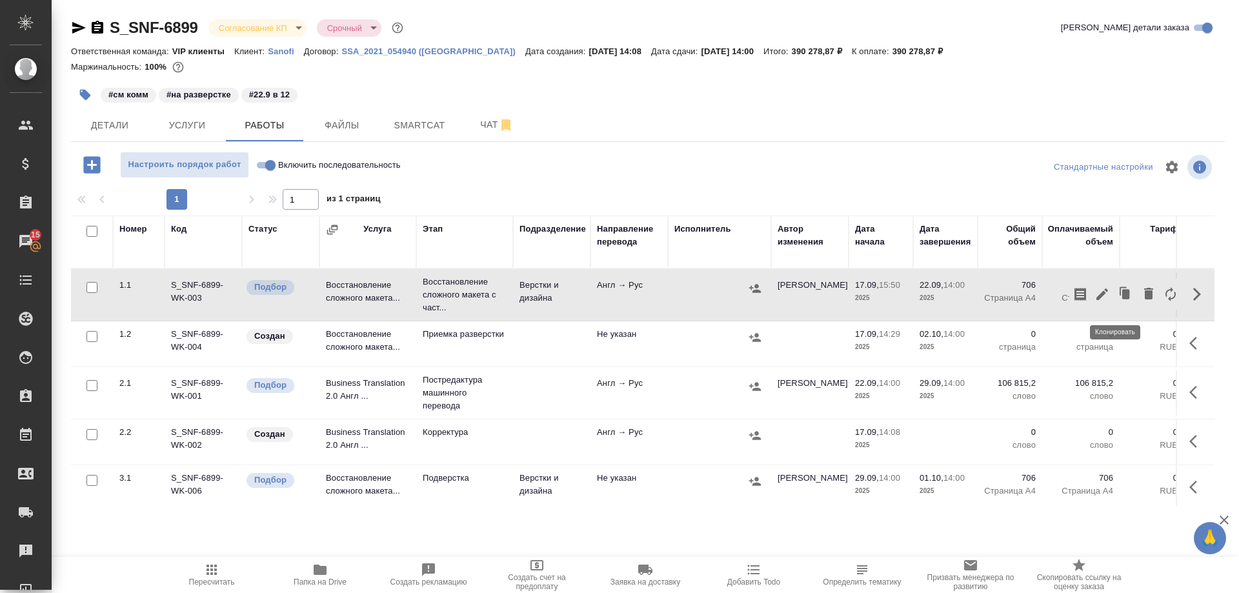
click at [800, 299] on icon "button" at bounding box center [1127, 294] width 8 height 10
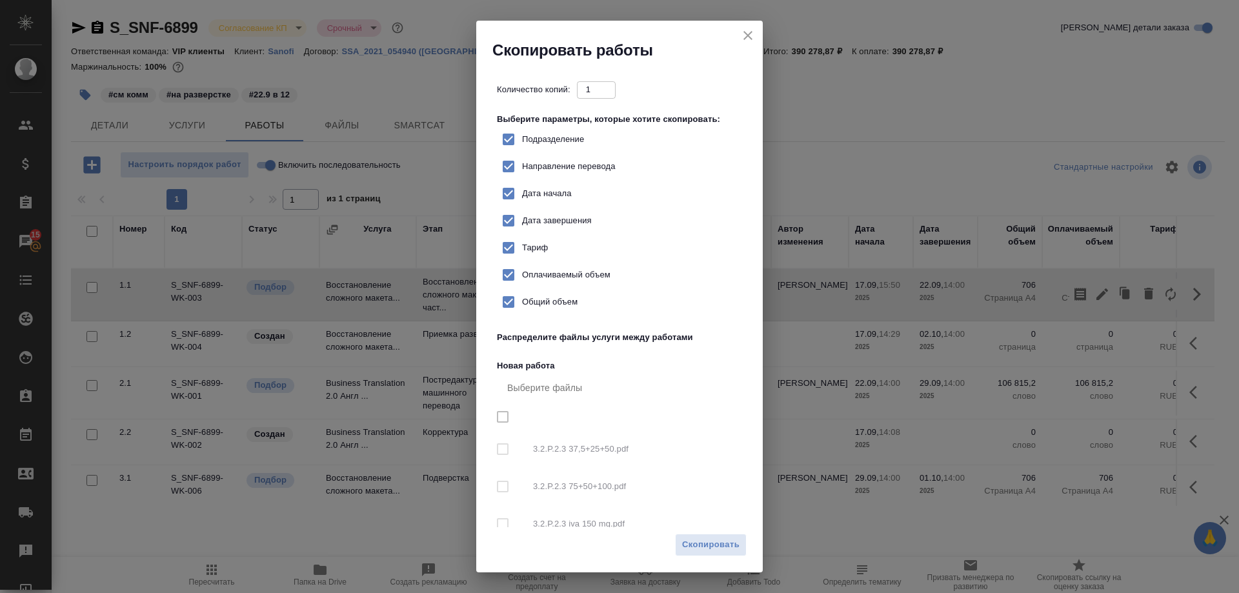
checkbox input "true"
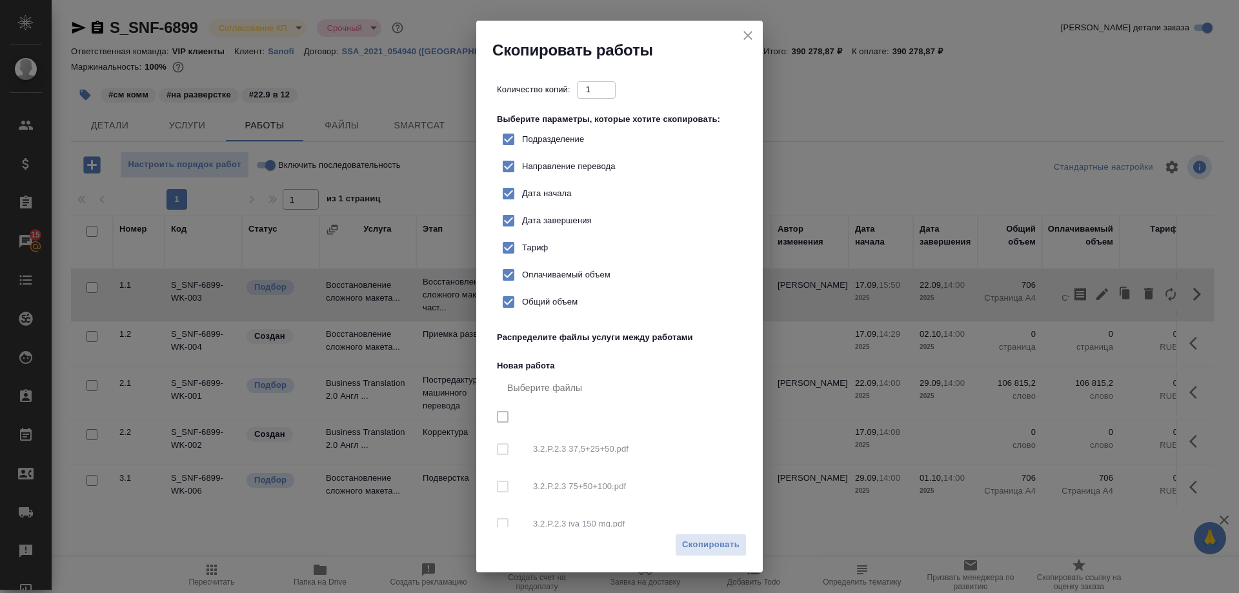
checkbox input "true"
click at [610, 85] on input "2" at bounding box center [596, 89] width 39 height 16
type input "3"
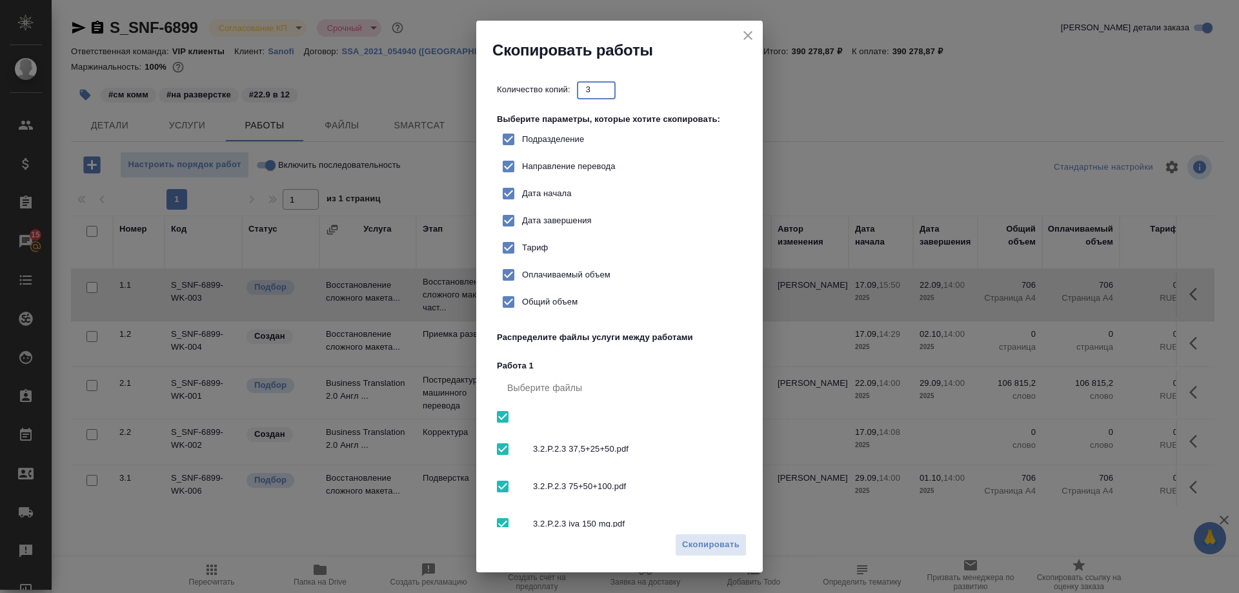
click at [610, 85] on input "3" at bounding box center [596, 89] width 39 height 16
click at [694, 538] on span "Скопировать" at bounding box center [710, 545] width 57 height 15
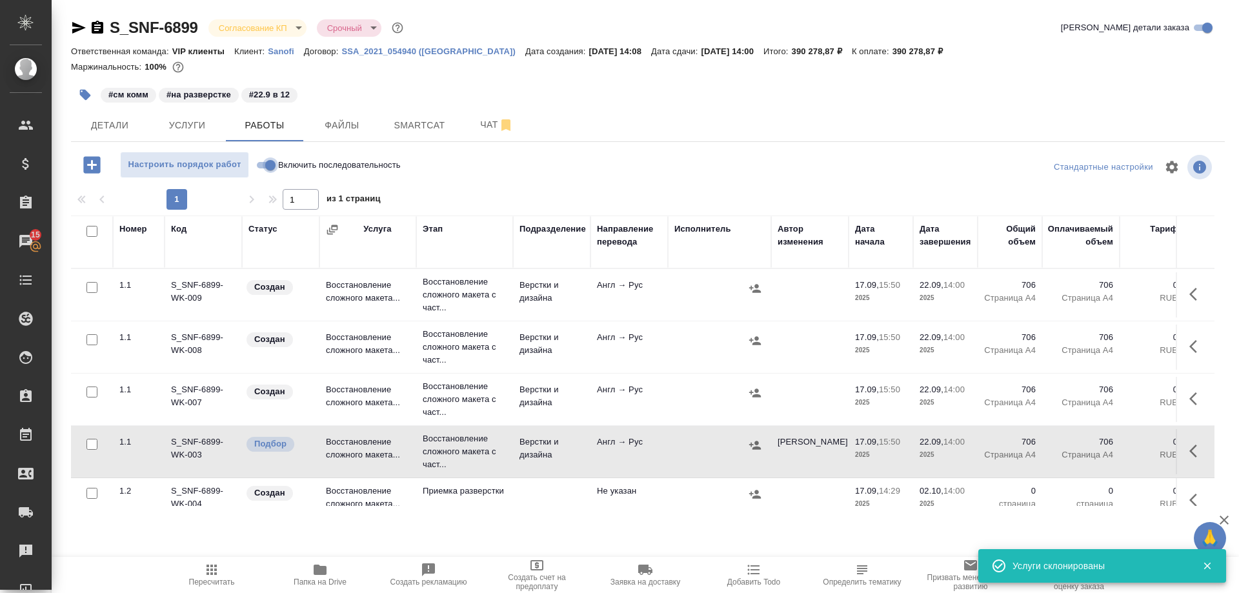
click at [263, 170] on input "Включить последовательность" at bounding box center [270, 164] width 46 height 15
checkbox input "true"
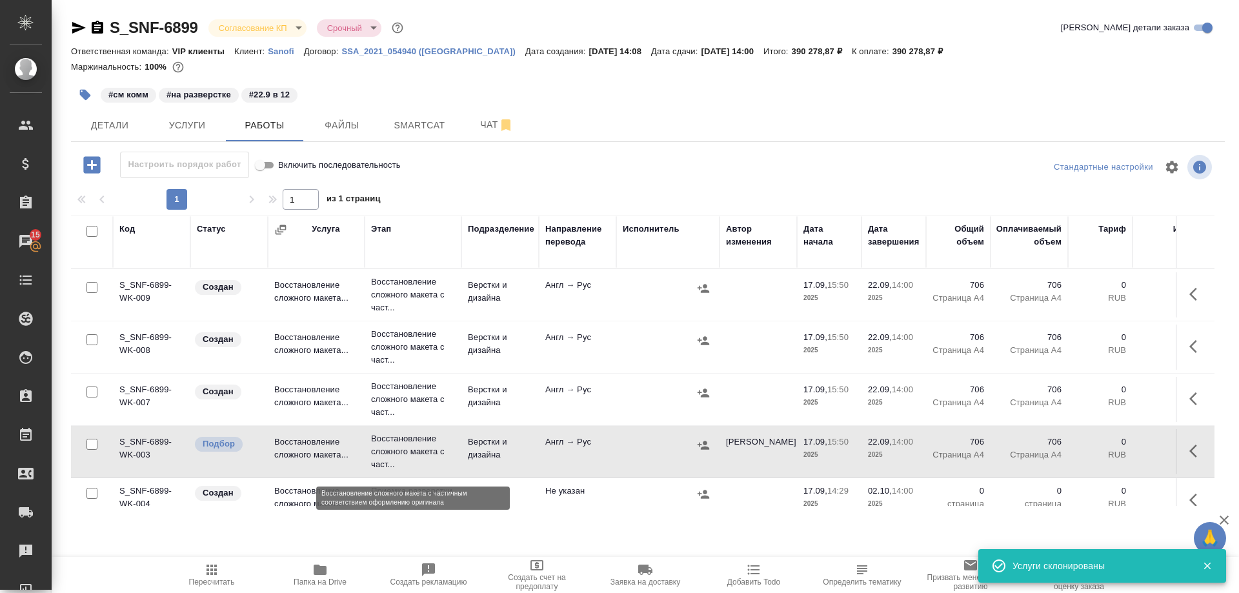
click at [410, 457] on p "Восстановление сложного макета с част..." at bounding box center [413, 451] width 84 height 39
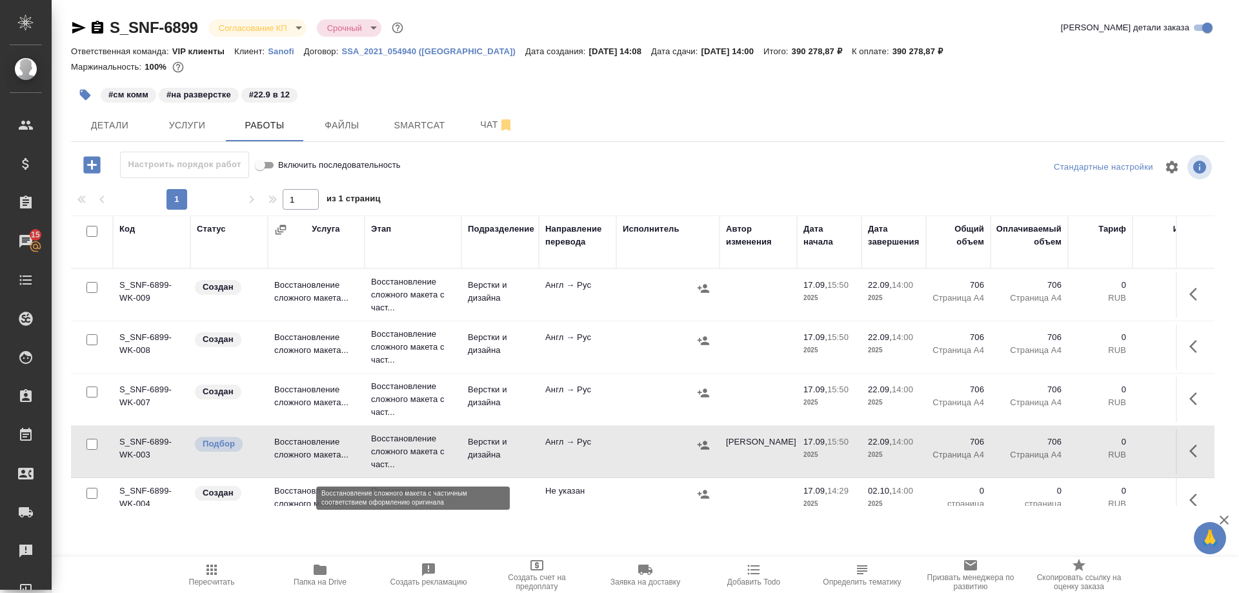
click at [410, 457] on p "Восстановление сложного макета с част..." at bounding box center [413, 451] width 84 height 39
click at [401, 400] on p "Восстановление сложного макета с част..." at bounding box center [413, 399] width 84 height 39
click at [400, 400] on p "Восстановление сложного макета с част..." at bounding box center [413, 399] width 84 height 39
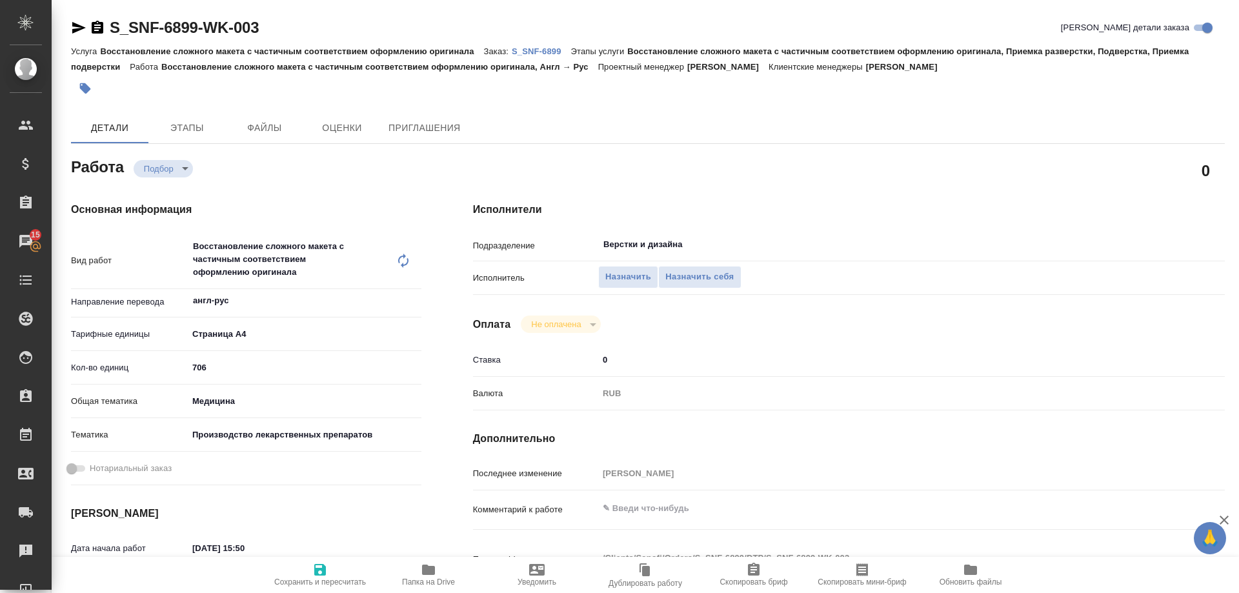
click at [996, 310] on div "Исполнители Подразделение Верстки и дизайна ​ Исполнитель Назначить Назначить с…" at bounding box center [849, 464] width 804 height 577
click at [430, 571] on icon "button" at bounding box center [428, 570] width 13 height 10
drag, startPoint x: 419, startPoint y: 574, endPoint x: 422, endPoint y: 566, distance: 8.4
click at [419, 573] on span "Папка на Drive" at bounding box center [428, 574] width 93 height 25
drag, startPoint x: 638, startPoint y: 509, endPoint x: 625, endPoint y: 456, distance: 54.3
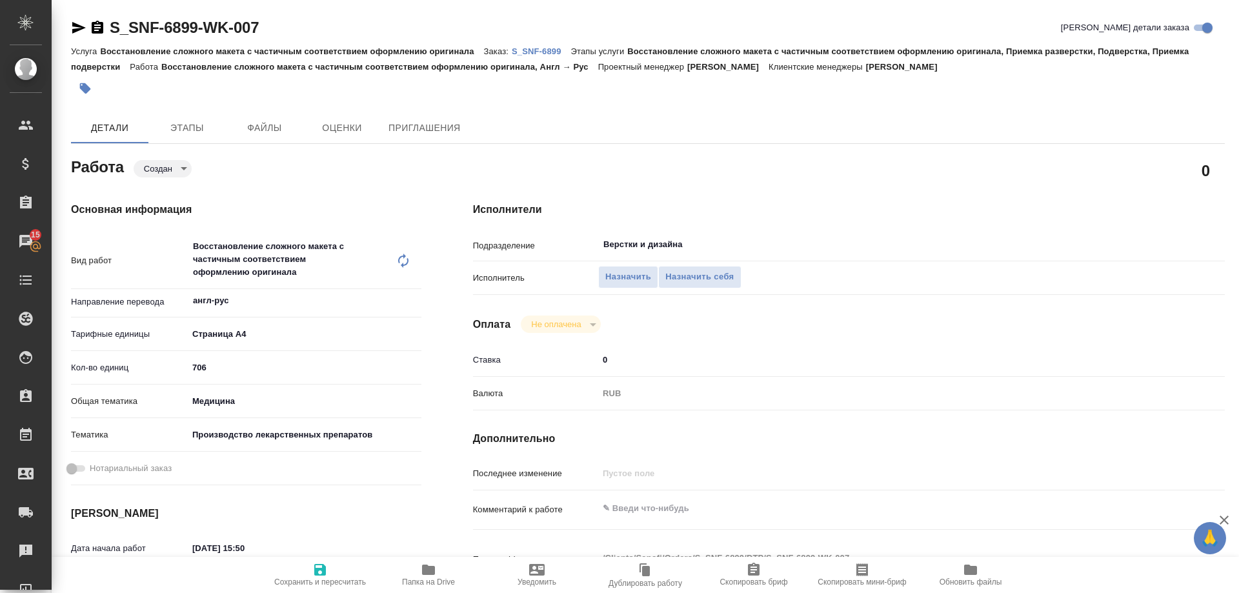
click at [638, 509] on textarea at bounding box center [880, 509] width 564 height 22
paste textarea "[URL][DOMAIN_NAME]"
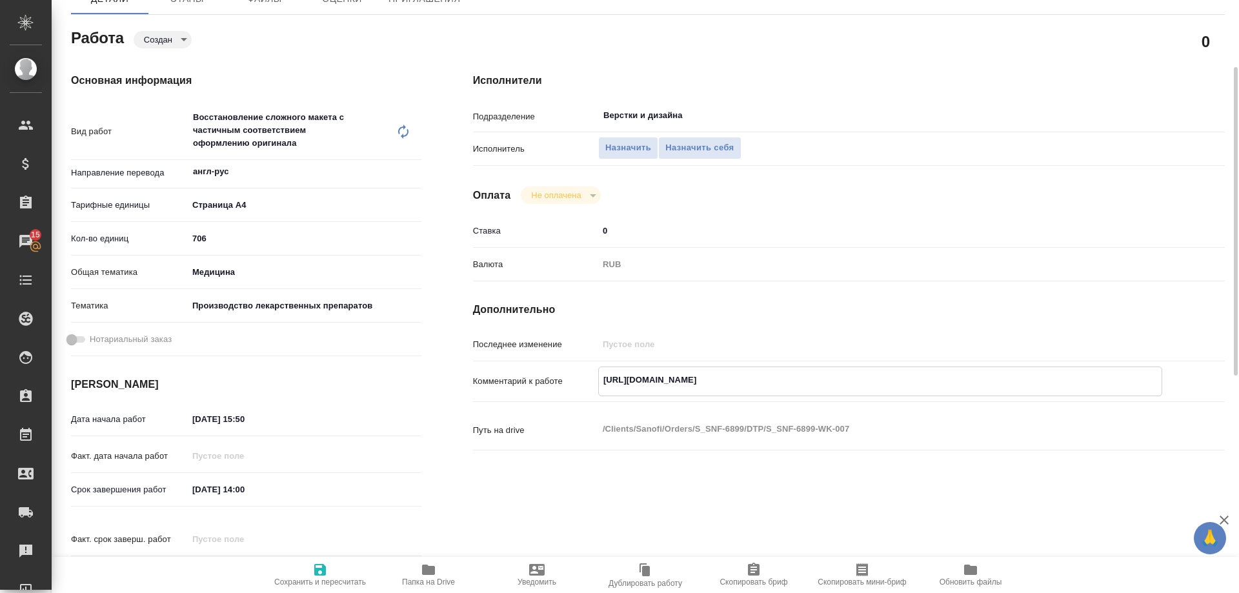
click at [600, 380] on textarea "[URL][DOMAIN_NAME]" at bounding box center [880, 380] width 563 height 22
paste textarea "3.2.S.2.6.2 tez.pdf"
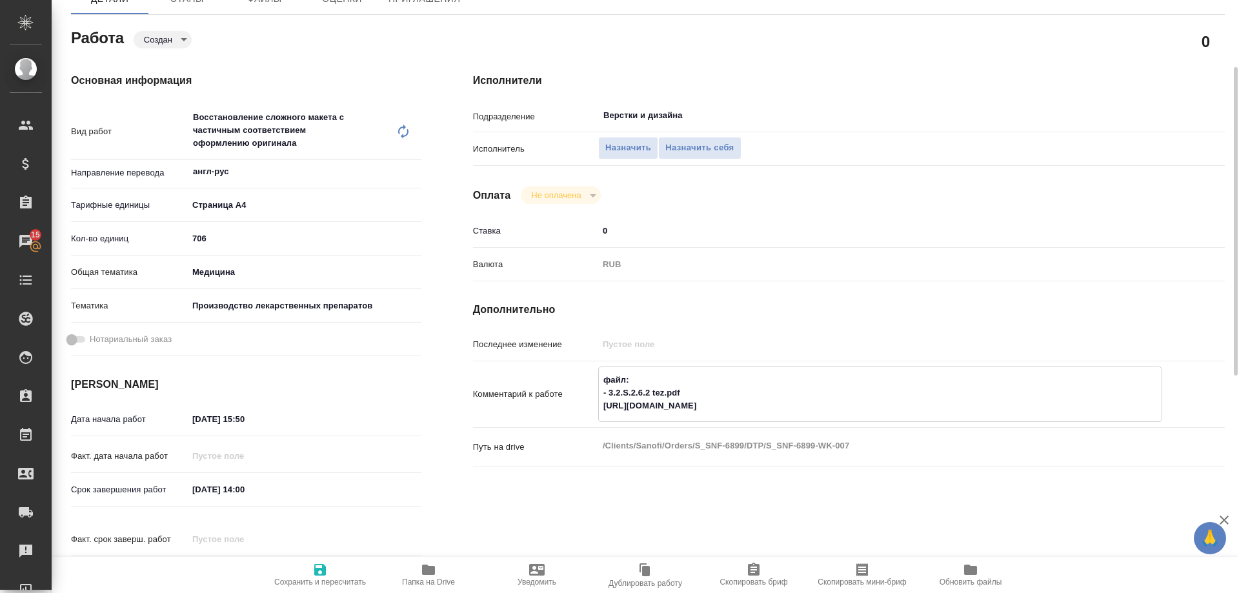
type textarea "файл: - 3.2.S.2.6.2 tez.pdf [URL][DOMAIN_NAME]"
drag, startPoint x: 181, startPoint y: 233, endPoint x: 164, endPoint y: 234, distance: 16.8
click at [164, 234] on div "Кол-во единиц 706" at bounding box center [246, 238] width 351 height 23
type input "115"
click at [316, 571] on icon "button" at bounding box center [320, 570] width 12 height 12
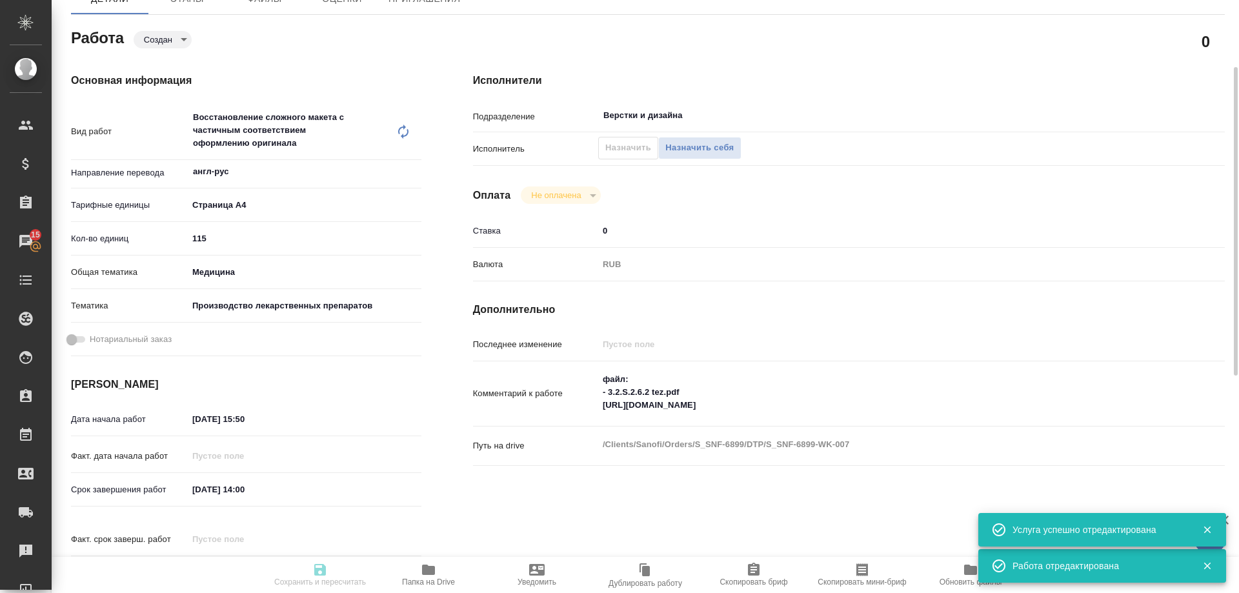
type input "created"
type input "англ-рус"
type input "5f036ec4e16dec2d6b59c8ff"
type input "115"
type input "med"
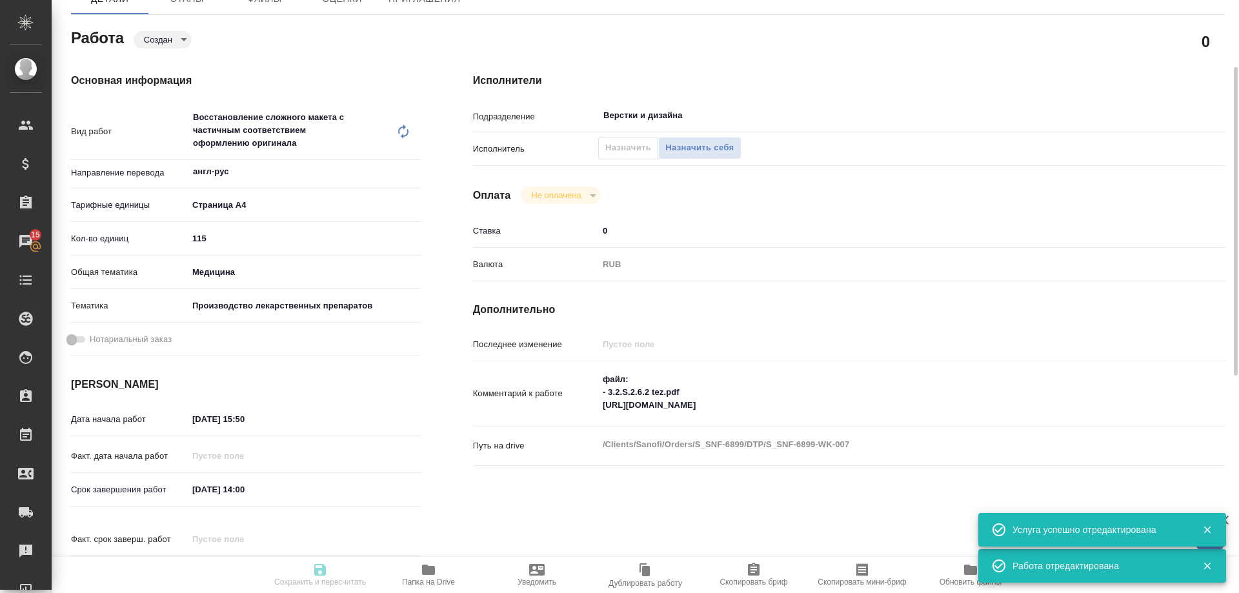
type input "614982fec5ecbb70f805293f"
type input "[DATE] 15:50"
type input "[DATE] 14:00"
type input "Верстки и дизайна"
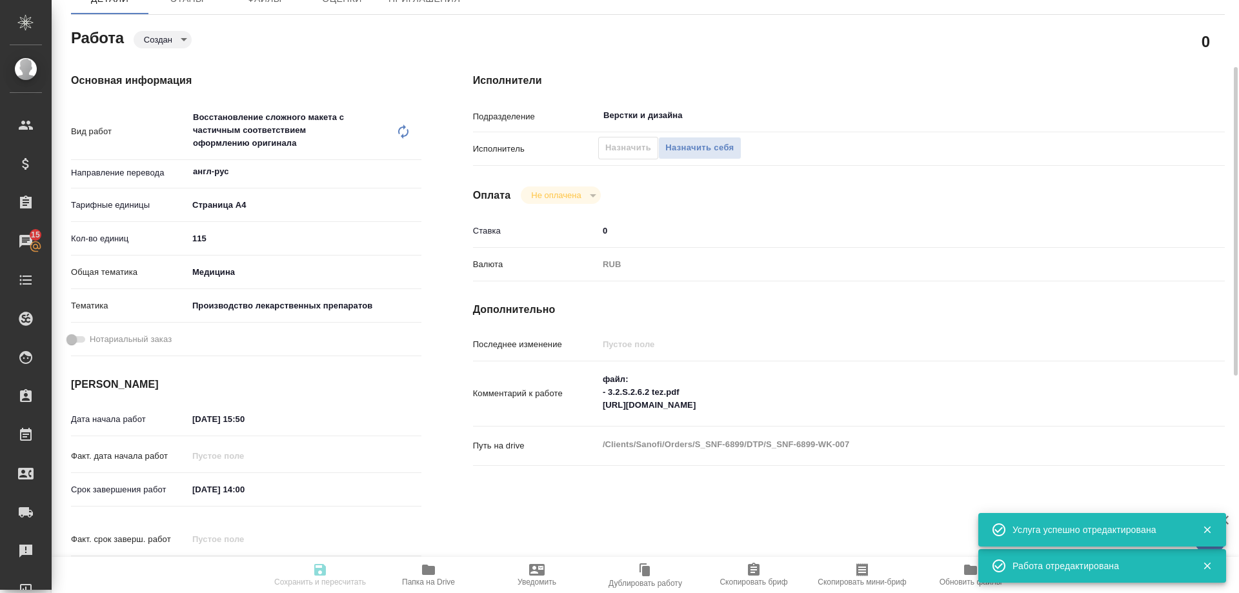
type input "notPayed"
type input "0"
type input "RUB"
type input "[PERSON_NAME]"
type input "S_SNF-6899"
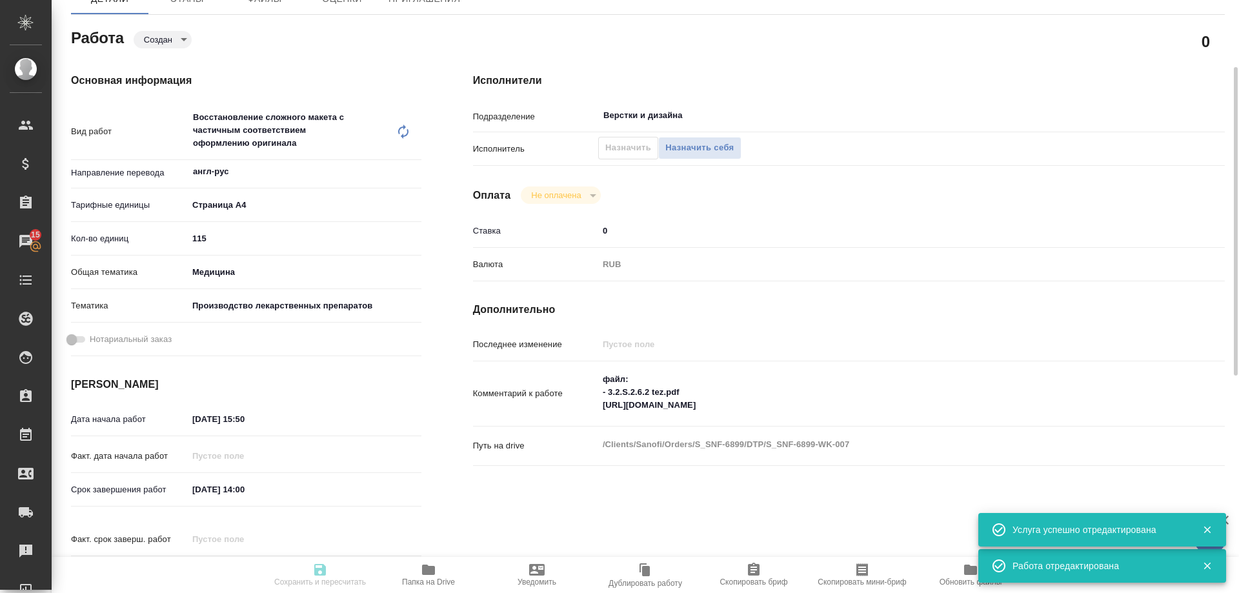
type input "Восстановление сложного макета с частичным соответствием оформлению оригинала"
type input "Восстановление сложного макета с частичным соответствием оформлению оригинала, …"
type input "[PERSON_NAME]"
type input "/Clients/Sanofi/Orders/S_SNF-6899"
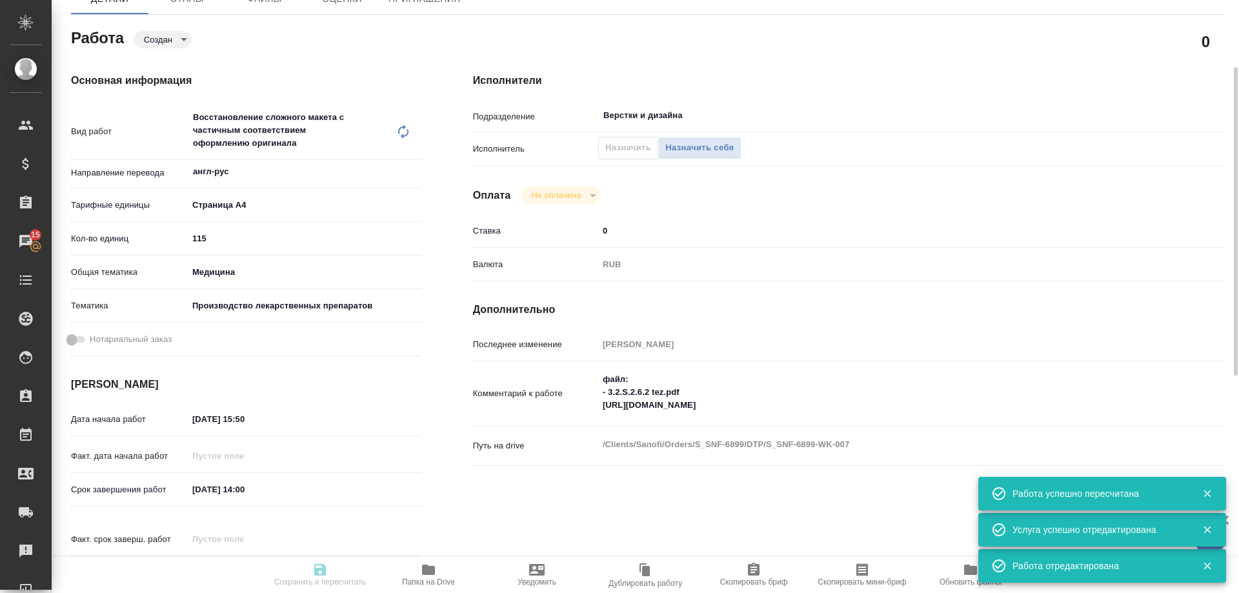
click at [565, 522] on div "Исполнители Подразделение Верстки и дизайна ​ Исполнитель Назначить Назначить с…" at bounding box center [849, 335] width 804 height 577
type input "created"
type input "англ-рус"
type input "5f036ec4e16dec2d6b59c8ff"
type input "115"
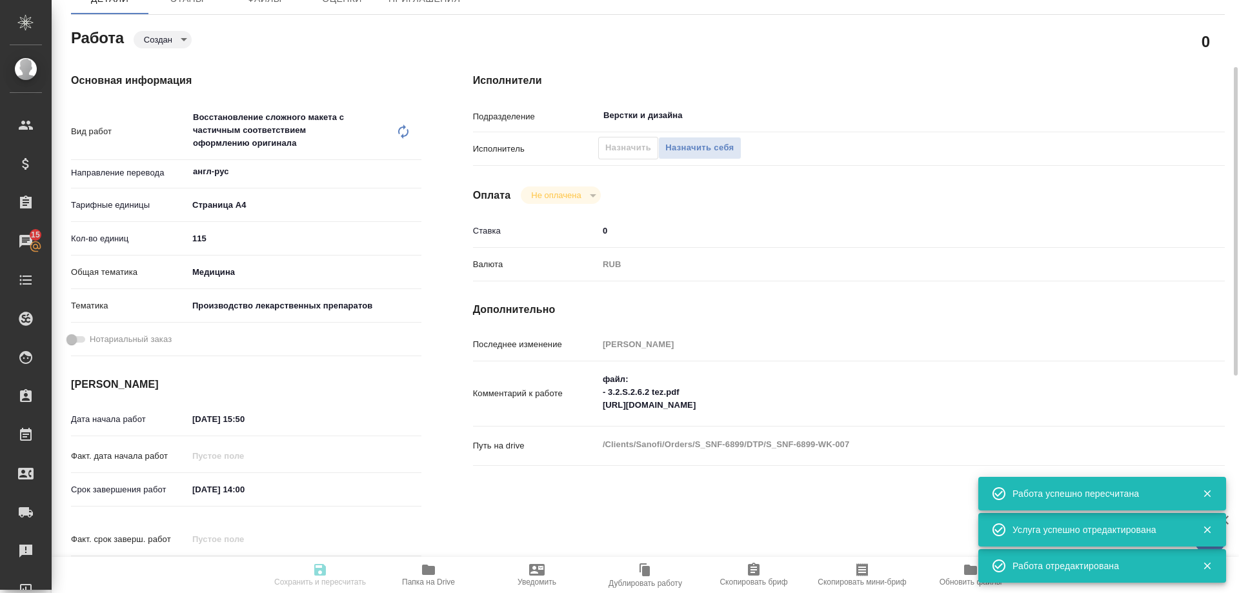
type input "med"
type input "614982fec5ecbb70f805293f"
type input "[DATE] 15:50"
type input "[DATE] 14:00"
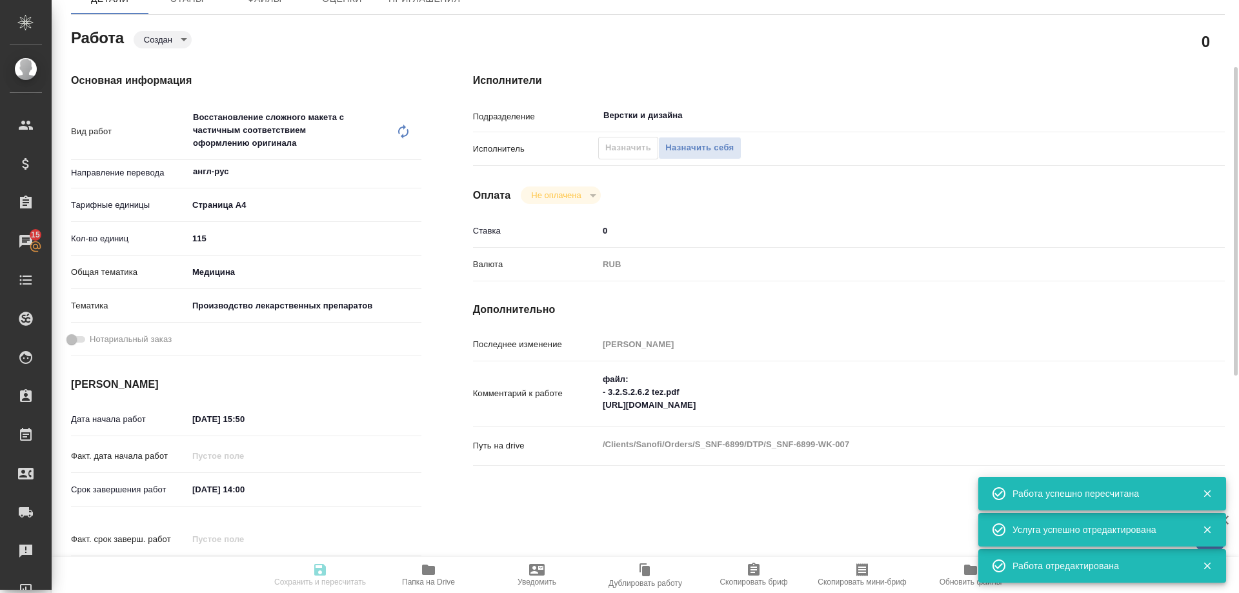
type input "Верстки и дизайна"
type input "notPayed"
type input "0"
type input "RUB"
type input "[PERSON_NAME]"
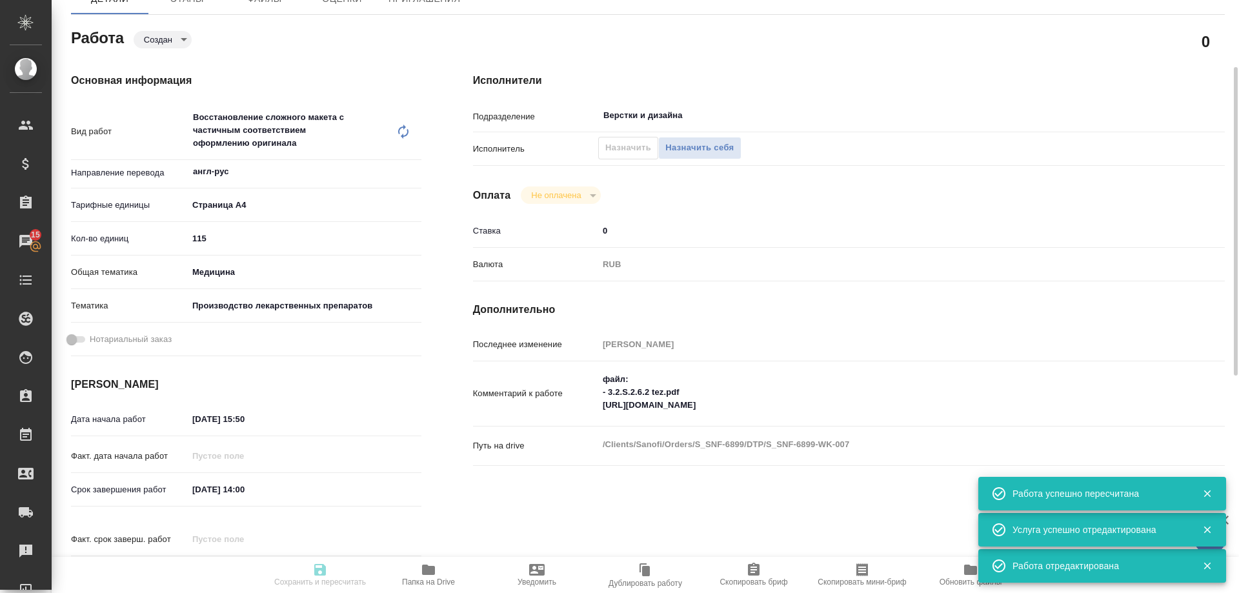
type input "S_SNF-6899"
type input "Восстановление сложного макета с частичным соответствием оформлению оригинала"
type input "Восстановление сложного макета с частичным соответствием оформлению оригинала, …"
type input "[PERSON_NAME]"
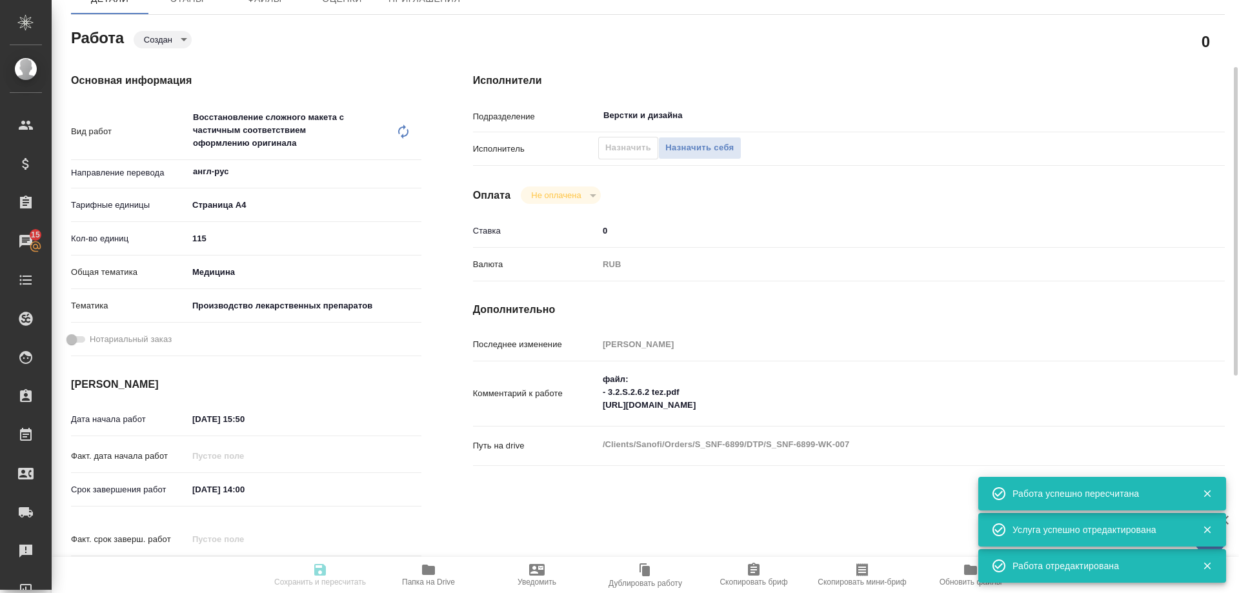
type input "/Clients/Sanofi/Orders/S_SNF-6899"
